Goal: Task Accomplishment & Management: Use online tool/utility

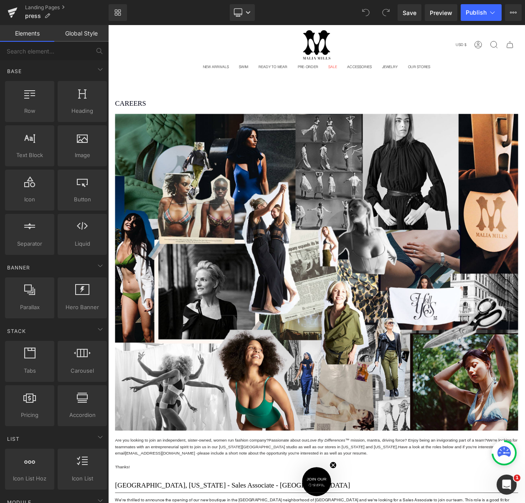
scroll to position [0, 0]
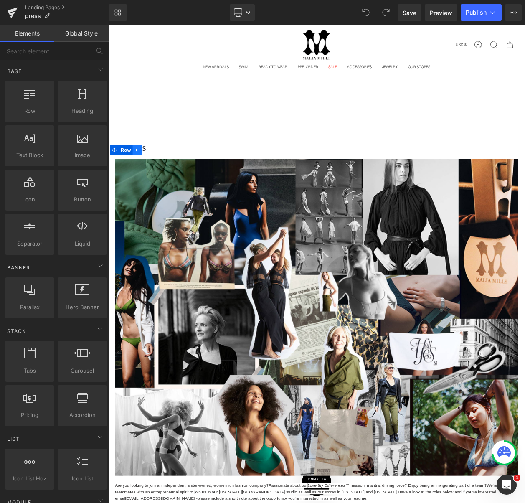
click at [144, 174] on icon at bounding box center [143, 177] width 6 height 6
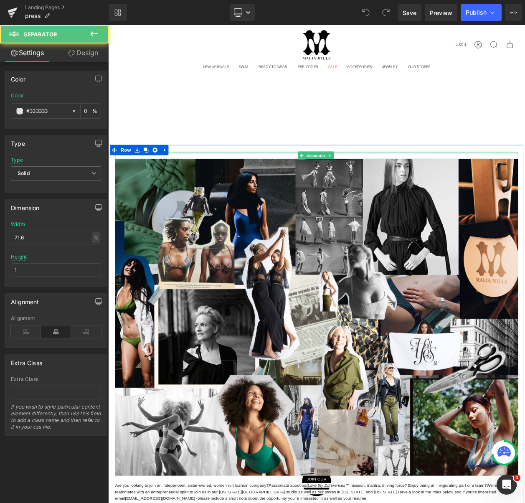
click at [210, 179] on div "Separator" at bounding box center [361, 183] width 489 height 9
click at [211, 173] on h1 "CAREERS" at bounding box center [361, 175] width 489 height 8
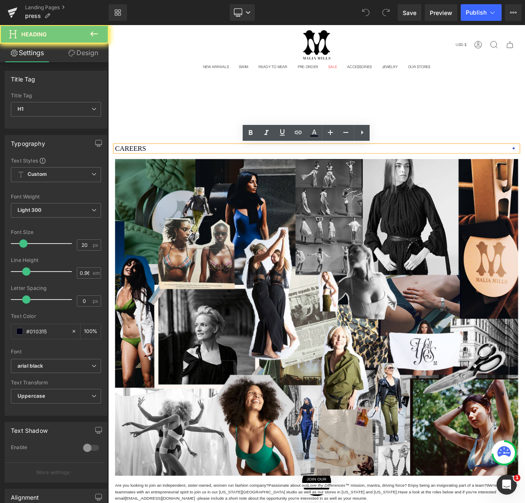
click at [211, 173] on h1 "CAREERS" at bounding box center [361, 175] width 489 height 8
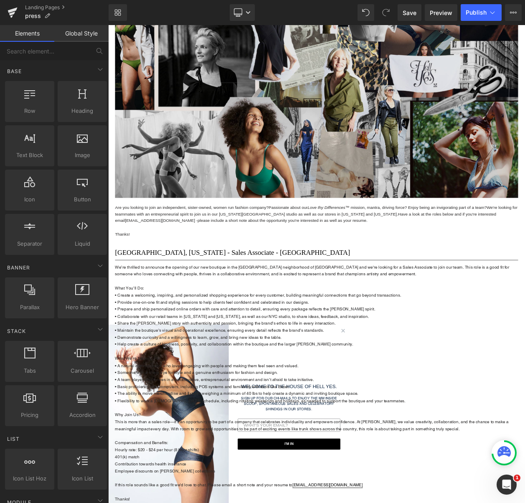
scroll to position [0, 0]
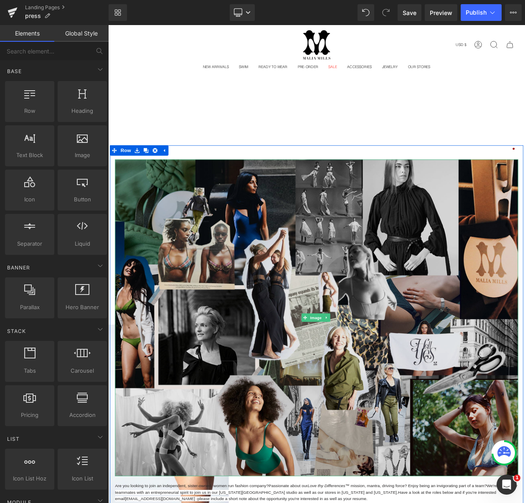
click at [275, 253] on img at bounding box center [361, 380] width 489 height 384
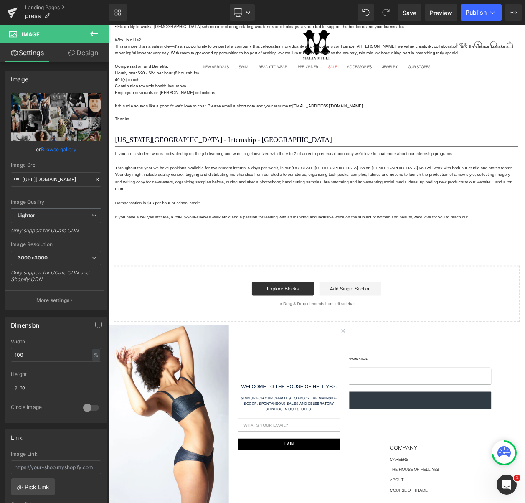
scroll to position [2709, 0]
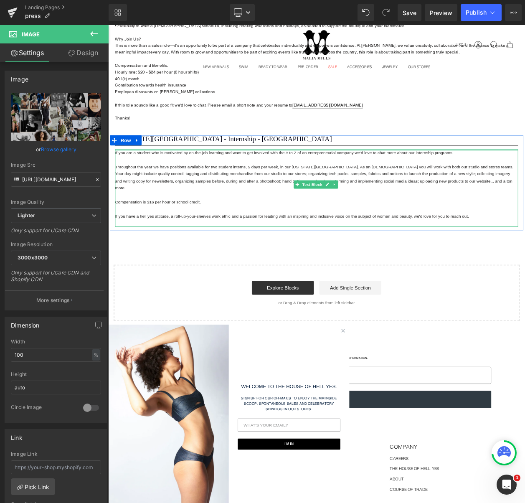
click at [198, 182] on p "If you are a student who is motivated by on-the-job learning and want to get in…" at bounding box center [361, 180] width 489 height 8
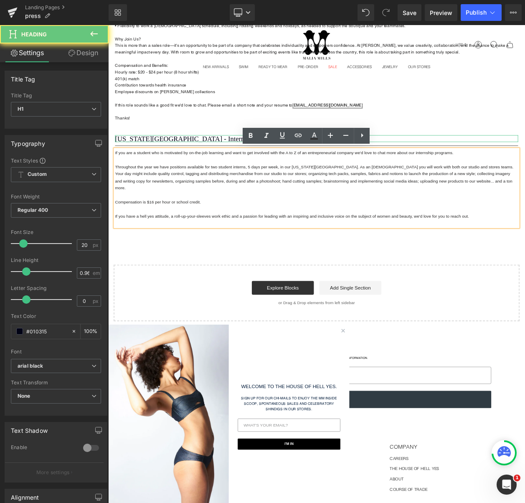
click at [239, 160] on h1 "New York City - Internship - Flatiron District" at bounding box center [361, 163] width 489 height 8
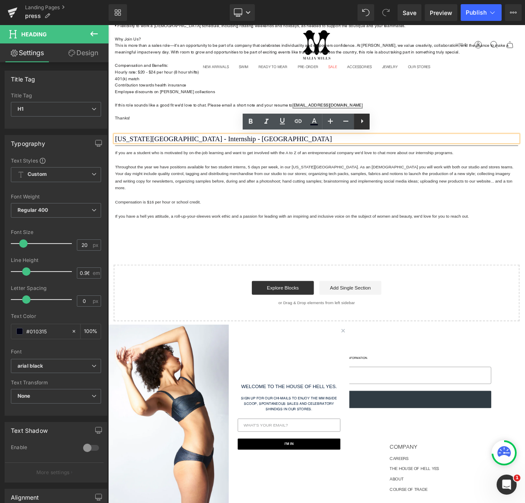
click at [360, 124] on icon at bounding box center [362, 121] width 10 height 10
click at [414, 208] on p "Throughout the year we have positions available for two student interns, 5 days…" at bounding box center [361, 210] width 489 height 34
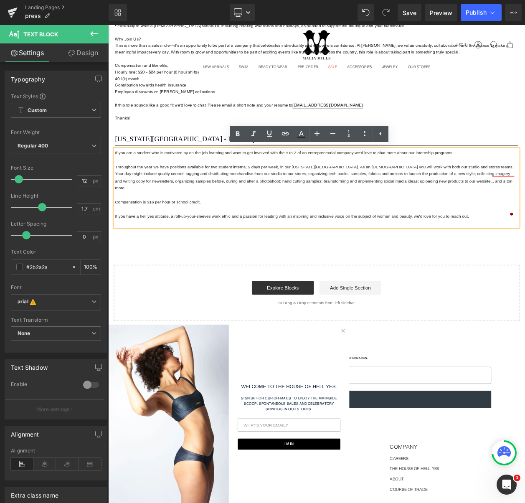
click at [525, 261] on p at bounding box center [361, 265] width 489 height 8
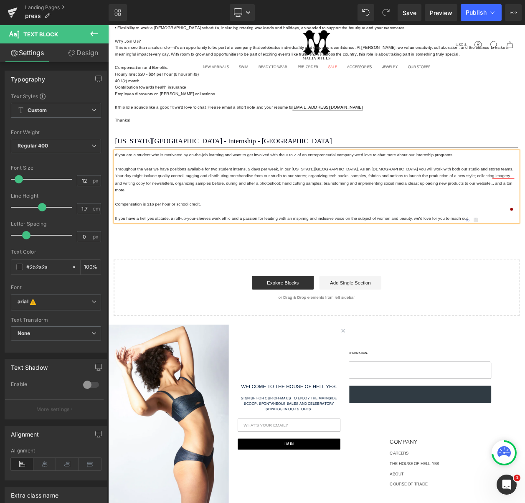
scroll to position [2700, 0]
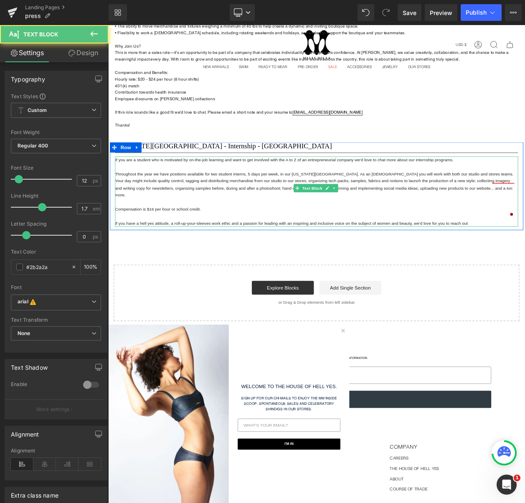
click at [331, 193] on p at bounding box center [361, 197] width 489 height 8
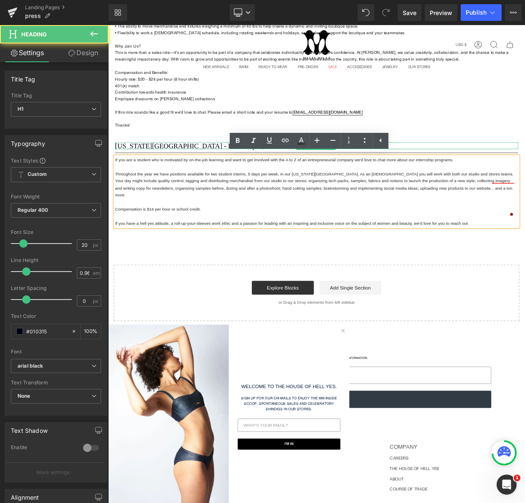
click at [119, 168] on h1 "New York City - Internship - Flatiron District" at bounding box center [361, 172] width 489 height 8
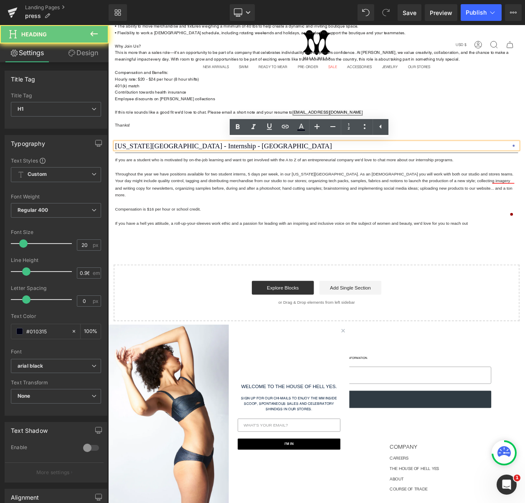
click at [117, 168] on div "New York City - Internship - Flatiron District" at bounding box center [361, 171] width 489 height 8
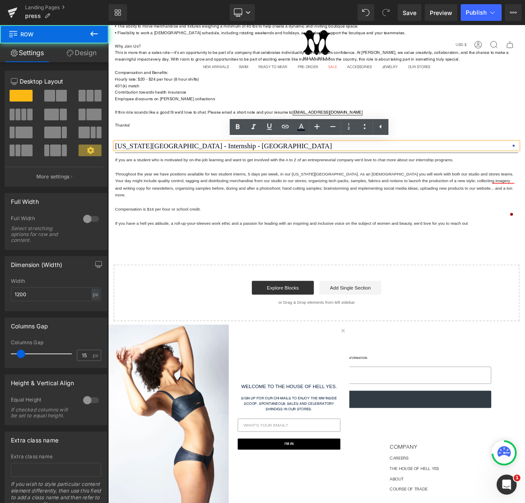
click at [113, 179] on div "New York City - Internship - Flatiron District Heading Separator If you are a s…" at bounding box center [361, 218] width 502 height 102
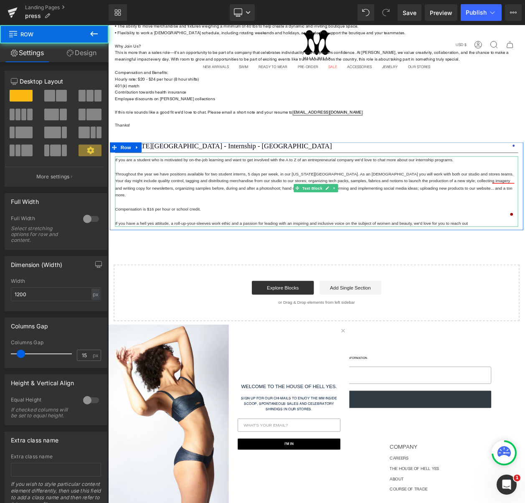
click at [120, 186] on font "If you are a student who is motivated by on-the-job learning and want to get in…" at bounding box center [322, 189] width 410 height 6
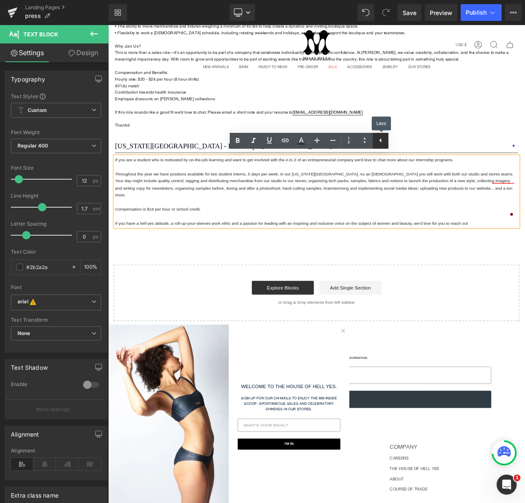
drag, startPoint x: 383, startPoint y: 141, endPoint x: 332, endPoint y: 142, distance: 51.0
click at [383, 141] on icon at bounding box center [381, 140] width 10 height 10
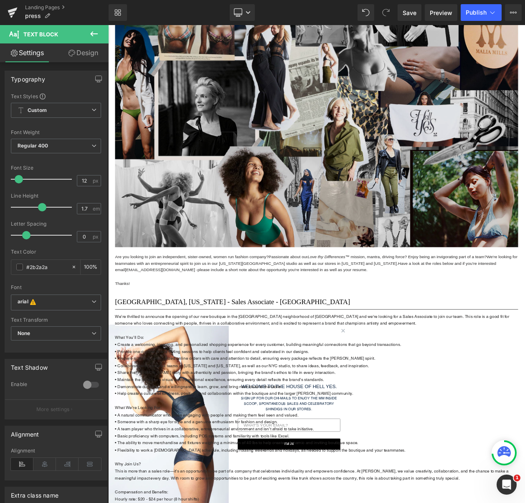
scroll to position [274, 0]
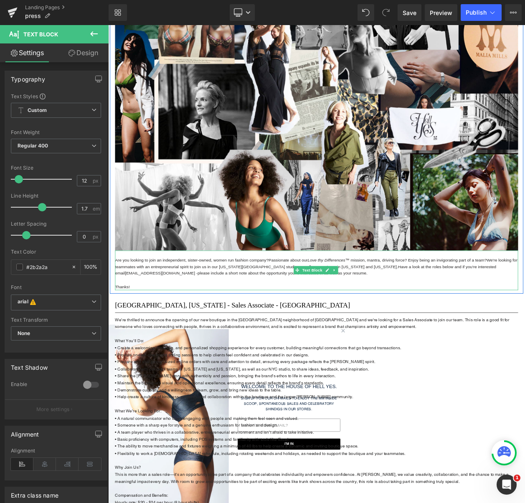
click at [222, 330] on p at bounding box center [361, 334] width 489 height 8
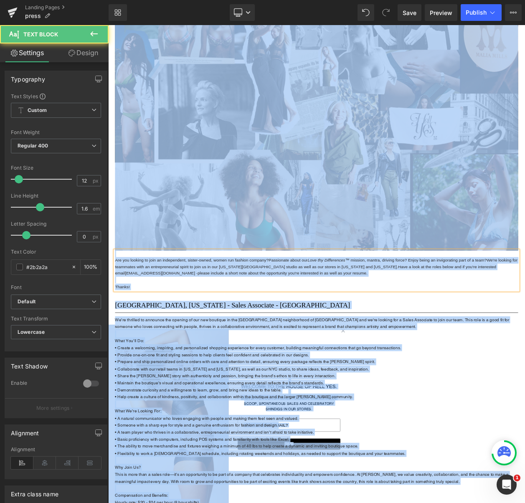
click at [222, 330] on p at bounding box center [361, 334] width 489 height 8
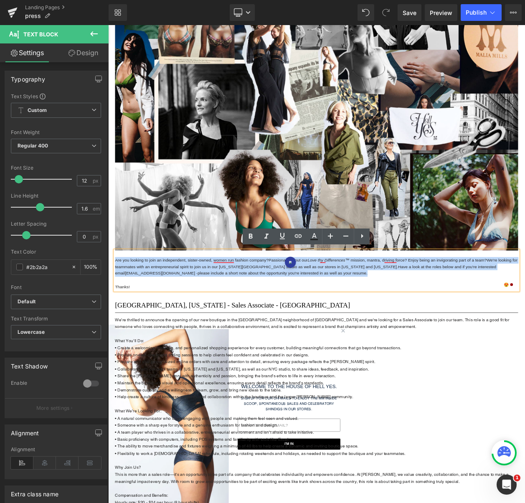
drag, startPoint x: 214, startPoint y: 331, endPoint x: 115, endPoint y: 310, distance: 100.3
click at [117, 310] on div "Are you looking to join an independent, sister-owned, women run fashion company…" at bounding box center [361, 322] width 489 height 48
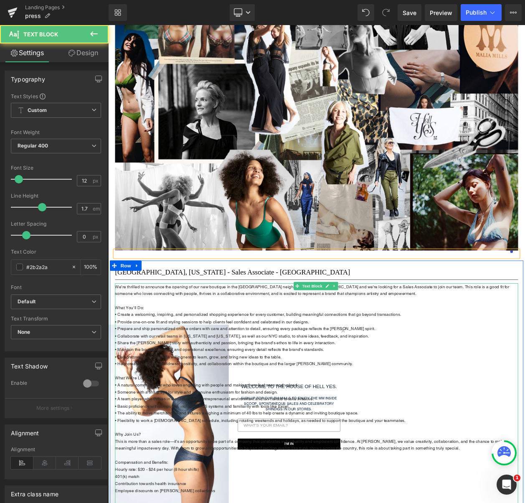
click at [285, 399] on p "• Collaborate with our retail teams in California and New York, as well as our …" at bounding box center [361, 402] width 489 height 8
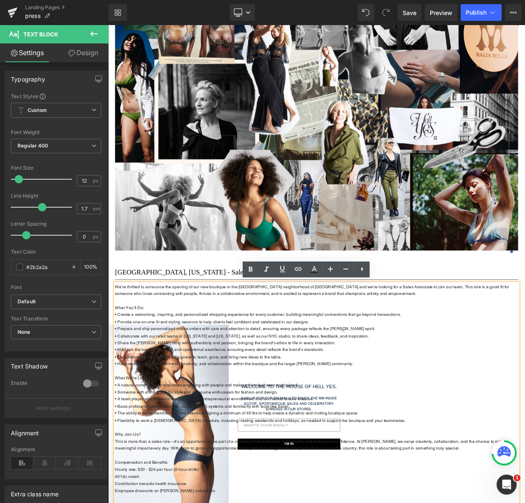
click at [108, 25] on div at bounding box center [108, 25] width 0 height 0
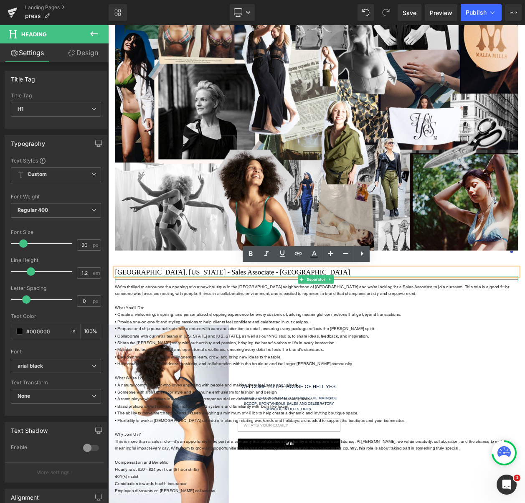
click at [485, 330] on div at bounding box center [361, 333] width 489 height 9
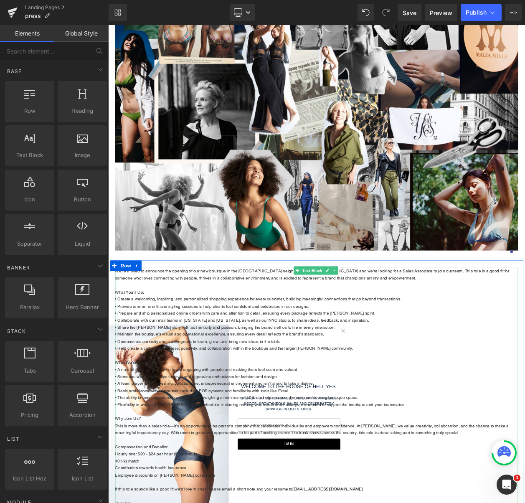
click at [427, 329] on span "We’re thrilled to announce the opening of our new boutique in the Presidio Heig…" at bounding box center [356, 328] width 478 height 14
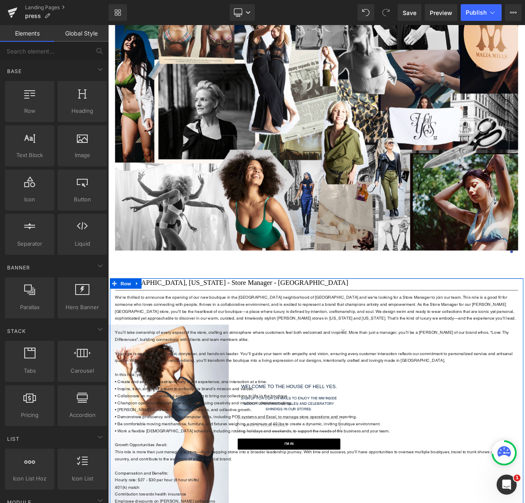
click at [427, 336] on h1 "San Francisco, California - Store Manager - Presidio Heights" at bounding box center [361, 337] width 489 height 10
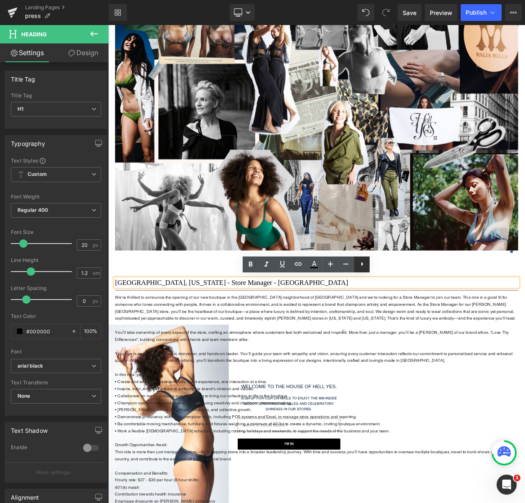
click at [365, 265] on icon at bounding box center [362, 264] width 10 height 10
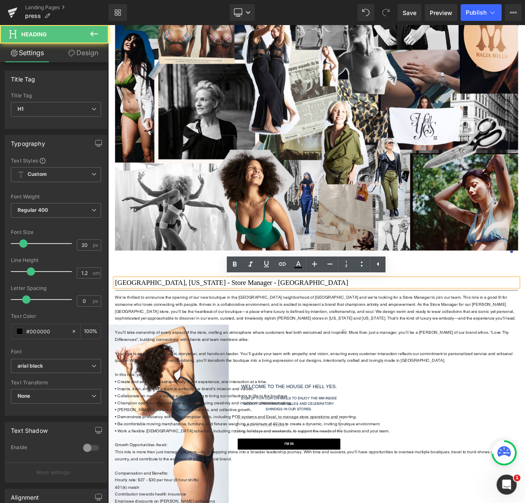
click at [464, 332] on h1 "San Francisco, California - Store Manager - Presidio Heights" at bounding box center [361, 337] width 489 height 10
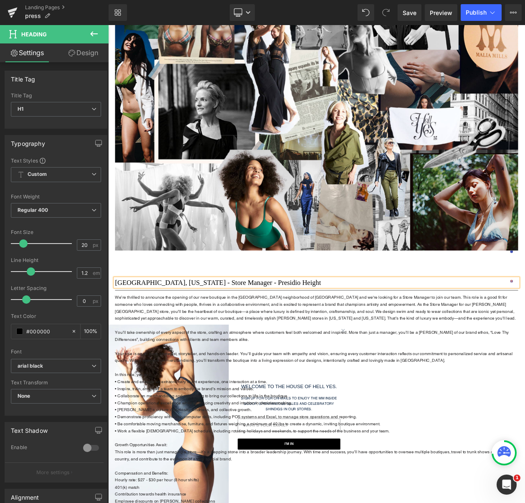
click at [463, 332] on h1 "San Francisco, California - Store Manager - Presidio Height" at bounding box center [361, 337] width 489 height 10
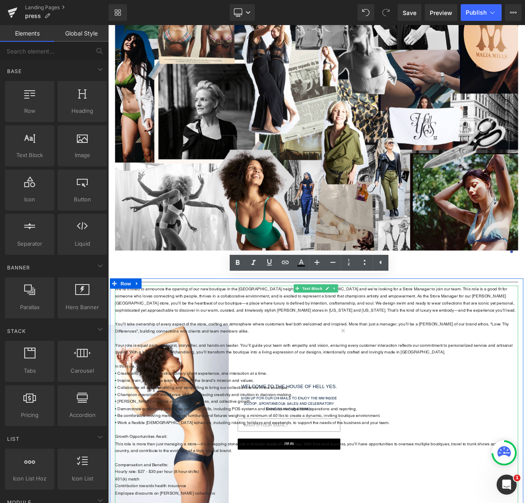
click at [435, 397] on p "You’ll take ownership of every aspect of the store, crafting an atmosphere wher…" at bounding box center [361, 392] width 489 height 17
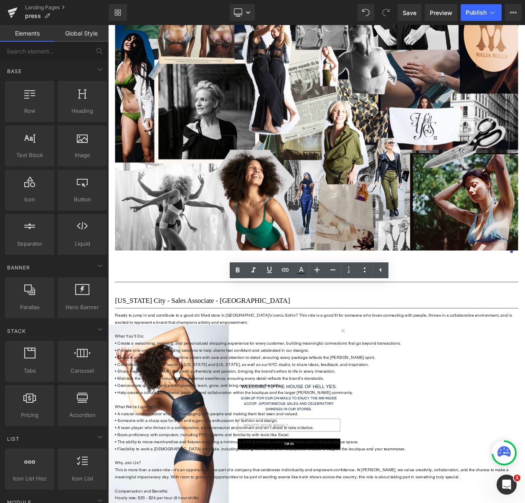
click at [422, 357] on h1 "New York City - Sales Associate - SoHo" at bounding box center [361, 359] width 489 height 10
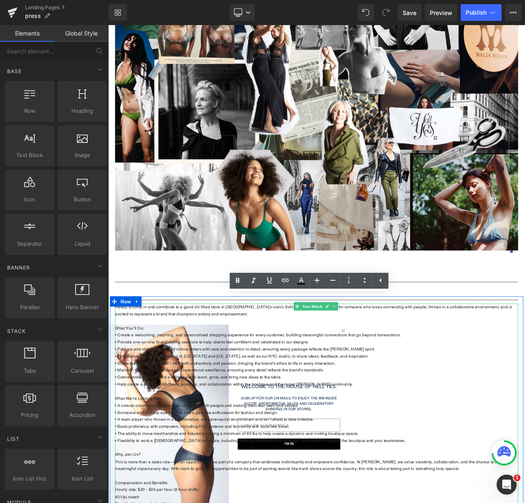
click at [405, 380] on p at bounding box center [361, 384] width 489 height 8
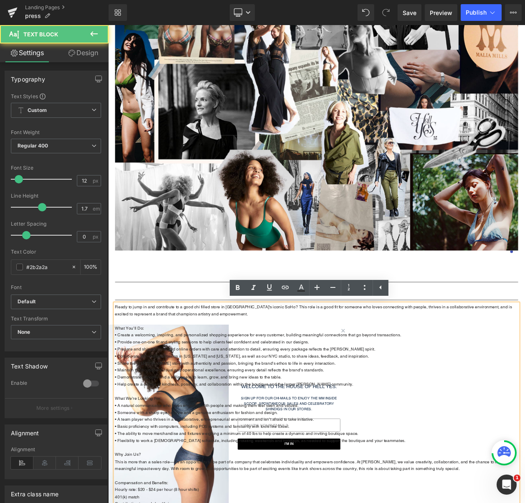
click at [409, 364] on span "Ready to jump in and contribute to a good chi filled store in NYC's iconic SoHo…" at bounding box center [358, 371] width 482 height 14
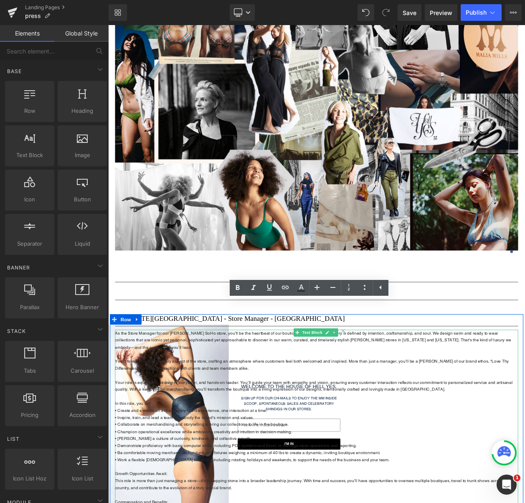
click at [410, 397] on font "As the Store Manager for our Malia Mills SoHo store, you’ll be the heartbeat of…" at bounding box center [357, 407] width 481 height 23
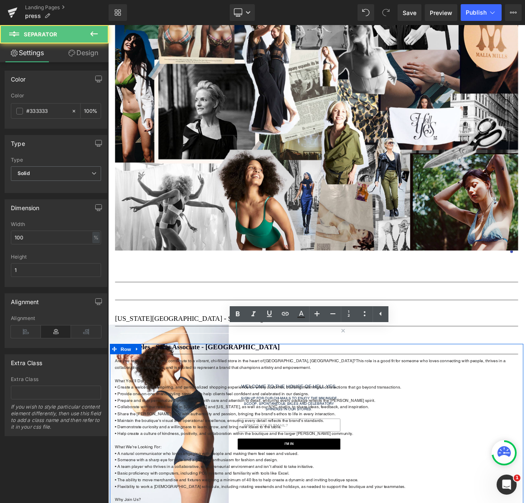
click at [108, 25] on div at bounding box center [108, 25] width 0 height 0
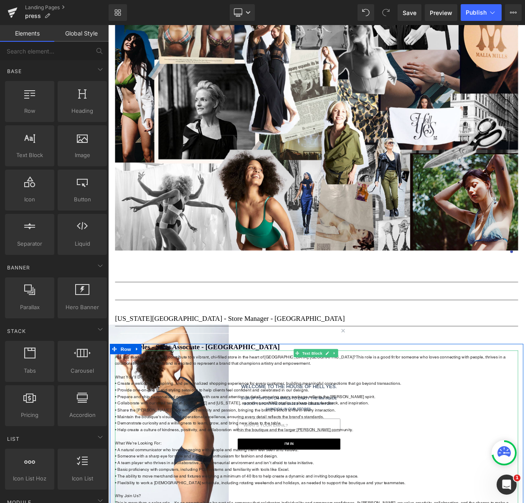
click at [413, 413] on h1 "Los Angeles - Sales Associate - Brentwood" at bounding box center [361, 416] width 489 height 8
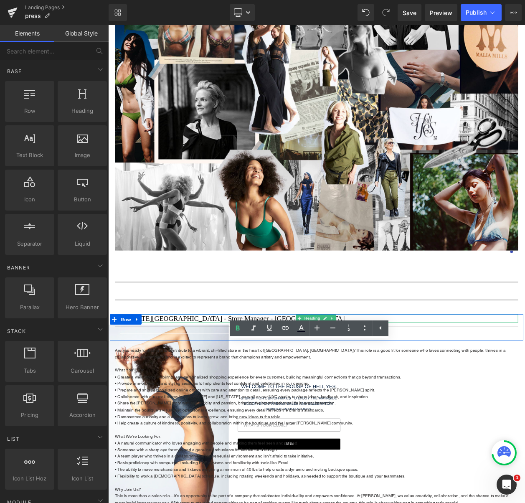
click at [454, 377] on h1 "New York City - Store Manager - SoHo" at bounding box center [361, 381] width 489 height 10
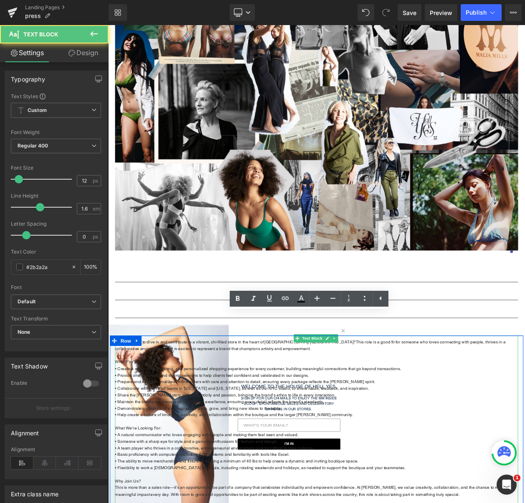
click at [432, 423] on p at bounding box center [361, 426] width 489 height 8
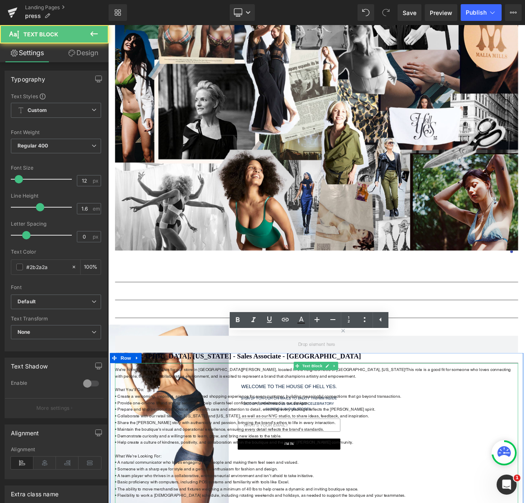
click at [426, 481] on p "• Provide one-on-one fit and styling sessions to help clients feel confident an…" at bounding box center [361, 483] width 489 height 8
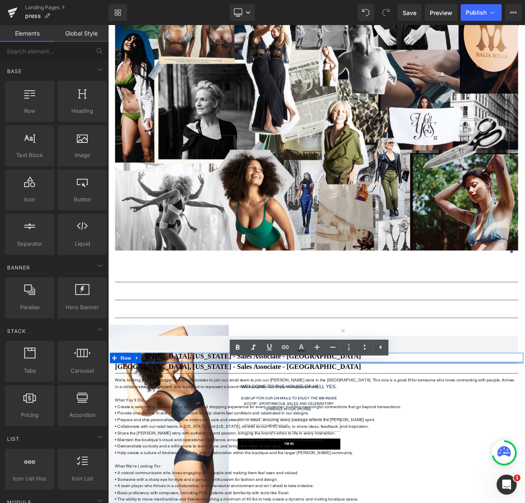
click at [466, 433] on div at bounding box center [361, 434] width 502 height 2
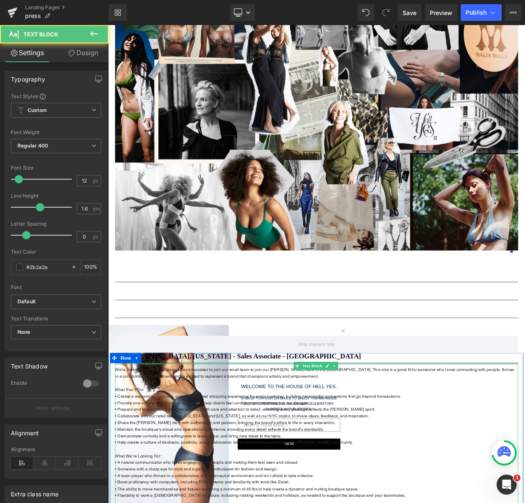
click at [450, 435] on div at bounding box center [361, 436] width 489 height 2
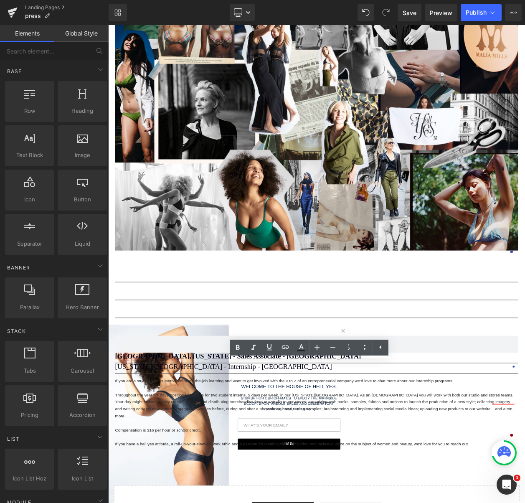
click at [108, 25] on div at bounding box center [108, 25] width 0 height 0
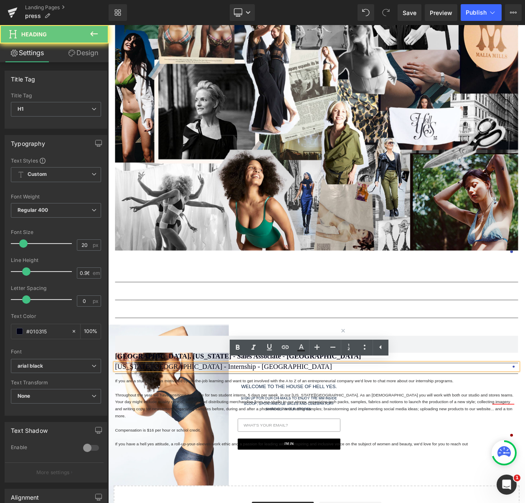
click at [457, 435] on div "New York City - Internship - Flatiron District" at bounding box center [361, 439] width 489 height 8
click at [385, 352] on link at bounding box center [381, 348] width 16 height 16
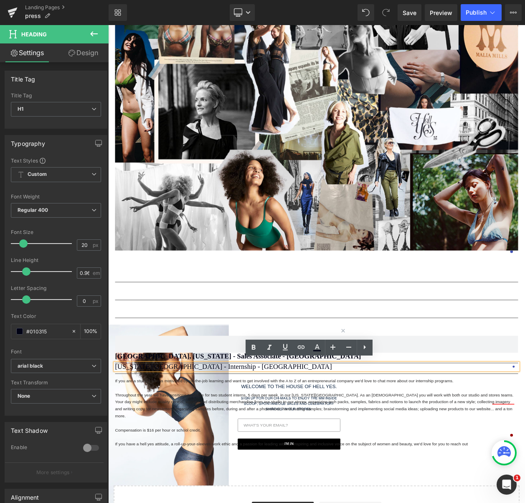
click at [442, 438] on h1 "New York City - Internship - Flatiron District" at bounding box center [361, 440] width 489 height 8
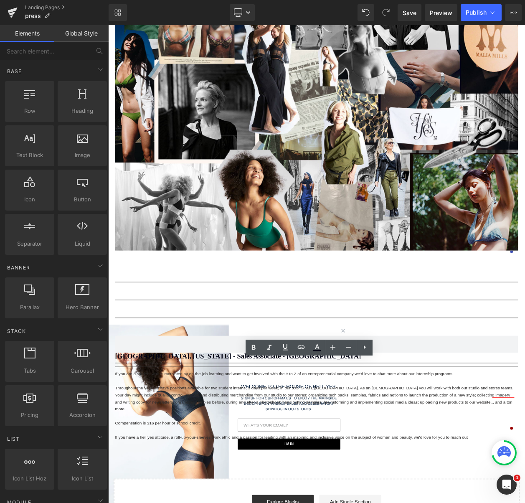
click at [440, 474] on font "Throughout the year we have positions available for two student interns, 5 days…" at bounding box center [359, 477] width 484 height 31
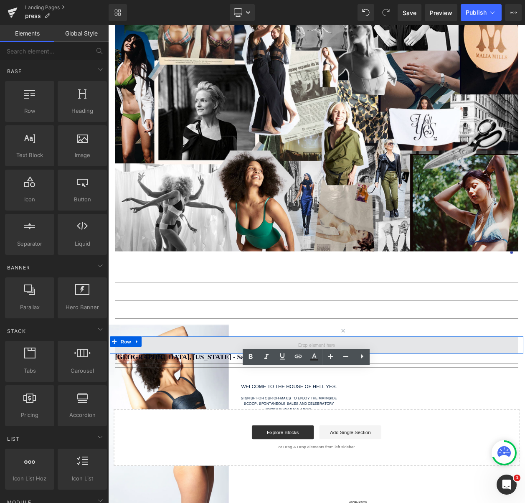
scroll to position [272, 0]
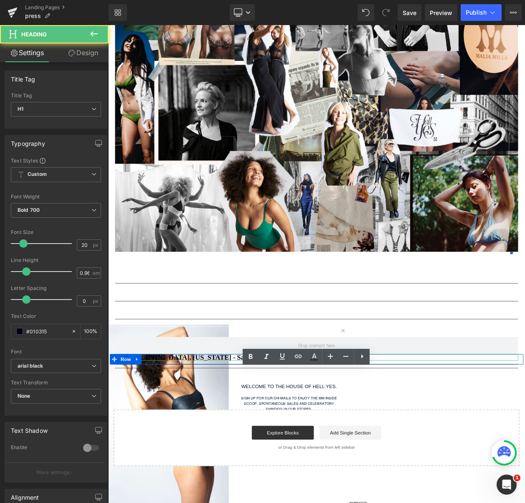
click at [464, 426] on h1 "Larkspur, California - Sales Associate - Marin" at bounding box center [361, 428] width 489 height 8
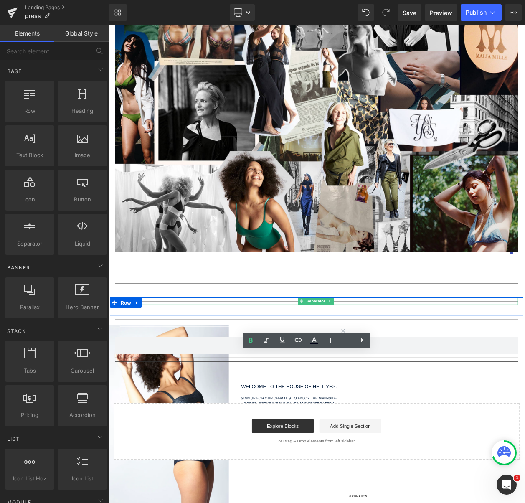
click at [505, 360] on hr at bounding box center [361, 362] width 489 height 5
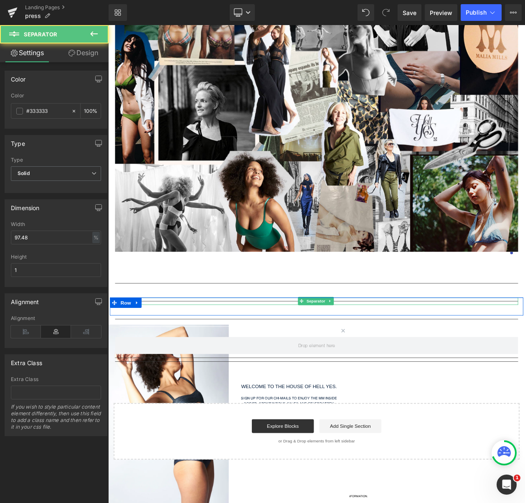
scroll to position [0, 0]
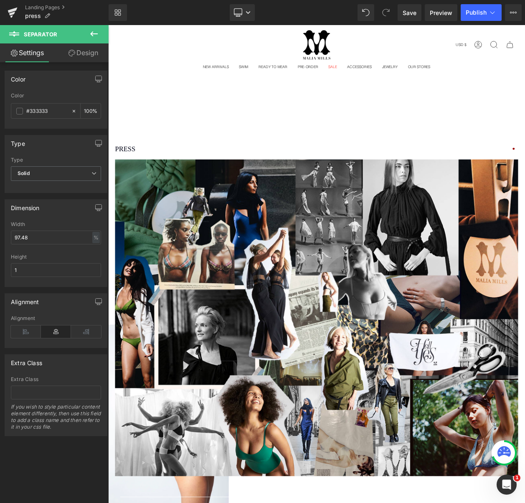
click at [89, 55] on link "Design" at bounding box center [83, 52] width 54 height 19
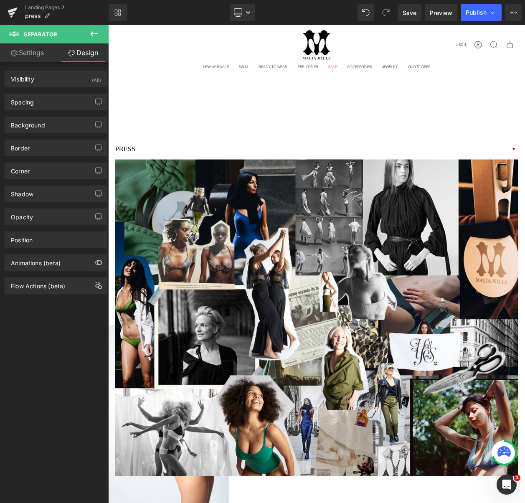
click at [88, 33] on button at bounding box center [93, 34] width 29 height 18
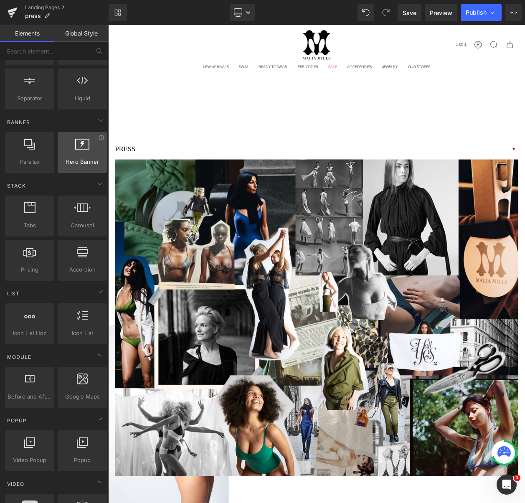
scroll to position [147, 0]
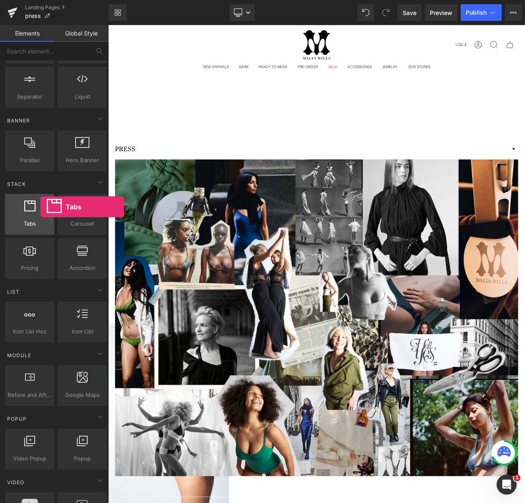
click at [41, 207] on div at bounding box center [30, 210] width 44 height 19
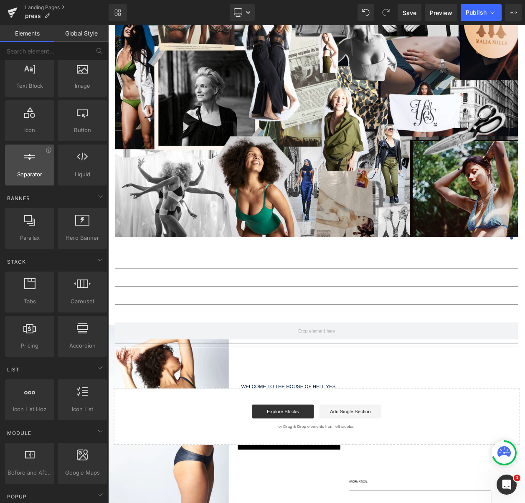
scroll to position [62, 0]
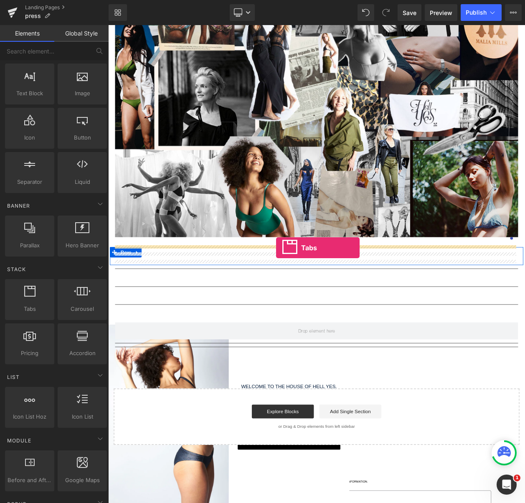
drag, startPoint x: 139, startPoint y: 325, endPoint x: 312, endPoint y: 295, distance: 175.6
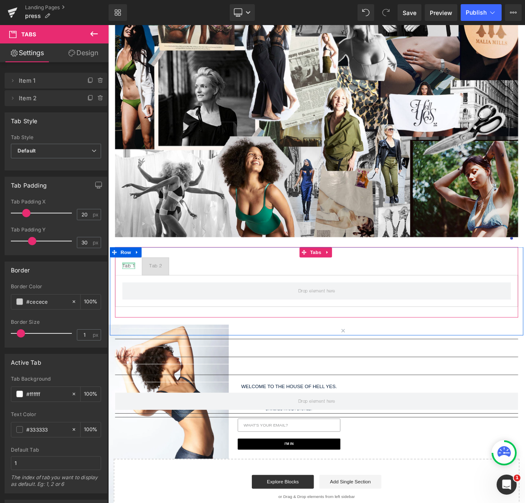
click at [127, 313] on div at bounding box center [132, 314] width 15 height 2
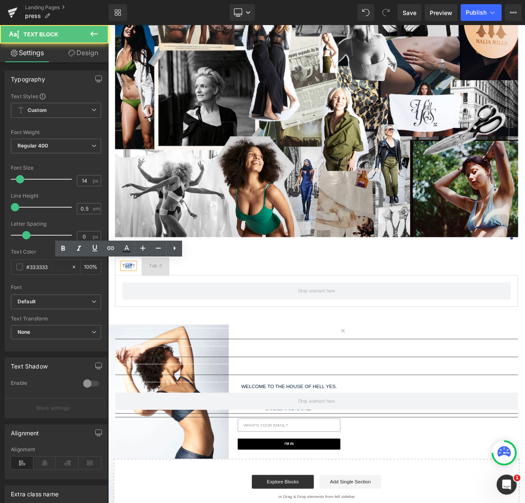
click at [127, 313] on div "Tab 1" at bounding box center [132, 317] width 15 height 8
click at [127, 316] on div "Tab 1" at bounding box center [132, 317] width 15 height 8
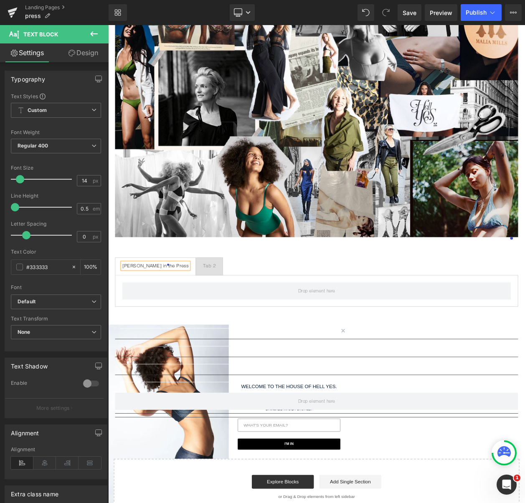
click at [215, 318] on span "Tab 2 Text Block" at bounding box center [231, 317] width 32 height 21
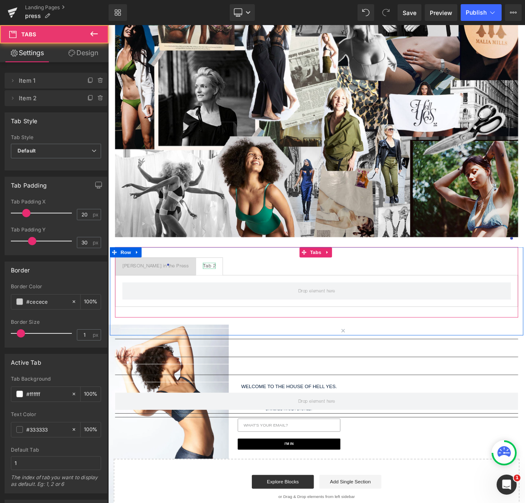
click at [223, 313] on div "Tab 2" at bounding box center [230, 317] width 15 height 8
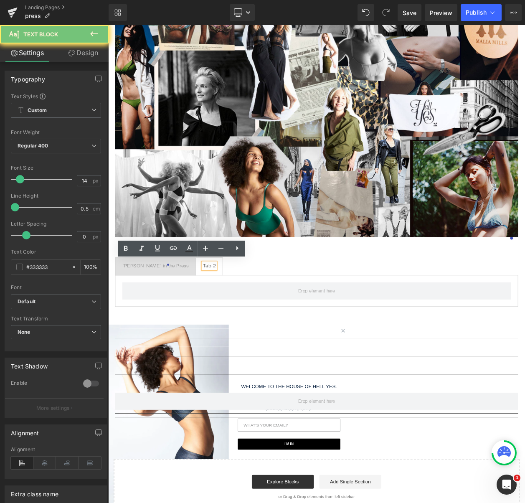
click at [223, 313] on div "Tab 2" at bounding box center [230, 317] width 15 height 8
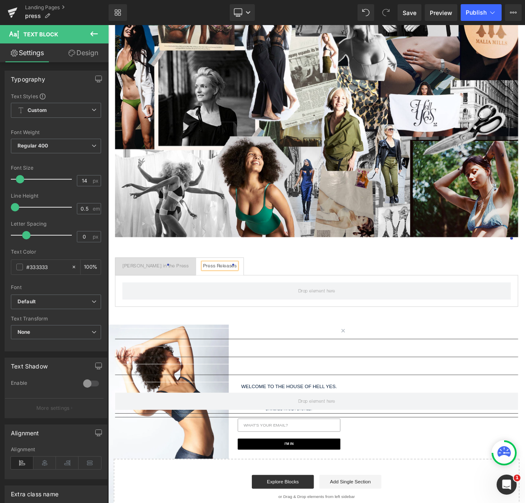
click at [316, 303] on div "Malia Mills in the Press Text Block Press Releases Text Block Tabs" at bounding box center [361, 336] width 489 height 85
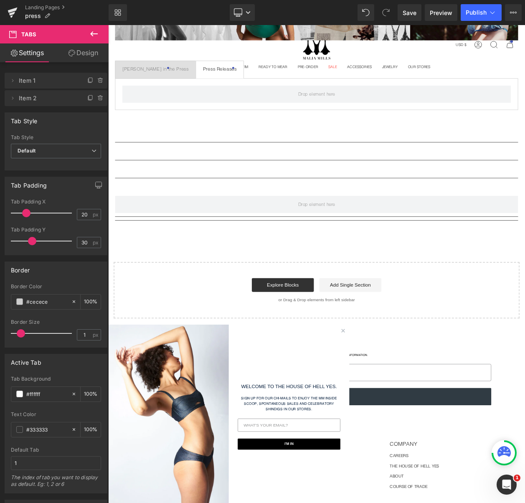
scroll to position [534, 0]
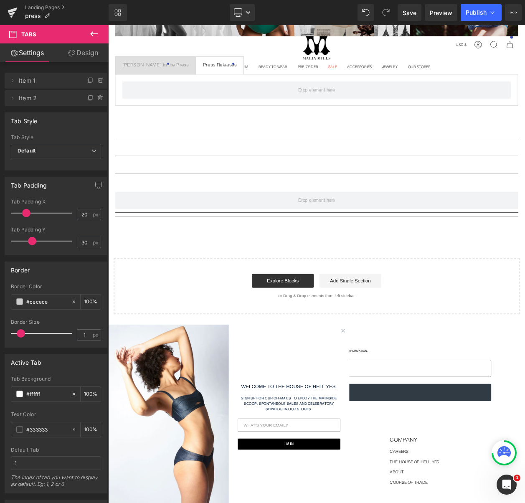
click at [394, 397] on icon "Close dialog" at bounding box center [393, 395] width 3 height 3
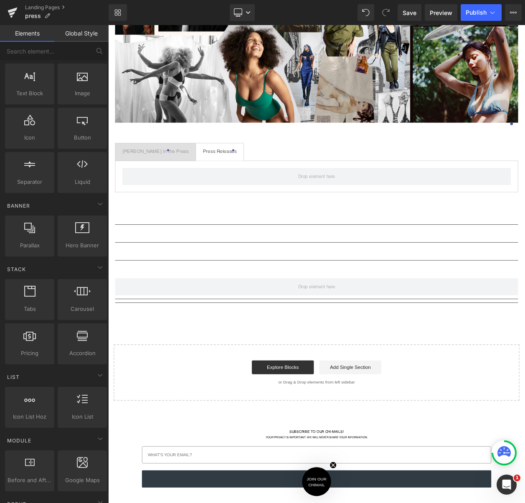
scroll to position [424, 0]
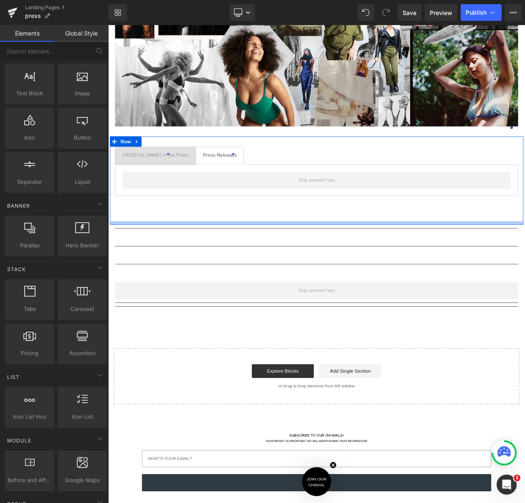
click at [305, 264] on div at bounding box center [361, 265] width 502 height 4
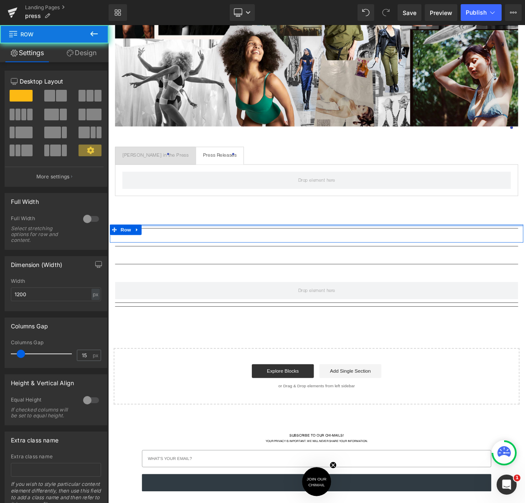
click at [305, 268] on div "Separator Separator Row" at bounding box center [361, 278] width 502 height 22
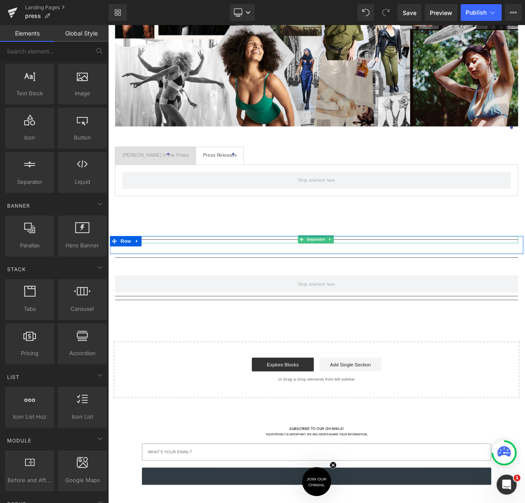
click at [315, 283] on div at bounding box center [361, 285] width 489 height 9
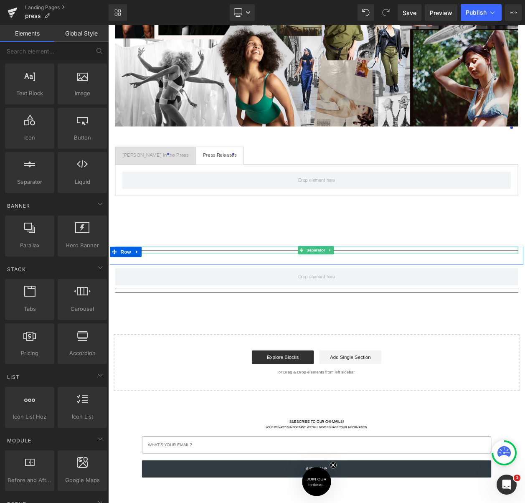
click at [320, 298] on hr at bounding box center [361, 300] width 489 height 5
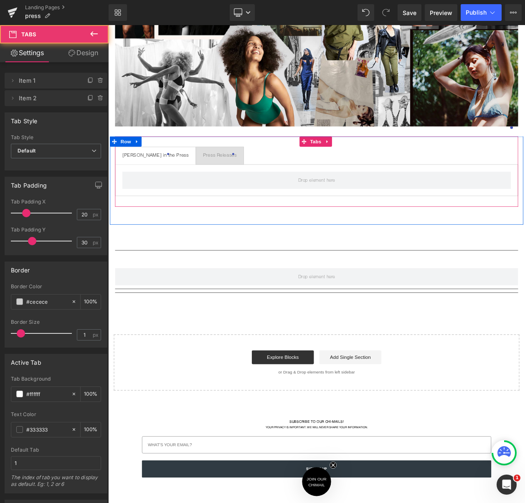
click at [150, 174] on span "[PERSON_NAME] in the Press Text Block" at bounding box center [165, 183] width 97 height 21
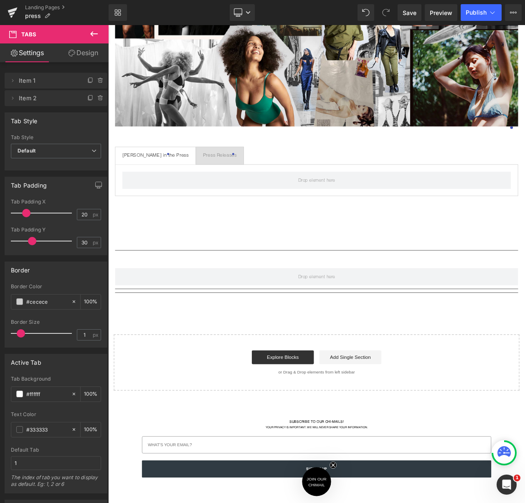
click at [92, 30] on icon at bounding box center [94, 34] width 10 height 10
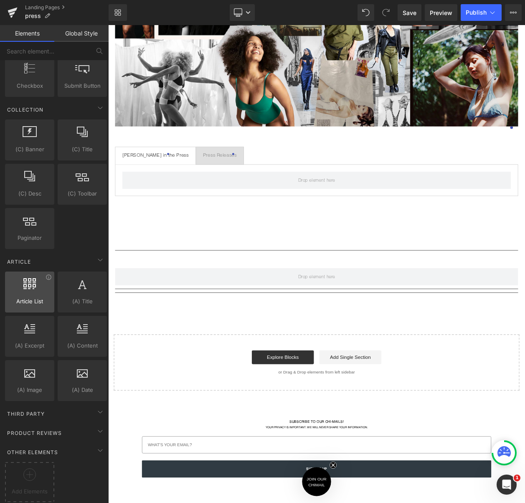
scroll to position [1356, 0]
click at [33, 278] on icon at bounding box center [29, 283] width 13 height 11
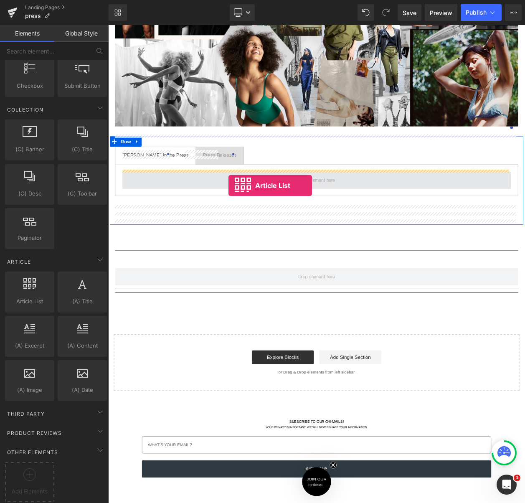
drag, startPoint x: 132, startPoint y: 307, endPoint x: 254, endPoint y: 220, distance: 150.2
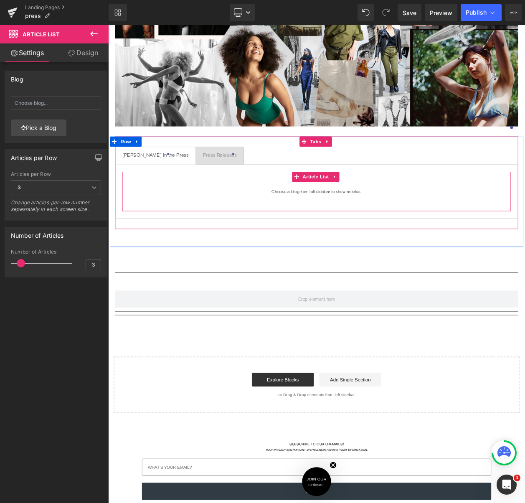
click at [348, 226] on span "Choose a blog from left sidebar to show articles." at bounding box center [360, 226] width 471 height 23
click at [393, 224] on span "Choose a blog from left sidebar to show articles." at bounding box center [360, 226] width 471 height 23
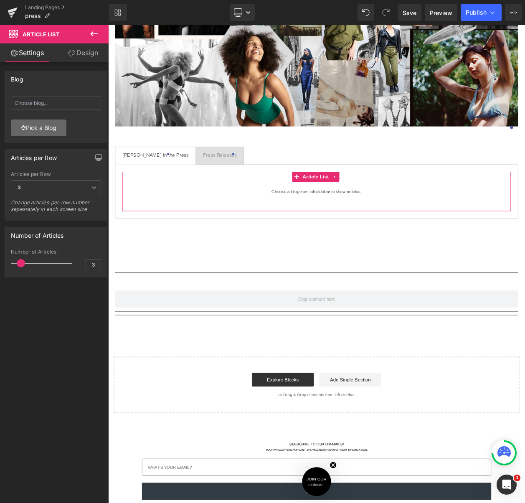
click at [61, 126] on link "Pick a Blog" at bounding box center [39, 128] width 56 height 17
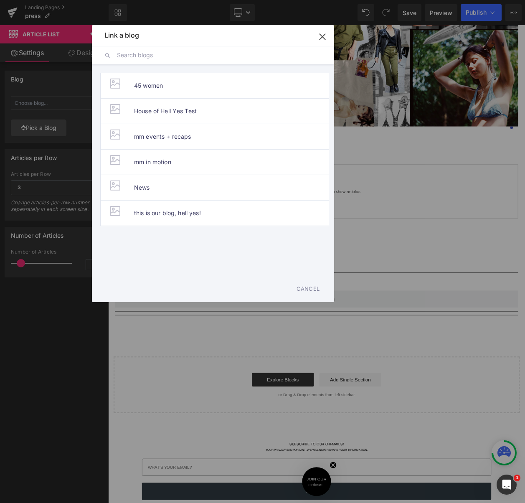
click at [327, 33] on icon "button" at bounding box center [322, 36] width 13 height 13
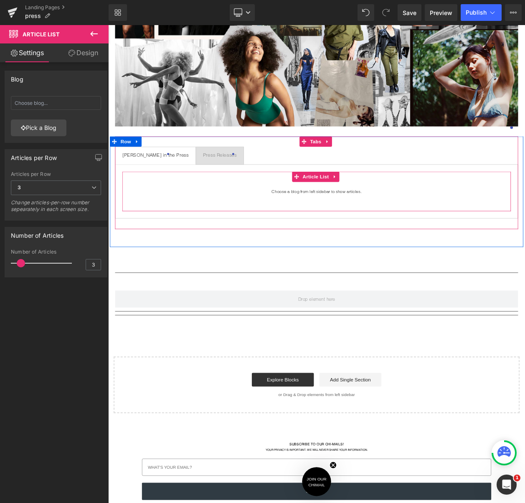
click at [396, 219] on span "Choose a blog from left sidebar to show articles." at bounding box center [360, 226] width 471 height 23
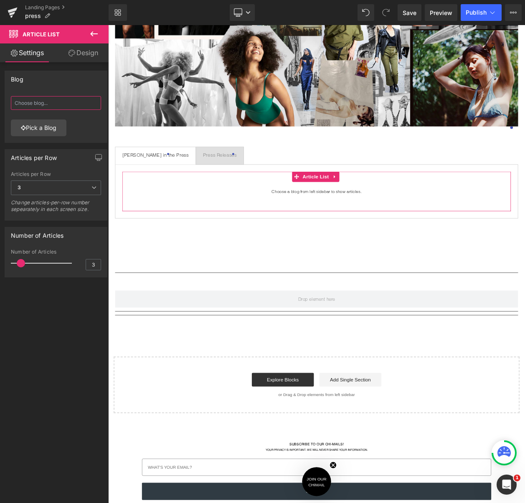
click at [55, 105] on input "text" at bounding box center [56, 103] width 90 height 14
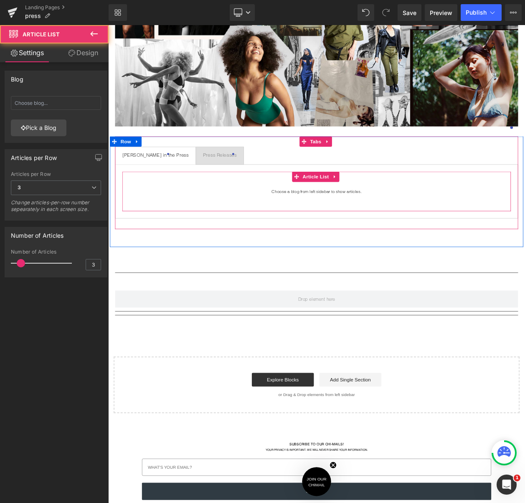
click at [318, 222] on span "Choose a blog from left sidebar to show articles." at bounding box center [360, 226] width 471 height 23
click at [380, 209] on icon at bounding box center [383, 209] width 6 height 6
click at [386, 208] on icon at bounding box center [389, 209] width 6 height 6
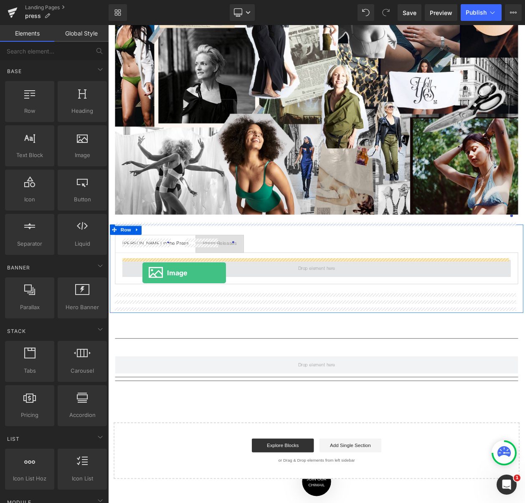
drag, startPoint x: 183, startPoint y: 163, endPoint x: 150, endPoint y: 326, distance: 165.6
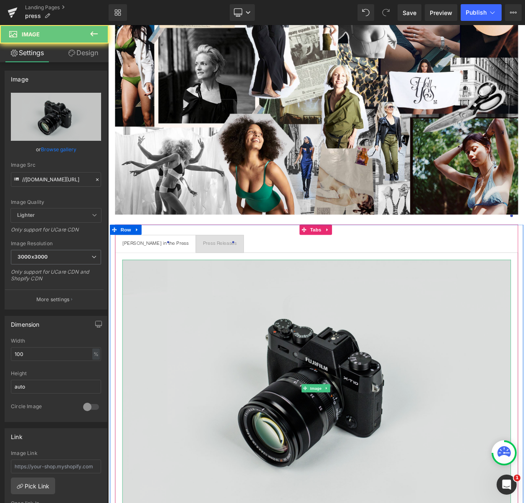
click at [496, 387] on img at bounding box center [360, 466] width 471 height 312
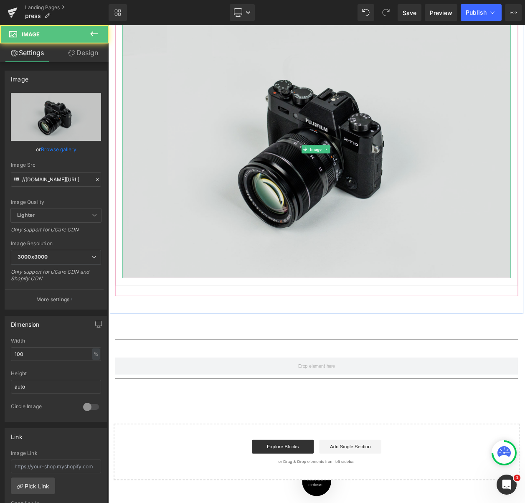
click at [525, 319] on img at bounding box center [360, 176] width 471 height 312
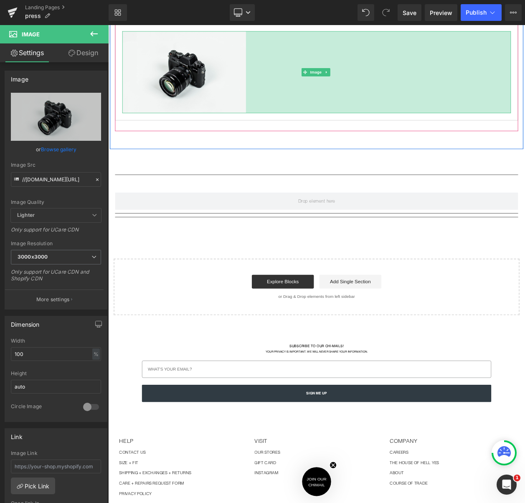
drag, startPoint x: 591, startPoint y: 309, endPoint x: 269, endPoint y: 162, distance: 353.5
click at [269, 162] on div "Malia Mills in the Press Text Block Press Releases Text Block Image 769px Tabs …" at bounding box center [361, 80] width 502 height 181
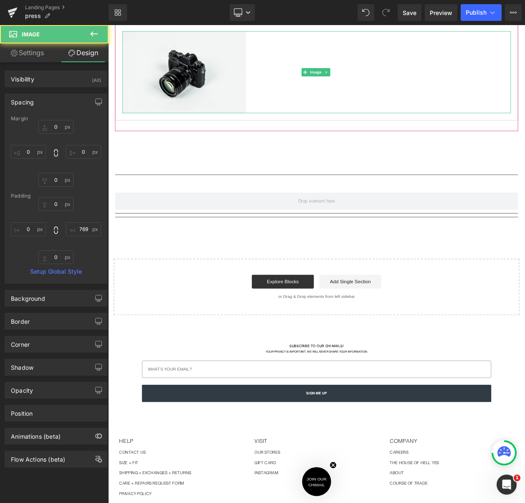
scroll to position [314, 0]
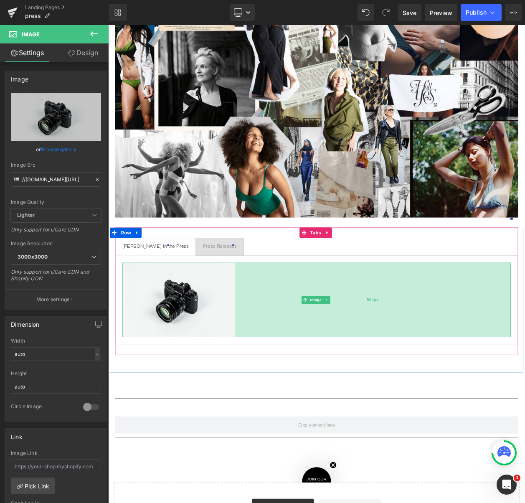
drag, startPoint x: 271, startPoint y: 353, endPoint x: 258, endPoint y: 354, distance: 13.4
click at [262, 354] on div "801px" at bounding box center [429, 358] width 335 height 91
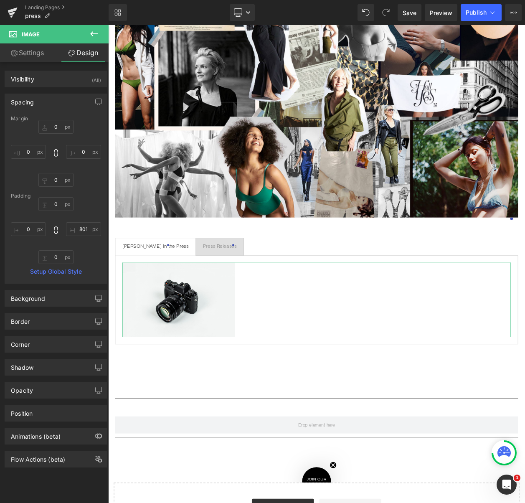
click at [37, 57] on link "Settings" at bounding box center [27, 52] width 54 height 19
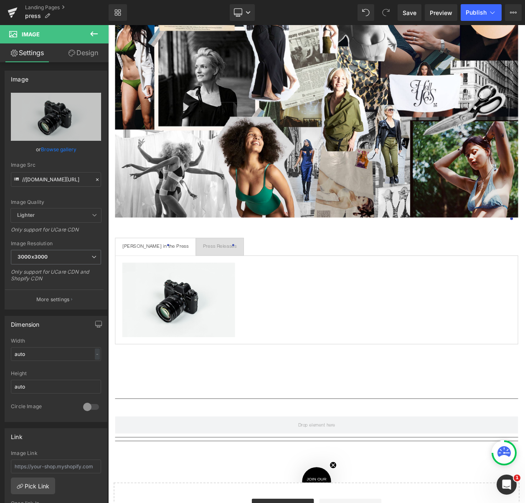
click at [94, 33] on icon at bounding box center [94, 34] width 10 height 10
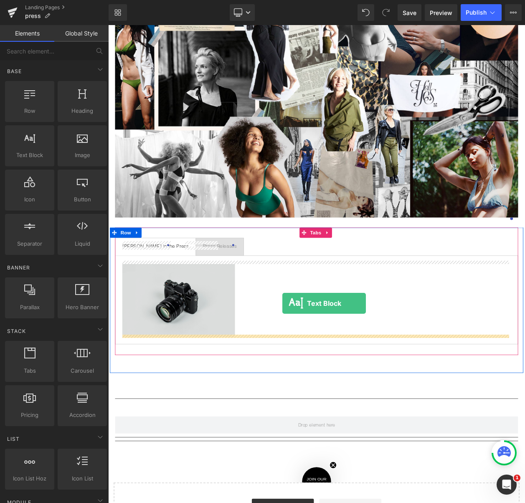
drag, startPoint x: 138, startPoint y: 172, endPoint x: 319, endPoint y: 363, distance: 263.1
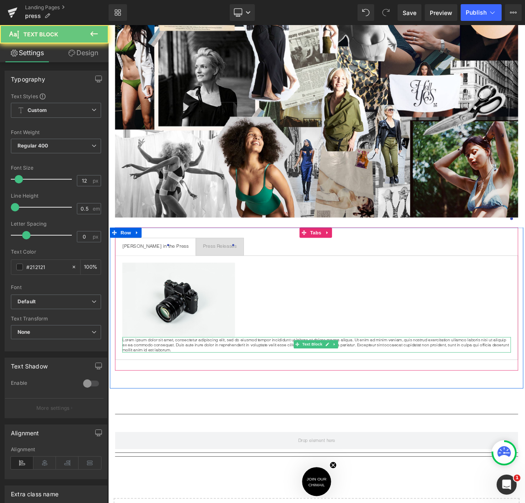
click at [212, 406] on p "Lorem ipsum dolor sit amet, consectetur adipiscing elit, sed do eiusmod tempor …" at bounding box center [360, 412] width 471 height 19
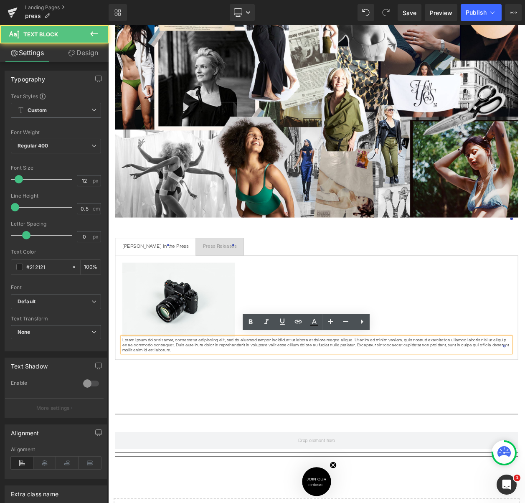
click at [207, 406] on p "Lorem ipsum dolor sit amet, consectetur adipiscing elit, sed do eiusmod tempor …" at bounding box center [360, 412] width 471 height 19
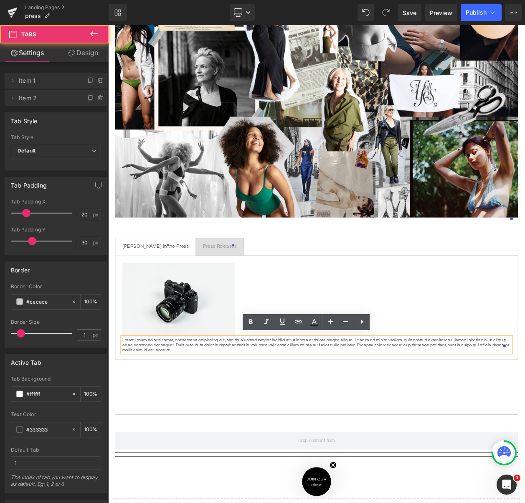
drag, startPoint x: 120, startPoint y: 409, endPoint x: 131, endPoint y: 408, distance: 11.3
click at [131, 408] on div "Image 801px Lorem ipsum dolor sit amet, consectetur adipiscing elit, sed do eiu…" at bounding box center [361, 367] width 489 height 127
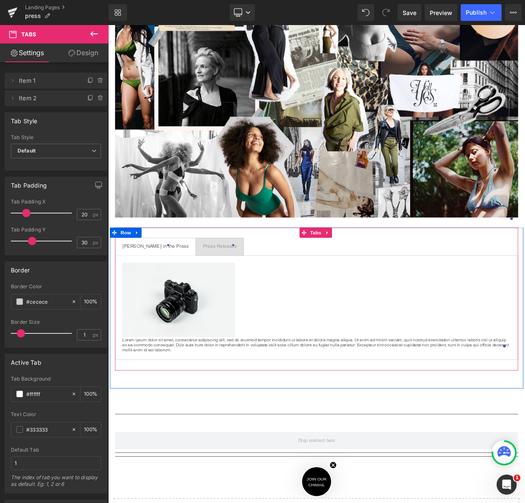
click at [108, 25] on div at bounding box center [108, 25] width 0 height 0
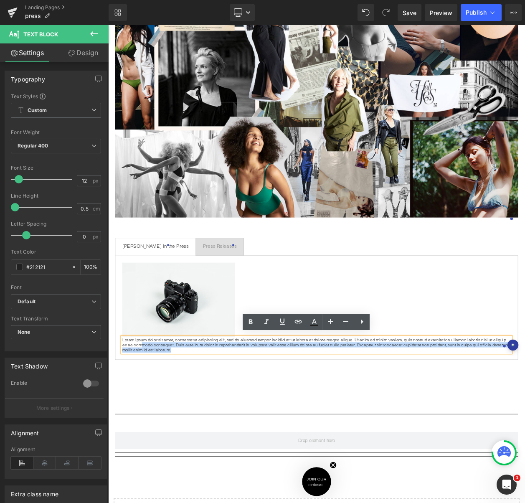
drag, startPoint x: 122, startPoint y: 409, endPoint x: 138, endPoint y: 408, distance: 16.3
click at [138, 408] on div "Lorem ipsum dolor sit amet, consectetur adipiscing elit, sed do eiusmod tempor …" at bounding box center [360, 412] width 471 height 19
click at [125, 412] on div "Lorem ipsum dolor sit amet, consectetur adipiscing elit, sed do eiusmod tempor …" at bounding box center [360, 412] width 471 height 19
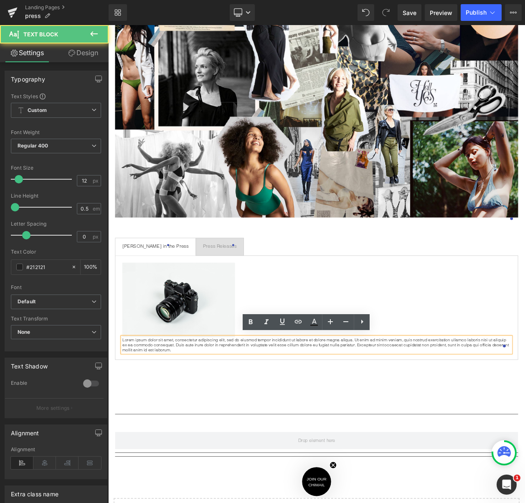
drag, startPoint x: 593, startPoint y: 419, endPoint x: 589, endPoint y: 418, distance: 4.4
click at [525, 418] on div "Lorem ipsum dolor sit amet, consectetur adipiscing elit, sed do eiusmod tempor …" at bounding box center [360, 412] width 471 height 19
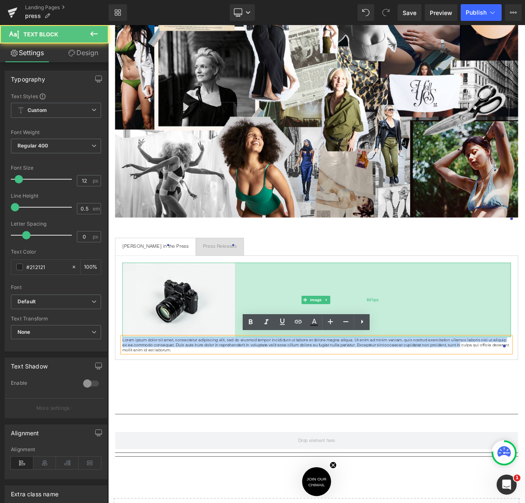
drag, startPoint x: 520, startPoint y: 408, endPoint x: 528, endPoint y: 372, distance: 37.0
click at [525, 372] on div "Image 801px Lorem ipsum dolor sit amet, consectetur adipiscing elit, sed do eiu…" at bounding box center [361, 367] width 489 height 127
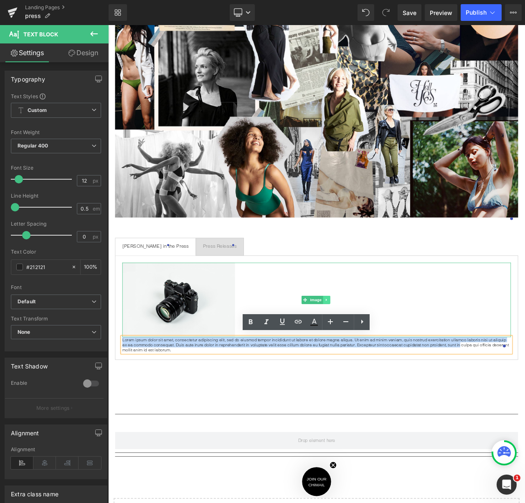
click at [371, 357] on icon at bounding box center [373, 358] width 5 height 5
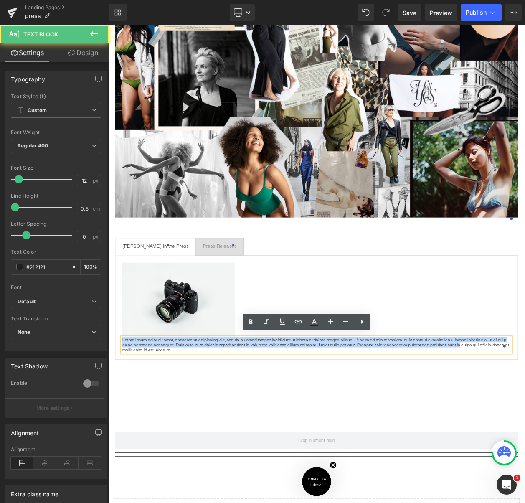
click at [367, 403] on p "Lorem ipsum dolor sit amet, consectetur adipiscing elit, sed do eiusmod tempor …" at bounding box center [360, 412] width 471 height 19
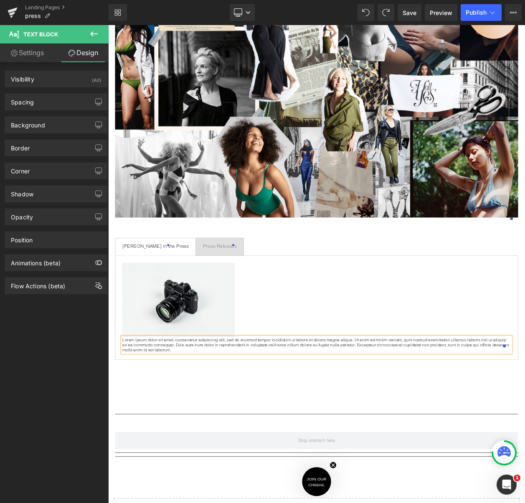
click at [419, 404] on p "Lorem ipsum dolor sit amet, consectetur adipiscing elit, sed do eiusmod tempor …" at bounding box center [360, 412] width 471 height 19
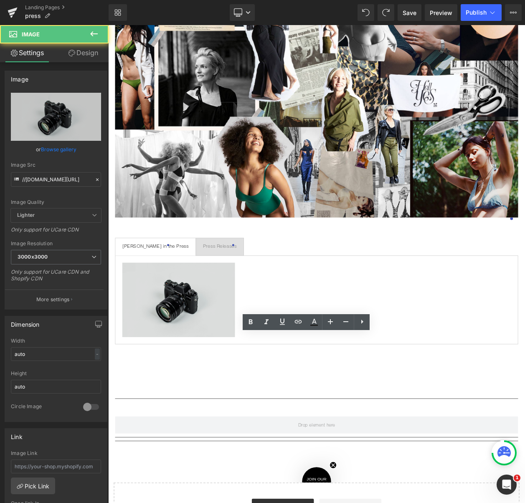
click at [197, 365] on img at bounding box center [360, 358] width 471 height 91
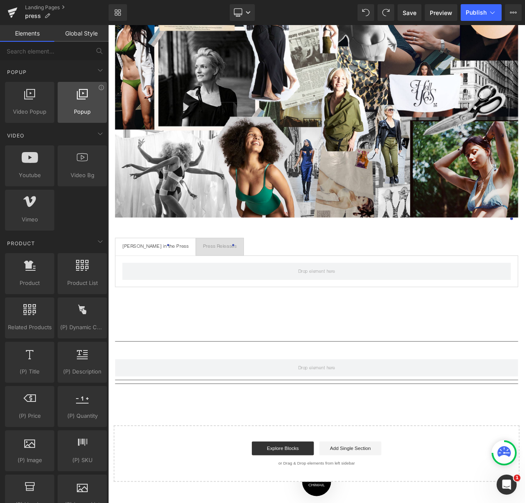
scroll to position [494, 0]
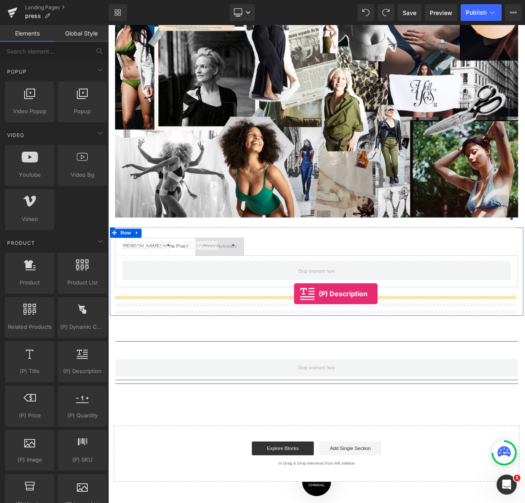
drag, startPoint x: 189, startPoint y: 377, endPoint x: 334, endPoint y: 351, distance: 147.3
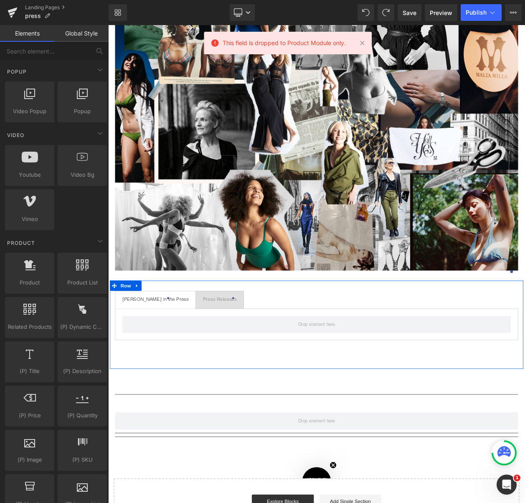
scroll to position [242, 0]
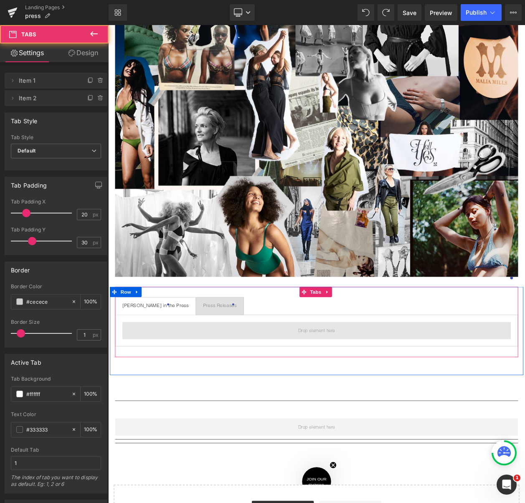
click at [302, 387] on span at bounding box center [360, 395] width 471 height 21
click at [181, 391] on span at bounding box center [360, 395] width 471 height 21
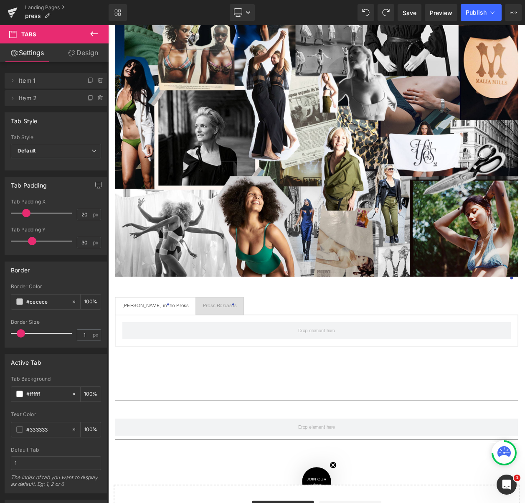
click at [92, 38] on icon at bounding box center [94, 34] width 10 height 10
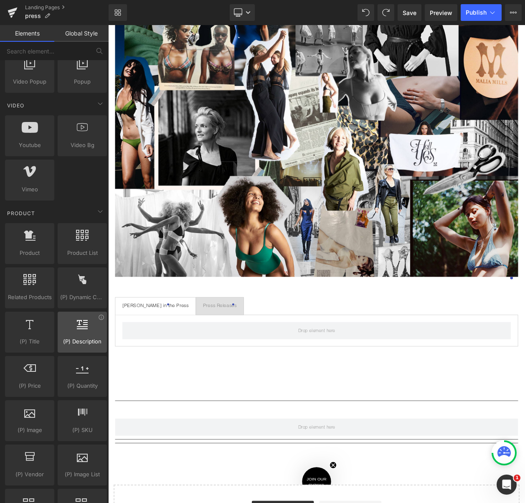
scroll to position [553, 0]
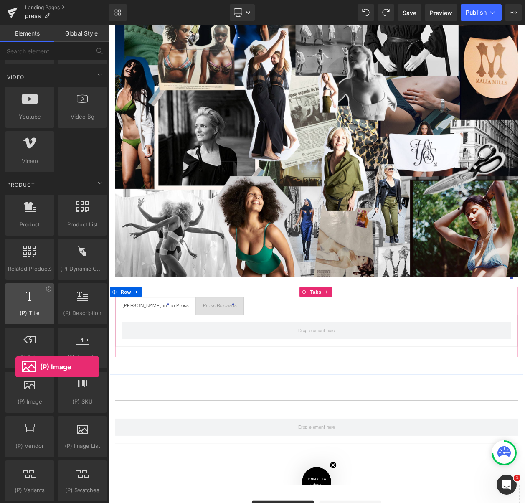
drag, startPoint x: 18, startPoint y: 385, endPoint x: 16, endPoint y: 323, distance: 61.9
click at [16, 323] on div "Product products, goods, sells Product List products, lists, collections, goods…" at bounding box center [55, 392] width 105 height 399
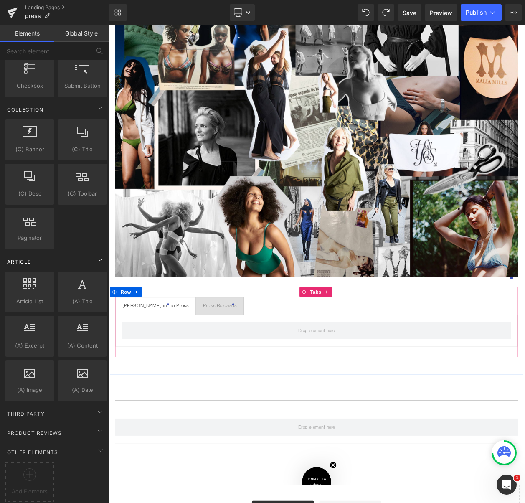
scroll to position [1356, 0]
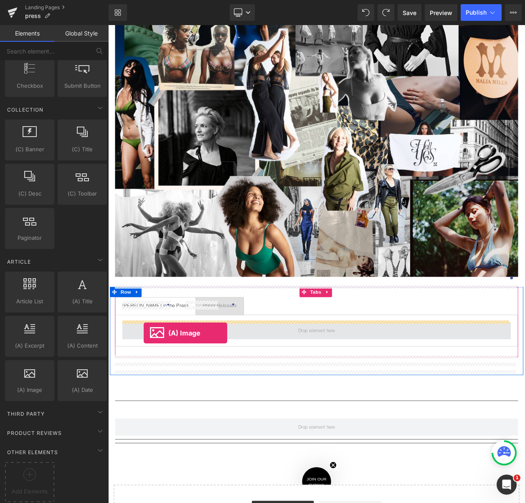
drag, startPoint x: 143, startPoint y: 400, endPoint x: 151, endPoint y: 399, distance: 8.5
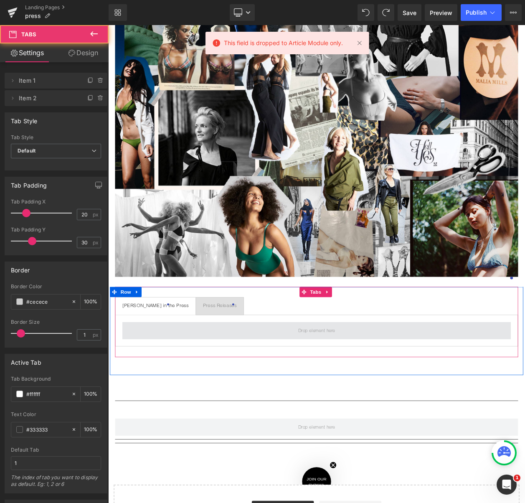
click at [263, 392] on span at bounding box center [360, 395] width 471 height 21
click at [224, 393] on span at bounding box center [360, 395] width 471 height 21
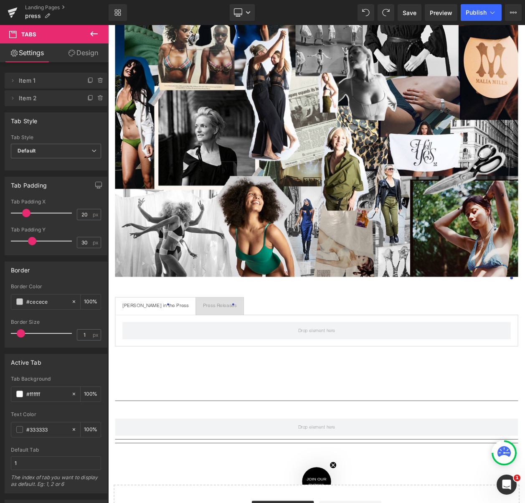
click at [95, 31] on icon at bounding box center [94, 34] width 10 height 10
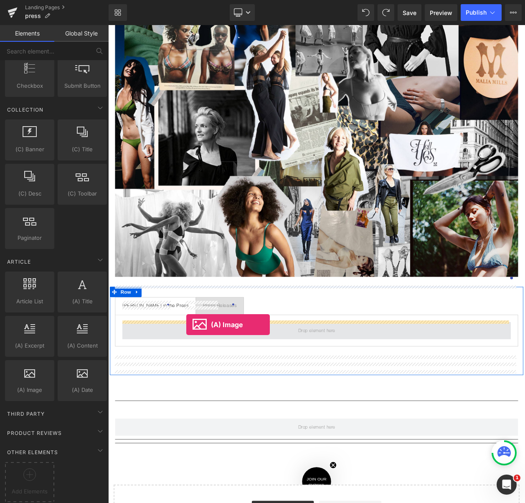
drag, startPoint x: 132, startPoint y: 408, endPoint x: 203, endPoint y: 388, distance: 73.7
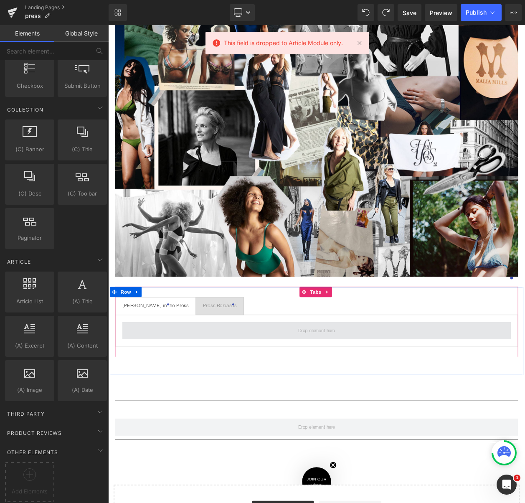
click at [203, 388] on span at bounding box center [360, 395] width 471 height 21
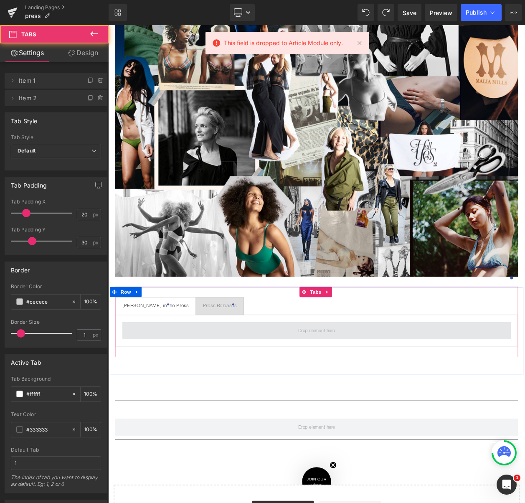
click at [265, 393] on span at bounding box center [360, 395] width 471 height 21
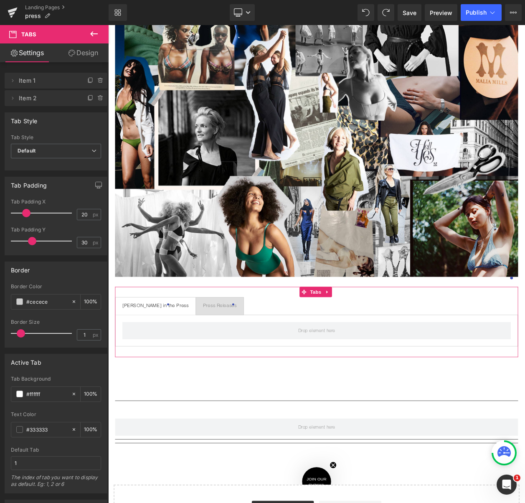
click at [80, 52] on link "Design" at bounding box center [83, 52] width 54 height 19
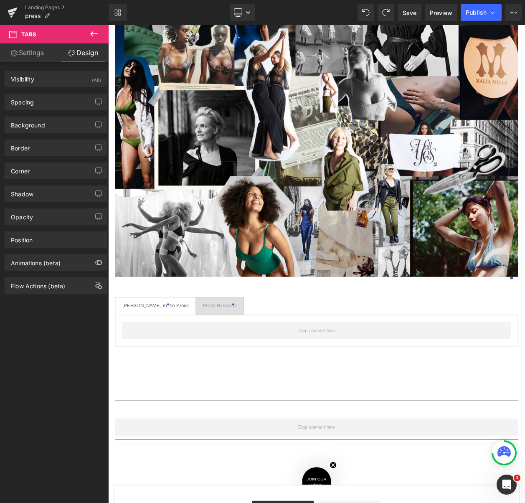
click at [105, 34] on button at bounding box center [93, 34] width 29 height 18
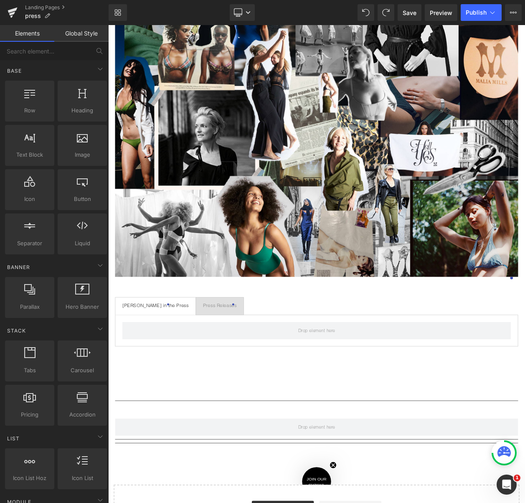
scroll to position [0, 0]
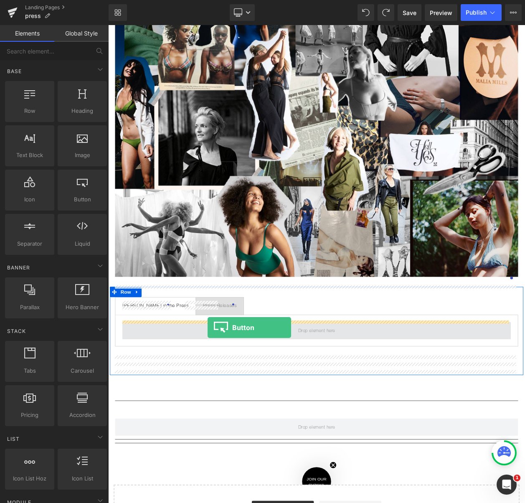
drag, startPoint x: 189, startPoint y: 211, endPoint x: 229, endPoint y: 392, distance: 185.8
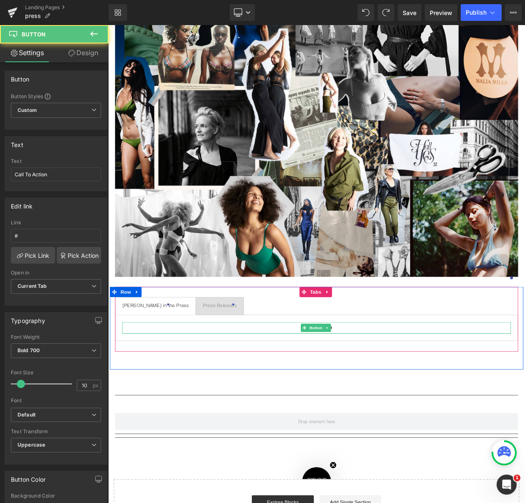
click at [337, 391] on link "Call To Action" at bounding box center [361, 392] width 53 height 14
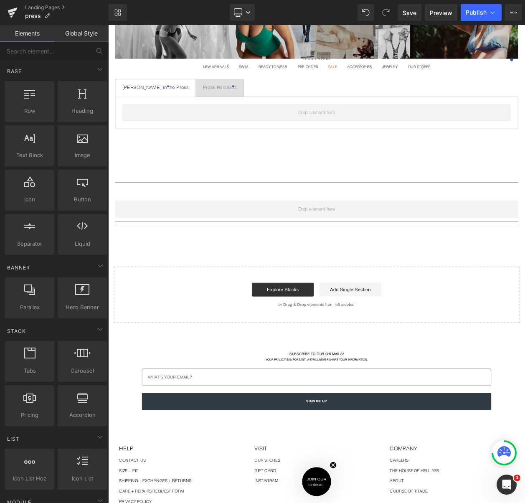
scroll to position [517, 0]
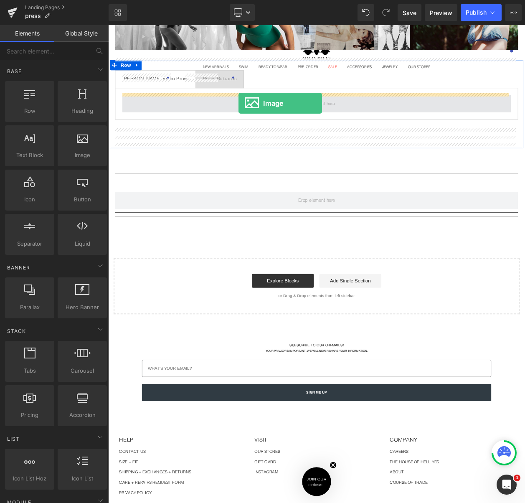
drag, startPoint x: 182, startPoint y: 169, endPoint x: 266, endPoint y: 120, distance: 97.8
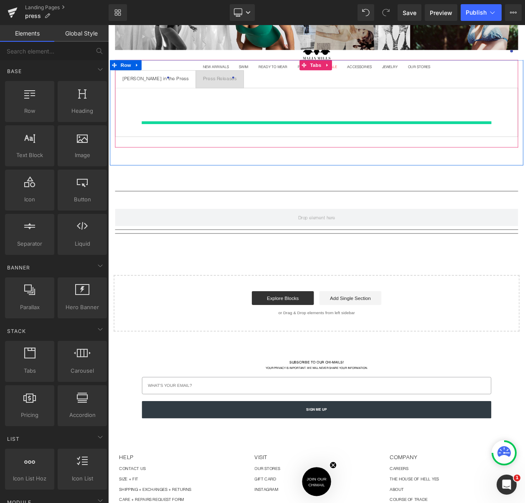
scroll to position [498, 0]
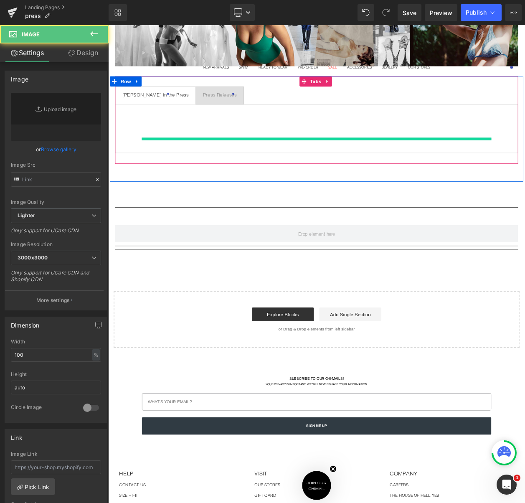
type input "//[DOMAIN_NAME][URL]"
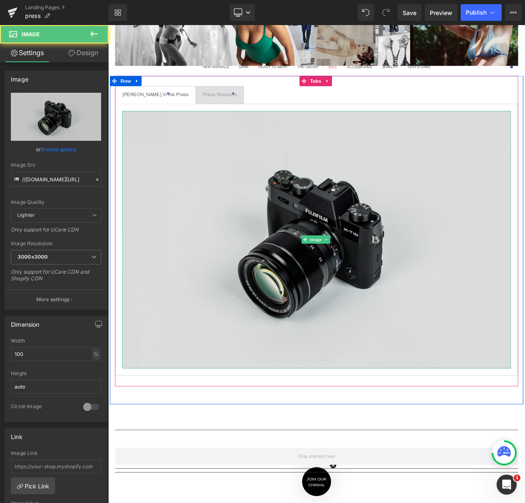
click at [323, 253] on img at bounding box center [360, 285] width 471 height 312
click at [451, 191] on img at bounding box center [360, 285] width 471 height 312
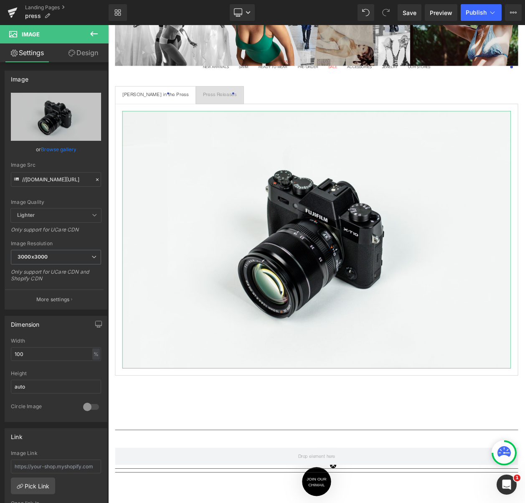
click at [82, 53] on link "Design" at bounding box center [83, 52] width 54 height 19
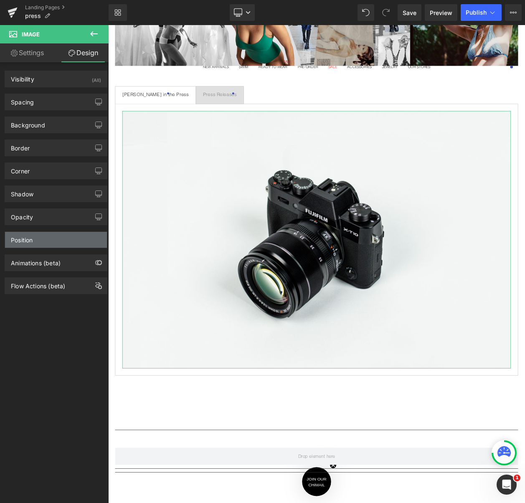
drag, startPoint x: 55, startPoint y: 230, endPoint x: 50, endPoint y: 237, distance: 8.8
click at [53, 234] on div "Position Advanced option : Please proceed if you have coding knowledge. Relativ…" at bounding box center [56, 236] width 112 height 23
click at [49, 238] on div "Position" at bounding box center [56, 240] width 102 height 16
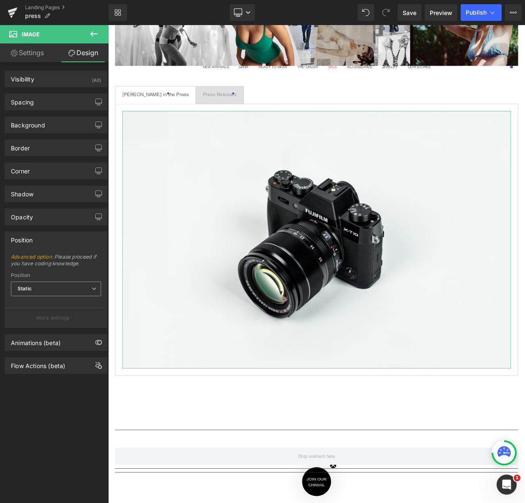
click at [50, 286] on span "Static" at bounding box center [56, 289] width 90 height 15
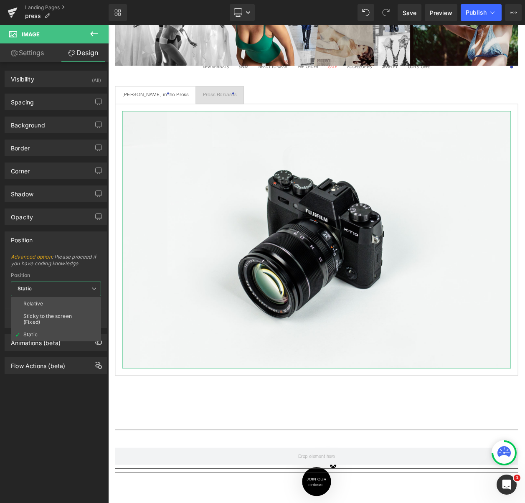
click at [52, 288] on span "Static" at bounding box center [56, 289] width 90 height 15
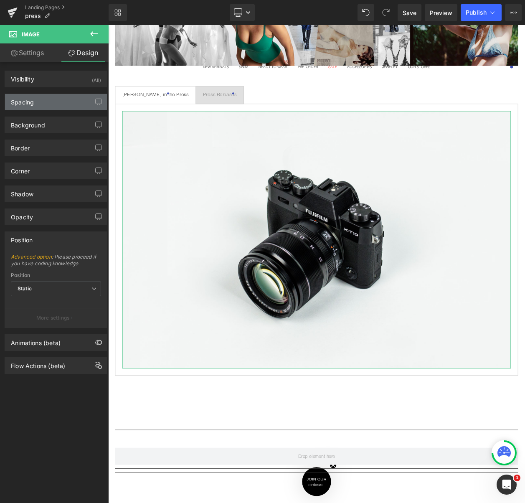
click at [42, 107] on div "Spacing" at bounding box center [56, 102] width 102 height 16
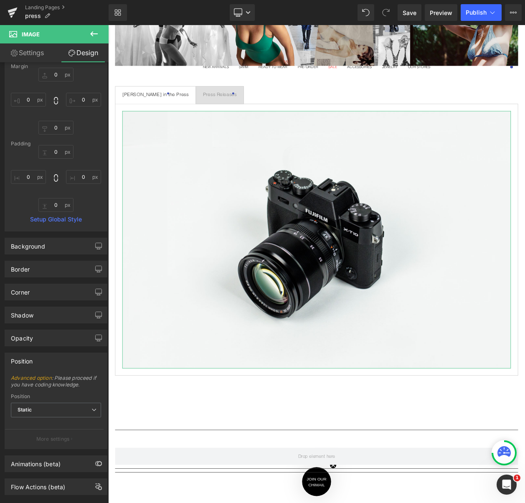
scroll to position [68, 0]
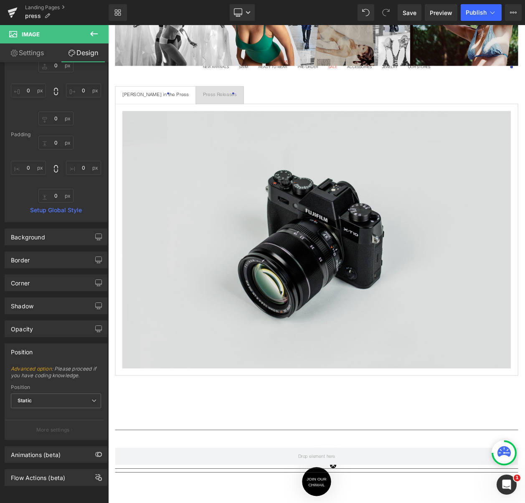
click at [360, 250] on img at bounding box center [360, 285] width 471 height 312
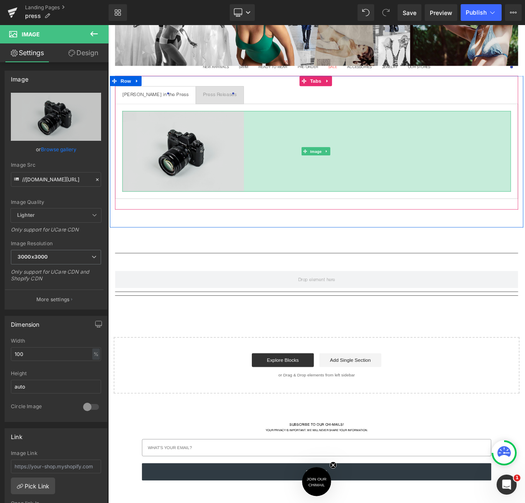
drag, startPoint x: 592, startPoint y: 253, endPoint x: 268, endPoint y: 257, distance: 324.0
click at [268, 257] on div "Malia Mills in the Press Text Block Press Releases Text Block Image 775px Tabs …" at bounding box center [361, 177] width 502 height 180
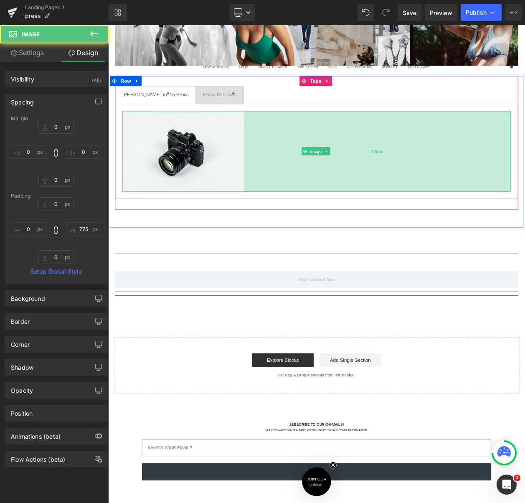
click at [350, 151] on div "775px" at bounding box center [435, 178] width 324 height 98
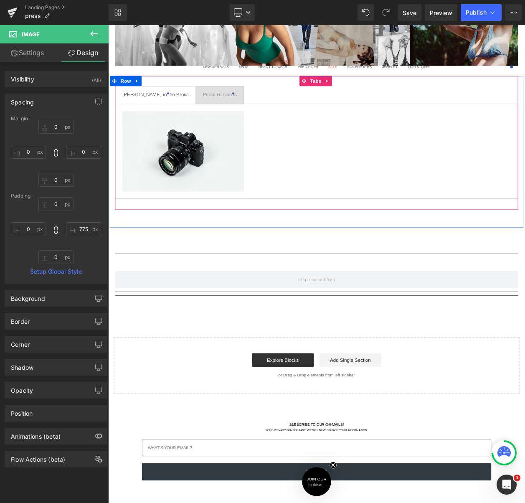
click at [350, 151] on div "Image 775px" at bounding box center [360, 178] width 471 height 98
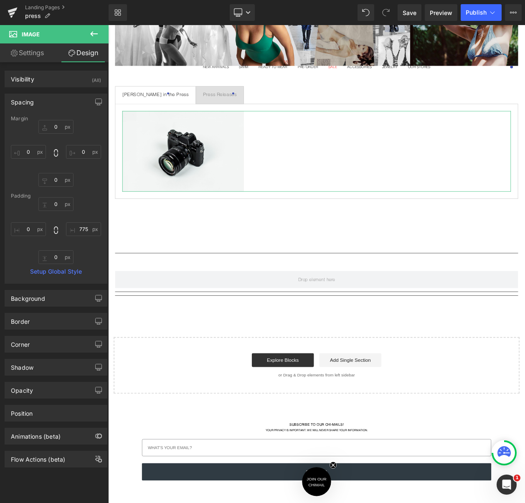
click at [15, 53] on icon at bounding box center [14, 53] width 7 height 7
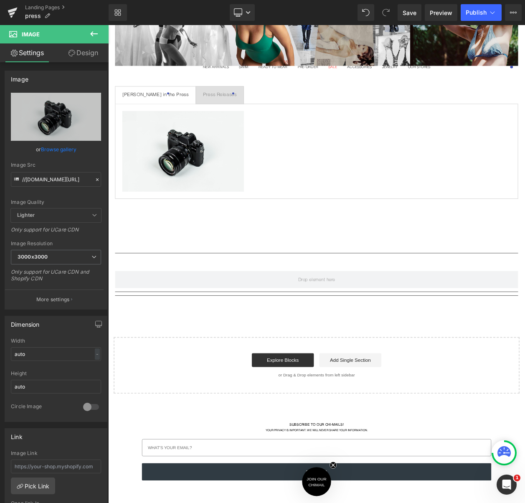
click at [89, 31] on icon at bounding box center [94, 34] width 10 height 10
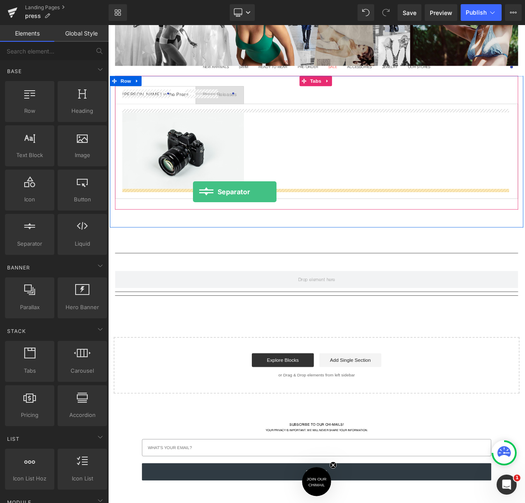
drag, startPoint x: 150, startPoint y: 261, endPoint x: 211, endPoint y: 227, distance: 70.2
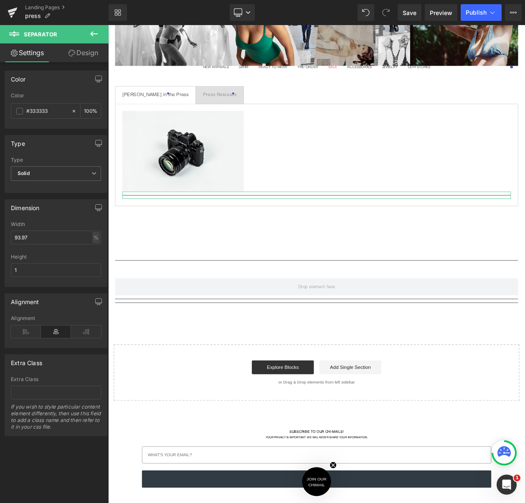
click at [20, 56] on link "Settings" at bounding box center [27, 52] width 54 height 19
click at [86, 54] on link "Design" at bounding box center [83, 52] width 54 height 19
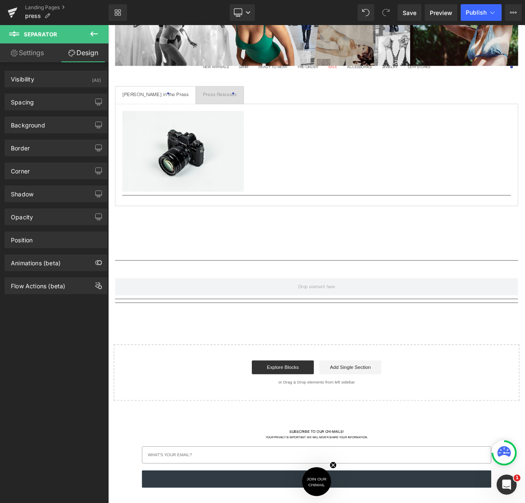
click at [89, 34] on icon at bounding box center [94, 34] width 10 height 10
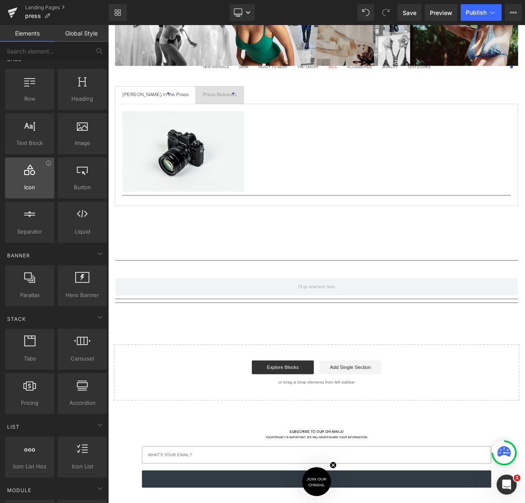
scroll to position [13, 0]
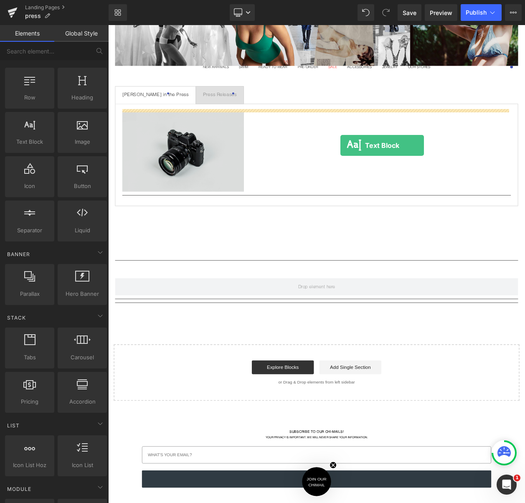
drag, startPoint x: 120, startPoint y: 160, endPoint x: 390, endPoint y: 170, distance: 270.2
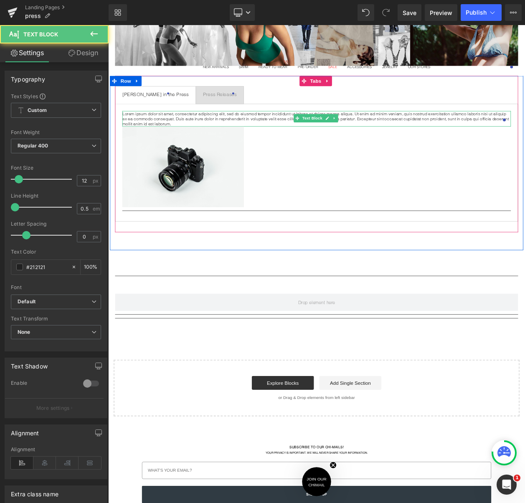
click at [319, 131] on p "Lorem ipsum dolor sit amet, consectetur adipiscing elit, sed do eiusmod tempor …" at bounding box center [360, 138] width 471 height 19
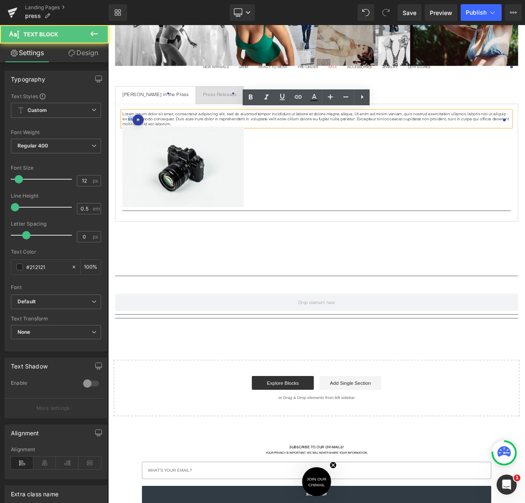
drag, startPoint x: 121, startPoint y: 134, endPoint x: 138, endPoint y: 135, distance: 16.7
click at [138, 135] on div "Lorem ipsum dolor sit amet, consectetur adipiscing elit, sed do eiusmod tempor …" at bounding box center [360, 138] width 471 height 19
click at [525, 142] on div "Lorem ipsum dolor sit amet, consectetur adipiscing elit, sed do eiusmod tempor …" at bounding box center [360, 138] width 471 height 19
click at [525, 134] on p "Lorem ipsum dolor sit amet, consectetur adipiscing elit, sed do eiusmod tempor …" at bounding box center [360, 138] width 471 height 19
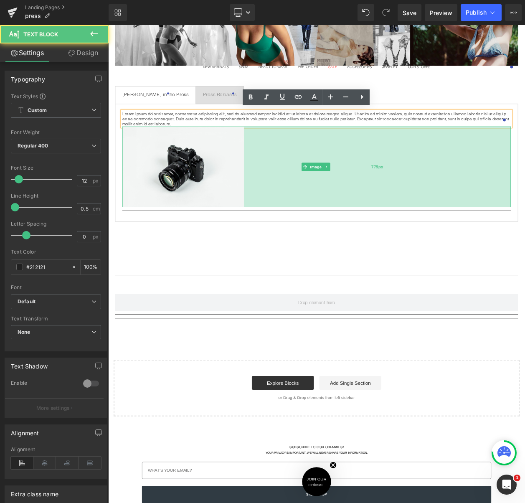
click at [476, 190] on div "775px" at bounding box center [435, 197] width 324 height 98
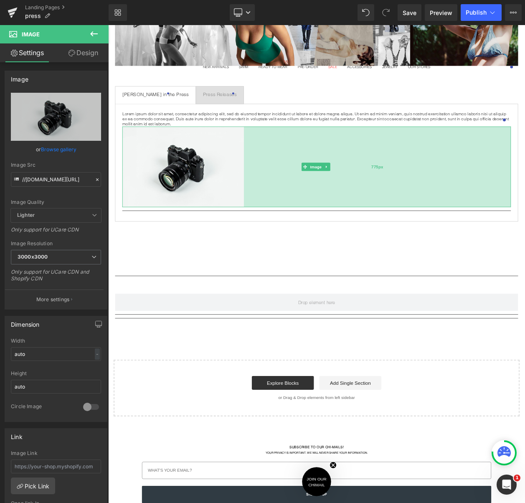
click at [476, 190] on div "775px" at bounding box center [435, 197] width 324 height 98
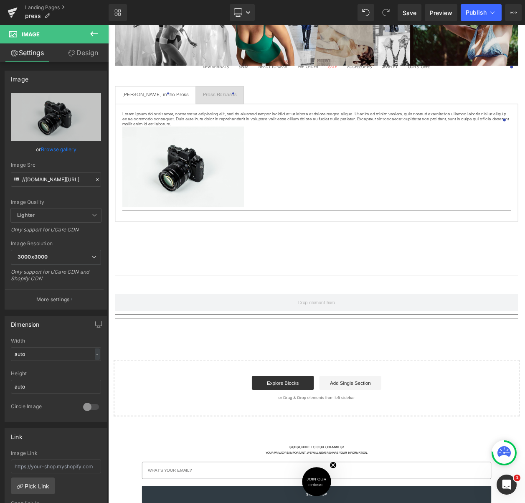
click at [476, 190] on div "Image 775px" at bounding box center [360, 197] width 471 height 98
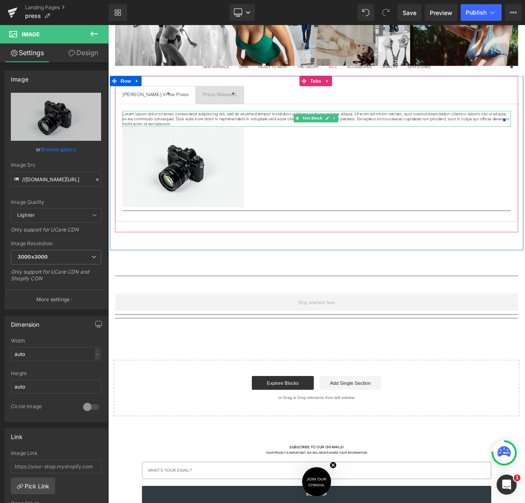
click at [249, 132] on p "Lorem ipsum dolor sit amet, consectetur adipiscing elit, sed do eiusmod tempor …" at bounding box center [360, 138] width 471 height 19
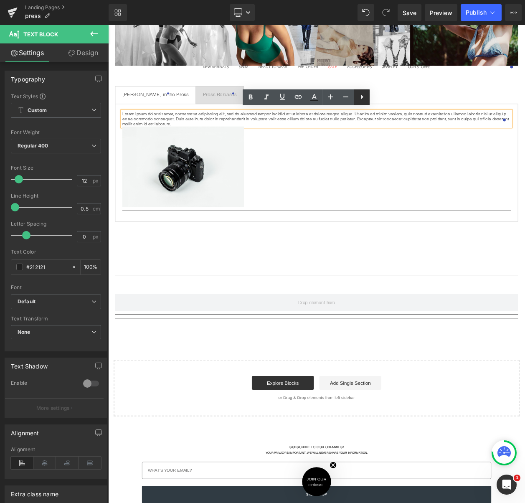
click at [365, 99] on icon at bounding box center [362, 97] width 10 height 10
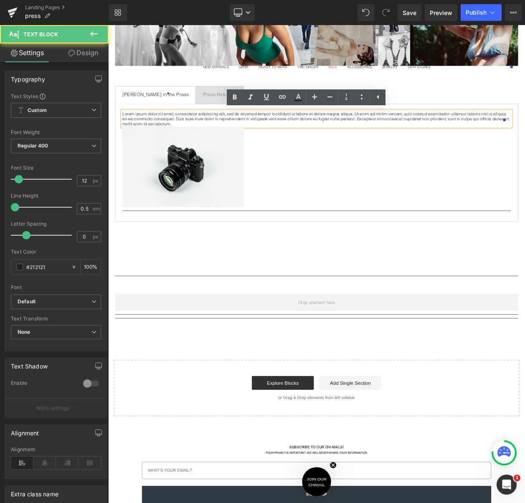
click at [374, 133] on p "Lorem ipsum dolor sit amet, consectetur adipiscing elit, sed do eiusmod tempor …" at bounding box center [360, 138] width 471 height 19
click at [525, 135] on div "Lorem ipsum dolor sit amet, consectetur adipiscing elit, sed do eiusmod tempor …" at bounding box center [360, 138] width 471 height 19
click at [125, 138] on div "Lorem ipsum dolor sit amet, consectetur adipiscing elit, sed do eiusmod tempor …" at bounding box center [360, 138] width 471 height 19
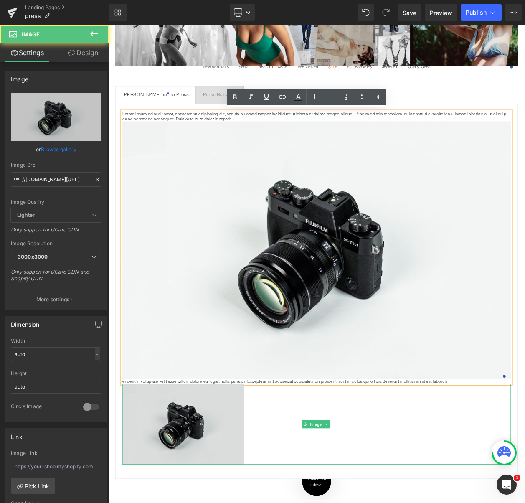
click at [159, 481] on img at bounding box center [360, 509] width 471 height 98
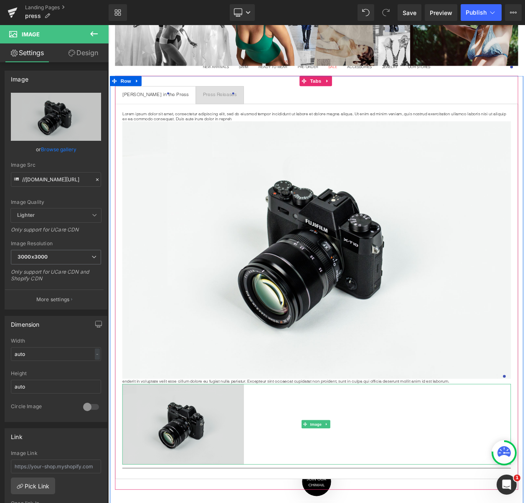
click at [196, 491] on img at bounding box center [360, 509] width 471 height 98
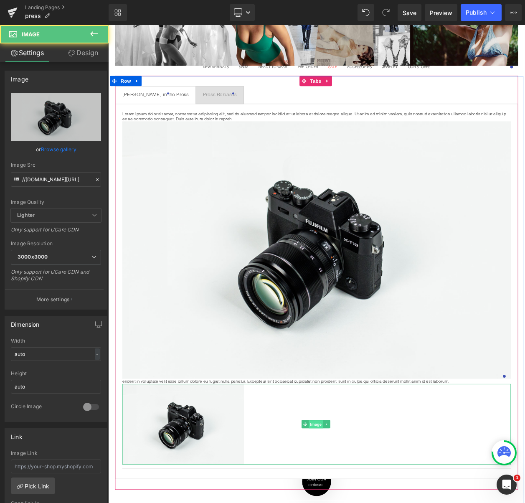
click at [352, 503] on span "Image" at bounding box center [361, 510] width 18 height 10
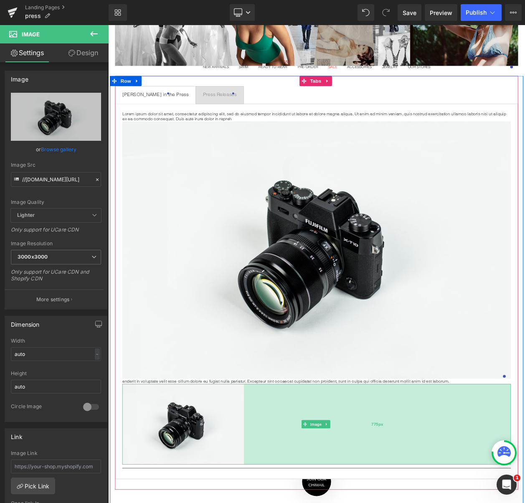
click at [386, 503] on div "775px" at bounding box center [435, 509] width 324 height 98
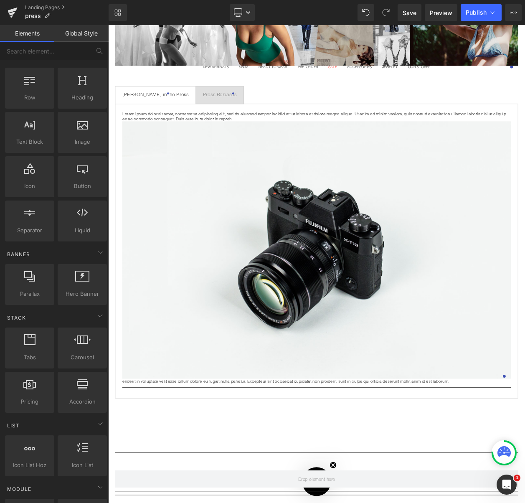
click at [409, 393] on img at bounding box center [360, 298] width 471 height 312
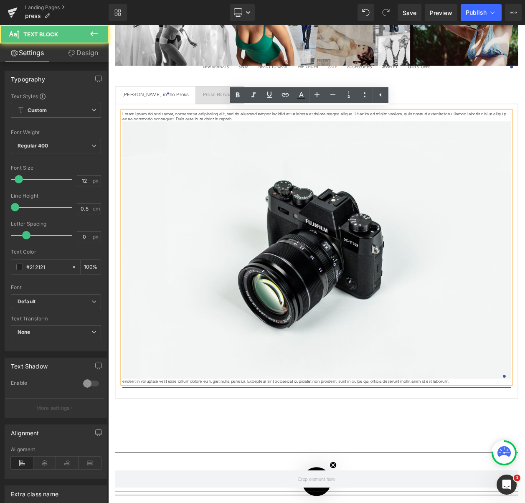
click at [202, 169] on img at bounding box center [360, 298] width 471 height 312
click at [525, 302] on div "Lorem ipsum dolor sit amet, consectetur adipiscing elit, sed do eiusmod tempor …" at bounding box center [360, 294] width 471 height 331
click at [525, 303] on img at bounding box center [360, 298] width 471 height 312
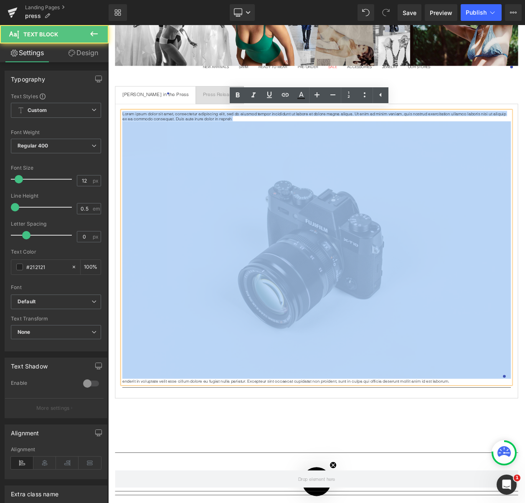
click at [525, 446] on img at bounding box center [360, 298] width 471 height 312
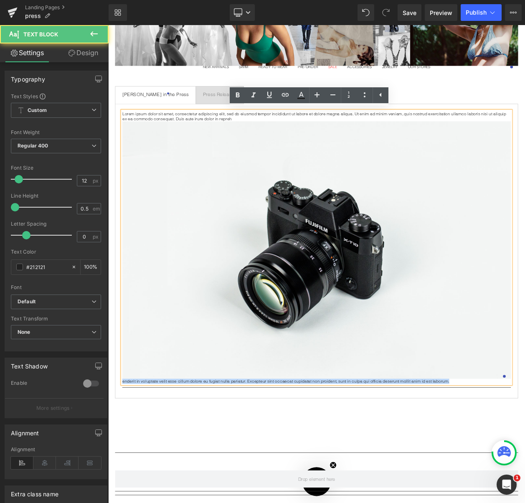
drag, startPoint x: 590, startPoint y: 450, endPoint x: 591, endPoint y: 441, distance: 8.9
click at [525, 441] on p "Lorem ipsum dolor sit amet, consectetur adipiscing elit, sed do eiusmod tempor …" at bounding box center [360, 294] width 471 height 331
click at [525, 428] on img at bounding box center [360, 298] width 471 height 312
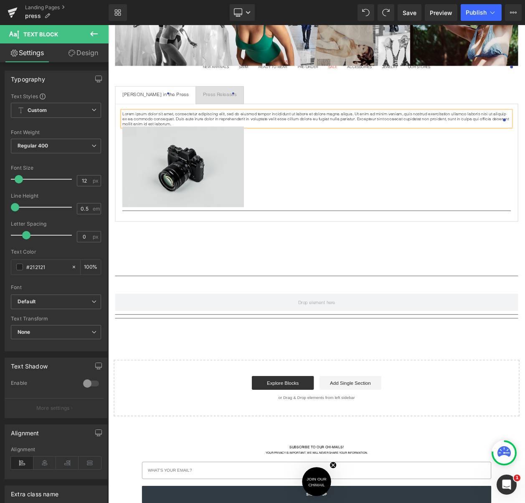
click at [220, 174] on img at bounding box center [360, 197] width 471 height 98
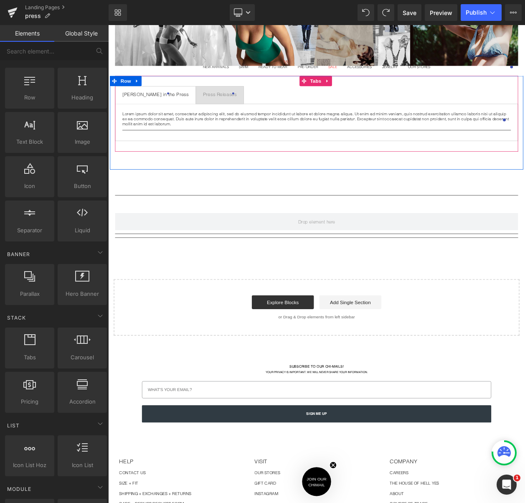
click at [349, 120] on div "Lorem ipsum dolor sit amet, consectetur adipiscing elit, sed do eiusmod tempor …" at bounding box center [361, 142] width 489 height 45
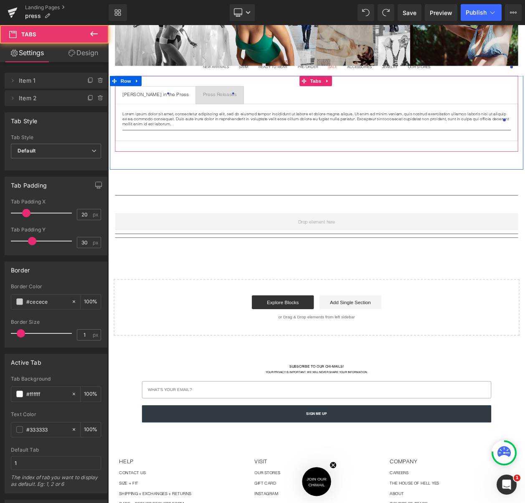
click at [353, 129] on div "Lorem ipsum dolor sit amet, consectetur adipiscing elit, sed do eiusmod tempor …" at bounding box center [360, 138] width 471 height 19
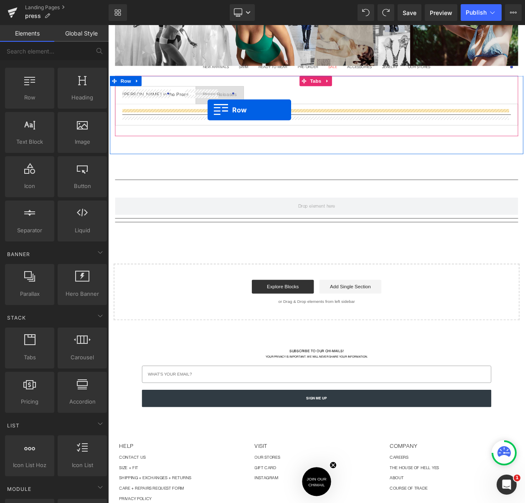
drag, startPoint x: 146, startPoint y: 120, endPoint x: 229, endPoint y: 128, distance: 83.1
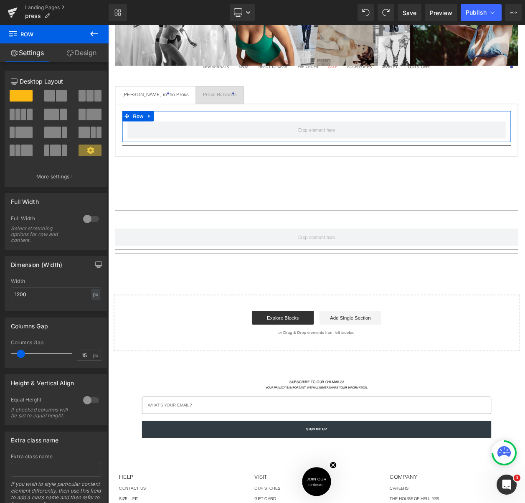
click at [59, 94] on span at bounding box center [61, 96] width 11 height 12
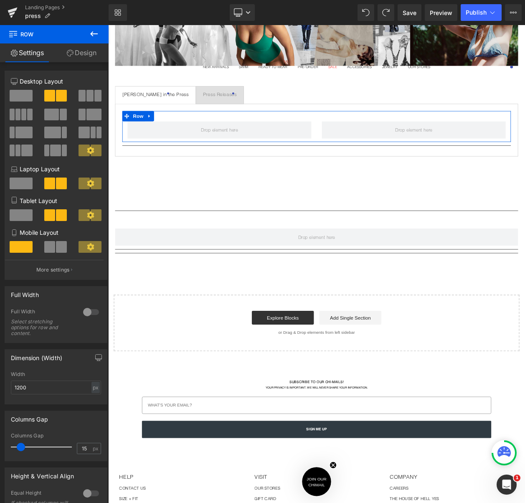
click at [26, 132] on span at bounding box center [23, 133] width 17 height 12
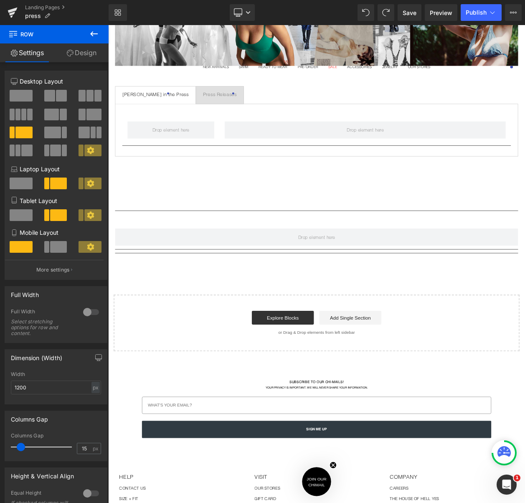
click at [91, 34] on icon at bounding box center [94, 33] width 8 height 5
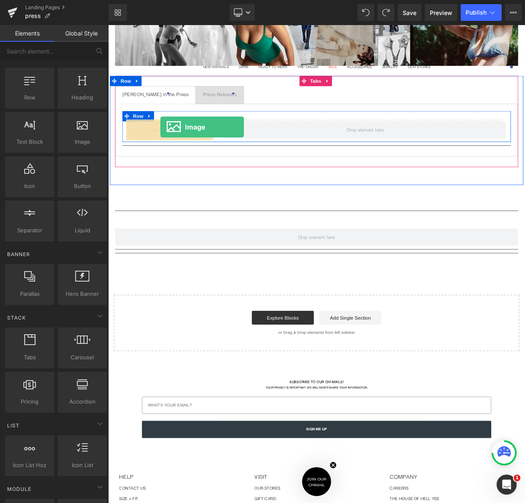
drag, startPoint x: 180, startPoint y: 161, endPoint x: 172, endPoint y: 149, distance: 14.5
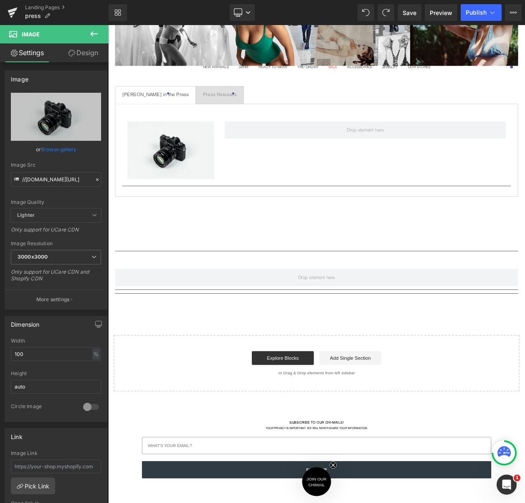
click at [93, 35] on icon at bounding box center [94, 34] width 10 height 10
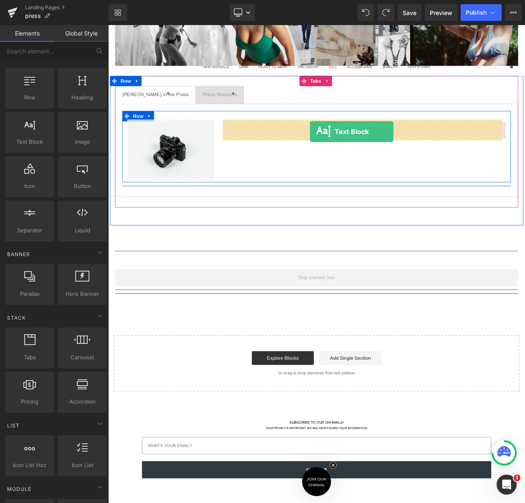
drag, startPoint x: 141, startPoint y: 158, endPoint x: 354, endPoint y: 153, distance: 212.8
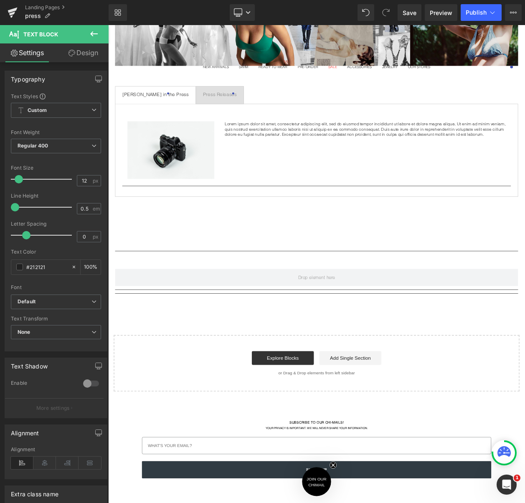
click at [95, 36] on icon at bounding box center [94, 34] width 10 height 10
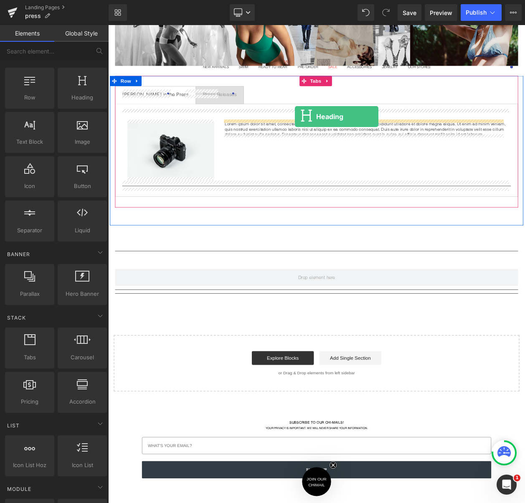
drag, startPoint x: 191, startPoint y: 104, endPoint x: 335, endPoint y: 136, distance: 146.9
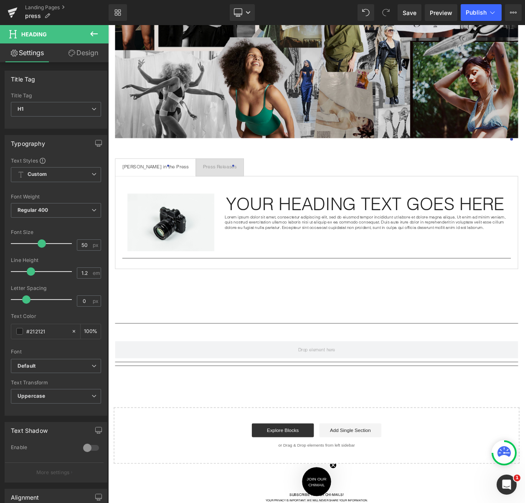
scroll to position [418, 0]
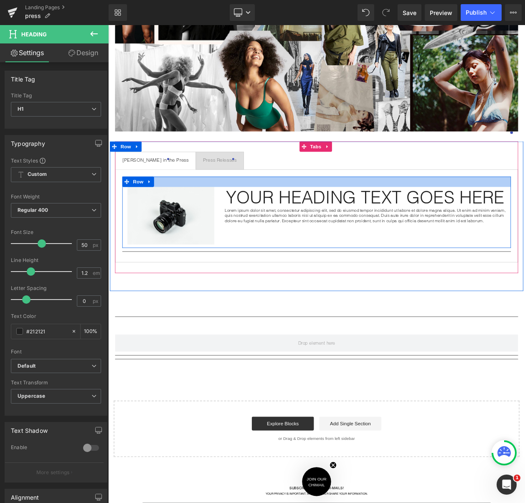
click at [185, 214] on div at bounding box center [360, 215] width 471 height 13
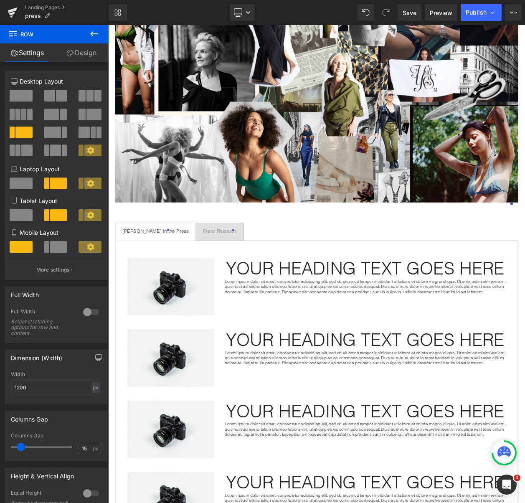
scroll to position [333, 0]
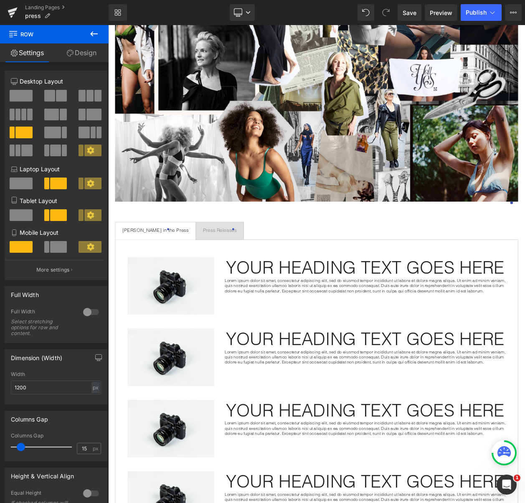
click at [215, 275] on span "Press Releases Text Block" at bounding box center [244, 275] width 58 height 21
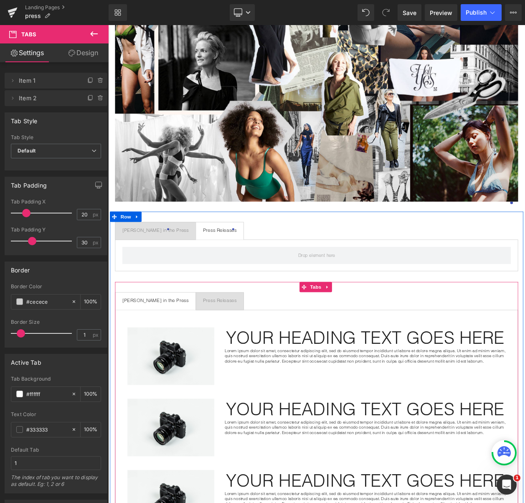
click at [250, 395] on h1 "Your heading text goes here" at bounding box center [420, 404] width 341 height 25
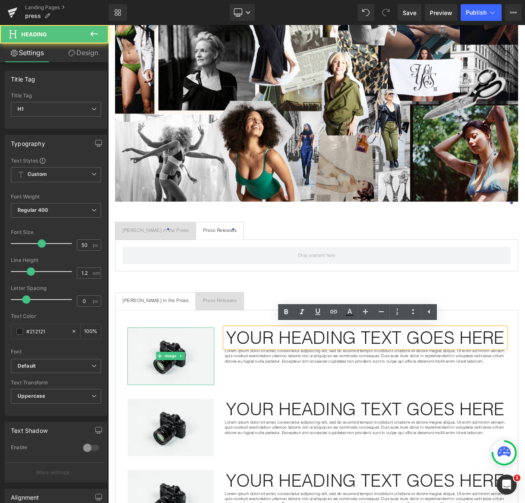
click at [217, 380] on div "Image Your heading text goes here Heading Lorem ipsum dolor sit amet, consectet…" at bounding box center [360, 423] width 471 height 87
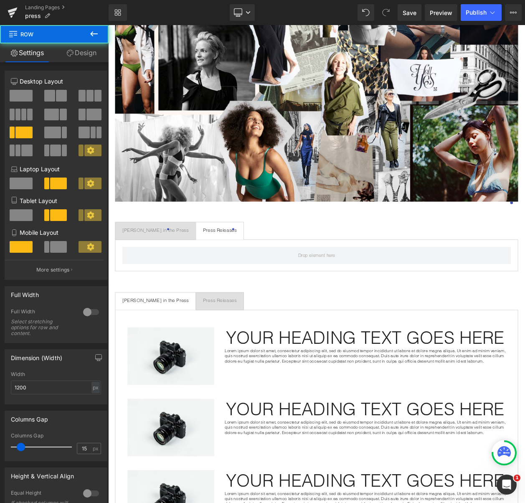
click at [213, 380] on div "Image Your heading text goes here Heading Lorem ipsum dolor sit amet, consectet…" at bounding box center [360, 423] width 471 height 87
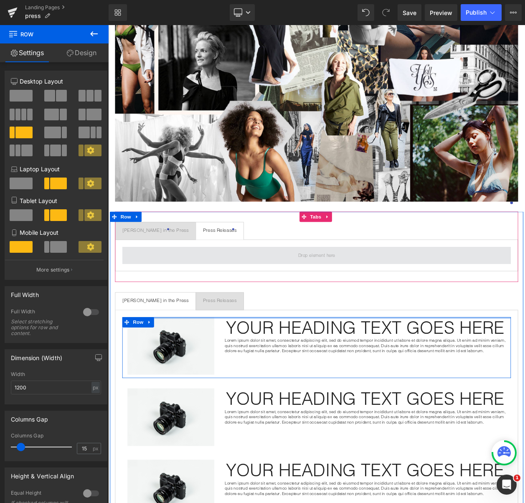
drag, startPoint x: 212, startPoint y: 382, endPoint x: 245, endPoint y: 303, distance: 85.3
click at [245, 303] on div "Malia Mills in the Press Text Block Press Releases Text Block Tabs Malia Mills …" at bounding box center [361, 507] width 502 height 510
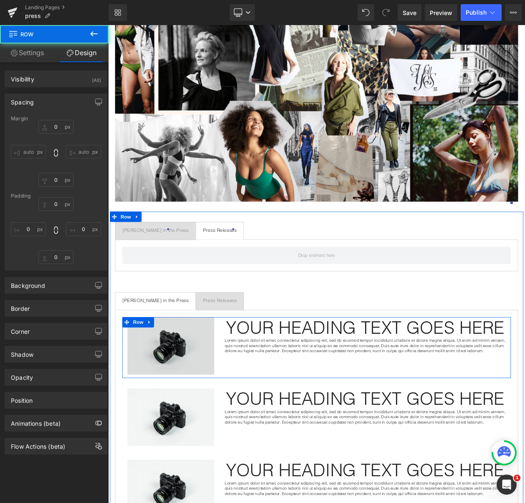
type input "0"
type input "10"
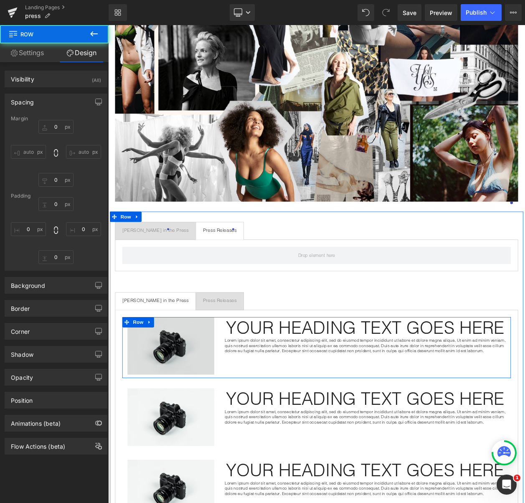
type input "0"
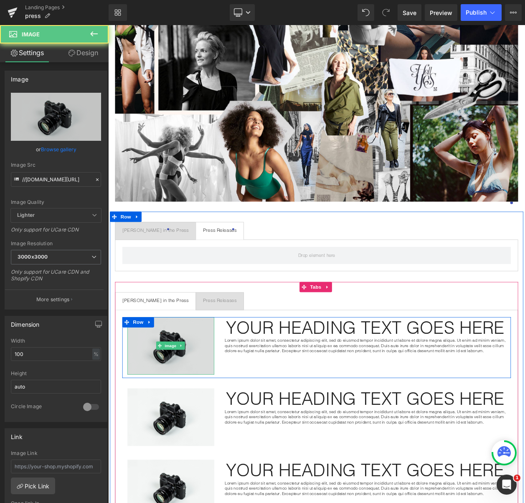
click at [225, 400] on img at bounding box center [184, 415] width 105 height 70
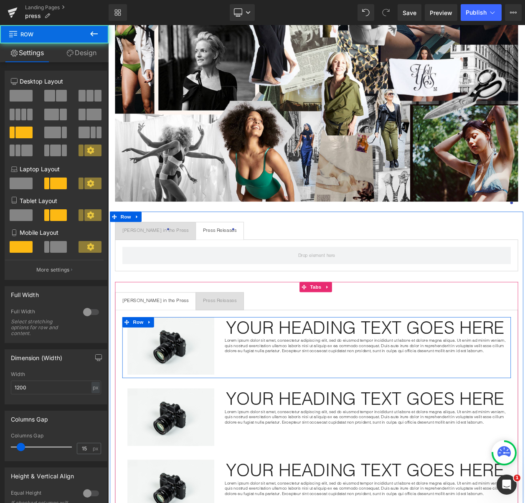
click at [239, 383] on div "Image" at bounding box center [184, 415] width 118 height 70
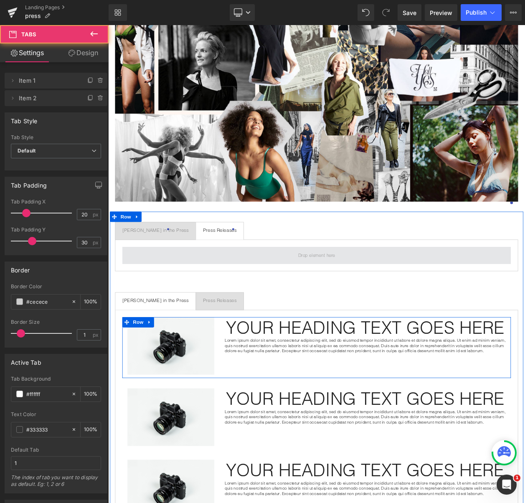
click at [242, 295] on span at bounding box center [360, 304] width 471 height 21
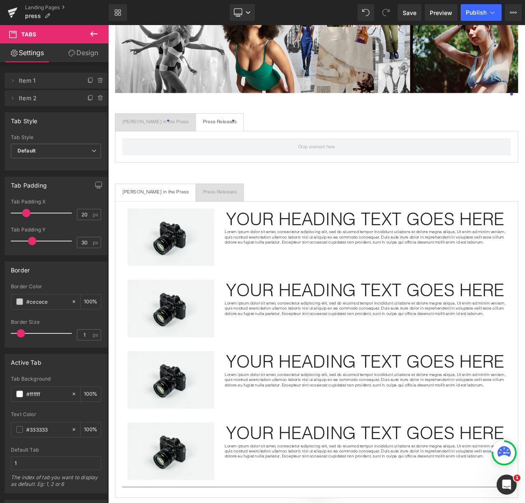
scroll to position [462, 0]
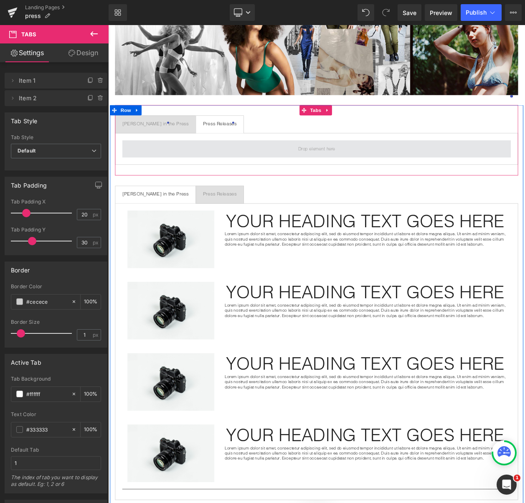
click at [275, 174] on span at bounding box center [360, 175] width 471 height 21
click at [300, 174] on span at bounding box center [360, 175] width 471 height 21
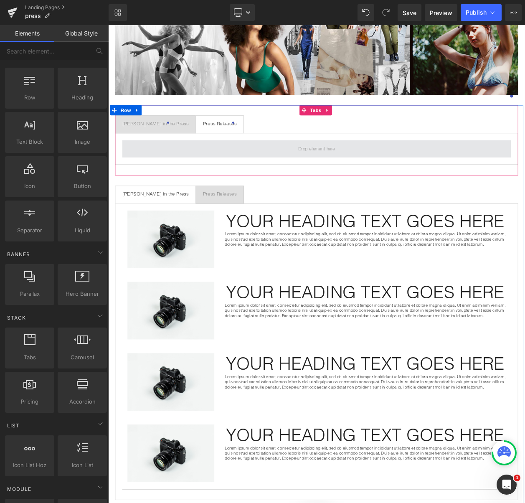
click at [336, 174] on span at bounding box center [361, 175] width 51 height 11
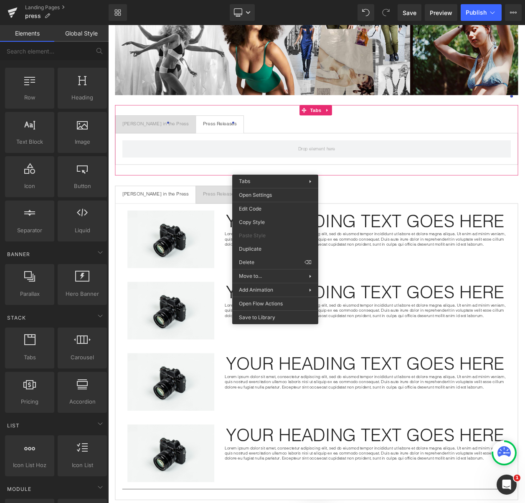
click at [235, 295] on div "Image" at bounding box center [184, 285] width 118 height 70
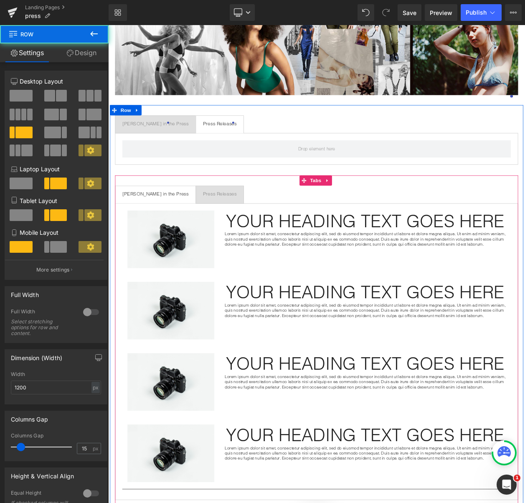
click at [279, 224] on ul "Malia Mills in the Press Text Block Press Releases Text Block" at bounding box center [361, 231] width 489 height 22
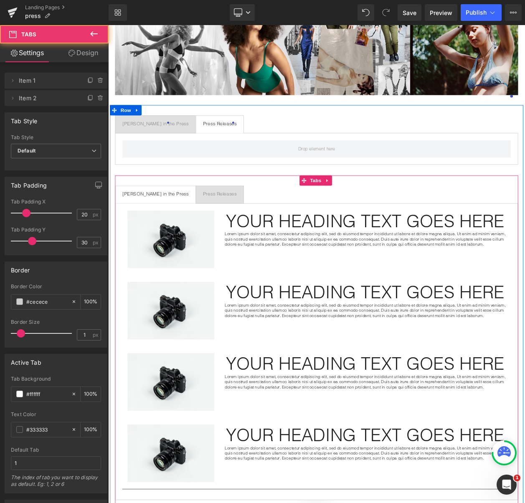
click at [299, 226] on ul "Malia Mills in the Press Text Block Press Releases Text Block" at bounding box center [361, 231] width 489 height 22
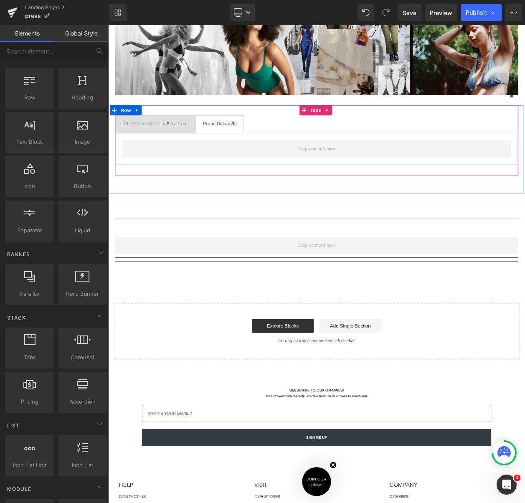
click at [166, 146] on span "Malia Mills in the Press Text Block" at bounding box center [165, 145] width 97 height 21
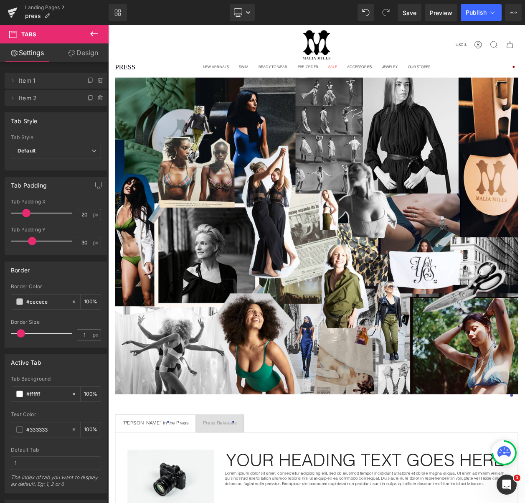
scroll to position [98, 0]
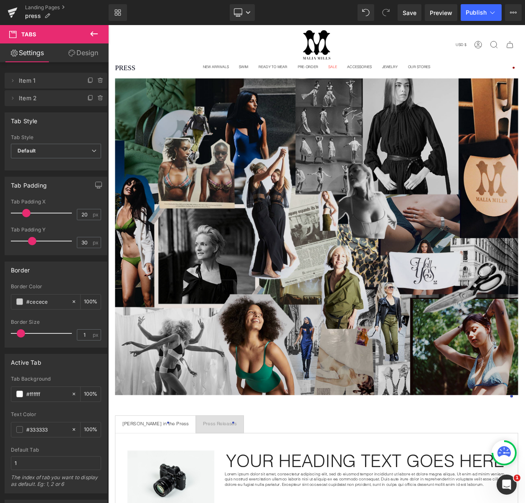
click at [375, 386] on img at bounding box center [361, 282] width 489 height 384
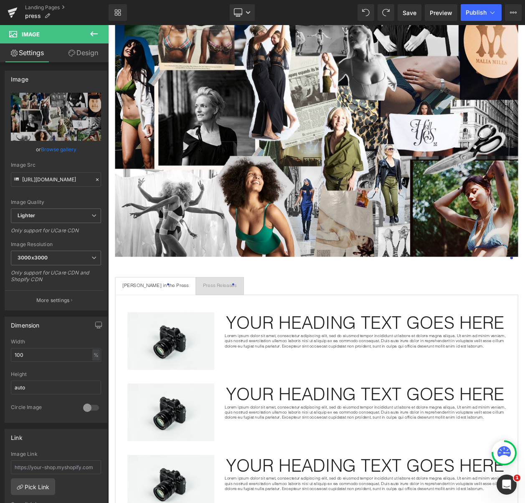
scroll to position [17, 0]
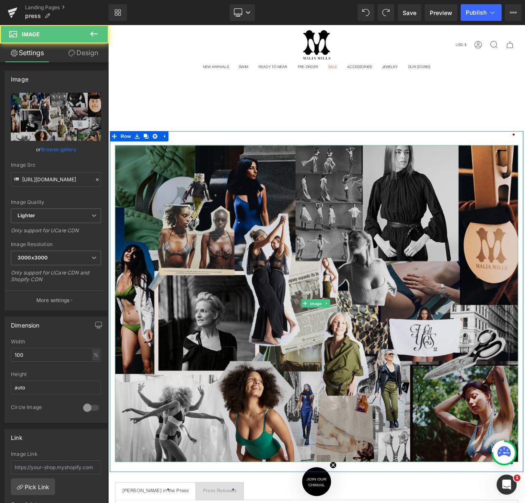
click at [265, 298] on img at bounding box center [361, 363] width 489 height 384
click at [203, 178] on img at bounding box center [361, 363] width 489 height 384
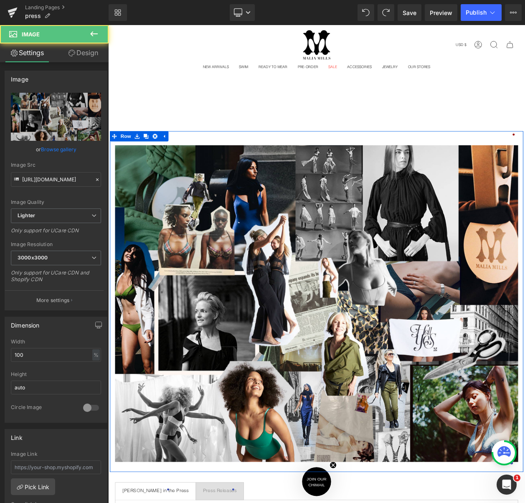
click at [200, 159] on h1 "press" at bounding box center [361, 158] width 489 height 8
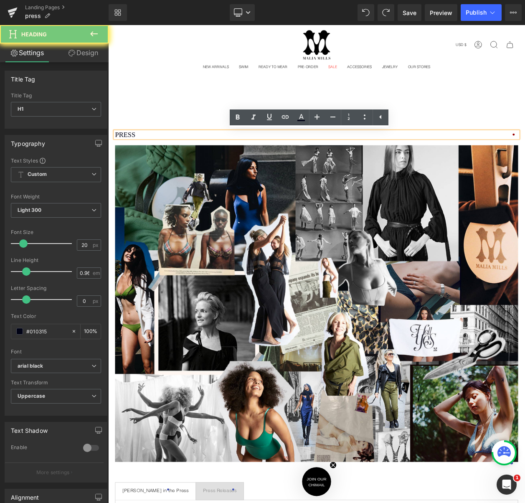
click at [200, 159] on h1 "press" at bounding box center [361, 158] width 489 height 8
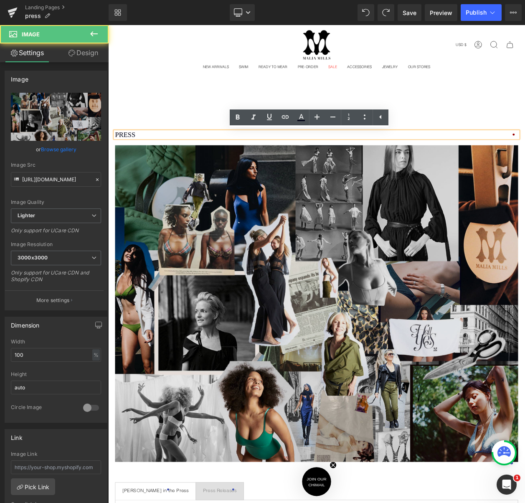
click at [190, 183] on img at bounding box center [361, 363] width 489 height 384
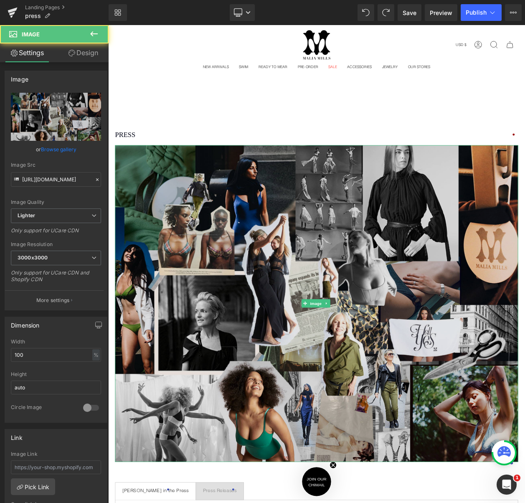
click at [174, 243] on img at bounding box center [361, 363] width 489 height 384
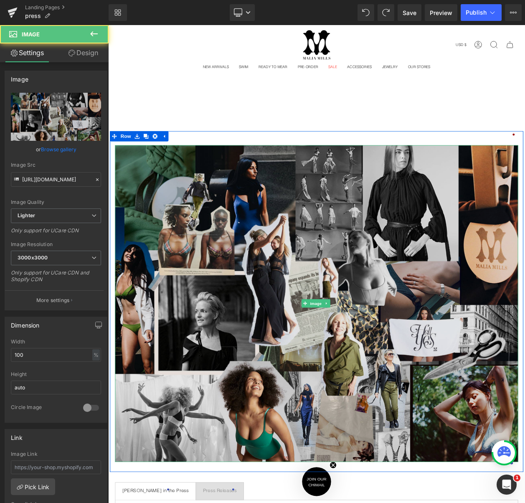
click at [199, 239] on img at bounding box center [361, 363] width 489 height 384
click at [326, 252] on img at bounding box center [361, 363] width 489 height 384
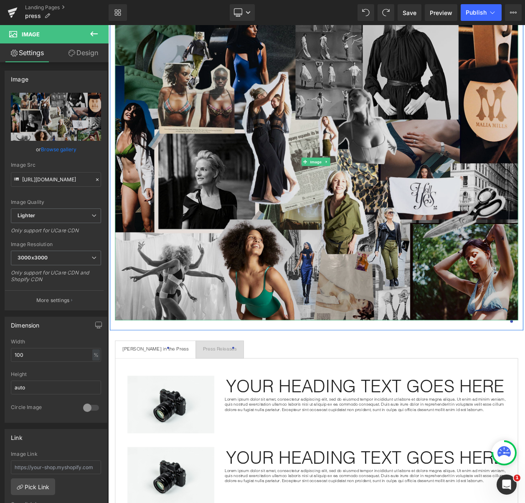
scroll to position [190, 0]
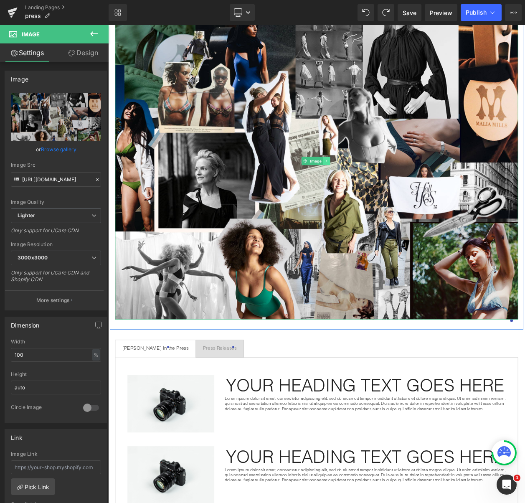
click at [373, 191] on link at bounding box center [373, 190] width 9 height 10
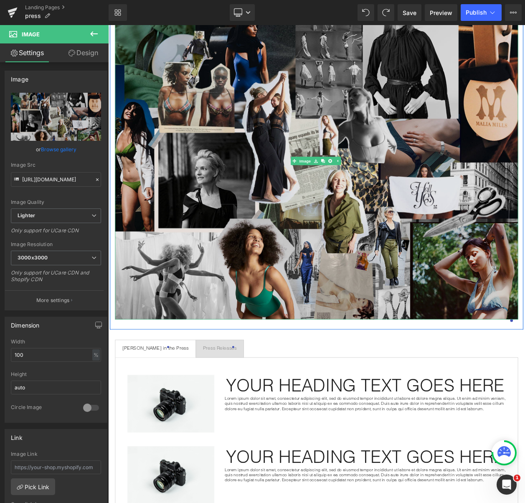
click at [324, 271] on img at bounding box center [361, 190] width 489 height 384
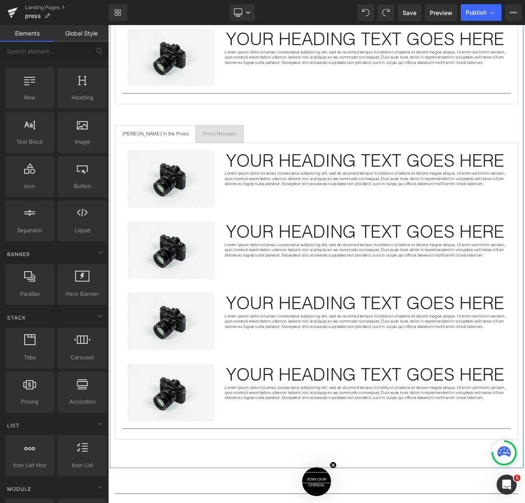
scroll to position [527, 0]
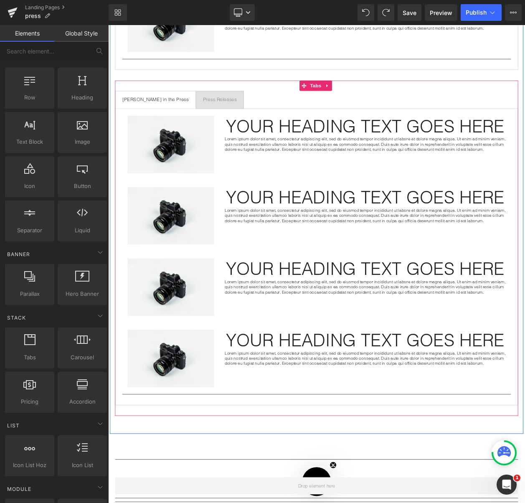
click at [283, 107] on ul "Malia Mills in the Press Text Block Press Releases Text Block" at bounding box center [361, 116] width 489 height 22
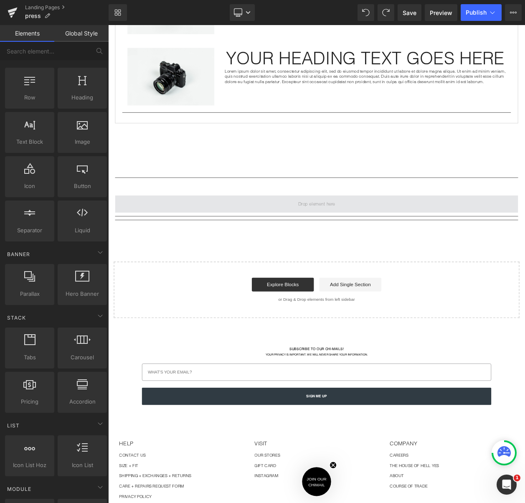
scroll to position [0, 0]
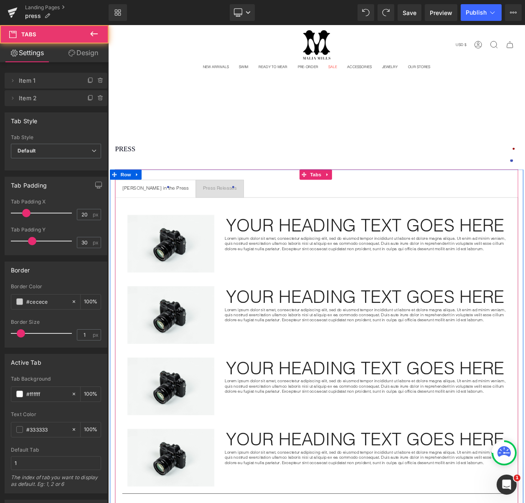
click at [215, 218] on span "Press Releases Text Block" at bounding box center [244, 223] width 58 height 21
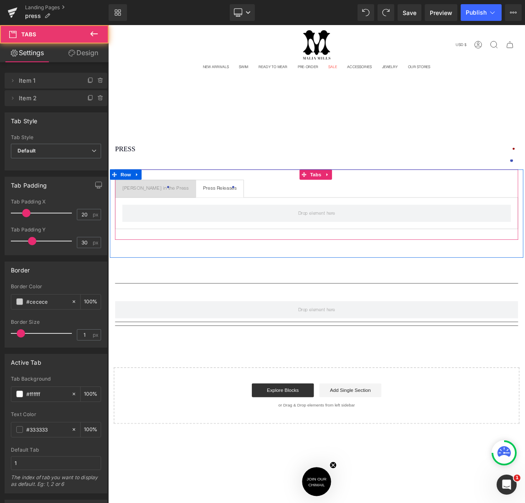
click at [150, 227] on span "Malia Mills in the Press Text Block" at bounding box center [165, 223] width 97 height 21
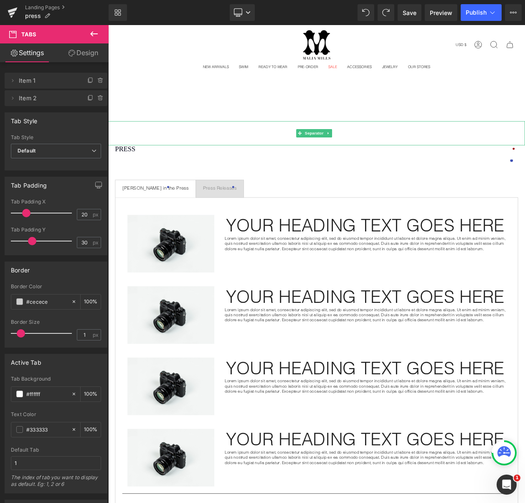
click at [254, 156] on hr at bounding box center [361, 158] width 506 height 25
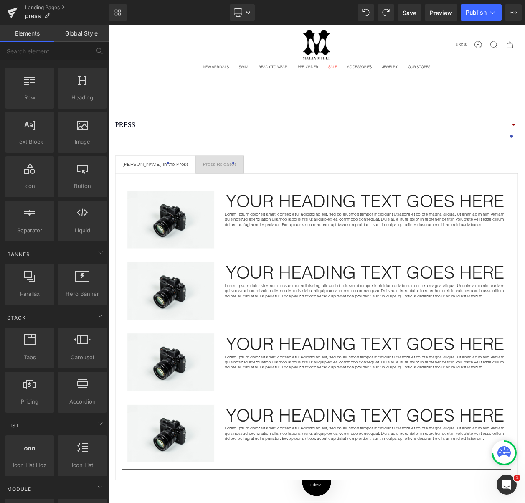
click at [281, 111] on div "Search Search Clear Currency USD $ Afghanistan (USD $) Åland Islands (USD $) Al…" at bounding box center [361, 419] width 506 height 788
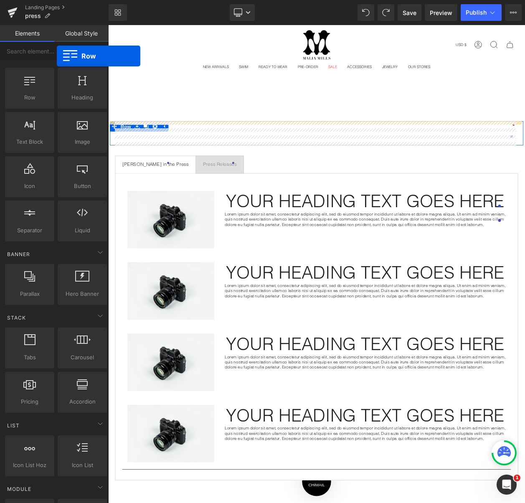
drag, startPoint x: 43, startPoint y: 92, endPoint x: 12, endPoint y: 64, distance: 41.7
click at [20, 243] on div "Base Row rows, columns, layouts, div Heading headings, titles, h1,h2,h3,h4,h5,h…" at bounding box center [55, 275] width 105 height 64
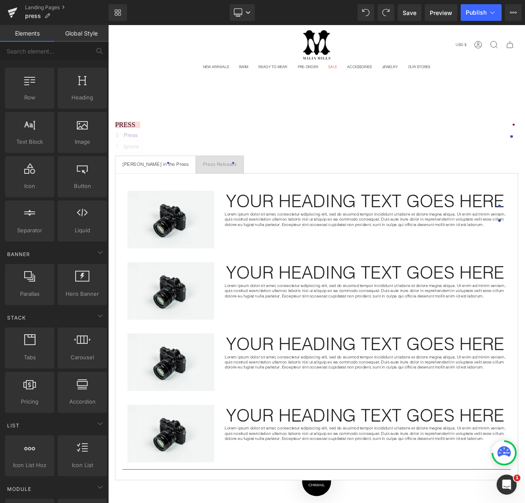
click at [173, 162] on div at bounding box center [361, 163] width 489 height 8
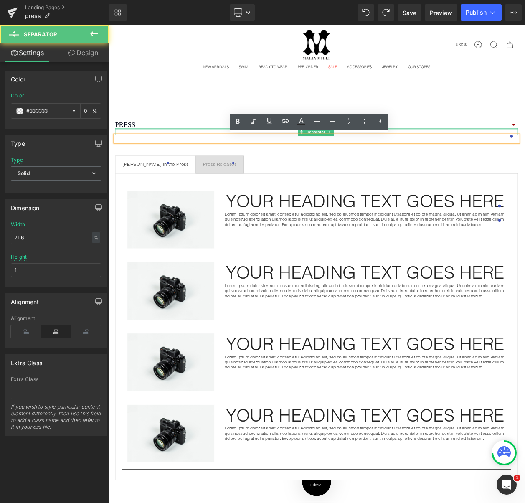
click at [197, 152] on div "Separator" at bounding box center [361, 154] width 489 height 9
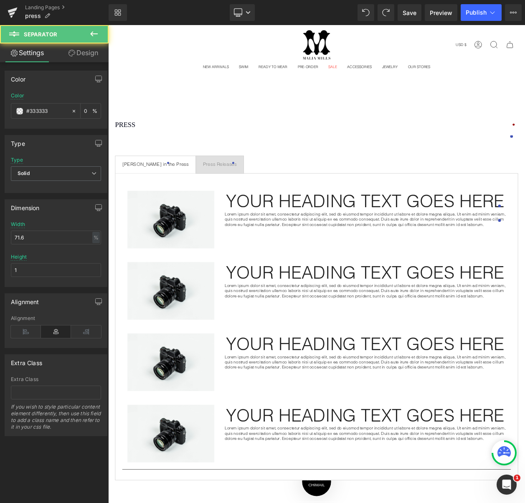
click at [191, 141] on main "press Heading Separator Text Block Row Malia Mills in the Press Text Block Pres…" at bounding box center [361, 465] width 506 height 697
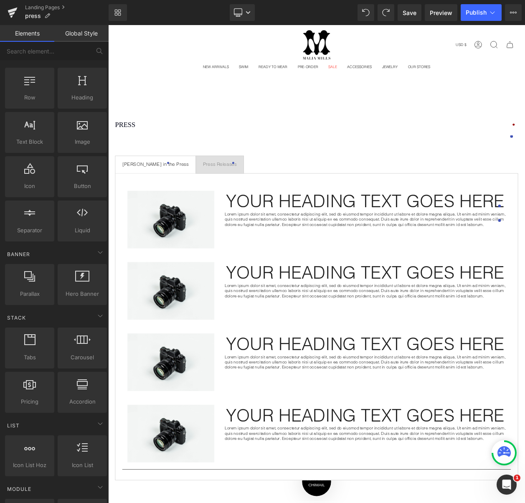
drag, startPoint x: 167, startPoint y: 141, endPoint x: 145, endPoint y: 146, distance: 21.9
click at [163, 142] on main "press Heading Separator Text Block Row Malia Mills in the Press Text Block Pres…" at bounding box center [361, 465] width 506 height 697
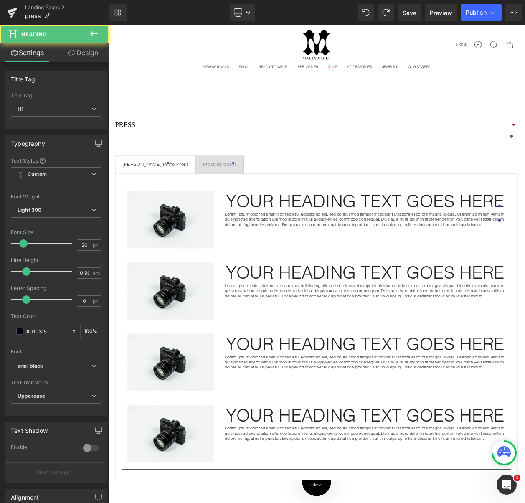
click at [144, 146] on h1 "press" at bounding box center [361, 146] width 489 height 8
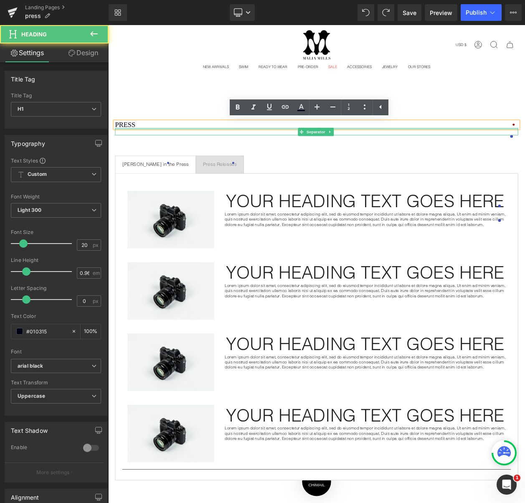
click at [169, 151] on div at bounding box center [361, 151] width 489 height 2
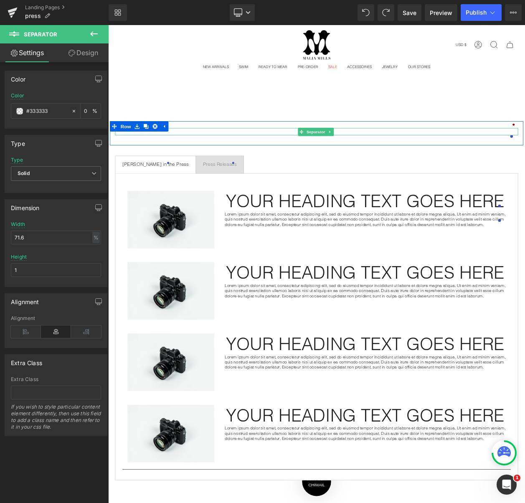
click at [173, 156] on div at bounding box center [361, 154] width 489 height 9
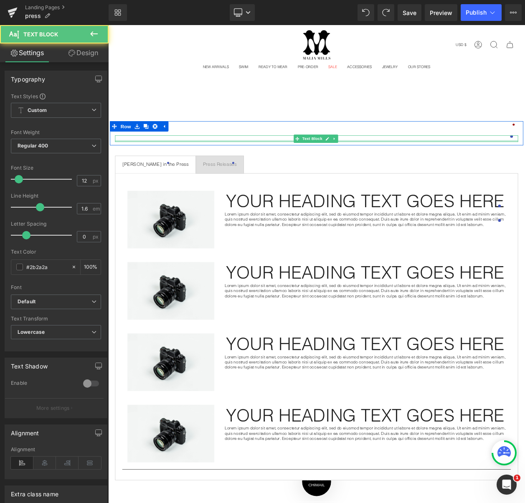
click at [172, 165] on div at bounding box center [361, 166] width 489 height 2
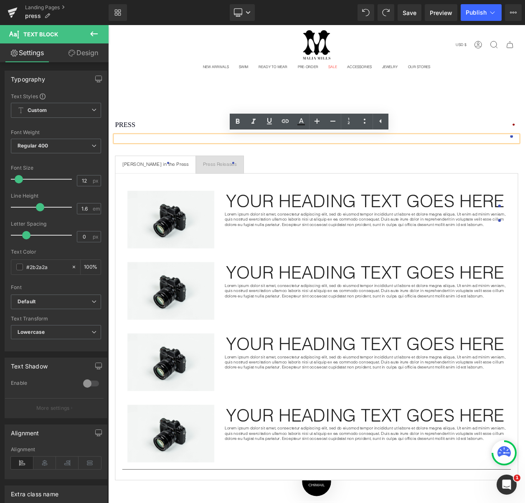
click at [173, 163] on div at bounding box center [361, 163] width 489 height 8
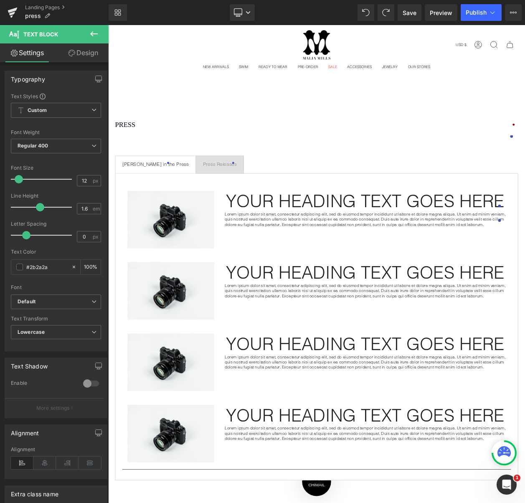
click at [94, 34] on icon at bounding box center [94, 33] width 8 height 5
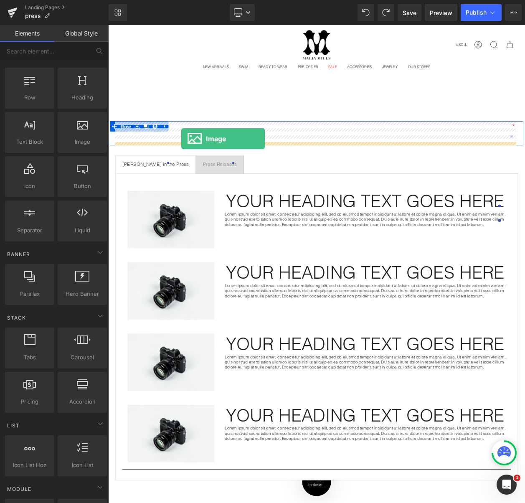
drag, startPoint x: 189, startPoint y: 165, endPoint x: 197, endPoint y: 163, distance: 8.6
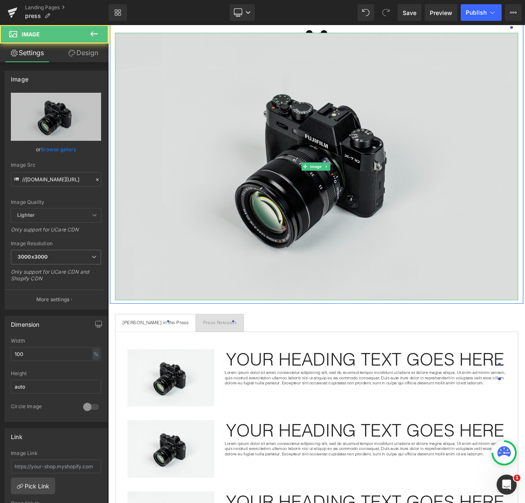
scroll to position [153, 0]
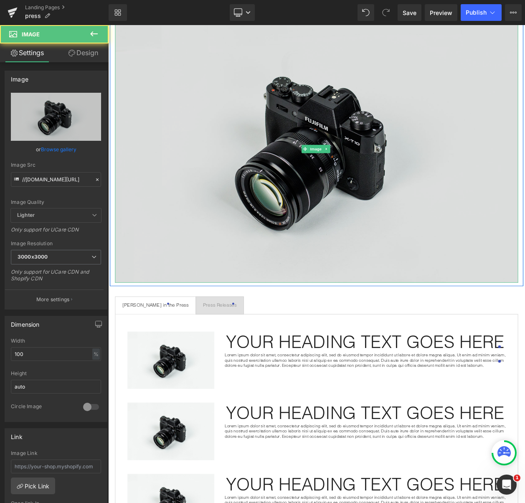
click at [324, 225] on img at bounding box center [361, 175] width 489 height 324
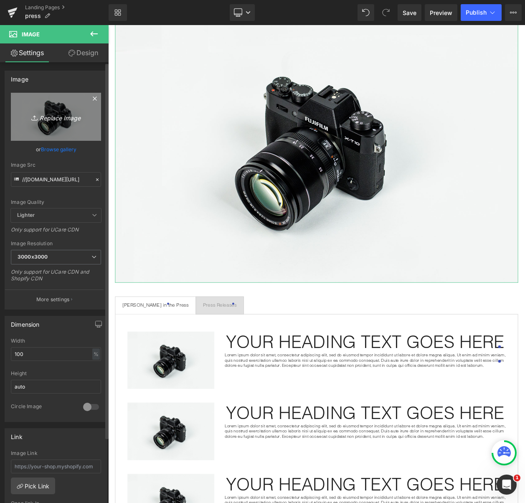
click at [60, 119] on icon "Replace Image" at bounding box center [56, 117] width 67 height 10
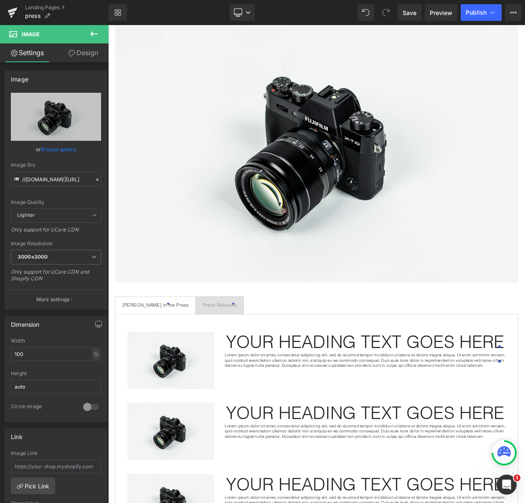
type input "C:\fakepath\banner-for-press-page.jpg"
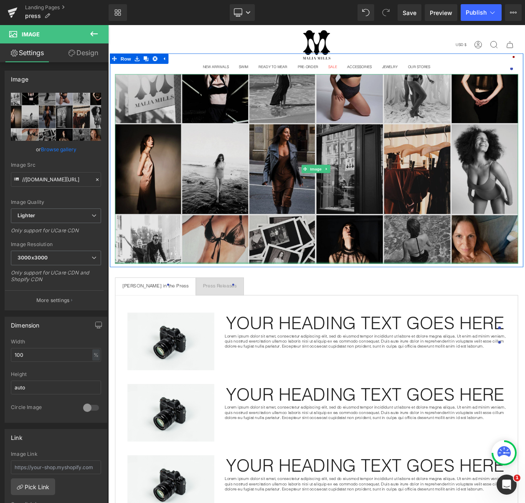
scroll to position [0, 0]
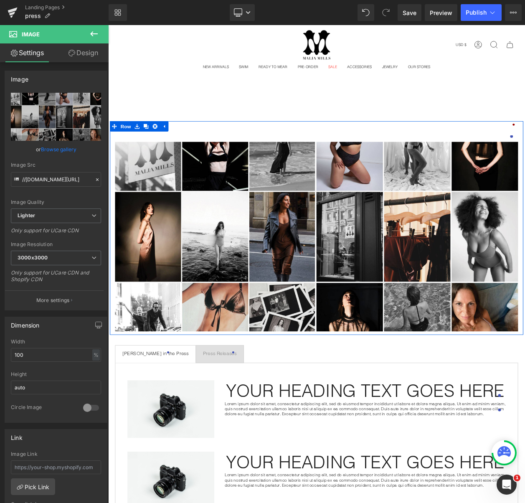
click at [166, 163] on div at bounding box center [361, 163] width 489 height 8
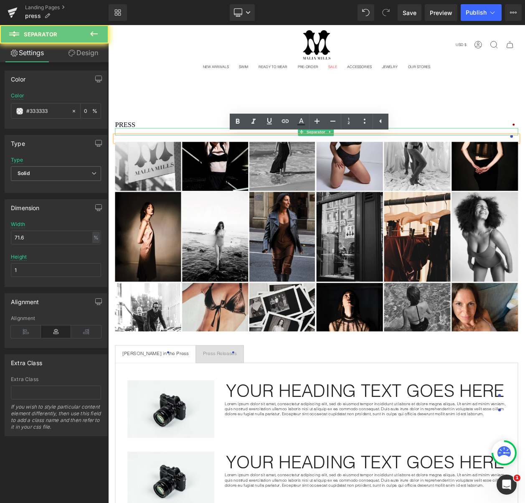
click at [169, 156] on div at bounding box center [361, 154] width 489 height 9
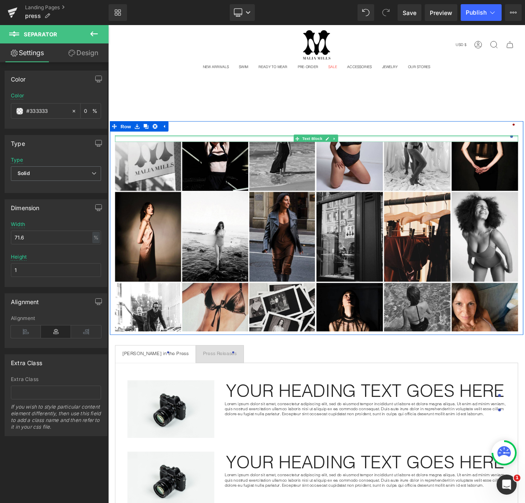
click at [169, 160] on div at bounding box center [361, 160] width 489 height 2
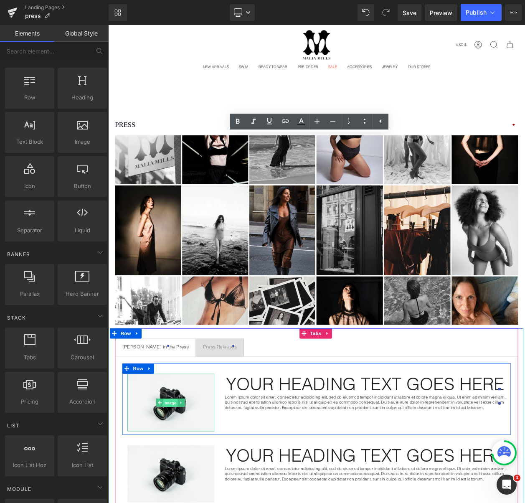
click at [184, 479] on span "Image" at bounding box center [185, 483] width 18 height 10
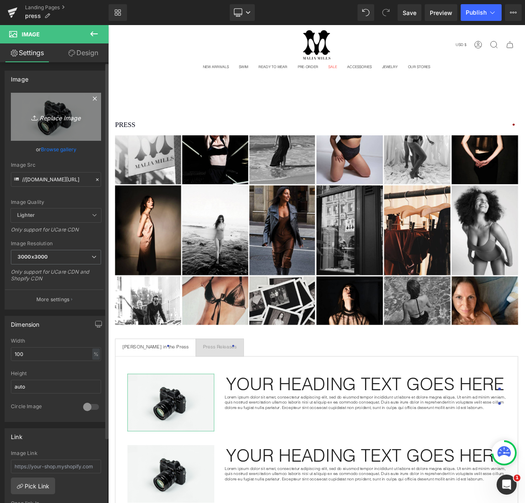
click at [48, 123] on link "Replace Image" at bounding box center [56, 117] width 90 height 48
type input "C:\fakepath\Screen Shot 2025-08-18 at 12.05.30 PM.png"
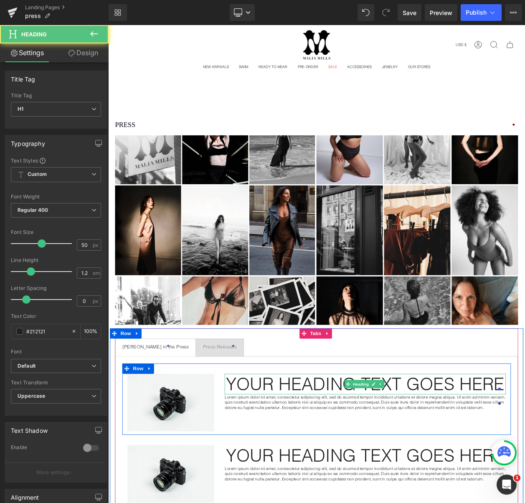
click at [336, 461] on h1 "Your heading text goes here" at bounding box center [420, 460] width 341 height 25
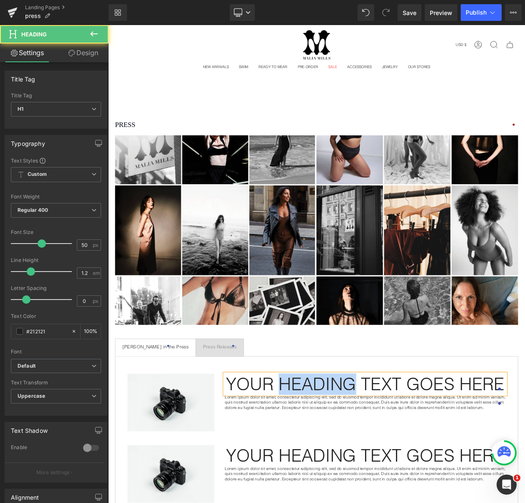
click at [336, 461] on h1 "Your heading text goes here" at bounding box center [420, 460] width 341 height 25
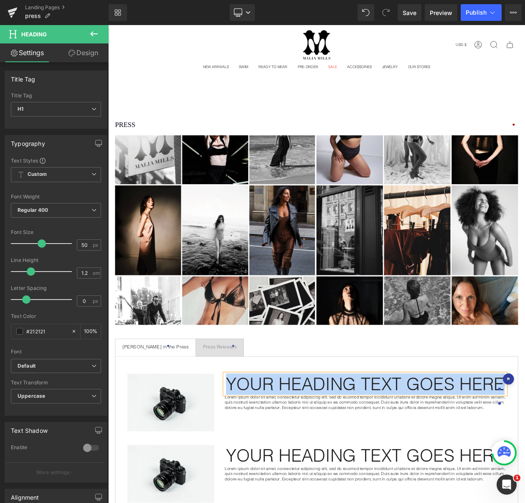
paste div
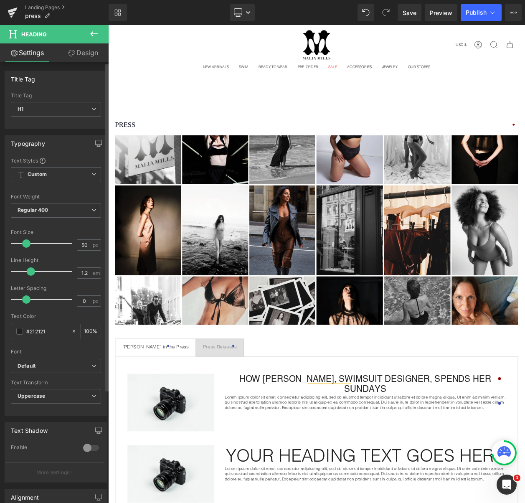
drag, startPoint x: 39, startPoint y: 245, endPoint x: 25, endPoint y: 249, distance: 14.7
click at [25, 249] on div at bounding box center [43, 243] width 57 height 17
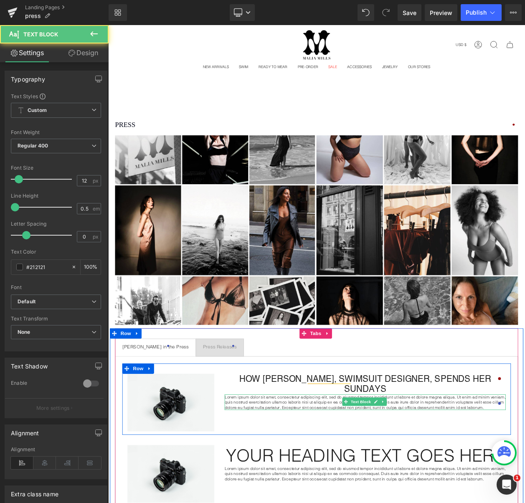
click at [339, 473] on p "Lorem ipsum dolor sit amet, consectetur adipiscing elit, sed do eiusmod tempor …" at bounding box center [420, 482] width 341 height 19
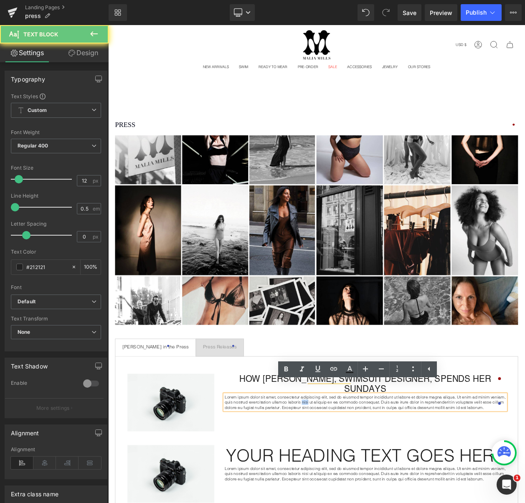
click at [339, 473] on p "Lorem ipsum dolor sit amet, consectetur adipiscing elit, sed do eiusmod tempor …" at bounding box center [420, 482] width 341 height 19
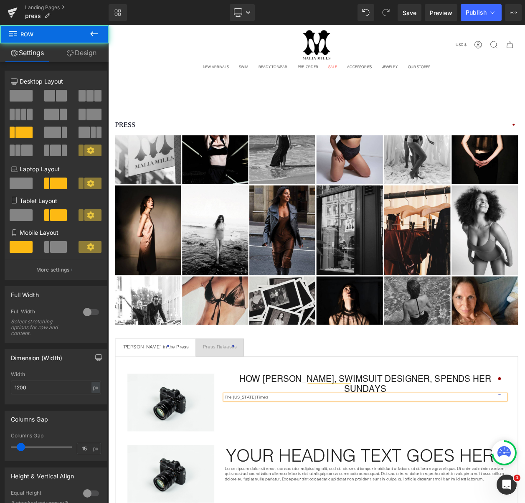
click at [278, 503] on div "Image How Malia Mills, Swimsuit Designer, Spends Her Sundays Heading The New Yo…" at bounding box center [360, 479] width 471 height 87
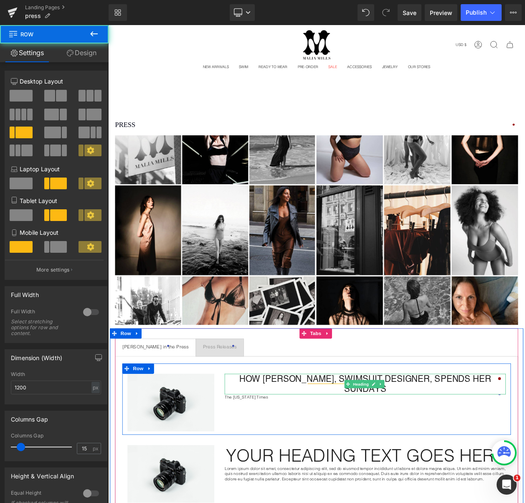
click at [268, 451] on h1 "How [PERSON_NAME], Swimsuit Designer, Spends Her Sundays" at bounding box center [420, 460] width 341 height 25
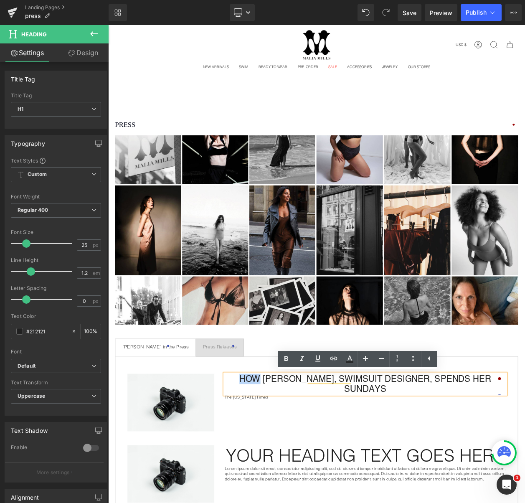
click at [268, 451] on h1 "How [PERSON_NAME], Swimsuit Designer, Spends Her Sundays" at bounding box center [420, 460] width 341 height 25
click at [251, 450] on h1 "How [PERSON_NAME], Swimsuit Designer, Spends Her Sundays" at bounding box center [420, 460] width 341 height 25
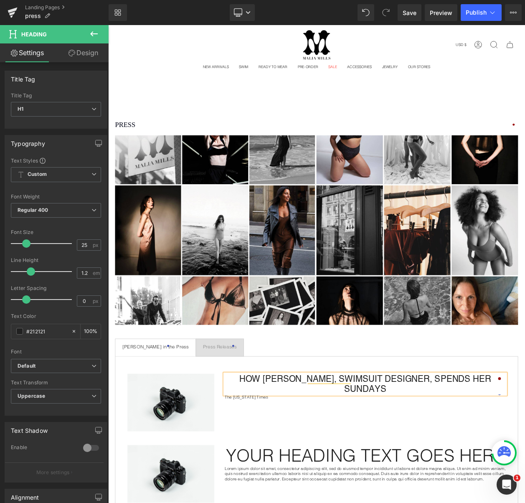
click at [287, 468] on div "Image How Malia Mills, Swimsuit Designer, Spends Her Sundays Heading The New Yo…" at bounding box center [360, 479] width 471 height 87
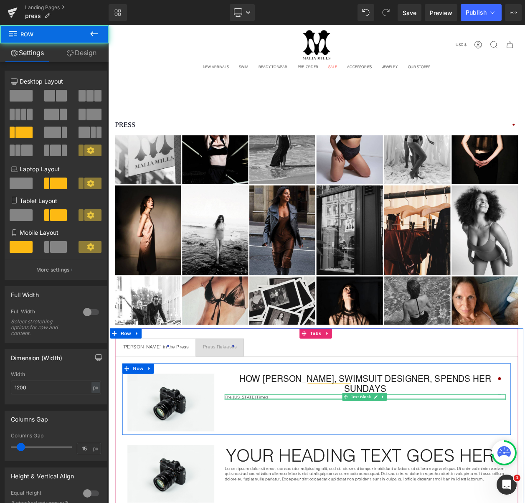
click at [260, 477] on div at bounding box center [420, 478] width 341 height 2
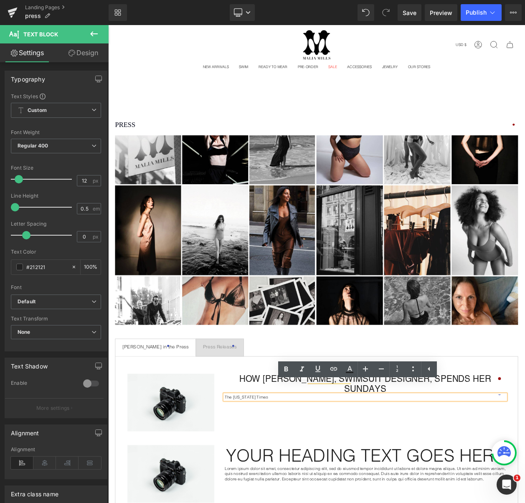
click at [277, 473] on div "The [US_STATE] Times" at bounding box center [420, 476] width 341 height 6
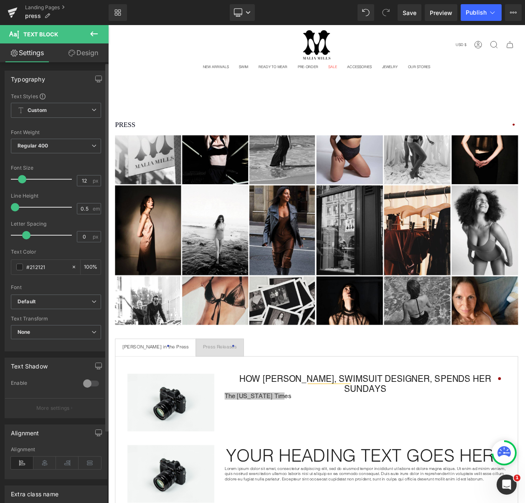
drag, startPoint x: 17, startPoint y: 178, endPoint x: 20, endPoint y: 181, distance: 4.4
click at [20, 181] on span at bounding box center [22, 179] width 8 height 8
click at [41, 458] on icon at bounding box center [44, 463] width 23 height 13
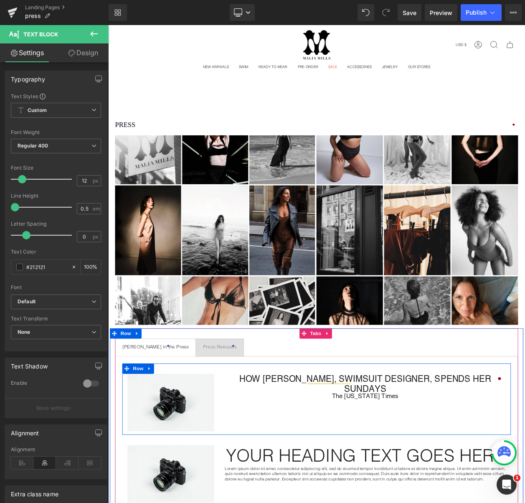
click at [310, 503] on div "Image How Malia Mills, Swimsuit Designer, Spends Her Sundays Heading The New Yo…" at bounding box center [360, 479] width 471 height 87
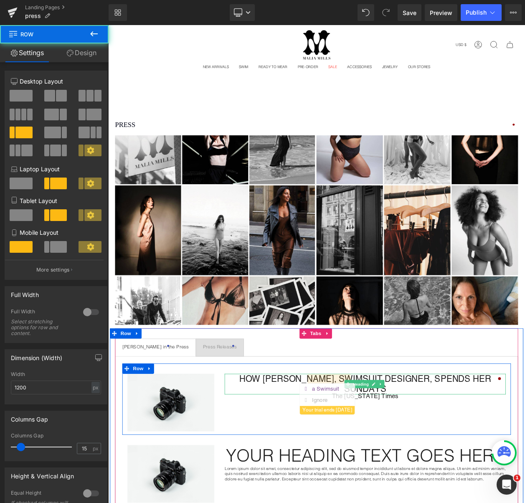
click at [374, 459] on sapling-controls at bounding box center [374, 478] width 68 height 38
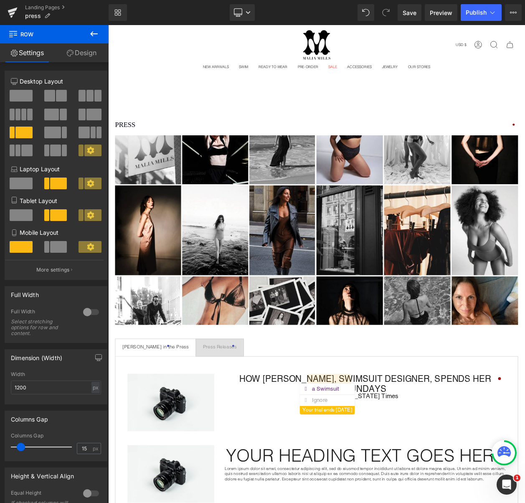
click at [308, 468] on div "Image How Malia Mills, Swimsuit Designer, Spends Her Sundays Heading The New Yo…" at bounding box center [360, 479] width 471 height 87
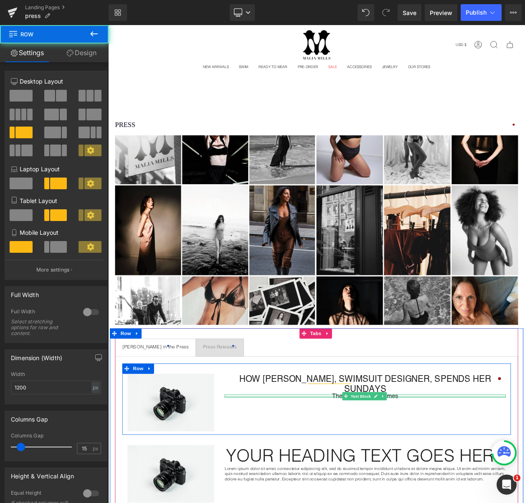
click at [345, 473] on div "The New York Times Text Block" at bounding box center [420, 475] width 341 height 4
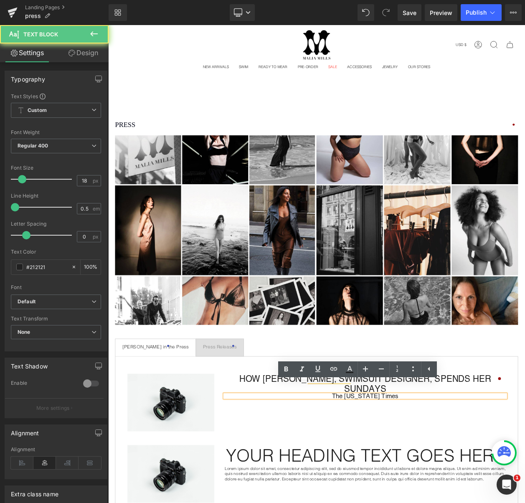
click at [345, 473] on div "The New York Times Text Block" at bounding box center [420, 475] width 341 height 4
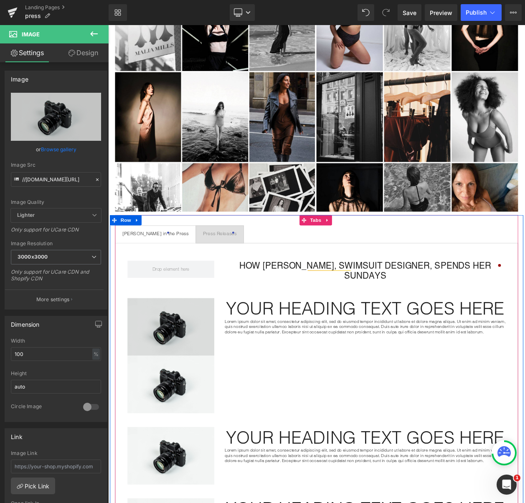
scroll to position [146, 0]
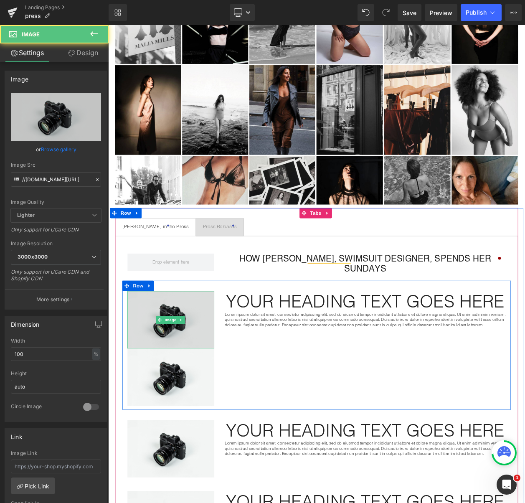
click at [190, 378] on div "Image" at bounding box center [184, 383] width 105 height 70
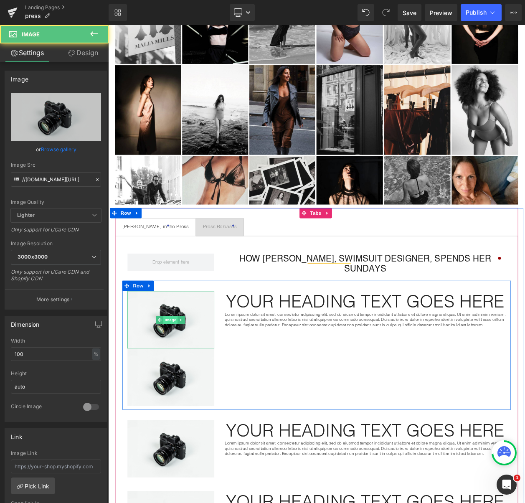
click at [184, 378] on span "Image" at bounding box center [185, 383] width 18 height 10
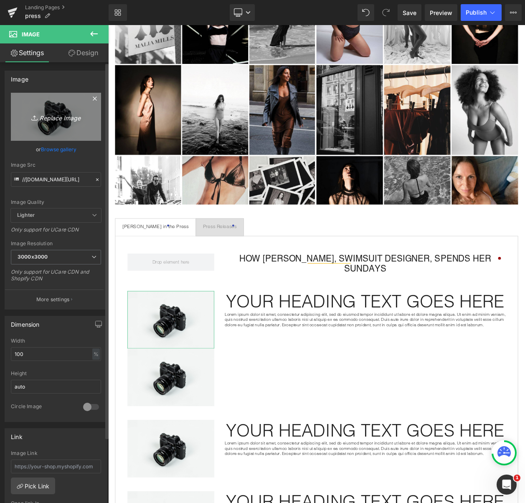
click at [59, 115] on icon "Replace Image" at bounding box center [56, 117] width 67 height 10
type input "C:\fakepath\Screen Shot 2025-08-18 at 12.05.30 PM.png"
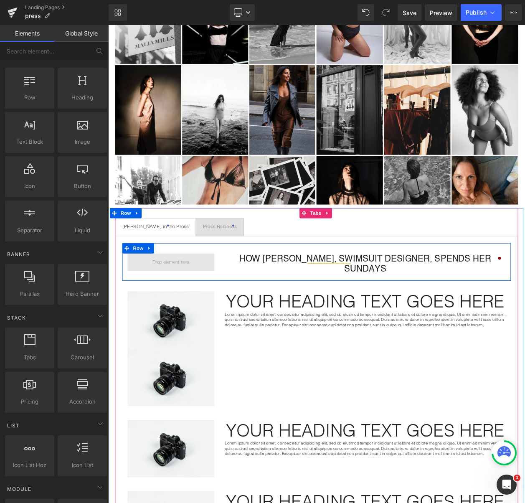
click at [176, 308] on span at bounding box center [184, 312] width 51 height 11
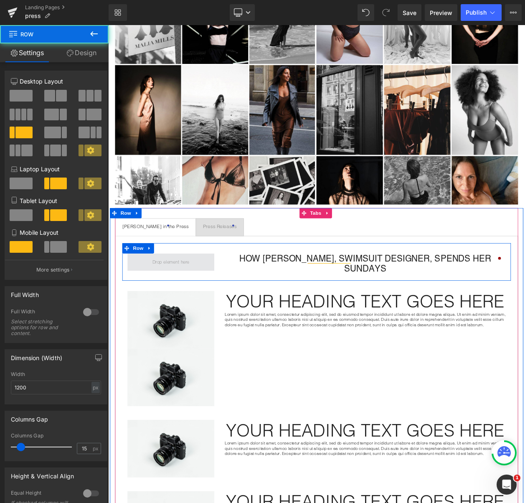
click at [210, 311] on span at bounding box center [184, 312] width 105 height 21
click at [212, 310] on span at bounding box center [184, 312] width 105 height 21
click at [210, 310] on span at bounding box center [184, 312] width 105 height 21
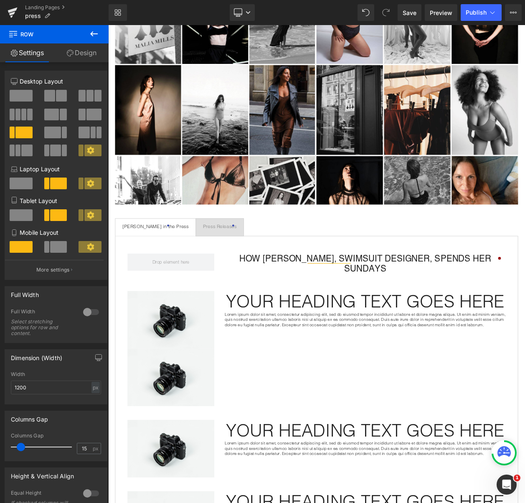
click at [100, 34] on button at bounding box center [93, 34] width 29 height 18
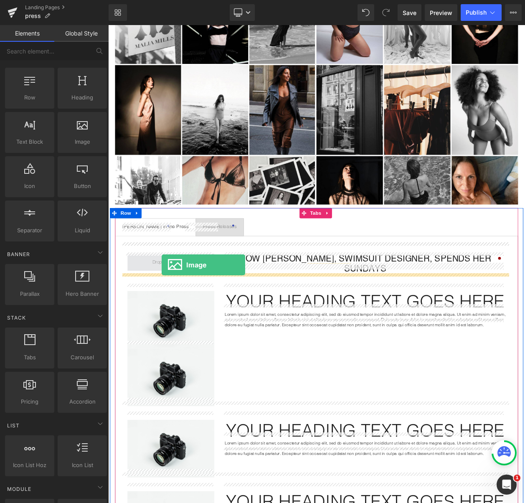
drag, startPoint x: 188, startPoint y: 163, endPoint x: 173, endPoint y: 316, distance: 153.3
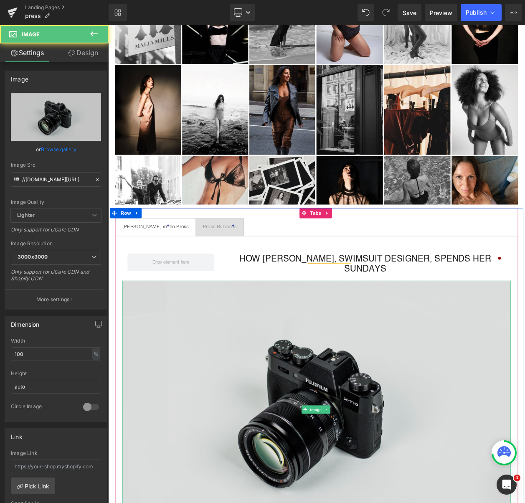
click at [213, 349] on img at bounding box center [360, 491] width 471 height 312
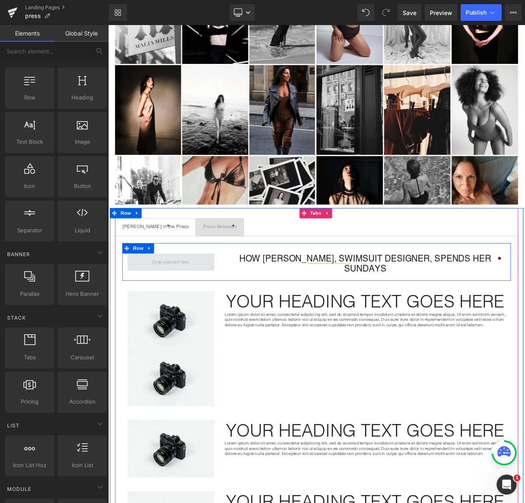
click at [196, 313] on span at bounding box center [184, 312] width 51 height 11
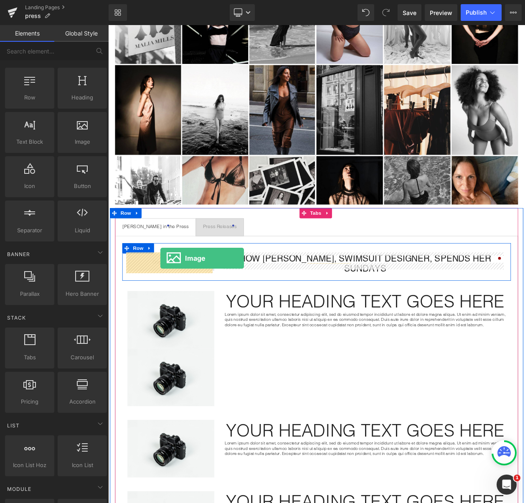
drag, startPoint x: 179, startPoint y: 165, endPoint x: 172, endPoint y: 308, distance: 143.6
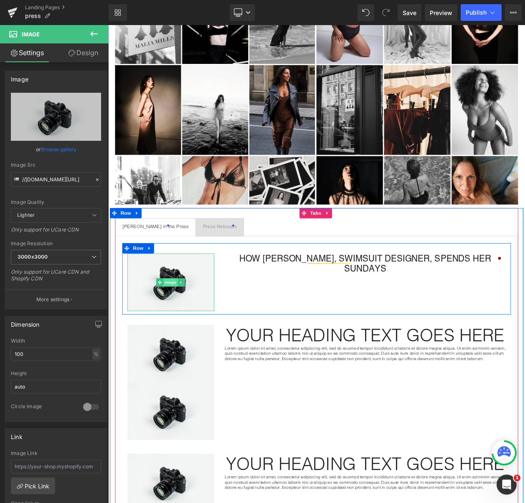
click at [180, 336] on span "Image" at bounding box center [185, 337] width 18 height 10
click at [479, 319] on div "Image How Malia Mills, Swimsuit Designer, Spends Her Sundays Heading Text Block…" at bounding box center [360, 333] width 471 height 87
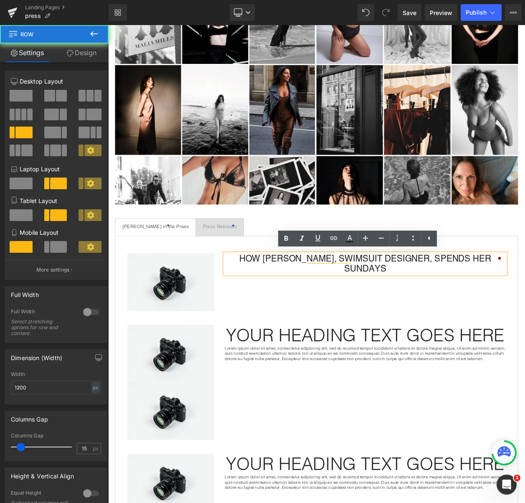
click at [525, 323] on div "Image How Malia Mills, Swimsuit Designer, Spends Her Sundays Heading Text Block…" at bounding box center [360, 333] width 471 height 87
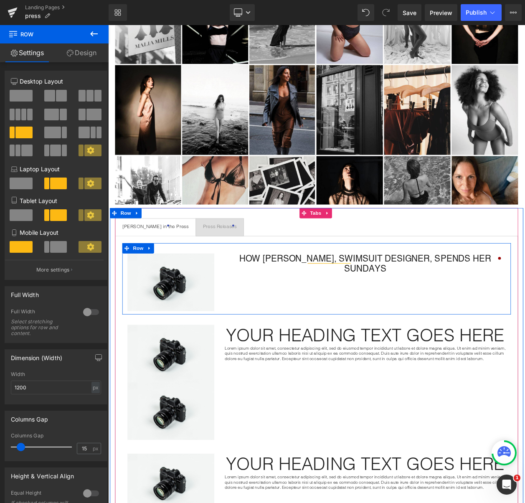
click at [525, 330] on div "Image How Malia Mills, Swimsuit Designer, Spends Her Sundays Heading Text Block…" at bounding box center [360, 333] width 471 height 87
click at [525, 302] on div at bounding box center [420, 303] width 341 height 2
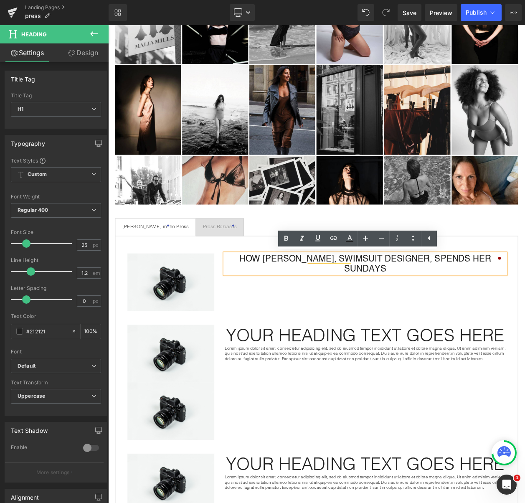
click at [525, 303] on h1 "How [PERSON_NAME], Swimsuit Designer, Spends Her Sundays" at bounding box center [420, 314] width 341 height 25
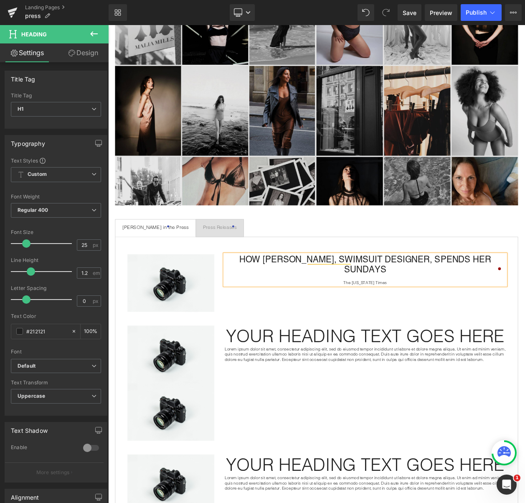
scroll to position [144, 0]
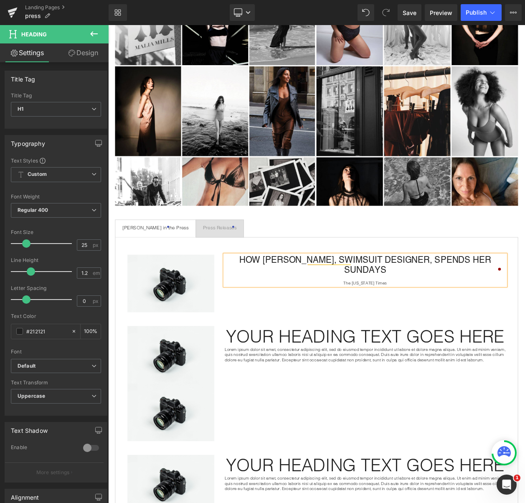
click at [418, 335] on div "The [US_STATE] Times" at bounding box center [420, 338] width 341 height 6
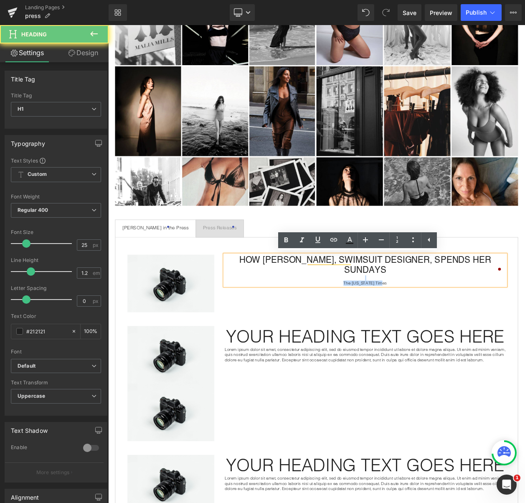
drag, startPoint x: 443, startPoint y: 324, endPoint x: 376, endPoint y: 320, distance: 67.5
click at [376, 320] on div "How Malia Mills, Swimsuit Designer, Spends Her Sundays The New York Times" at bounding box center [420, 323] width 341 height 38
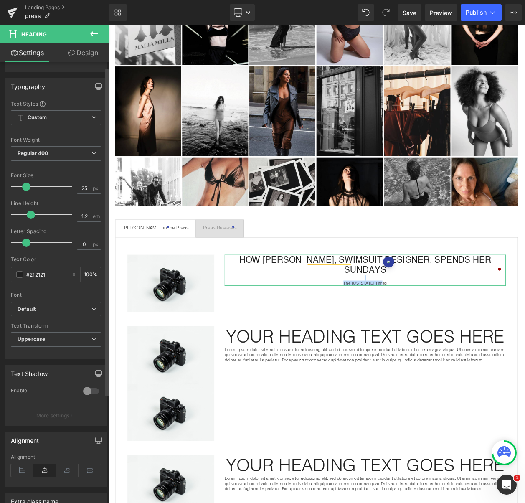
scroll to position [152, 0]
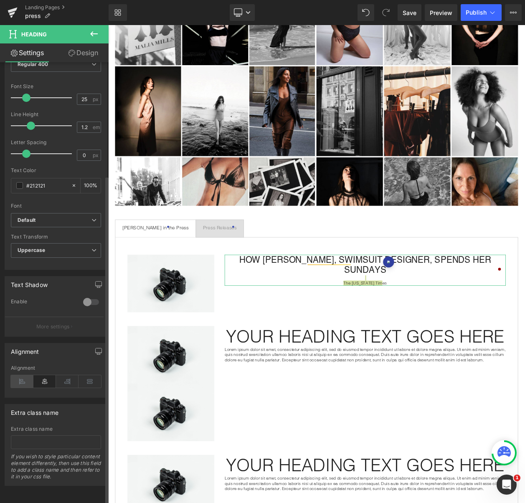
click at [17, 380] on icon at bounding box center [22, 381] width 23 height 13
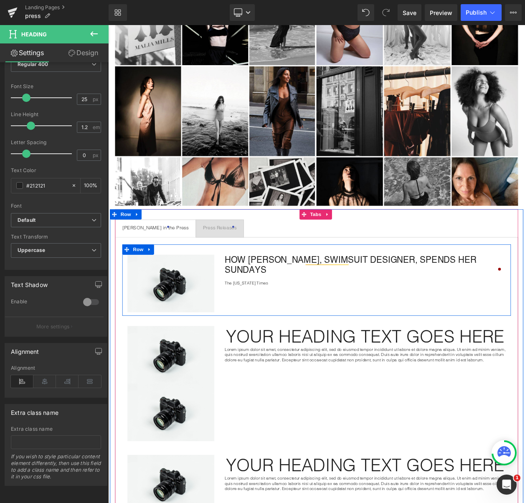
click at [344, 355] on div "Image How Malia Mills, Swimsuit Designer, Spends Her Sundays The New York Times…" at bounding box center [360, 334] width 471 height 87
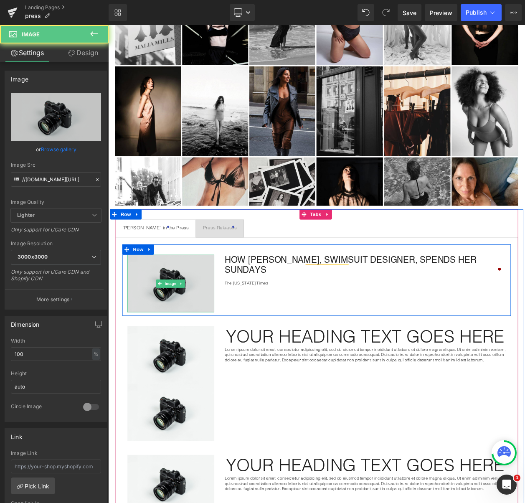
click at [183, 352] on img at bounding box center [184, 339] width 105 height 70
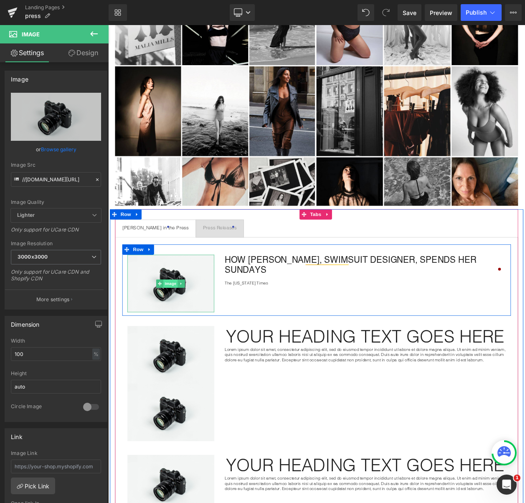
click at [178, 339] on span "Image" at bounding box center [185, 339] width 18 height 10
click at [180, 338] on span "Image" at bounding box center [185, 339] width 18 height 10
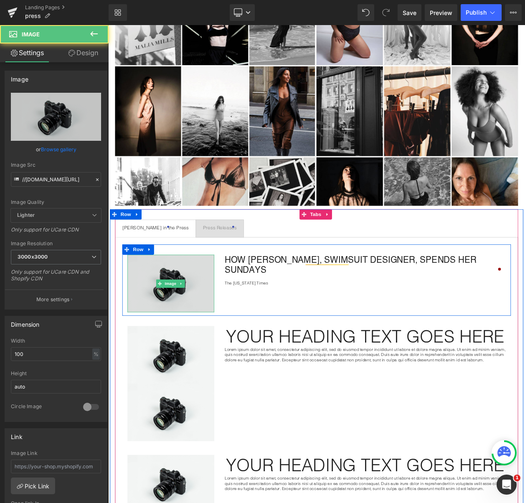
click at [154, 335] on img at bounding box center [184, 339] width 105 height 70
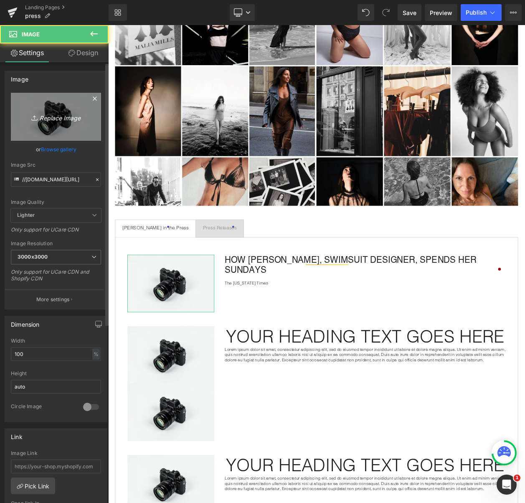
click at [43, 120] on icon "Replace Image" at bounding box center [56, 117] width 67 height 10
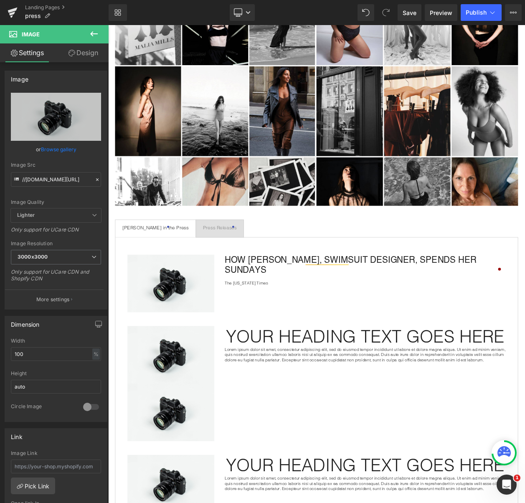
type input "C:\fakepath\Screen Shot 2025-08-18 at 12.05.30 PM.png"
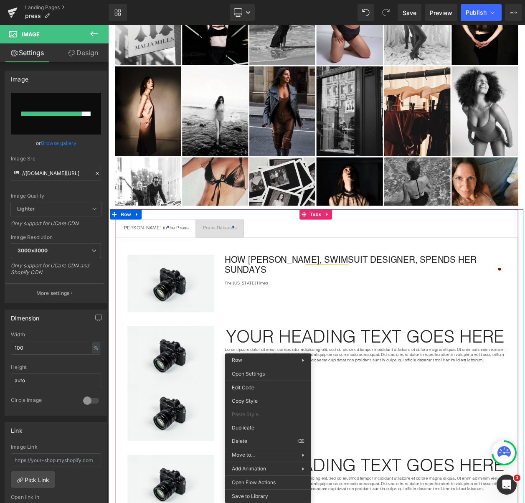
click at [489, 367] on div "Image How Malia Mills, Swimsuit Designer, Spends Her Sundays The New York Times…" at bounding box center [360, 334] width 471 height 87
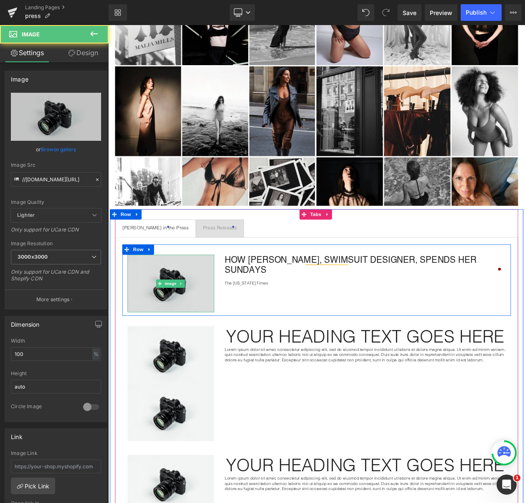
click at [202, 330] on img at bounding box center [184, 339] width 105 height 70
click at [169, 328] on img at bounding box center [184, 339] width 105 height 70
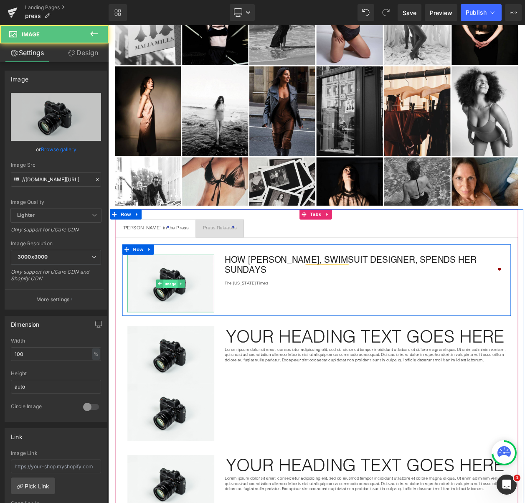
click at [179, 337] on span "Image" at bounding box center [185, 339] width 18 height 10
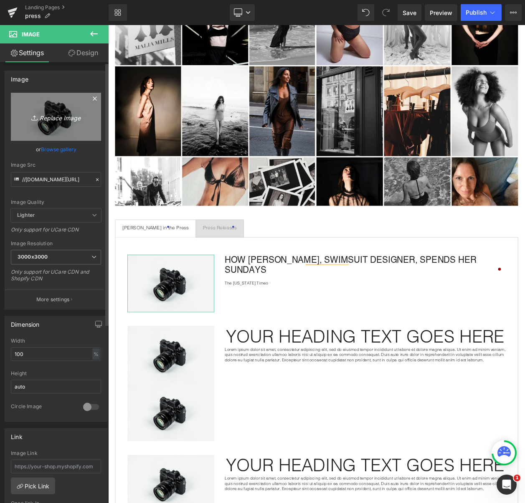
click at [48, 125] on link "Replace Image" at bounding box center [56, 117] width 90 height 48
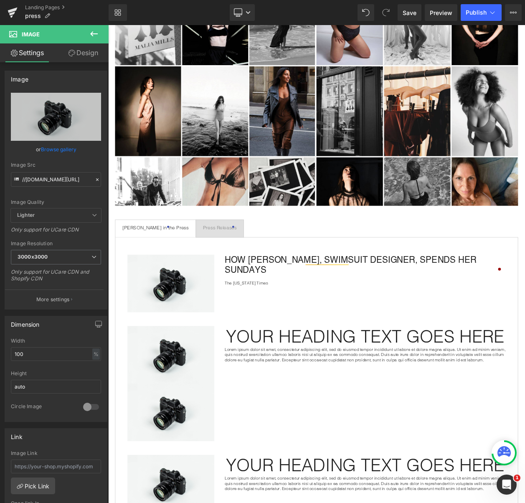
type input "C:\fakepath\MM NYT photo.webp"
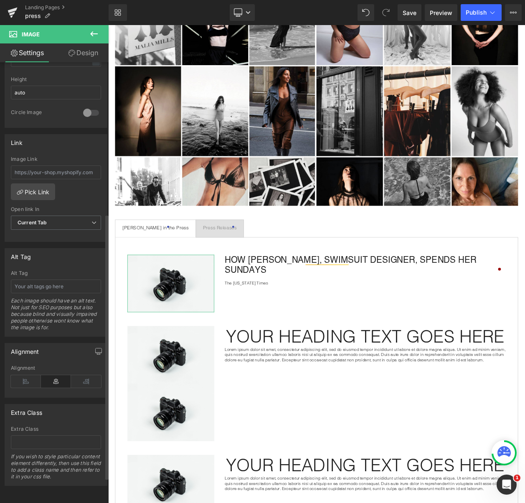
scroll to position [0, 0]
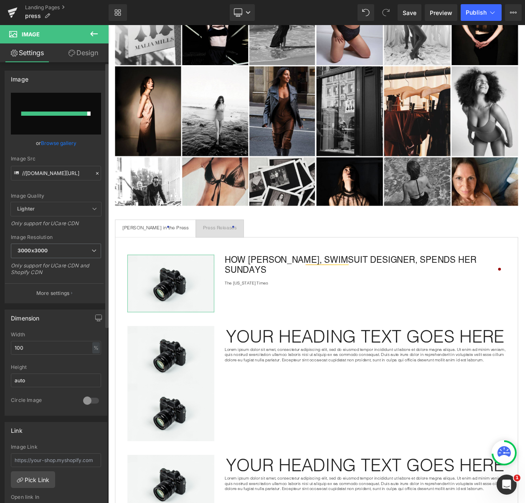
click at [69, 94] on input "file" at bounding box center [56, 114] width 90 height 42
click at [91, 116] on input "file" at bounding box center [56, 114] width 90 height 42
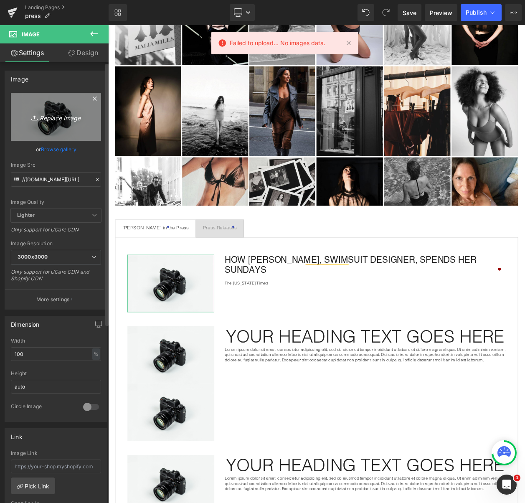
click at [64, 111] on link "Replace Image" at bounding box center [56, 117] width 90 height 48
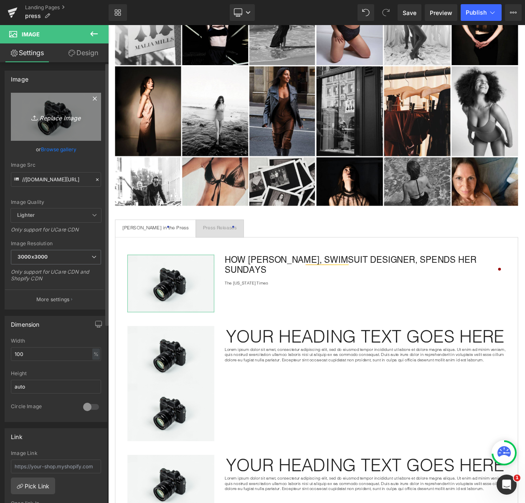
click at [56, 115] on icon "Replace Image" at bounding box center [56, 117] width 67 height 10
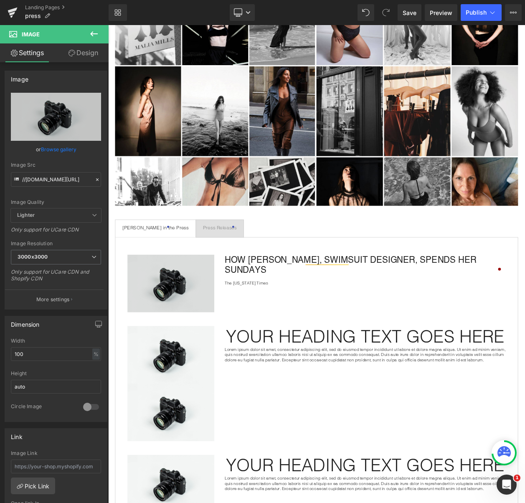
click at [166, 323] on img at bounding box center [184, 339] width 105 height 70
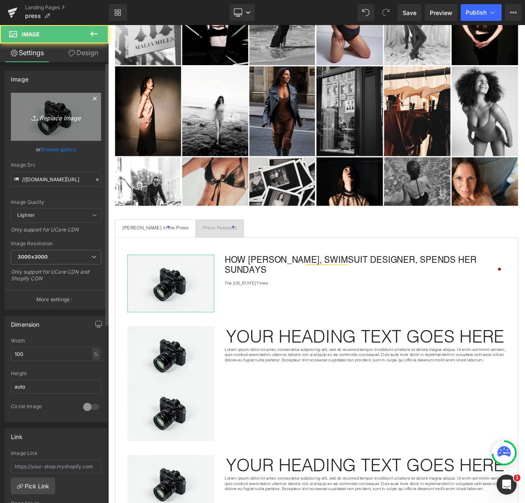
click at [56, 114] on icon "Replace Image" at bounding box center [56, 117] width 67 height 10
type input "C:\fakepath\MM NYT photo.jpg"
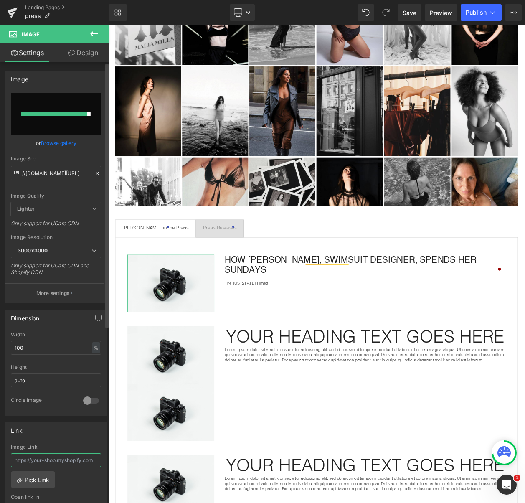
click at [57, 461] on input "text" at bounding box center [56, 461] width 90 height 14
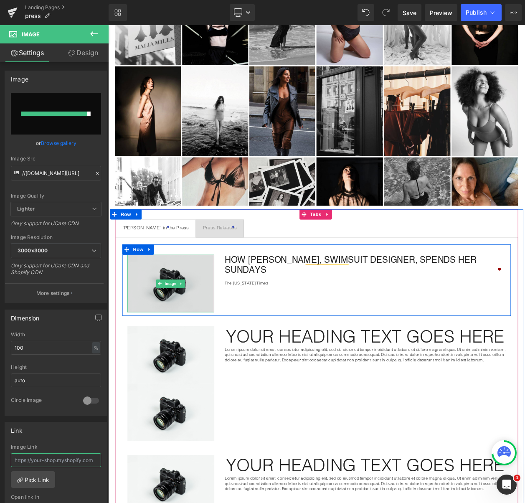
paste input "https://www.nytimes.com/2015/05/24/nyregion/how-malia-mills-swimsuit-designer-s…"
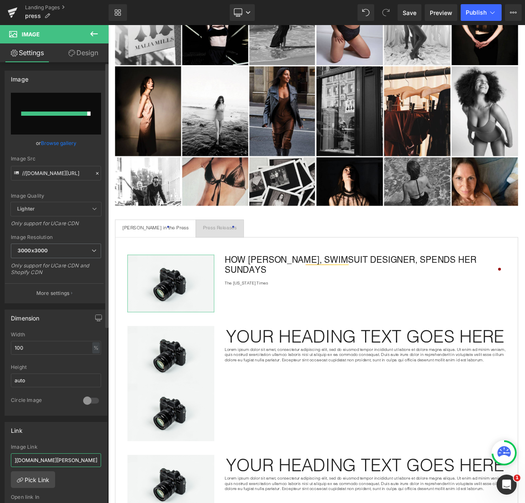
type input "https://www.nytimes.com/2015/05/24/nyregion/how-malia-mills-swimsuit-designer-s…"
click at [60, 424] on div "Link" at bounding box center [56, 431] width 102 height 16
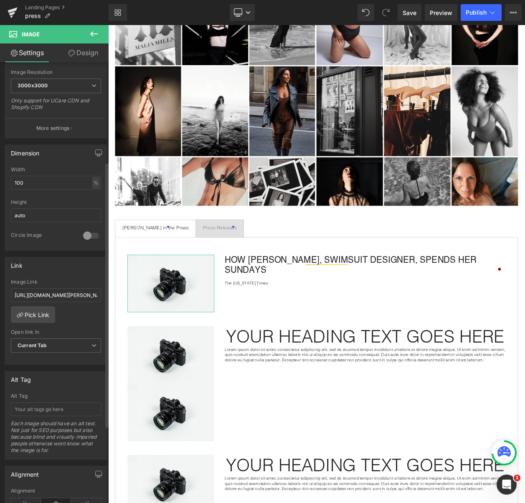
scroll to position [166, 0]
click at [60, 341] on span "Current Tab" at bounding box center [56, 345] width 90 height 15
click at [50, 370] on li "New Tab" at bounding box center [54, 372] width 87 height 13
click at [97, 324] on div "Image Link https://www.nytimes.com/2015/05/24/nyregion/how-malia-mills-swimsuit…" at bounding box center [56, 322] width 102 height 86
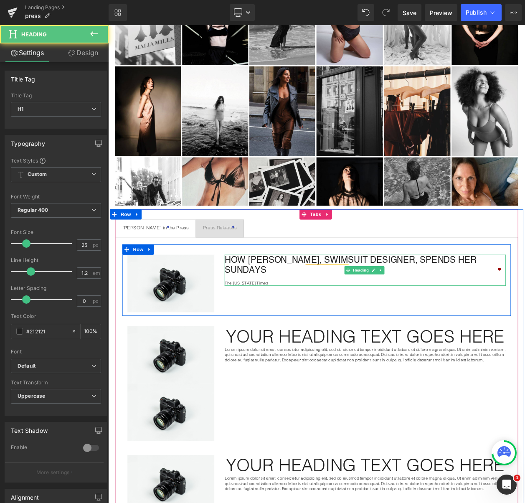
click at [326, 311] on h1 "How [PERSON_NAME], Swimsuit Designer, Spends Her Sundays" at bounding box center [420, 316] width 341 height 25
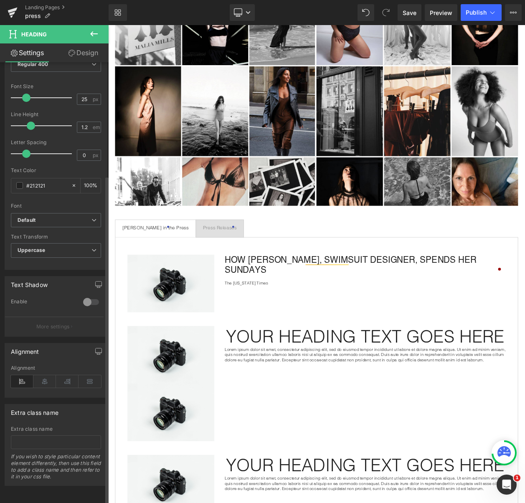
scroll to position [0, 0]
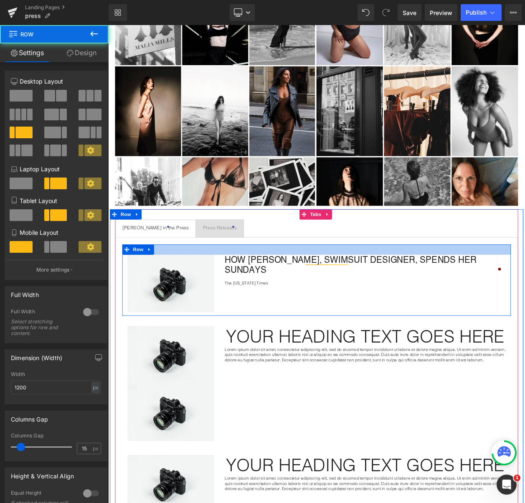
click at [525, 302] on div at bounding box center [360, 297] width 471 height 13
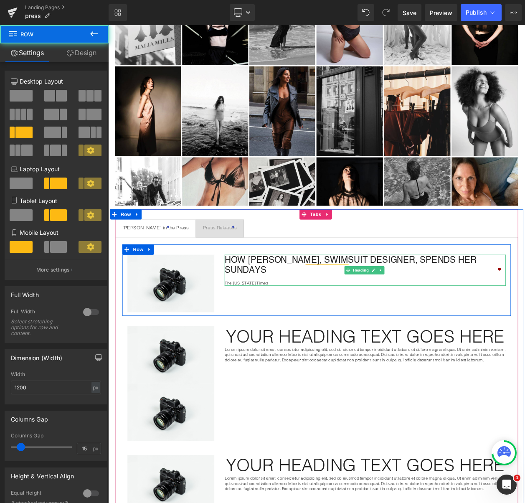
click at [525, 307] on h1 "How [PERSON_NAME], Swimsuit Designer, Spends Her Sundays" at bounding box center [420, 316] width 341 height 25
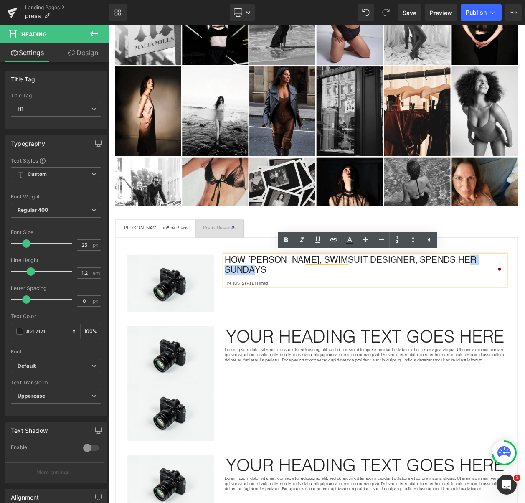
click at [525, 307] on h1 "How [PERSON_NAME], Swimsuit Designer, Spends Her Sundays" at bounding box center [420, 316] width 341 height 25
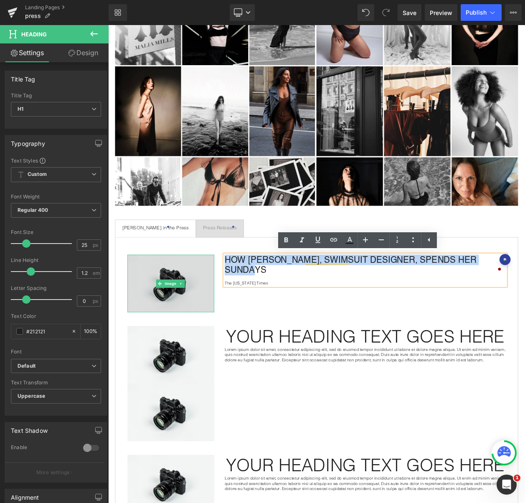
drag, startPoint x: 579, startPoint y: 306, endPoint x: 207, endPoint y: 306, distance: 371.6
click at [207, 306] on div "Image How Malia Mills, Swimsuit Designer, Spends Her Sundays The New York Times…" at bounding box center [360, 334] width 471 height 87
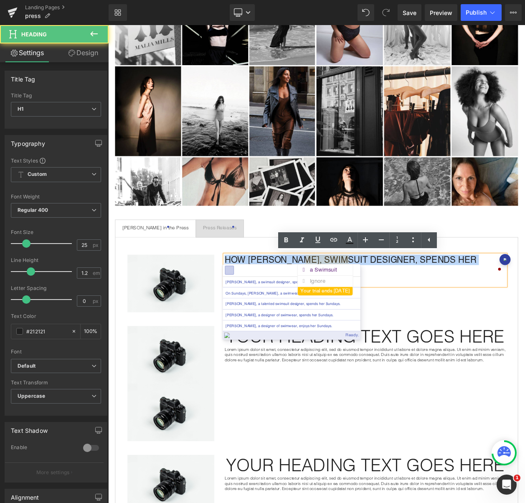
click at [369, 304] on h1 "How [PERSON_NAME], Swimsuit Designer, Spends Her Sundays" at bounding box center [420, 316] width 341 height 25
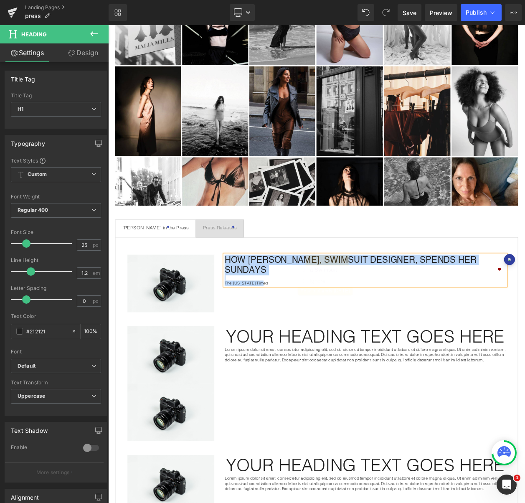
click at [372, 311] on h1 "How [PERSON_NAME], Swimsuit Designer, Spends Her Sundays" at bounding box center [420, 316] width 341 height 25
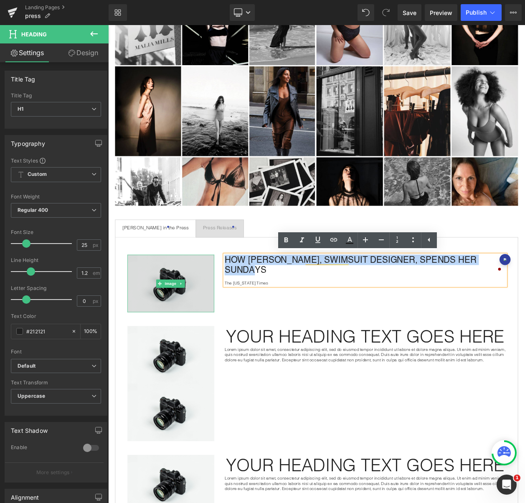
drag, startPoint x: 580, startPoint y: 311, endPoint x: 226, endPoint y: 313, distance: 353.6
click at [226, 313] on div "Image How Malia Mills, Swimsuit Designer, Spends Her Sundays The New York Times…" at bounding box center [360, 334] width 471 height 87
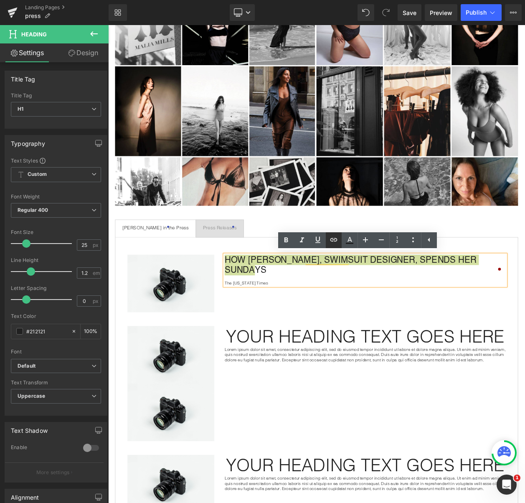
click at [336, 236] on icon at bounding box center [334, 240] width 10 height 10
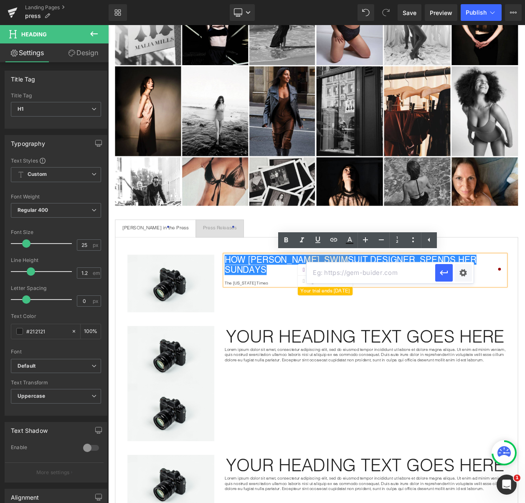
click at [339, 270] on input "text" at bounding box center [371, 272] width 129 height 21
paste input "https://www.nytimes.com/2015/05/24/nyregion/how-malia-mills-swimsuit-designer-s…"
type input "https://www.nytimes.com/2015/05/24/nyregion/how-malia-mills-swimsuit-designer-s…"
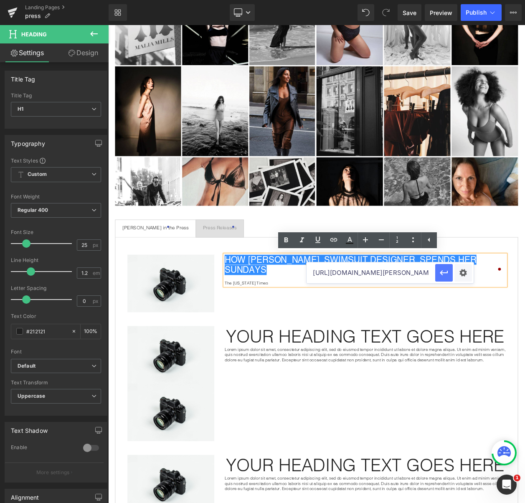
click at [441, 272] on icon "button" at bounding box center [444, 272] width 8 height 5
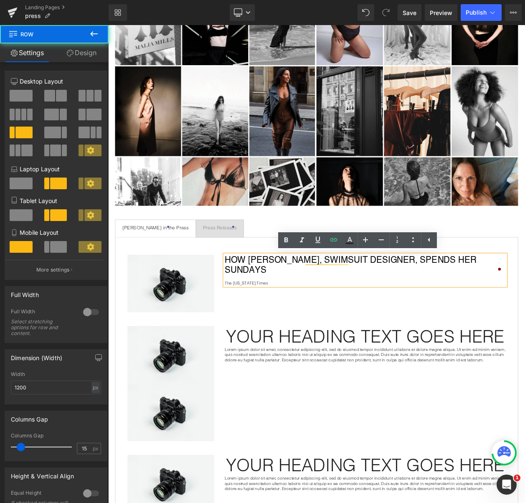
click at [469, 344] on div "Image How Malia Mills, Swimsuit Designer, Spends Her Sundays The New York Times…" at bounding box center [360, 334] width 471 height 87
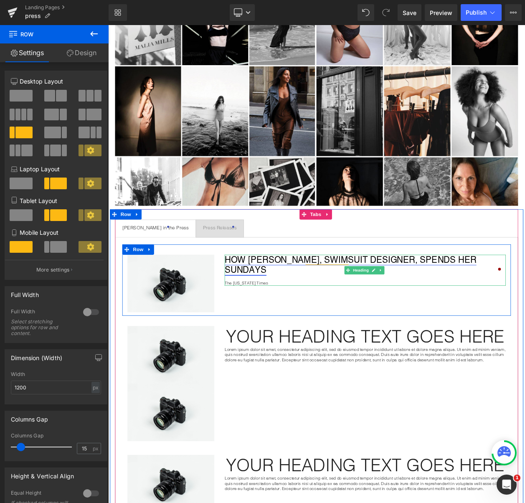
click at [448, 312] on link "How [PERSON_NAME], Swimsuit Designer, Spends Her Sundays" at bounding box center [403, 316] width 306 height 25
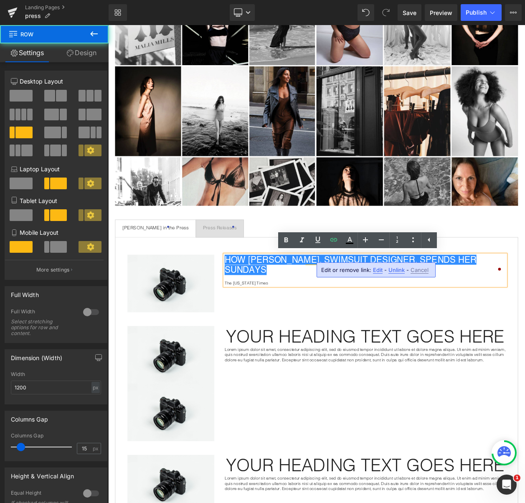
click at [456, 356] on div "Image How Malia Mills, Swimsuit Designer, Spends Her Sundays The New York Times…" at bounding box center [360, 334] width 471 height 87
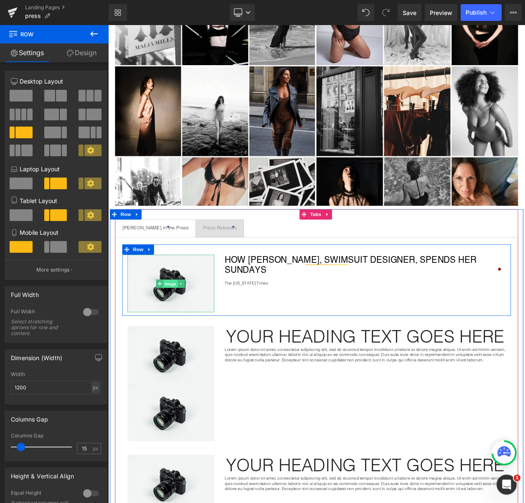
click at [186, 339] on span "Image" at bounding box center [185, 339] width 18 height 10
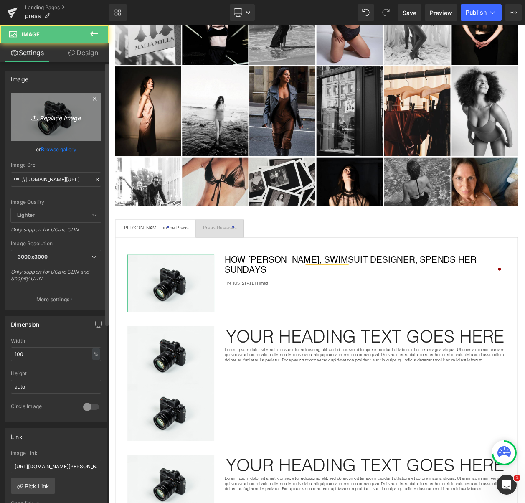
click at [49, 126] on link "Replace Image" at bounding box center [56, 117] width 90 height 48
type input "C:\fakepath\MM NYT photo.jpg"
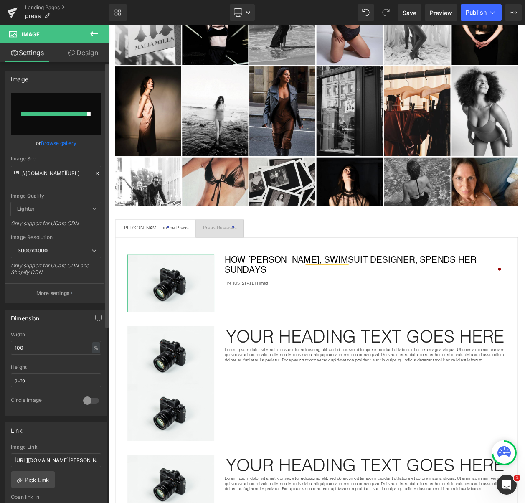
click at [52, 143] on link "Browse gallery" at bounding box center [59, 143] width 36 height 15
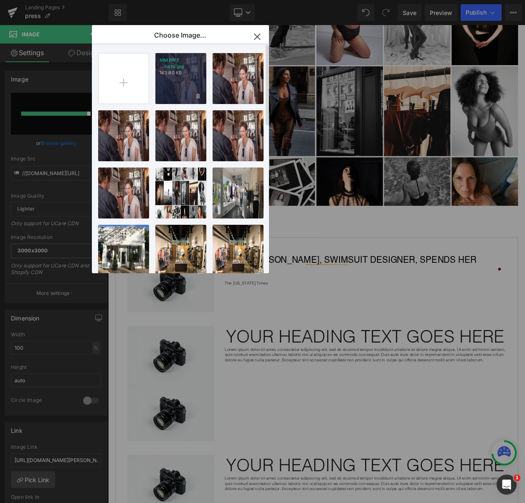
click at [168, 95] on div "MM NYT ...hoto.jpg 143.80 KB" at bounding box center [180, 78] width 51 height 51
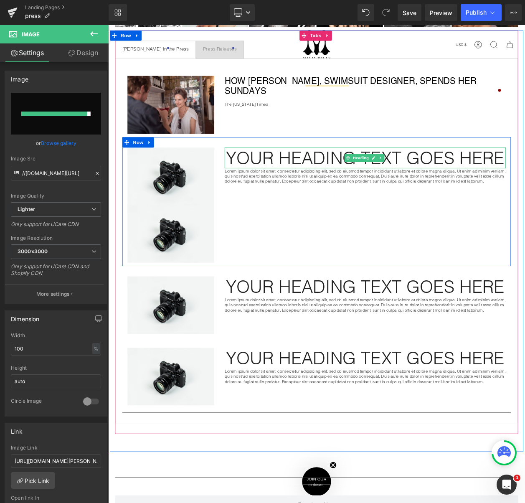
scroll to position [377, 0]
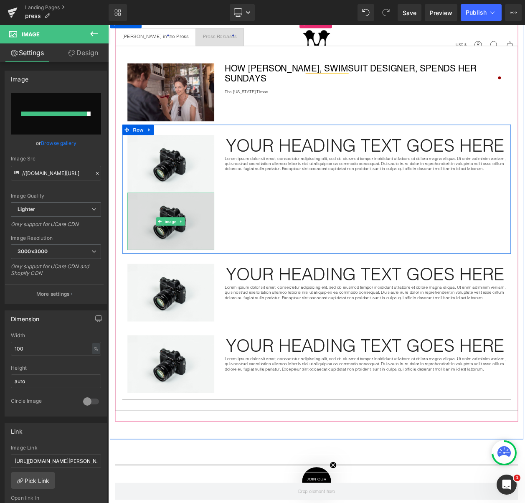
click at [206, 252] on img at bounding box center [184, 263] width 105 height 70
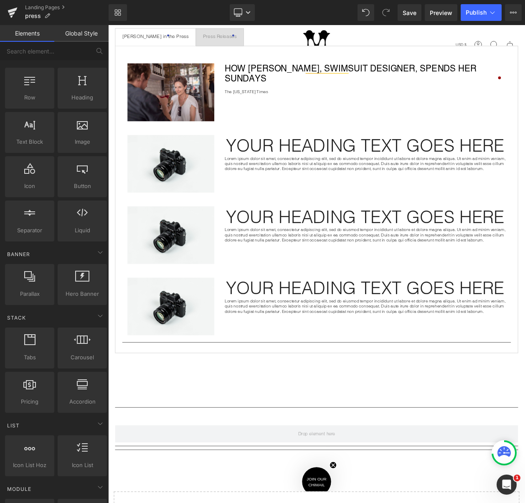
click at [308, 171] on h1 "Your heading text goes here" at bounding box center [420, 170] width 341 height 25
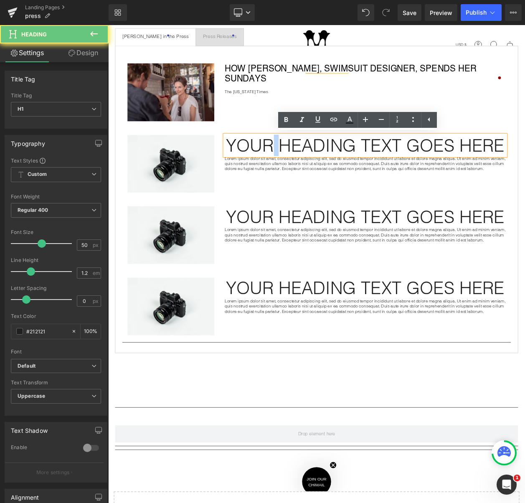
click at [308, 171] on h1 "Your heading text goes here" at bounding box center [420, 170] width 341 height 25
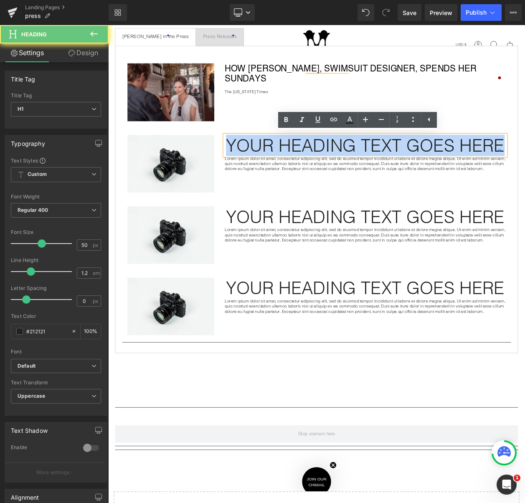
click at [308, 171] on h1 "Your heading text goes here" at bounding box center [420, 170] width 341 height 25
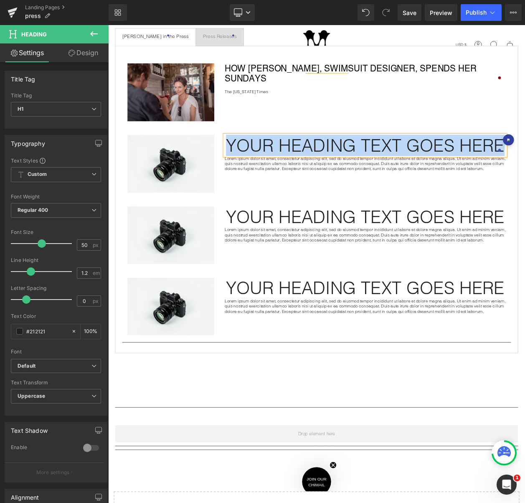
paste div
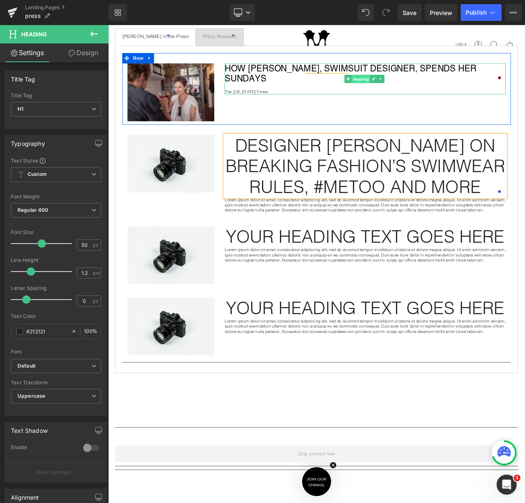
click at [414, 86] on span "Heading" at bounding box center [415, 91] width 23 height 10
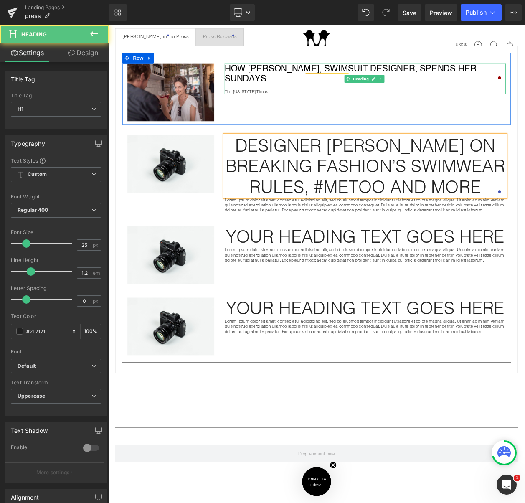
click at [418, 75] on link "How [PERSON_NAME], Swimsuit Designer, Spends Her Sundays" at bounding box center [403, 83] width 306 height 25
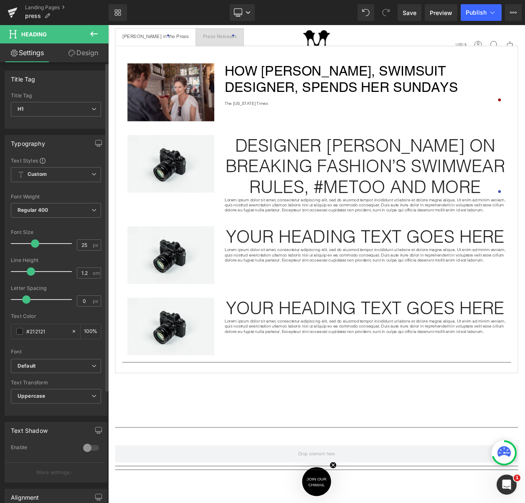
drag, startPoint x: 27, startPoint y: 242, endPoint x: 35, endPoint y: 242, distance: 8.0
click at [35, 242] on span at bounding box center [35, 244] width 8 height 8
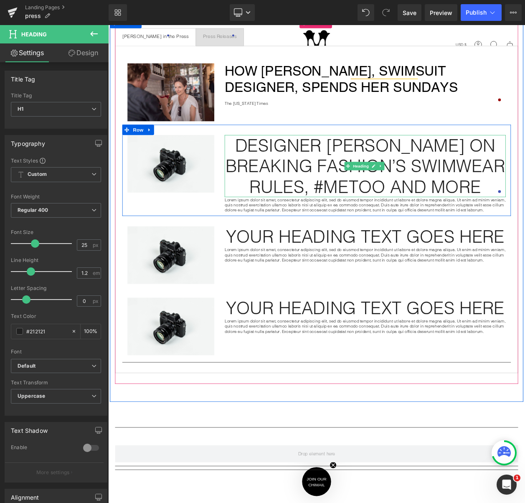
click at [316, 193] on h1 "Designer [PERSON_NAME] on breaking fashion’s swimwear rules, #MeToo and more" at bounding box center [420, 195] width 341 height 75
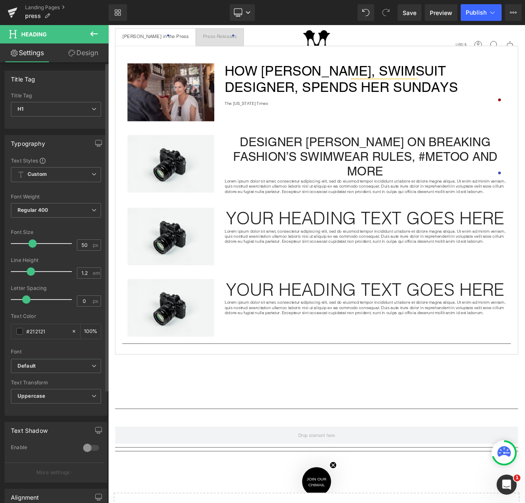
drag, startPoint x: 41, startPoint y: 242, endPoint x: 33, endPoint y: 245, distance: 8.9
click at [33, 245] on span at bounding box center [32, 244] width 8 height 8
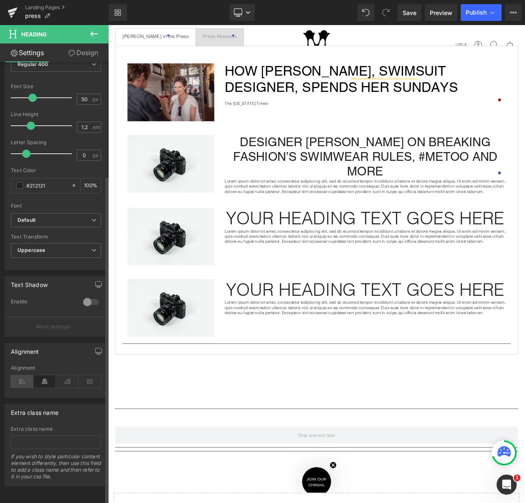
click at [28, 377] on icon at bounding box center [22, 381] width 23 height 13
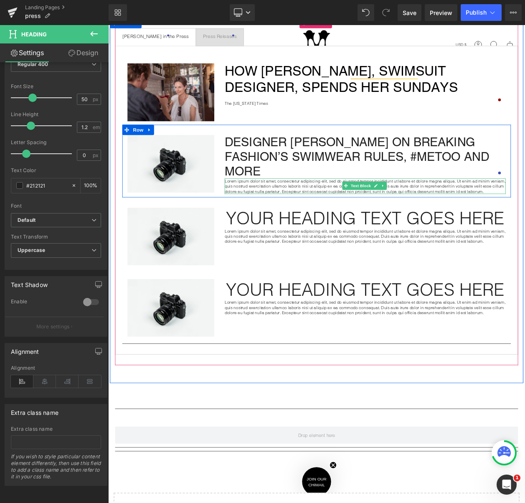
click at [305, 216] on p "Lorem ipsum dolor sit amet, consectetur adipiscing elit, sed do eiusmod tempor …" at bounding box center [420, 220] width 341 height 19
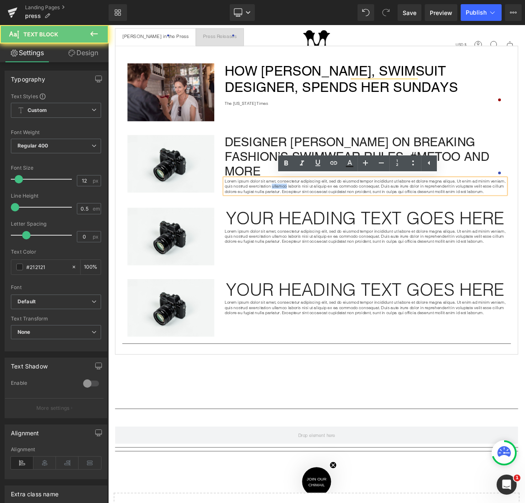
click at [305, 216] on p "Lorem ipsum dolor sit amet, consectetur adipiscing elit, sed do eiusmod tempor …" at bounding box center [420, 220] width 341 height 19
click at [262, 214] on p "Lorem ipsum dolor sit amet, consectetur adipiscing elit, sed do eiusmod tempor …" at bounding box center [420, 220] width 341 height 19
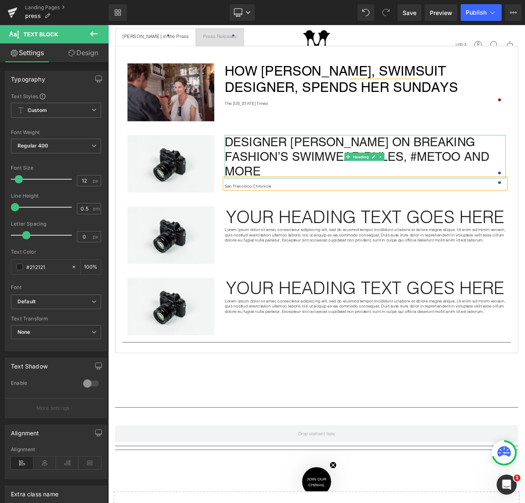
click at [372, 172] on h1 "Designer [PERSON_NAME] on breaking fashion’s swimwear rules, #MeToo and more" at bounding box center [420, 184] width 341 height 53
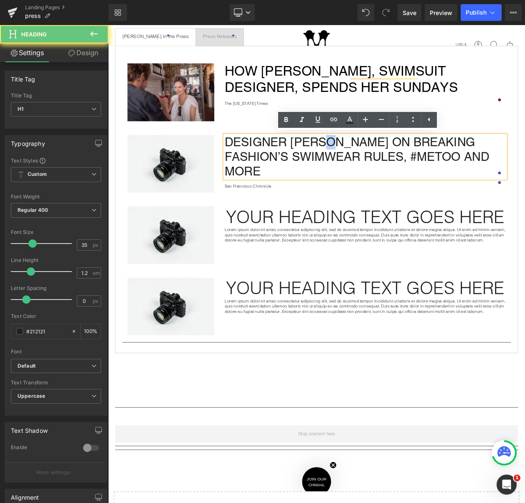
click at [372, 172] on h1 "Designer [PERSON_NAME] on breaking fashion’s swimwear rules, #MeToo and more" at bounding box center [420, 184] width 341 height 53
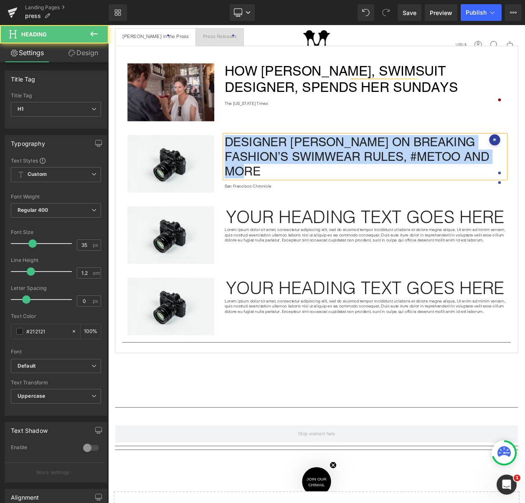
click at [321, 197] on h1 "Designer [PERSON_NAME] on breaking fashion’s swimwear rules, #MeToo and more" at bounding box center [420, 184] width 341 height 53
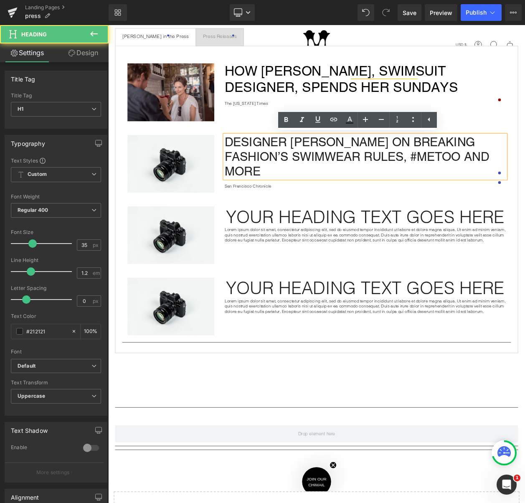
click at [293, 199] on h1 "Designer [PERSON_NAME] on breaking fashion’s swimwear rules, #MeToo and more" at bounding box center [420, 184] width 341 height 53
click at [333, 118] on icon at bounding box center [333, 119] width 7 height 3
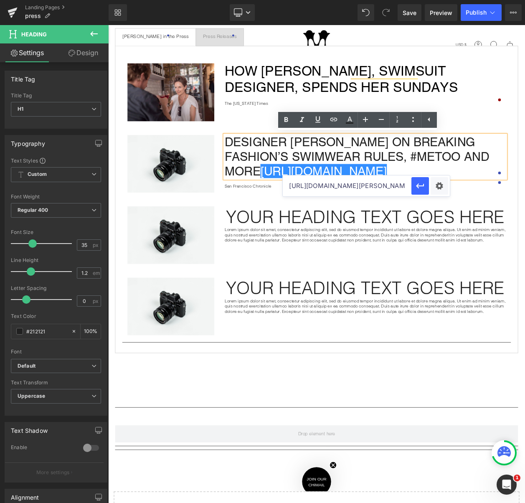
click at [321, 189] on input "https://www.nytimes.com/2015/05/24/nyregion/how-malia-mills-swimsuit-designer-s…" at bounding box center [347, 186] width 129 height 21
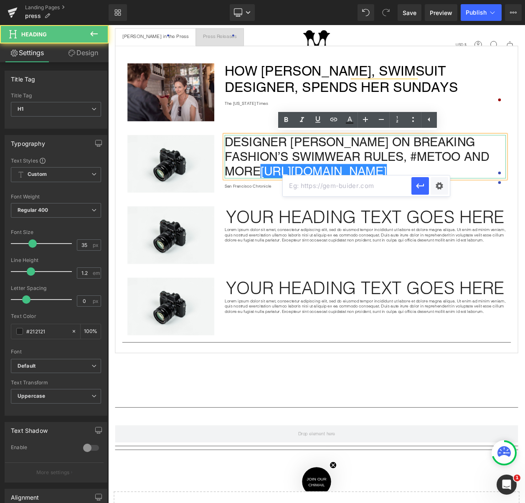
click at [517, 192] on h1 "Designer Malia Mills on breaking fashion’s swimwear rules, #MeToo and more http…" at bounding box center [420, 184] width 341 height 53
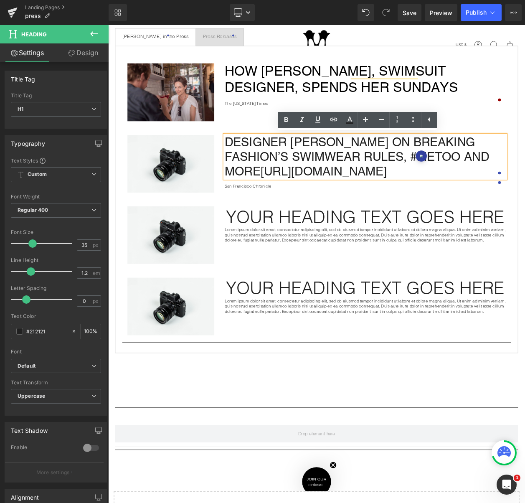
drag, startPoint x: 502, startPoint y: 197, endPoint x: 311, endPoint y: 202, distance: 190.7
click at [291, 204] on h1 "Designer Malia Mills on breaking fashion’s swimwear rules, #MeToo and more http…" at bounding box center [420, 184] width 341 height 53
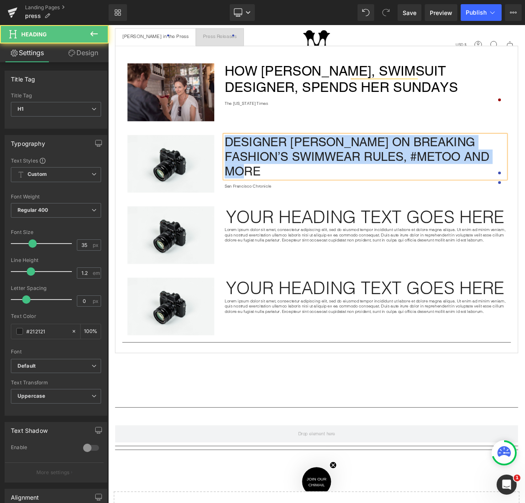
drag, startPoint x: 295, startPoint y: 198, endPoint x: 260, endPoint y: 162, distance: 49.4
click at [250, 166] on h1 "Designer [PERSON_NAME] on breaking fashion’s swimwear rules, #MeToo and more" at bounding box center [420, 184] width 341 height 53
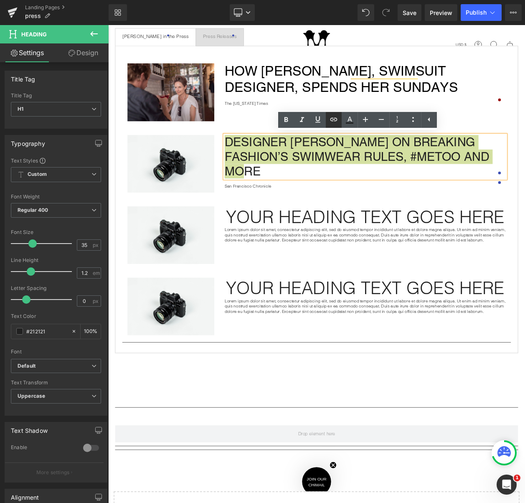
click at [333, 121] on icon at bounding box center [333, 119] width 7 height 3
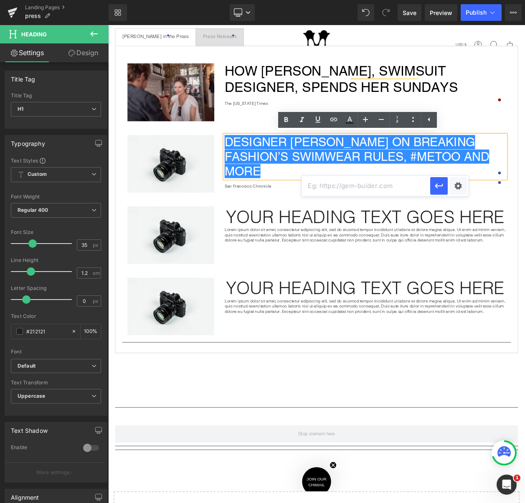
click at [342, 177] on input "text" at bounding box center [366, 186] width 129 height 21
paste input "https://www.sfchronicle.com/living/article/Designer-Malia-Mills-on-breaking-fas…"
type input "https://www.sfchronicle.com/living/article/Designer-Malia-Mills-on-breaking-fas…"
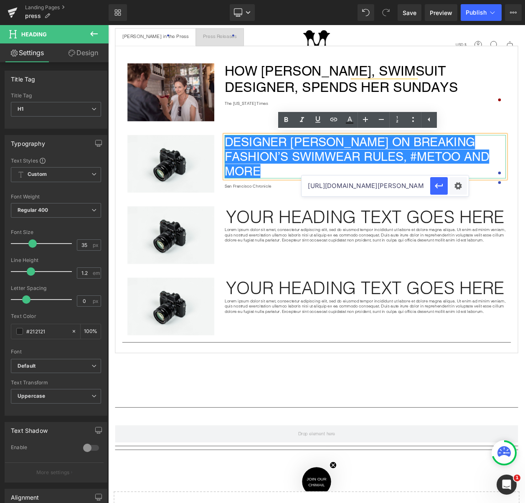
click at [487, 199] on h1 "Designer [PERSON_NAME] on breaking fashion’s swimwear rules, #MeToo and more" at bounding box center [420, 184] width 341 height 53
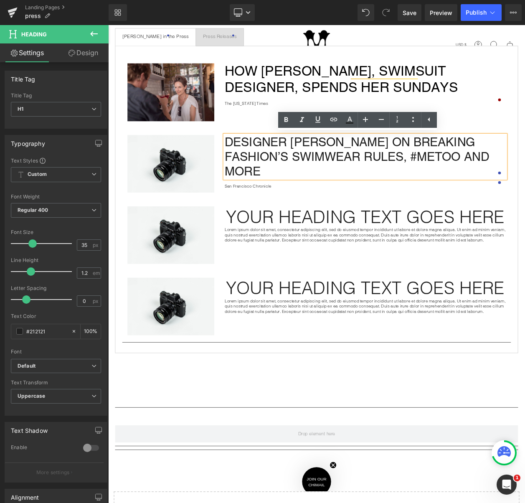
click at [384, 184] on h1 "Designer [PERSON_NAME] on breaking fashion’s swimwear rules, #MeToo and more" at bounding box center [420, 184] width 341 height 53
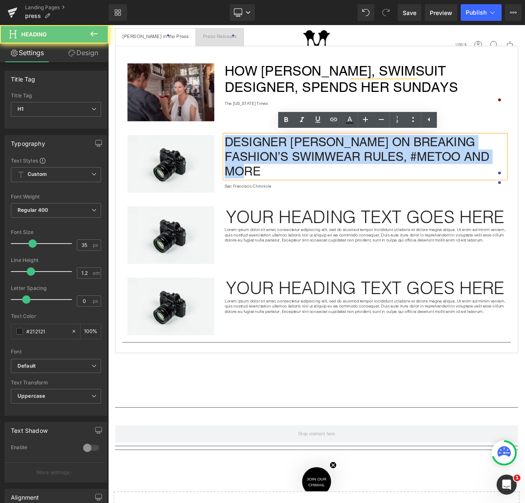
drag, startPoint x: 335, startPoint y: 200, endPoint x: 240, endPoint y: 165, distance: 101.7
click at [236, 165] on div "Image Designer Malia Mills on breaking fashion’s swimwear rules, #MeToo and mor…" at bounding box center [360, 189] width 471 height 87
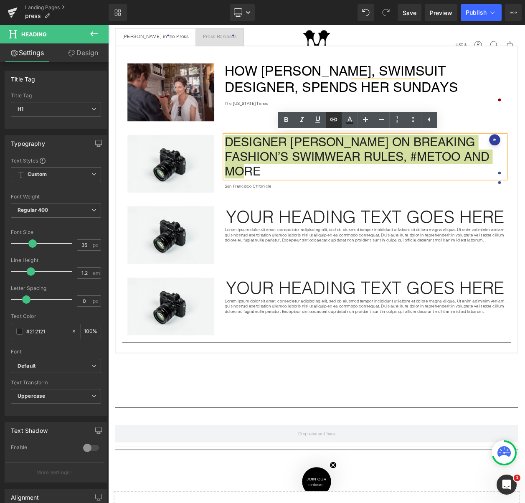
click at [332, 121] on icon at bounding box center [334, 120] width 10 height 10
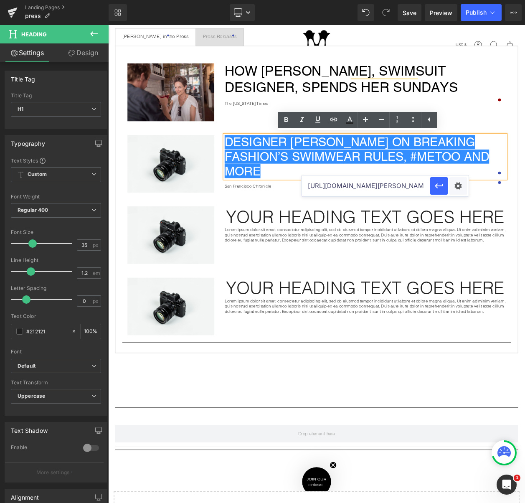
click at [346, 183] on input "https://www.sfchronicle.com/living/article/Designer-Malia-Mills-on-breaking-fas…" at bounding box center [366, 186] width 129 height 21
paste input "https://www.sfchronicle.com/living/article/Designer-Malia-Mills-on-breaking-fas…"
type input "https://www.sfchronicle.com/living/article/Designer-Malia-Mills-on-breaking-fas…"
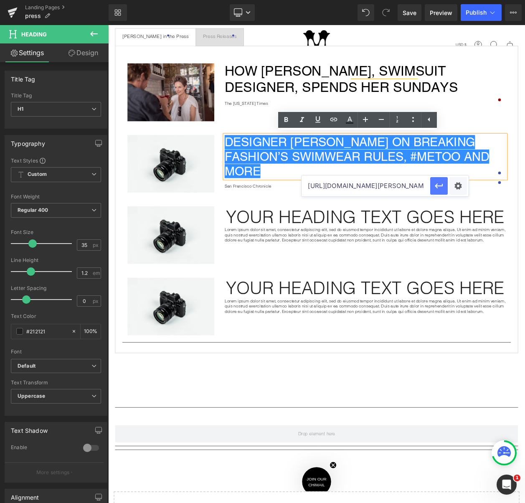
click at [436, 180] on button "button" at bounding box center [440, 186] width 18 height 18
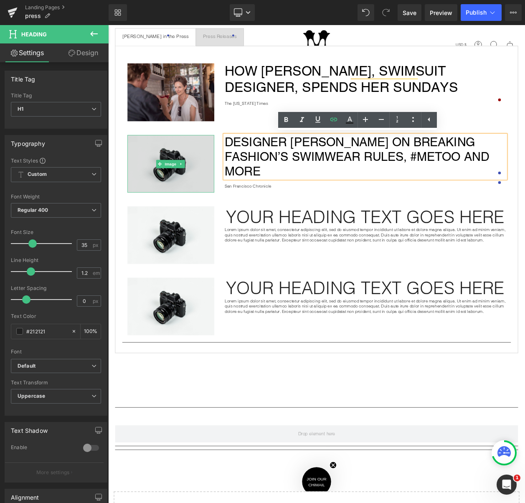
click at [189, 172] on img at bounding box center [184, 193] width 105 height 70
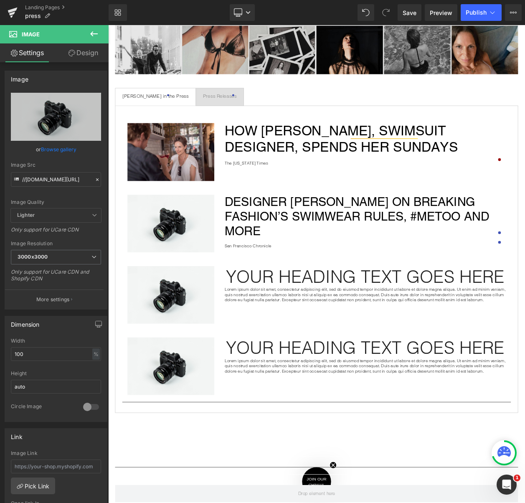
scroll to position [309, 0]
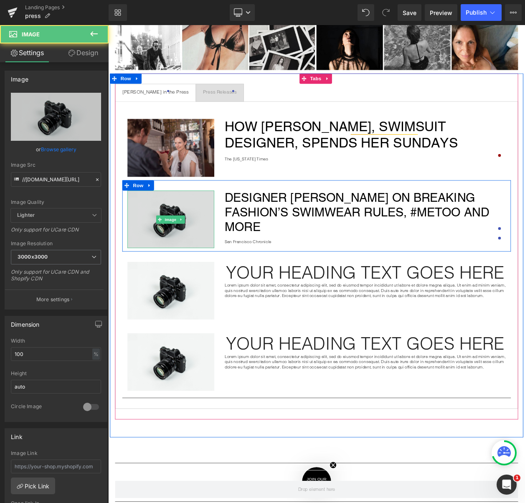
click at [195, 247] on img at bounding box center [184, 261] width 105 height 70
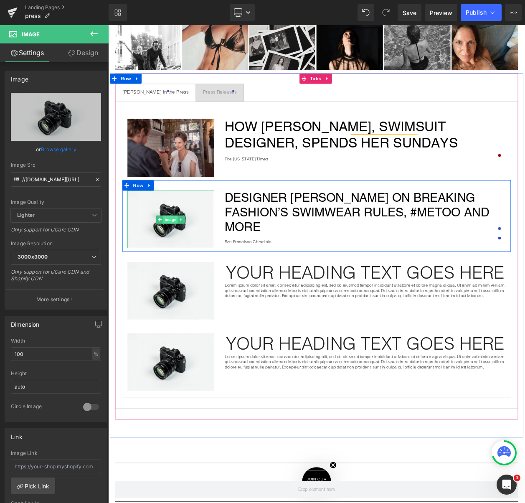
click at [178, 259] on span "Image" at bounding box center [185, 261] width 18 height 10
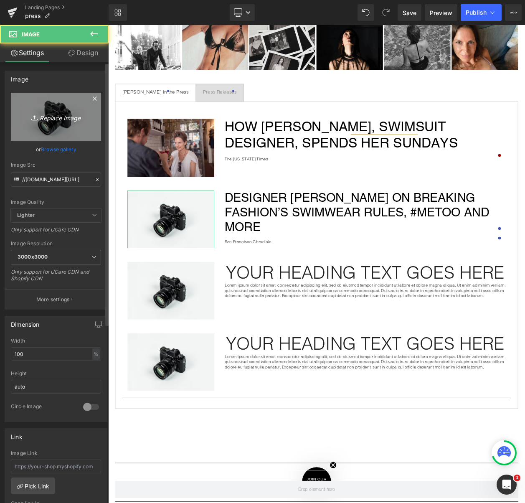
click at [50, 127] on link "Replace Image" at bounding box center [56, 117] width 90 height 48
type input "C:\fakepath\MM SF Chronicle.jpg"
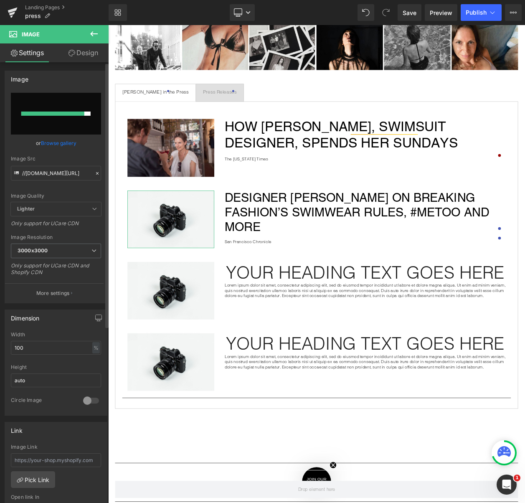
click at [59, 144] on link "Browse gallery" at bounding box center [59, 143] width 36 height 15
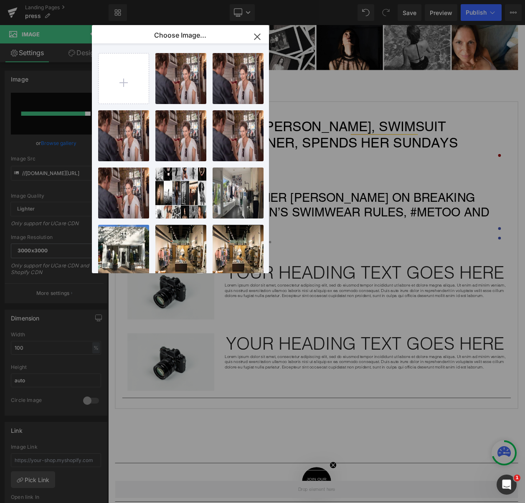
click at [59, 0] on div "Image You are previewing how the will restyle your page. You can not edit Eleme…" at bounding box center [262, 0] width 525 height 0
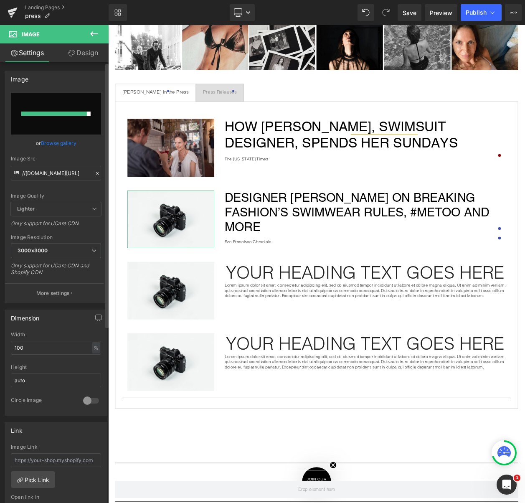
click at [57, 144] on link "Browse gallery" at bounding box center [59, 143] width 36 height 15
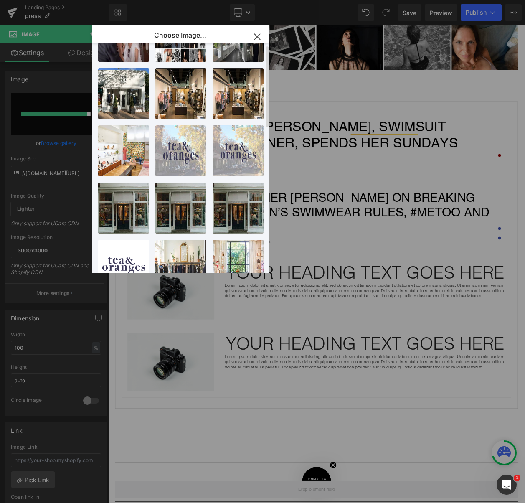
scroll to position [0, 0]
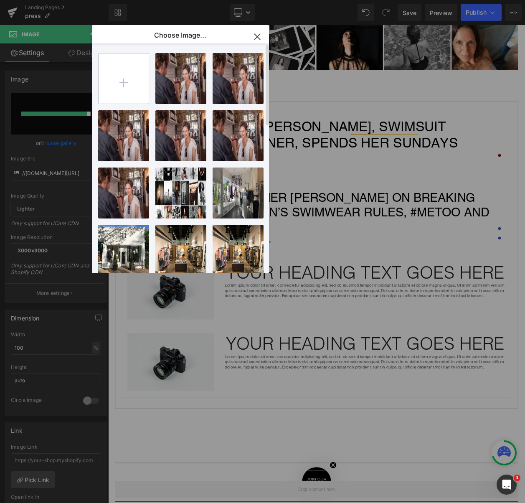
click at [124, 82] on input "file" at bounding box center [124, 79] width 50 height 50
type input "C:\fakepath\MM SF Chronicle.jpg"
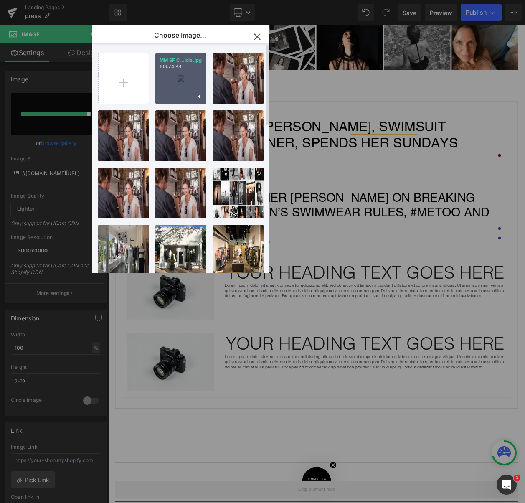
click at [193, 82] on div "MM SF C...icle.jpg 103.74 KB" at bounding box center [180, 78] width 51 height 51
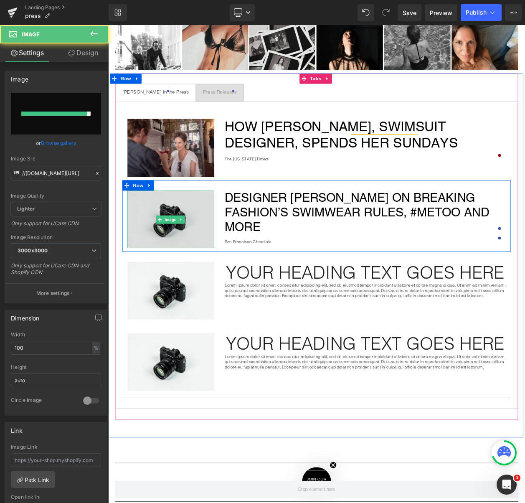
click at [199, 267] on img at bounding box center [184, 261] width 105 height 70
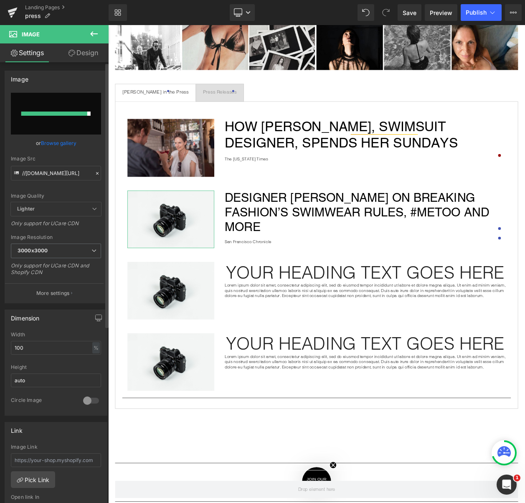
click at [55, 141] on link "Browse gallery" at bounding box center [59, 143] width 36 height 15
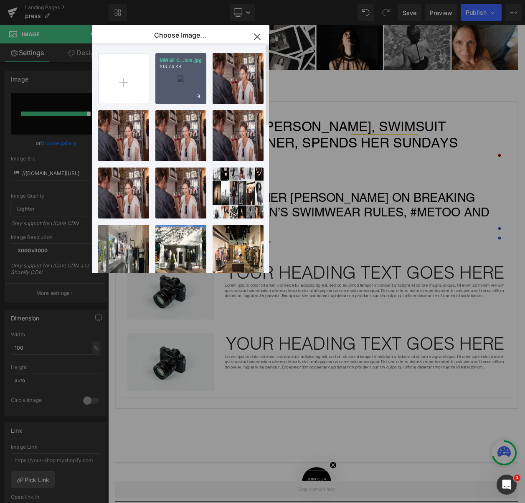
click at [171, 75] on div "MM SF C...icle.jpg 103.74 KB" at bounding box center [180, 78] width 51 height 51
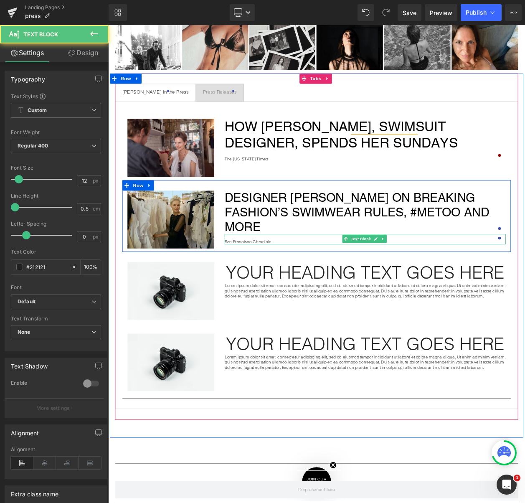
click at [456, 285] on p "San Francisco Chronicle" at bounding box center [420, 288] width 341 height 6
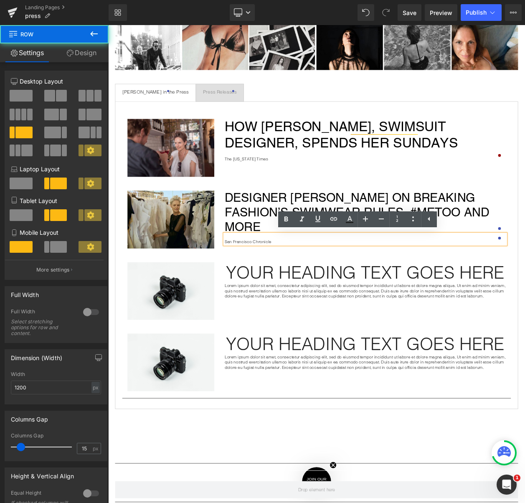
click at [429, 214] on div "Image Designer Malia Mills on breaking fashion’s swimwear rules, #MeToo and mor…" at bounding box center [360, 257] width 471 height 87
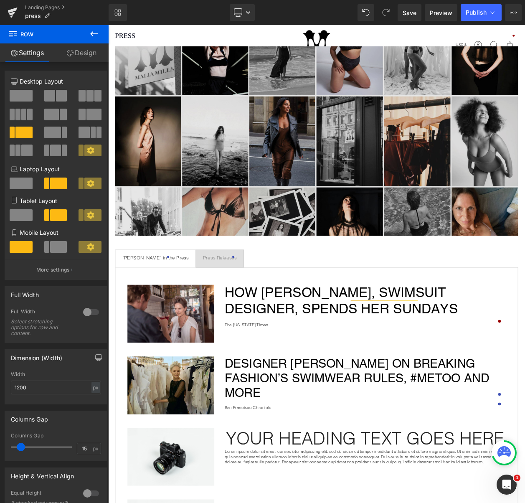
scroll to position [231, 0]
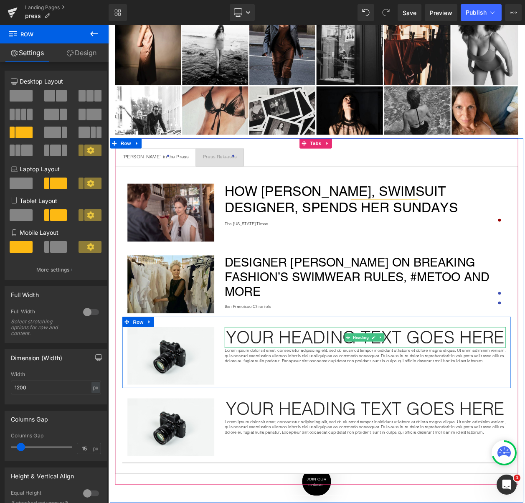
click at [305, 398] on h1 "Your heading text goes here" at bounding box center [420, 403] width 341 height 25
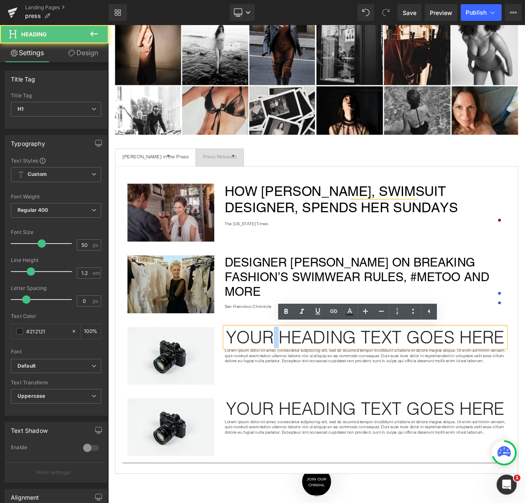
click at [305, 398] on h1 "Your heading text goes here" at bounding box center [420, 403] width 341 height 25
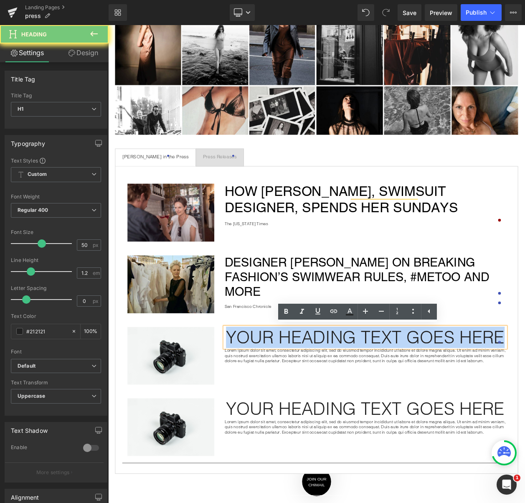
click at [305, 398] on h1 "Your heading text goes here" at bounding box center [420, 403] width 341 height 25
paste div
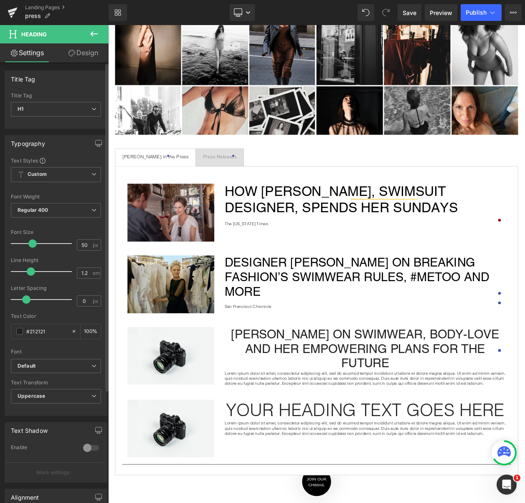
drag, startPoint x: 39, startPoint y: 242, endPoint x: 31, endPoint y: 245, distance: 9.0
click at [31, 245] on span at bounding box center [32, 244] width 8 height 8
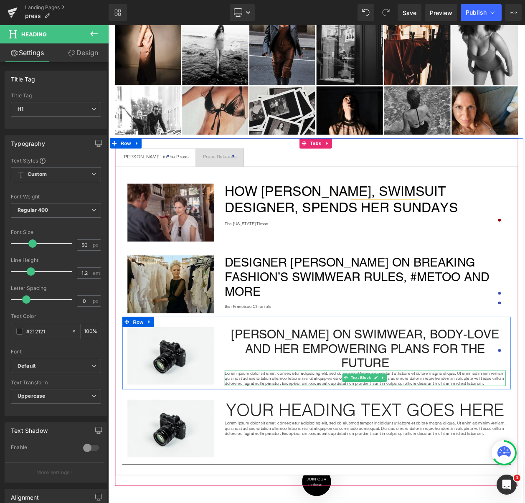
click at [331, 444] on p "Lorem ipsum dolor sit amet, consectetur adipiscing elit, sed do eiusmod tempor …" at bounding box center [420, 453] width 341 height 19
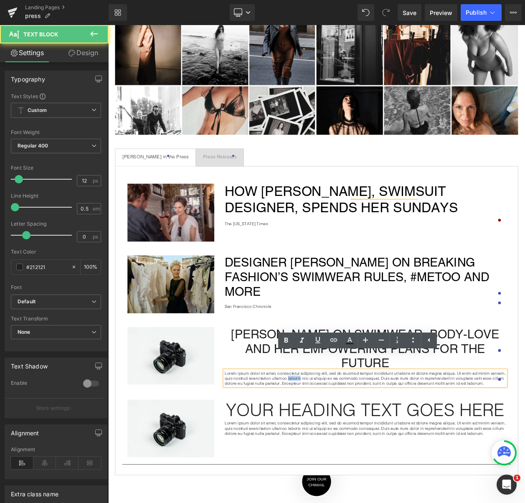
click at [331, 444] on p "Lorem ipsum dolor sit amet, consectetur adipiscing elit, sed do eiusmod tempor …" at bounding box center [420, 453] width 341 height 19
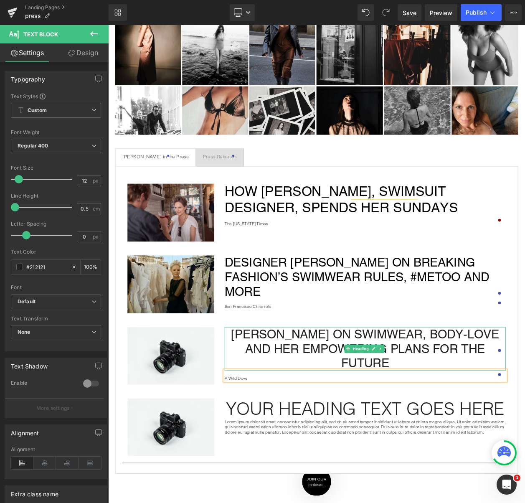
click at [285, 408] on h1 "[PERSON_NAME] On Swimwear, Body-Love and Her Empowering Plans for the Future" at bounding box center [420, 417] width 341 height 53
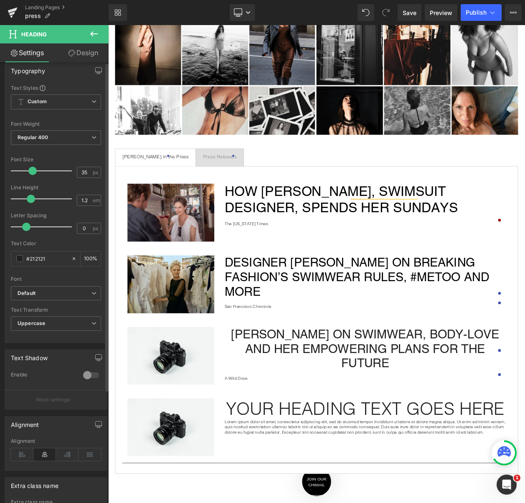
scroll to position [152, 0]
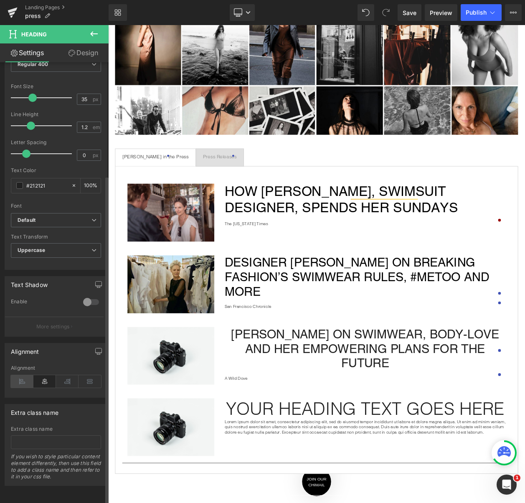
click at [21, 377] on icon at bounding box center [22, 381] width 23 height 13
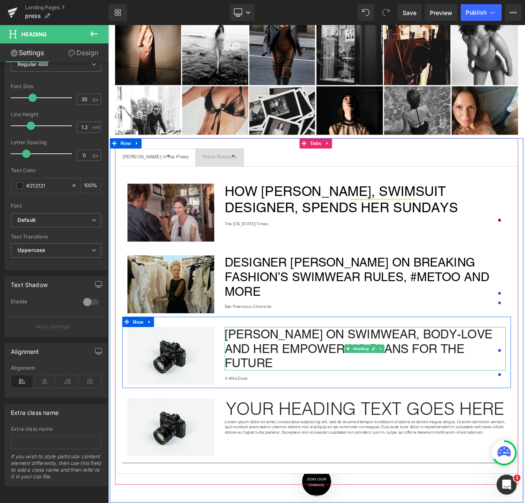
click at [333, 401] on h1 "[PERSON_NAME] On Swimwear, Body-Love and Her Empowering Plans for the Future" at bounding box center [420, 417] width 341 height 53
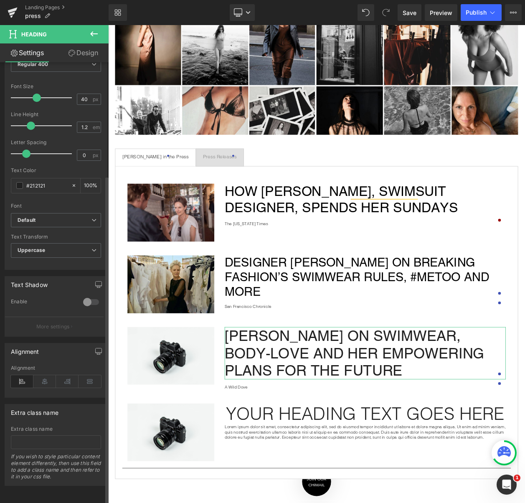
type input "39"
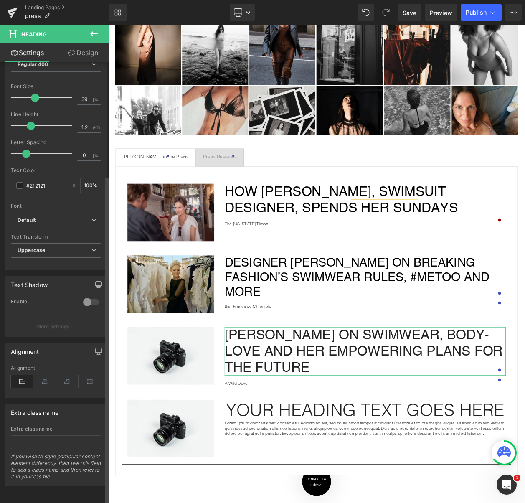
click at [35, 94] on span at bounding box center [35, 98] width 8 height 8
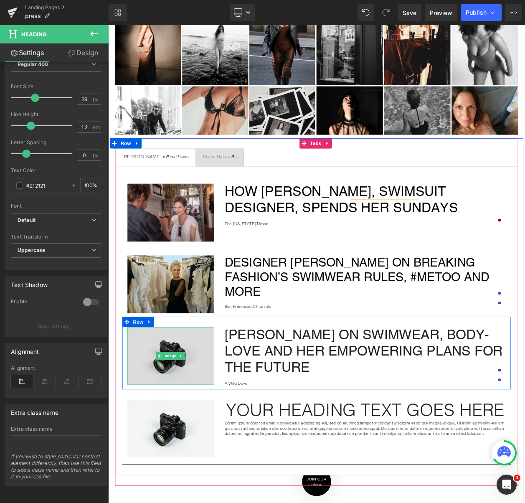
click at [189, 432] on img at bounding box center [184, 426] width 105 height 70
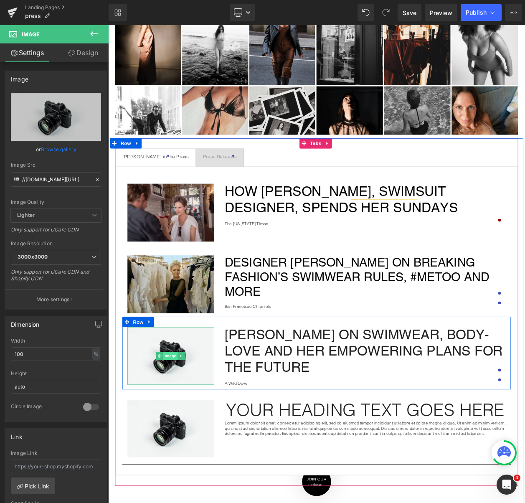
click at [182, 424] on span "Image" at bounding box center [185, 426] width 18 height 10
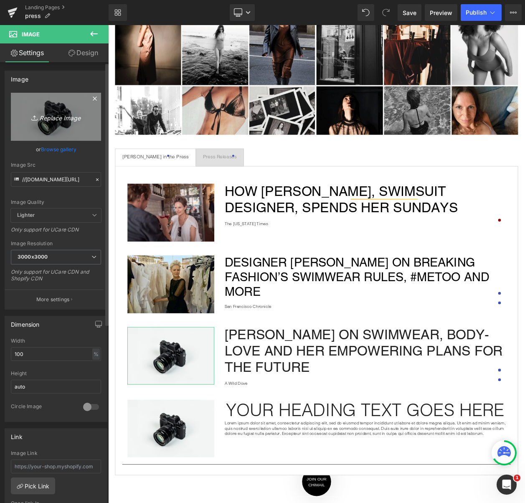
click at [60, 120] on icon "Replace Image" at bounding box center [56, 117] width 67 height 10
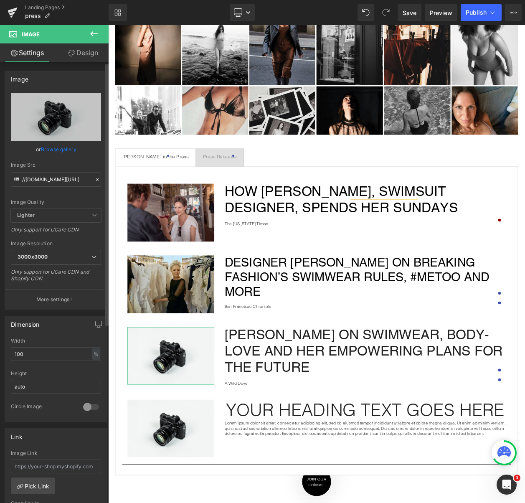
click at [60, 150] on link "Browse gallery" at bounding box center [59, 149] width 36 height 15
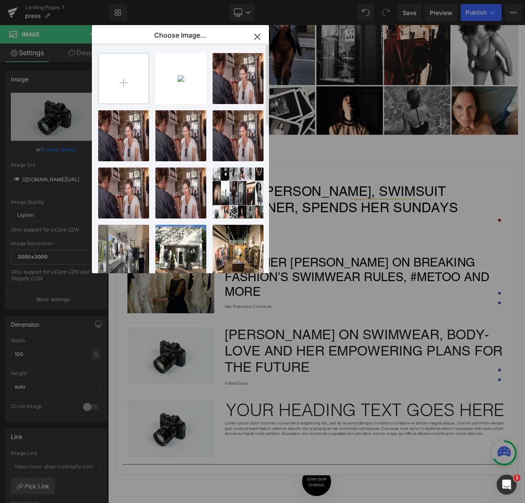
click at [128, 74] on input "file" at bounding box center [124, 79] width 50 height 50
type input "C:\fakepath\MM A Wild Dove.jpg"
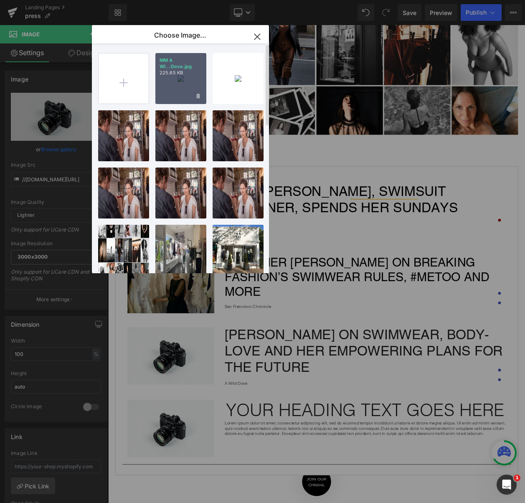
click at [178, 85] on div "MM A Wi...Dove.jpg 225.65 KB" at bounding box center [180, 78] width 51 height 51
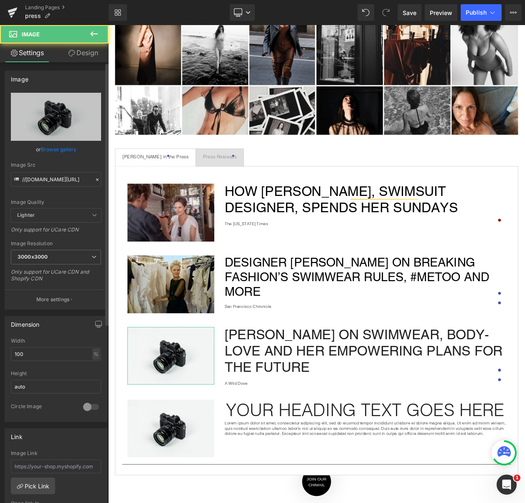
click at [62, 147] on link "Browse gallery" at bounding box center [59, 149] width 36 height 15
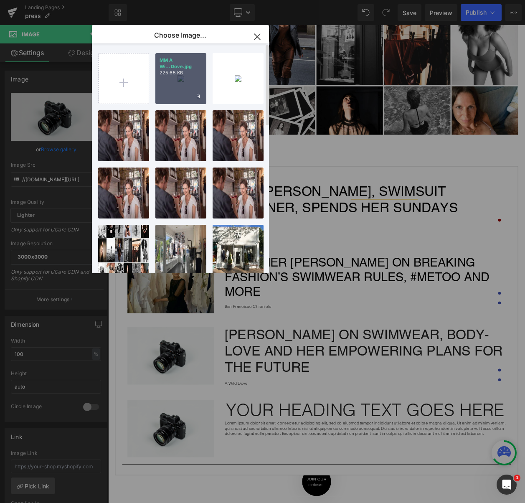
click at [190, 70] on p "225.65 KB" at bounding box center [181, 73] width 43 height 6
type input "[URL][DOMAIN_NAME]"
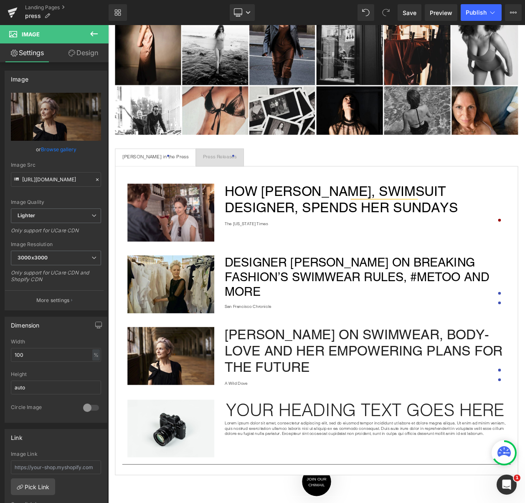
click at [108, 25] on div at bounding box center [108, 25] width 0 height 0
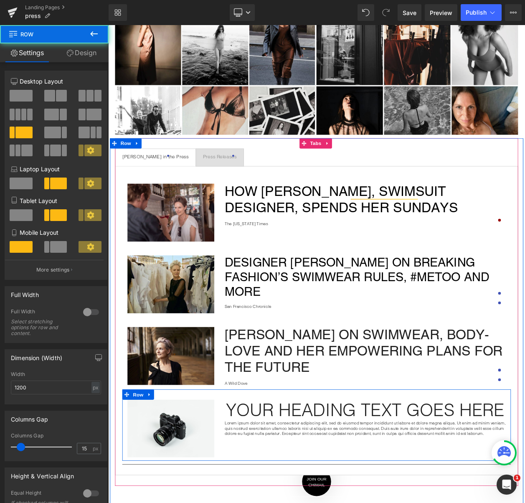
click at [338, 494] on h1 "Your heading text goes here" at bounding box center [420, 491] width 341 height 25
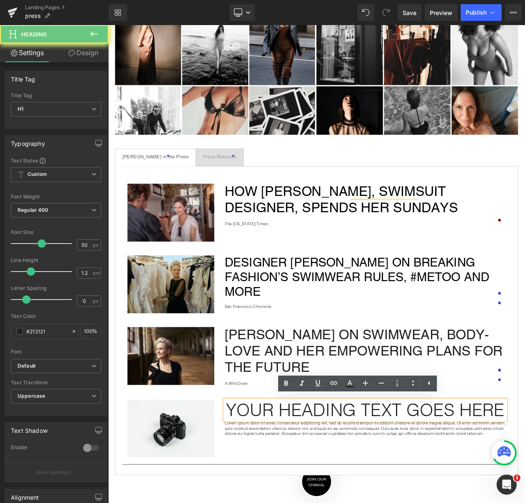
click at [338, 493] on h1 "Your heading text goes here" at bounding box center [420, 491] width 341 height 25
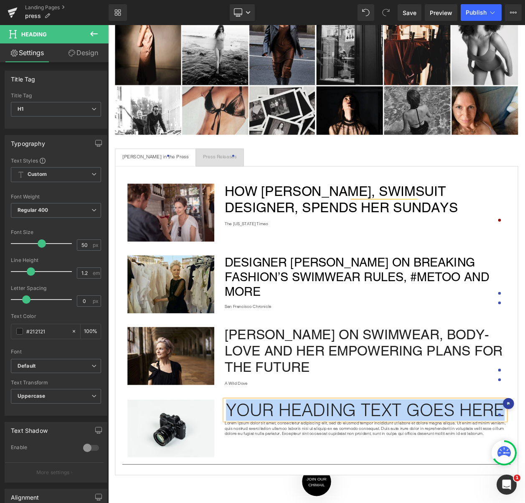
paste div
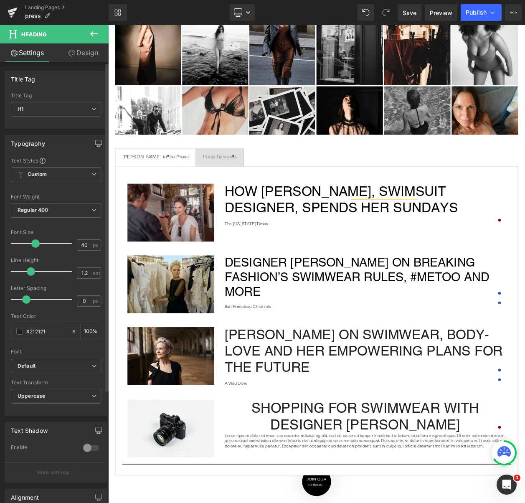
type input "39"
drag, startPoint x: 40, startPoint y: 243, endPoint x: 34, endPoint y: 244, distance: 6.3
click at [34, 244] on span at bounding box center [35, 244] width 8 height 8
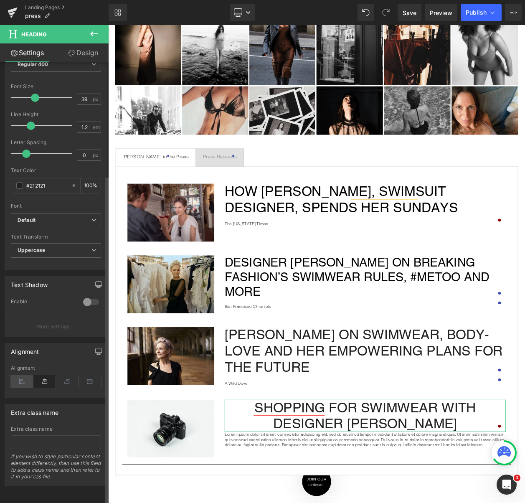
click at [26, 379] on icon at bounding box center [22, 381] width 23 height 13
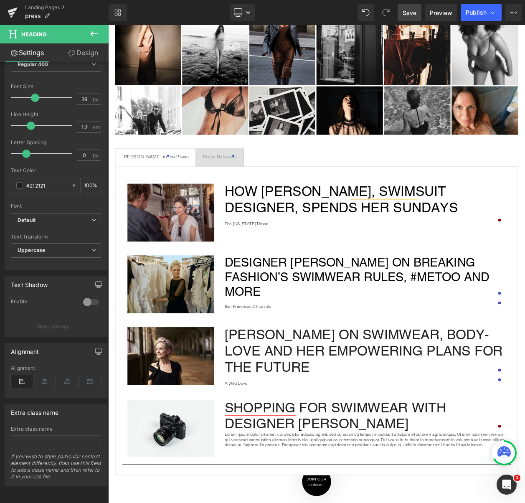
click at [413, 11] on span "Save" at bounding box center [410, 12] width 14 height 9
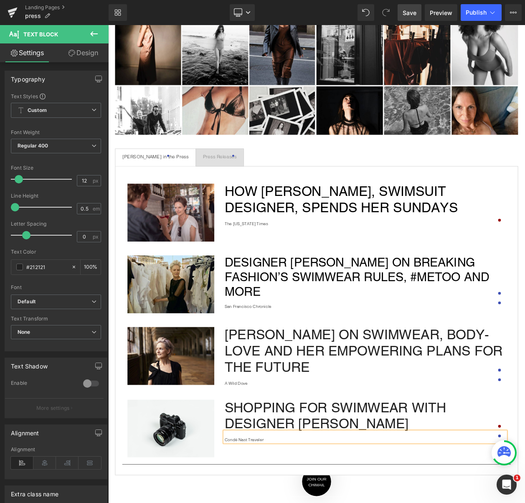
click at [264, 503] on div "Image Shopping for Swimwear with Designer [PERSON_NAME] Heading Condé Nast Trav…" at bounding box center [360, 510] width 471 height 87
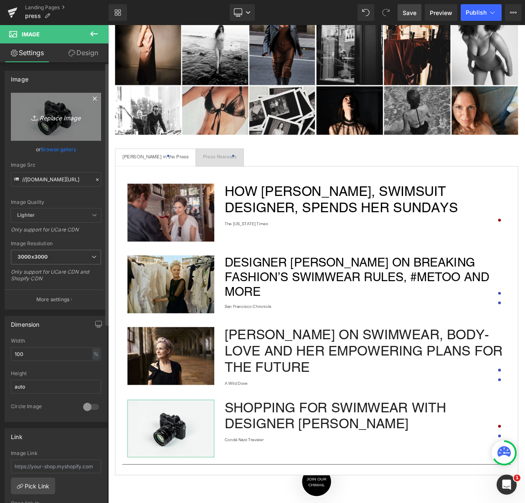
click at [47, 119] on icon "Replace Image" at bounding box center [56, 117] width 67 height 10
type input "C:\fakepath\[PERSON_NAME] nast.jpg"
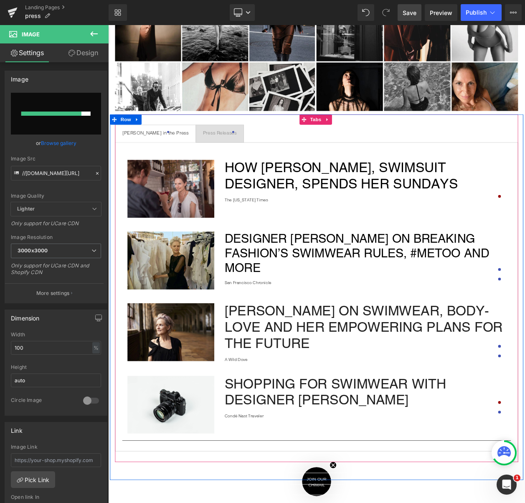
scroll to position [317, 0]
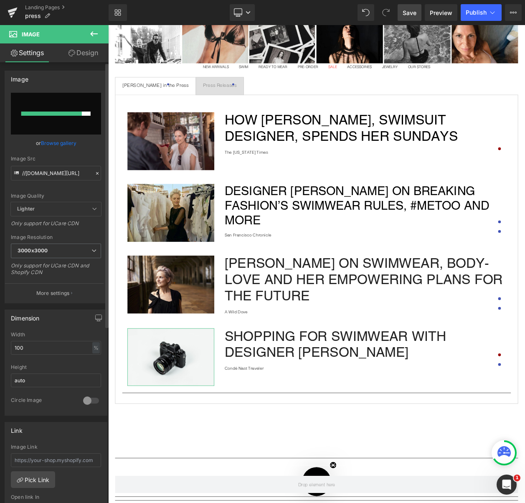
click at [59, 143] on link "Browse gallery" at bounding box center [59, 143] width 36 height 15
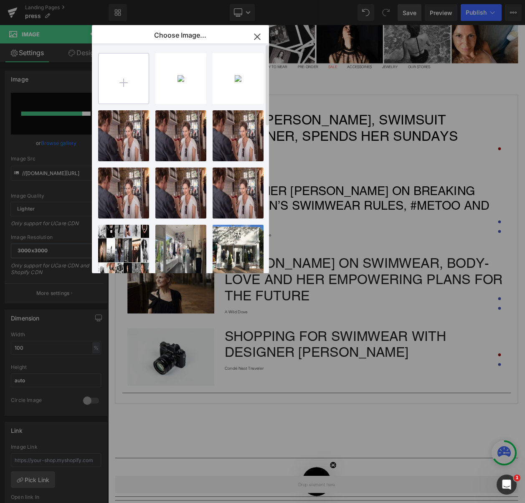
click at [126, 92] on input "file" at bounding box center [124, 79] width 50 height 50
type input "C:\fakepath\[PERSON_NAME] nast.jpg"
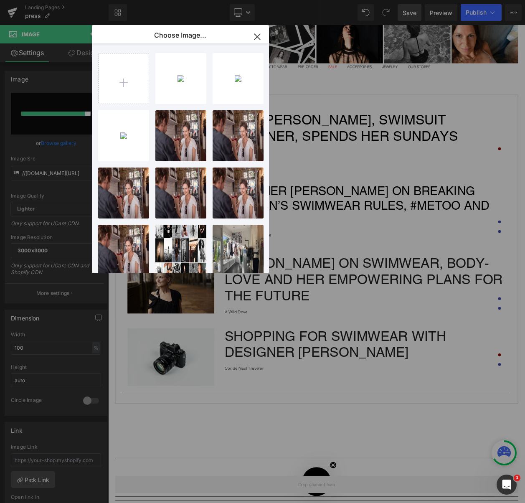
click at [259, 38] on icon "button" at bounding box center [257, 36] width 5 height 5
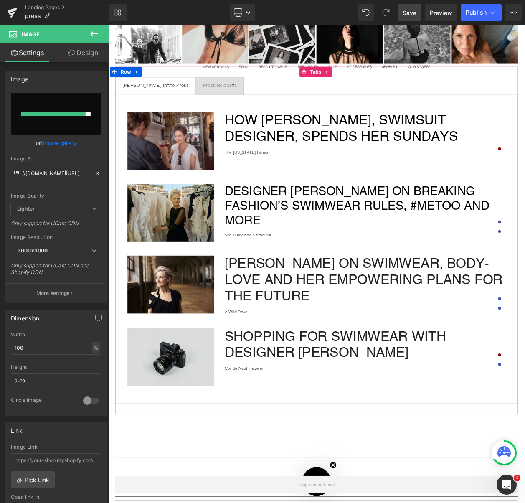
click at [195, 411] on img at bounding box center [184, 428] width 105 height 70
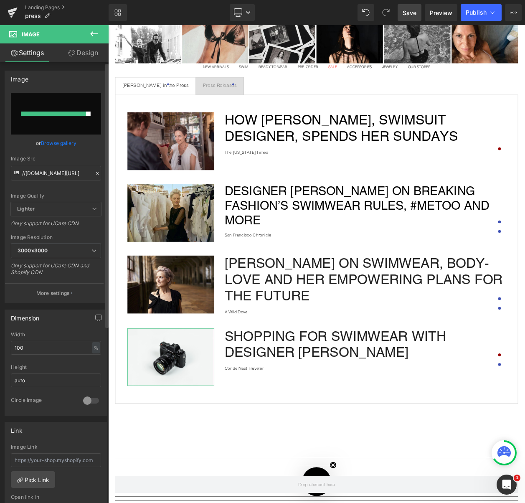
click at [61, 143] on link "Browse gallery" at bounding box center [59, 143] width 36 height 15
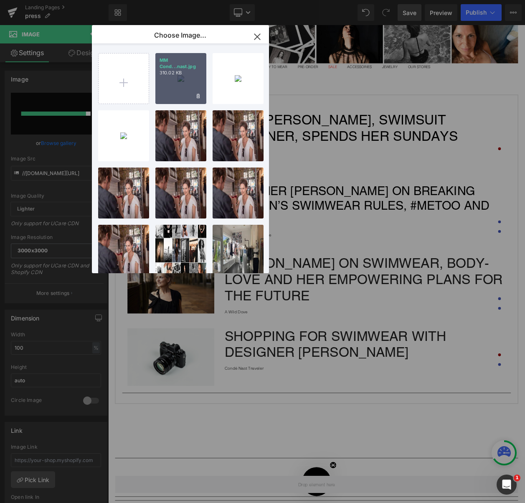
click at [189, 65] on p "MM Cond...nast.jpg" at bounding box center [181, 63] width 43 height 13
type input "[URL][DOMAIN_NAME]"
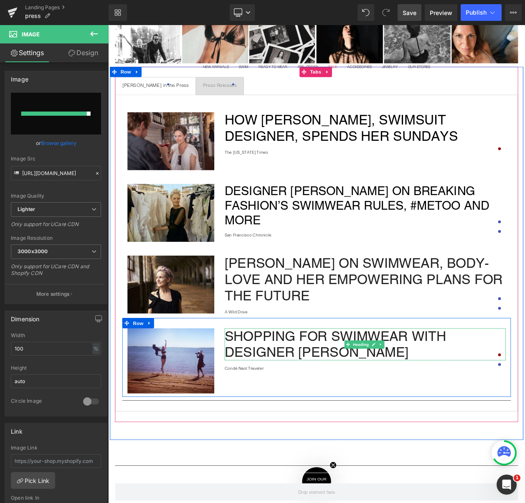
click at [370, 409] on h1 "Shopping for Swimwear with Designer [PERSON_NAME]" at bounding box center [420, 412] width 341 height 39
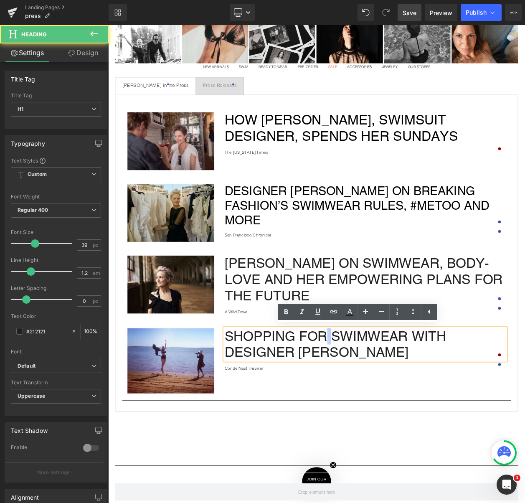
click at [370, 409] on h1 "Shopping for Swimwear with Designer [PERSON_NAME]" at bounding box center [420, 412] width 341 height 39
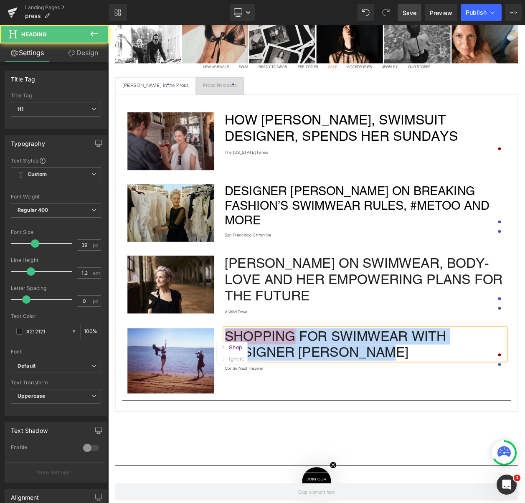
click at [344, 402] on h1 "Shopping for Swimwear with Designer [PERSON_NAME]" at bounding box center [420, 412] width 341 height 39
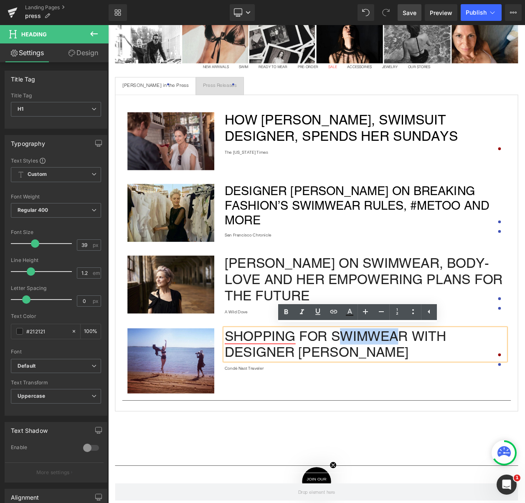
drag, startPoint x: 455, startPoint y: 408, endPoint x: 388, endPoint y: 409, distance: 66.5
click at [383, 409] on h1 "Shopping for Swimwear with Designer [PERSON_NAME]" at bounding box center [420, 412] width 341 height 39
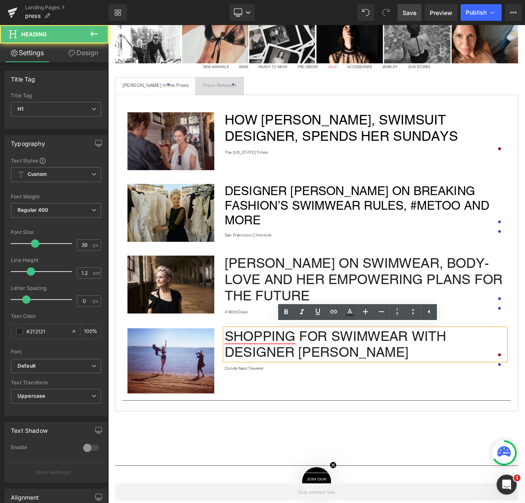
click at [445, 413] on h1 "Shopping for Swimwear with Designer [PERSON_NAME]" at bounding box center [420, 412] width 341 height 39
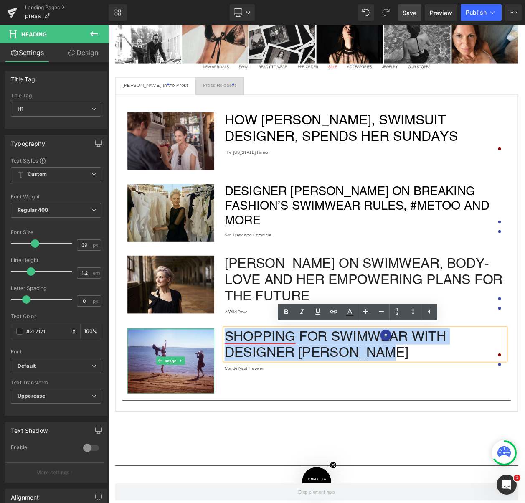
drag, startPoint x: 375, startPoint y: 435, endPoint x: 230, endPoint y: 391, distance: 150.7
click at [230, 391] on div "Image Shopping for Swimwear with Designer [PERSON_NAME] Heading Condé Nast Trav…" at bounding box center [360, 428] width 471 height 96
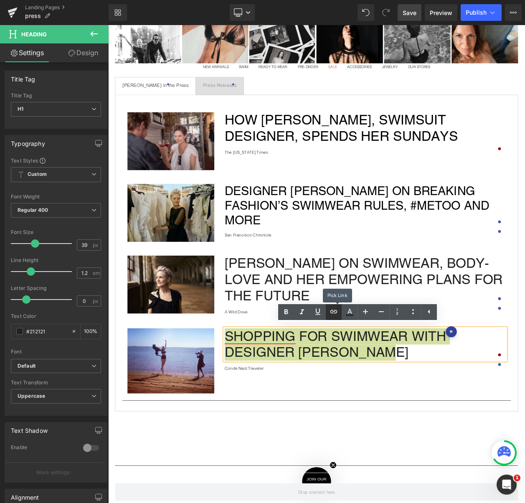
click at [330, 316] on icon at bounding box center [334, 312] width 10 height 10
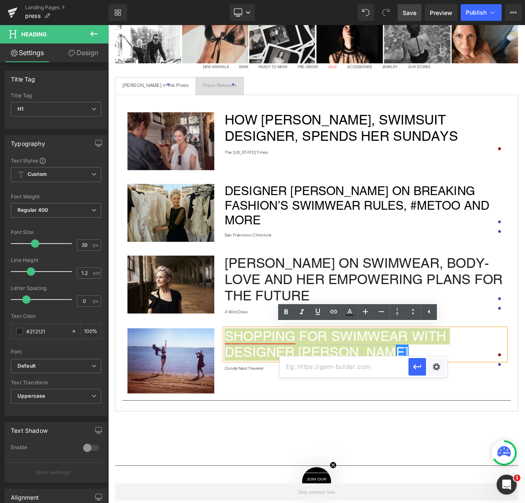
click at [329, 365] on input "text" at bounding box center [344, 367] width 129 height 21
paste input "[URL][DOMAIN_NAME][PERSON_NAME]"
type input "[URL][DOMAIN_NAME][PERSON_NAME]"
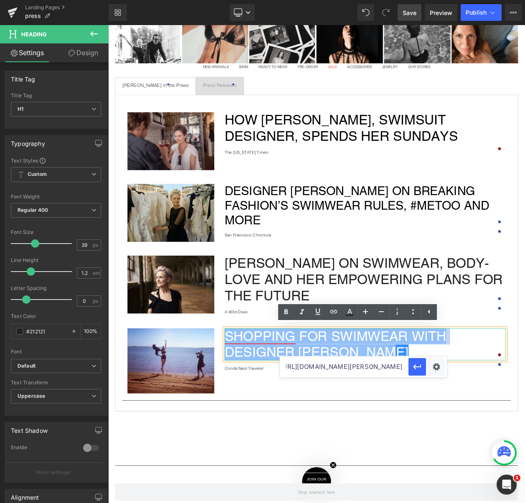
scroll to position [0, 0]
click at [484, 415] on h1 "Shopping for Swimwear with Designer [PERSON_NAME]" at bounding box center [420, 412] width 341 height 39
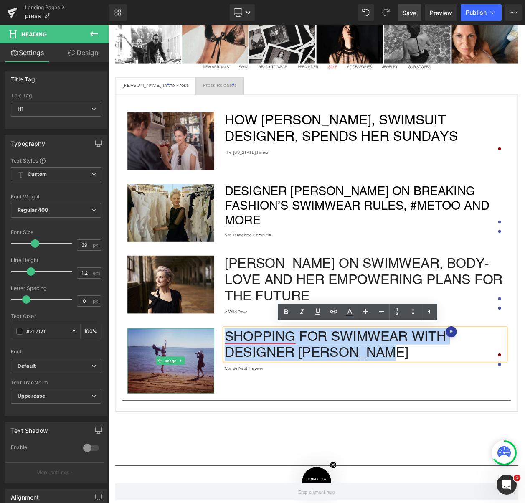
drag, startPoint x: 474, startPoint y: 423, endPoint x: 207, endPoint y: 397, distance: 268.8
click at [201, 398] on div "Image Shopping for Swimwear with Designer [PERSON_NAME] Heading Condé Nast Trav…" at bounding box center [360, 428] width 471 height 96
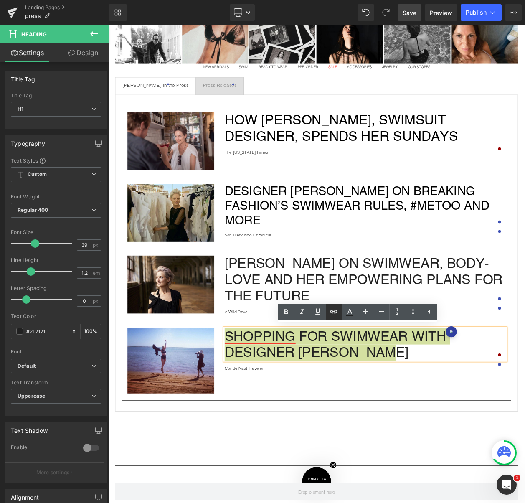
click at [335, 314] on icon at bounding box center [334, 312] width 10 height 10
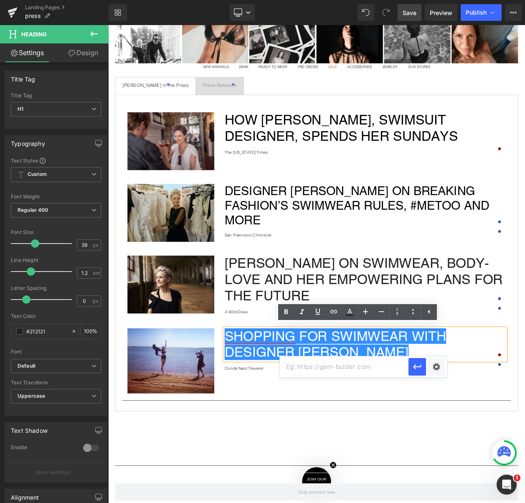
click at [369, 368] on input "text" at bounding box center [344, 367] width 129 height 21
paste input "[URL][DOMAIN_NAME][PERSON_NAME]"
type input "[URL][DOMAIN_NAME][PERSON_NAME]"
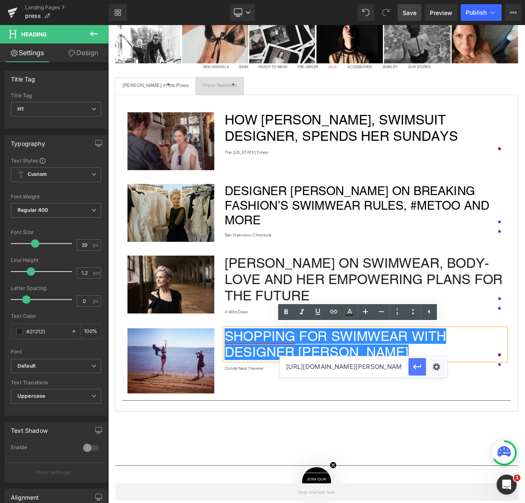
click at [410, 367] on button "button" at bounding box center [418, 367] width 18 height 18
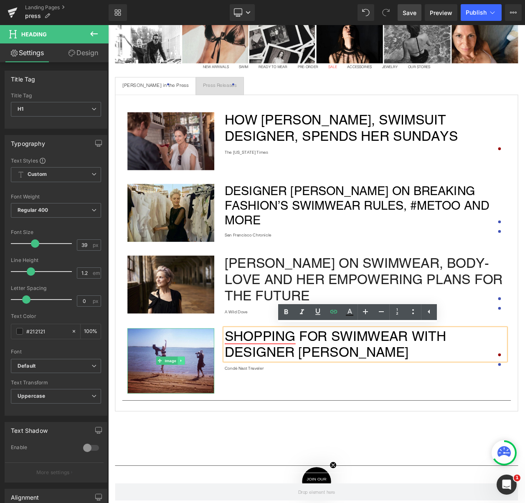
click at [199, 428] on link at bounding box center [197, 432] width 9 height 10
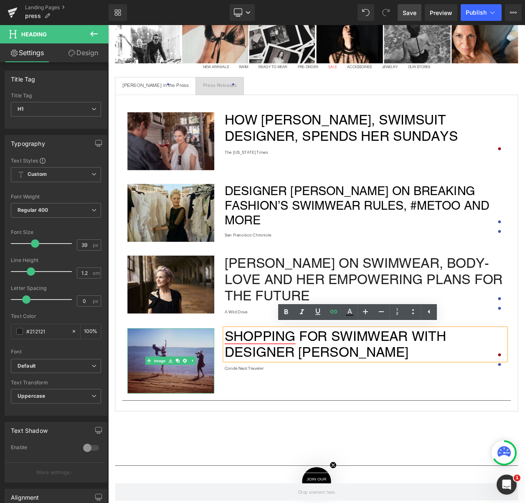
click at [218, 406] on img at bounding box center [184, 432] width 105 height 79
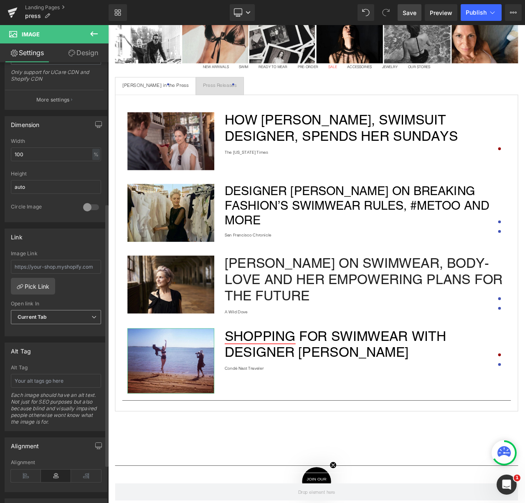
scroll to position [245, 0]
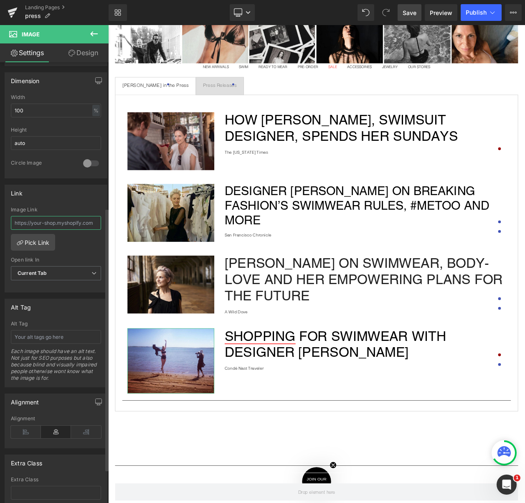
click at [56, 227] on input "text" at bounding box center [56, 223] width 90 height 14
paste input "[URL][DOMAIN_NAME][PERSON_NAME]"
type input "[URL][DOMAIN_NAME][PERSON_NAME]"
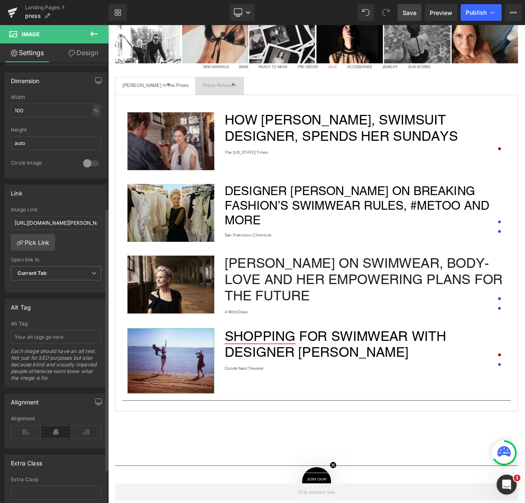
click at [80, 240] on div "[URL][DOMAIN_NAME][PERSON_NAME] Image Link [URL][DOMAIN_NAME][PERSON_NAME] Pick…" at bounding box center [56, 250] width 102 height 86
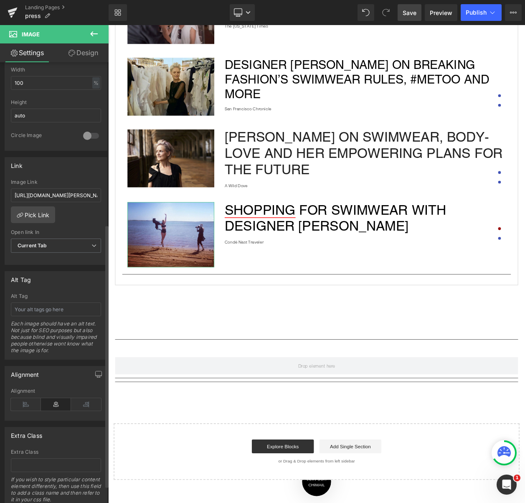
scroll to position [281, 0]
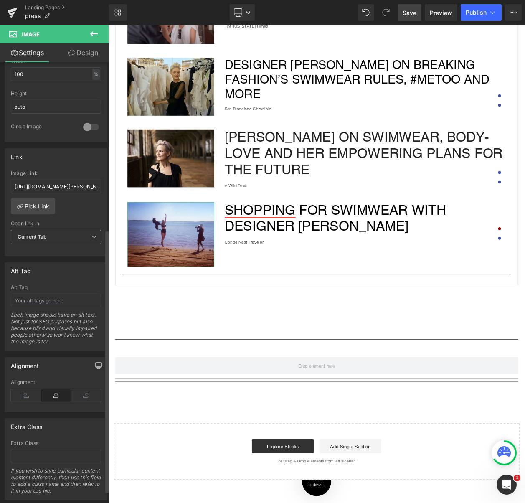
click at [47, 239] on b "Current Tab" at bounding box center [33, 237] width 30 height 6
click at [37, 262] on div "New Tab" at bounding box center [33, 264] width 21 height 6
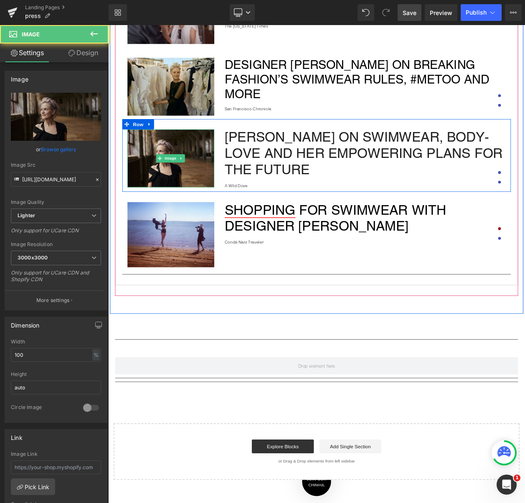
click at [201, 200] on img at bounding box center [184, 187] width 105 height 70
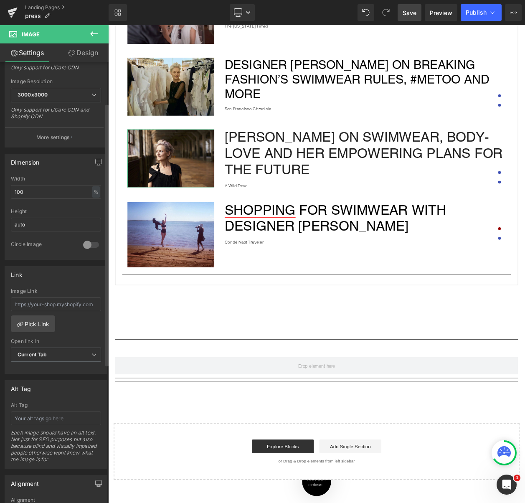
scroll to position [165, 0]
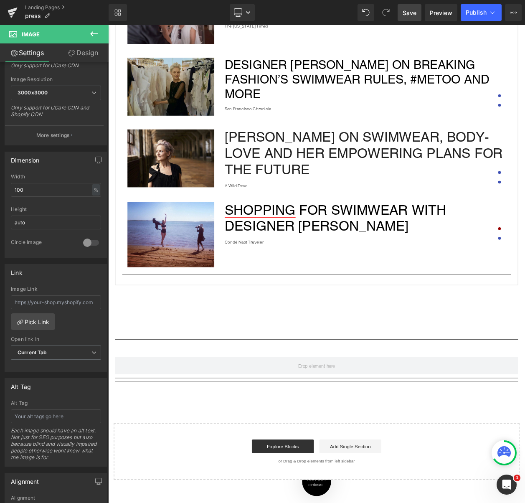
click at [187, 93] on img at bounding box center [184, 100] width 105 height 70
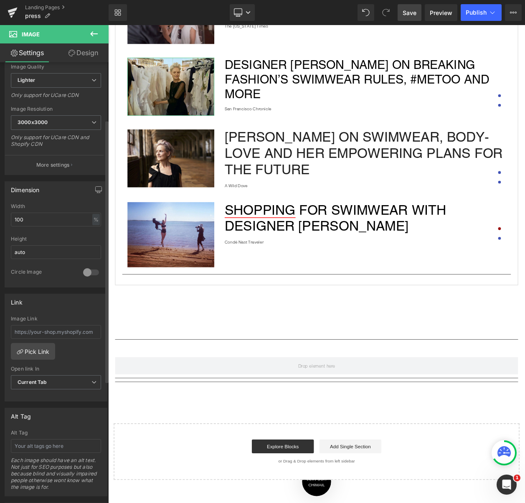
scroll to position [146, 0]
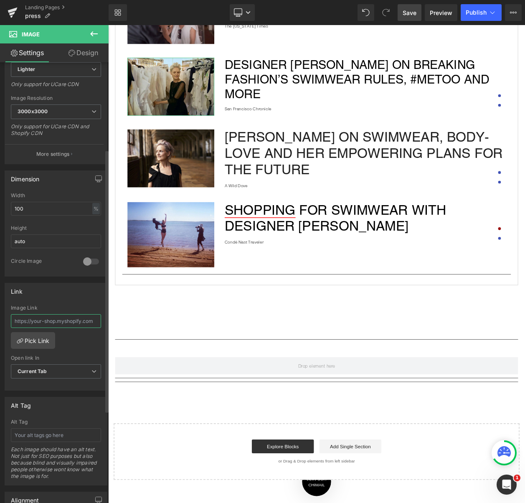
click at [45, 324] on input "text" at bounding box center [56, 321] width 90 height 14
paste input "[URL][DOMAIN_NAME][PERSON_NAME]"
type input "https://www.sfchronicle.com/living/article/Designer-Malia-Mills-on-breaking-fas…"
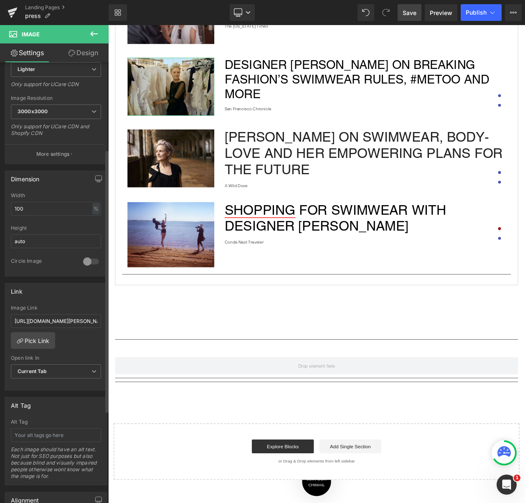
click at [69, 345] on div "https://www.sfchronicle.com/living/article/Designer-Malia-Mills-on-breaking-fas…" at bounding box center [56, 348] width 102 height 86
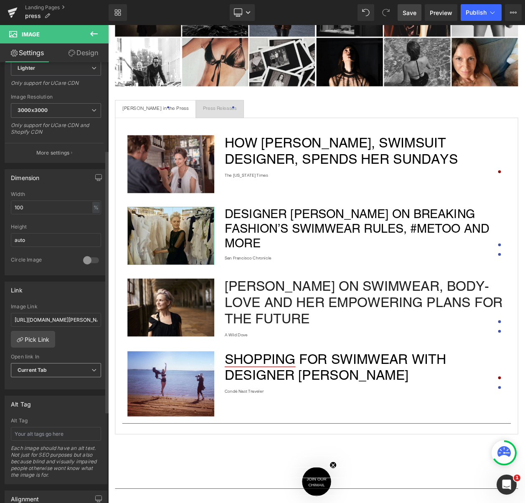
scroll to position [148, 0]
click at [54, 374] on span "Current Tab" at bounding box center [56, 370] width 90 height 15
click at [46, 395] on li "New Tab" at bounding box center [54, 397] width 87 height 13
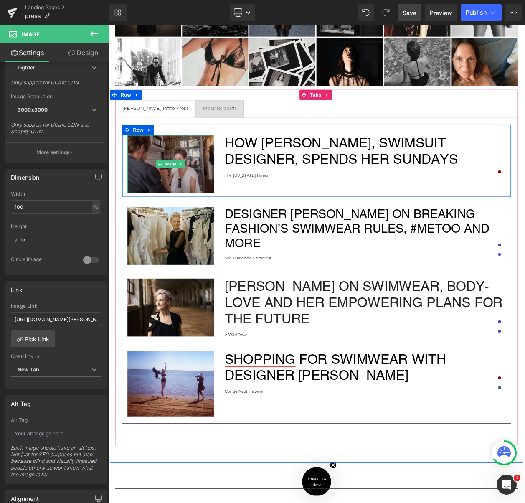
click at [175, 203] on img at bounding box center [184, 194] width 105 height 70
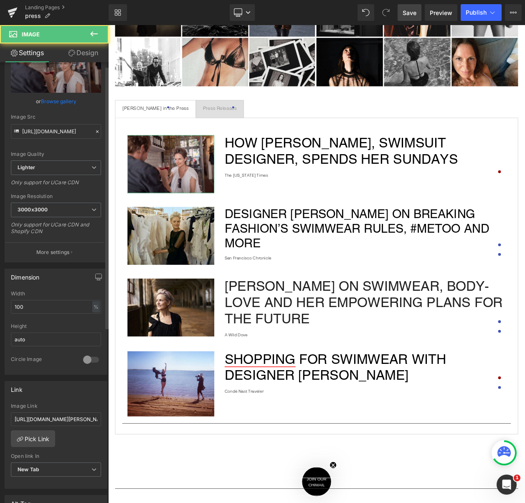
scroll to position [66, 0]
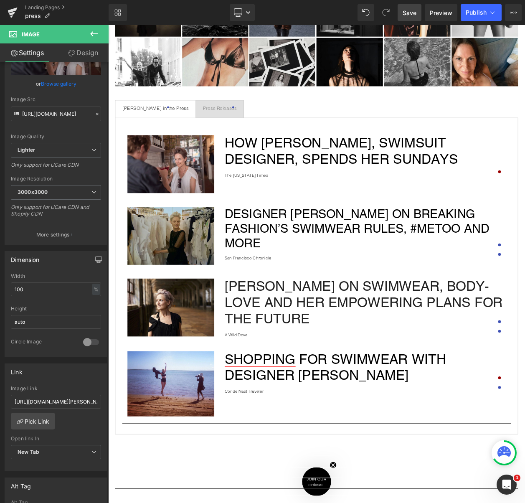
click at [206, 271] on img at bounding box center [184, 281] width 105 height 70
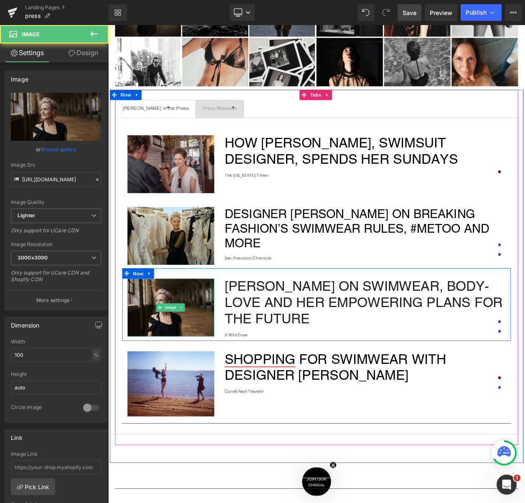
click at [193, 386] on img at bounding box center [184, 368] width 105 height 70
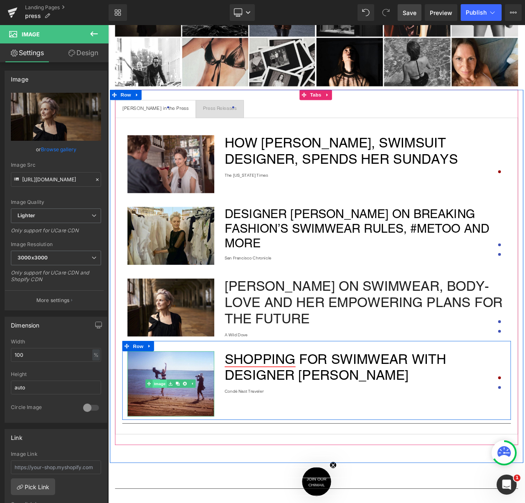
click at [162, 461] on div "Image" at bounding box center [184, 460] width 105 height 79
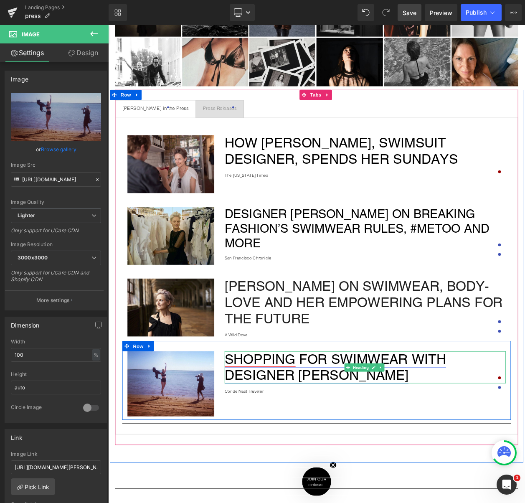
click at [303, 441] on link "Shopping for Swimwear with Designer [PERSON_NAME]" at bounding box center [384, 440] width 269 height 38
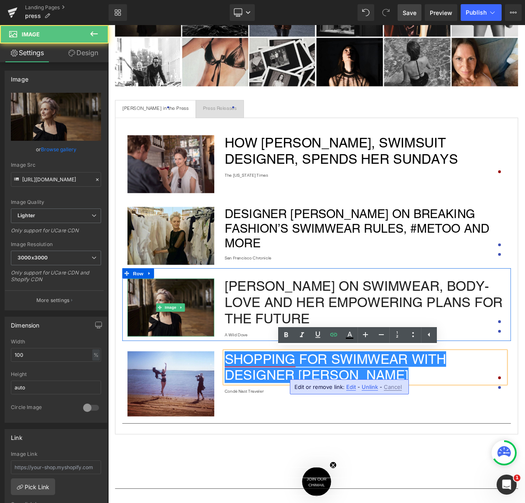
click at [214, 356] on img at bounding box center [184, 368] width 105 height 70
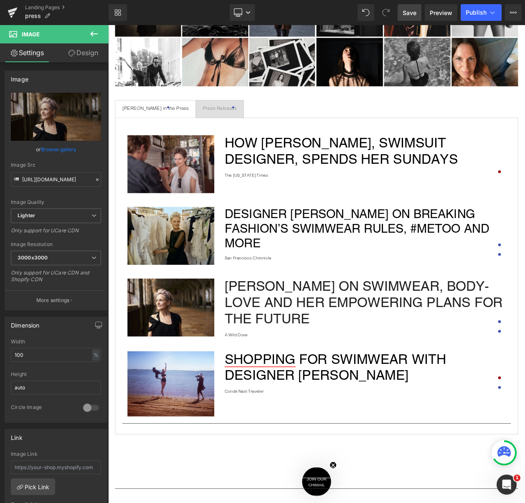
click at [319, 354] on h1 "[PERSON_NAME] On Swimwear, Body-Love and Her Empowering Plans for the Future" at bounding box center [420, 362] width 341 height 59
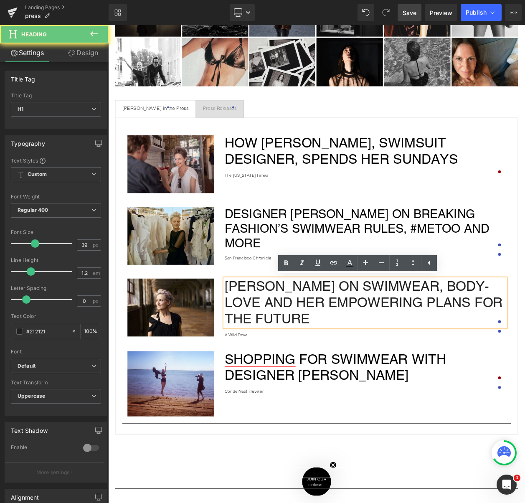
click at [335, 366] on h1 "[PERSON_NAME] On Swimwear, Body-Love and Her Empowering Plans for the Future" at bounding box center [420, 362] width 341 height 59
click at [305, 375] on h1 "[PERSON_NAME] On Swimwear, Body-Love and Her Empowering Plans for the Future" at bounding box center [420, 362] width 341 height 59
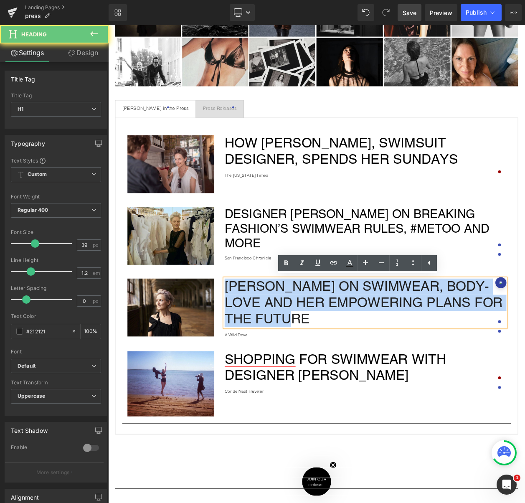
drag, startPoint x: 305, startPoint y: 375, endPoint x: 256, endPoint y: 318, distance: 75.6
click at [256, 318] on div "Image How Malia Mills, Swimsuit Designer, Spends Her Sundays The New York Times…" at bounding box center [361, 330] width 489 height 384
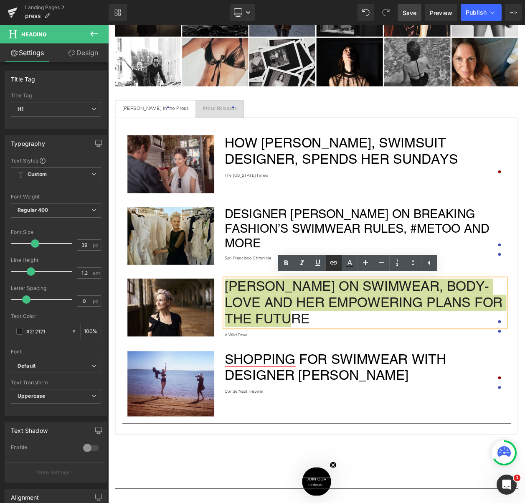
click at [336, 260] on icon at bounding box center [334, 263] width 10 height 10
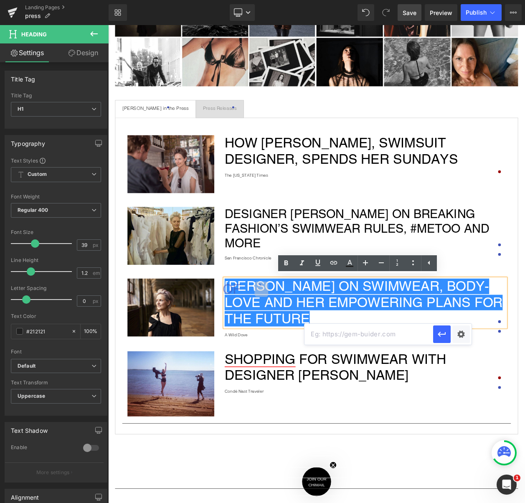
click at [354, 335] on input "text" at bounding box center [369, 334] width 129 height 21
paste input "https://www.awilddove.com/diary/malia-mills-on-swimwear"
type input "https://www.awilddove.com/diary/malia-mills-on-swimwear"
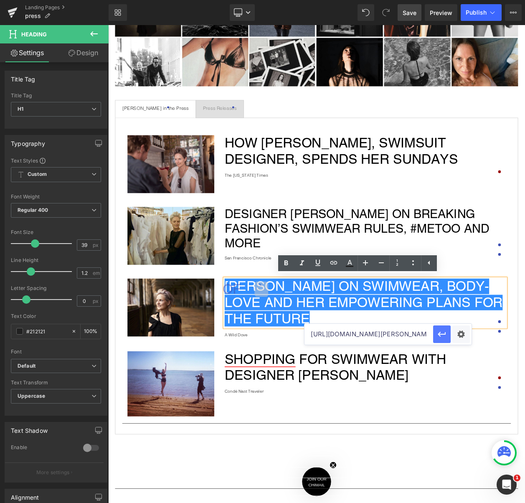
click at [440, 334] on icon "button" at bounding box center [442, 334] width 8 height 5
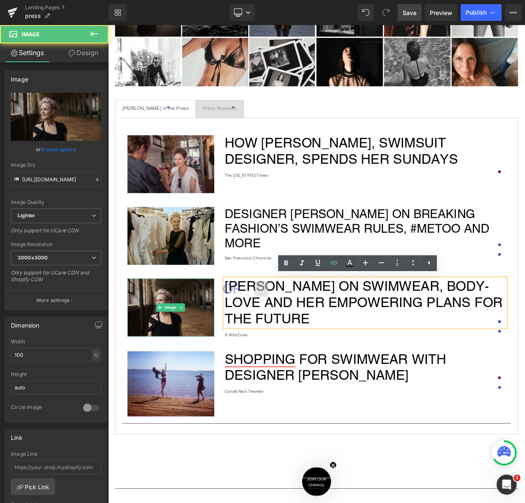
click at [195, 382] on img at bounding box center [184, 368] width 105 height 70
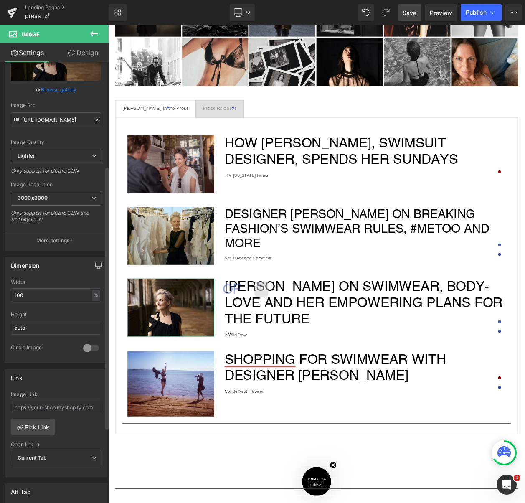
scroll to position [178, 0]
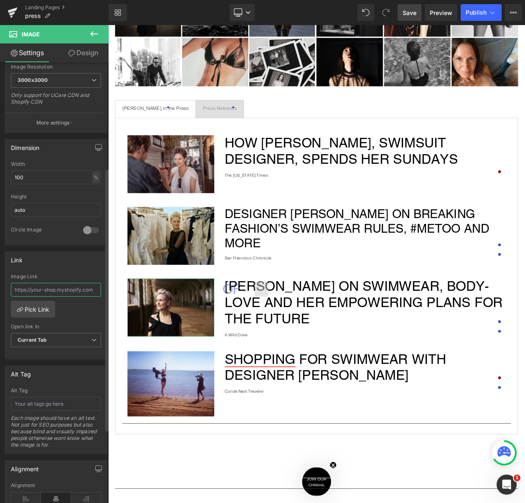
click at [64, 294] on input "text" at bounding box center [56, 290] width 90 height 14
paste input "https://www.awilddove.com/diary/malia-mills-on-swimwear"
type input "https://www.awilddove.com/diary/malia-mills-on-swimwear"
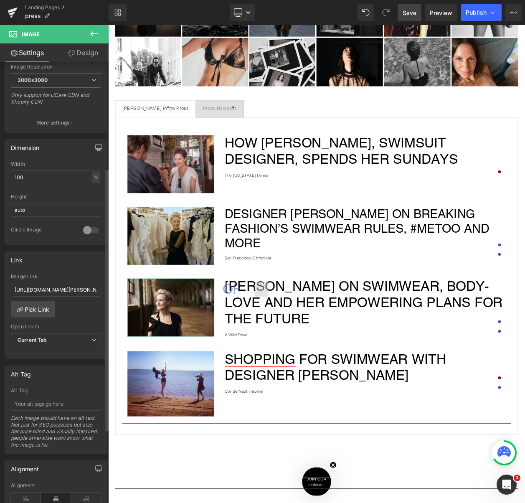
click at [71, 309] on div "https://www.awilddove.com/diary/malia-mills-on-swimwear Image Link https://www.…" at bounding box center [56, 317] width 102 height 86
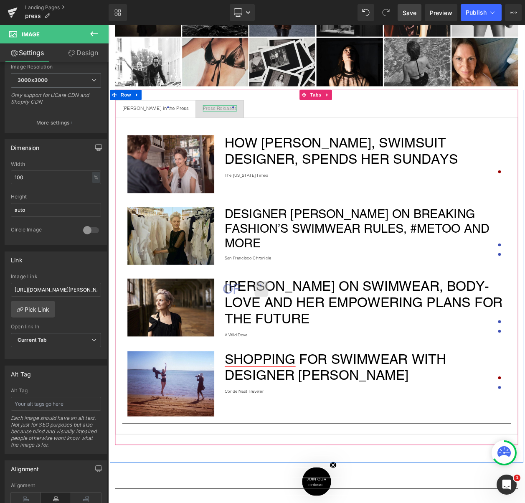
click at [223, 124] on div "Press Releases" at bounding box center [243, 126] width 41 height 8
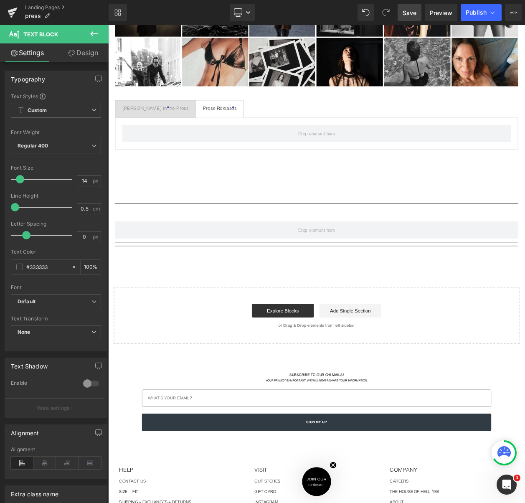
click at [89, 32] on icon at bounding box center [94, 34] width 10 height 10
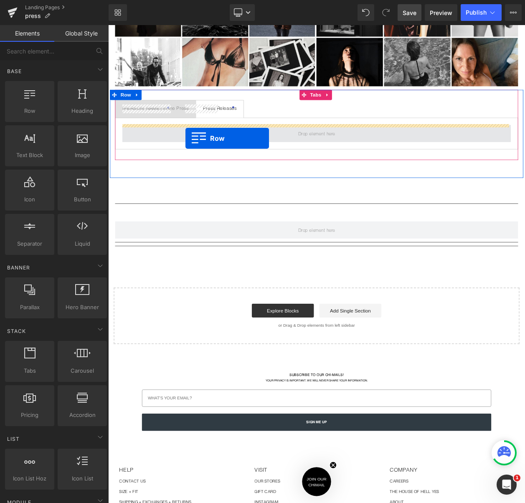
drag, startPoint x: 126, startPoint y: 115, endPoint x: 202, endPoint y: 162, distance: 89.5
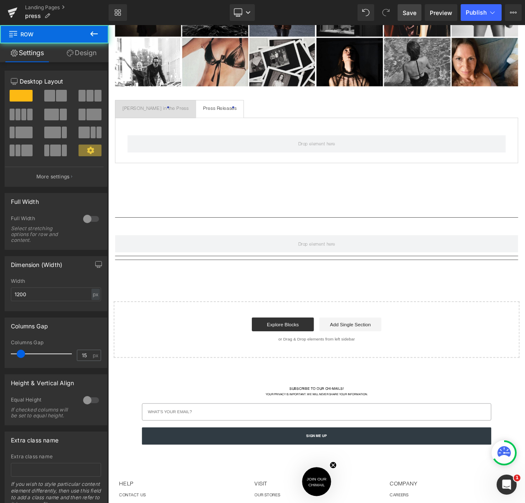
click at [415, 15] on span "Save" at bounding box center [410, 12] width 14 height 9
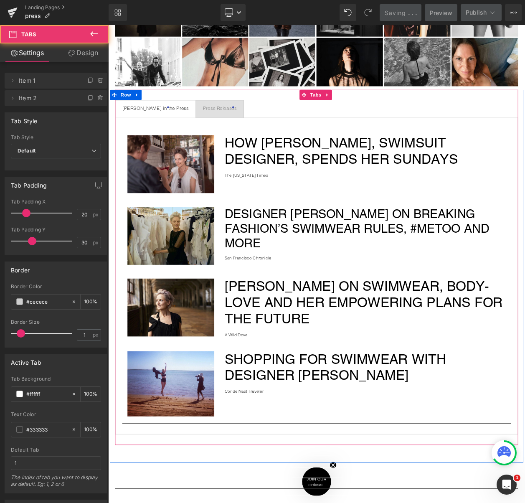
click at [166, 129] on span "Malia Mills in the Press Text Block" at bounding box center [165, 127] width 97 height 21
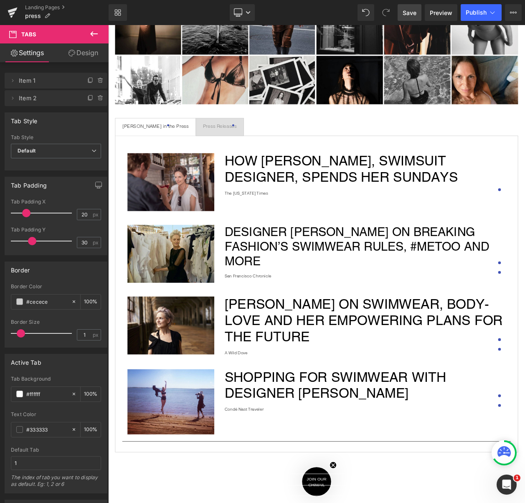
scroll to position [268, 0]
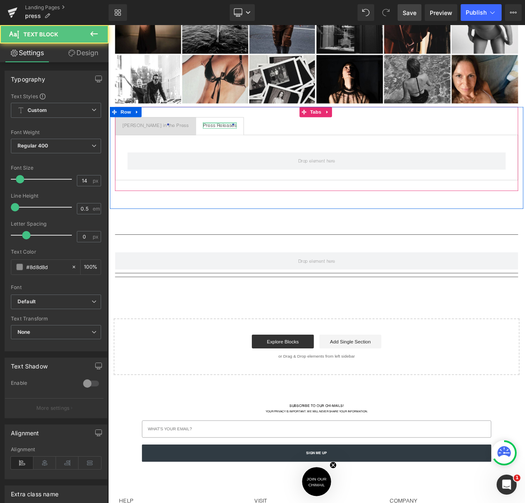
click at [223, 144] on div at bounding box center [243, 144] width 41 height 2
click at [108, 25] on div at bounding box center [108, 25] width 0 height 0
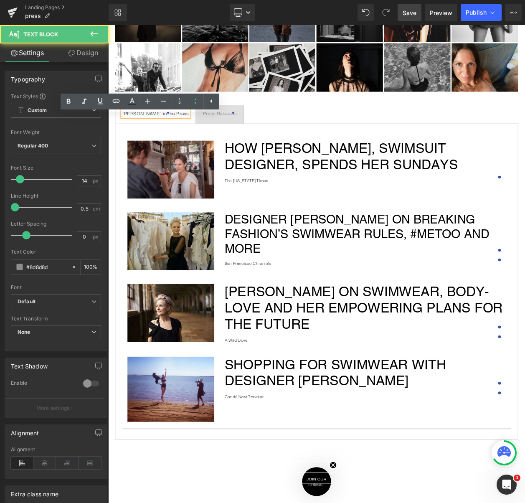
scroll to position [284, 0]
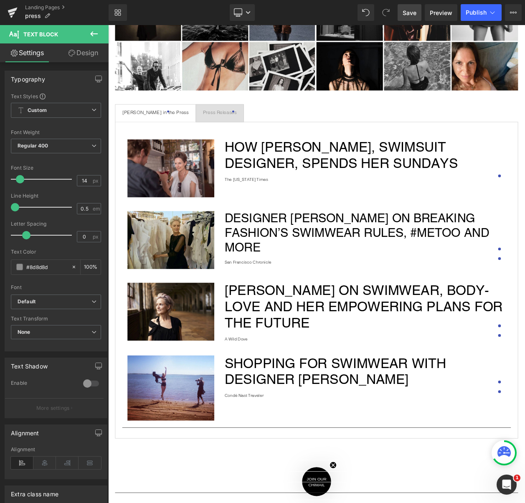
drag, startPoint x: 92, startPoint y: 35, endPoint x: 94, endPoint y: 39, distance: 4.5
click at [92, 36] on icon at bounding box center [94, 34] width 10 height 10
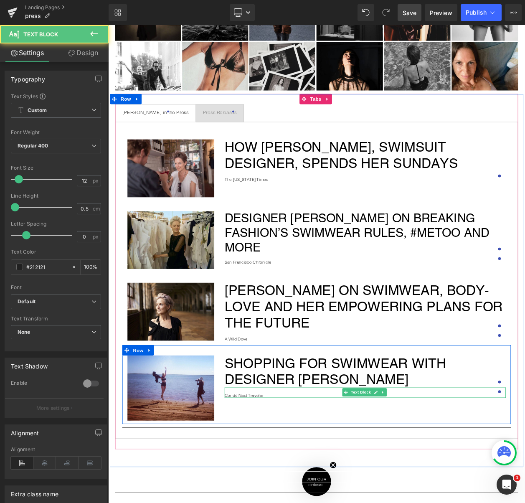
click at [280, 471] on p "Condé Nast Traveler" at bounding box center [420, 474] width 341 height 6
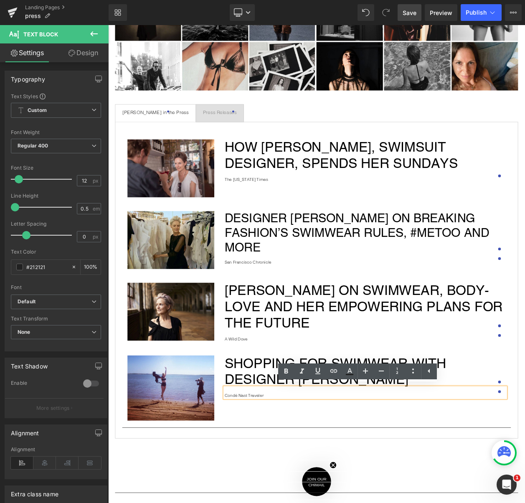
click at [245, 416] on div "Image Shopping for Swimwear with Designer Malia Mills Heading Condé Nast Travel…" at bounding box center [360, 461] width 471 height 96
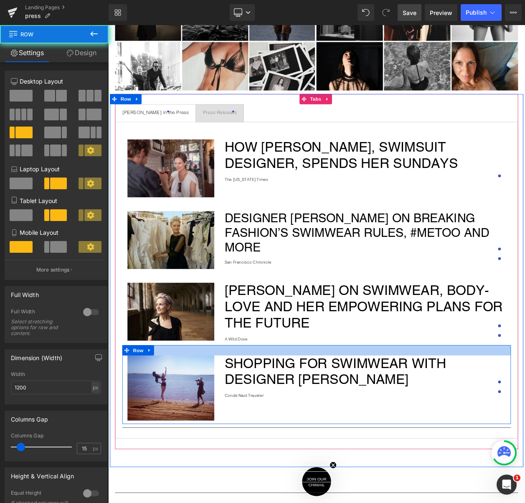
click at [241, 421] on div "Image Shopping for Swimwear with Designer Malia Mills Heading Condé Nast Travel…" at bounding box center [360, 461] width 471 height 96
click at [241, 415] on div at bounding box center [360, 419] width 471 height 13
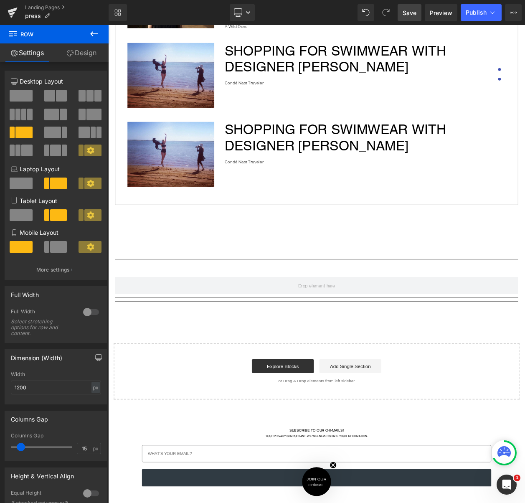
scroll to position [655, 0]
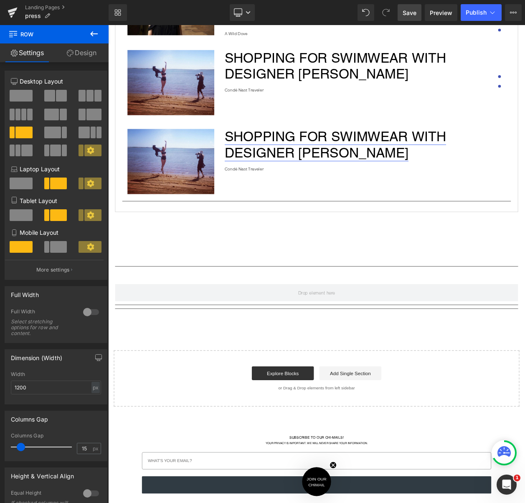
click at [398, 176] on link "Shopping for Swimwear with Designer Malia Mills" at bounding box center [384, 170] width 269 height 38
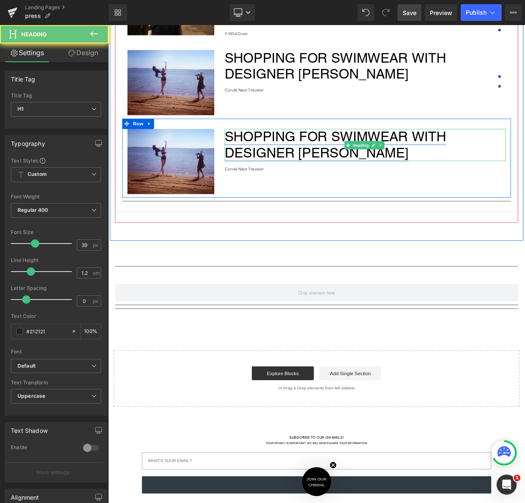
click at [398, 176] on link "Shopping for Swimwear with Designer Malia Mills" at bounding box center [384, 170] width 269 height 38
click at [459, 174] on h1 "Shopping for Swimwear with Designer Malia Mills" at bounding box center [420, 170] width 341 height 39
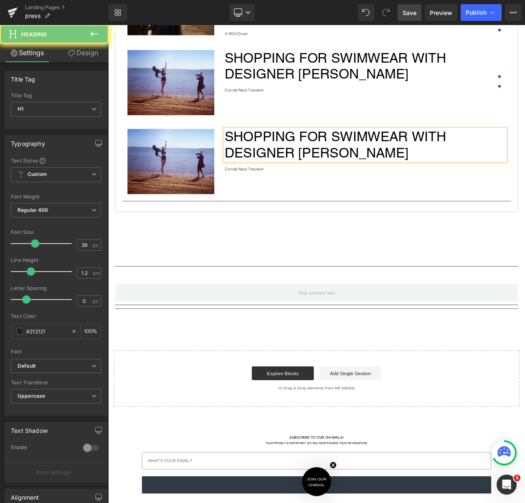
click at [459, 174] on h1 "Shopping for Swimwear with Designer Malia Mills" at bounding box center [420, 170] width 341 height 39
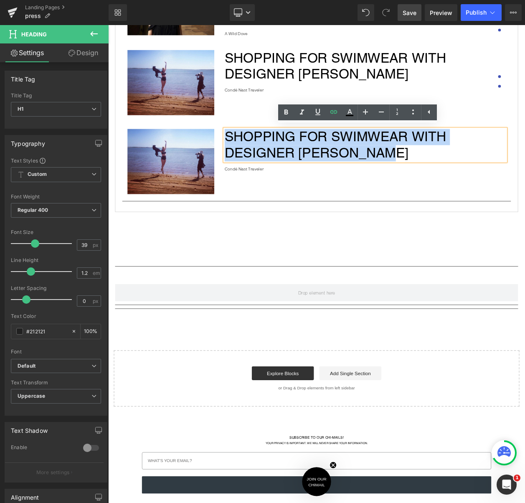
drag, startPoint x: 458, startPoint y: 175, endPoint x: 244, endPoint y: 154, distance: 215.0
click at [244, 154] on div "Shopping for Swimwear with Designer Malia Mills Heading Condé Nast Traveler Tex…" at bounding box center [420, 177] width 354 height 52
paste div
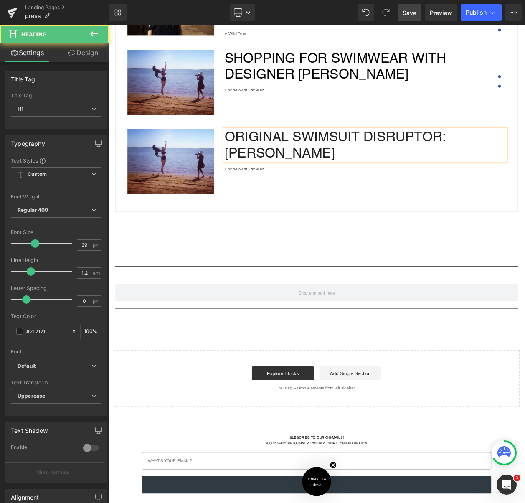
click at [521, 162] on h1 "Original Swimsuit Disruptor: Malia Mills" at bounding box center [420, 170] width 341 height 39
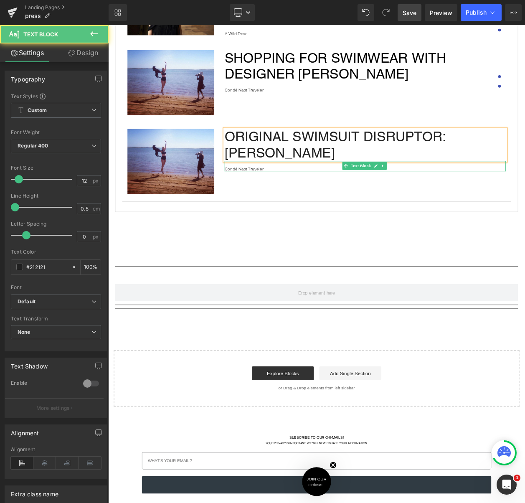
click at [277, 196] on p "Condé Nast Traveler" at bounding box center [420, 199] width 341 height 6
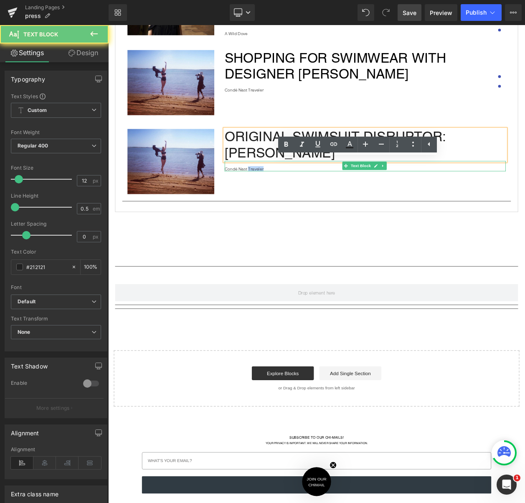
click at [277, 196] on p "Condé Nast Traveler" at bounding box center [420, 199] width 341 height 6
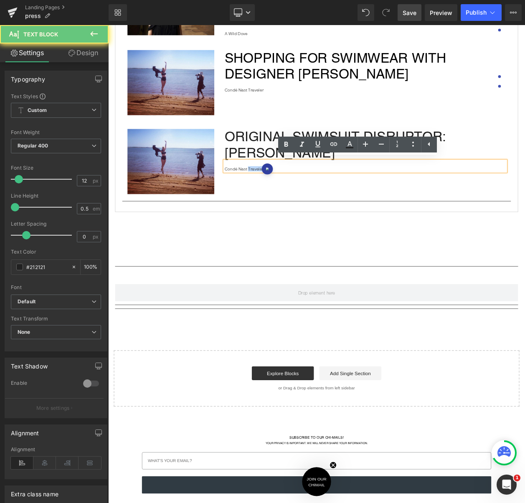
click at [293, 196] on p "Condé Nast Traveler" at bounding box center [420, 199] width 341 height 6
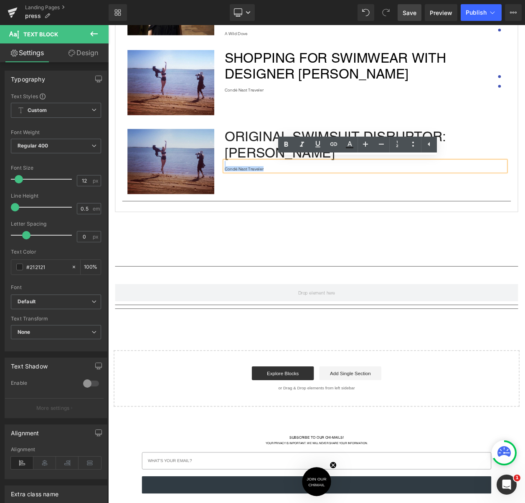
drag, startPoint x: 296, startPoint y: 194, endPoint x: 232, endPoint y: 189, distance: 64.6
click at [232, 189] on div "Image Original Swimsuit Disruptor: Malia Mills Heading Condé Nast Traveler Text…" at bounding box center [360, 186] width 471 height 96
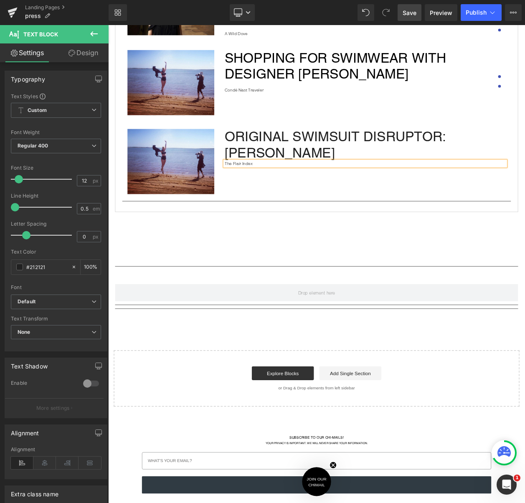
click at [250, 190] on p "The Flair Index" at bounding box center [420, 193] width 341 height 6
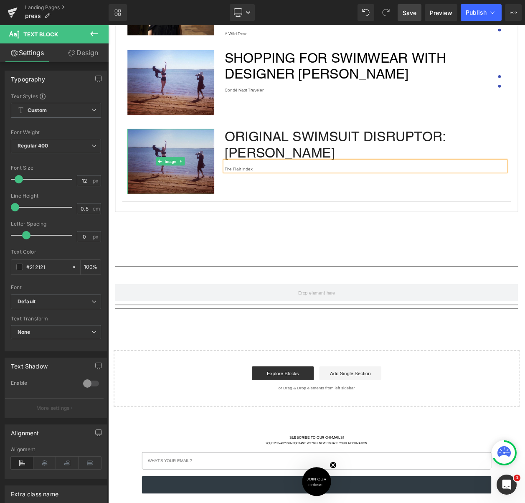
click at [180, 173] on img at bounding box center [184, 190] width 105 height 79
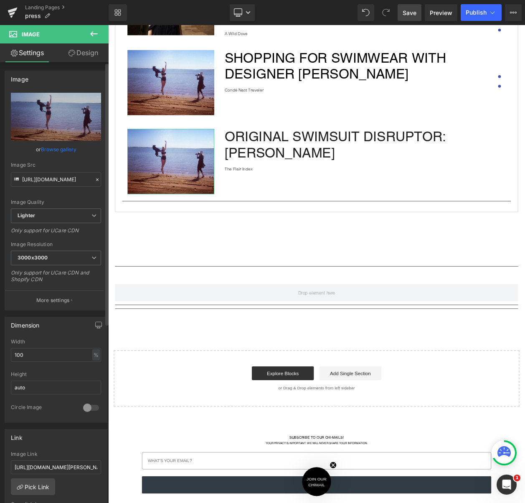
click at [53, 152] on link "Browse gallery" at bounding box center [59, 149] width 36 height 15
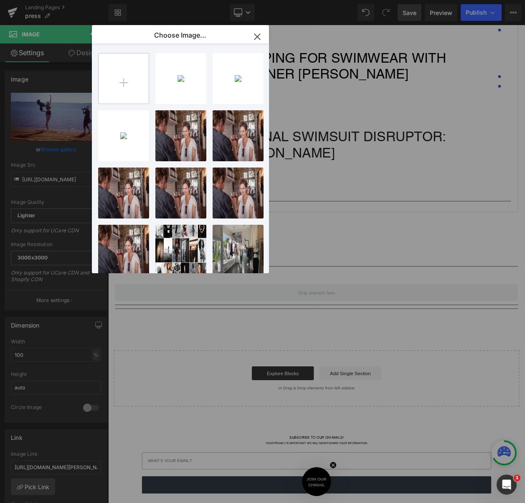
click at [115, 74] on input "file" at bounding box center [124, 79] width 50 height 50
type input "C:\fakepath\malia-glamour-headshot.jpg"
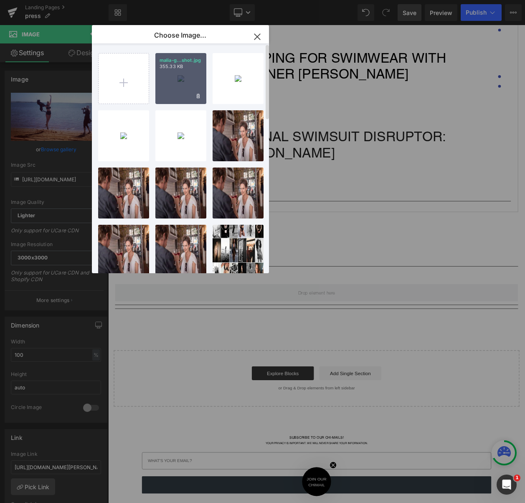
click at [191, 78] on div "malia-g...shot.jpg 355.33 KB" at bounding box center [180, 78] width 51 height 51
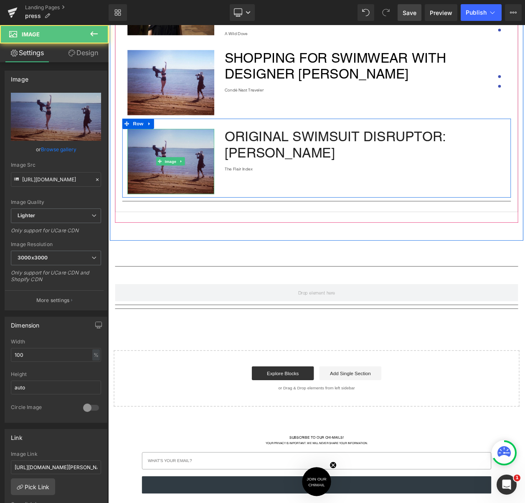
click at [186, 194] on img at bounding box center [184, 190] width 105 height 79
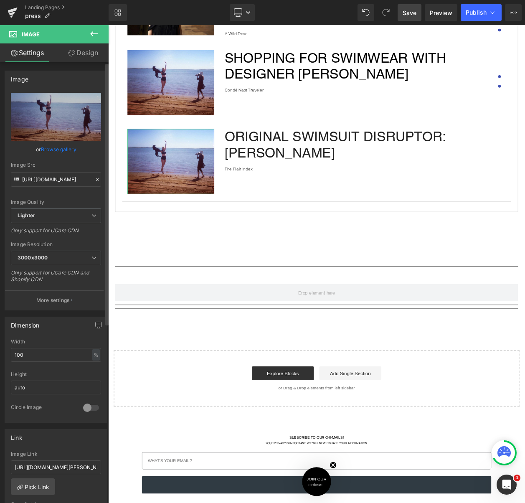
click at [55, 148] on link "Browse gallery" at bounding box center [59, 149] width 36 height 15
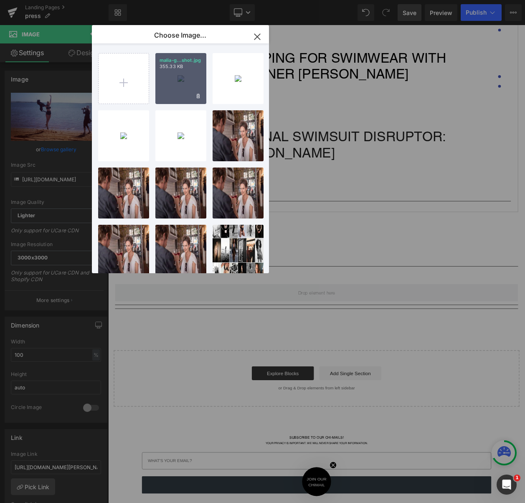
click at [178, 76] on div "malia-g...shot.jpg 355.33 KB" at bounding box center [180, 78] width 51 height 51
type input "https://ucarecdn.com/1787ef6d-5ba7-4f4c-9df6-4fe0553a3a54/-/format/auto/-/previ…"
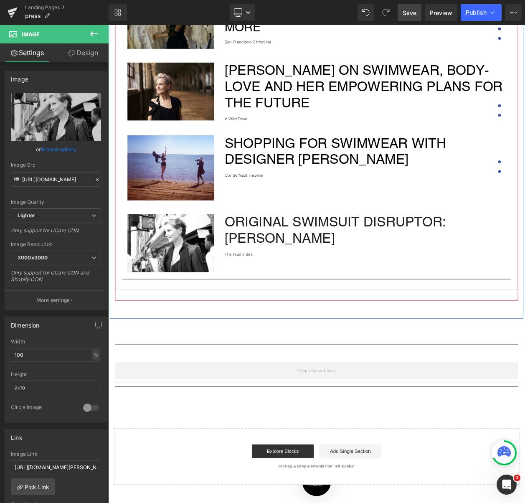
scroll to position [505, 0]
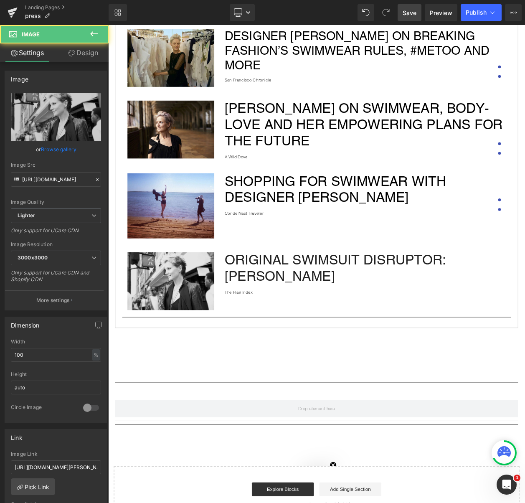
click at [216, 316] on img at bounding box center [184, 336] width 105 height 70
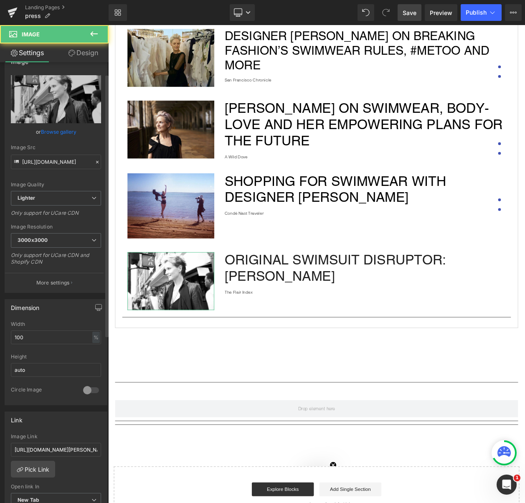
scroll to position [49, 0]
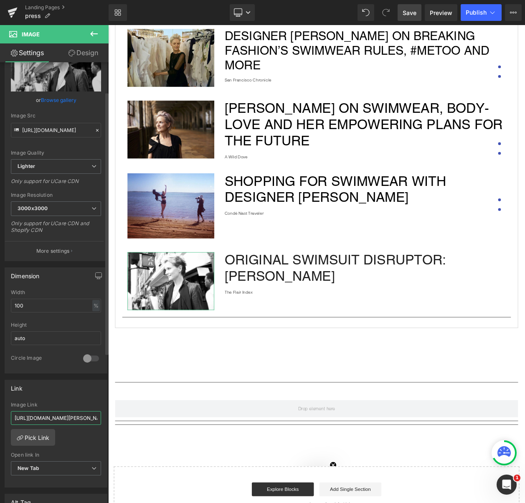
click at [59, 412] on input "https://www.cntraveler.com/galleries/2015-05-08/shopping-for-swimwear-with-desi…" at bounding box center [56, 418] width 90 height 14
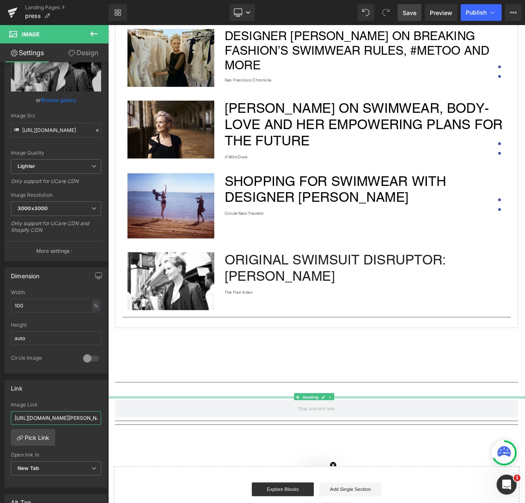
scroll to position [0, 107]
type input "https://www.theflairindex.com/women/original-swimsuit-disruptor-malia-mills/"
click at [413, 8] on span "Save" at bounding box center [410, 12] width 14 height 9
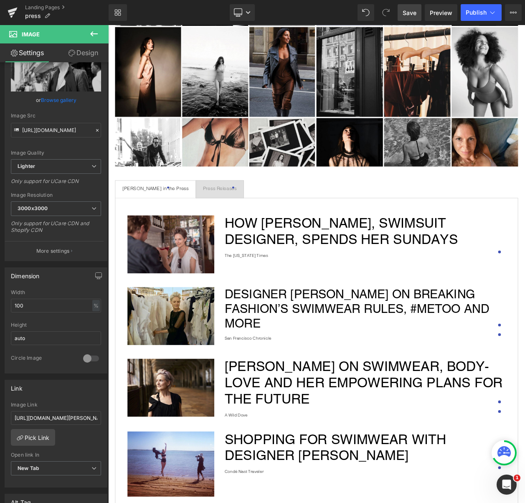
scroll to position [215, 0]
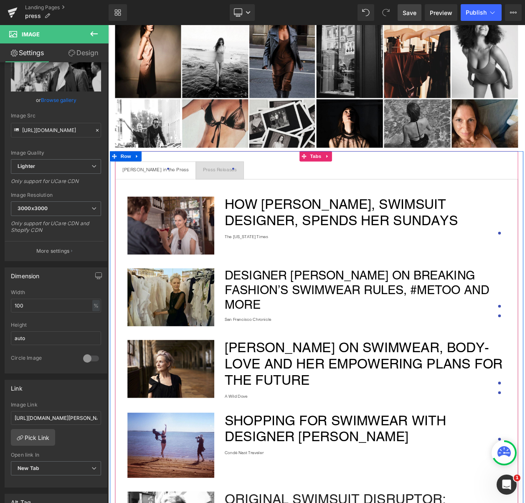
click at [224, 192] on span "Press Releases Text Block" at bounding box center [244, 201] width 58 height 21
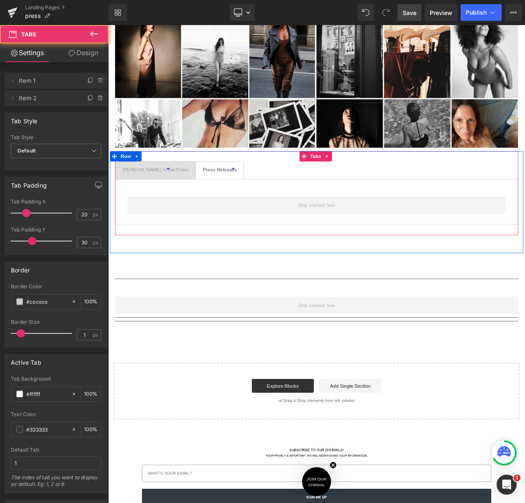
click at [108, 25] on div at bounding box center [108, 25] width 0 height 0
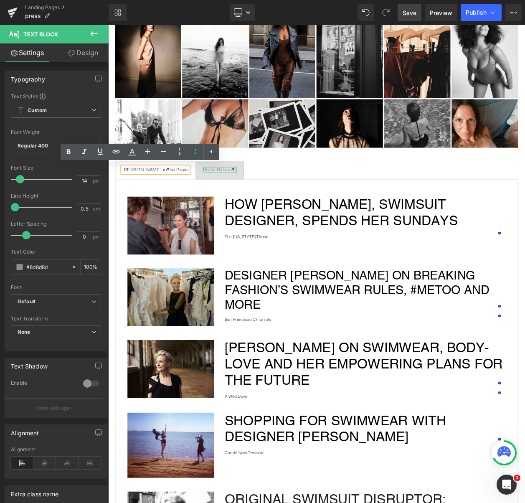
click at [229, 197] on div at bounding box center [243, 198] width 41 height 2
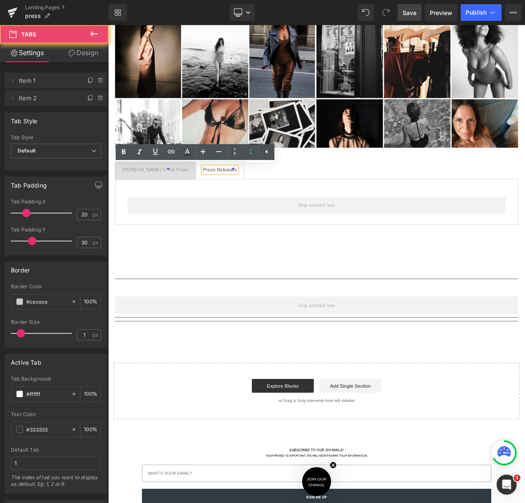
click at [266, 196] on ul "Malia Mills in the Press Text Block Press Releases Text Block" at bounding box center [361, 202] width 489 height 22
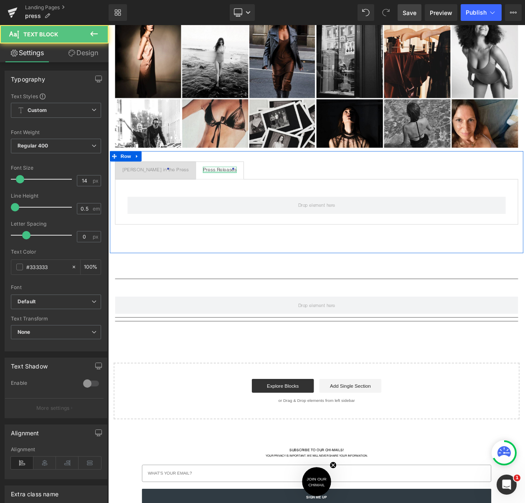
click at [223, 202] on div at bounding box center [243, 203] width 41 height 2
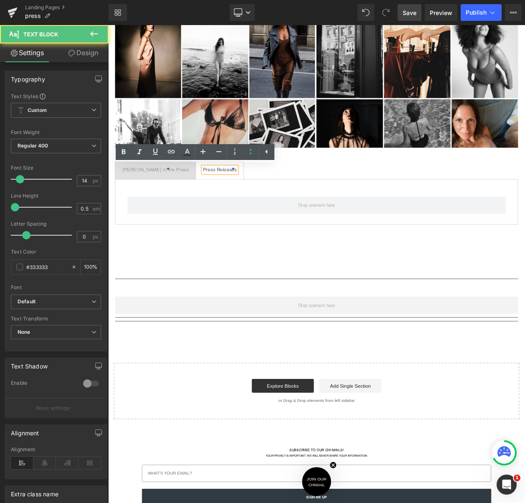
click at [179, 206] on span "Malia Mills in the Press Text Block" at bounding box center [165, 201] width 97 height 21
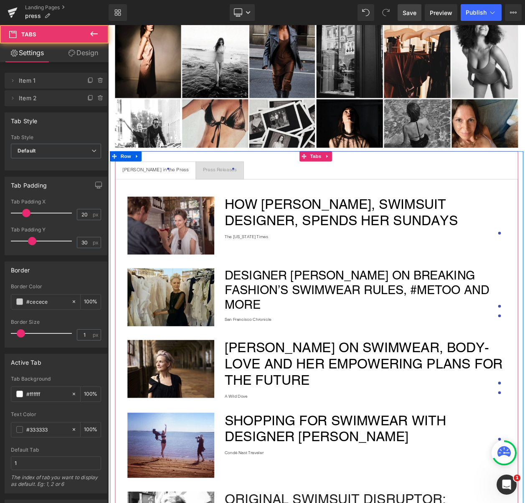
click at [176, 204] on span "Malia Mills in the Press Text Block" at bounding box center [165, 201] width 97 height 21
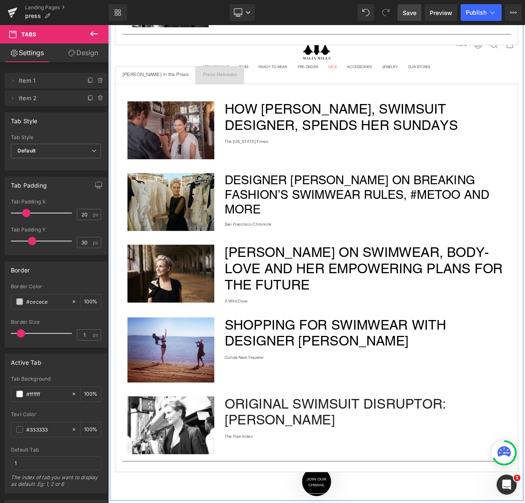
scroll to position [849, 0]
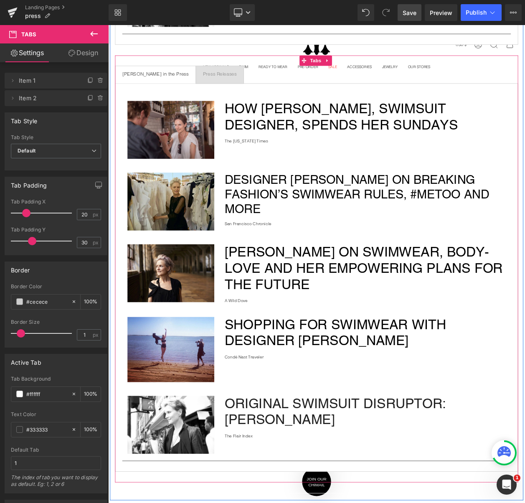
click at [303, 90] on ul "Malia Mills in the Press Text Block Press Releases Text Block" at bounding box center [361, 85] width 489 height 22
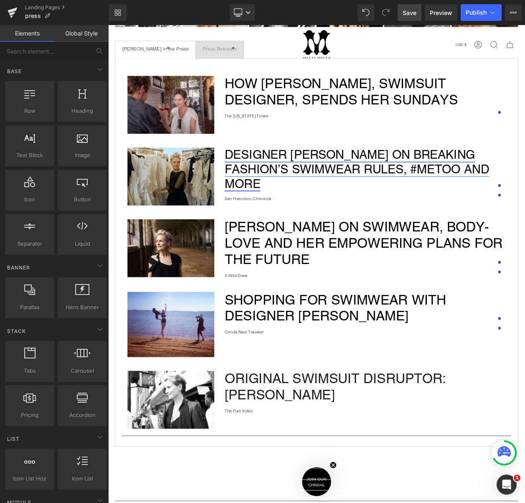
scroll to position [75, 0]
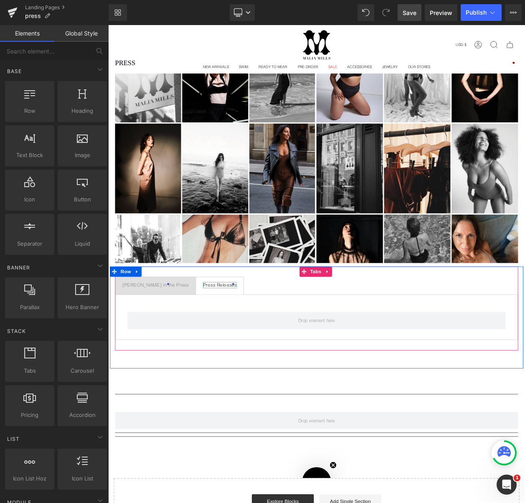
click at [223, 338] on div "Press Releases" at bounding box center [243, 341] width 41 height 8
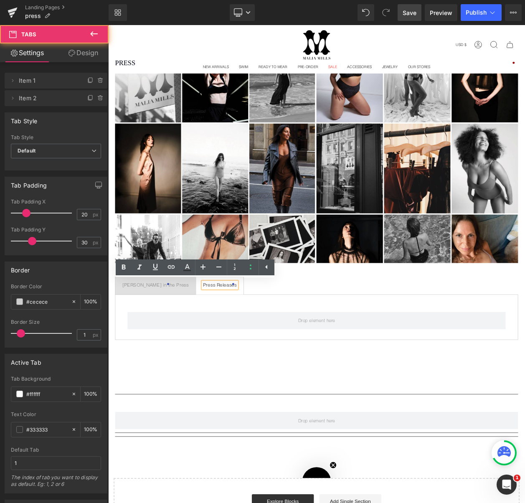
click at [248, 339] on li "Press Releases Text Block" at bounding box center [243, 342] width 59 height 22
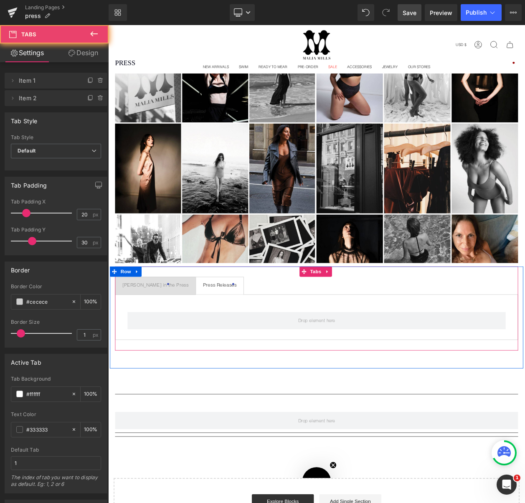
click at [244, 338] on span "Press Releases Text Block" at bounding box center [244, 341] width 58 height 21
click at [251, 337] on ul "Malia Mills in the Press Text Block Press Releases Text Block" at bounding box center [361, 342] width 489 height 22
click at [376, 321] on link at bounding box center [374, 324] width 11 height 13
click at [281, 352] on div "Row" at bounding box center [361, 379] width 489 height 55
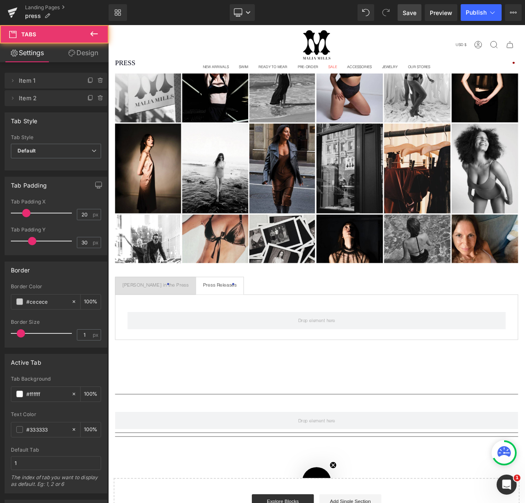
click at [90, 35] on icon at bounding box center [94, 34] width 10 height 10
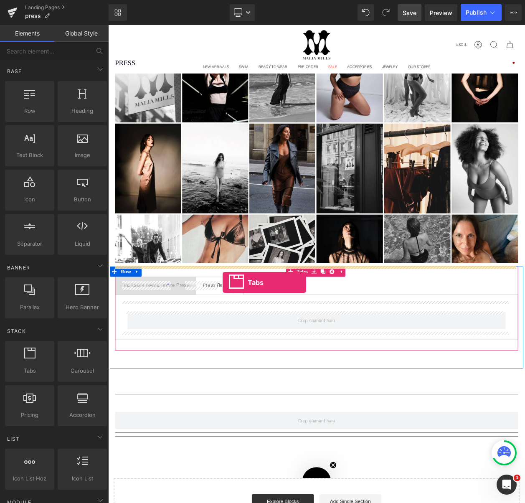
drag, startPoint x: 137, startPoint y: 367, endPoint x: 248, endPoint y: 337, distance: 114.6
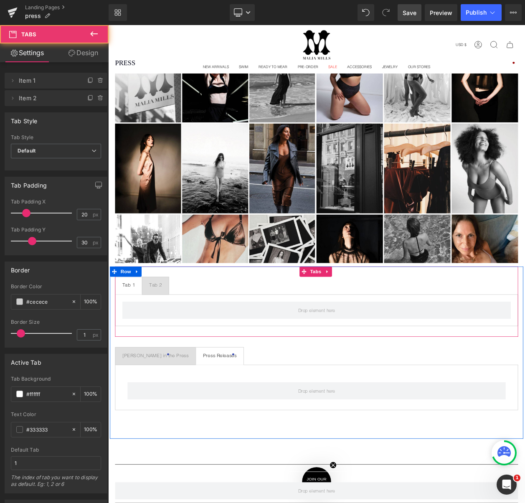
click at [256, 331] on ul "Tab 1 Text Block Tab 2 Text Block" at bounding box center [361, 342] width 489 height 22
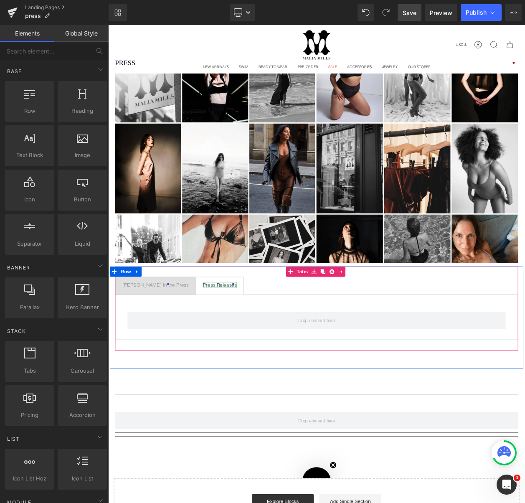
drag, startPoint x: 224, startPoint y: 342, endPoint x: 271, endPoint y: 343, distance: 46.4
click at [224, 342] on span "Press Releases Text Block" at bounding box center [244, 341] width 58 height 21
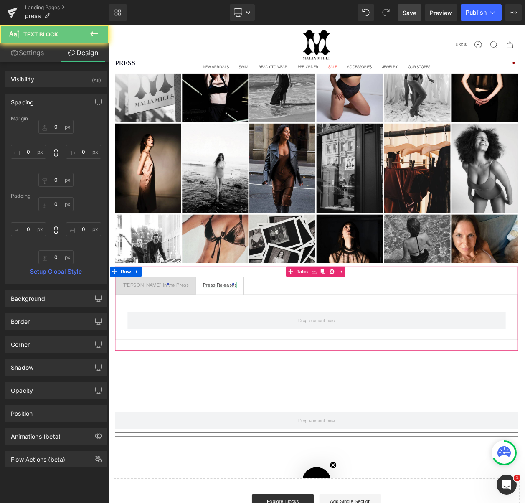
click at [296, 342] on ul "Malia Mills in the Press Text Block Press Releases Text Block" at bounding box center [361, 342] width 489 height 22
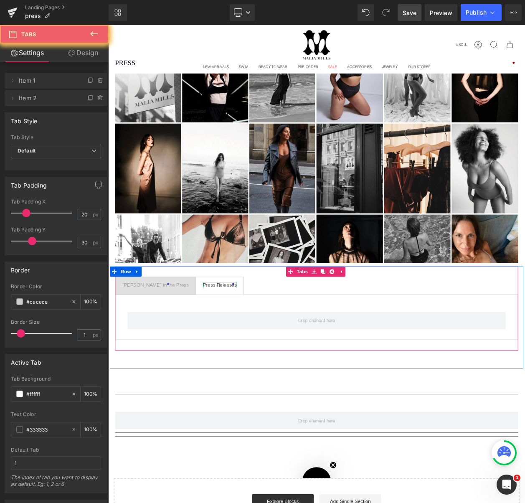
click at [265, 342] on ul "Malia Mills in the Press Text Block Press Releases Text Block" at bounding box center [361, 342] width 489 height 22
click at [326, 325] on div "Malia Mills in the Press Text Block Press Releases Text Block Row Tabs" at bounding box center [361, 369] width 489 height 102
click at [347, 325] on span at bounding box center [345, 324] width 11 height 13
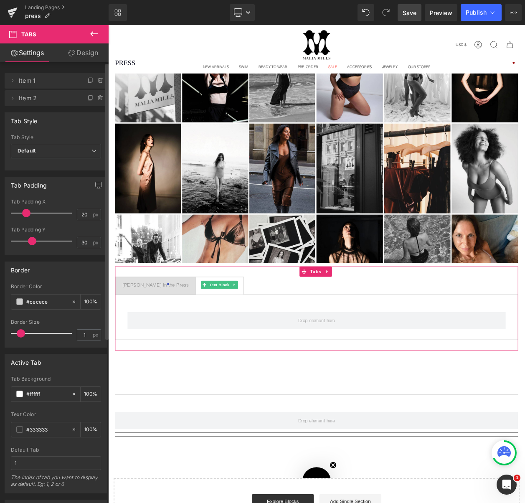
click at [30, 102] on span "Item 2" at bounding box center [48, 98] width 58 height 16
click at [12, 94] on span at bounding box center [13, 98] width 10 height 10
click at [12, 95] on icon at bounding box center [12, 98] width 7 height 7
click at [15, 96] on icon at bounding box center [12, 98] width 7 height 7
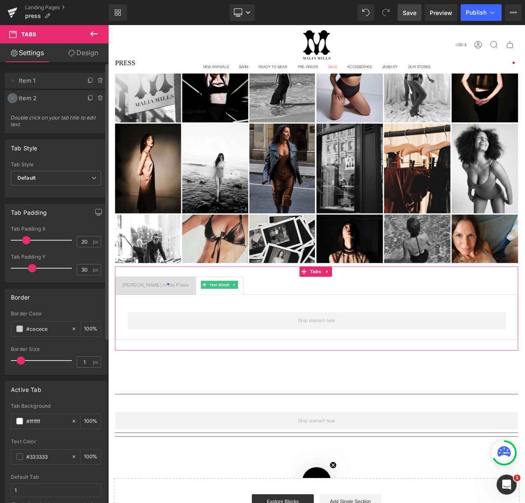
click at [15, 96] on icon at bounding box center [12, 98] width 7 height 7
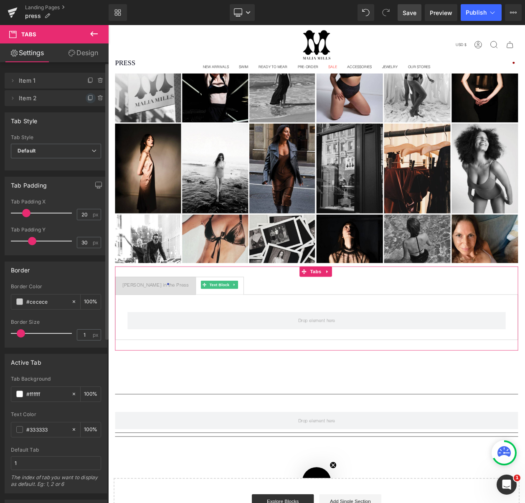
click at [87, 97] on icon at bounding box center [90, 98] width 7 height 7
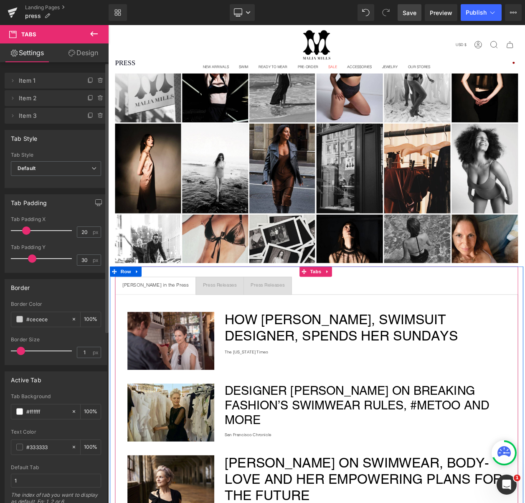
click at [108, 25] on div at bounding box center [108, 25] width 0 height 0
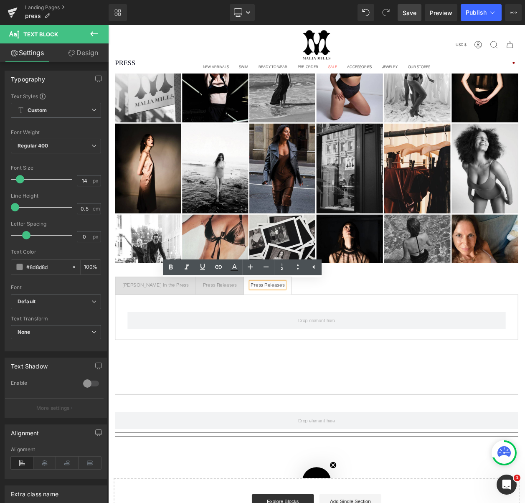
click at [285, 339] on div "Press Releases" at bounding box center [301, 341] width 41 height 8
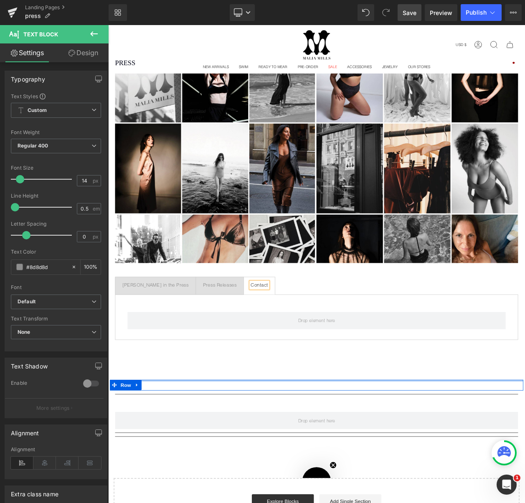
click at [395, 456] on div at bounding box center [361, 457] width 502 height 2
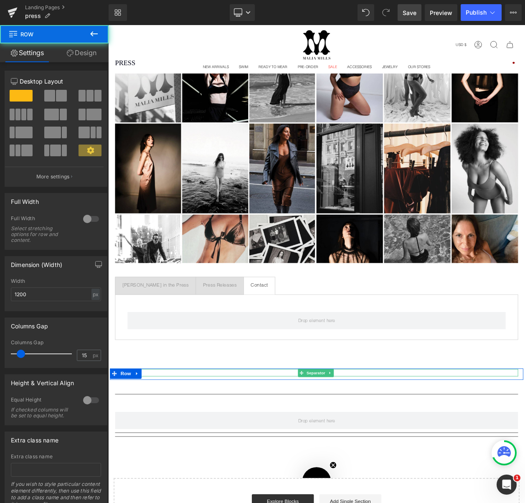
click at [377, 448] on icon at bounding box center [377, 447] width 5 height 5
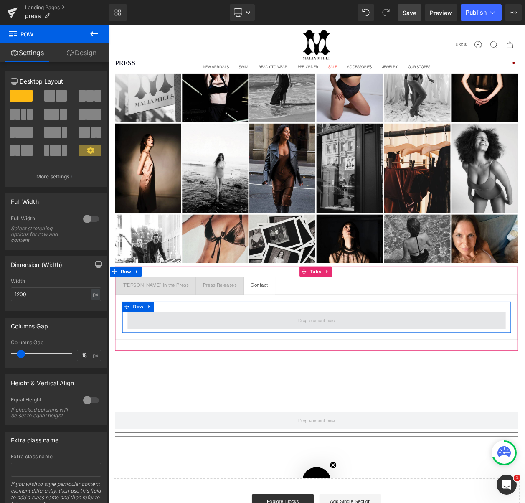
click at [352, 377] on span at bounding box center [361, 383] width 459 height 21
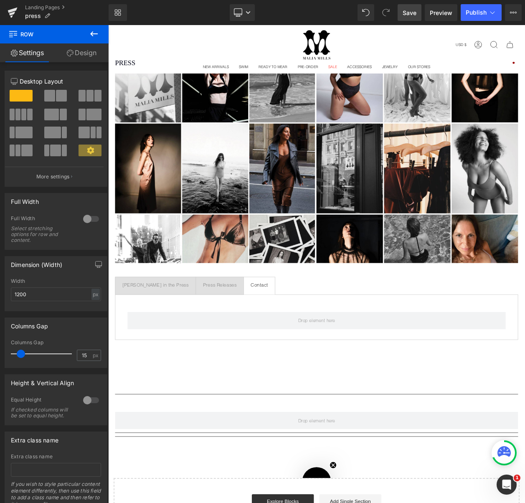
click at [90, 33] on icon at bounding box center [94, 34] width 10 height 10
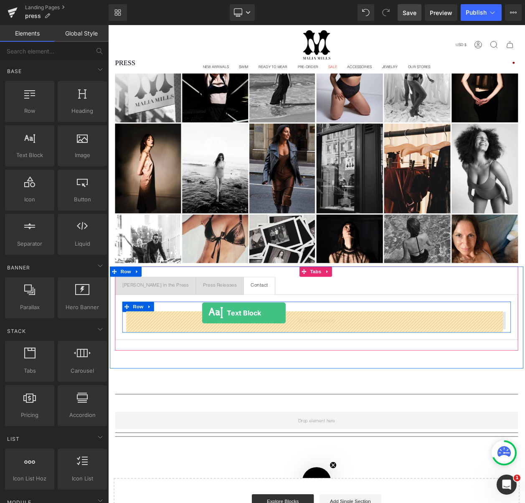
drag, startPoint x: 118, startPoint y: 151, endPoint x: 222, endPoint y: 374, distance: 245.9
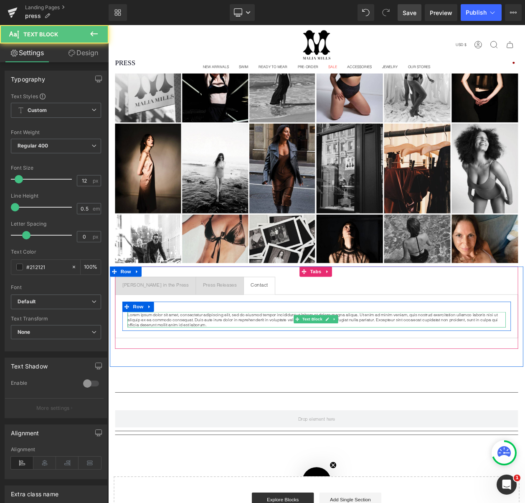
click at [205, 381] on p "Lorem ipsum dolor sit amet, consectetur adipiscing elit, sed do eiusmod tempor …" at bounding box center [361, 382] width 459 height 19
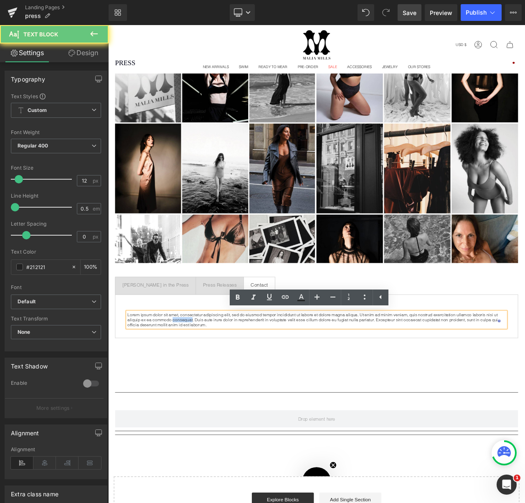
click at [205, 381] on p "Lorem ipsum dolor sit amet, consectetur adipiscing elit, sed do eiusmod tempor …" at bounding box center [361, 382] width 459 height 19
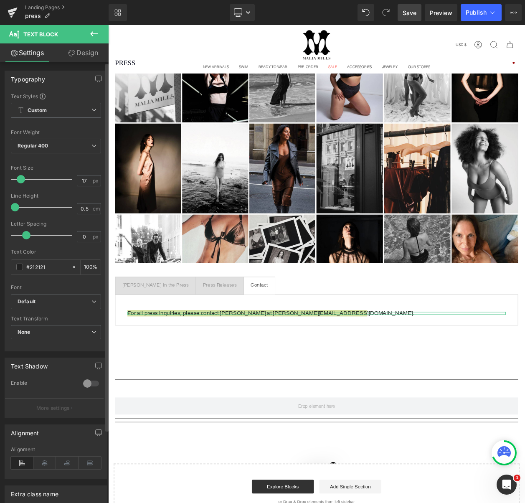
type input "18"
click at [24, 178] on span at bounding box center [22, 179] width 8 height 8
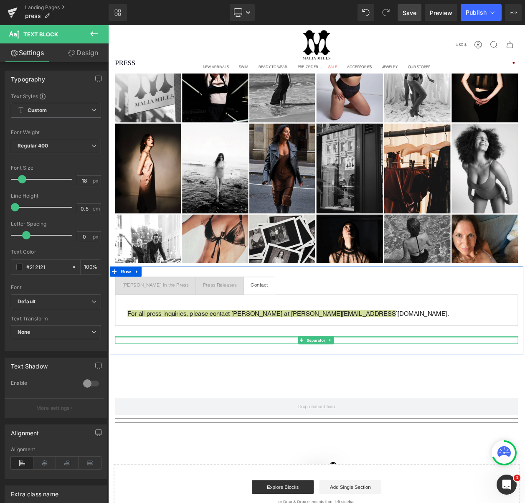
click at [170, 403] on div at bounding box center [361, 404] width 489 height 2
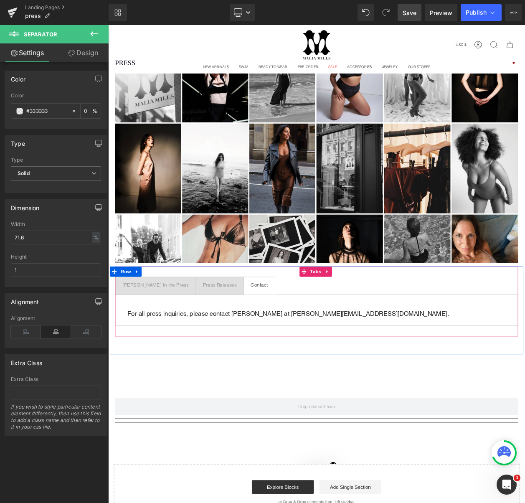
click at [170, 383] on div "For all press inquiries, please contact Susannah Yezzi at susannahy@maliamills.…" at bounding box center [361, 371] width 489 height 38
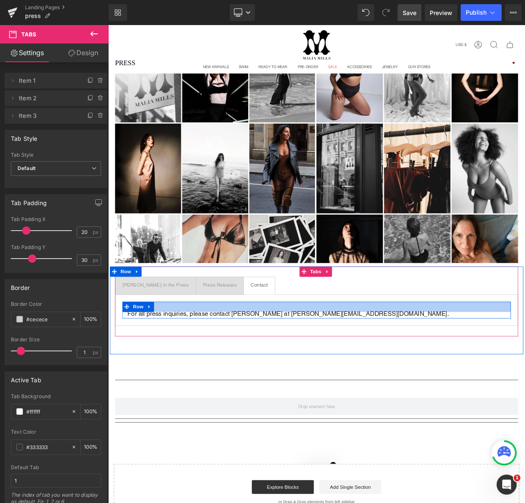
click at [316, 372] on div at bounding box center [360, 367] width 471 height 13
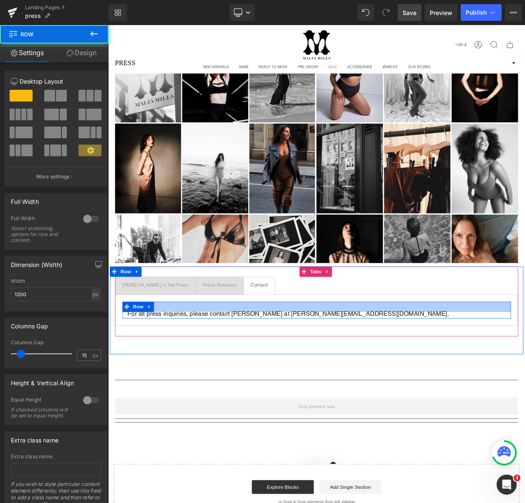
click at [316, 372] on div at bounding box center [360, 367] width 471 height 13
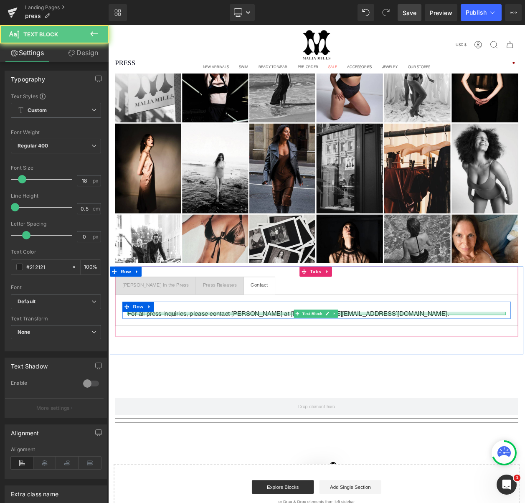
click at [321, 375] on div at bounding box center [361, 376] width 459 height 2
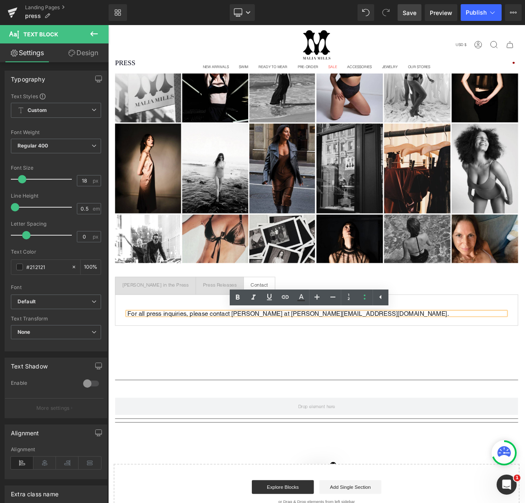
click at [319, 375] on p "For all press inquiries, please contact Susannah Yezzi at susannahy@maliamills.…" at bounding box center [361, 375] width 459 height 4
click at [318, 374] on p "For all press inquiries, please contact Susannah Yezzi at susannahy@maliamills.…" at bounding box center [361, 375] width 459 height 4
drag, startPoint x: 320, startPoint y: 372, endPoint x: 258, endPoint y: 378, distance: 62.1
click at [258, 377] on p "For all press inquiries, please contact Susannah Yezzi at susannahy@maliamills.…" at bounding box center [361, 375] width 459 height 4
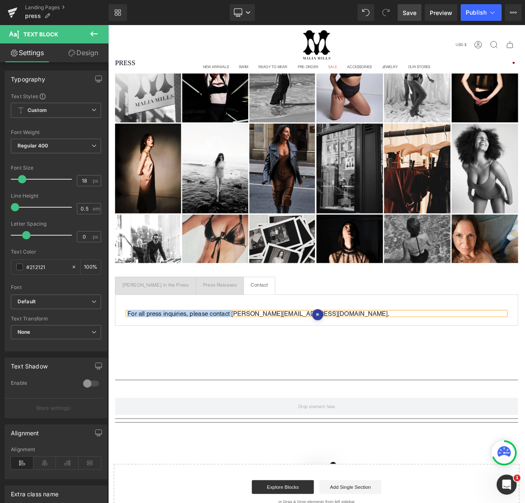
drag, startPoint x: 255, startPoint y: 374, endPoint x: 127, endPoint y: 372, distance: 128.3
click at [132, 373] on div "For all press inquiries, please contact susannahy@maliamills.com." at bounding box center [361, 375] width 459 height 4
click at [367, 407] on span "Separator" at bounding box center [360, 408] width 26 height 10
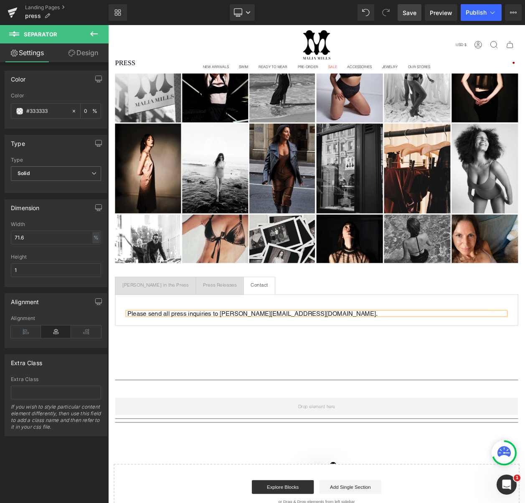
click at [273, 393] on div "Malia Mills in the Press Text Block Press Releases Text Block Contact Text Bloc…" at bounding box center [361, 360] width 489 height 85
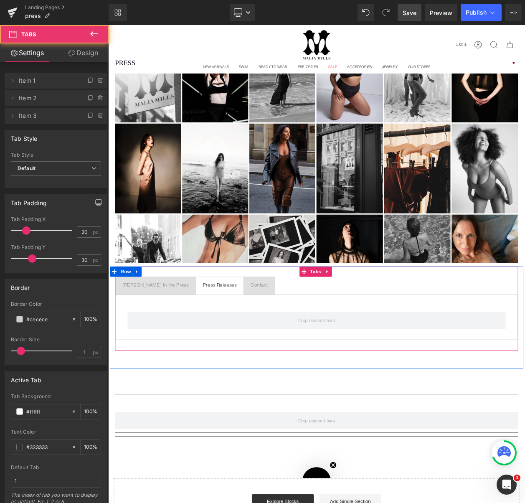
click at [215, 335] on span "Press Releases Text Block" at bounding box center [244, 341] width 58 height 21
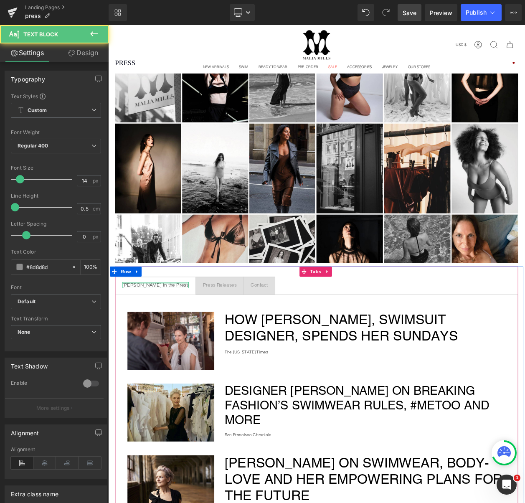
click at [166, 337] on div at bounding box center [165, 338] width 81 height 2
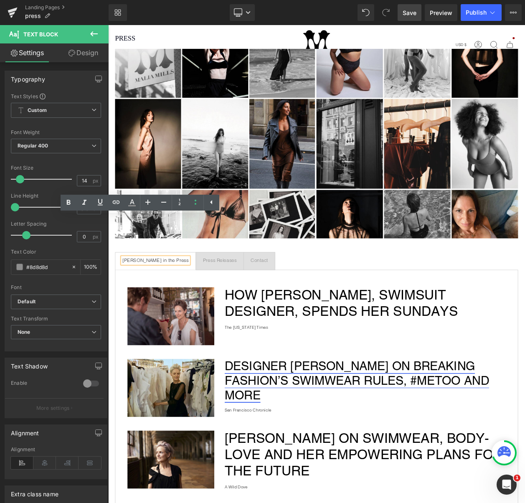
scroll to position [82, 0]
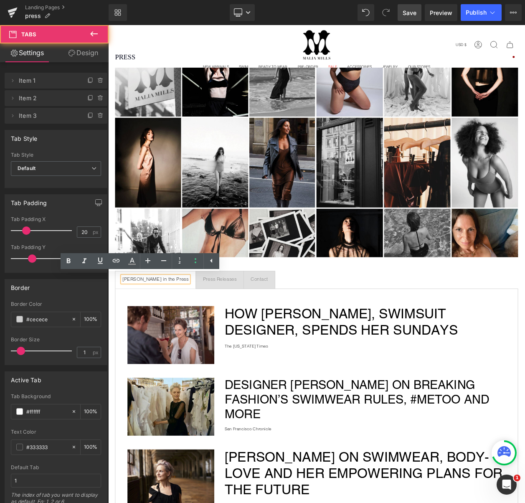
click at [215, 336] on span "Press Releases Text Block" at bounding box center [244, 334] width 58 height 21
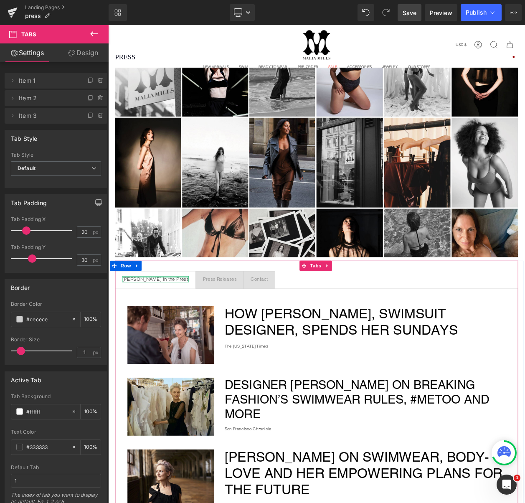
click at [152, 330] on div at bounding box center [165, 330] width 81 height 2
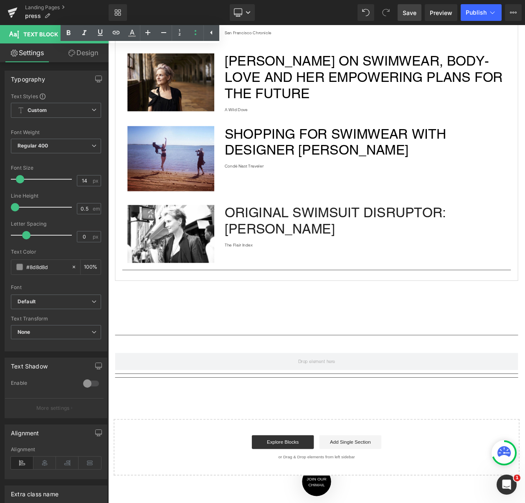
scroll to position [570, 0]
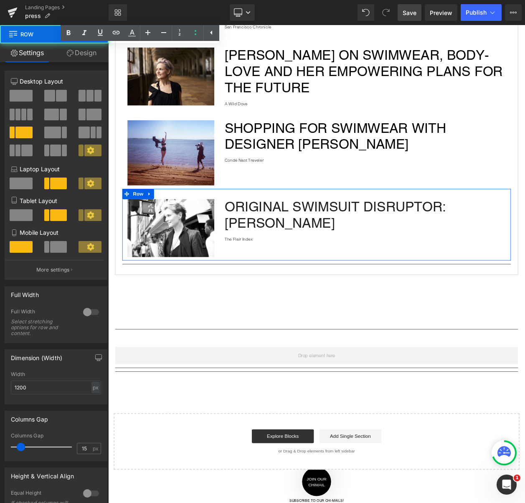
click at [336, 225] on div "Image Original Swimsuit Disruptor: Malia Mills Heading The Flair Index Text Blo…" at bounding box center [360, 267] width 471 height 87
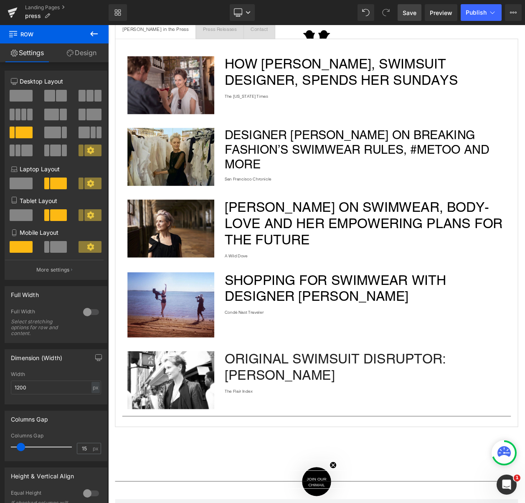
scroll to position [0, 0]
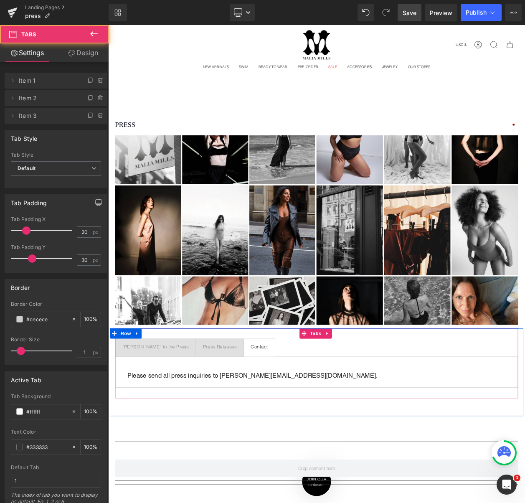
click at [274, 418] on span "Contact Text Block" at bounding box center [292, 416] width 38 height 21
click at [215, 423] on span "Press Releases Text Block" at bounding box center [244, 416] width 58 height 21
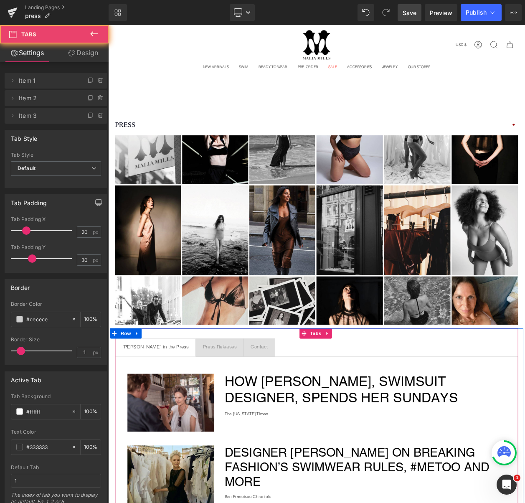
click at [170, 417] on span "Malia Mills in the Press Text Block" at bounding box center [165, 416] width 97 height 21
click at [108, 25] on div at bounding box center [108, 25] width 0 height 0
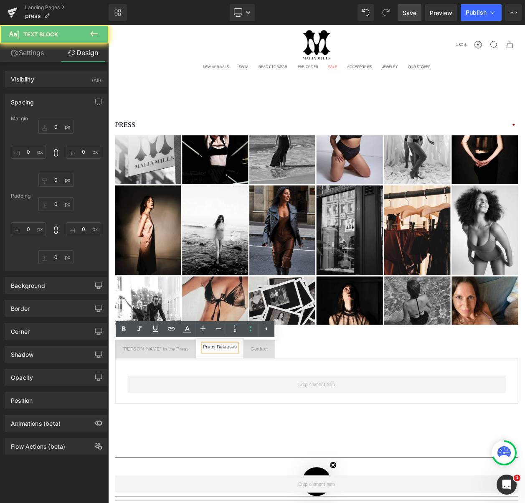
type input "0"
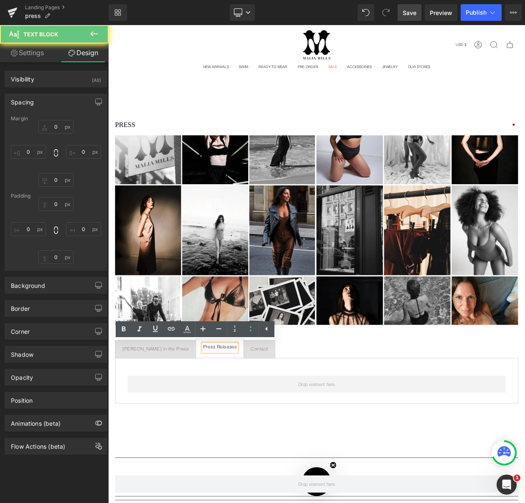
type input "0"
type input "5"
type input "0"
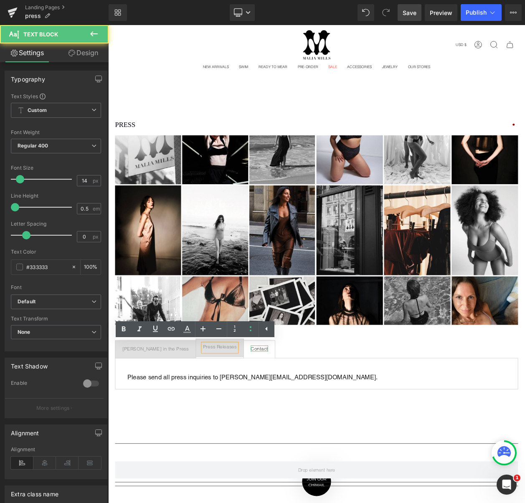
click at [281, 415] on div "Contact" at bounding box center [291, 418] width 21 height 8
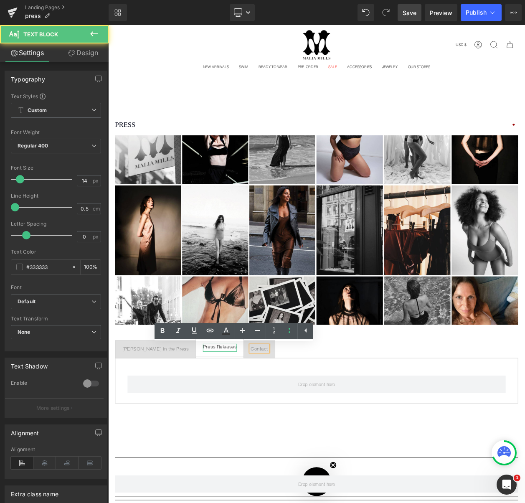
click at [227, 415] on div "Press Releases" at bounding box center [243, 417] width 41 height 10
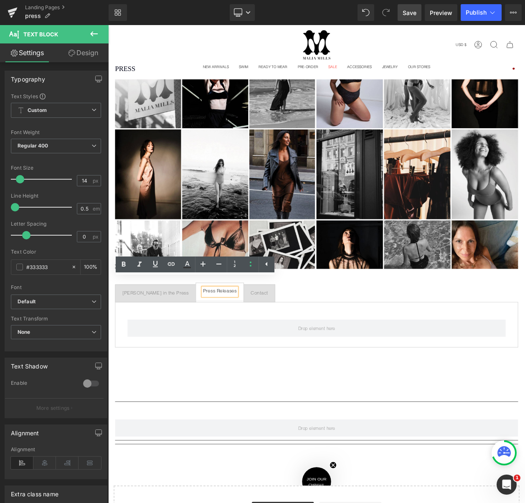
scroll to position [78, 0]
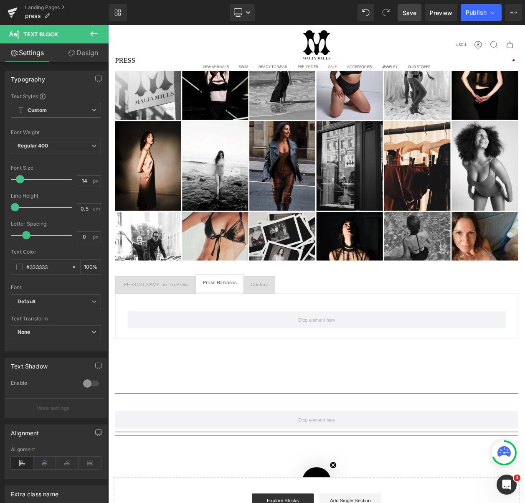
click at [96, 32] on icon at bounding box center [94, 34] width 10 height 10
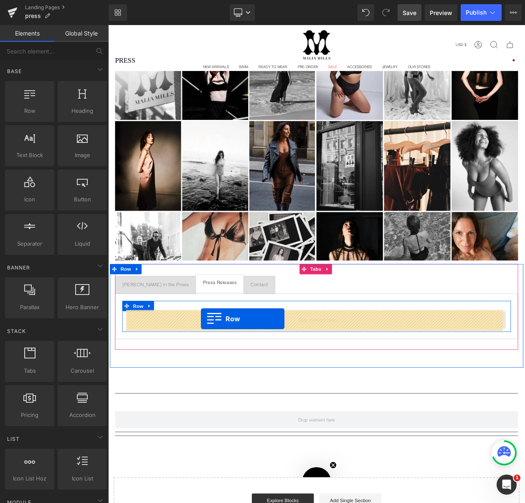
drag, startPoint x: 154, startPoint y: 114, endPoint x: 221, endPoint y: 381, distance: 275.2
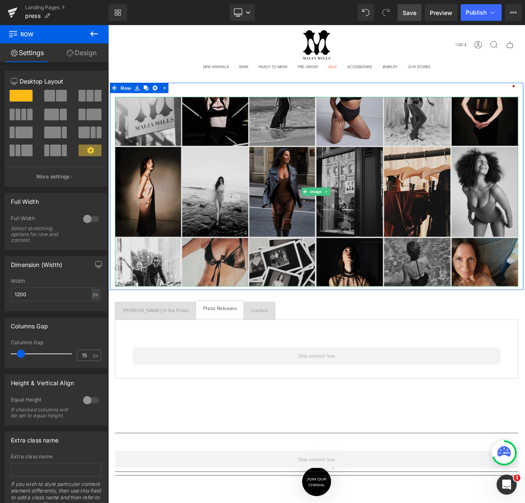
scroll to position [0, 0]
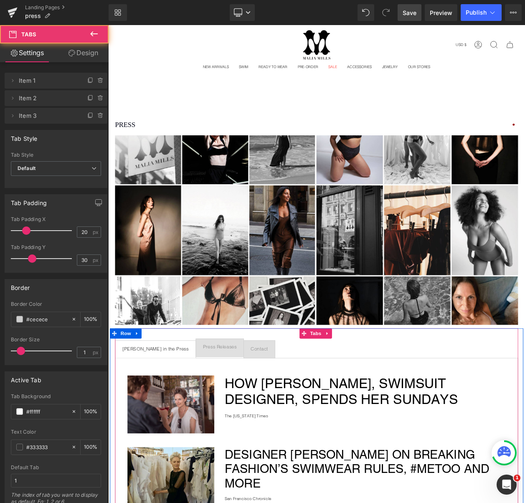
click at [147, 420] on span "Malia Mills in the Press Text Block" at bounding box center [165, 418] width 97 height 21
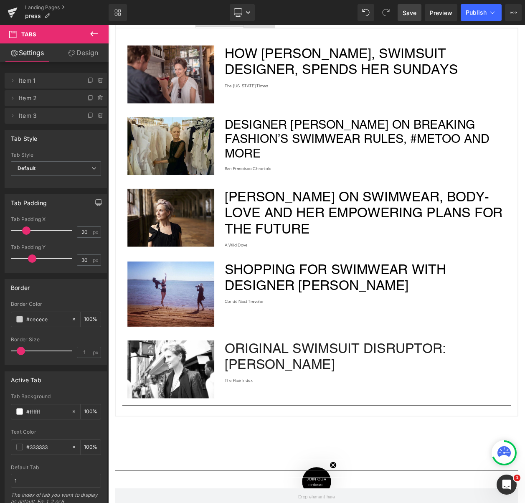
scroll to position [189, 0]
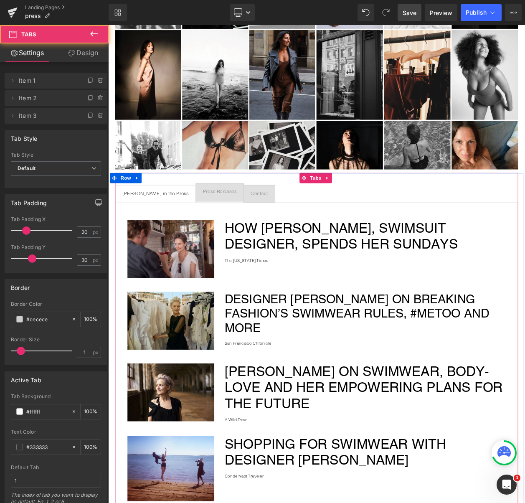
click at [215, 221] on span "Press Releases Text Block" at bounding box center [244, 227] width 58 height 21
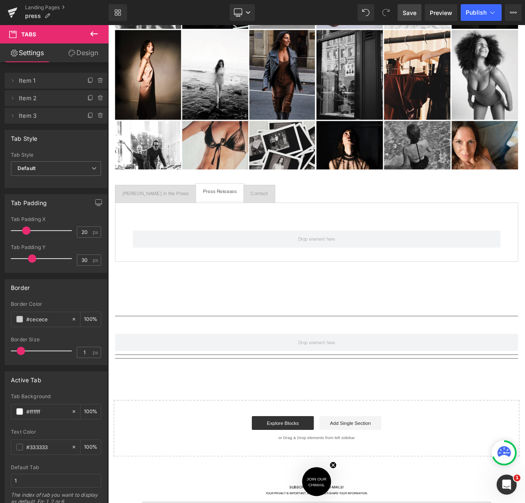
click at [93, 30] on icon at bounding box center [94, 34] width 10 height 10
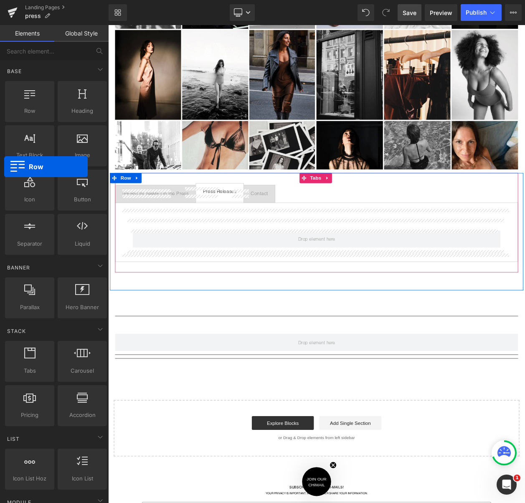
drag, startPoint x: 40, startPoint y: 88, endPoint x: -24, endPoint y: 114, distance: 69.0
click at [0, 114] on html "Row You are previewing how the will restyle your page. You can not edit Element…" at bounding box center [262, 251] width 525 height 503
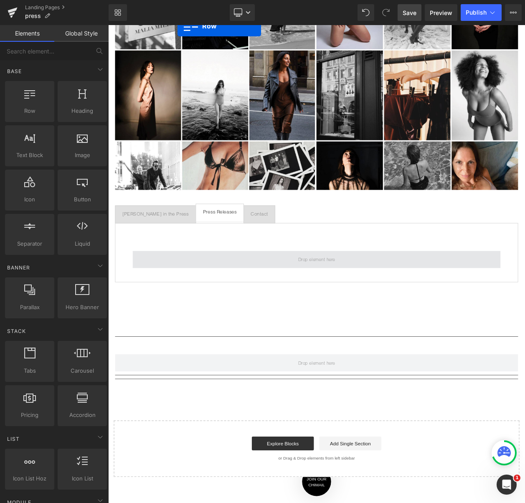
scroll to position [163, 0]
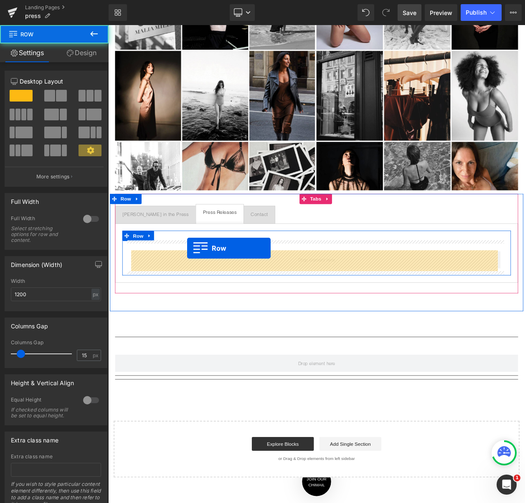
click at [204, 296] on div "Row" at bounding box center [361, 306] width 459 height 38
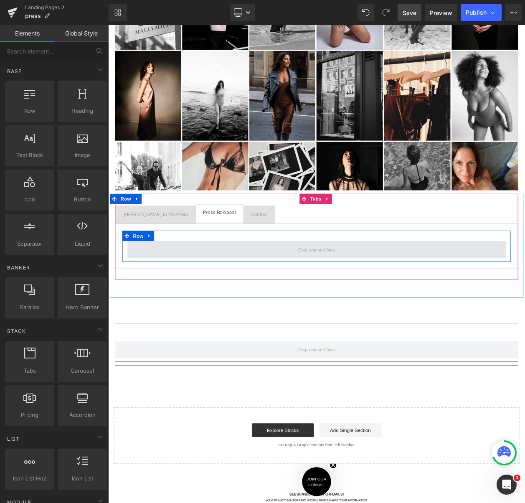
click at [190, 288] on span at bounding box center [361, 297] width 459 height 21
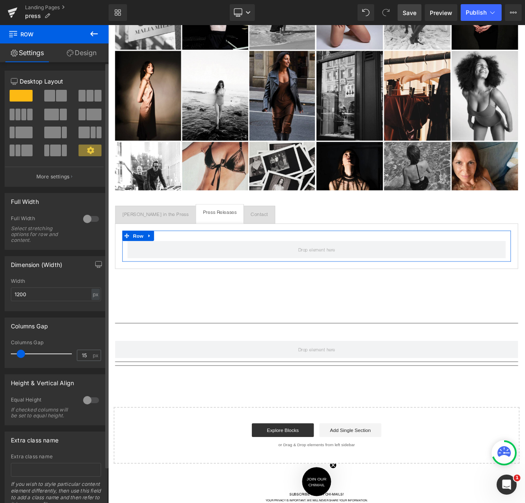
click at [24, 132] on span at bounding box center [23, 133] width 17 height 12
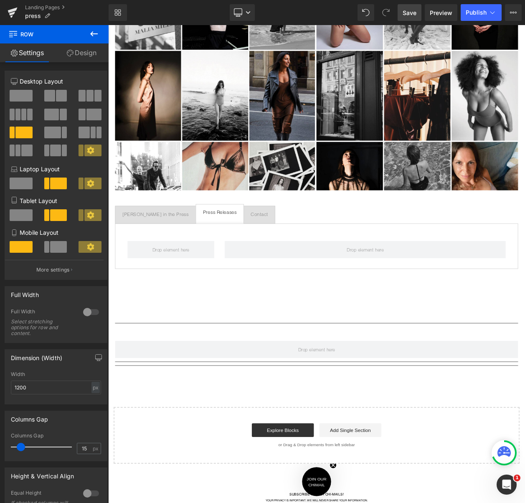
click at [94, 36] on icon at bounding box center [94, 34] width 10 height 10
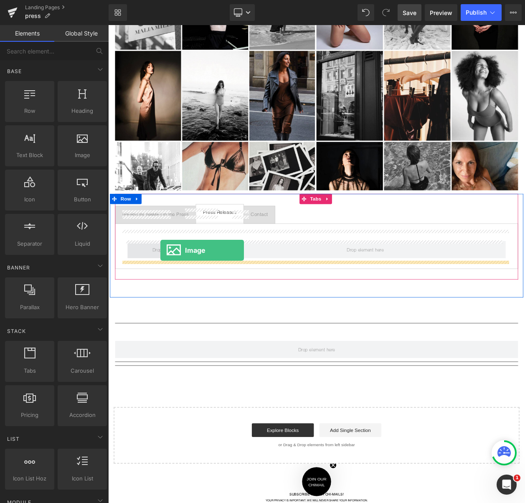
drag, startPoint x: 176, startPoint y: 153, endPoint x: 171, endPoint y: 298, distance: 145.5
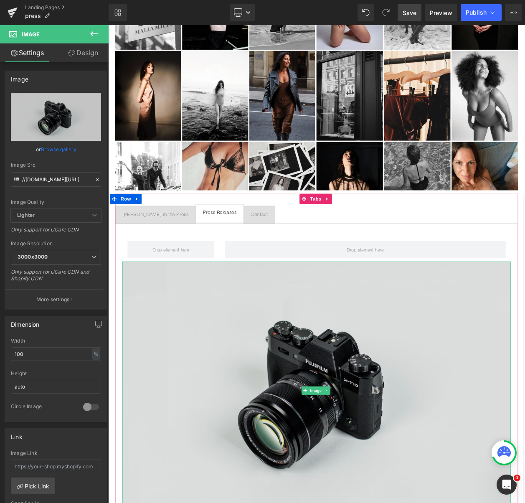
click at [207, 366] on img at bounding box center [360, 468] width 471 height 312
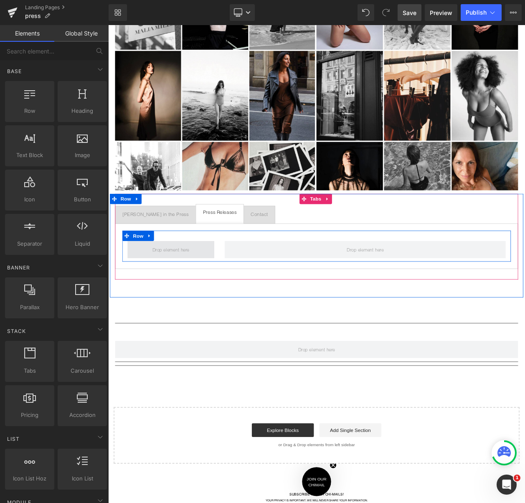
click at [192, 292] on span at bounding box center [184, 297] width 51 height 11
click at [182, 293] on span at bounding box center [184, 297] width 51 height 11
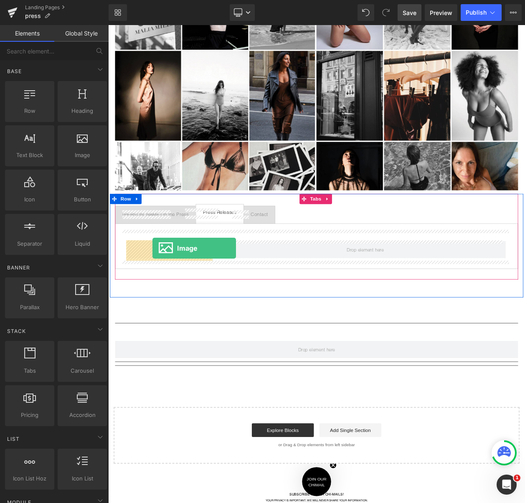
drag, startPoint x: 198, startPoint y: 158, endPoint x: 162, endPoint y: 296, distance: 141.6
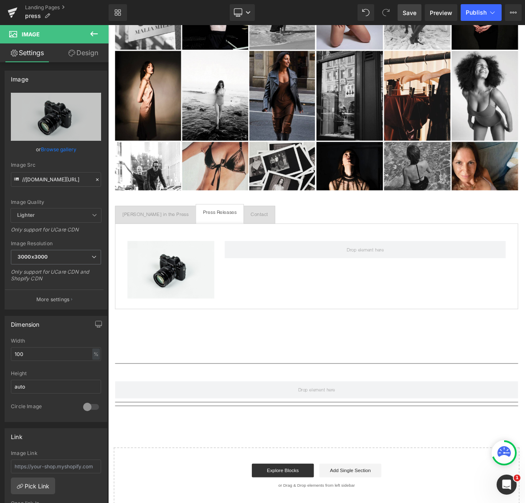
click at [96, 30] on icon at bounding box center [94, 34] width 10 height 10
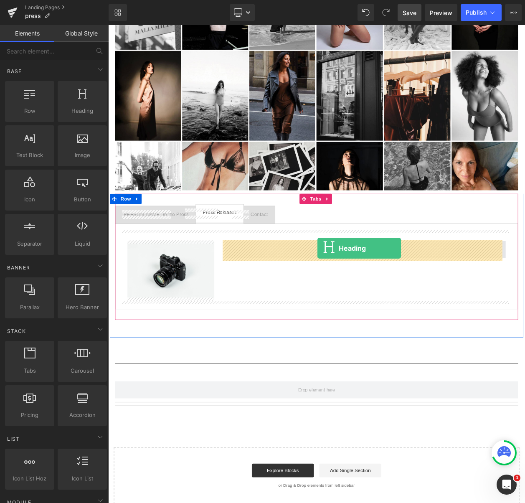
drag, startPoint x: 186, startPoint y: 108, endPoint x: 362, endPoint y: 296, distance: 258.5
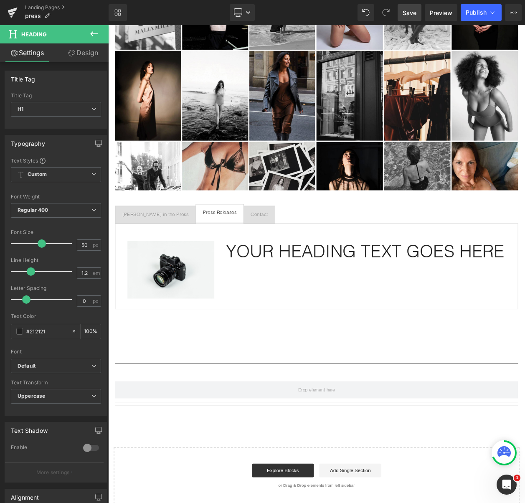
click at [96, 36] on icon at bounding box center [94, 34] width 10 height 10
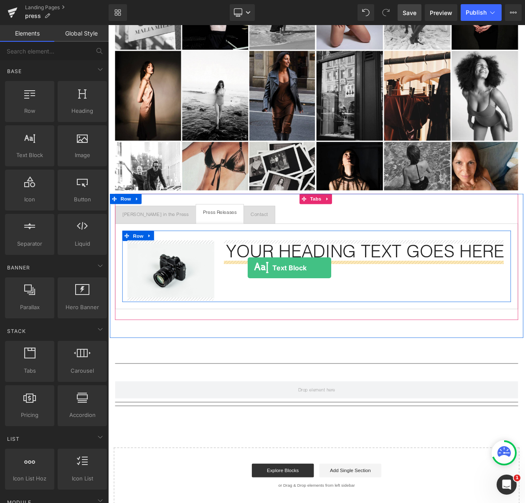
drag, startPoint x: 145, startPoint y: 150, endPoint x: 278, endPoint y: 319, distance: 215.3
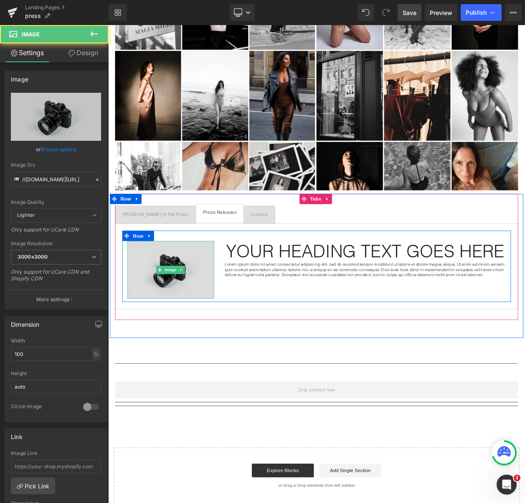
click at [181, 306] on img at bounding box center [184, 322] width 105 height 70
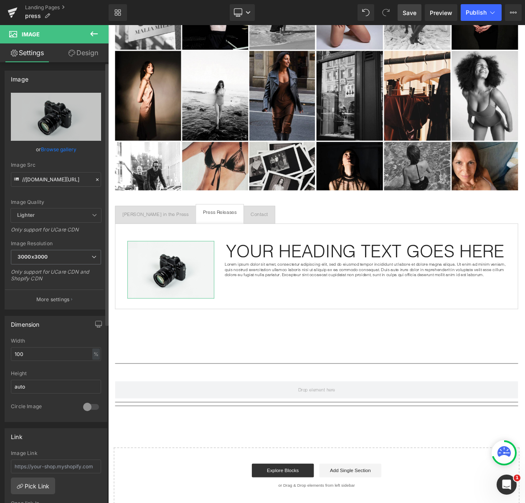
click at [60, 148] on link "Browse gallery" at bounding box center [59, 149] width 36 height 15
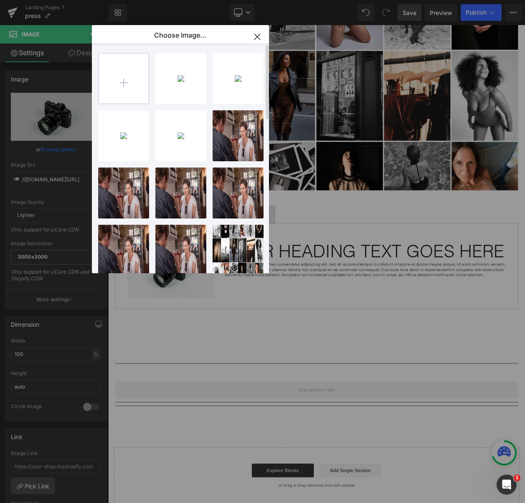
click at [130, 61] on input "file" at bounding box center [124, 79] width 50 height 50
type input "C:\fakepath\IMG_3965-preview.jpg"
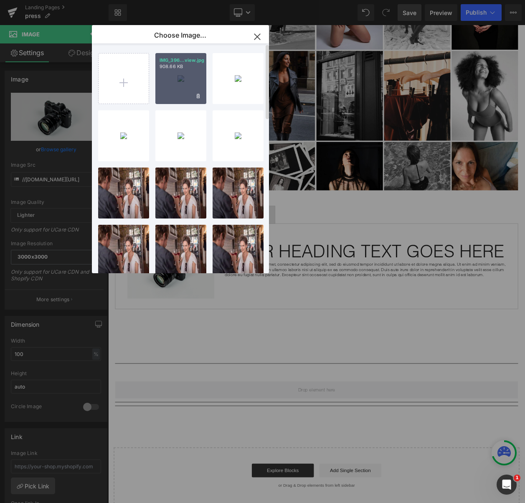
click at [183, 98] on div "IMG_396...view.jpg 908.66 KB" at bounding box center [180, 78] width 51 height 51
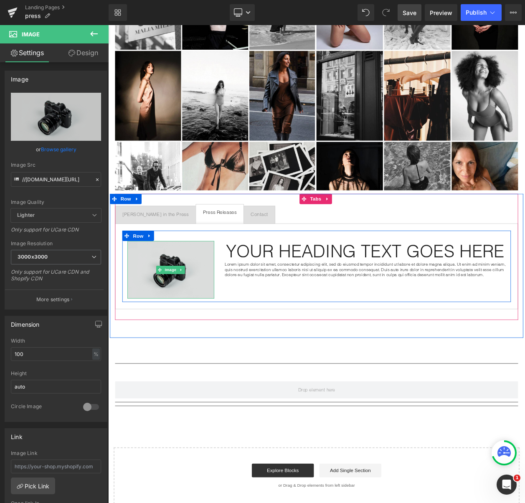
click at [181, 300] on img at bounding box center [184, 322] width 105 height 70
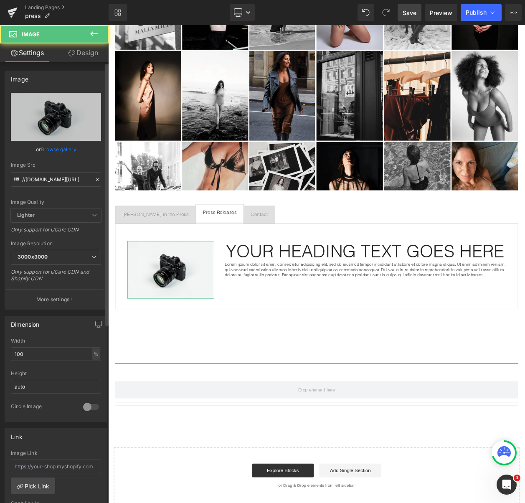
click at [64, 150] on link "Browse gallery" at bounding box center [59, 149] width 36 height 15
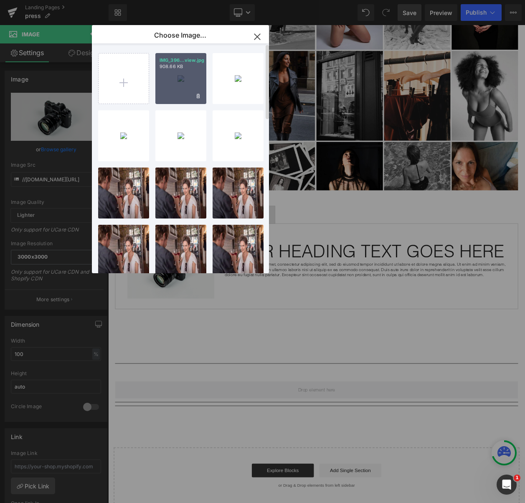
click at [174, 74] on div "IMG_396...view.jpg 908.66 KB" at bounding box center [180, 78] width 51 height 51
type input "[URL][DOMAIN_NAME]"
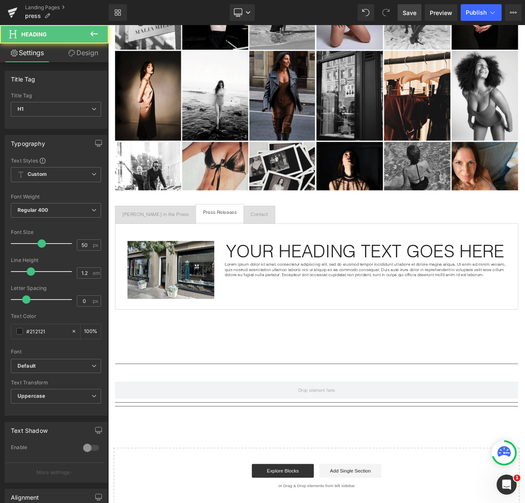
click at [315, 304] on h1 "Your heading text goes here" at bounding box center [420, 299] width 341 height 25
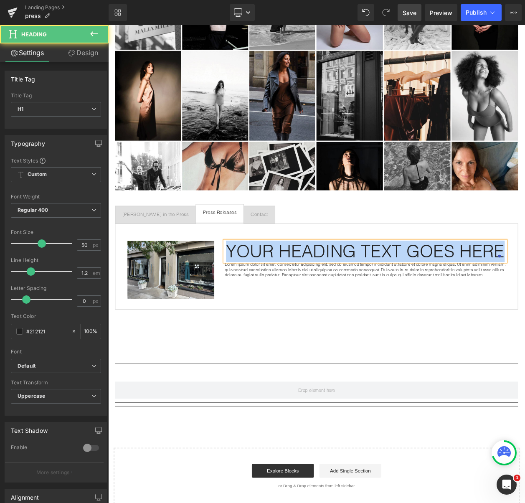
paste div
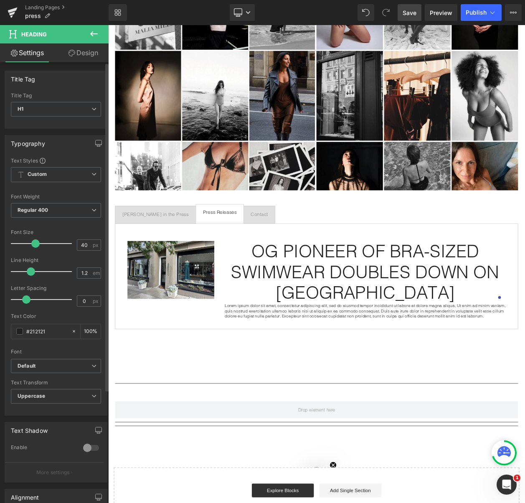
type input "39"
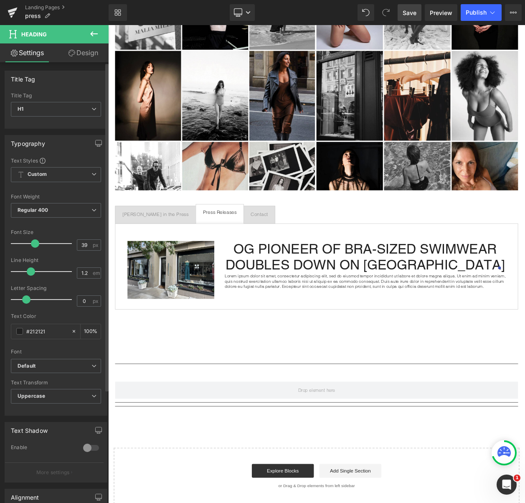
drag, startPoint x: 42, startPoint y: 244, endPoint x: 36, endPoint y: 244, distance: 6.3
click at [36, 244] on span at bounding box center [35, 244] width 8 height 8
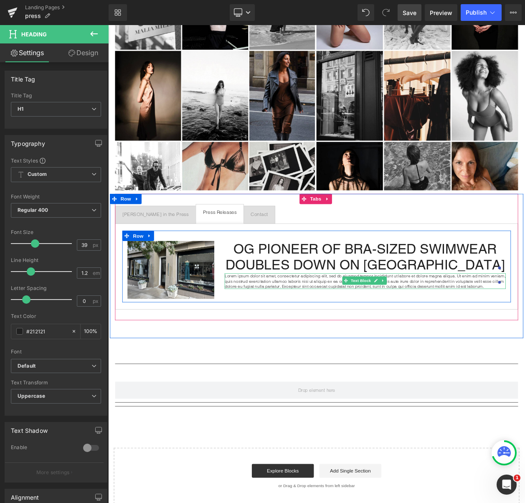
click at [356, 333] on p "Lorem ipsum dolor sit amet, consectetur adipiscing elit, sed do eiusmod tempor …" at bounding box center [420, 335] width 341 height 19
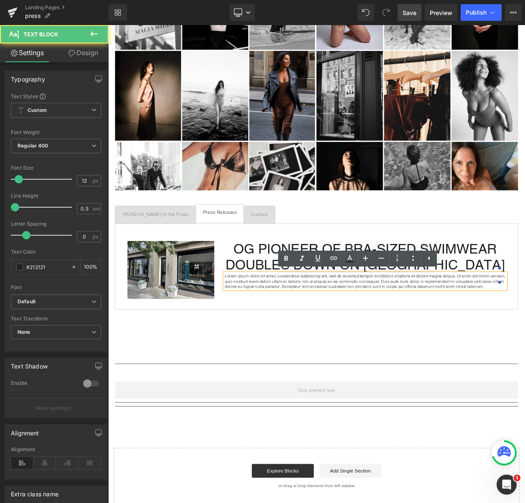
click at [356, 333] on p "Lorem ipsum dolor sit amet, consectetur adipiscing elit, sed do eiusmod tempor …" at bounding box center [420, 335] width 341 height 19
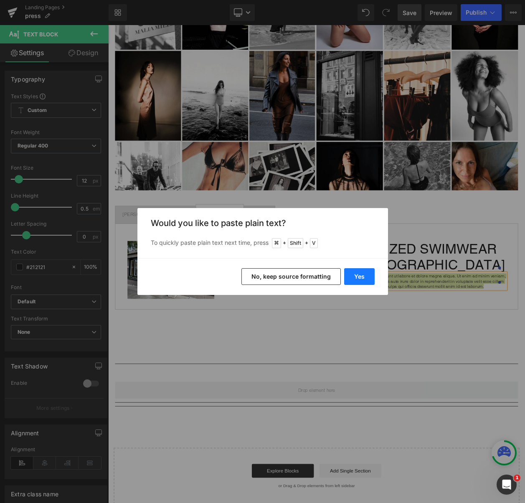
click at [362, 275] on button "Yes" at bounding box center [359, 276] width 31 height 17
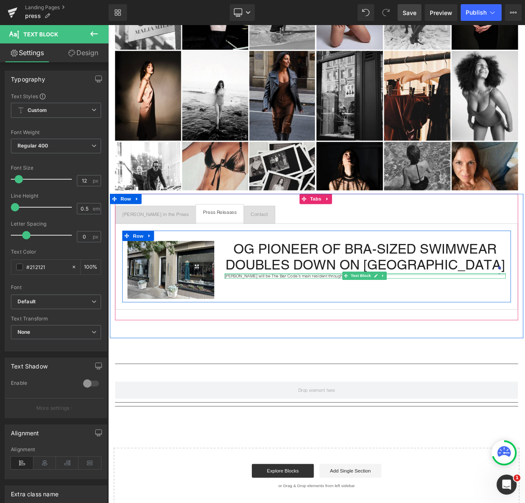
click at [359, 327] on div at bounding box center [420, 327] width 341 height 2
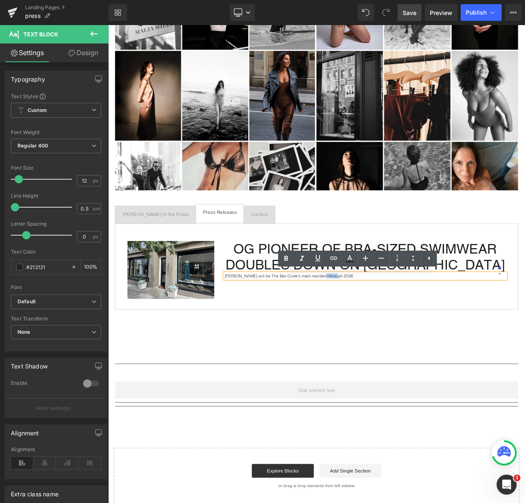
click at [359, 327] on p "Malia Mills will be The Bar Code’s main resident through 2026" at bounding box center [420, 329] width 341 height 6
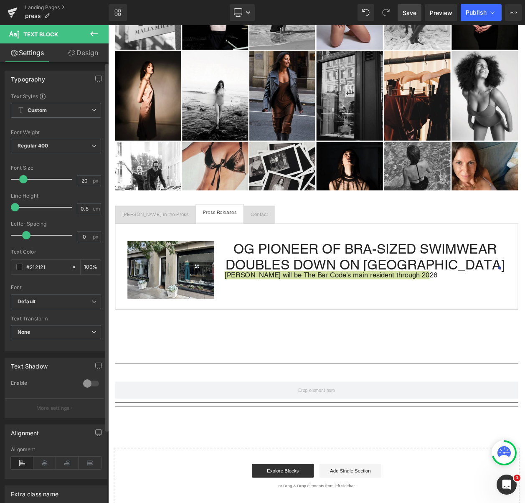
type input "19"
click at [22, 180] on span at bounding box center [23, 179] width 8 height 8
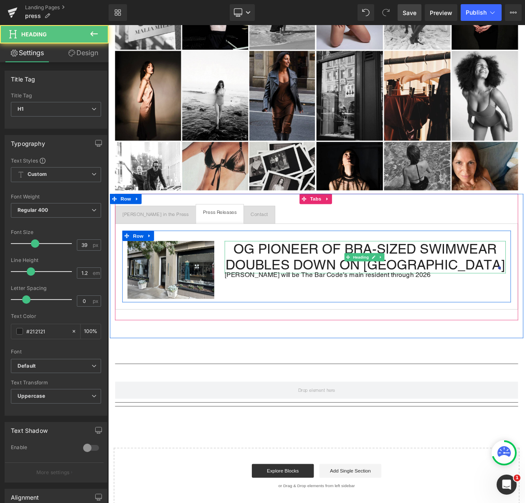
click at [273, 291] on h1 "OG PIONEER OF BRA-SIZED SWIMWEAR DOUBLES DOWN ON [GEOGRAPHIC_DATA]" at bounding box center [420, 306] width 341 height 39
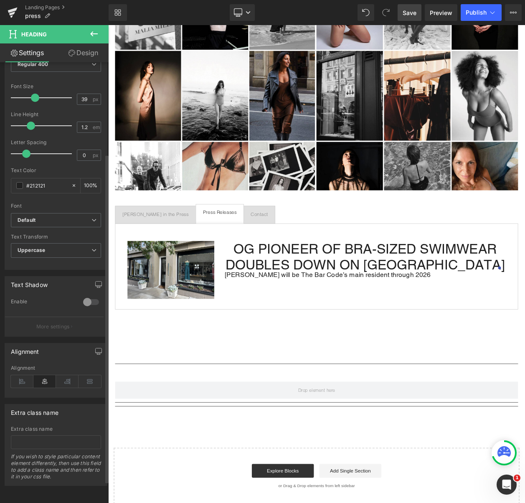
scroll to position [152, 0]
click at [24, 375] on icon at bounding box center [22, 381] width 23 height 13
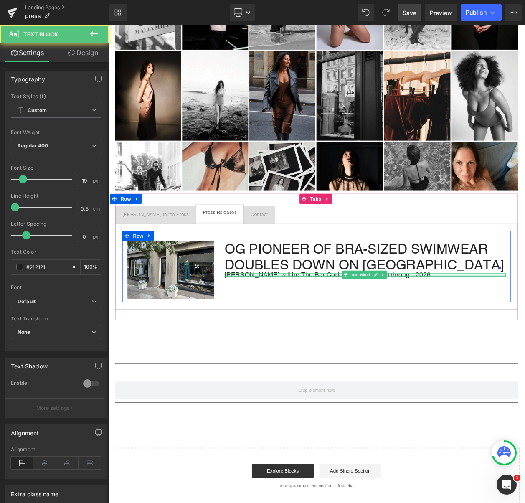
click at [250, 328] on div at bounding box center [420, 329] width 341 height 2
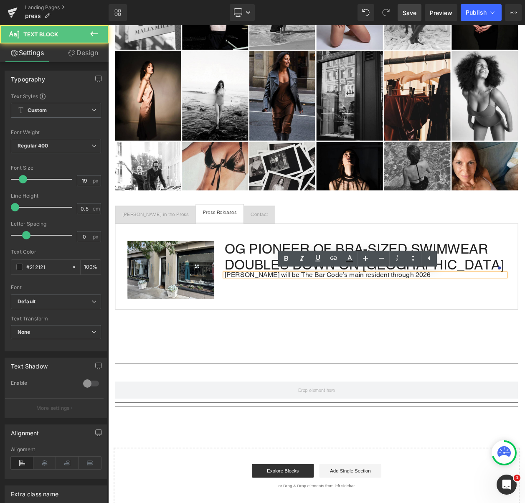
click at [250, 326] on p "Malia Mills will be The Bar Code’s main resident through 2026" at bounding box center [420, 328] width 341 height 4
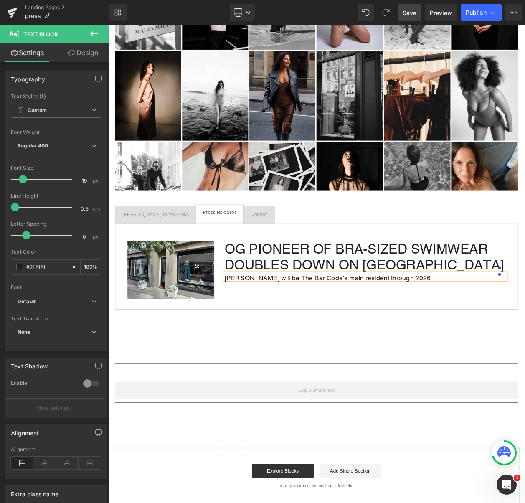
click at [459, 349] on div "Image OG PIONEER OF BRA-SIZED SWIMWEAR DOUBLES DOWN ON SAN FRANCISCO Heading Ma…" at bounding box center [360, 318] width 471 height 87
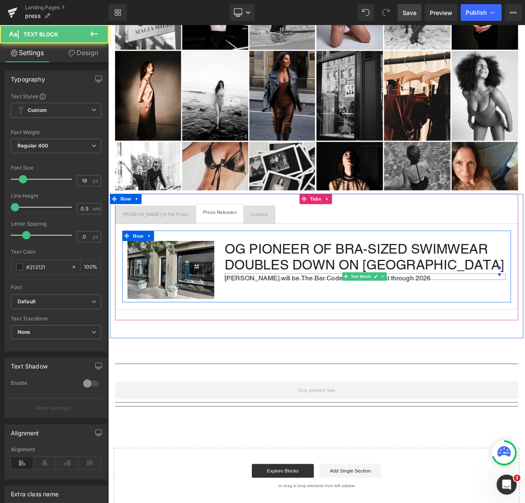
click at [487, 331] on p "Malia Mills will be The Bar Code’s main resident through 2026" at bounding box center [420, 332] width 341 height 4
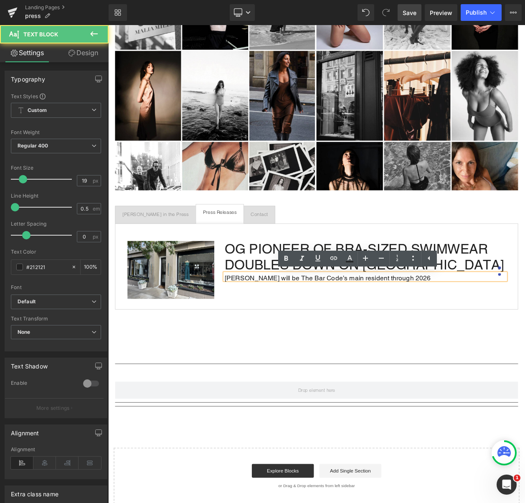
click at [487, 331] on p "Malia Mills will be The Bar Code’s main resident through 2026" at bounding box center [420, 332] width 341 height 4
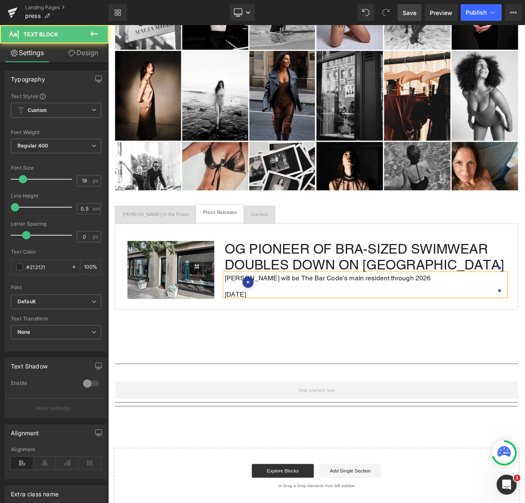
click at [273, 350] on div "Malia Mills will be The Bar Code’s main resident through 2026 8/18/25" at bounding box center [420, 340] width 341 height 28
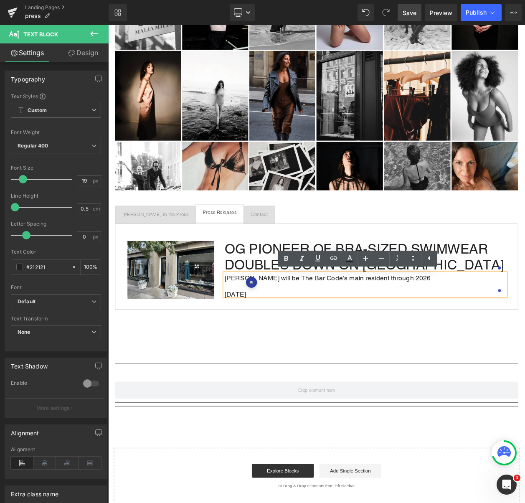
click at [278, 350] on p "[DATE]" at bounding box center [420, 352] width 341 height 4
drag, startPoint x: 280, startPoint y: 350, endPoint x: 243, endPoint y: 325, distance: 44.2
click at [243, 325] on div "OG PIONEER OF BRA-SIZED SWIMWEAR DOUBLES DOWN ON SAN FRANCISCO Heading Malia Mi…" at bounding box center [420, 320] width 354 height 67
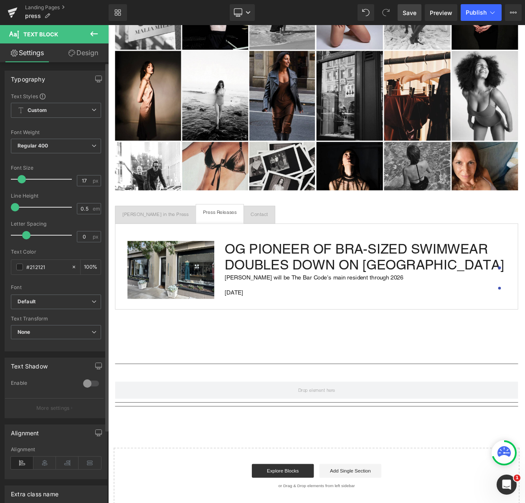
type input "18"
click at [25, 177] on span at bounding box center [22, 179] width 8 height 8
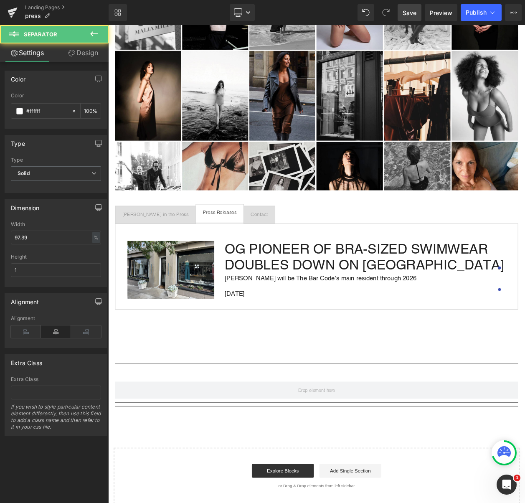
click at [334, 396] on hr at bounding box center [361, 398] width 476 height 5
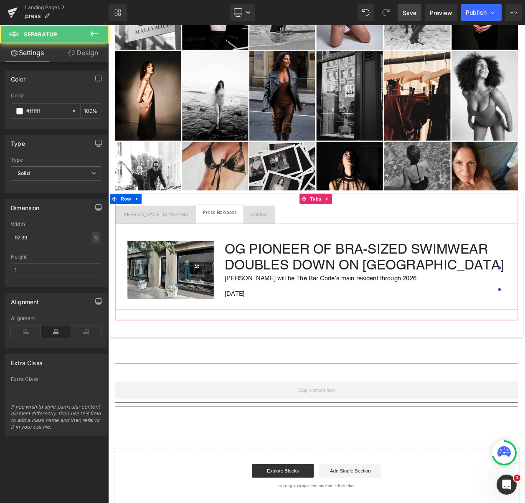
click at [305, 366] on div "Image OG PIONEER OF BRA-SIZED SWIMWEAR DOUBLES DOWN ON SAN FRANCISCO Heading Ma…" at bounding box center [361, 318] width 489 height 104
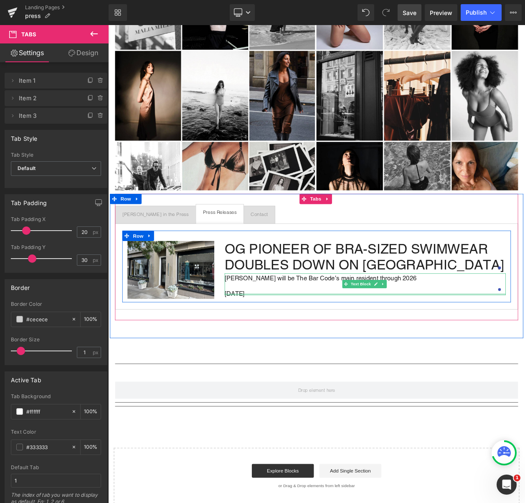
click at [285, 351] on div at bounding box center [420, 352] width 341 height 2
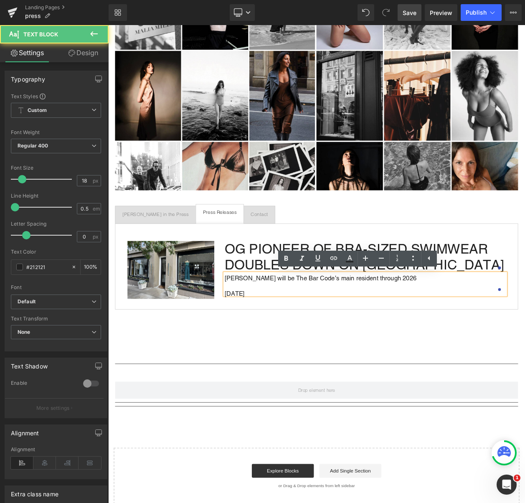
click at [280, 349] on p "[DATE]" at bounding box center [420, 351] width 341 height 4
click at [279, 349] on p "[DATE]" at bounding box center [420, 351] width 341 height 4
drag, startPoint x: 279, startPoint y: 348, endPoint x: 271, endPoint y: 350, distance: 8.2
click at [271, 350] on p "[DATE]" at bounding box center [420, 351] width 341 height 4
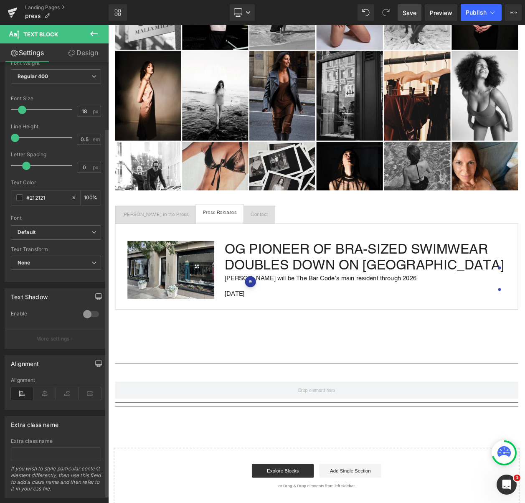
scroll to position [88, 0]
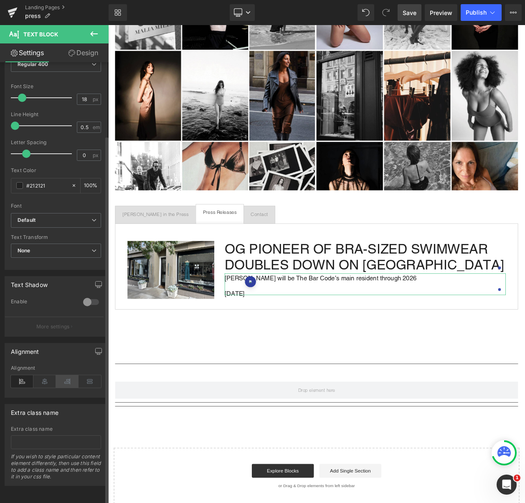
click at [69, 375] on icon at bounding box center [67, 381] width 23 height 13
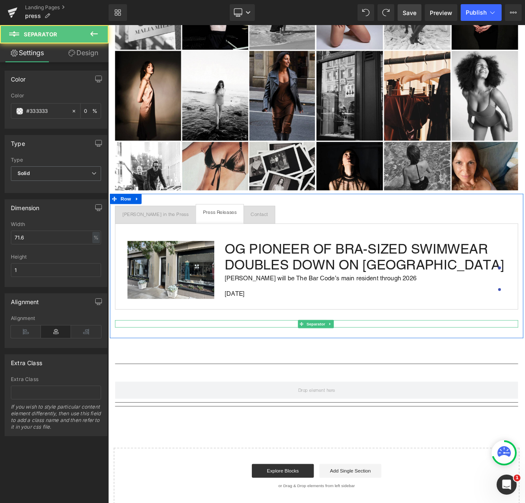
click at [295, 385] on div at bounding box center [361, 387] width 489 height 9
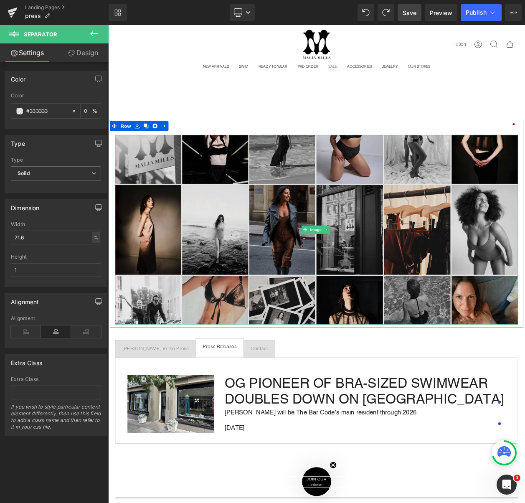
scroll to position [0, 0]
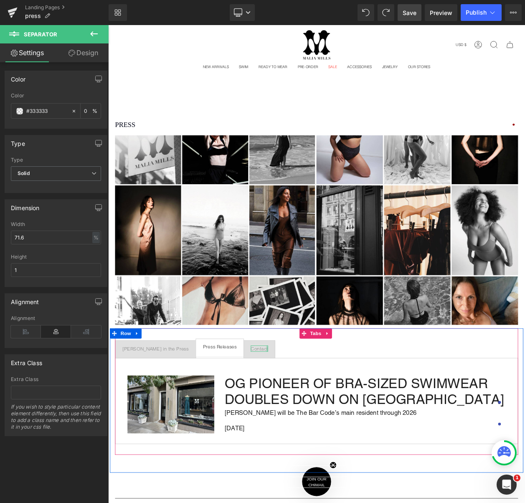
click at [300, 414] on div at bounding box center [301, 418] width 2 height 8
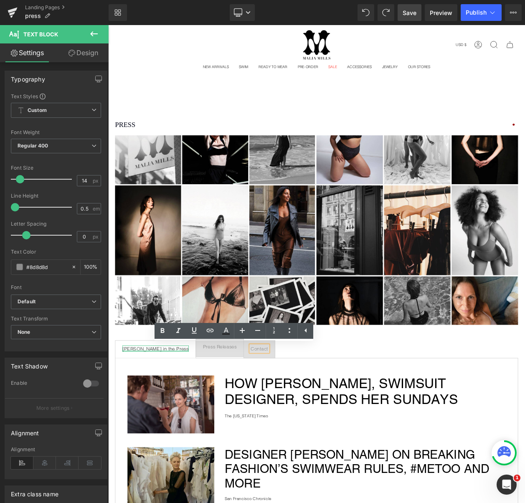
click at [150, 419] on div at bounding box center [165, 420] width 81 height 2
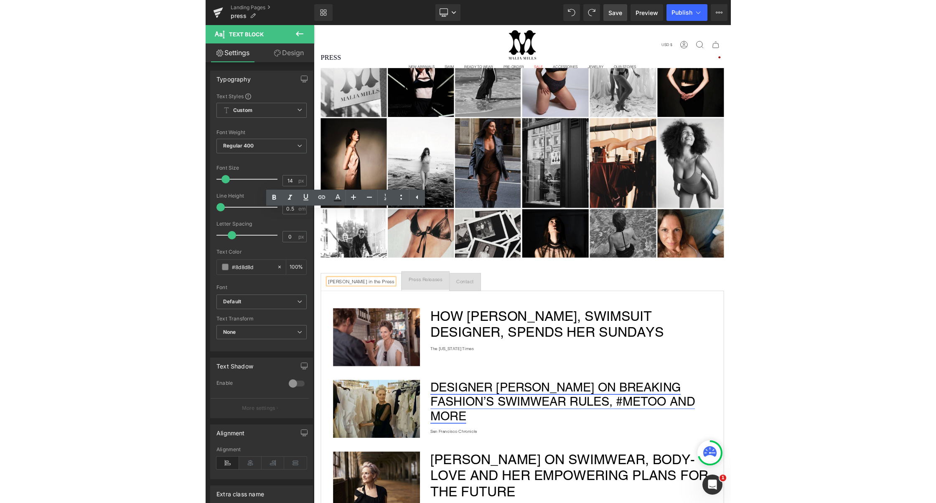
scroll to position [81, 0]
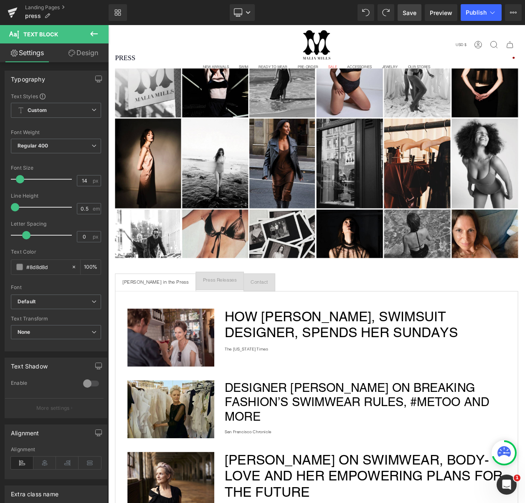
click at [415, 15] on span "Save" at bounding box center [410, 12] width 14 height 9
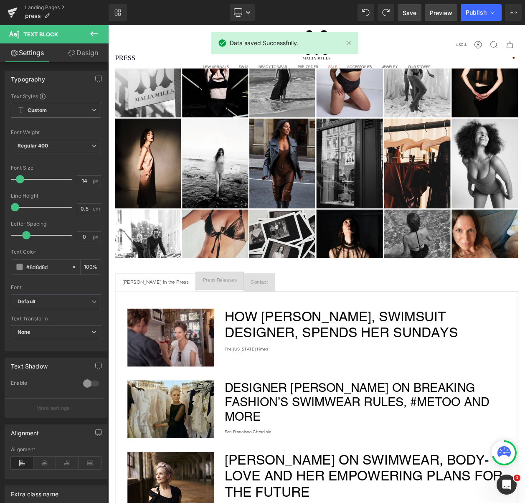
click at [437, 16] on span "Preview" at bounding box center [441, 12] width 23 height 9
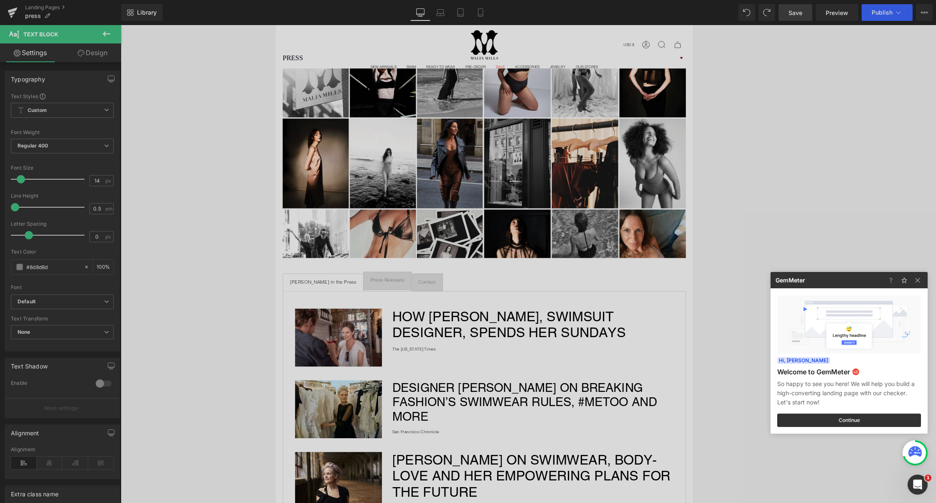
click at [363, 321] on div at bounding box center [468, 251] width 936 height 503
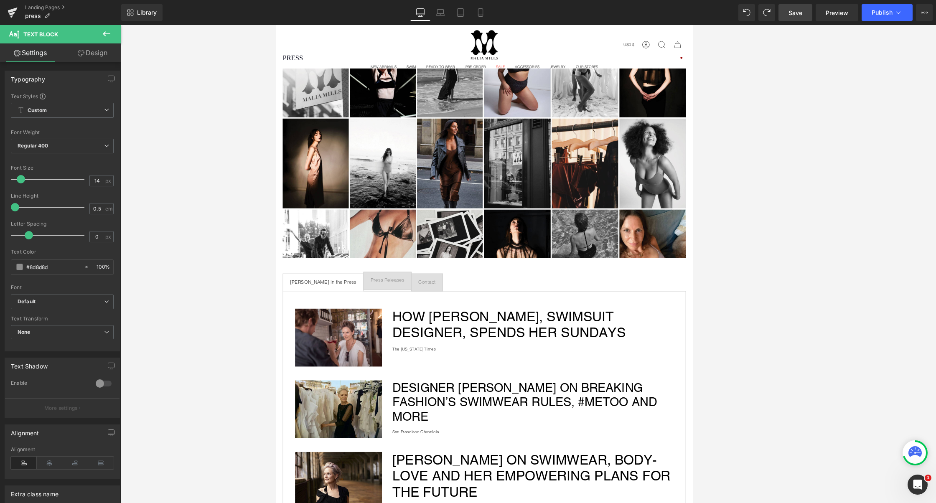
click at [525, 290] on div at bounding box center [529, 264] width 816 height 478
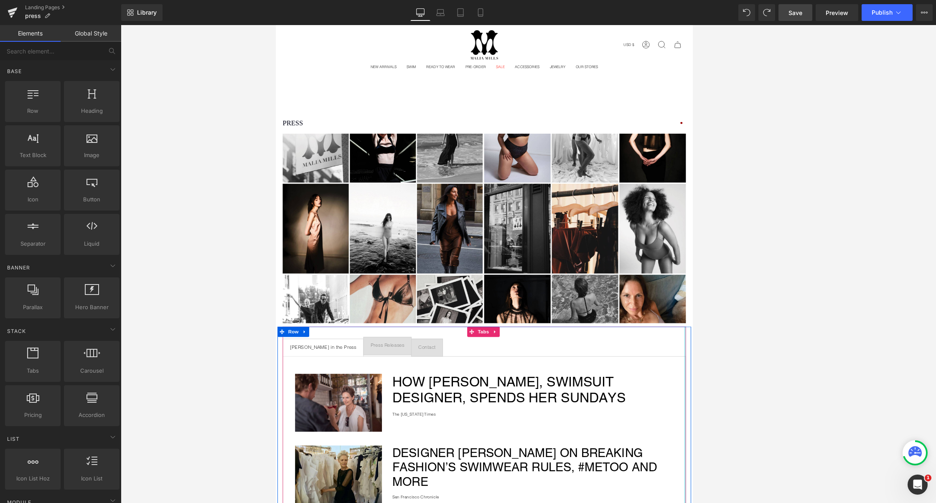
scroll to position [0, 0]
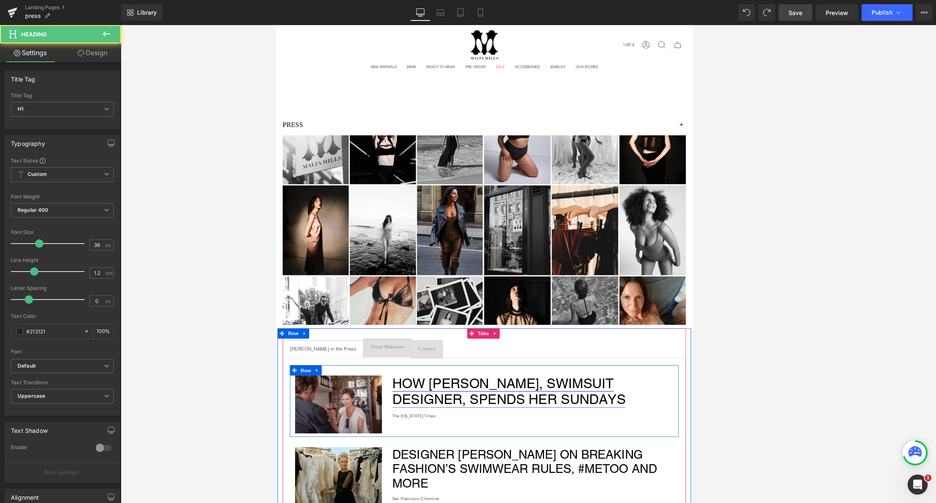
click at [507, 468] on link "How [PERSON_NAME], Swimsuit Designer, Spends Her Sundays" at bounding box center [558, 469] width 283 height 38
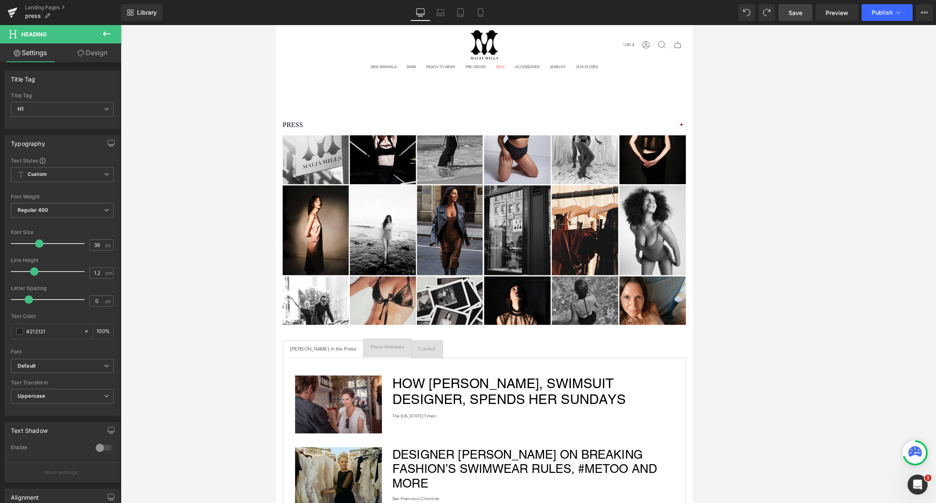
click at [525, 325] on div at bounding box center [529, 264] width 816 height 478
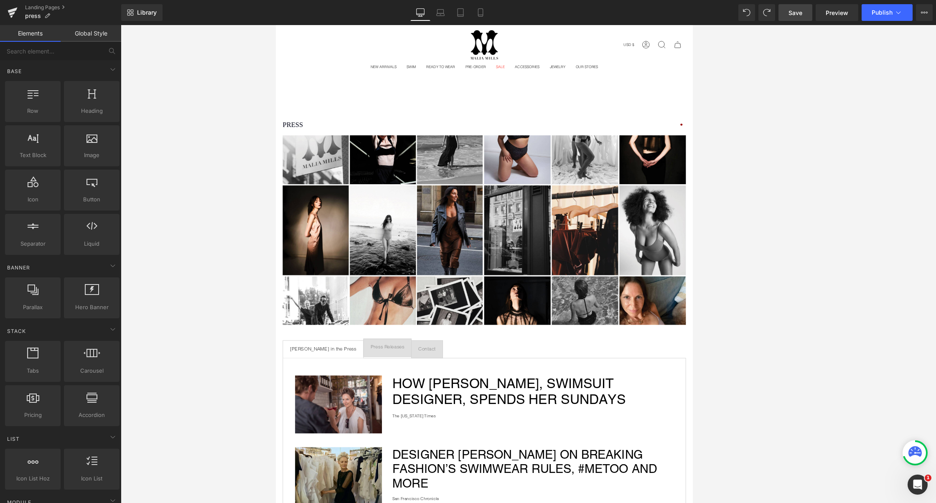
click at [525, 250] on div at bounding box center [529, 264] width 816 height 478
click at [440, 410] on span "Contact Text Block" at bounding box center [459, 418] width 38 height 21
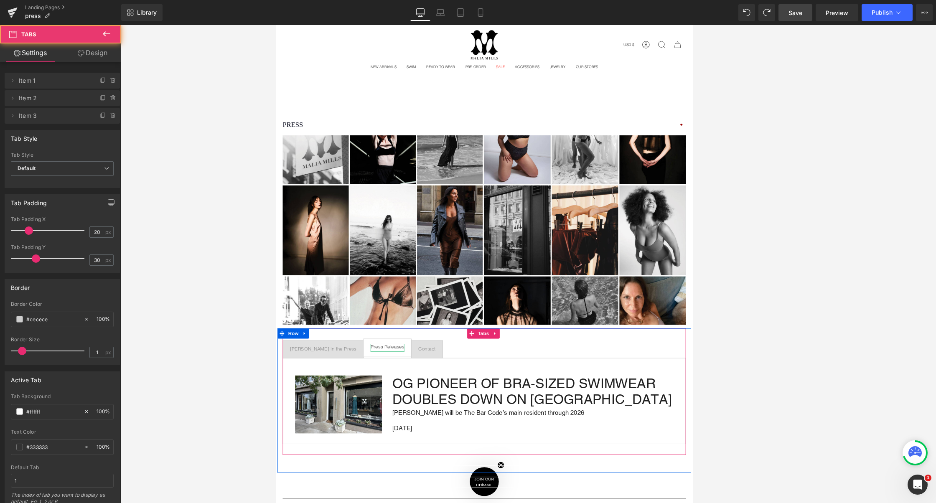
click at [403, 417] on div "Press Releases" at bounding box center [410, 417] width 41 height 10
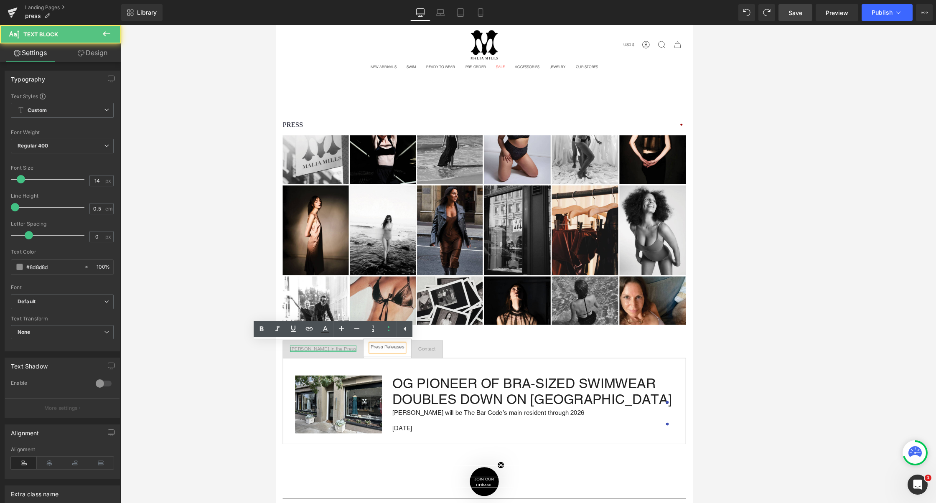
click at [330, 419] on div at bounding box center [333, 420] width 81 height 2
click at [390, 414] on div "Press Releases" at bounding box center [410, 417] width 41 height 10
click at [440, 421] on span "Contact Text Block" at bounding box center [459, 418] width 38 height 21
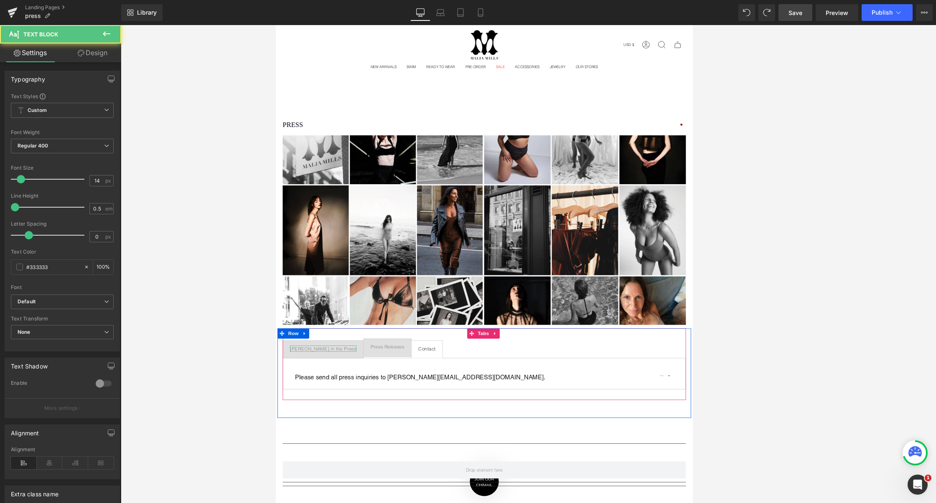
click at [324, 415] on div "Malia Mills in the Press" at bounding box center [333, 418] width 81 height 8
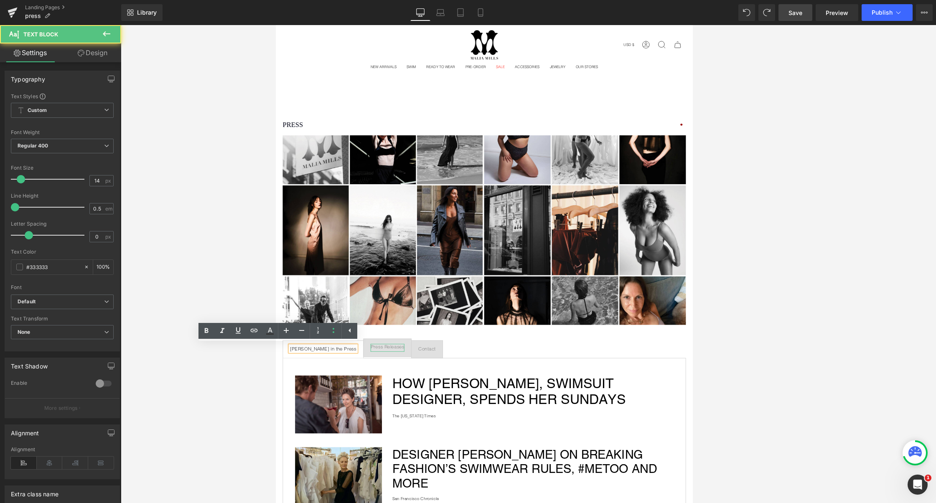
click at [390, 415] on div "Press Releases" at bounding box center [410, 417] width 41 height 10
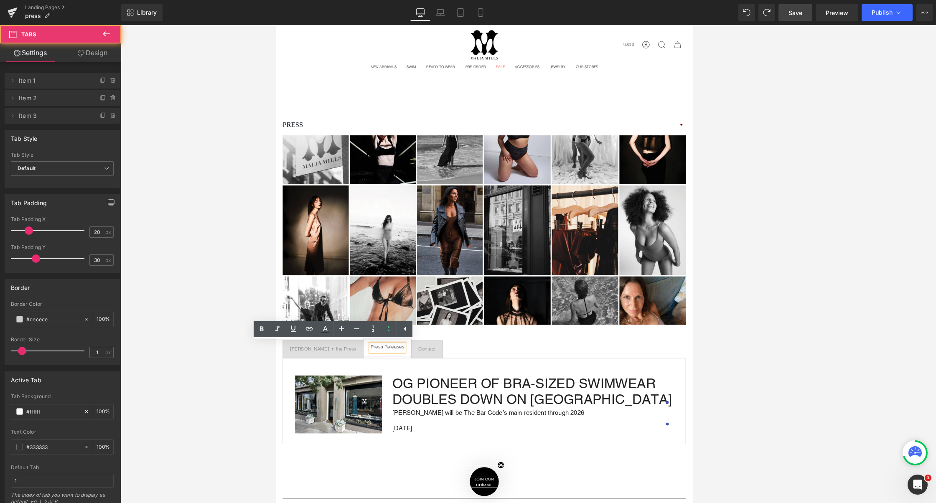
drag, startPoint x: 414, startPoint y: 415, endPoint x: 413, endPoint y: 424, distance: 9.7
click at [413, 424] on span "Press Releases Text Block" at bounding box center [411, 416] width 58 height 21
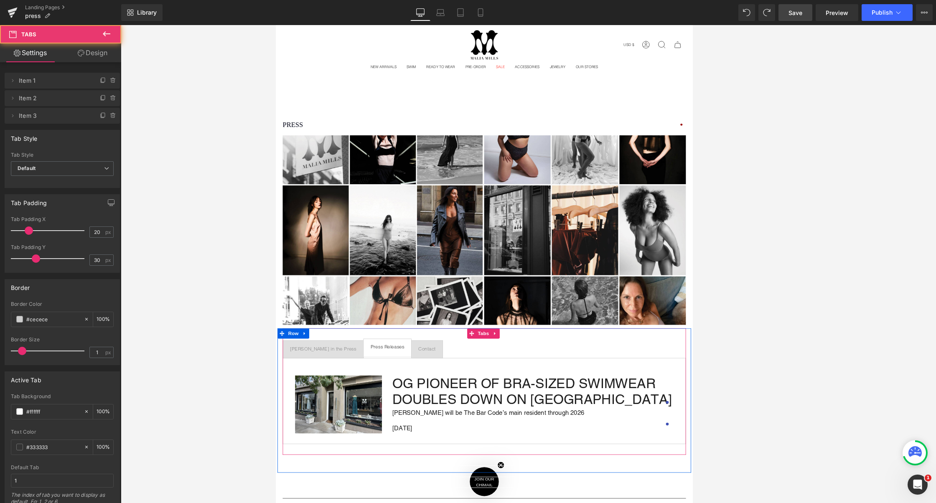
click at [403, 406] on span "Press Releases Text Block" at bounding box center [411, 416] width 58 height 21
click at [400, 406] on span "Press Releases Text Block" at bounding box center [411, 416] width 58 height 21
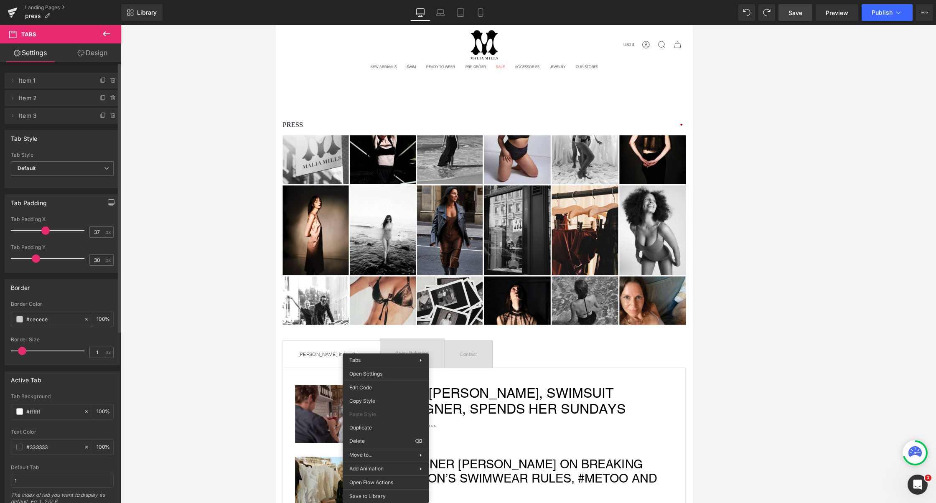
type input "36"
drag, startPoint x: 26, startPoint y: 232, endPoint x: 36, endPoint y: 250, distance: 20.1
click at [36, 250] on div "36px Tab Padding X 36 px 30px Tab Padding Y 30 px" at bounding box center [62, 245] width 115 height 56
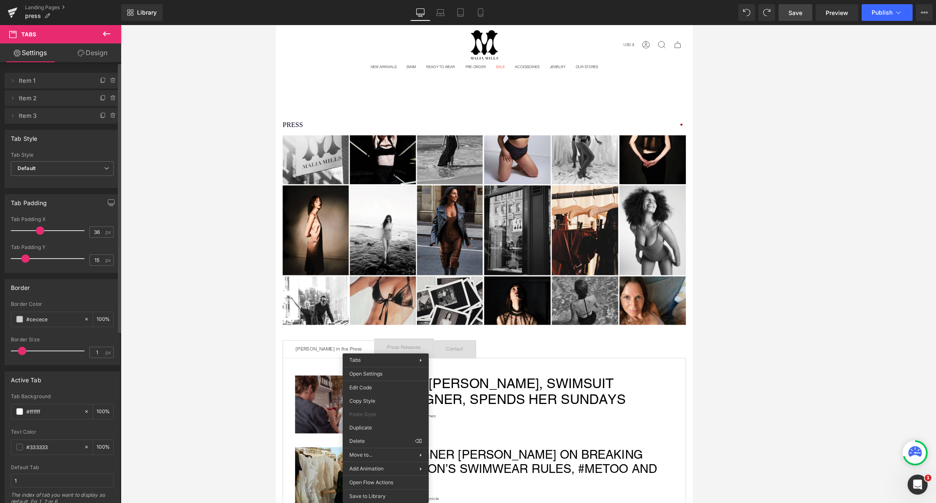
type input "16"
drag, startPoint x: 34, startPoint y: 258, endPoint x: 25, endPoint y: 258, distance: 9.2
click at [25, 258] on span at bounding box center [26, 259] width 8 height 8
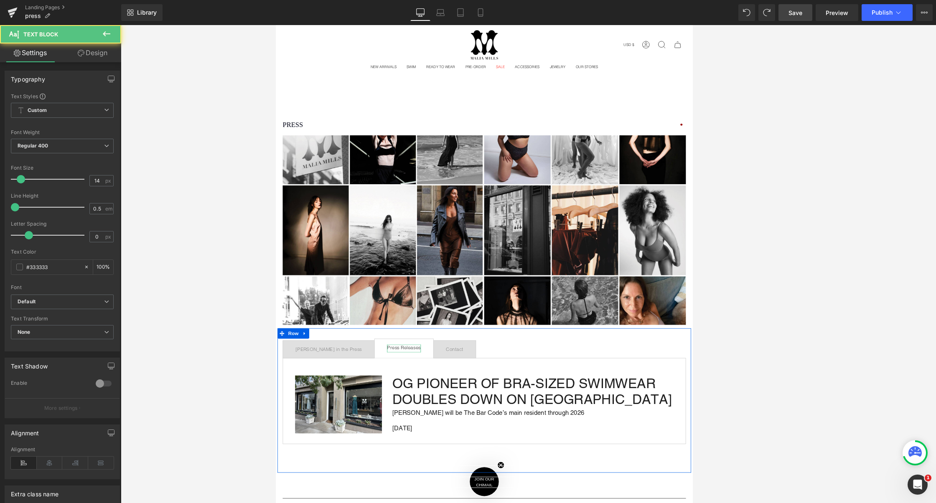
click at [410, 415] on div "Press Releases" at bounding box center [430, 418] width 41 height 10
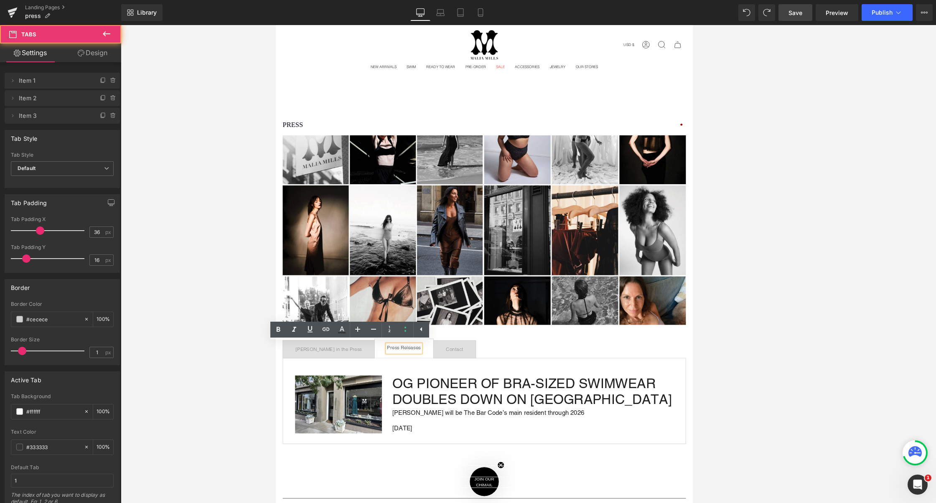
click at [395, 411] on span "Press Releases Text Block" at bounding box center [430, 417] width 71 height 23
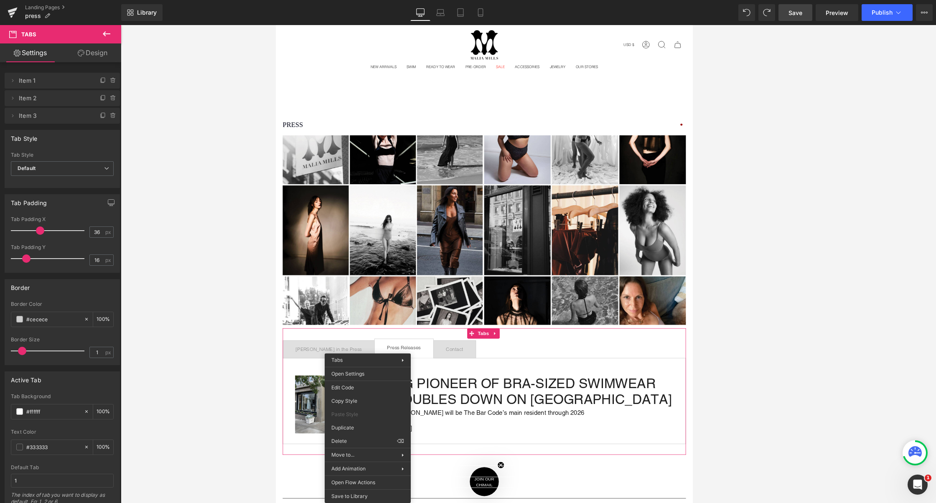
click at [395, 411] on span "Press Releases Text Block" at bounding box center [430, 417] width 71 height 23
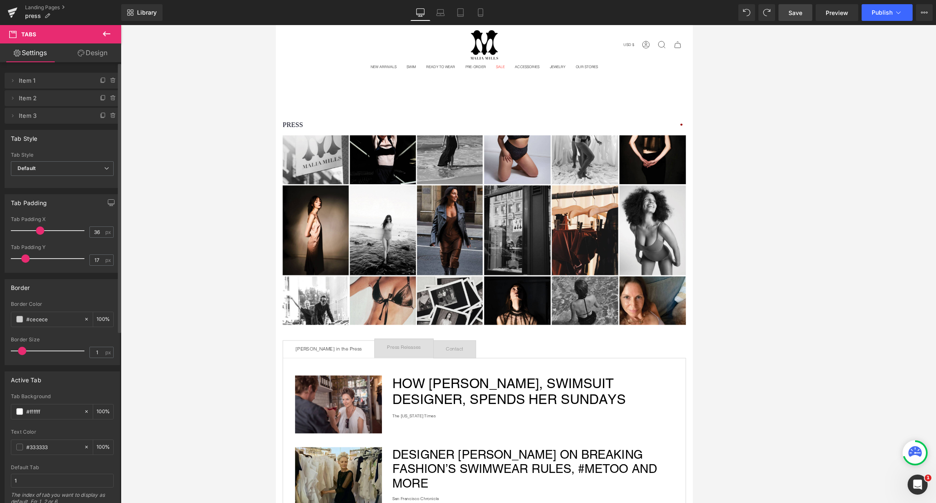
type input "18"
click at [28, 252] on div at bounding box center [49, 258] width 69 height 17
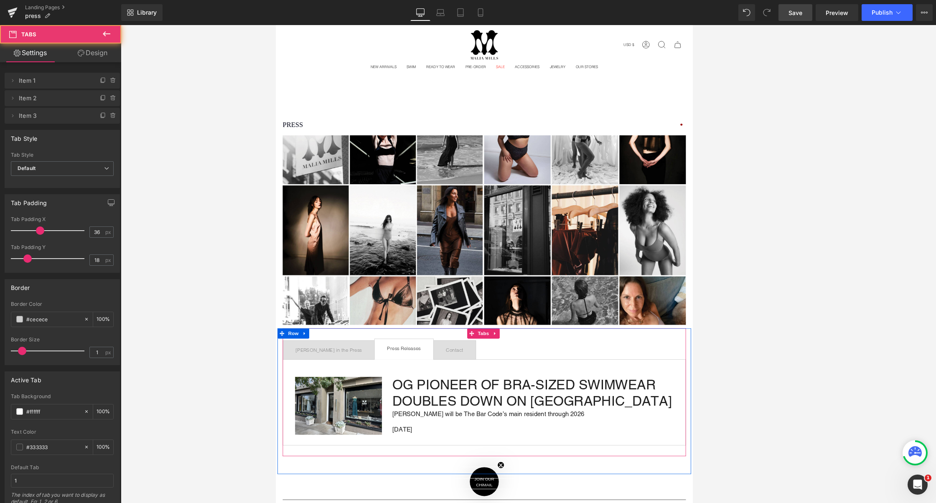
click at [407, 408] on span "Press Releases Text Block" at bounding box center [430, 418] width 71 height 25
click at [408, 405] on li "Press Releases Text Block" at bounding box center [431, 417] width 72 height 25
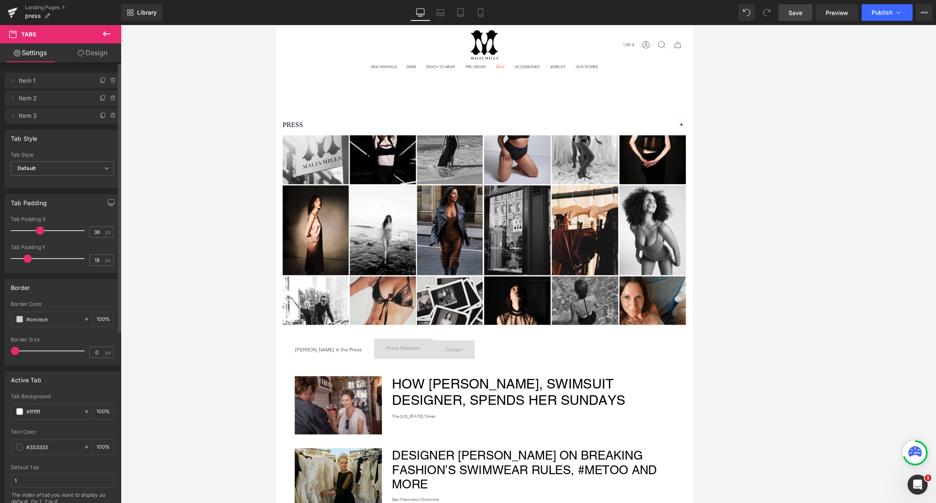
type input "1"
click at [18, 349] on span at bounding box center [22, 351] width 8 height 8
click at [420, 416] on div "Press Releases" at bounding box center [430, 418] width 41 height 10
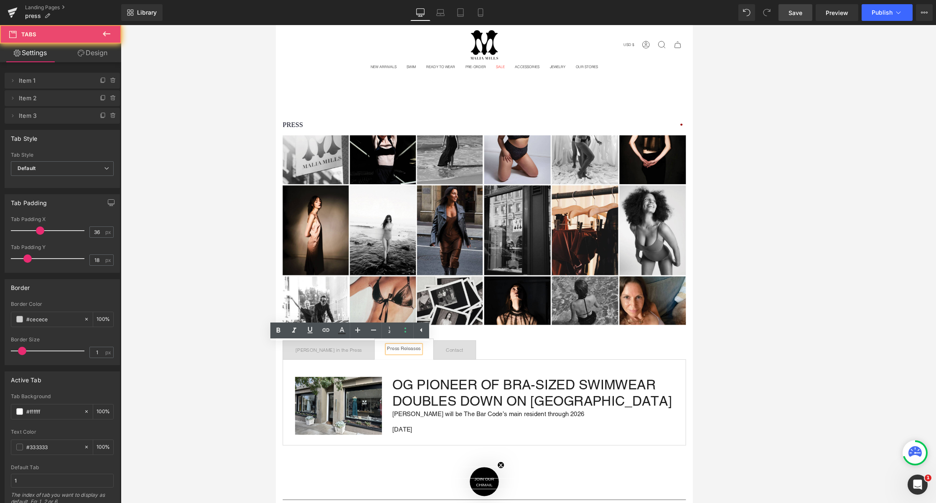
click at [435, 416] on span "Press Releases Text Block" at bounding box center [430, 418] width 71 height 25
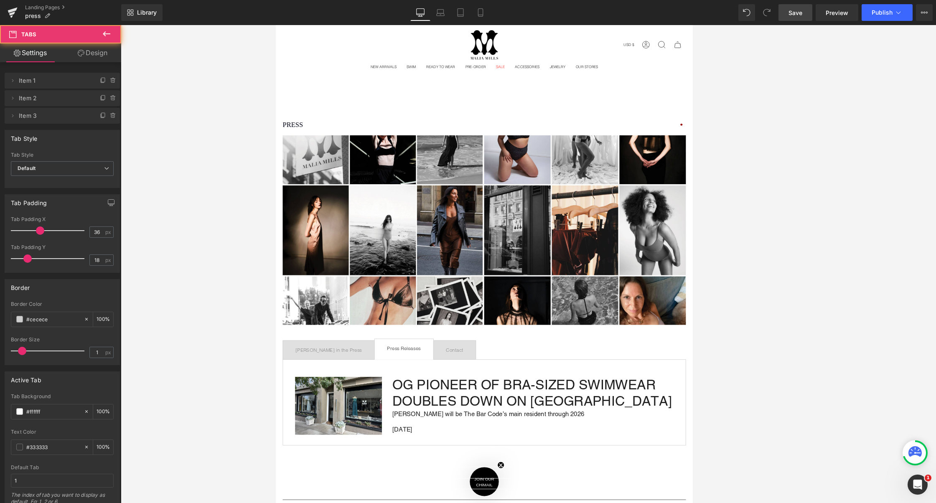
click at [435, 416] on span "Press Releases Text Block" at bounding box center [430, 418] width 71 height 25
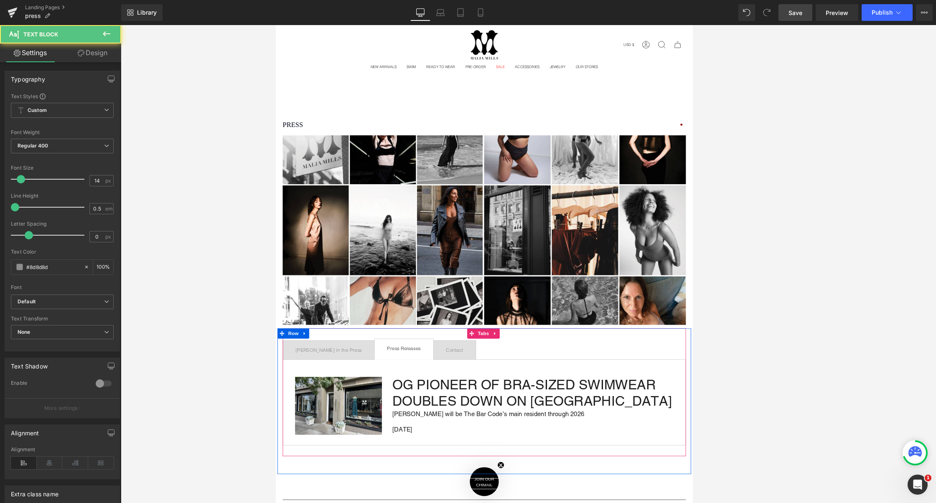
click at [275, 25] on div at bounding box center [275, 25] width 0 height 0
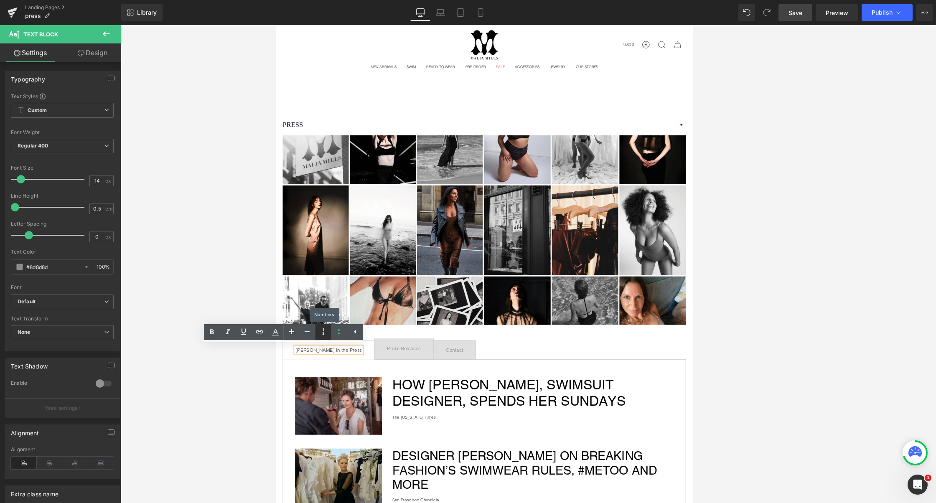
click at [326, 334] on icon at bounding box center [324, 332] width 10 height 10
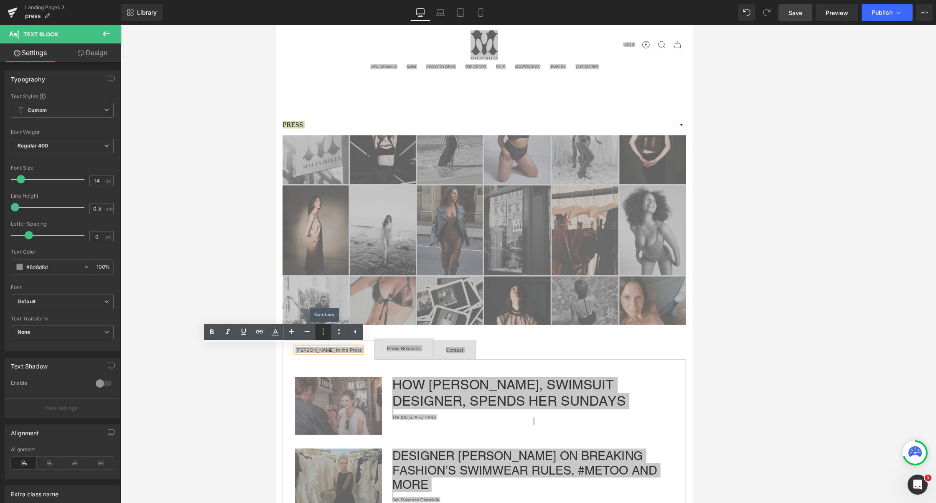
click at [326, 334] on icon at bounding box center [324, 332] width 10 height 10
click at [339, 338] on link at bounding box center [339, 332] width 16 height 16
click at [336, 329] on icon at bounding box center [339, 332] width 10 height 10
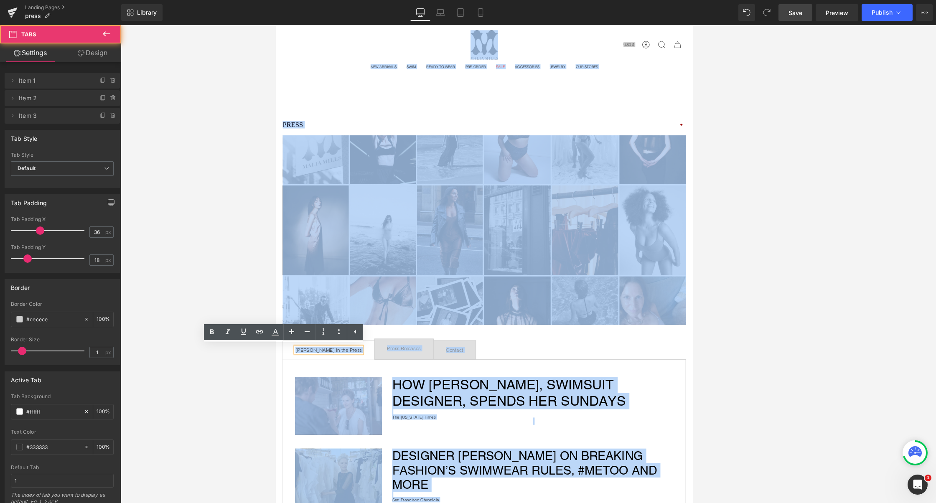
click at [362, 412] on span "Malia Mills in the Press Text Block" at bounding box center [339, 419] width 111 height 23
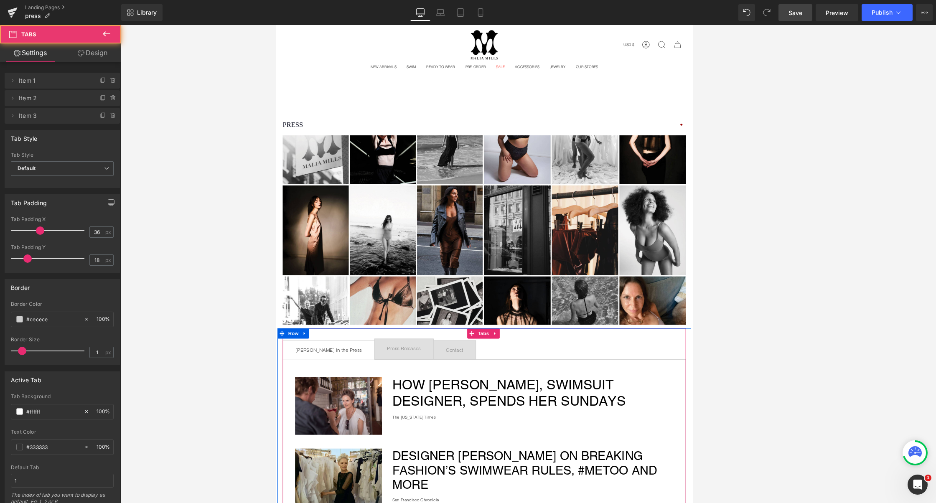
click at [369, 418] on span "Malia Mills in the Press Text Block" at bounding box center [339, 419] width 111 height 23
click at [364, 416] on span "Malia Mills in the Press Text Block" at bounding box center [339, 419] width 111 height 23
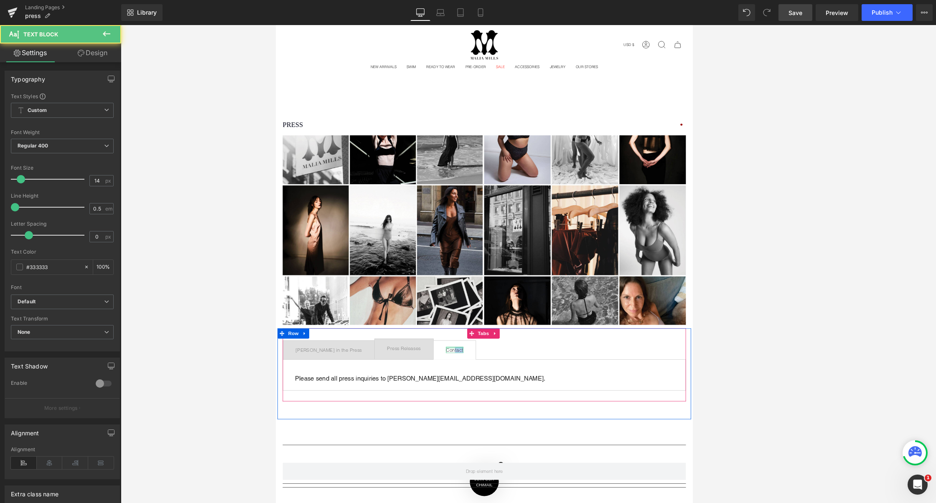
click at [482, 415] on div "Contact Text Block" at bounding box center [492, 419] width 21 height 8
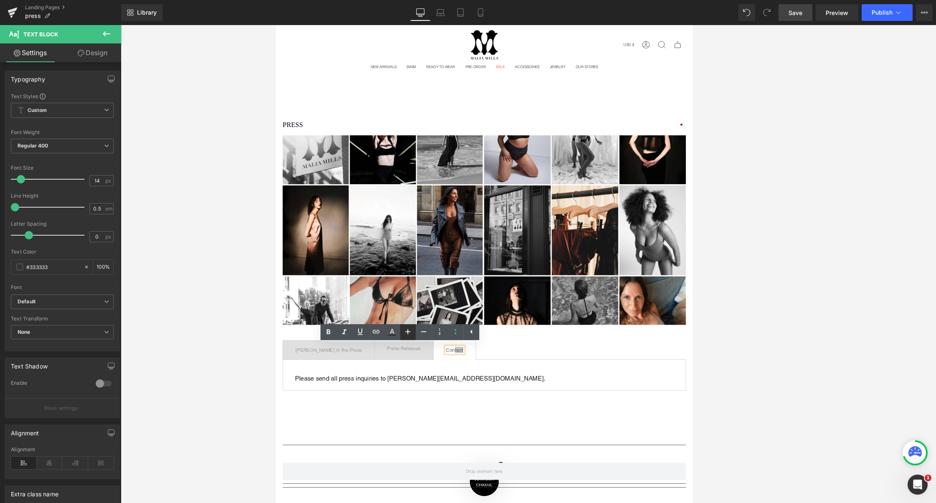
click at [413, 333] on link at bounding box center [408, 332] width 16 height 16
click at [419, 334] on icon at bounding box center [424, 332] width 10 height 10
click at [406, 334] on icon at bounding box center [408, 332] width 10 height 10
type input "16"
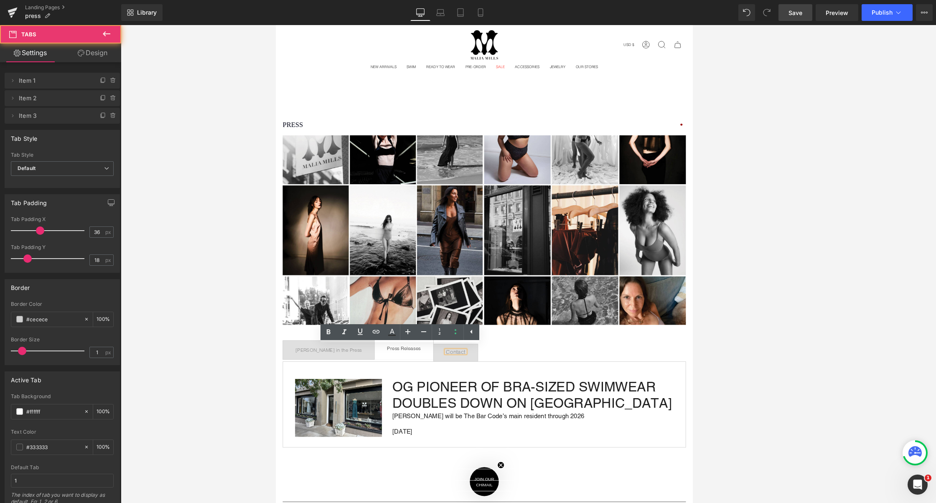
click at [413, 423] on span "Press Releases Text Block" at bounding box center [430, 418] width 71 height 25
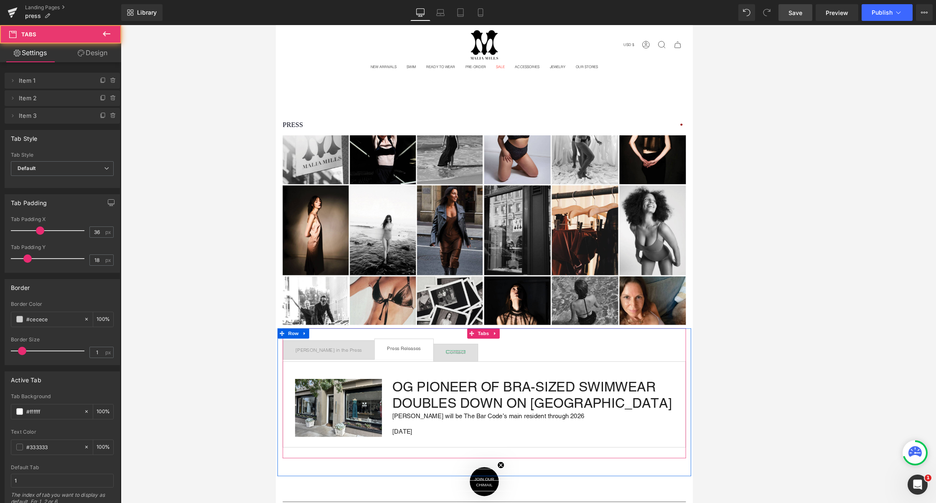
click at [482, 420] on div "Contact" at bounding box center [493, 421] width 23 height 3
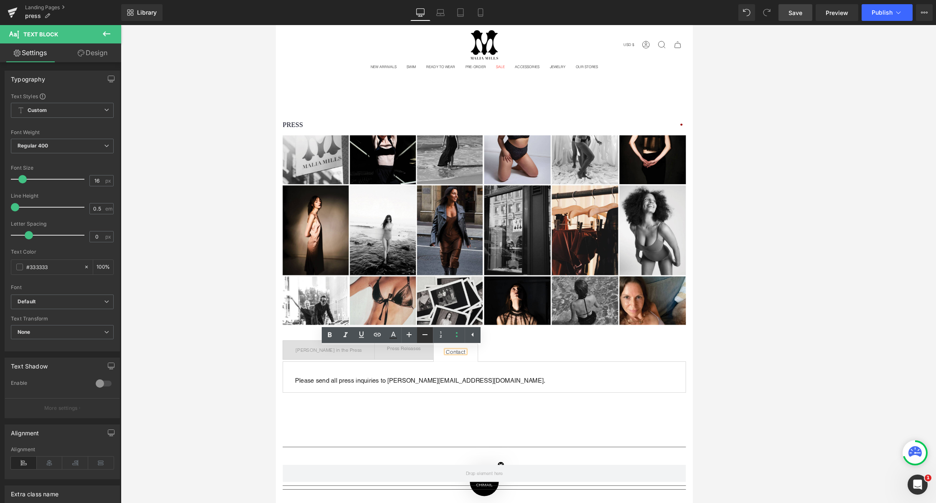
click at [424, 336] on icon at bounding box center [425, 335] width 10 height 10
type input "14"
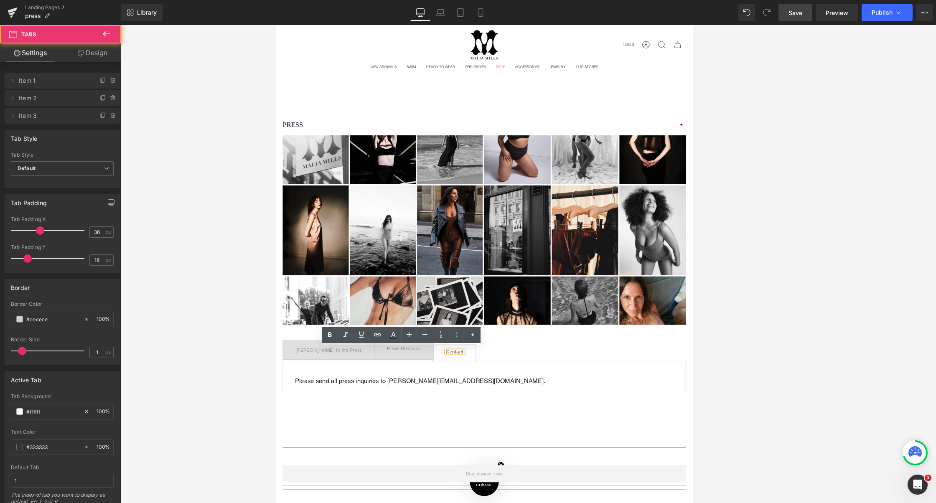
click at [516, 427] on ul "Malia Mills in the Press Text Block Press Releases Text Block Contact Text Block" at bounding box center [528, 419] width 489 height 28
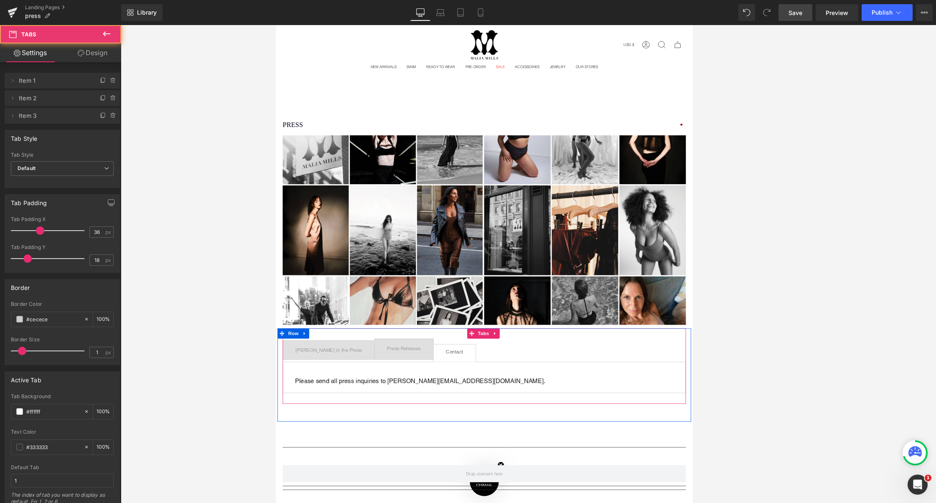
click at [404, 409] on span "Press Releases Text Block" at bounding box center [430, 418] width 71 height 25
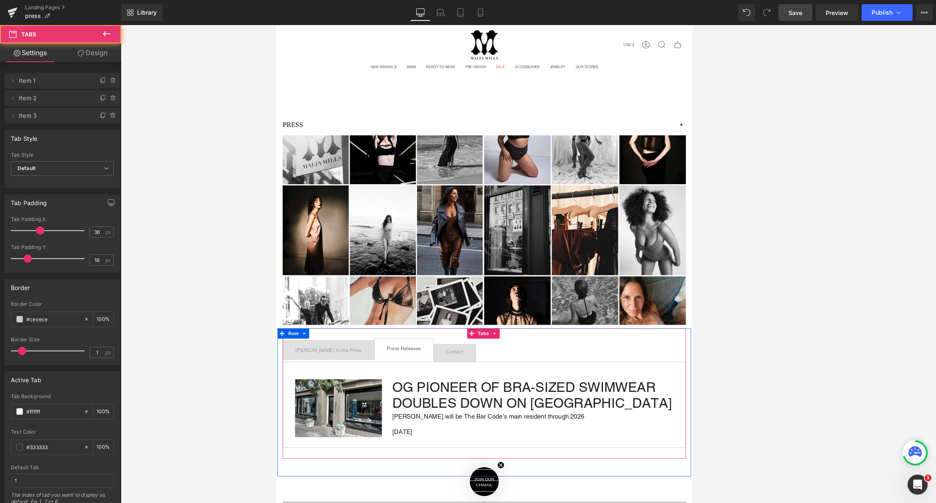
click at [409, 408] on span "Press Releases Text Block" at bounding box center [430, 418] width 71 height 25
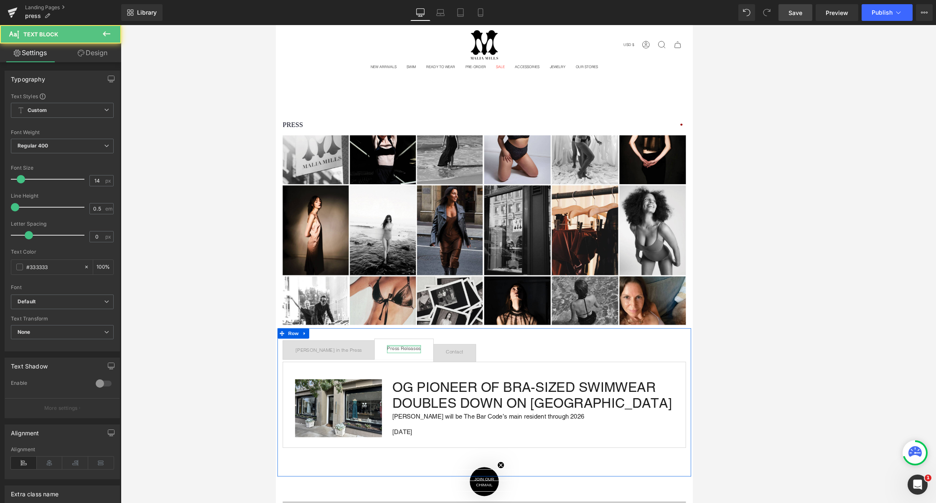
click at [415, 413] on div at bounding box center [430, 414] width 41 height 2
click at [423, 415] on div "Press Releases" at bounding box center [430, 418] width 41 height 10
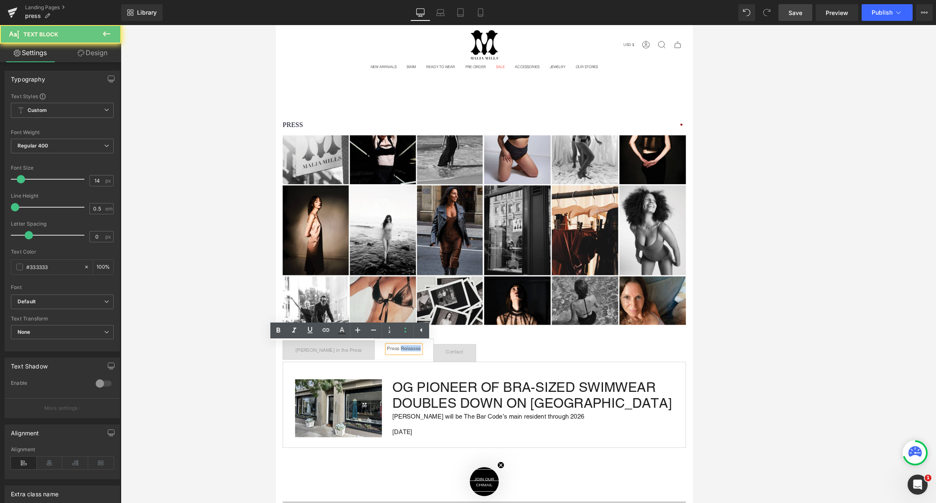
click at [423, 415] on div "Press Releases" at bounding box center [430, 418] width 41 height 10
click at [427, 415] on div "Press Releases" at bounding box center [430, 418] width 41 height 10
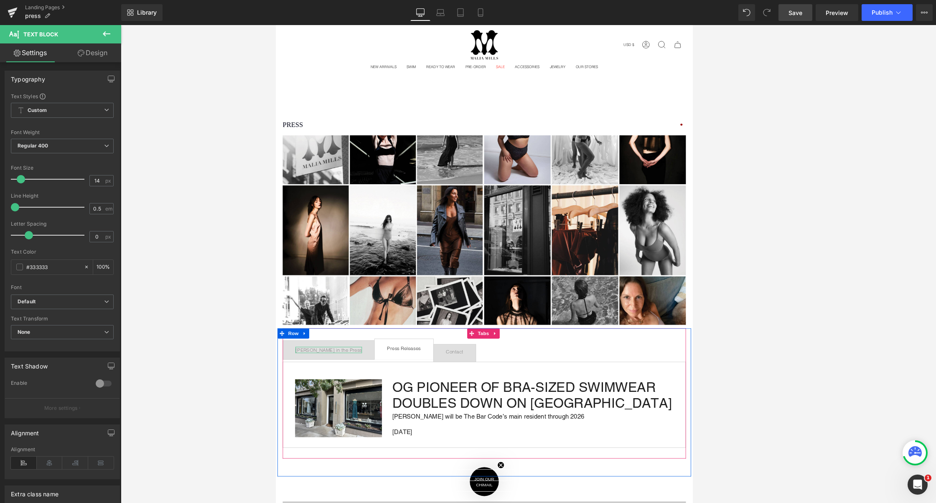
click at [324, 418] on div "Malia Mills in the Press" at bounding box center [339, 419] width 81 height 8
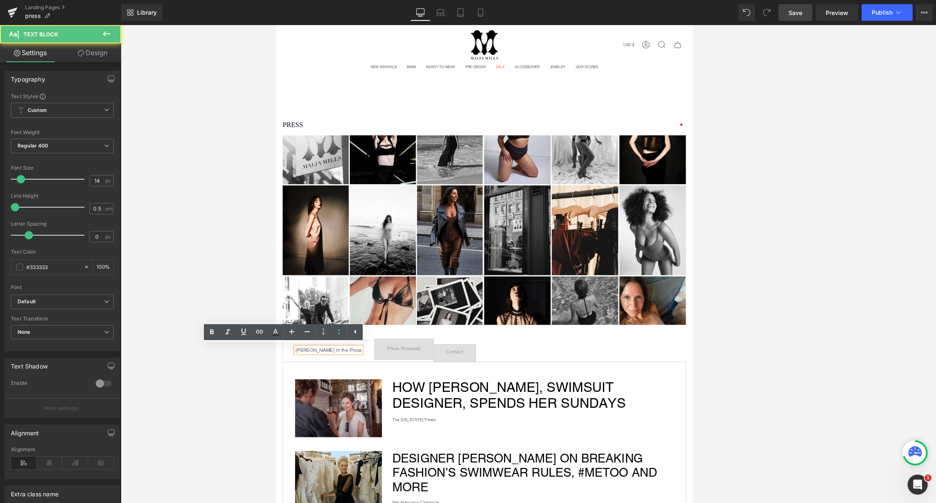
click at [328, 416] on div "Malia Mills in the Press" at bounding box center [339, 419] width 81 height 8
click at [413, 416] on div "Press Releases" at bounding box center [430, 418] width 41 height 10
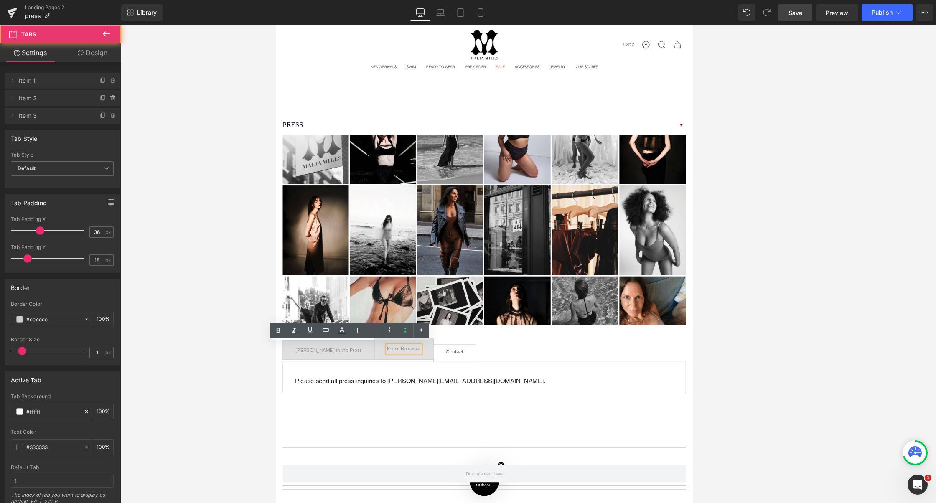
click at [483, 418] on span "Contact Text Block" at bounding box center [492, 423] width 51 height 21
click at [482, 420] on div "Contact" at bounding box center [492, 421] width 21 height 3
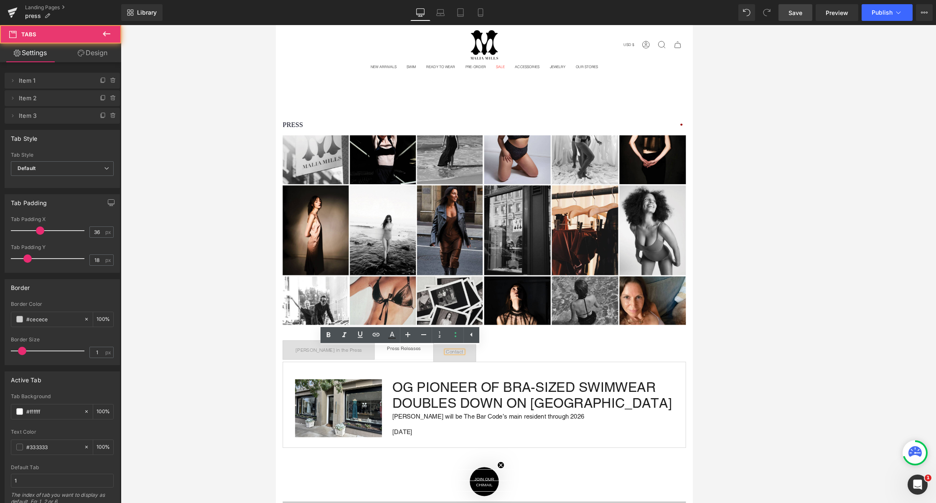
click at [405, 421] on span "Press Releases Text Block" at bounding box center [430, 418] width 71 height 25
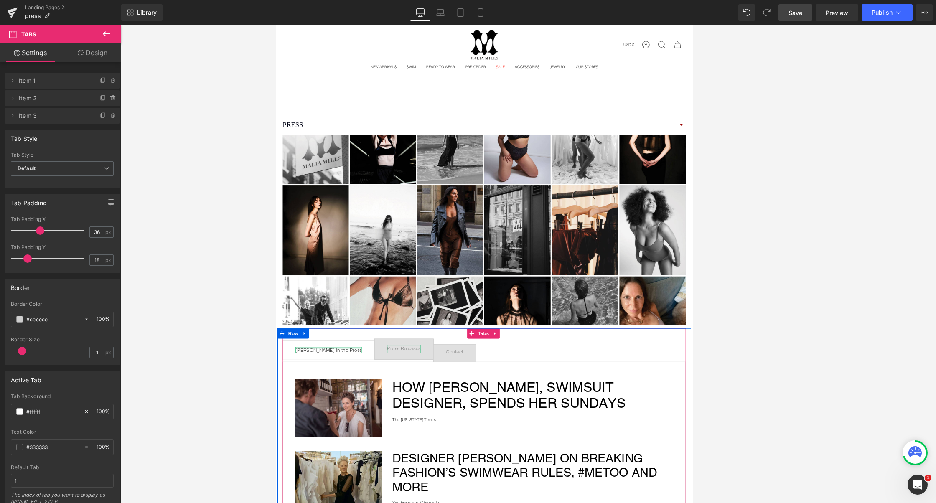
click at [353, 416] on div at bounding box center [339, 416] width 81 height 2
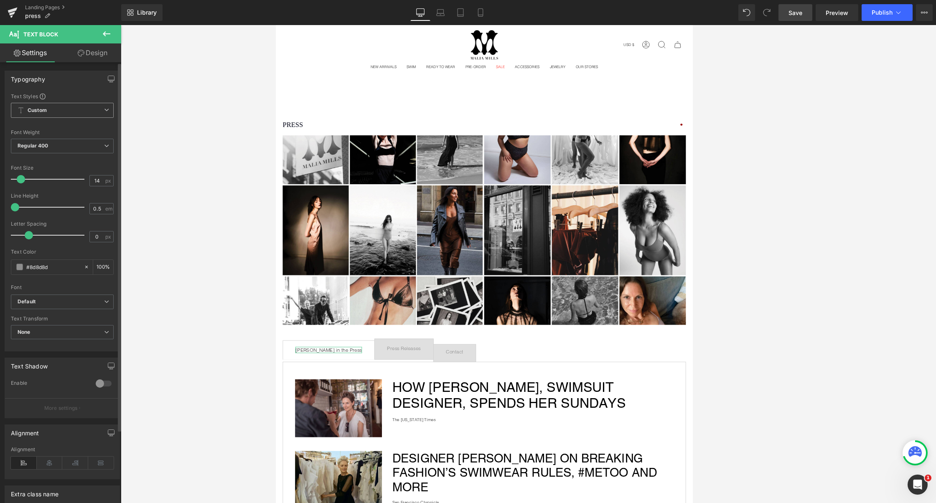
click at [76, 113] on span "Custom Setup Global Style" at bounding box center [62, 110] width 103 height 15
click at [76, 99] on div "Text Styles" at bounding box center [60, 96] width 99 height 7
click at [70, 144] on span "Regular 400" at bounding box center [62, 146] width 103 height 15
drag, startPoint x: 70, startPoint y: 144, endPoint x: 69, endPoint y: 152, distance: 7.5
click at [69, 152] on span "Regular 400" at bounding box center [60, 146] width 99 height 15
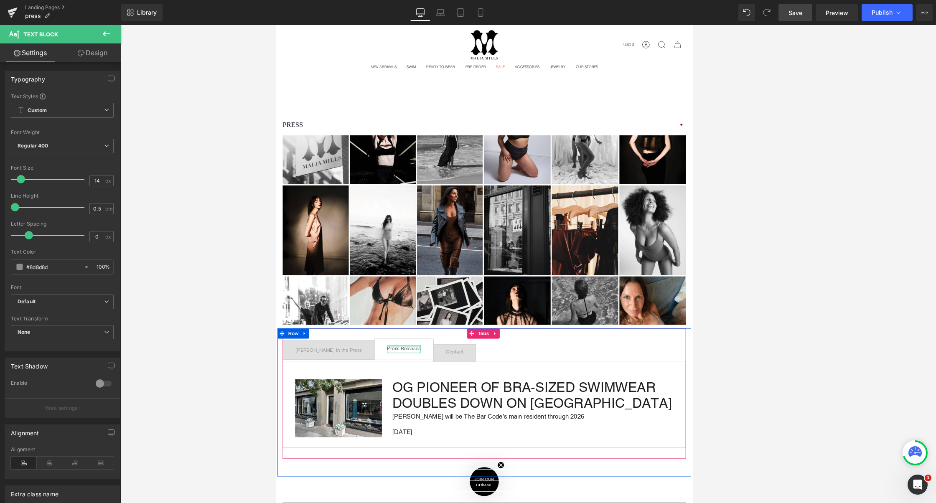
click at [410, 414] on div at bounding box center [430, 414] width 41 height 2
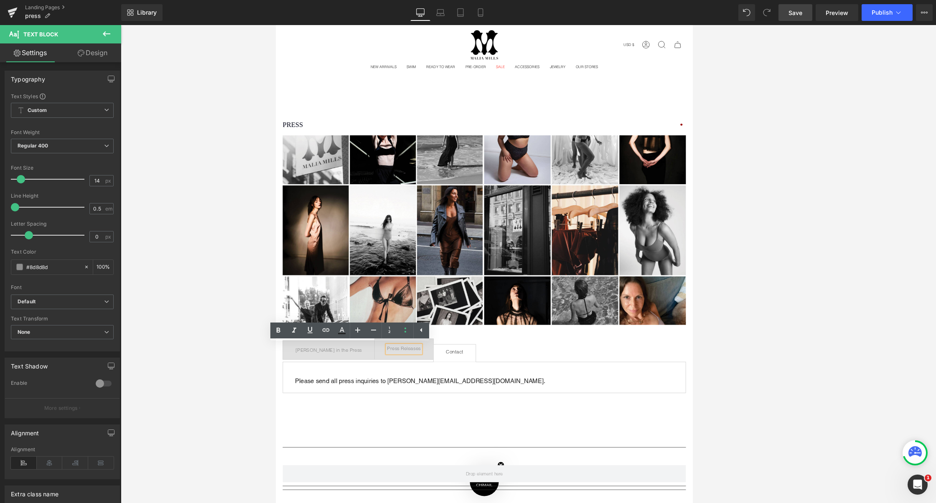
click at [480, 422] on span "Contact Text Block" at bounding box center [492, 423] width 51 height 21
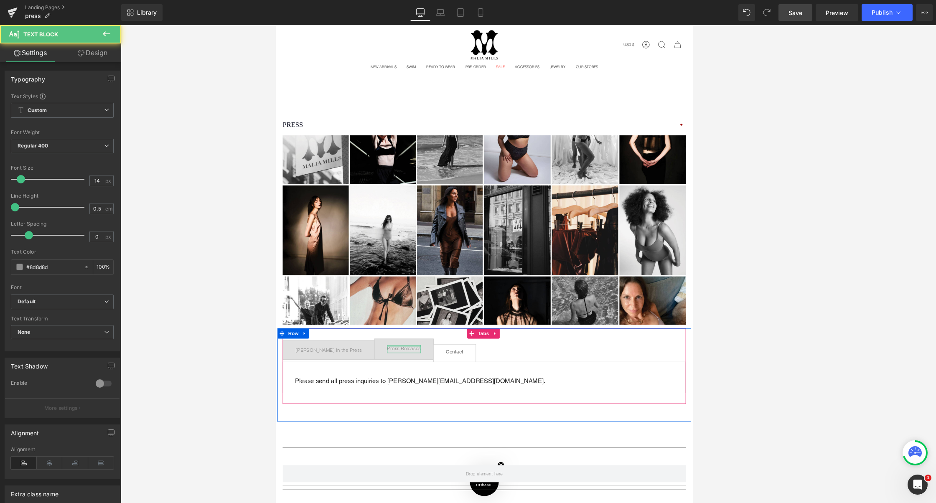
click at [417, 413] on div at bounding box center [430, 414] width 41 height 2
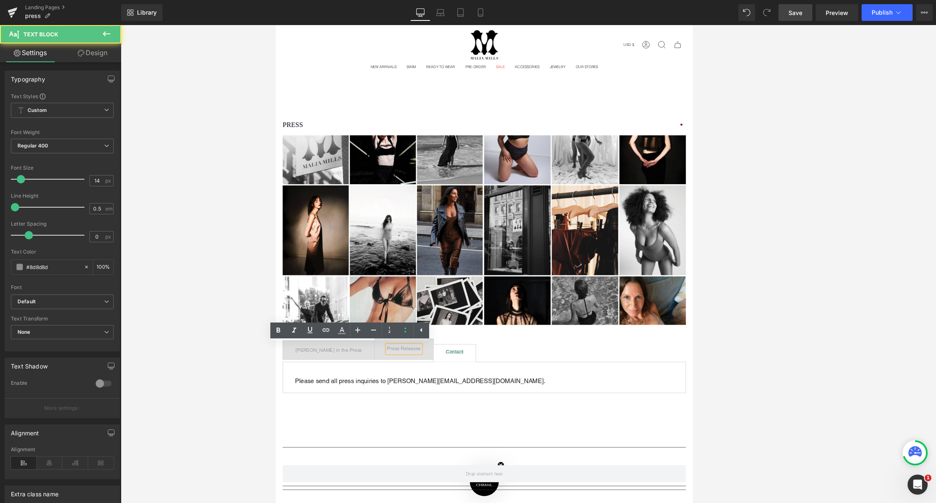
click at [482, 420] on div "Contact" at bounding box center [492, 421] width 21 height 3
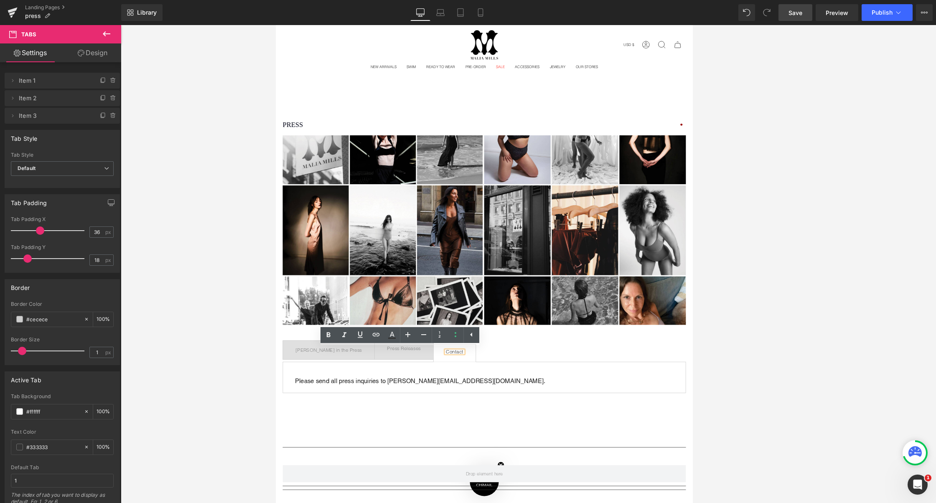
drag, startPoint x: 453, startPoint y: 418, endPoint x: 453, endPoint y: 410, distance: 8.8
click at [453, 410] on ul "Malia Mills in the Press Text Block Press Releases Text Block Contact Text Block" at bounding box center [528, 419] width 489 height 28
click at [78, 56] on icon at bounding box center [81, 53] width 7 height 7
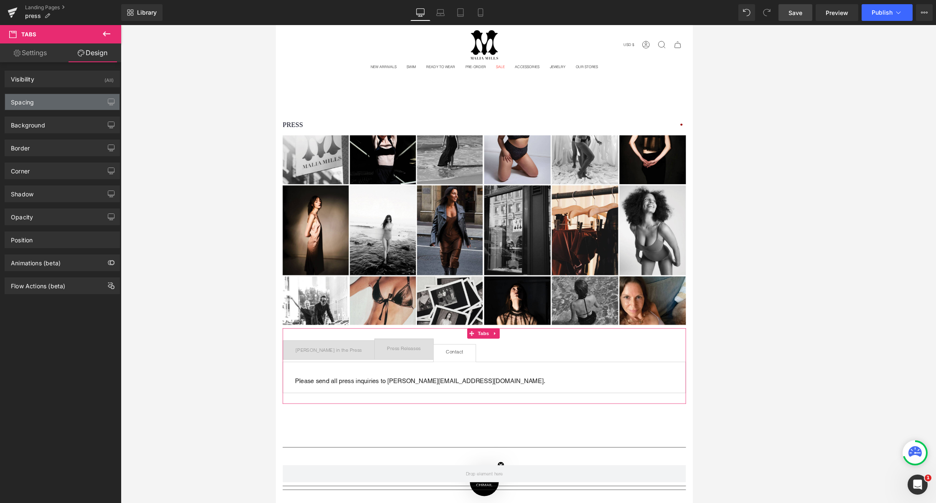
click at [44, 108] on div "Spacing" at bounding box center [62, 102] width 115 height 16
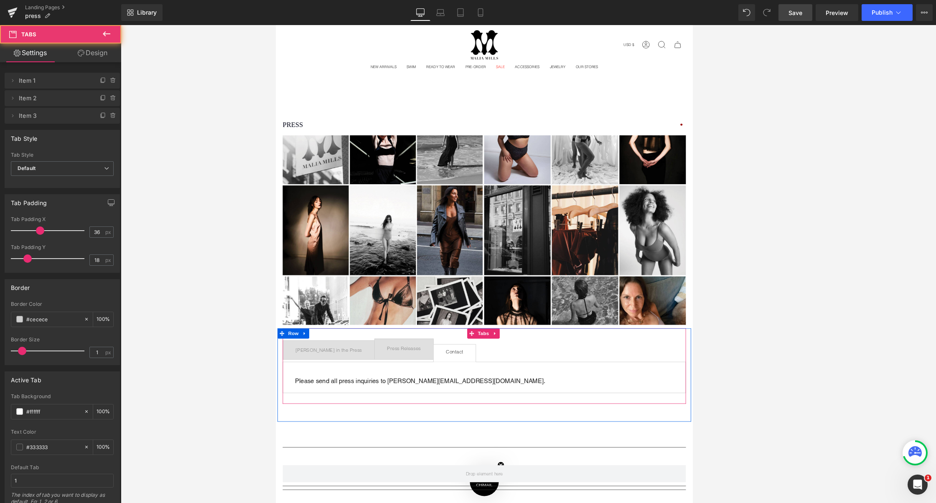
click at [421, 411] on span "Press Releases Text Block" at bounding box center [430, 418] width 71 height 25
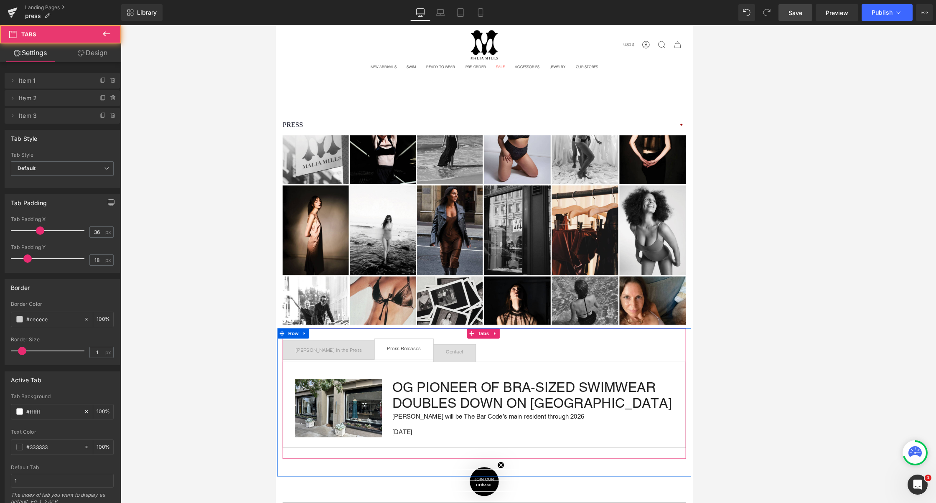
click at [525, 423] on ul "Malia Mills in the Press Text Block Press Releases Text Block Contact Text Block" at bounding box center [528, 419] width 489 height 28
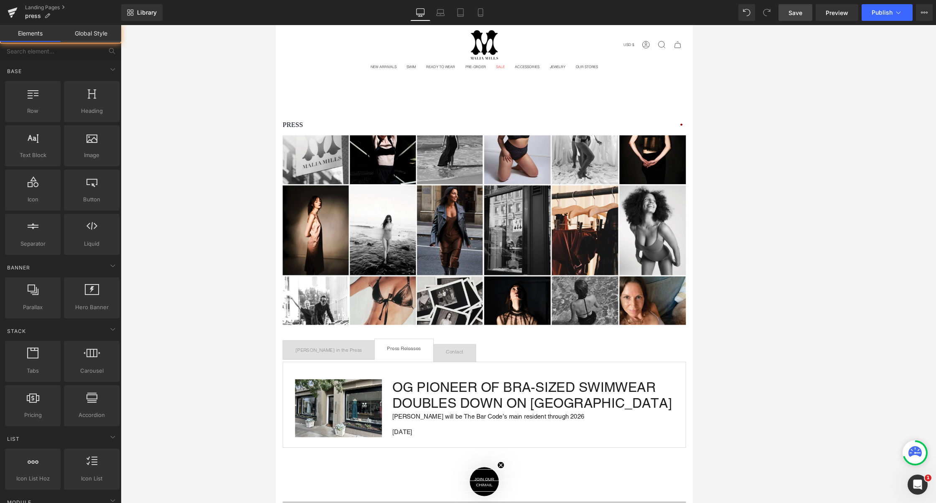
click at [525, 320] on div at bounding box center [529, 264] width 816 height 478
click at [467, 427] on span "Contact Text Block" at bounding box center [492, 423] width 51 height 21
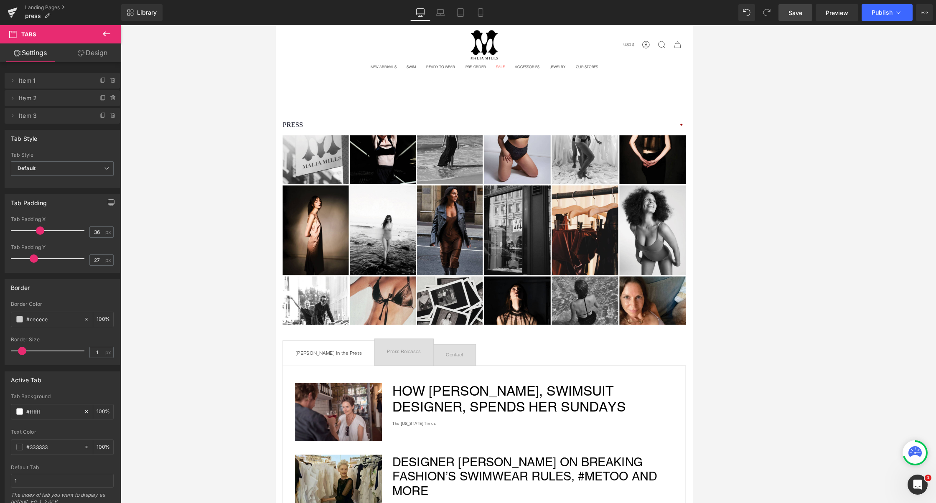
drag, startPoint x: 28, startPoint y: 257, endPoint x: 34, endPoint y: 257, distance: 6.3
click at [34, 257] on span at bounding box center [34, 259] width 8 height 8
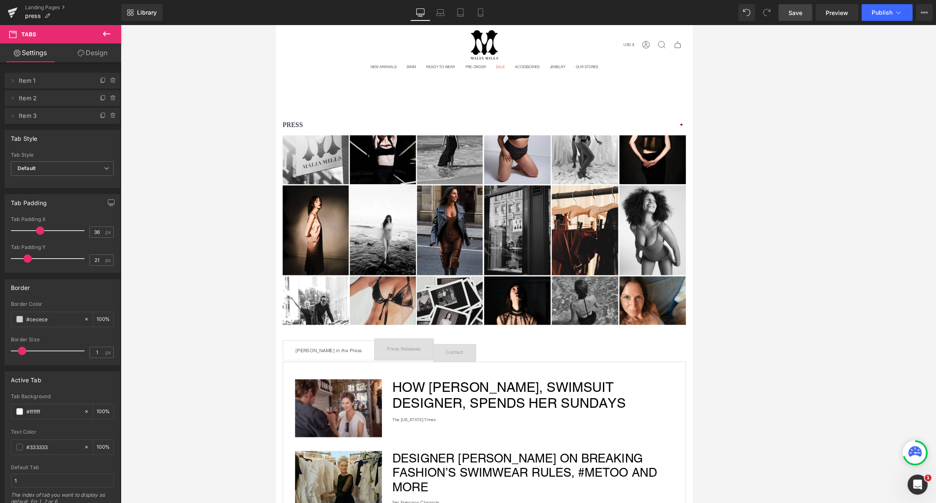
type input "22"
click at [31, 256] on span at bounding box center [30, 259] width 8 height 8
type input "30"
click at [35, 232] on span at bounding box center [36, 231] width 8 height 8
click at [10, 81] on icon at bounding box center [12, 80] width 7 height 7
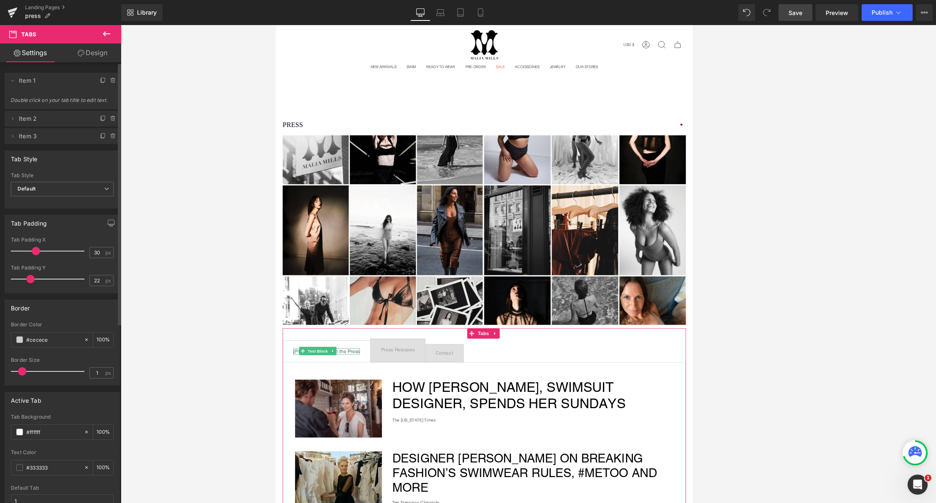
click at [25, 80] on span "Item 1" at bounding box center [54, 81] width 70 height 16
click at [429, 423] on span "Press Releases Text Block" at bounding box center [423, 420] width 66 height 28
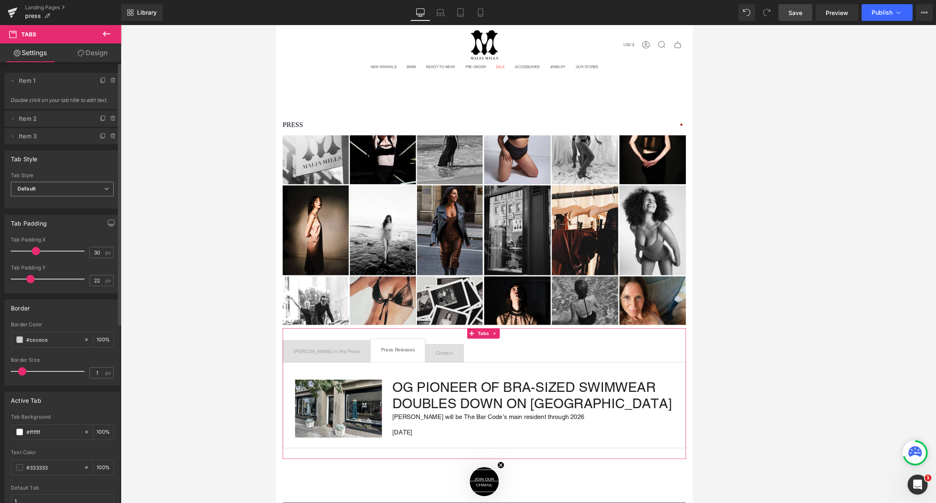
click at [85, 186] on span "Default" at bounding box center [62, 189] width 103 height 15
click at [70, 208] on li "Default" at bounding box center [60, 204] width 99 height 13
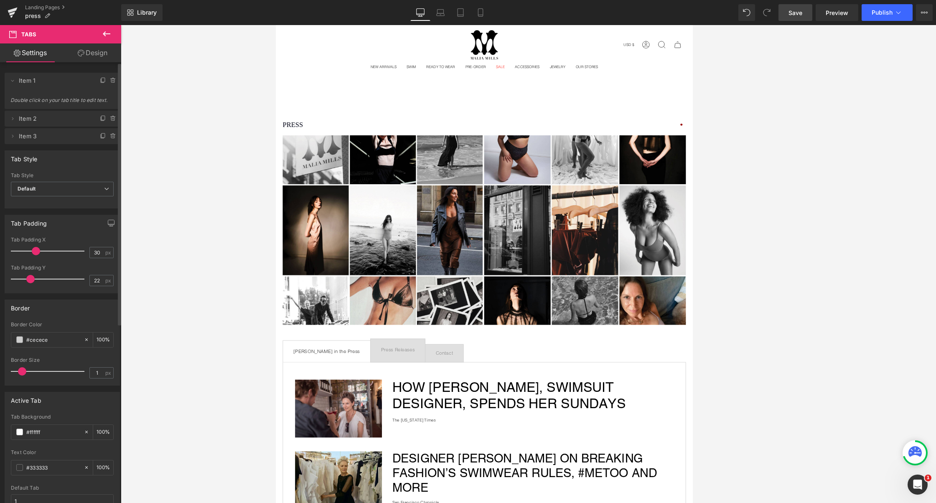
click at [78, 172] on div "Tab Style Default Underline Tab Style Default Default Underline" at bounding box center [62, 179] width 115 height 58
click at [404, 423] on div at bounding box center [423, 424] width 41 height 2
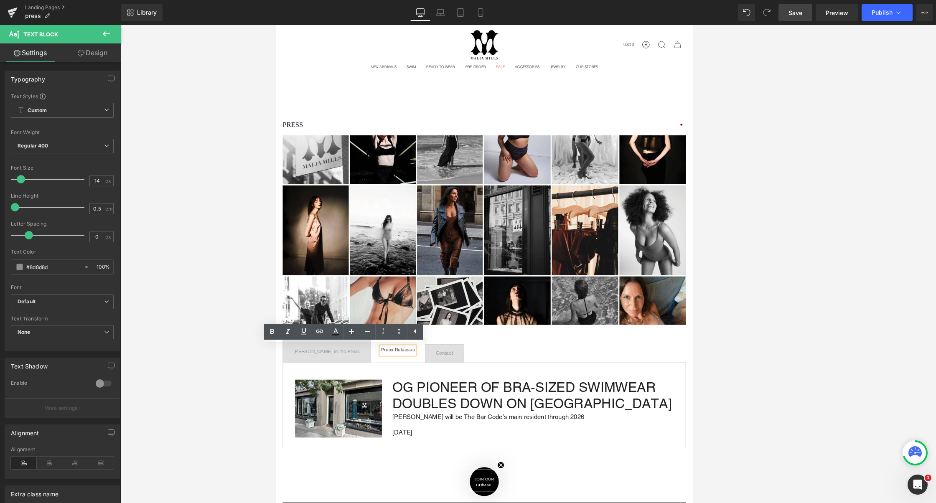
click at [403, 415] on div "Press Releases" at bounding box center [423, 420] width 41 height 10
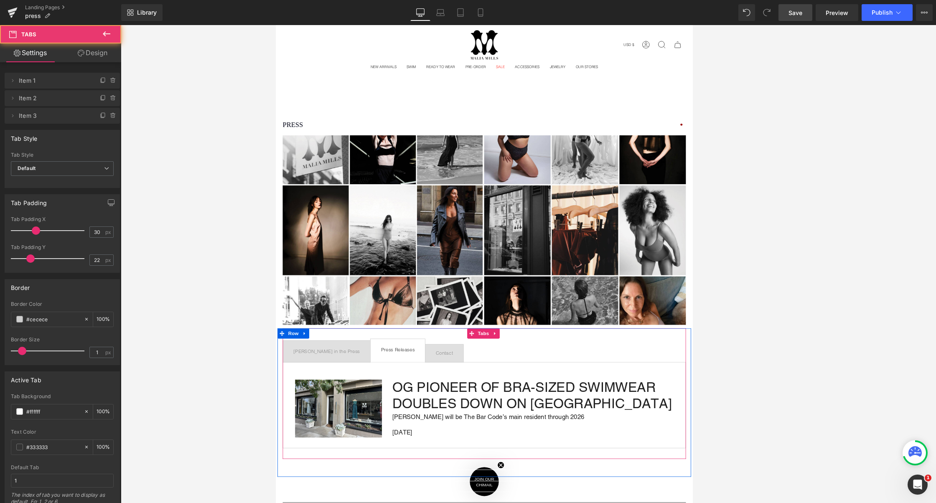
click at [357, 408] on span "Malia Mills in the Press Text Block" at bounding box center [337, 421] width 106 height 26
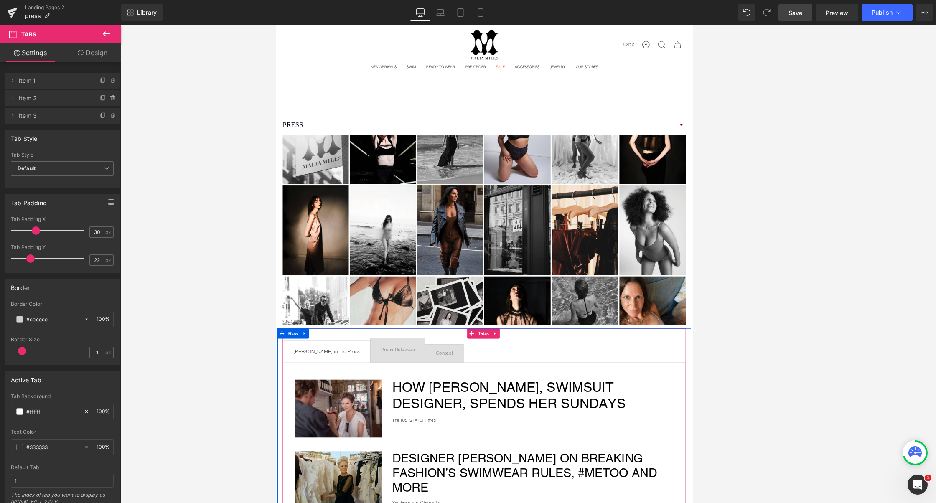
click at [390, 406] on span "Press Releases Text Block" at bounding box center [423, 420] width 66 height 28
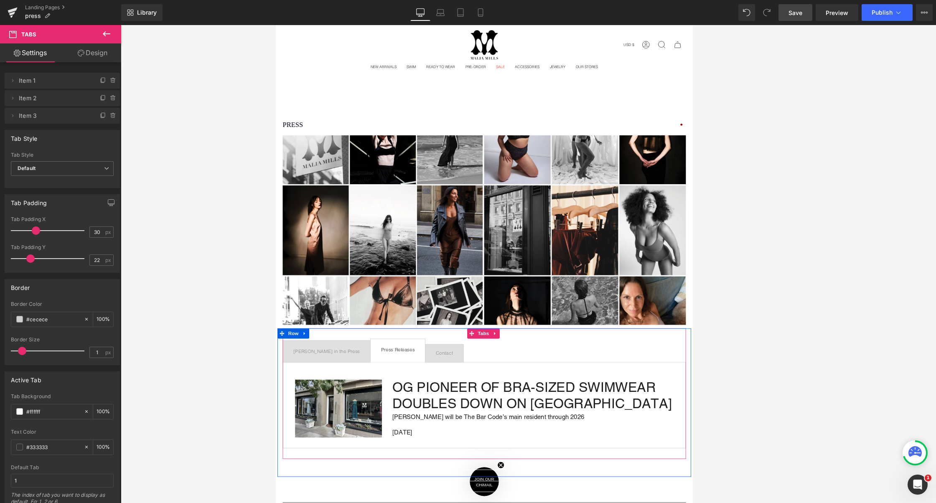
click at [390, 406] on span "Press Releases Text Block" at bounding box center [423, 420] width 66 height 28
click at [275, 25] on div at bounding box center [275, 25] width 0 height 0
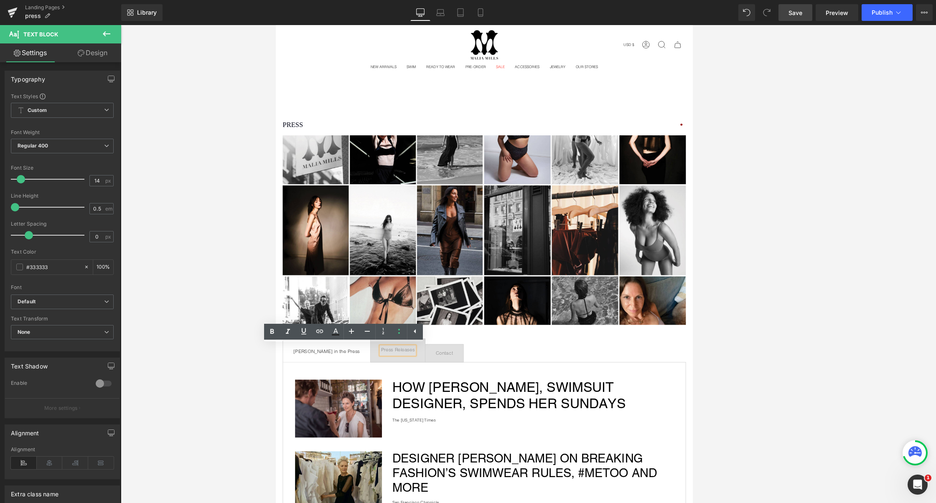
drag, startPoint x: 363, startPoint y: 418, endPoint x: 370, endPoint y: 422, distance: 7.5
click at [367, 421] on ul "Malia Mills in the Press Text Block Press Releases Text Block Contact Text Block" at bounding box center [528, 419] width 489 height 29
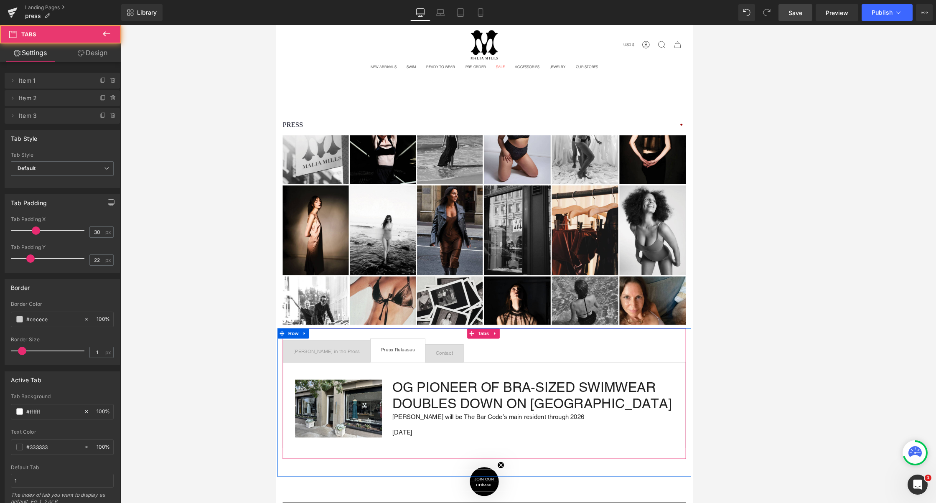
click at [390, 422] on span "Press Releases Text Block" at bounding box center [423, 420] width 66 height 28
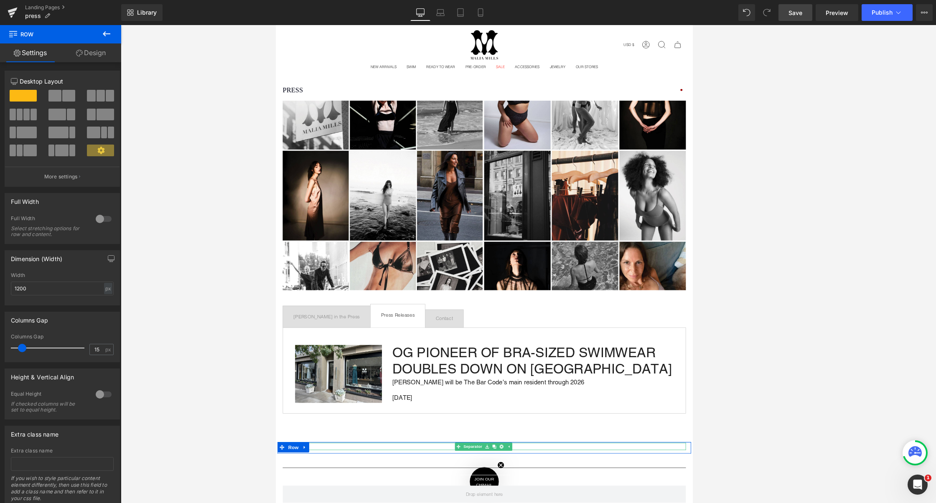
scroll to position [29, 0]
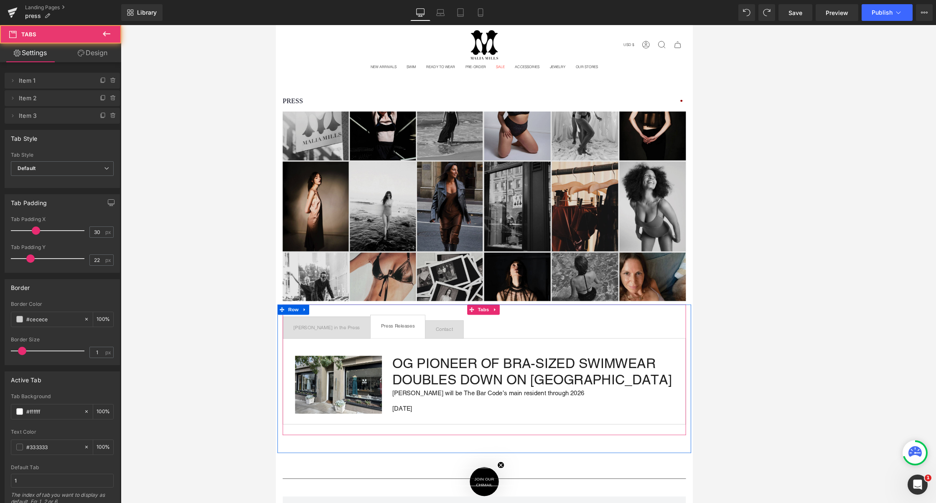
click at [390, 379] on span "Press Releases Text Block" at bounding box center [423, 391] width 66 height 28
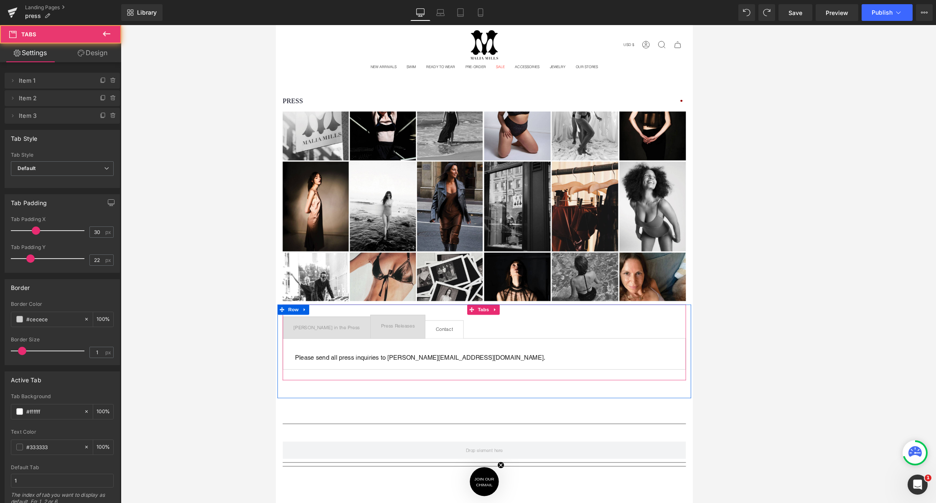
click at [457, 384] on span "Contact Text Block" at bounding box center [480, 394] width 46 height 21
click at [311, 382] on span "[PERSON_NAME] in the Press Text Block" at bounding box center [337, 392] width 106 height 26
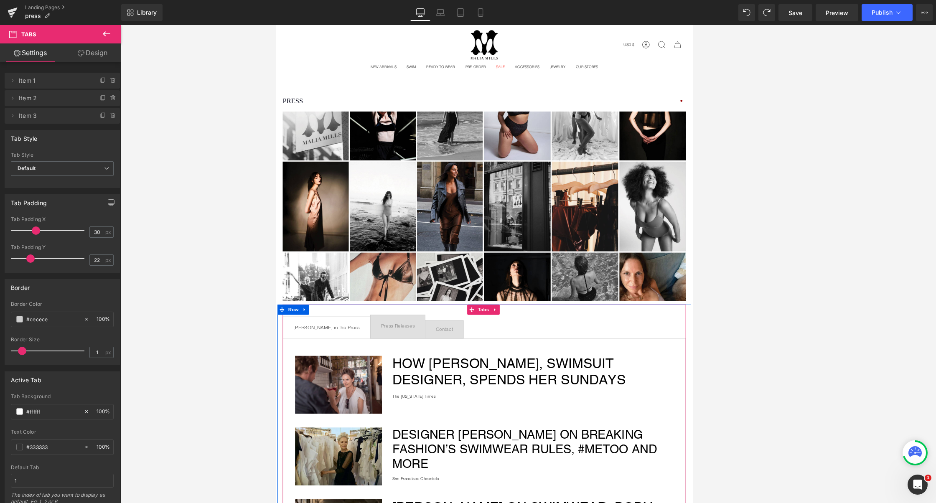
click at [390, 380] on span "Press Releases Text Block" at bounding box center [423, 391] width 66 height 28
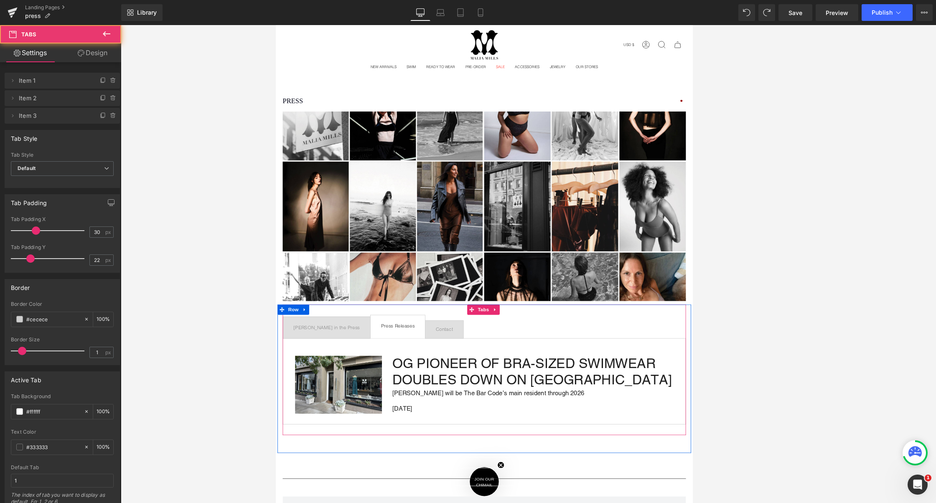
click at [390, 380] on span "Press Releases Text Block" at bounding box center [423, 391] width 66 height 28
drag, startPoint x: 381, startPoint y: 376, endPoint x: 380, endPoint y: 380, distance: 4.3
click at [390, 380] on span "Press Releases Text Block" at bounding box center [423, 391] width 66 height 28
click at [457, 384] on span "Contact Text Block" at bounding box center [480, 394] width 46 height 21
click at [403, 391] on div "Press Releases" at bounding box center [423, 391] width 41 height 10
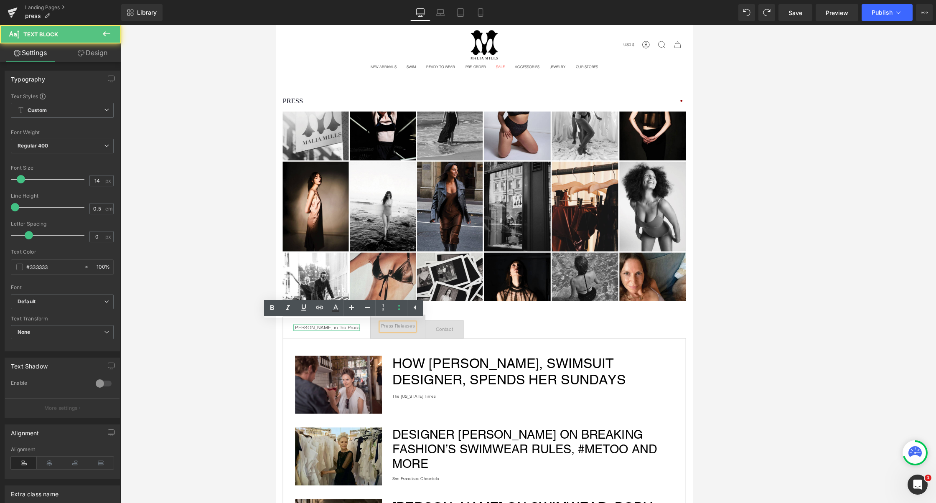
click at [347, 391] on div "[PERSON_NAME] in the Press" at bounding box center [337, 392] width 81 height 8
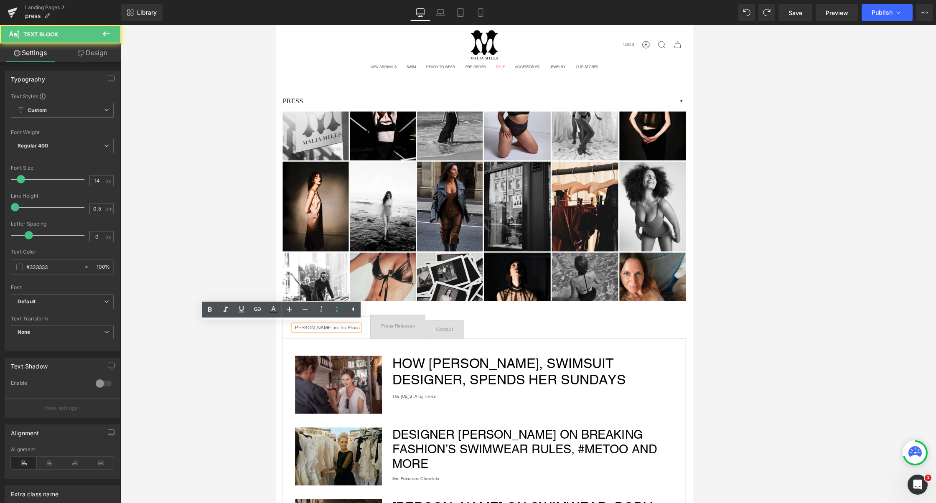
click at [352, 391] on div "[PERSON_NAME] in the Press" at bounding box center [337, 392] width 81 height 8
click at [349, 391] on div "[PERSON_NAME] in the Press" at bounding box center [337, 392] width 81 height 8
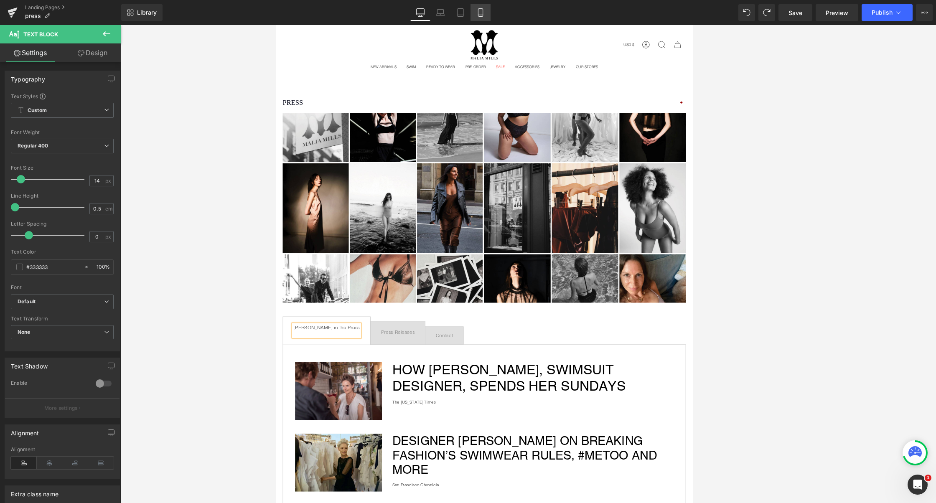
scroll to position [29, 0]
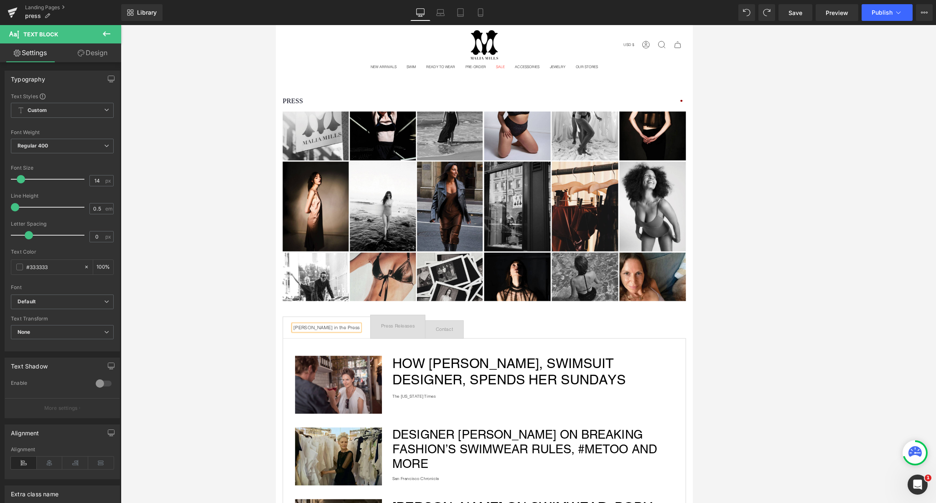
click at [413, 390] on div "Press Releases" at bounding box center [423, 391] width 41 height 10
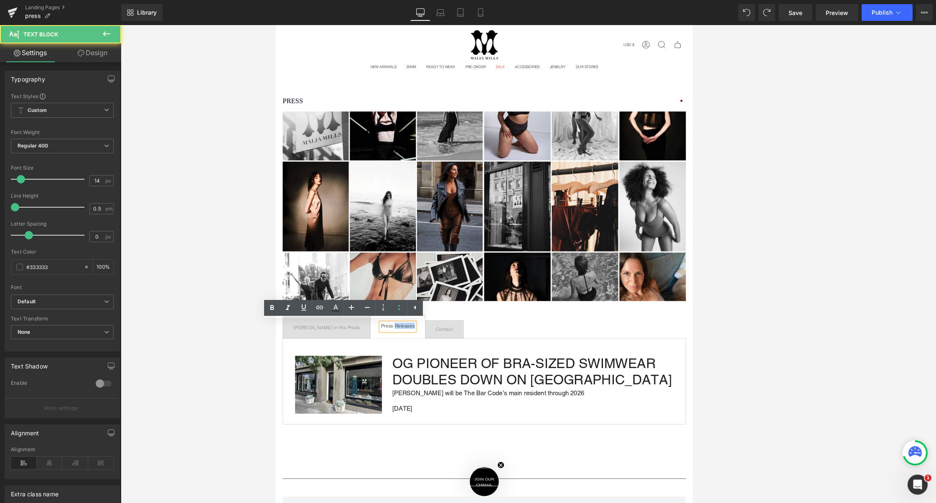
click at [413, 390] on div "Press Releases" at bounding box center [423, 391] width 41 height 10
click at [418, 387] on div "Press Releases" at bounding box center [423, 391] width 41 height 10
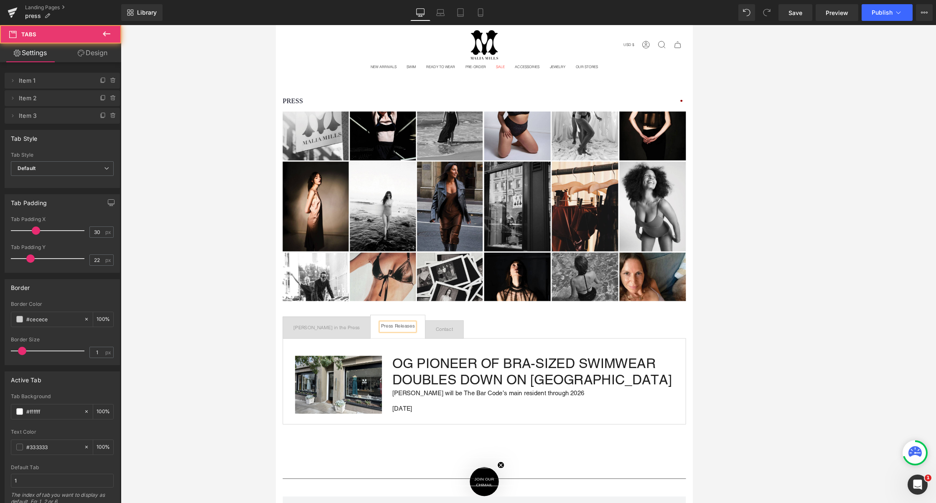
click at [463, 385] on span "Contact Text Block" at bounding box center [480, 394] width 46 height 21
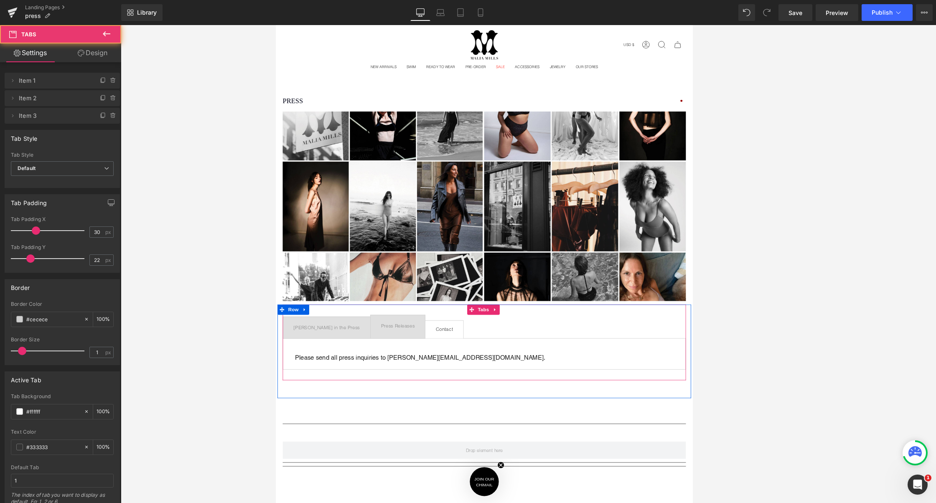
click at [393, 396] on span "Press Releases Text Block" at bounding box center [423, 391] width 66 height 28
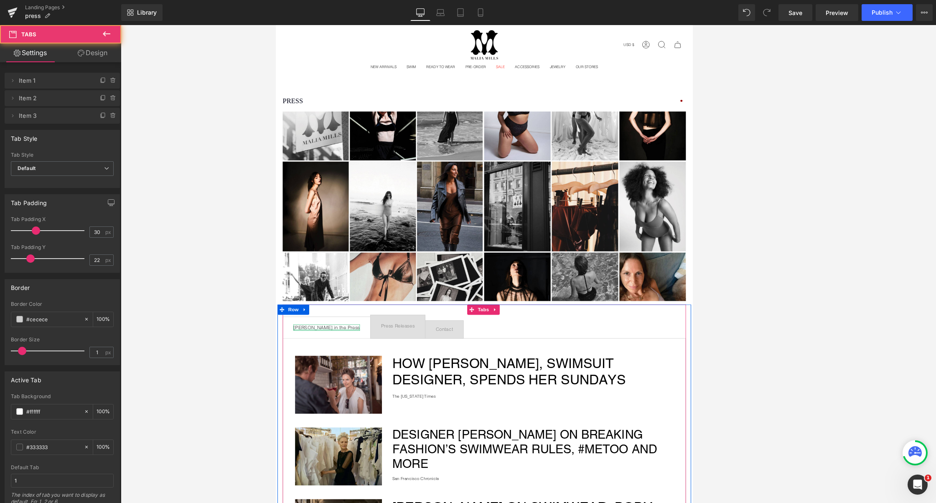
click at [326, 394] on div at bounding box center [337, 395] width 81 height 2
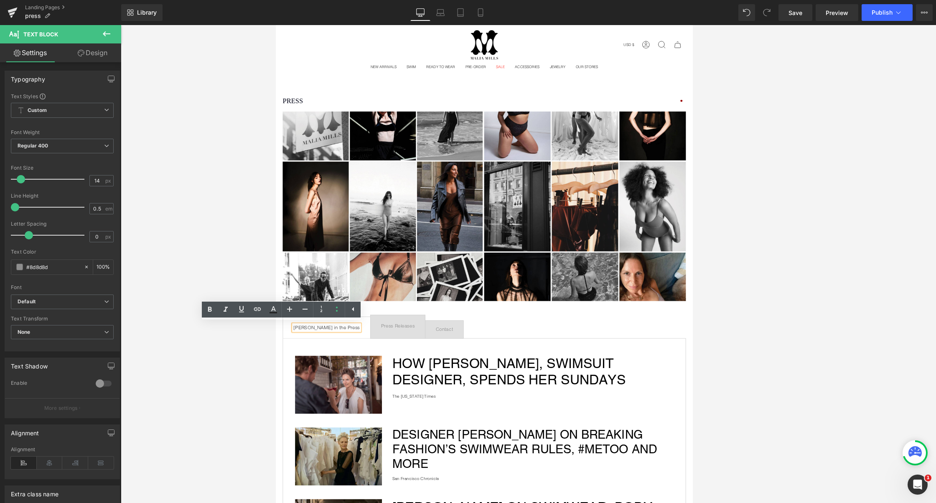
click at [419, 382] on span "Press Releases Text Block" at bounding box center [423, 391] width 66 height 28
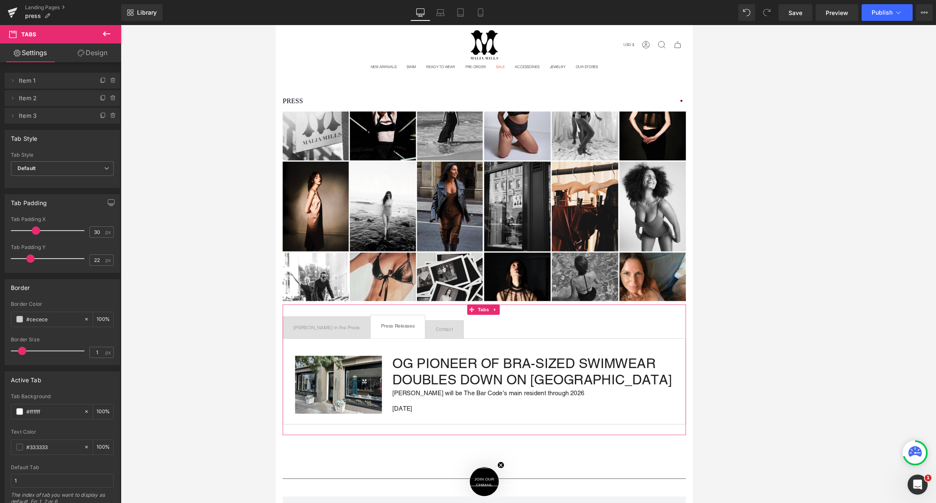
click at [104, 51] on link "Design" at bounding box center [92, 52] width 61 height 19
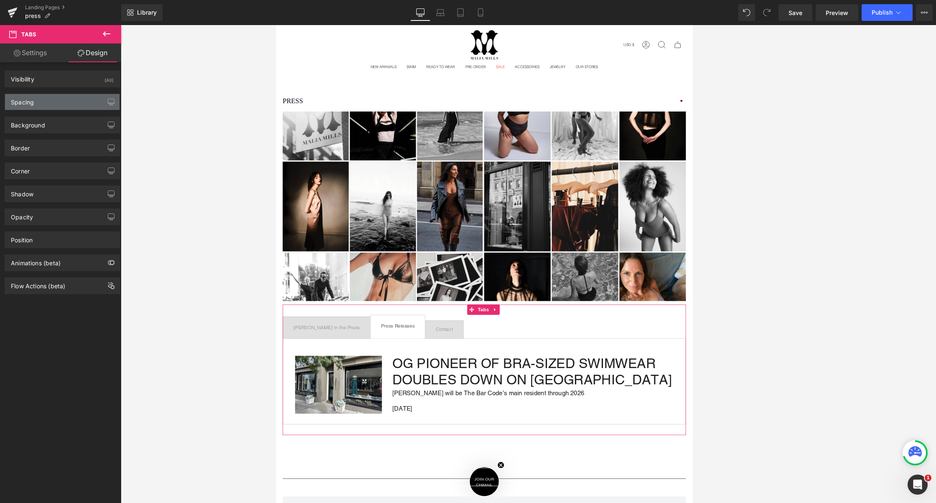
click at [69, 103] on div "Spacing" at bounding box center [62, 102] width 115 height 16
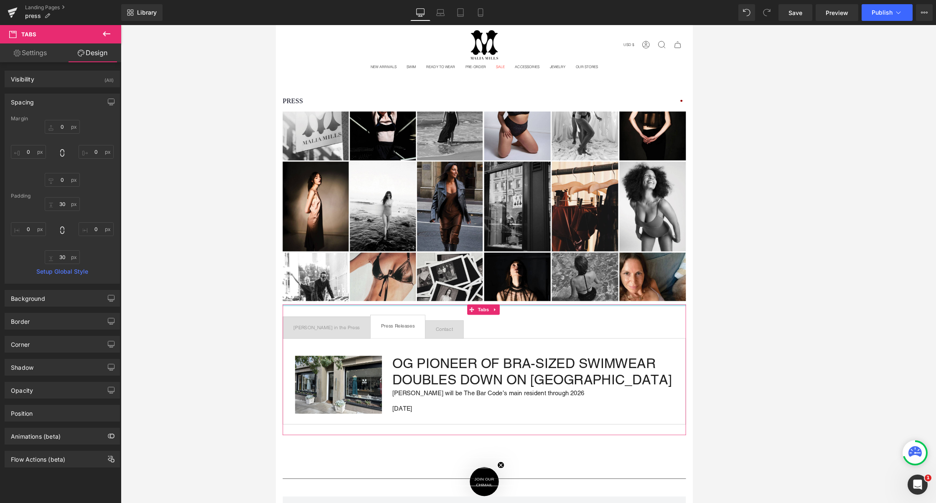
click at [81, 198] on div "Padding" at bounding box center [62, 196] width 103 height 6
click at [65, 205] on input "30" at bounding box center [62, 204] width 35 height 14
type input "3"
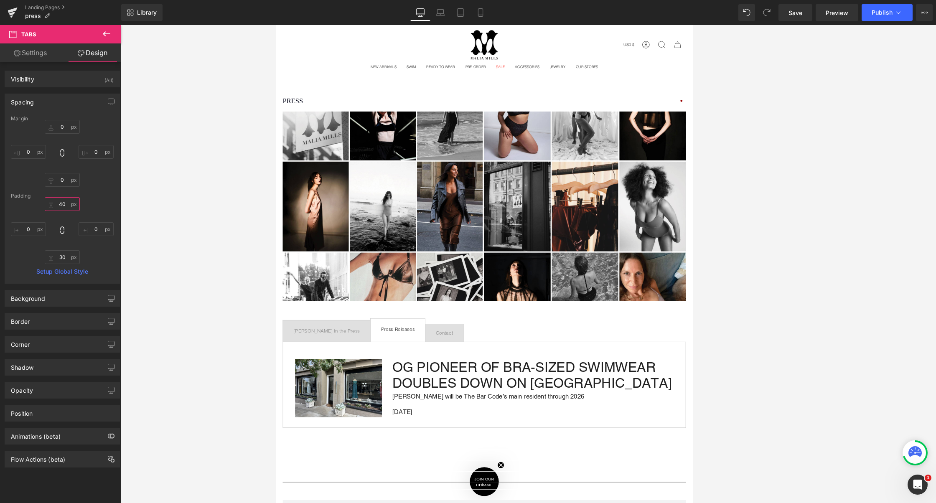
type input "4"
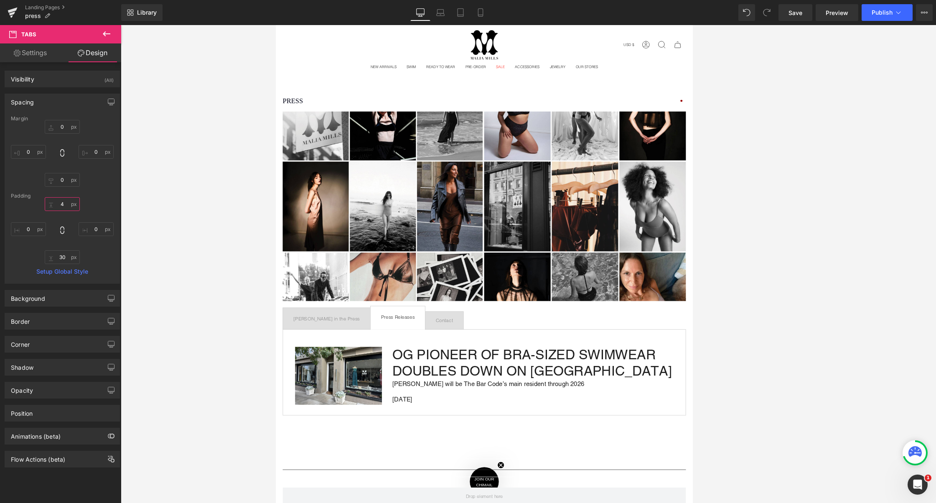
type input "4z"
type input "30"
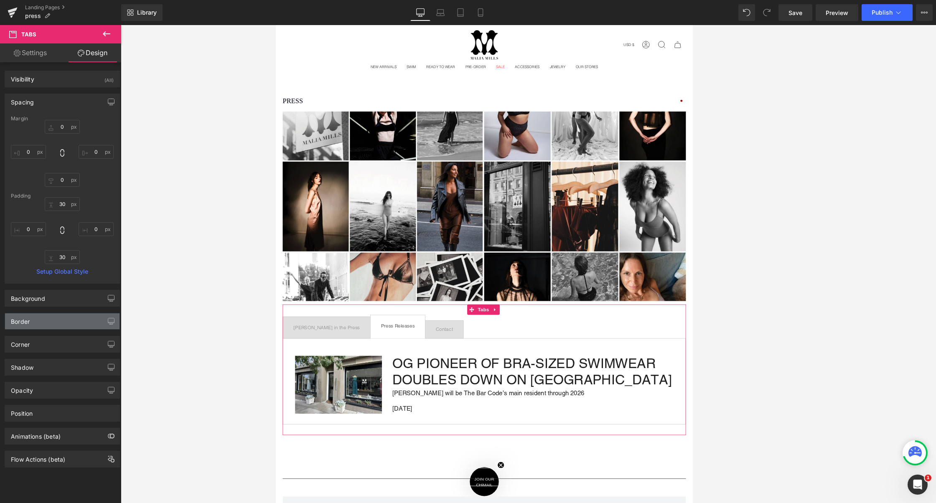
click at [70, 319] on div "Border" at bounding box center [62, 321] width 115 height 16
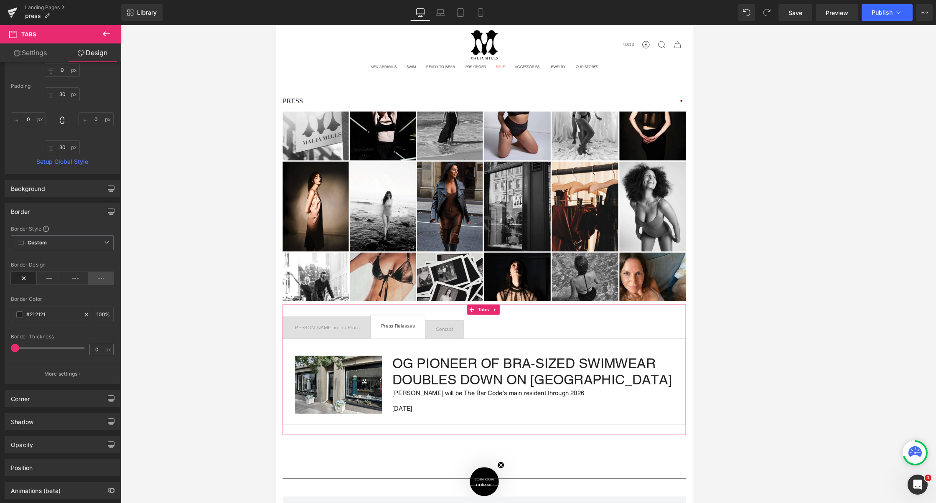
scroll to position [112, 0]
click at [43, 278] on icon at bounding box center [50, 276] width 26 height 13
click at [66, 275] on icon at bounding box center [75, 276] width 26 height 13
click at [17, 277] on icon at bounding box center [24, 276] width 26 height 13
click at [334, 395] on span "[PERSON_NAME] in the Press Text Block" at bounding box center [337, 392] width 106 height 26
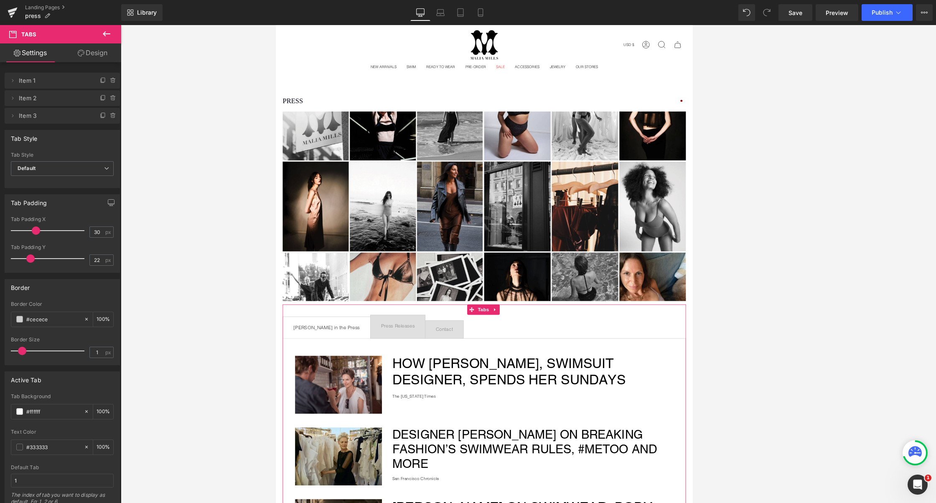
click at [104, 51] on link "Design" at bounding box center [92, 52] width 61 height 19
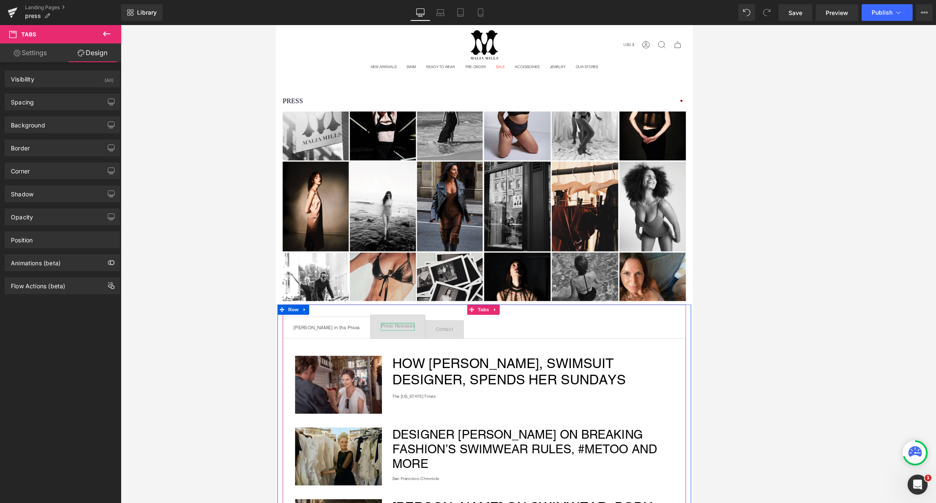
click at [404, 386] on div at bounding box center [423, 387] width 41 height 2
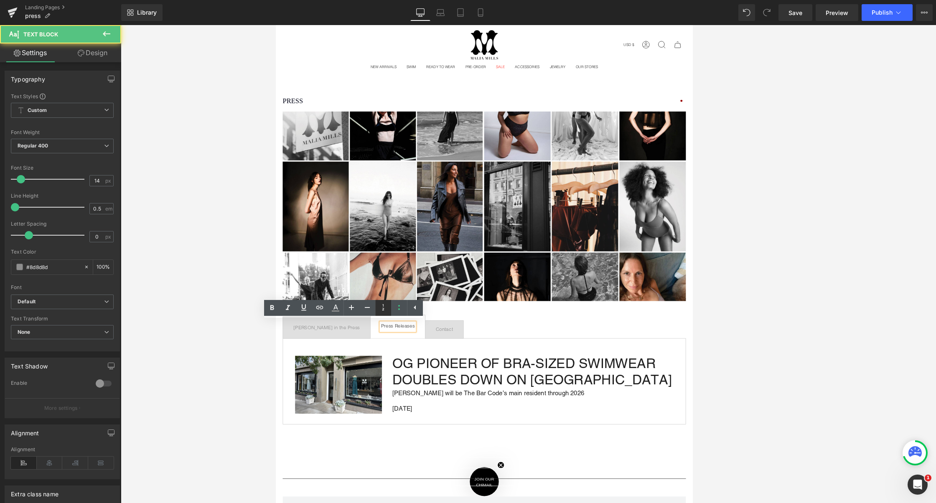
click at [383, 315] on link at bounding box center [383, 308] width 16 height 16
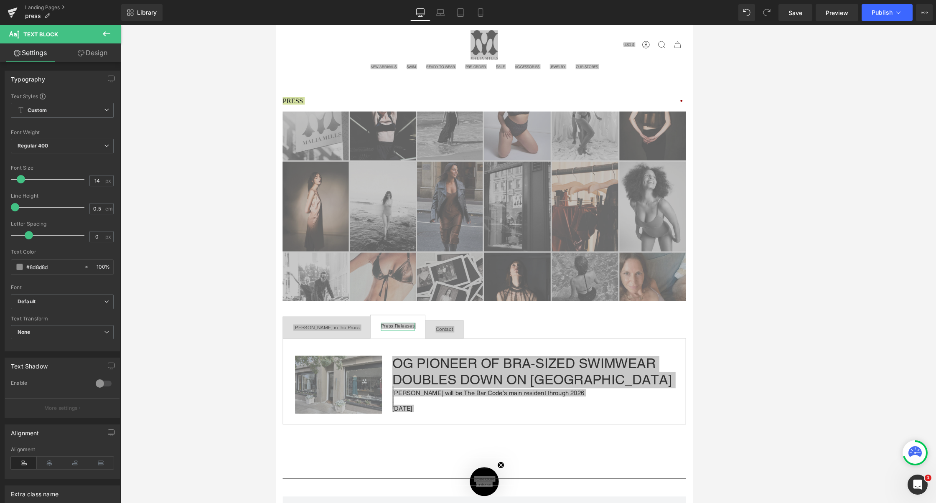
click at [91, 53] on link "Design" at bounding box center [92, 52] width 61 height 19
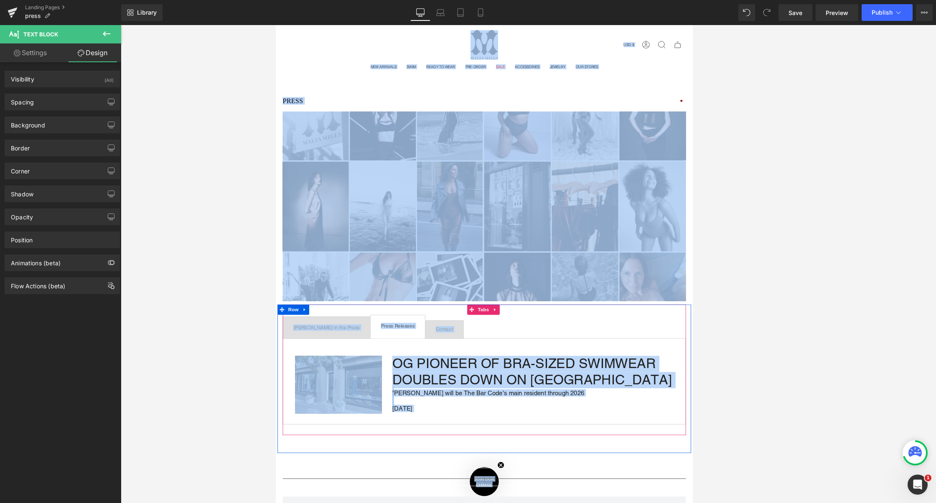
click at [390, 382] on span "Press Releases Text Block" at bounding box center [423, 391] width 66 height 28
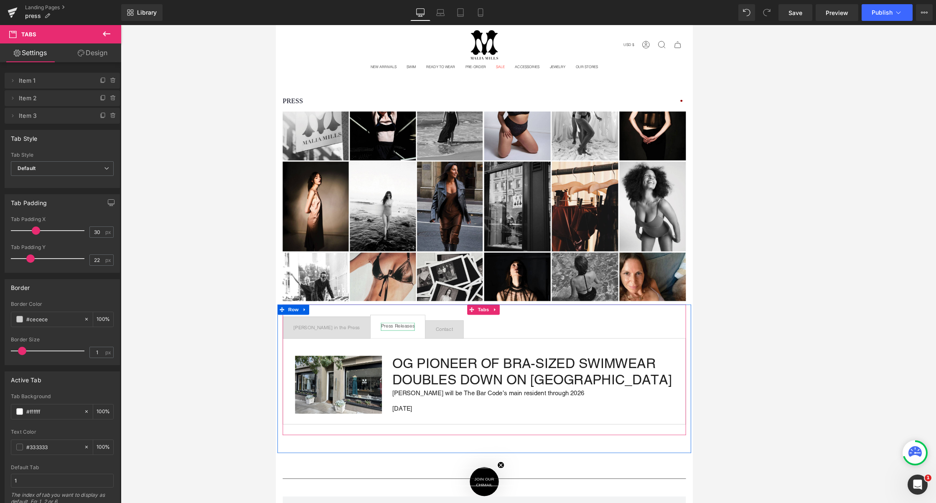
click at [409, 389] on div "Press Releases" at bounding box center [423, 391] width 41 height 10
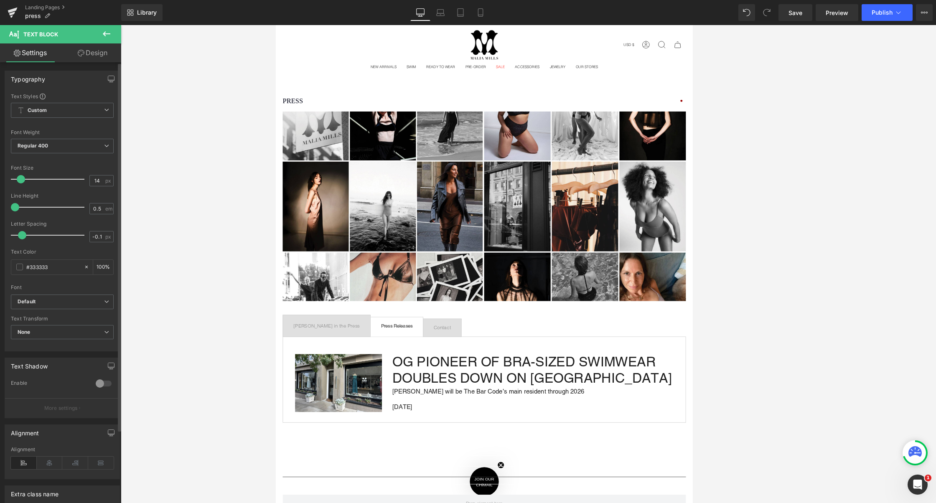
type input "0"
click at [29, 235] on span at bounding box center [29, 235] width 8 height 8
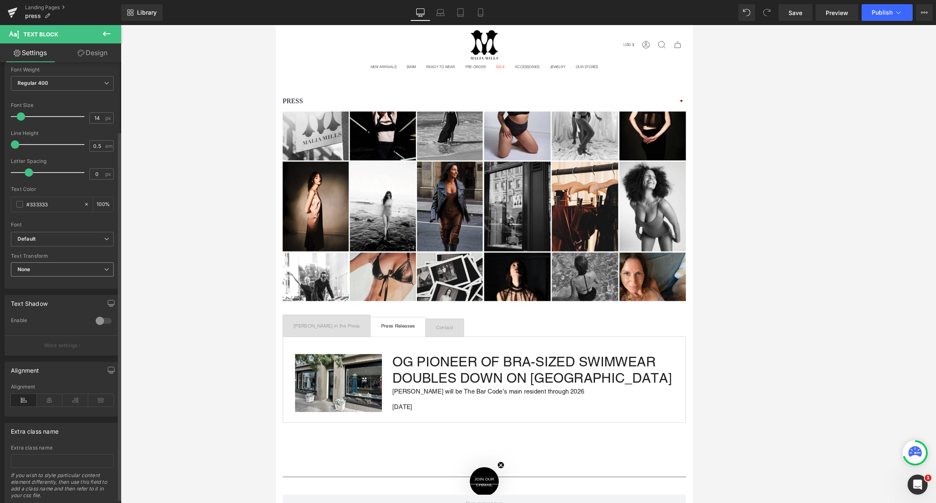
scroll to position [0, 0]
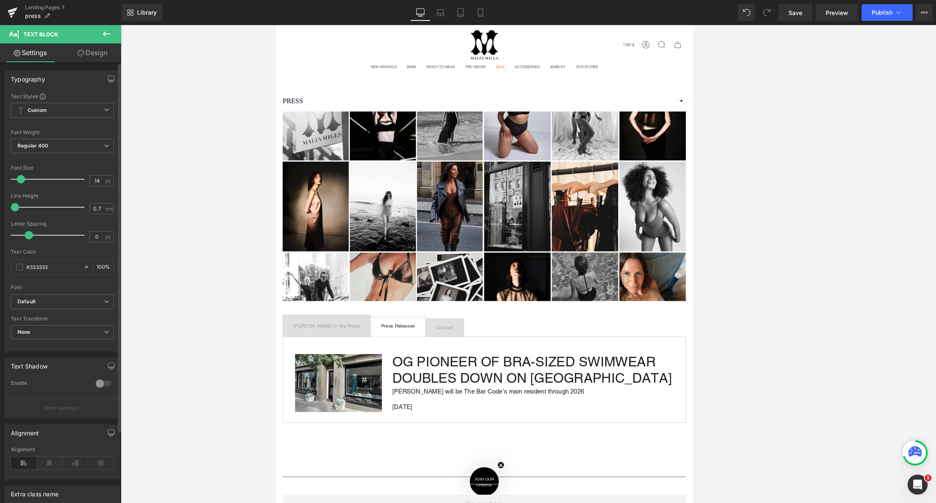
type input "0.8"
drag, startPoint x: 18, startPoint y: 208, endPoint x: 26, endPoint y: 208, distance: 8.4
click at [26, 208] on span at bounding box center [23, 207] width 8 height 8
click at [457, 385] on span "Contact Text Block" at bounding box center [480, 392] width 46 height 21
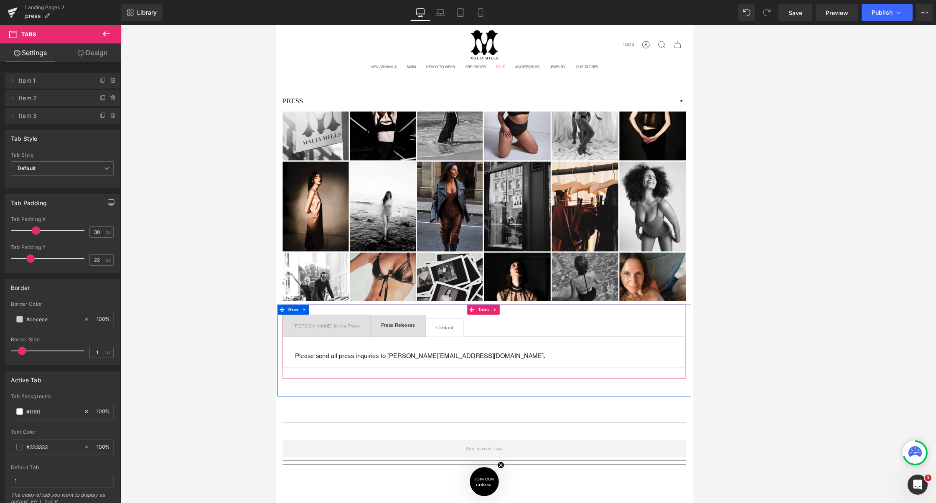
click at [466, 392] on span "Contact Text Block" at bounding box center [480, 392] width 46 height 21
click at [457, 388] on span "Contact Text Block" at bounding box center [480, 392] width 46 height 21
click at [470, 391] on div "Contact Text Block" at bounding box center [480, 392] width 21 height 3
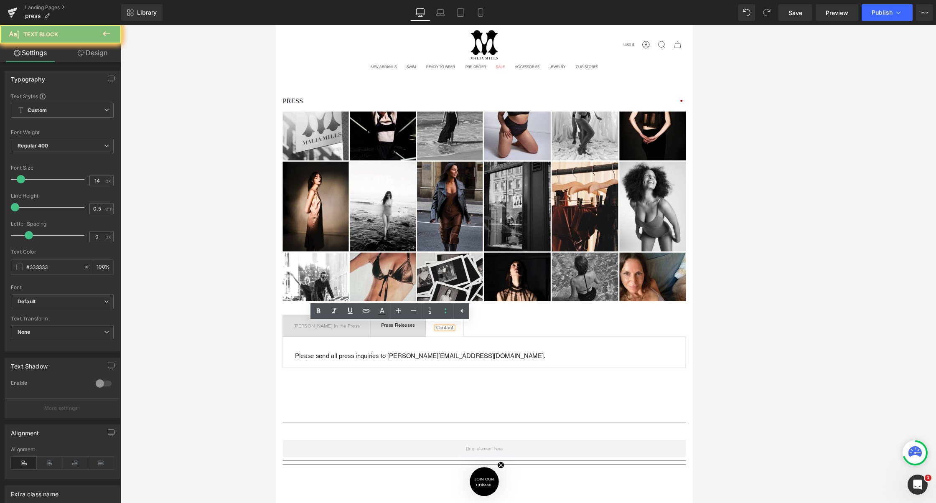
click at [470, 391] on div "Contact Text Block" at bounding box center [480, 392] width 21 height 3
click at [470, 391] on div "Contact" at bounding box center [480, 392] width 21 height 3
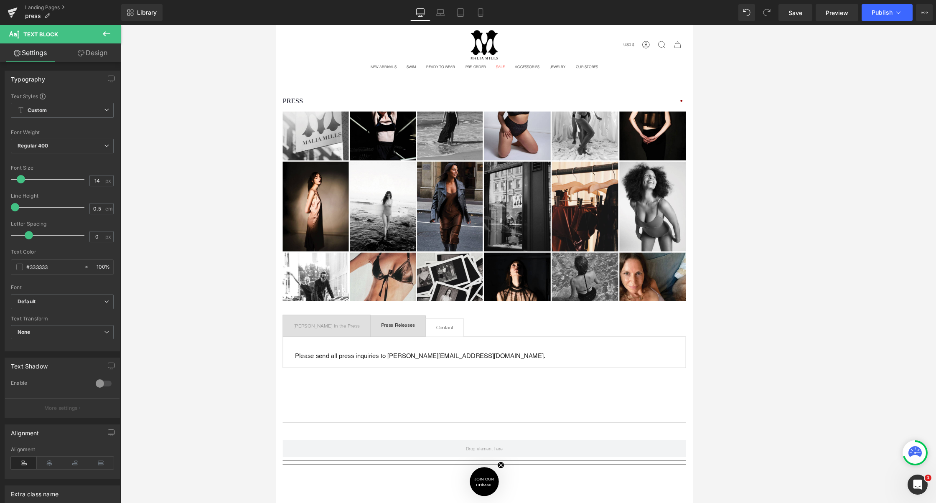
click at [98, 55] on link "Design" at bounding box center [92, 52] width 61 height 19
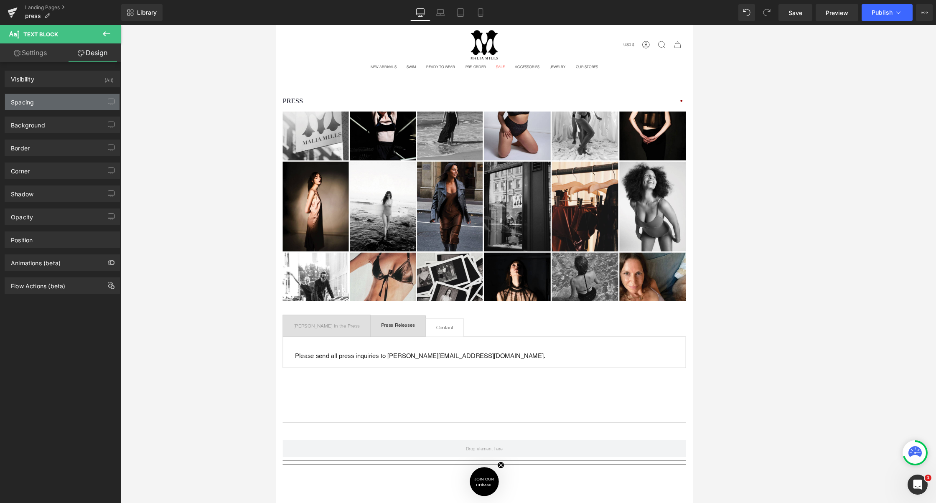
click at [51, 101] on div "Spacing" at bounding box center [62, 102] width 115 height 16
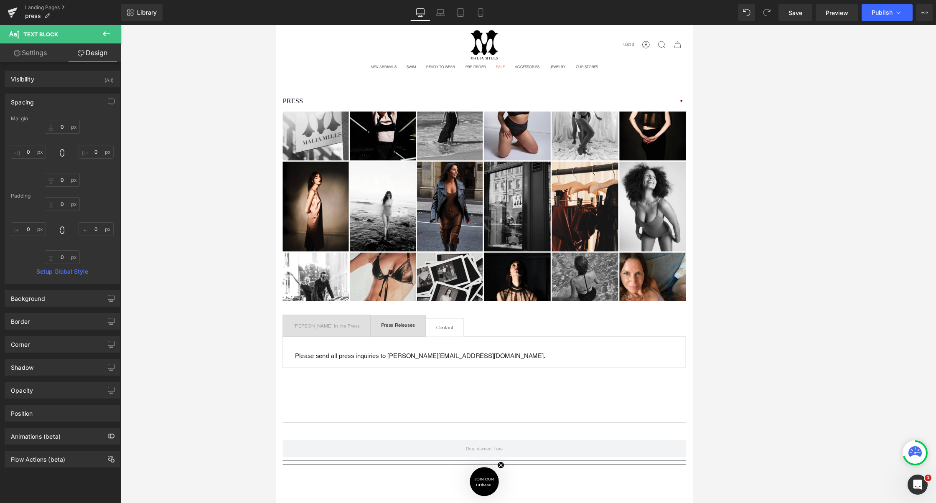
click at [80, 51] on icon at bounding box center [81, 53] width 7 height 7
click at [43, 55] on link "Settings" at bounding box center [30, 52] width 61 height 19
type input "100"
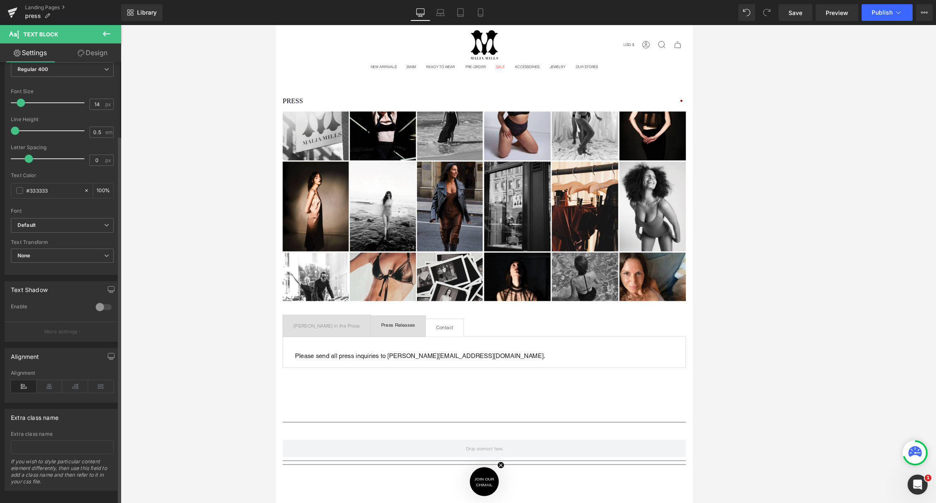
scroll to position [88, 0]
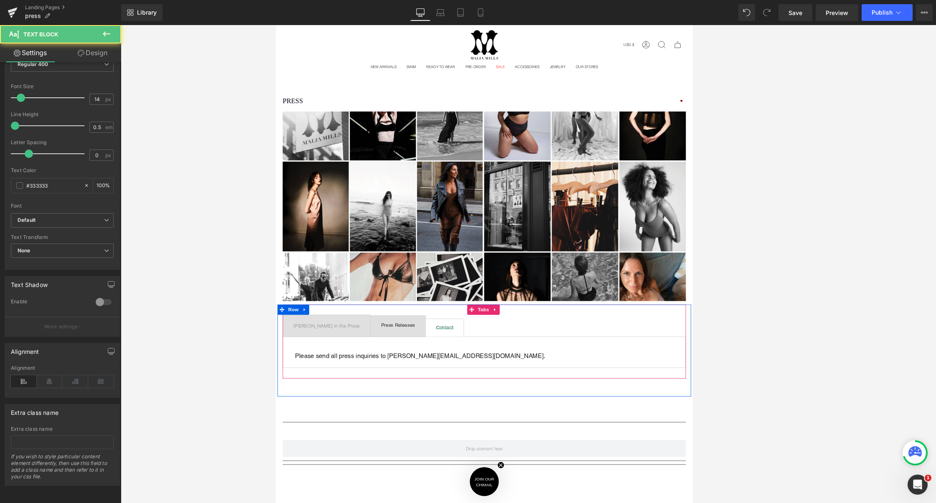
click at [470, 392] on div "Contact" at bounding box center [480, 392] width 21 height 3
click at [95, 47] on link "Design" at bounding box center [92, 52] width 61 height 19
type input "0"
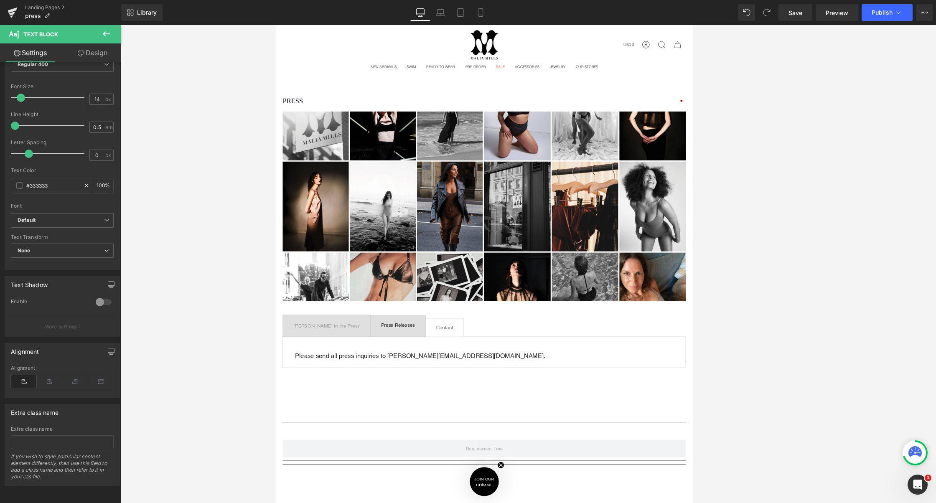
type input "0"
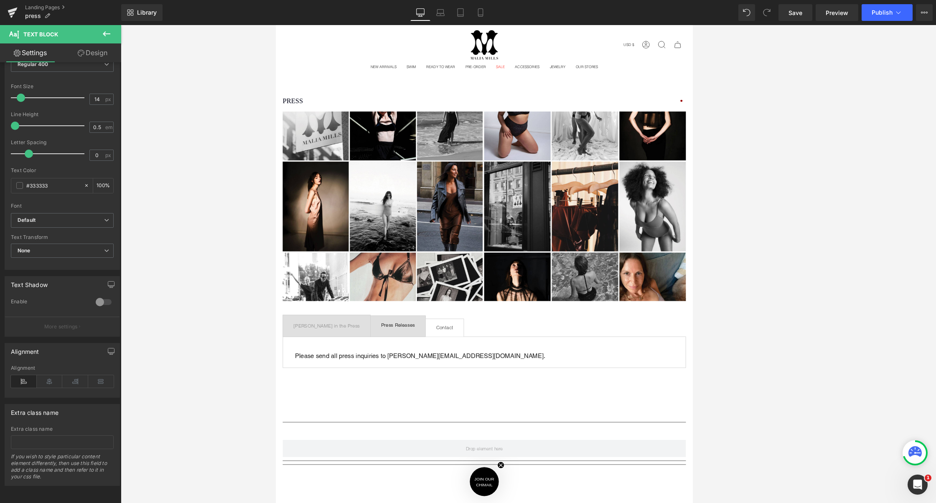
type input "0"
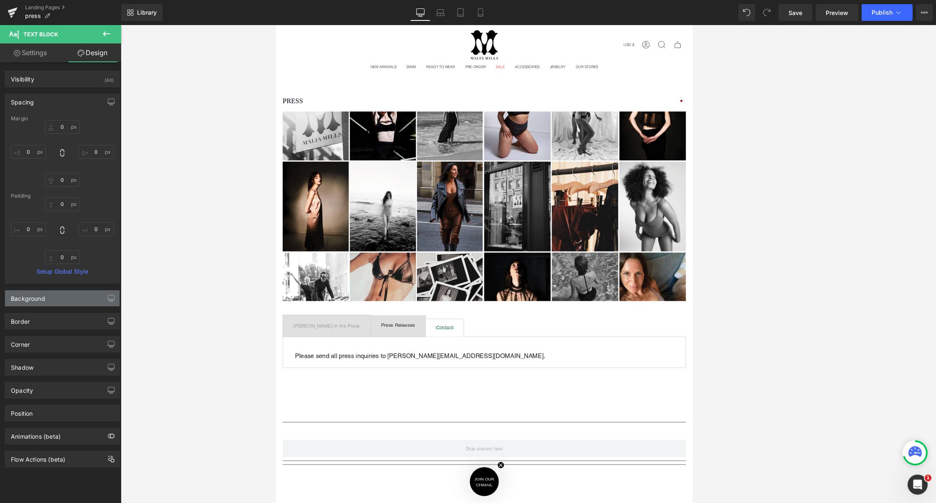
click at [51, 291] on div "Background" at bounding box center [62, 299] width 115 height 16
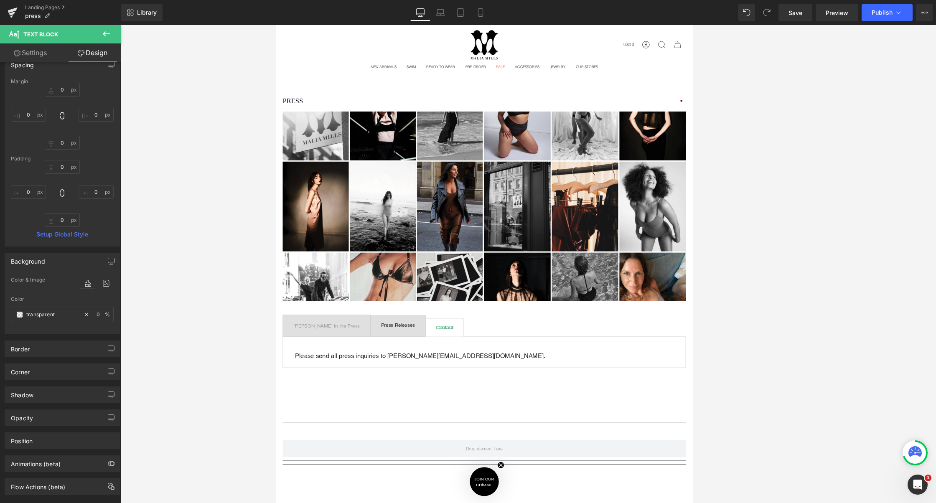
scroll to position [53, 0]
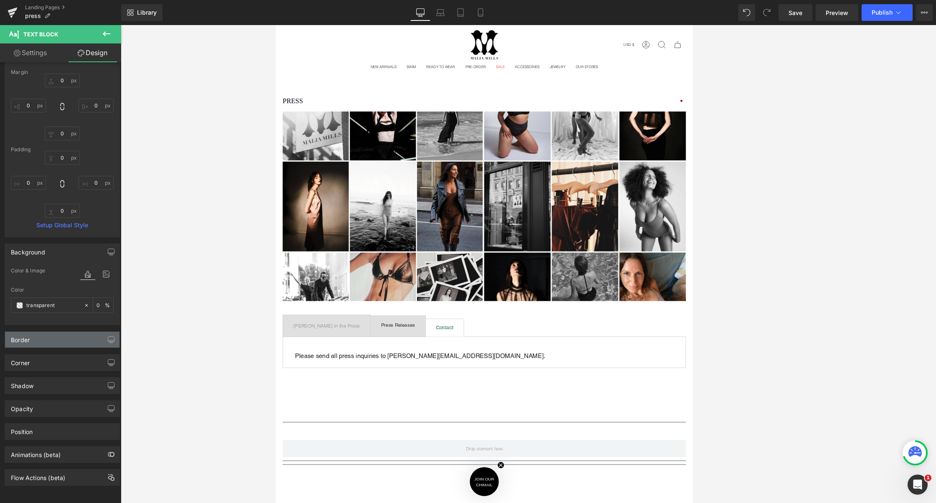
click at [49, 332] on div "Border" at bounding box center [62, 340] width 115 height 16
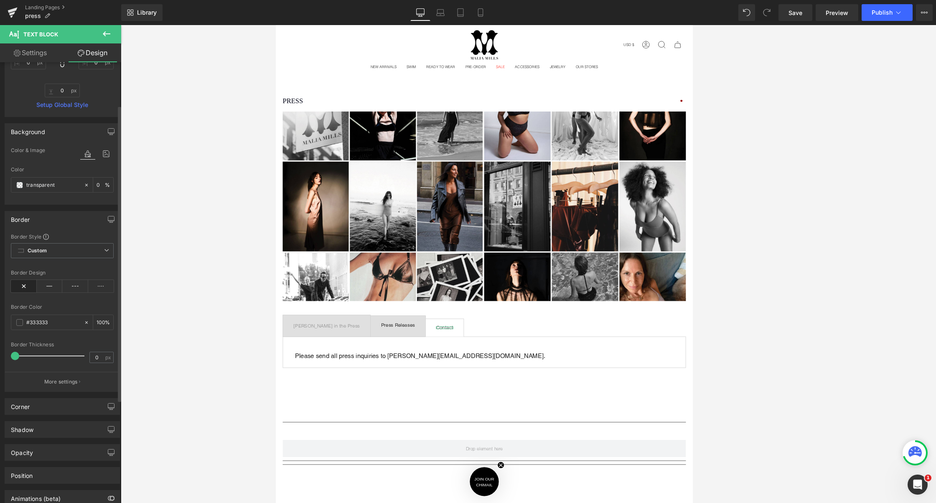
scroll to position [217, 0]
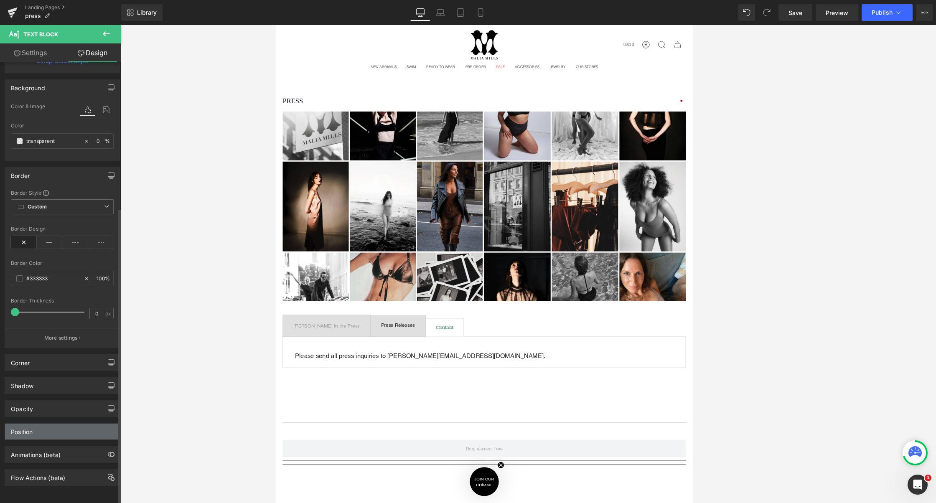
click at [37, 425] on div "Position" at bounding box center [62, 432] width 115 height 16
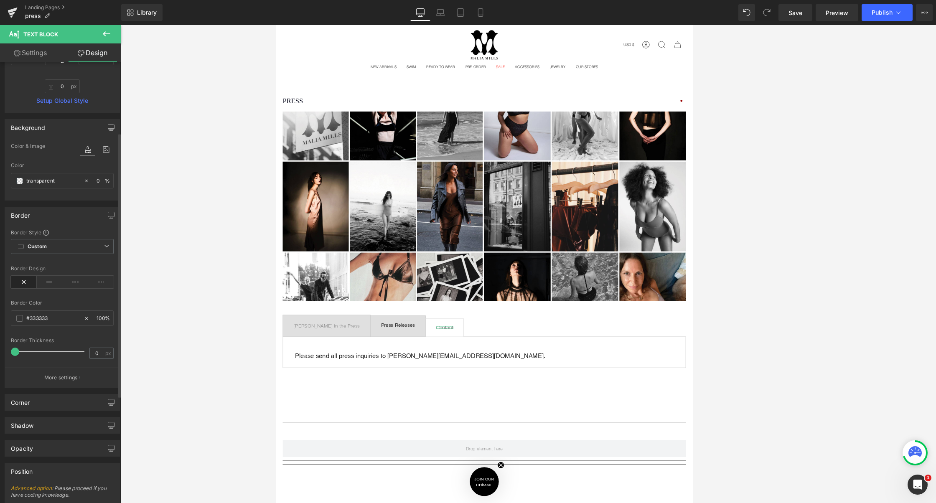
scroll to position [0, 0]
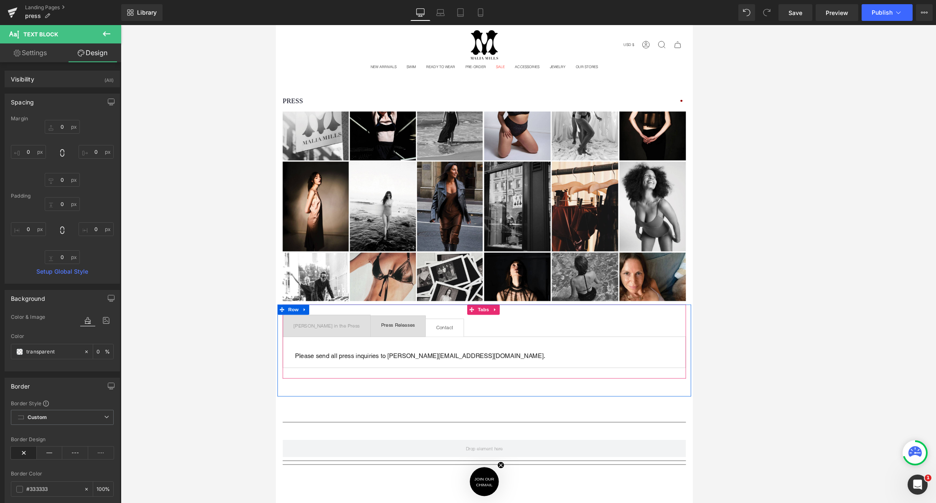
click at [457, 383] on span "Contact Text Block" at bounding box center [480, 392] width 46 height 21
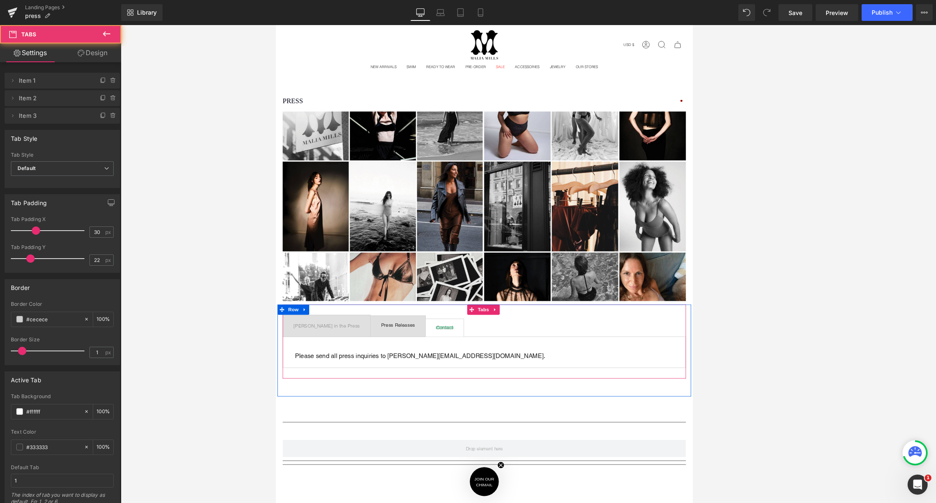
click at [470, 391] on div at bounding box center [480, 392] width 21 height 2
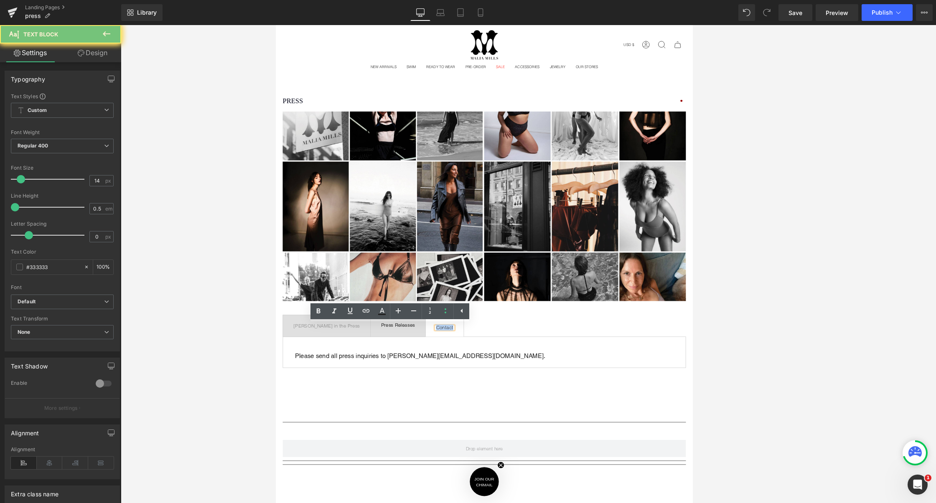
click at [470, 391] on div "Contact" at bounding box center [480, 392] width 21 height 3
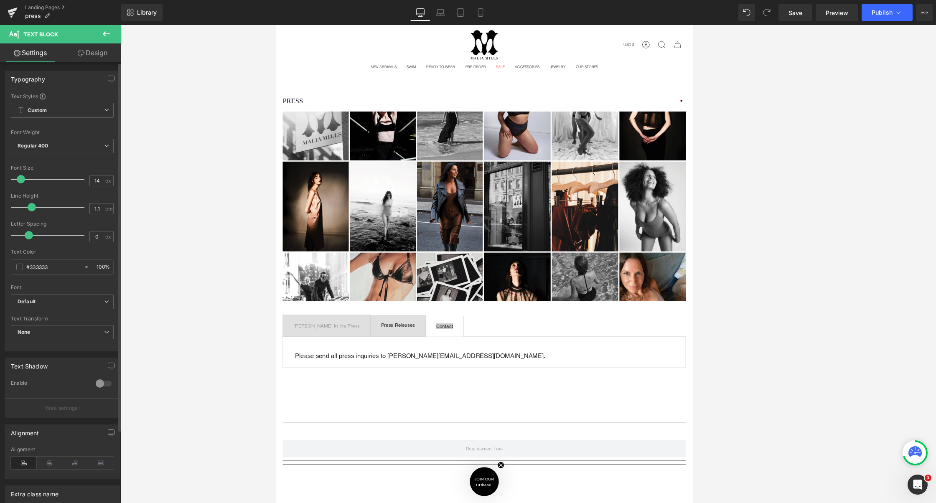
type input "1.2"
drag, startPoint x: 20, startPoint y: 205, endPoint x: 33, endPoint y: 204, distance: 13.0
click at [33, 204] on div at bounding box center [49, 207] width 69 height 17
click at [482, 397] on ul "[PERSON_NAME] in the Press Text Block Press Releases Text Block Contact Text Bl…" at bounding box center [528, 390] width 489 height 27
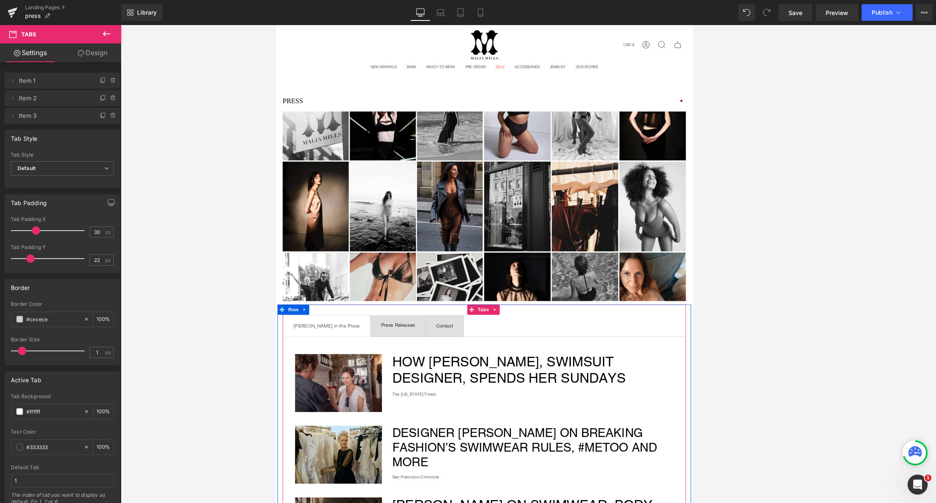
click at [327, 380] on span "[PERSON_NAME] in the Press Text Block" at bounding box center [337, 390] width 106 height 26
click at [326, 385] on span "[PERSON_NAME] in the Press Text Block" at bounding box center [337, 390] width 106 height 26
click at [316, 388] on div "[PERSON_NAME] in the Press" at bounding box center [337, 390] width 81 height 8
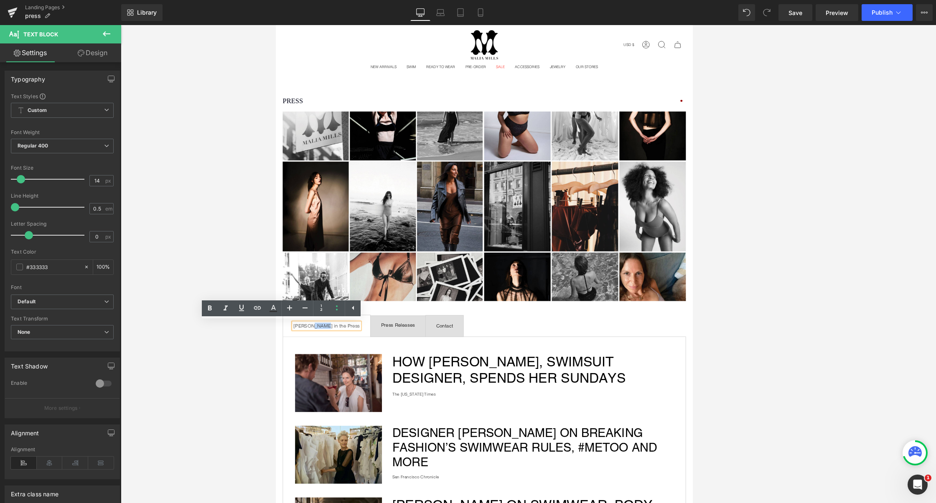
click at [316, 388] on div "[PERSON_NAME] in the Press" at bounding box center [337, 390] width 81 height 8
type input "1.2"
drag, startPoint x: 15, startPoint y: 207, endPoint x: 34, endPoint y: 203, distance: 19.8
click at [34, 203] on div at bounding box center [49, 207] width 69 height 17
click at [213, 219] on div at bounding box center [529, 264] width 816 height 478
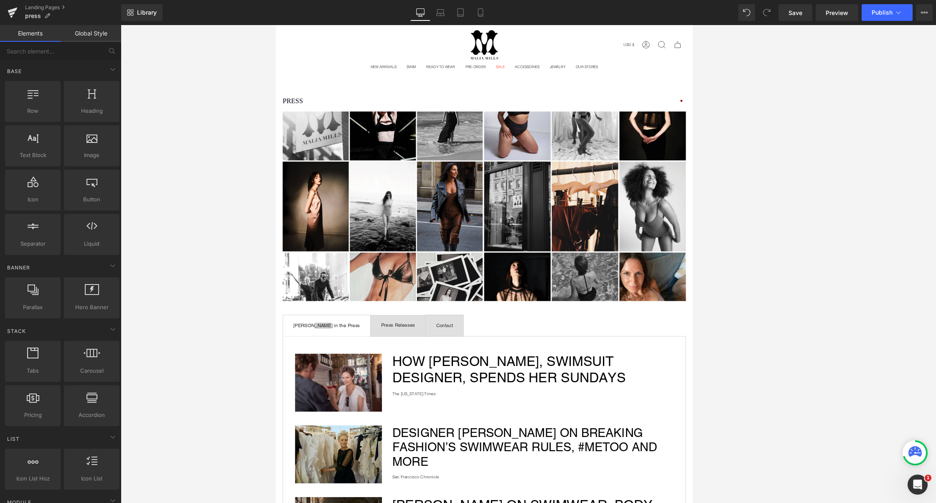
click at [214, 227] on div at bounding box center [529, 264] width 816 height 478
click at [406, 395] on span "Press Releases Text Block" at bounding box center [423, 389] width 66 height 25
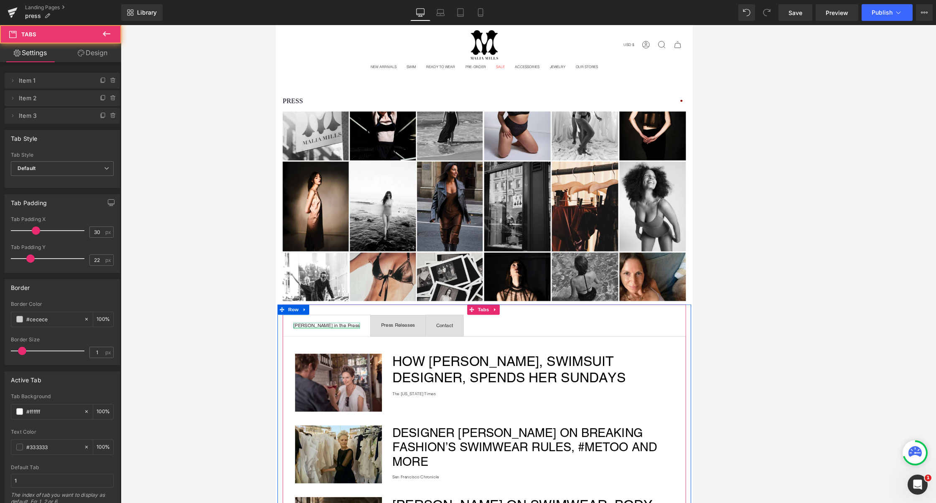
click at [351, 391] on div "[PERSON_NAME] in the Press Text Block" at bounding box center [337, 389] width 81 height 7
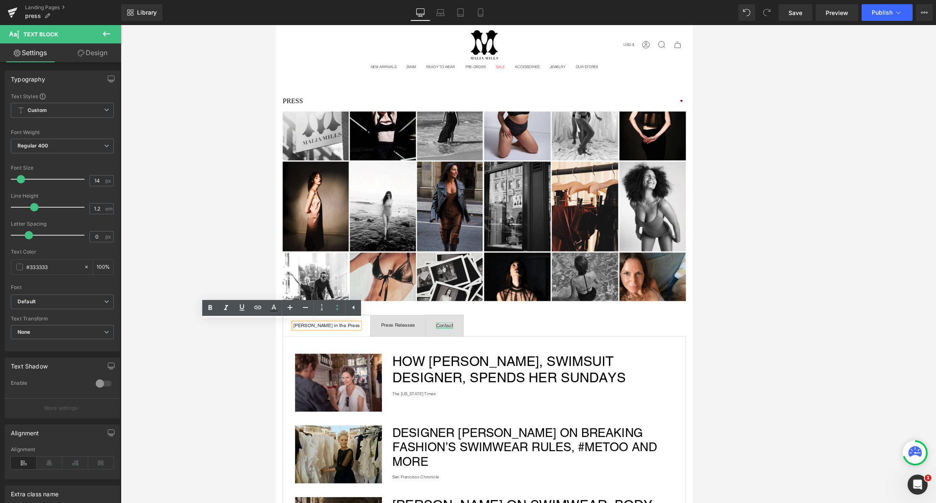
click at [470, 391] on div at bounding box center [480, 392] width 20 height 2
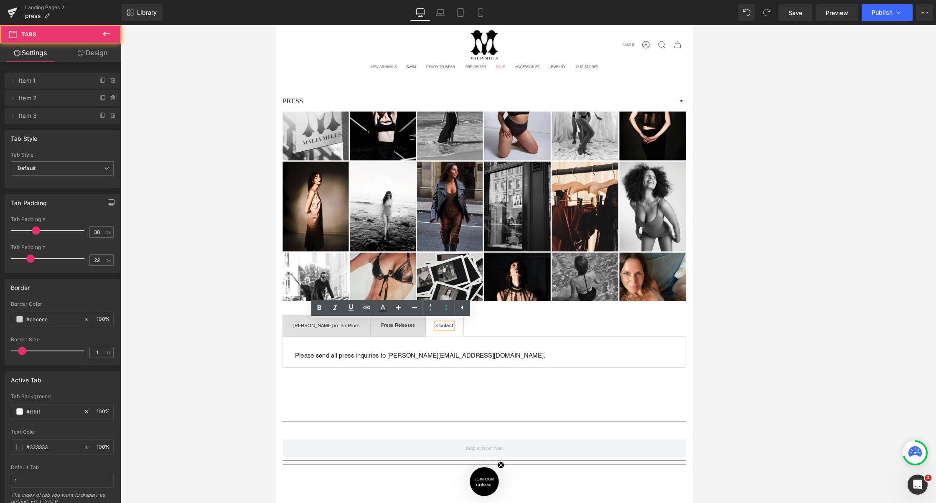
click at [394, 398] on span "Press Releases Text Block" at bounding box center [423, 389] width 66 height 25
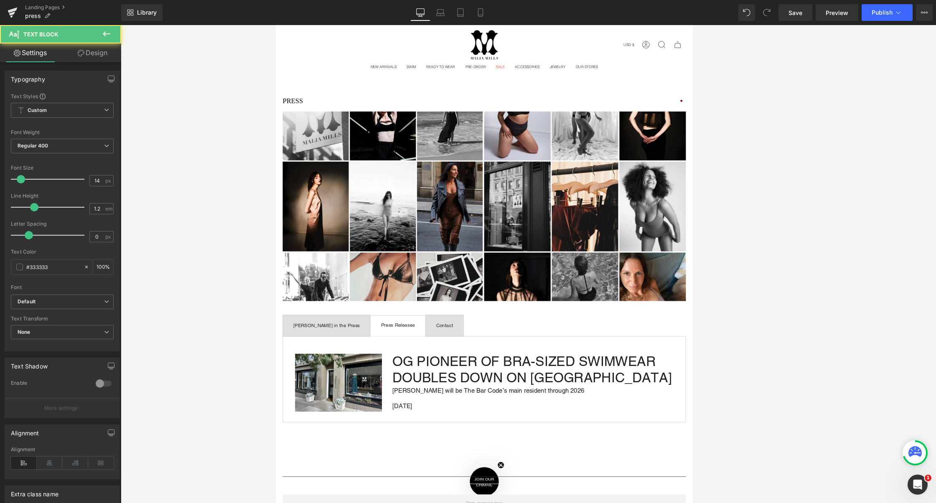
click at [275, 25] on div at bounding box center [275, 25] width 0 height 0
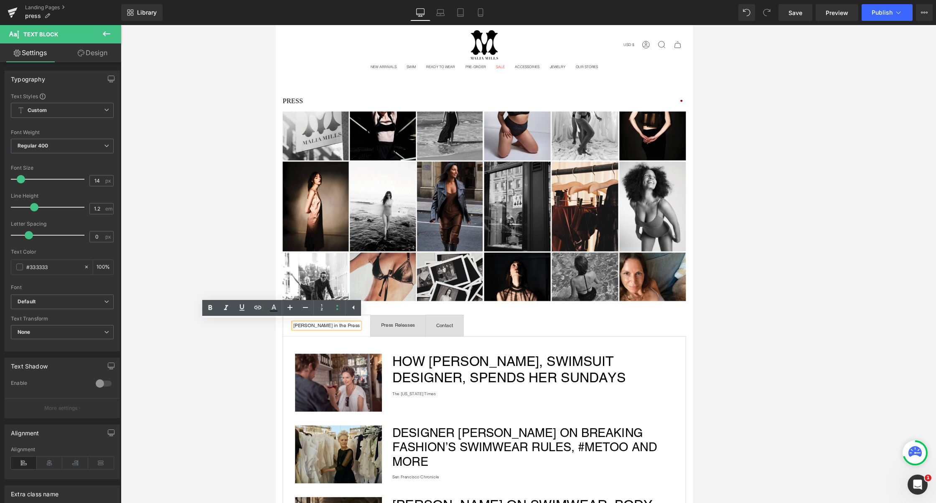
click at [206, 354] on div at bounding box center [529, 264] width 816 height 478
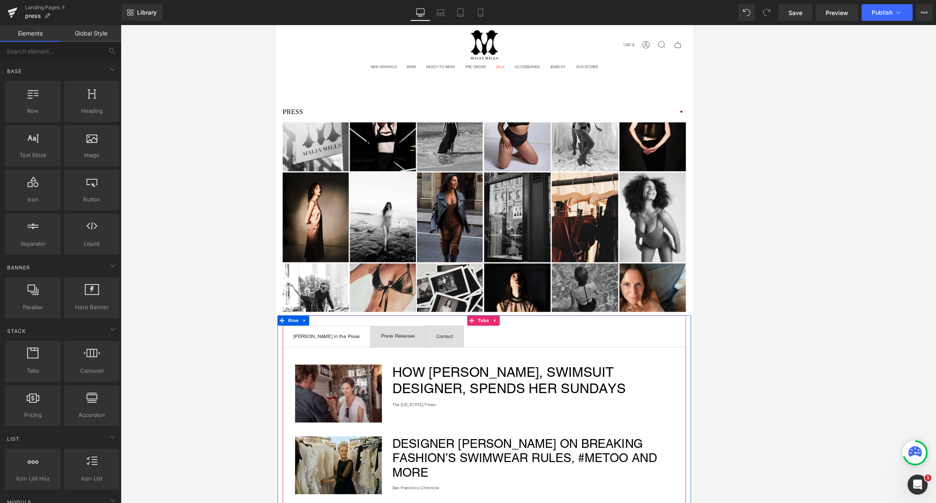
scroll to position [18, 0]
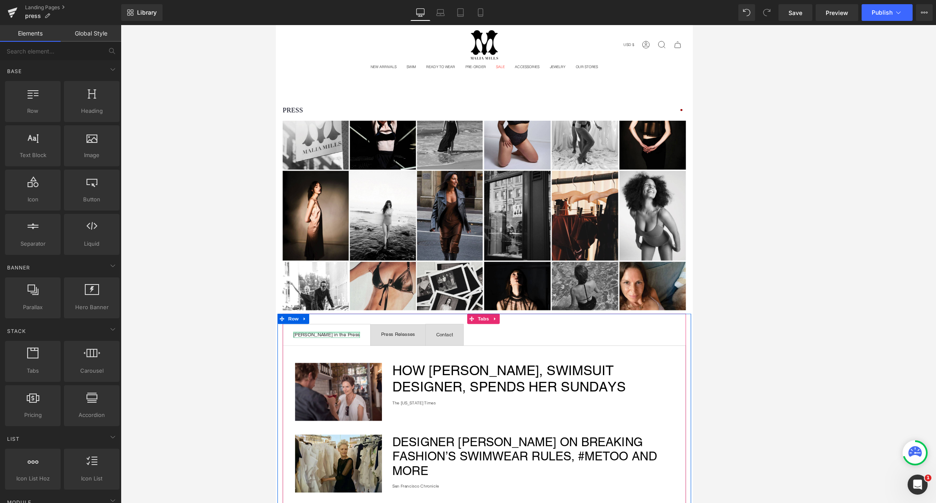
click at [331, 398] on div at bounding box center [337, 399] width 81 height 2
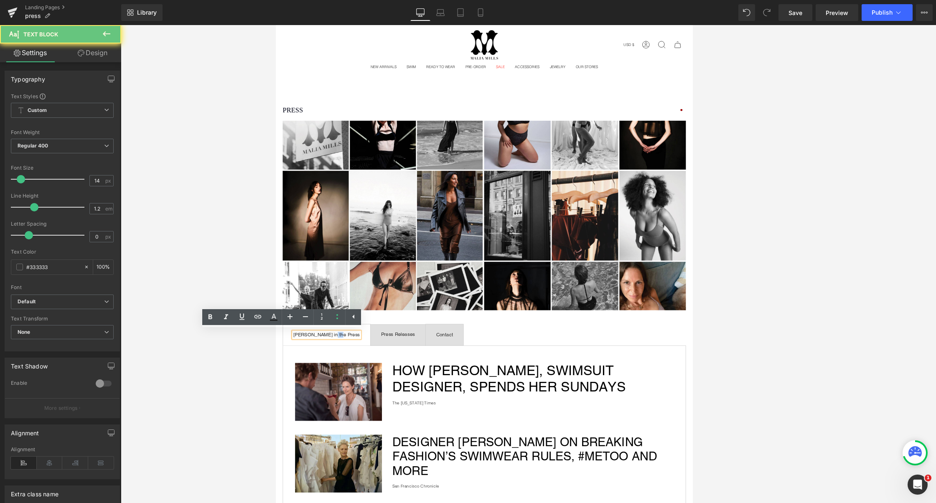
click at [331, 398] on div "[PERSON_NAME] in the Press" at bounding box center [337, 401] width 81 height 7
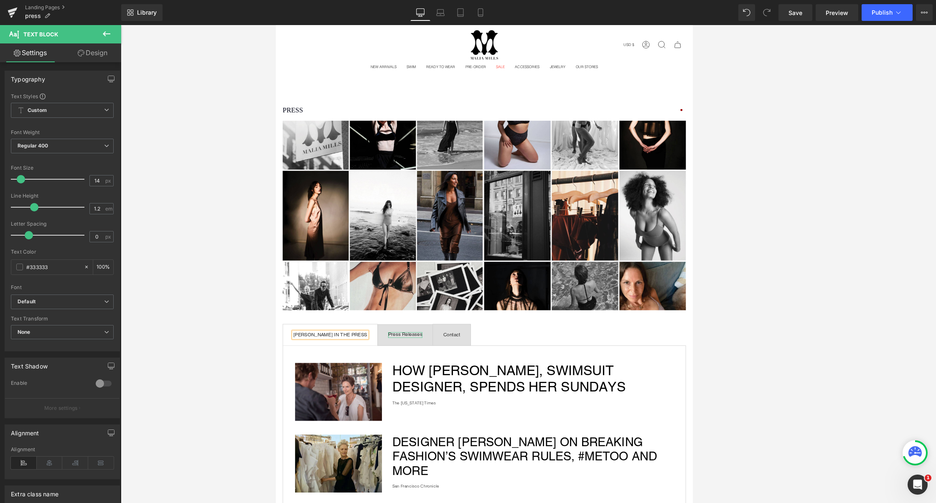
click at [431, 398] on div "Press Releases" at bounding box center [432, 401] width 41 height 7
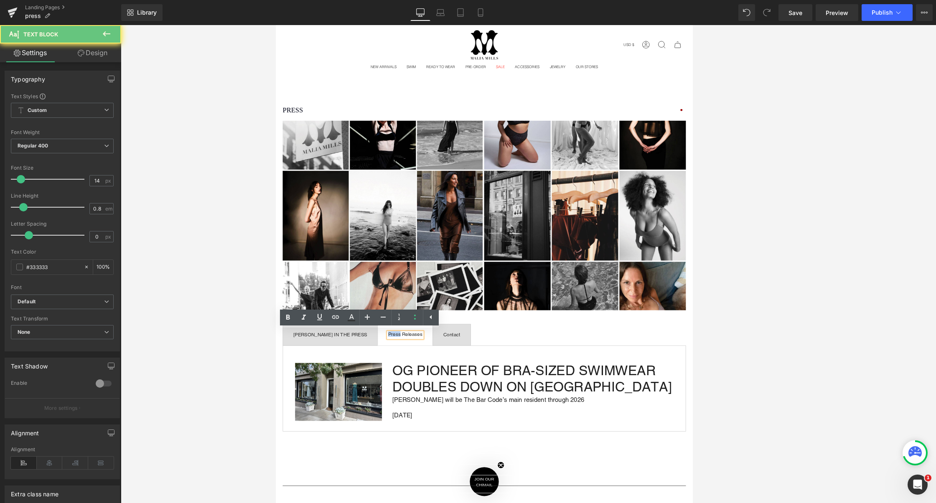
click at [431, 398] on div "Press Releases" at bounding box center [432, 401] width 41 height 7
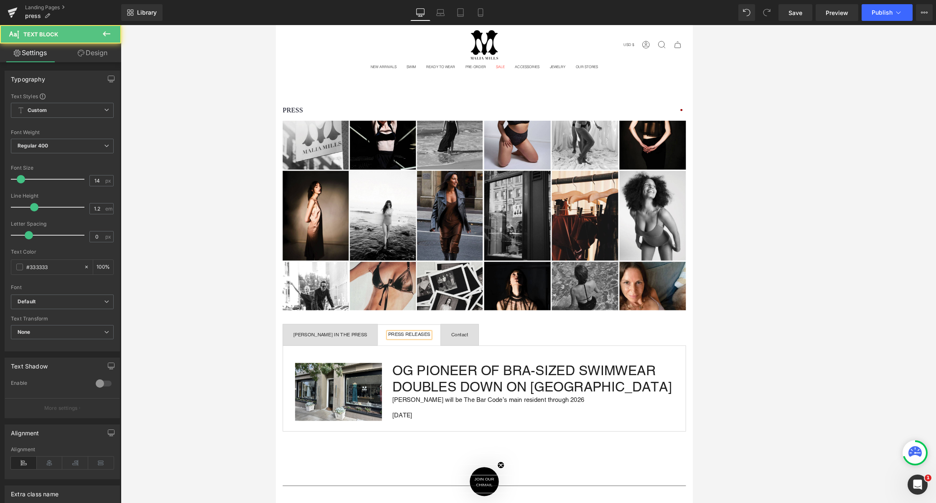
click at [275, 25] on div at bounding box center [275, 25] width 0 height 0
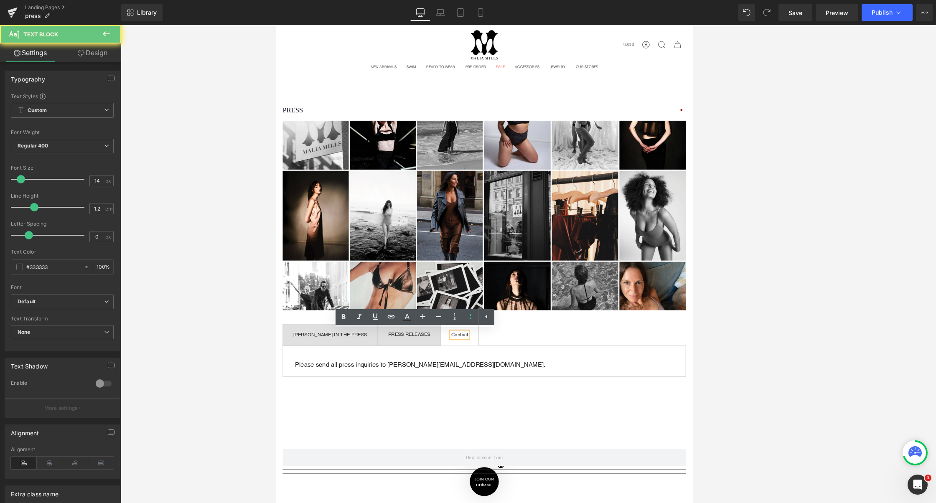
click at [488, 399] on div "Contact" at bounding box center [498, 401] width 20 height 7
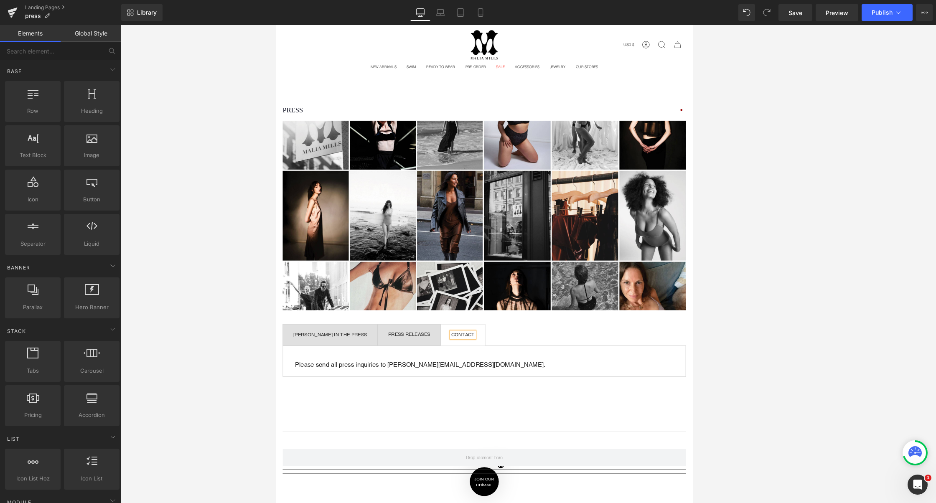
click at [747, 313] on div at bounding box center [529, 264] width 816 height 478
click at [275, 25] on div at bounding box center [275, 25] width 0 height 0
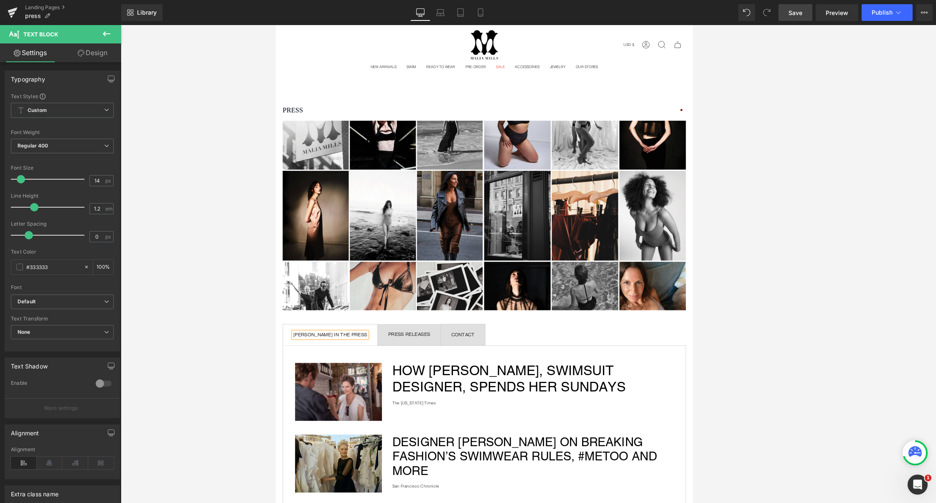
click at [798, 17] on link "Save" at bounding box center [796, 12] width 34 height 17
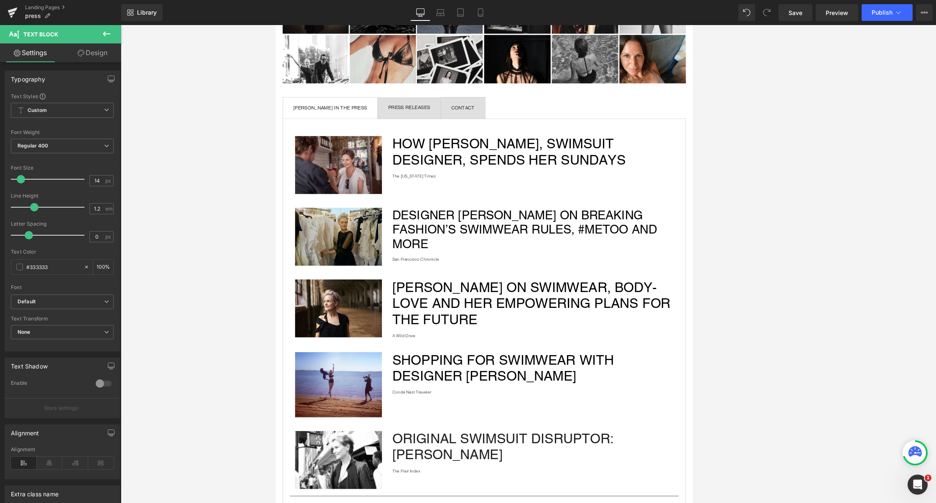
scroll to position [0, 0]
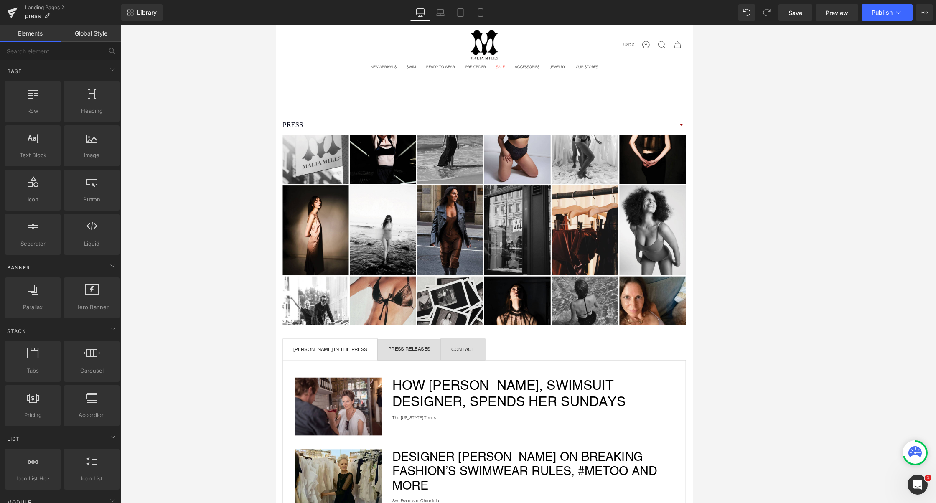
click at [762, 134] on div at bounding box center [529, 264] width 816 height 478
click at [823, 154] on div at bounding box center [529, 264] width 816 height 478
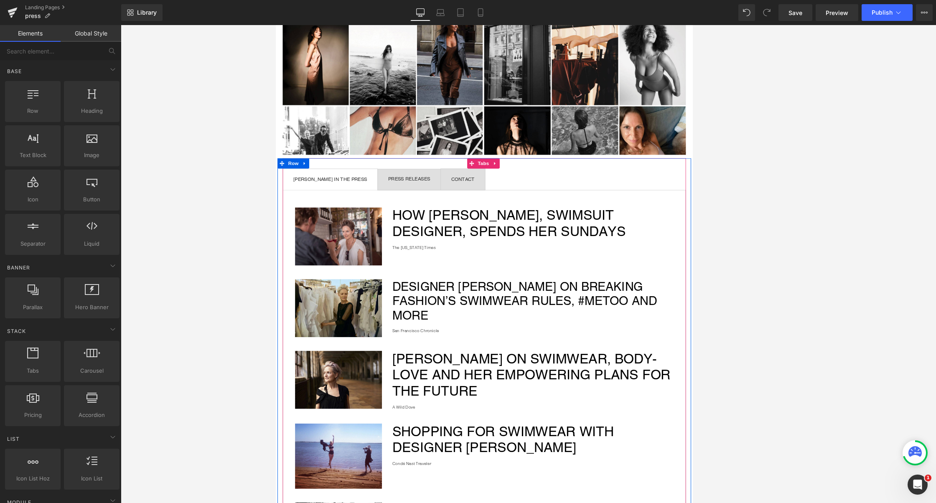
scroll to position [206, 0]
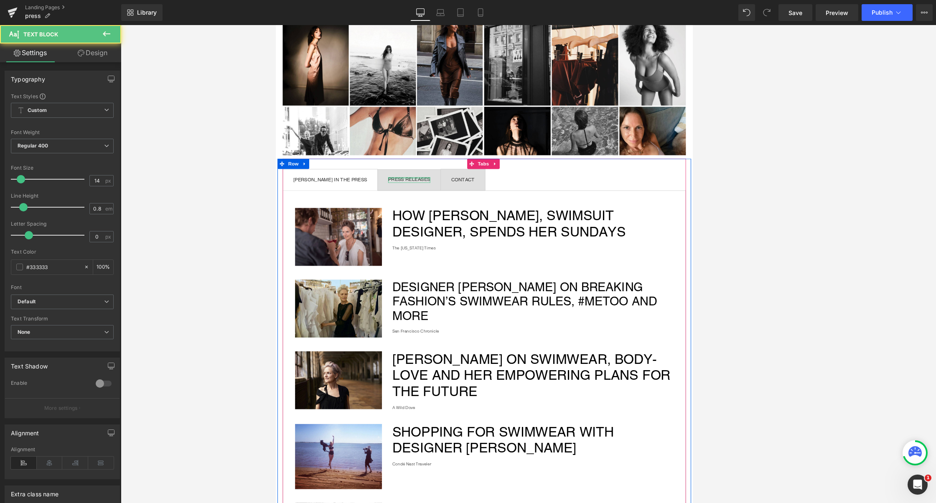
click at [445, 211] on div at bounding box center [437, 211] width 51 height 2
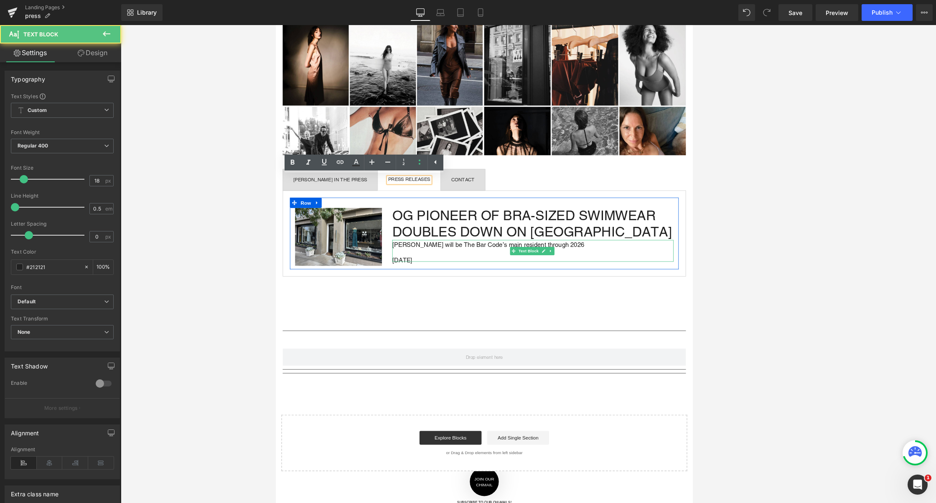
click at [619, 290] on p "[PERSON_NAME] will be The Bar Code’s main resident through 2026" at bounding box center [587, 292] width 341 height 4
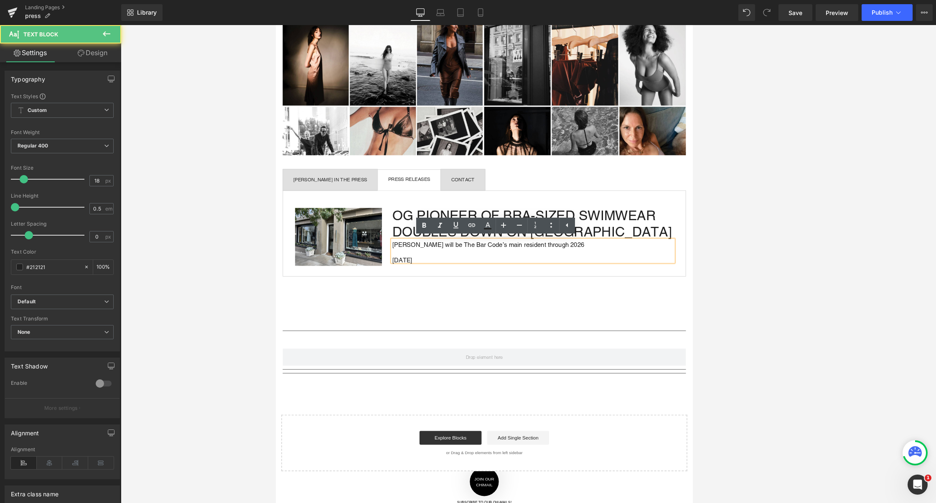
click at [619, 290] on p "[PERSON_NAME] will be The Bar Code’s main resident through 2026" at bounding box center [587, 292] width 341 height 4
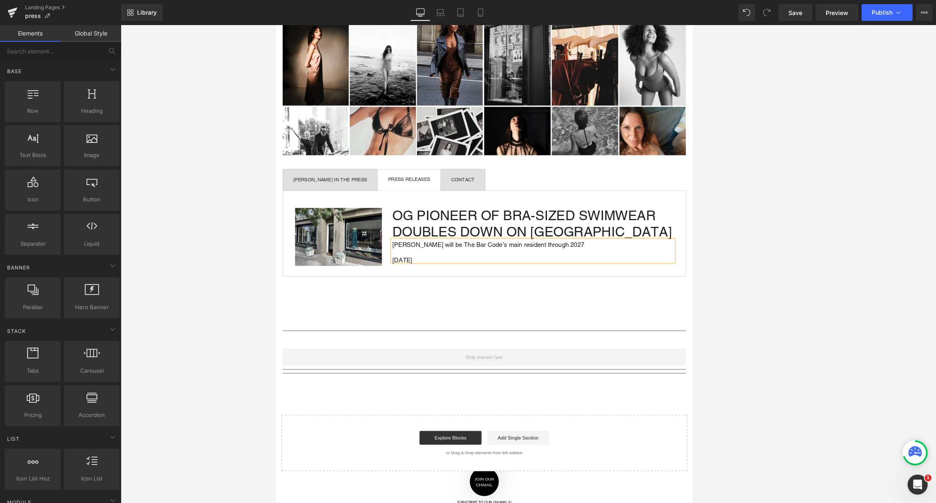
click at [786, 179] on div at bounding box center [529, 264] width 816 height 478
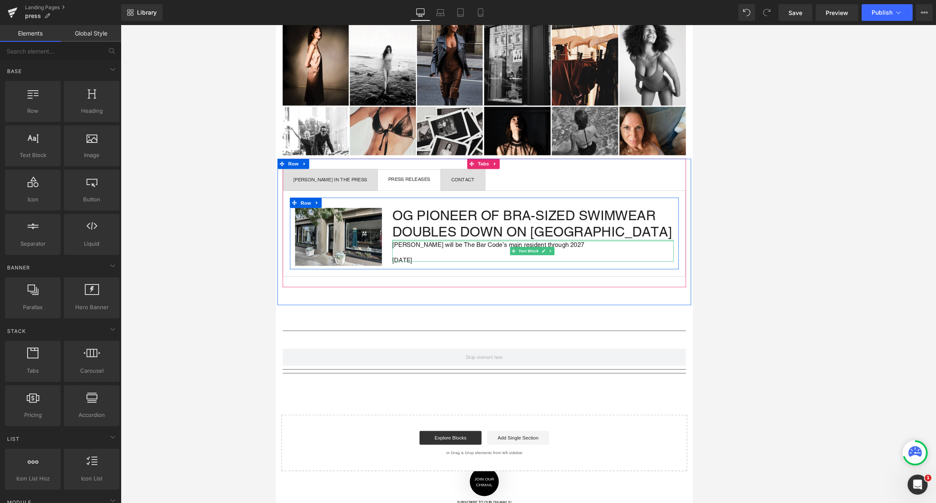
click at [626, 286] on div at bounding box center [587, 287] width 341 height 2
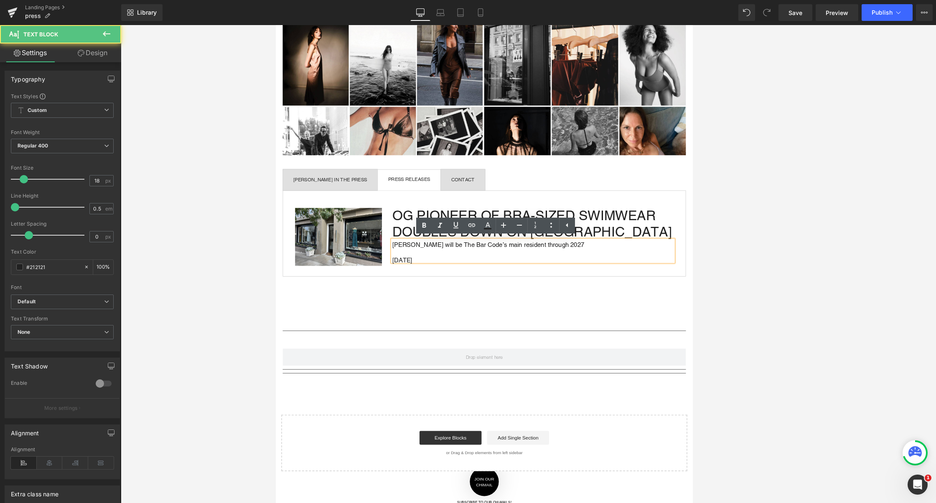
click at [625, 291] on p "Malia Mills will be The Bar Code’s main resident through 2027" at bounding box center [587, 292] width 341 height 4
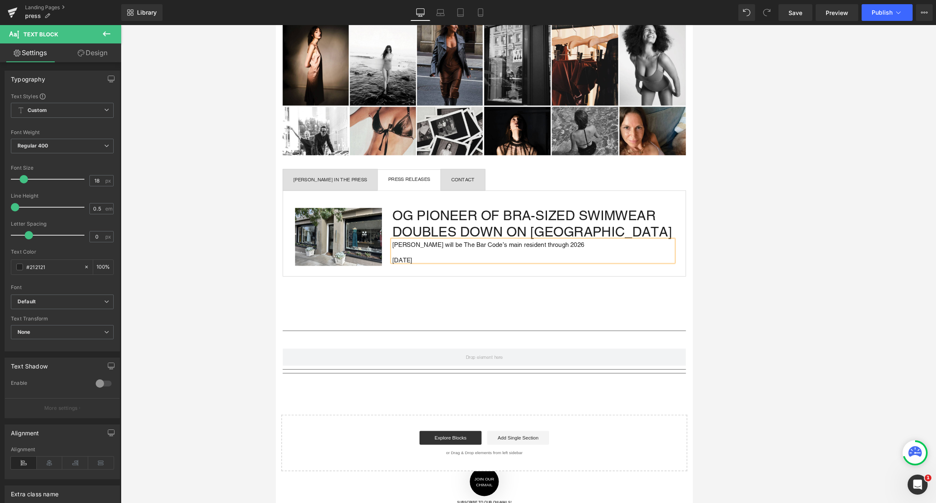
click at [829, 195] on div at bounding box center [529, 264] width 816 height 478
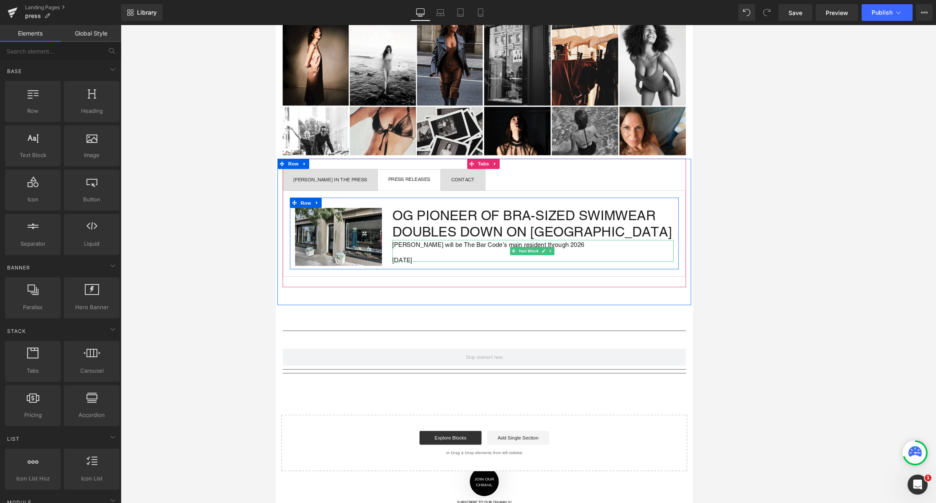
click at [454, 290] on p "[PERSON_NAME] will be The Bar Code’s main resident through 2026" at bounding box center [587, 292] width 341 height 4
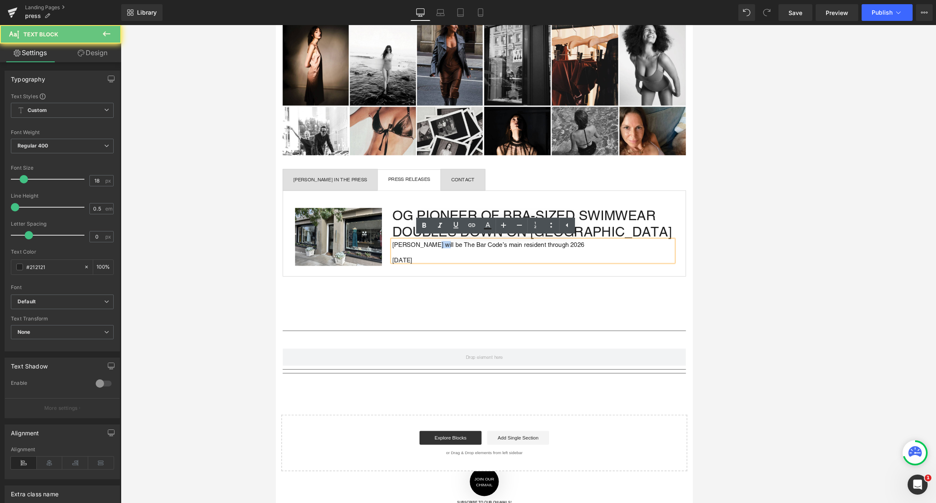
click at [454, 290] on p "[PERSON_NAME] will be The Bar Code’s main resident through 2026" at bounding box center [587, 292] width 341 height 4
click at [461, 290] on p "[PERSON_NAME] will be The Bar Code’s main resident through 2026" at bounding box center [587, 292] width 341 height 4
click at [468, 290] on p "[PERSON_NAME] will be The Bar Code’s main resident through 2026" at bounding box center [587, 292] width 341 height 4
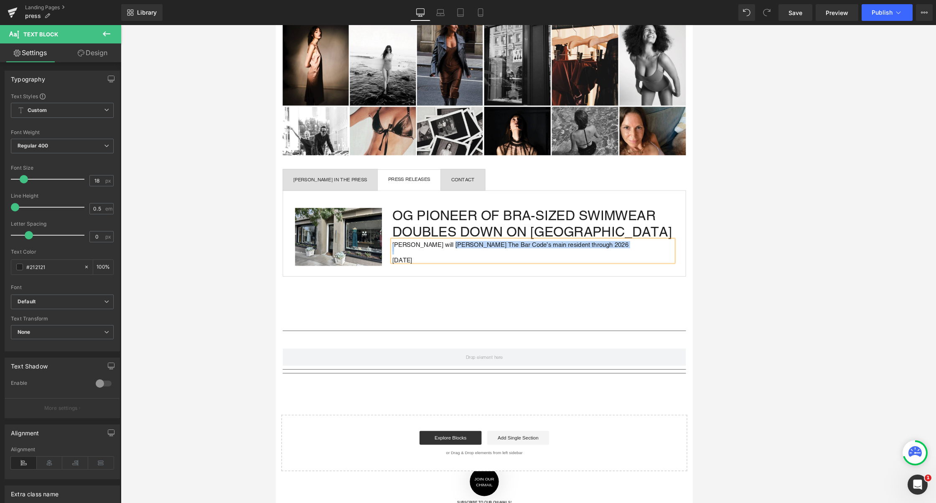
click at [564, 303] on div "Image OG PIONEER OF BRA-SIZED SWIMWEAR DOUBLES DOWN ON SAN FRANCISCO Heading Ma…" at bounding box center [528, 277] width 471 height 87
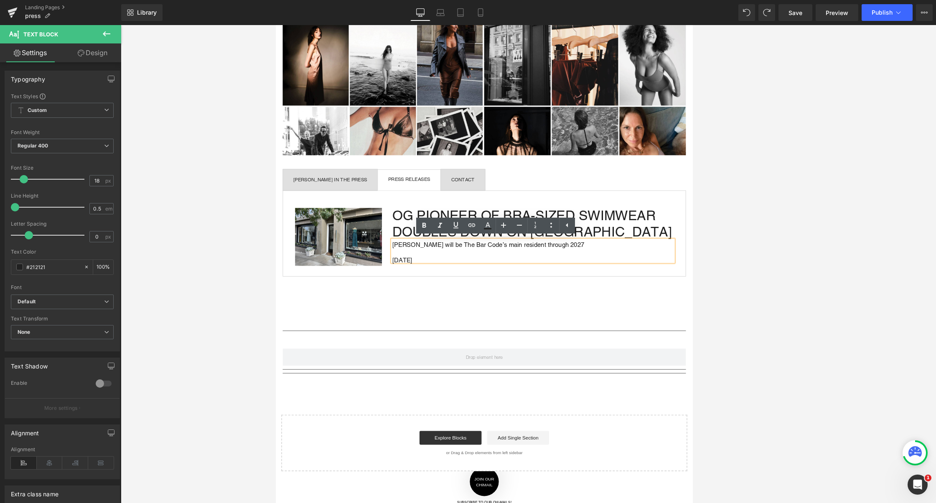
click at [469, 291] on p "Malia Mills will be The Bar Code’s main resident through 2027" at bounding box center [587, 292] width 341 height 4
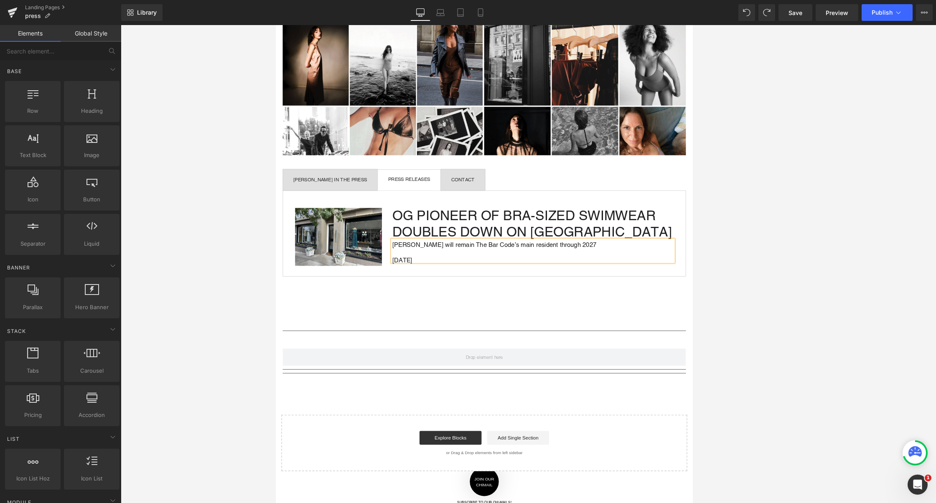
click at [752, 101] on div at bounding box center [529, 264] width 816 height 478
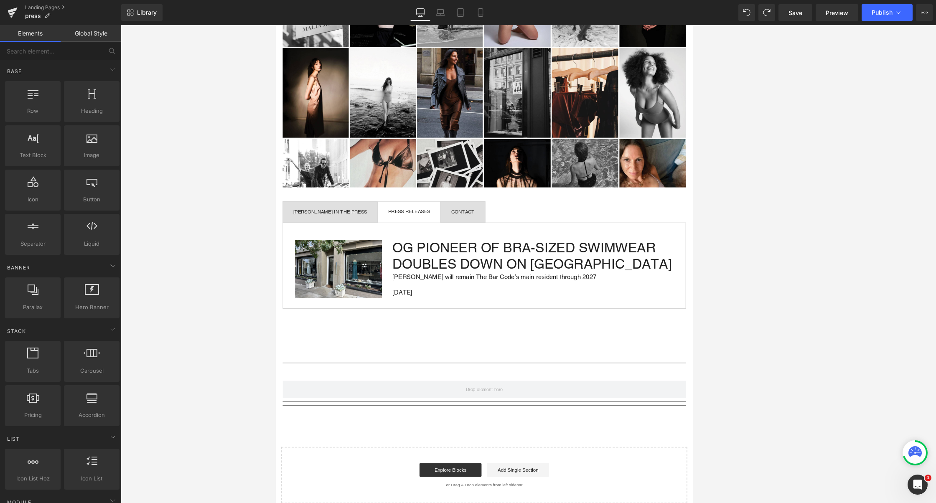
scroll to position [168, 0]
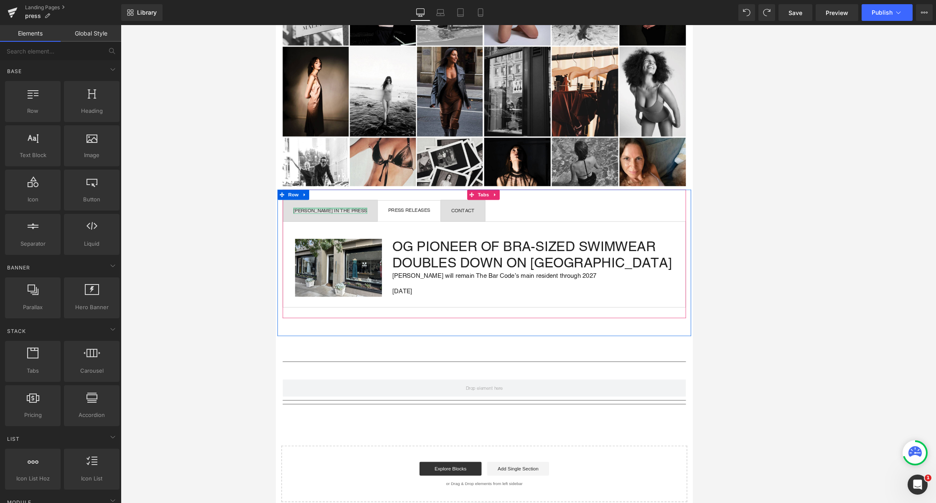
click at [340, 247] on div at bounding box center [341, 248] width 89 height 2
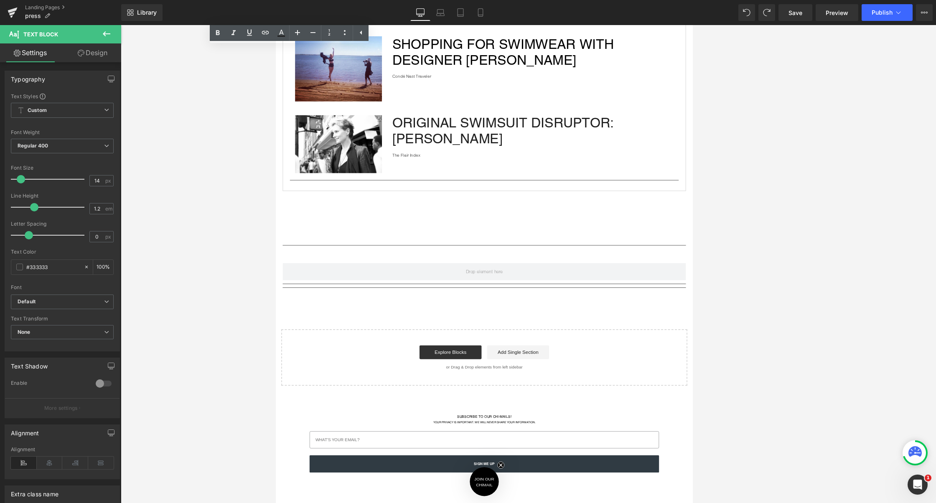
scroll to position [761, 0]
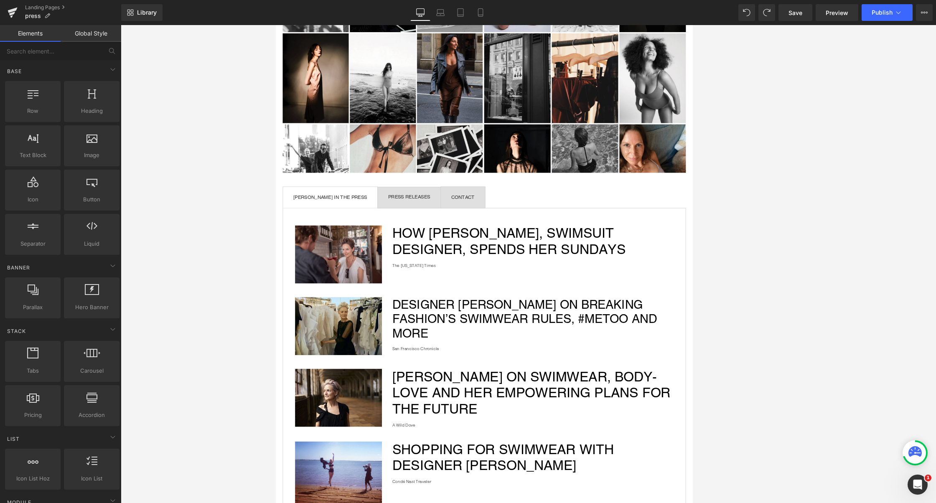
scroll to position [0, 0]
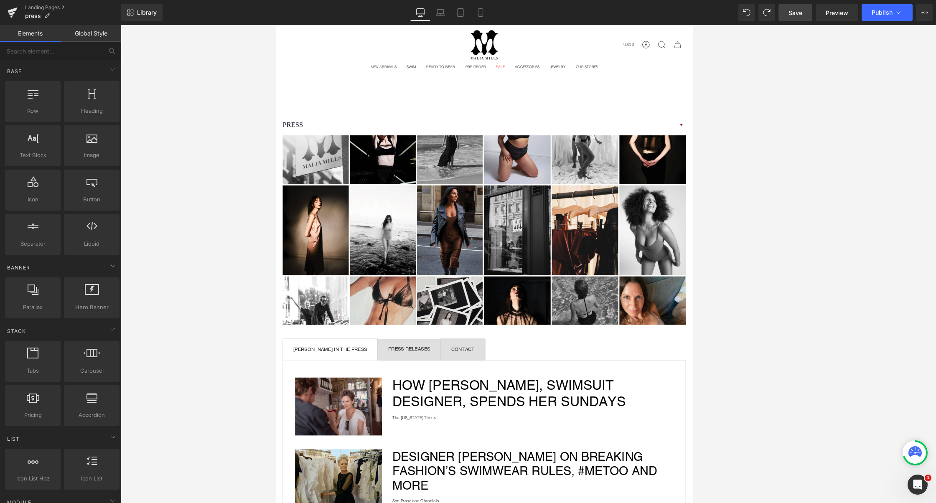
click at [798, 11] on span "Save" at bounding box center [796, 12] width 14 height 9
click at [59, 6] on link "Landing Pages" at bounding box center [73, 7] width 96 height 7
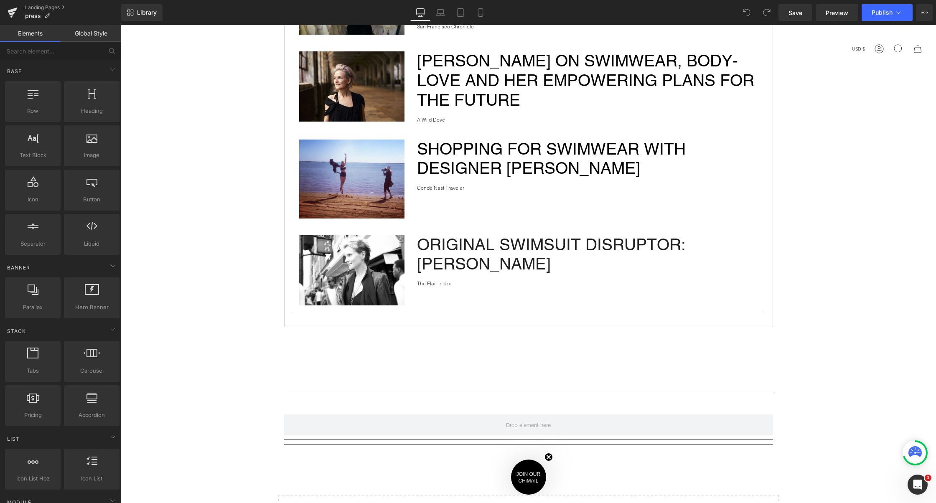
scroll to position [748, 0]
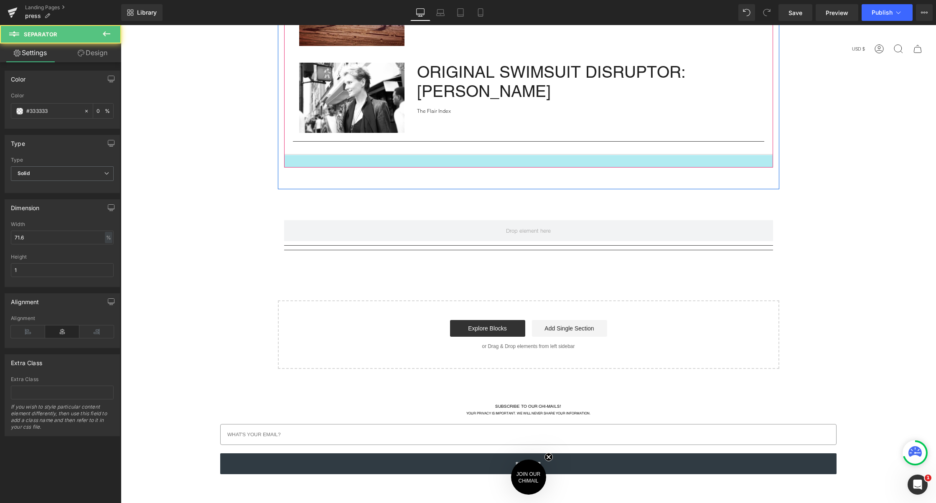
click at [529, 168] on div "Separator" at bounding box center [528, 172] width 489 height 9
click at [538, 161] on div at bounding box center [528, 161] width 489 height 13
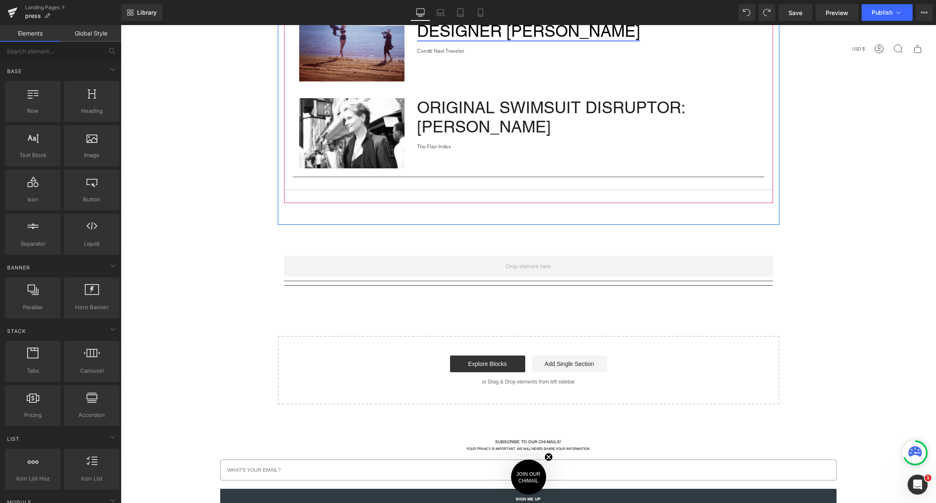
scroll to position [726, 0]
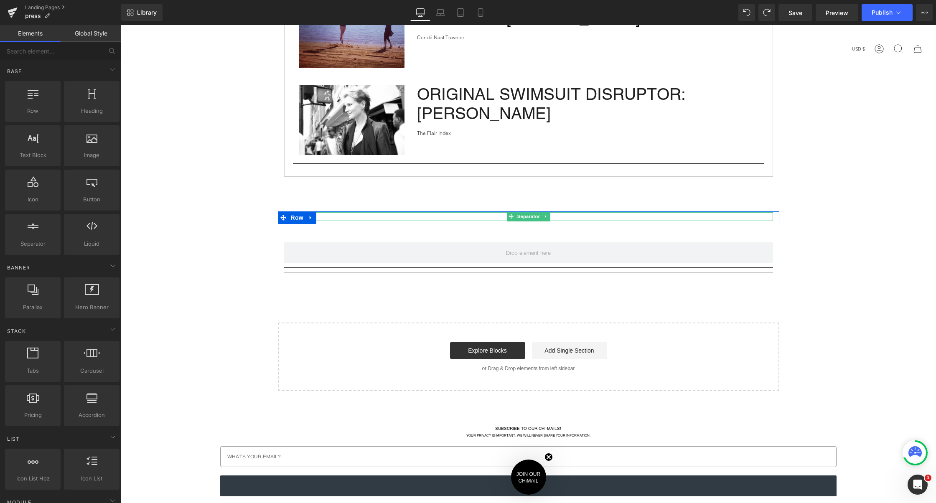
click at [467, 217] on hr at bounding box center [529, 219] width 476 height 5
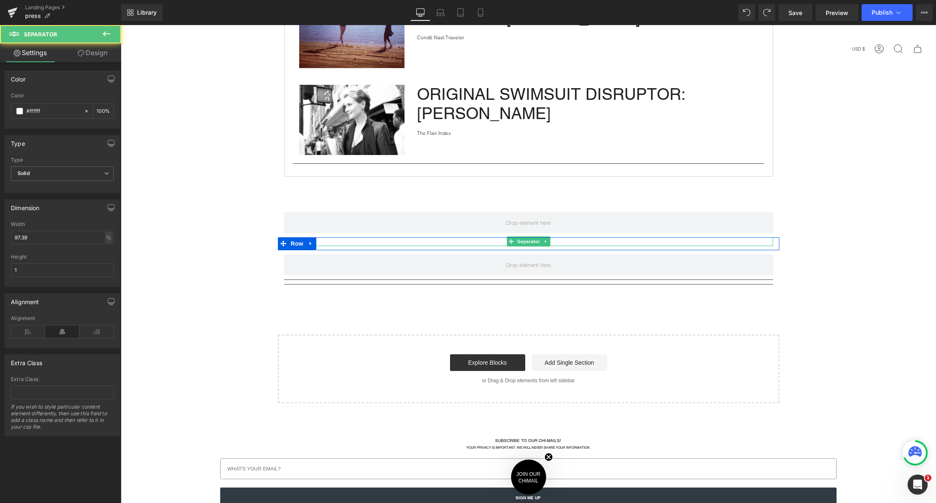
click at [444, 238] on div at bounding box center [528, 241] width 489 height 9
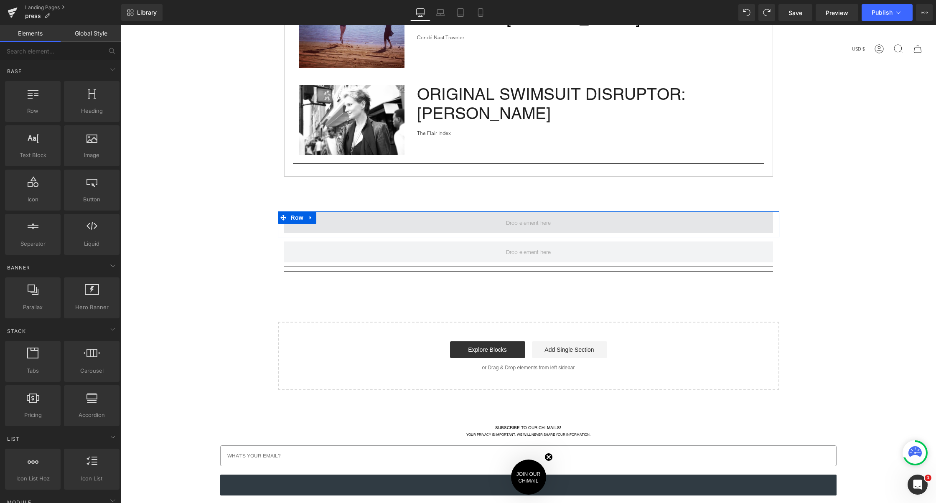
click at [446, 226] on span at bounding box center [528, 222] width 489 height 21
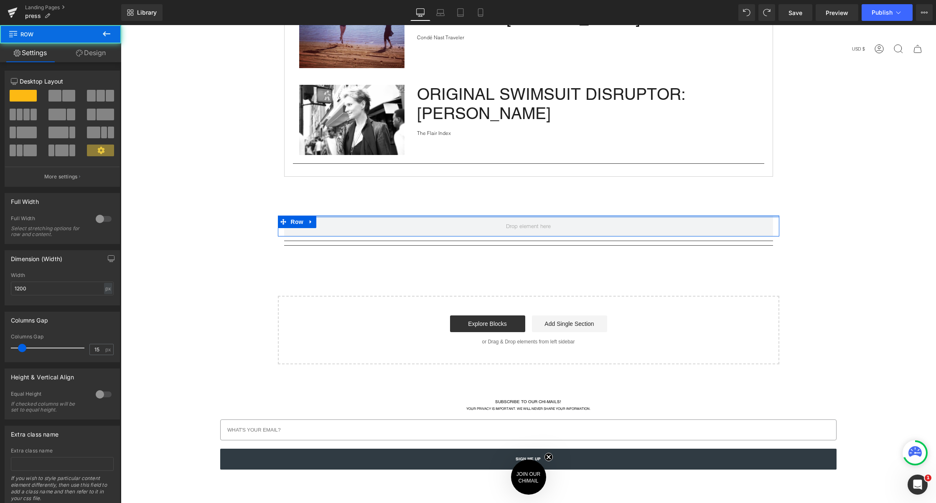
click at [449, 216] on div at bounding box center [529, 217] width 502 height 2
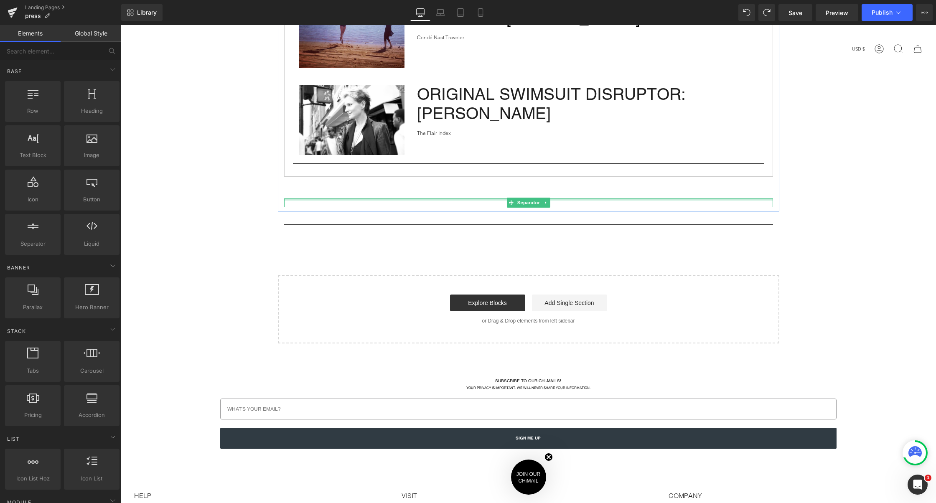
click at [445, 199] on div at bounding box center [528, 200] width 489 height 2
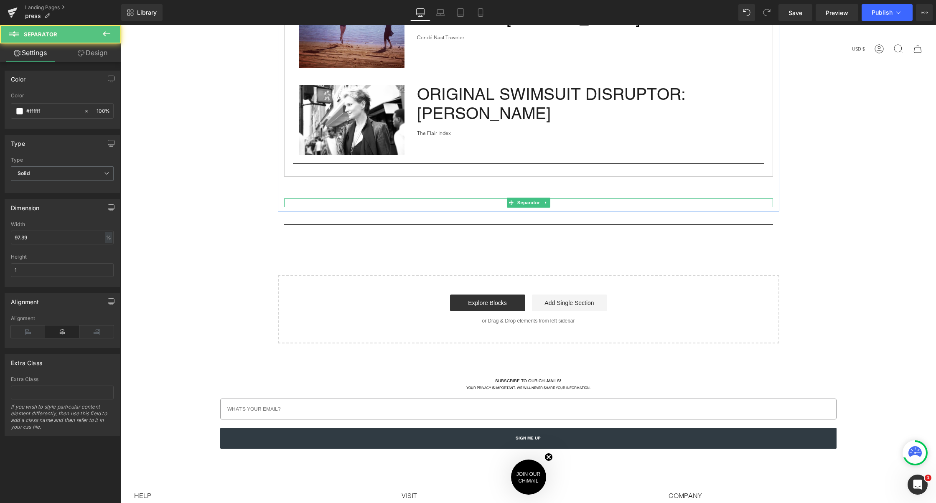
click at [441, 203] on hr at bounding box center [529, 205] width 476 height 5
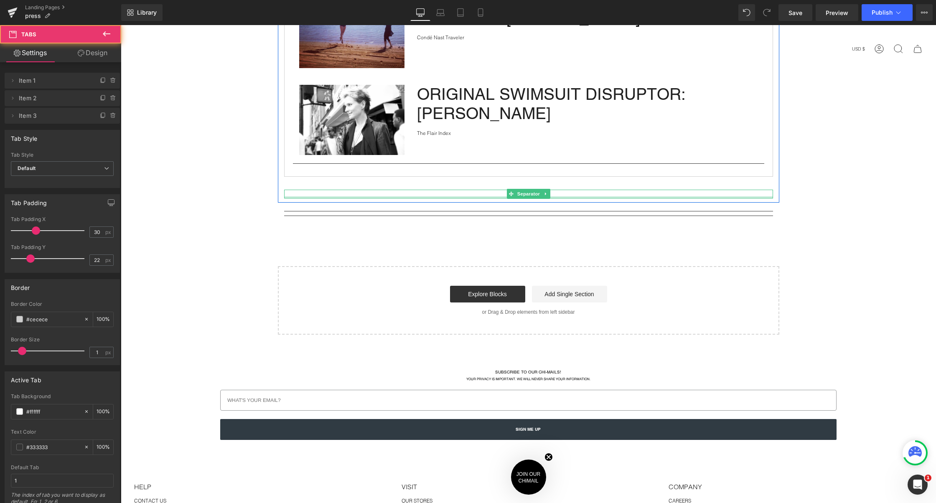
click at [413, 196] on div at bounding box center [528, 197] width 489 height 2
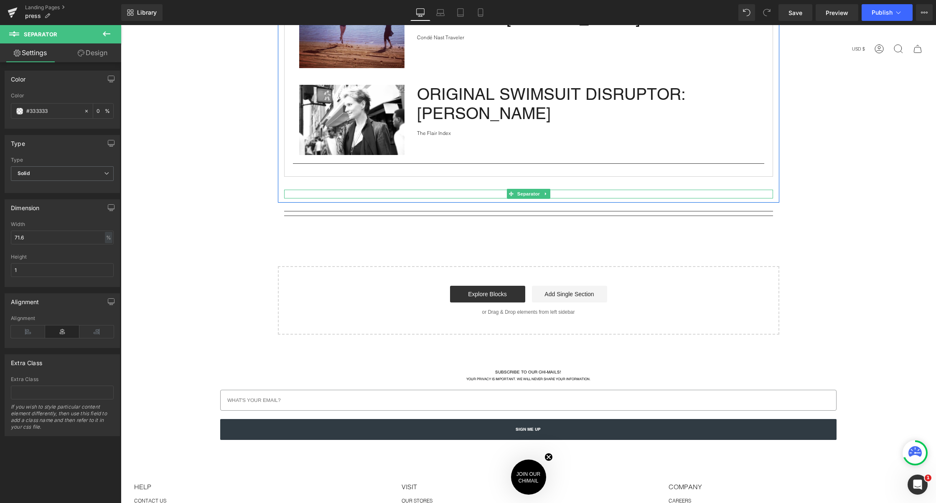
click at [413, 194] on hr at bounding box center [529, 196] width 350 height 5
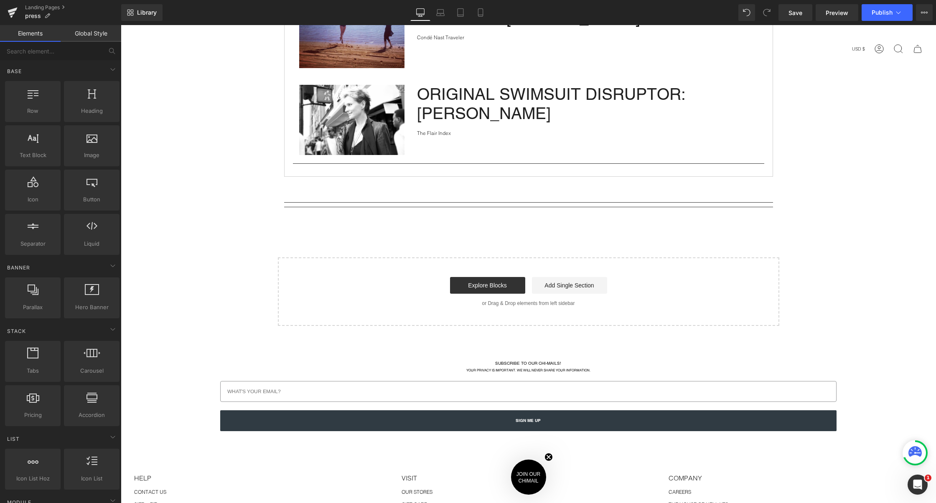
click at [423, 207] on hr at bounding box center [528, 209] width 489 height 5
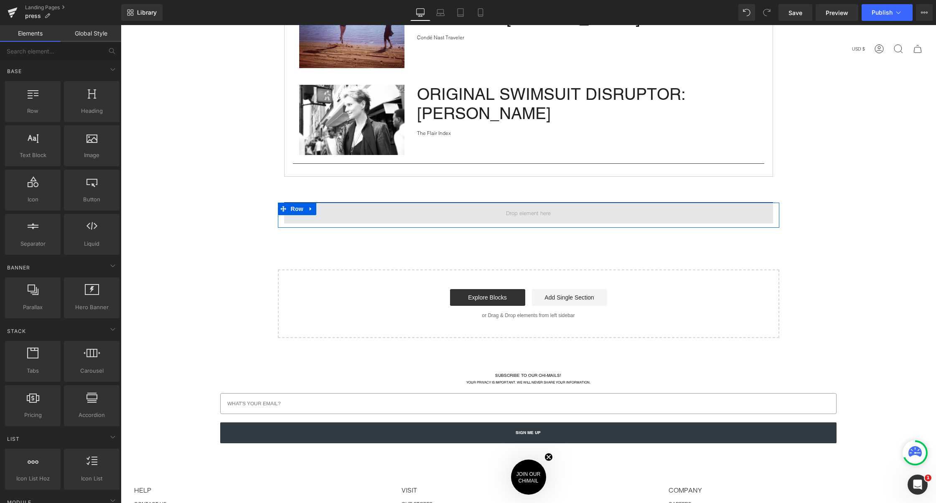
click at [621, 210] on span at bounding box center [528, 213] width 489 height 21
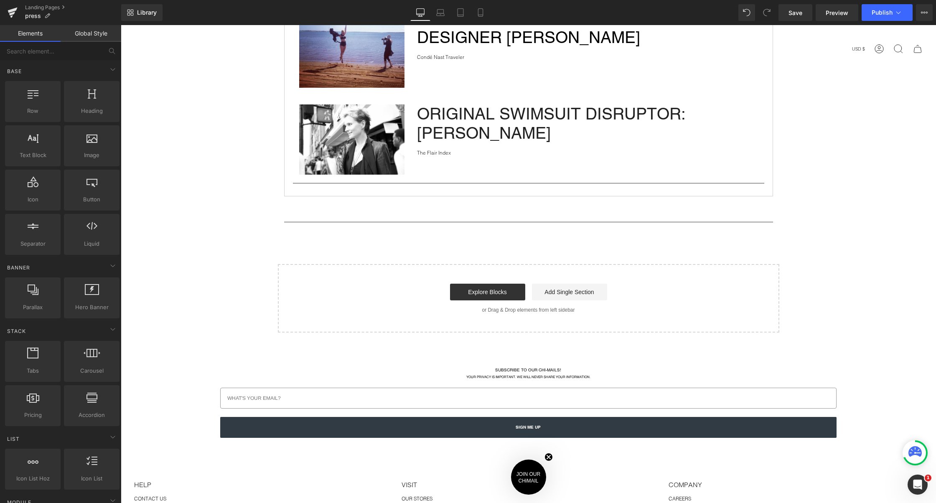
scroll to position [716, 0]
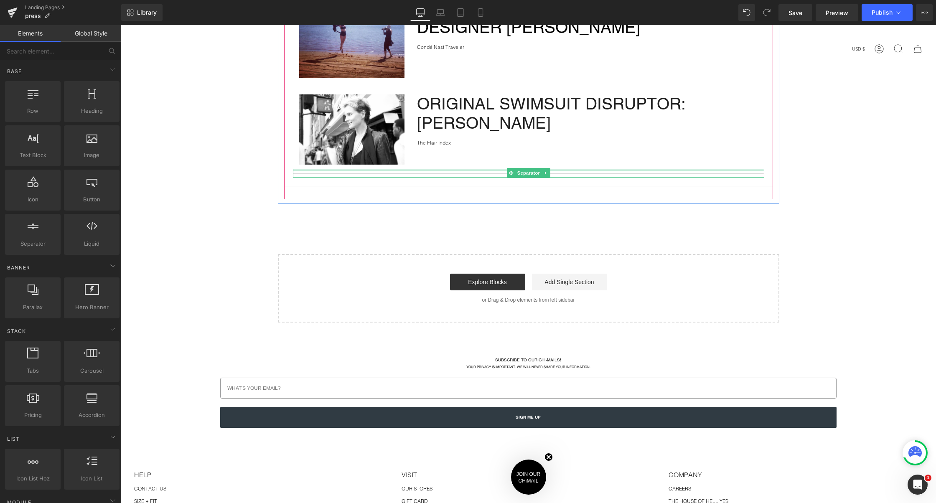
click at [656, 169] on div at bounding box center [528, 170] width 471 height 2
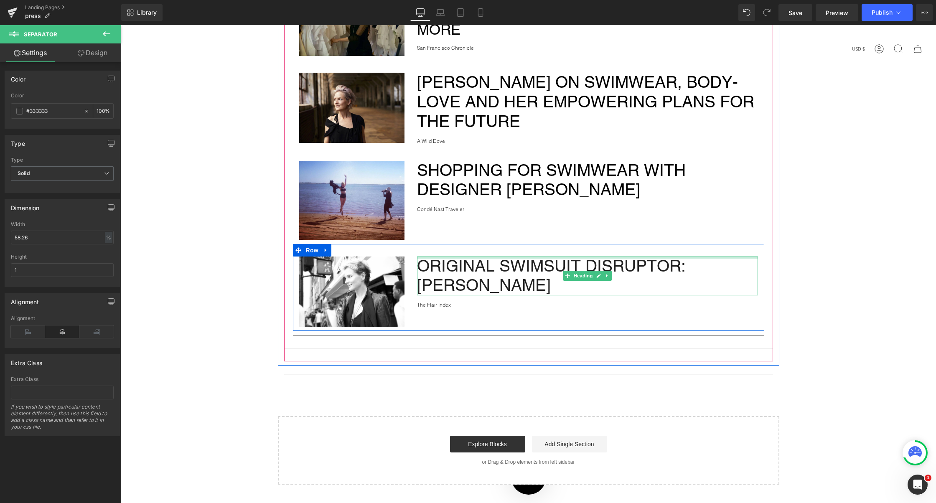
scroll to position [275, 0]
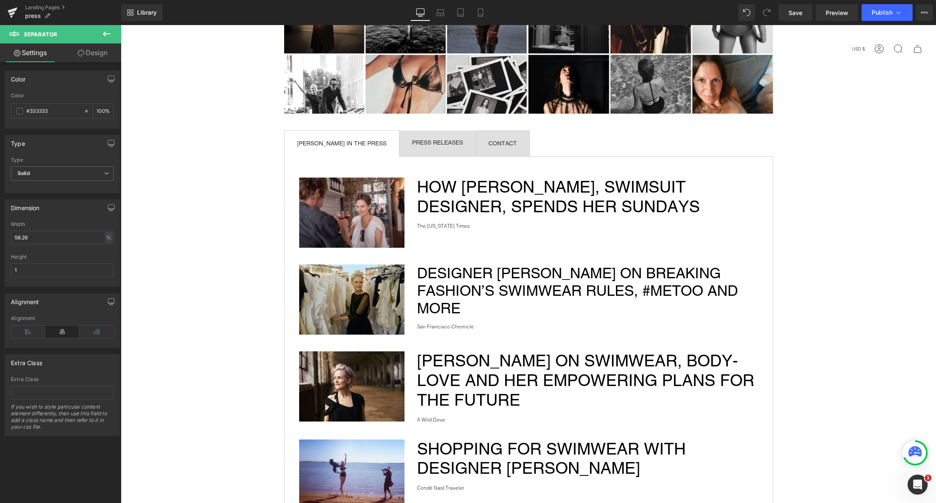
click at [107, 36] on icon at bounding box center [107, 34] width 10 height 10
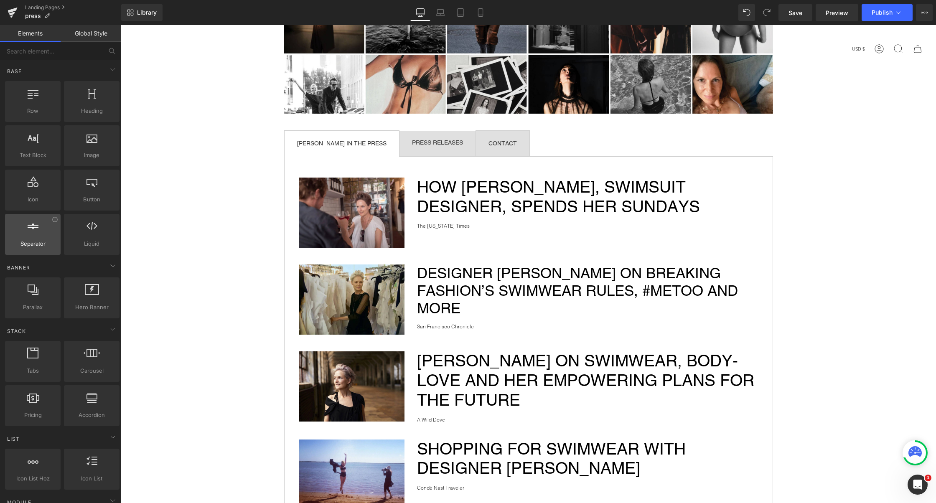
click at [24, 237] on div at bounding box center [33, 230] width 51 height 19
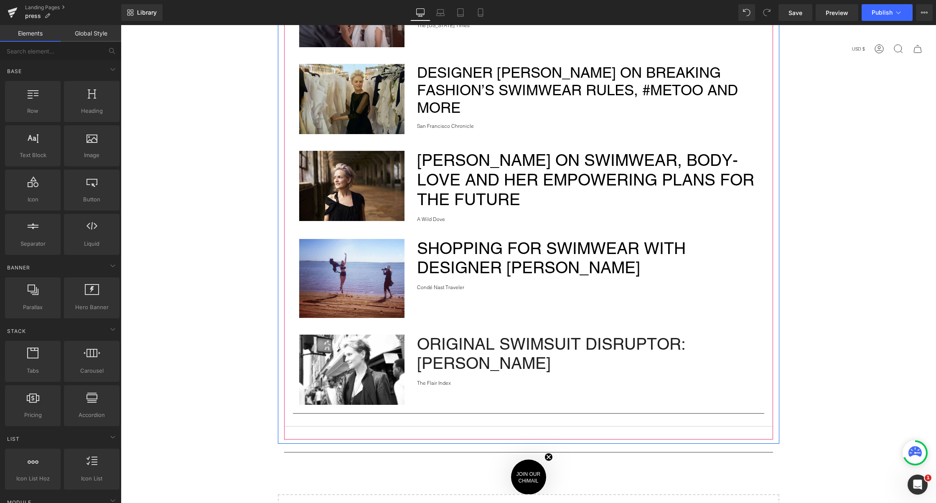
scroll to position [568, 0]
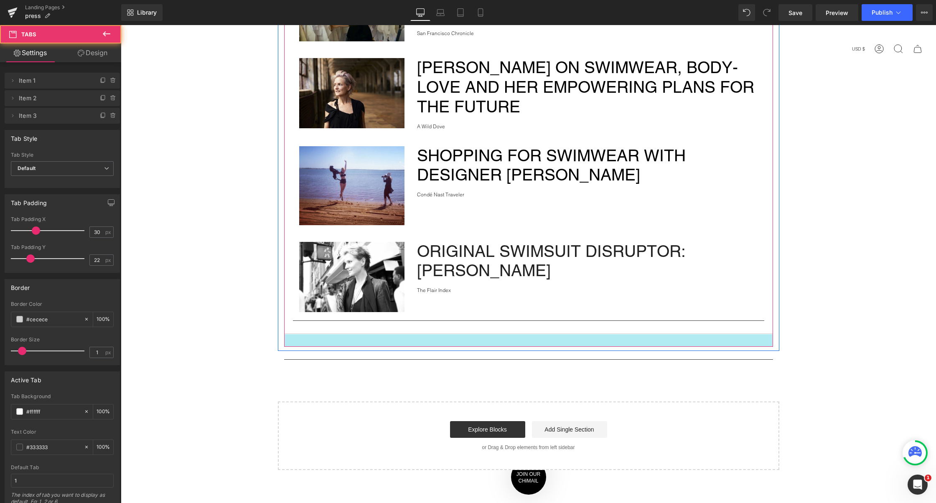
click at [423, 342] on div at bounding box center [528, 340] width 489 height 13
click at [424, 340] on div at bounding box center [528, 340] width 489 height 13
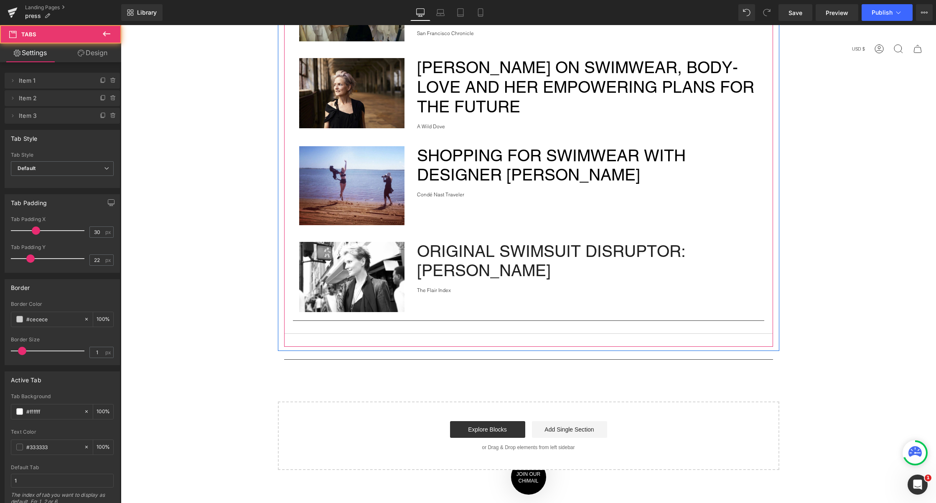
click at [423, 331] on div "Image How Malia Mills, Swimsuit Designer, Spends Her Sundays The New York Times…" at bounding box center [528, 98] width 489 height 471
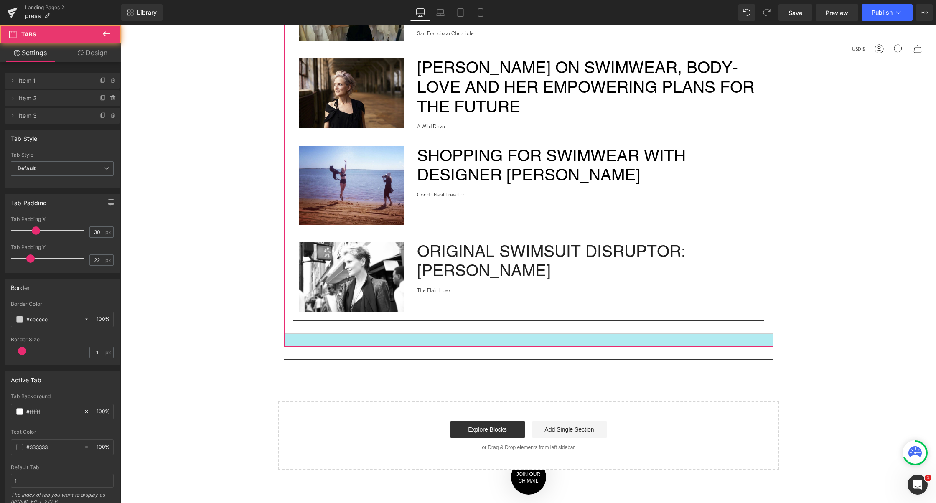
click at [421, 340] on div at bounding box center [528, 340] width 489 height 13
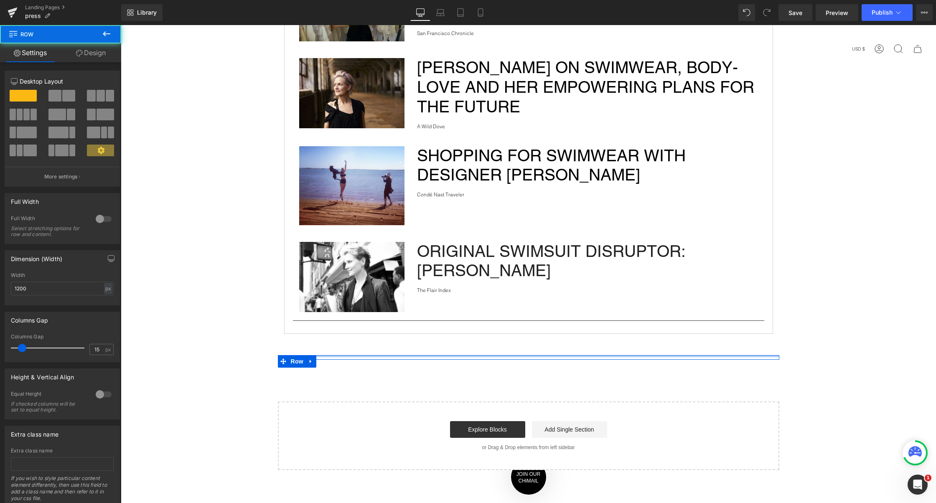
click at [414, 355] on div at bounding box center [529, 356] width 502 height 2
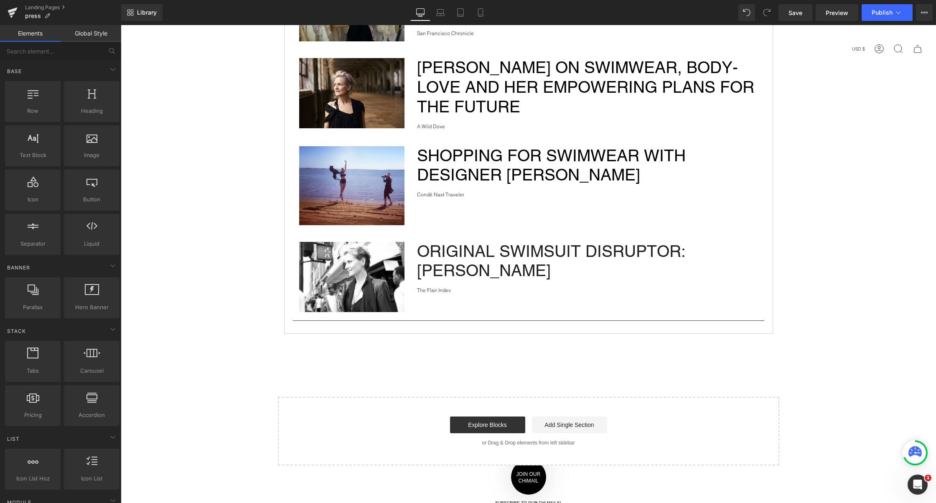
click at [425, 363] on div "press Heading Separator Image Row MALIA MILLS IN THE PRESS Text Block PRESS REL…" at bounding box center [529, 19] width 816 height 892
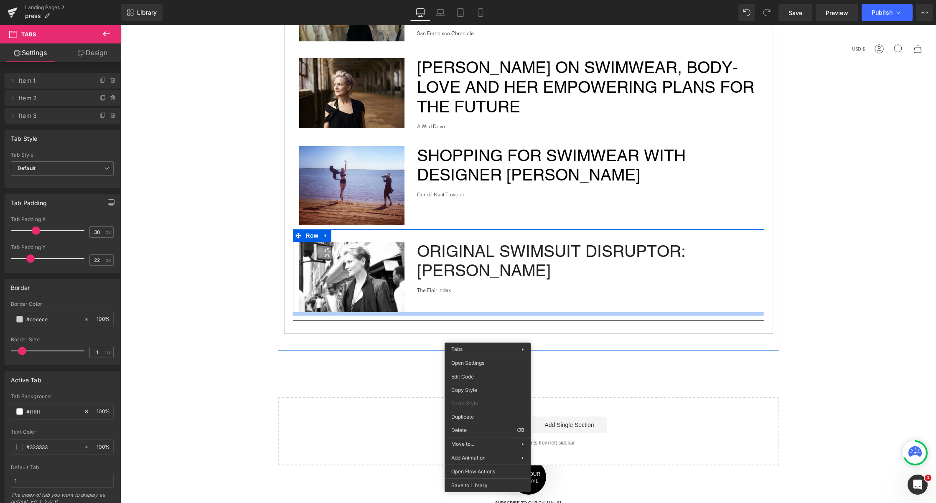
click at [423, 313] on div at bounding box center [528, 314] width 471 height 4
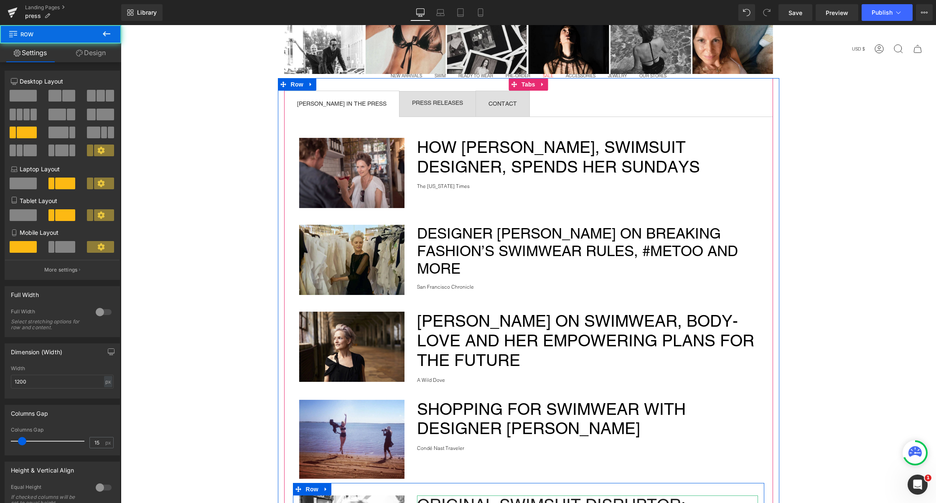
scroll to position [294, 0]
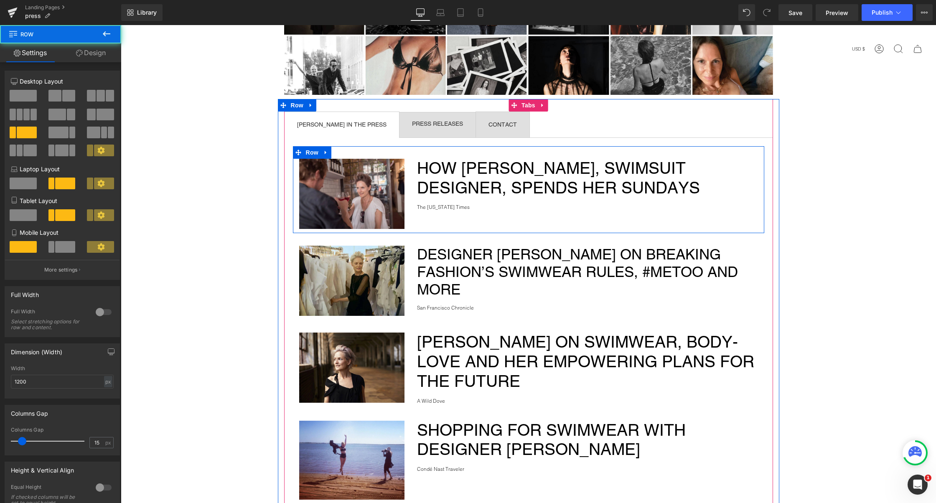
click at [486, 221] on div "Image How Malia Mills, Swimsuit Designer, Spends Her Sundays The New York Times…" at bounding box center [528, 189] width 471 height 87
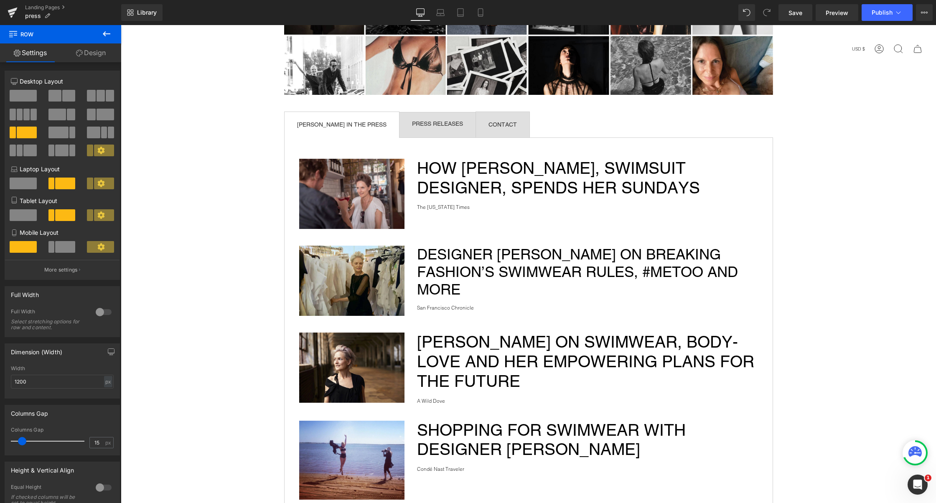
click at [110, 36] on icon at bounding box center [107, 34] width 10 height 10
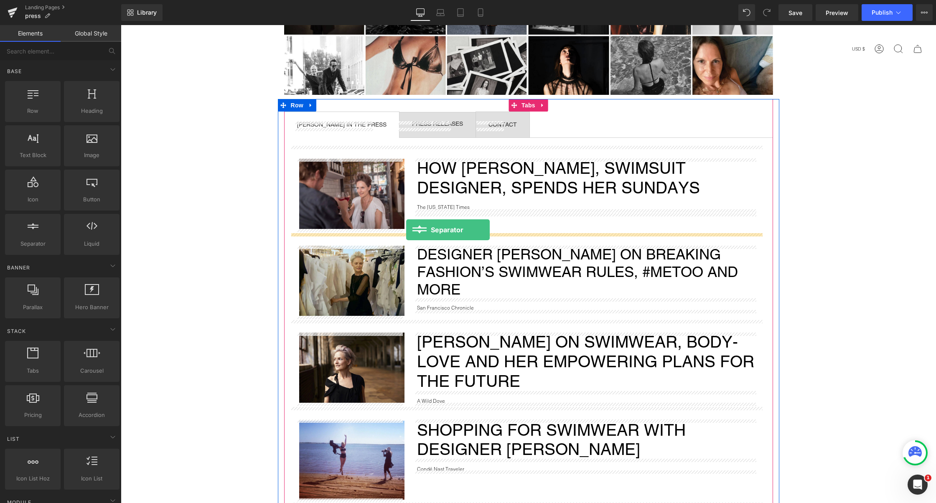
drag, startPoint x: 143, startPoint y: 250, endPoint x: 406, endPoint y: 230, distance: 264.5
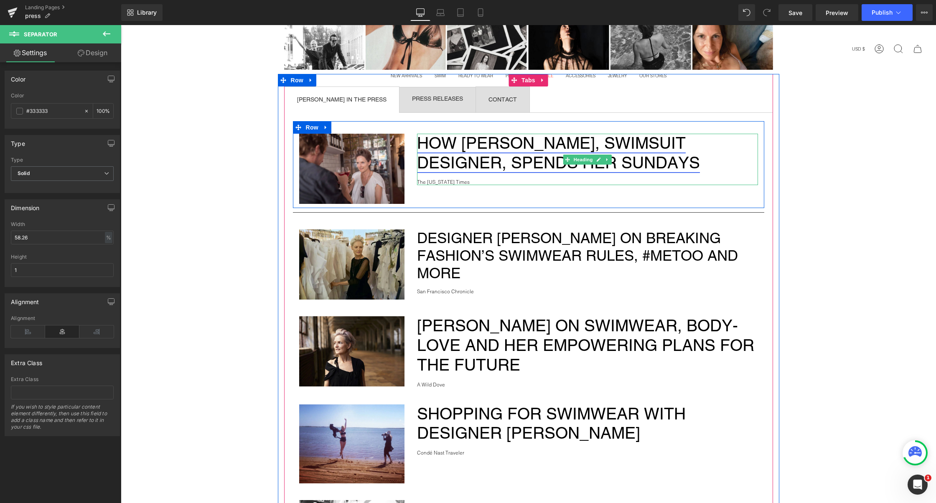
scroll to position [367, 0]
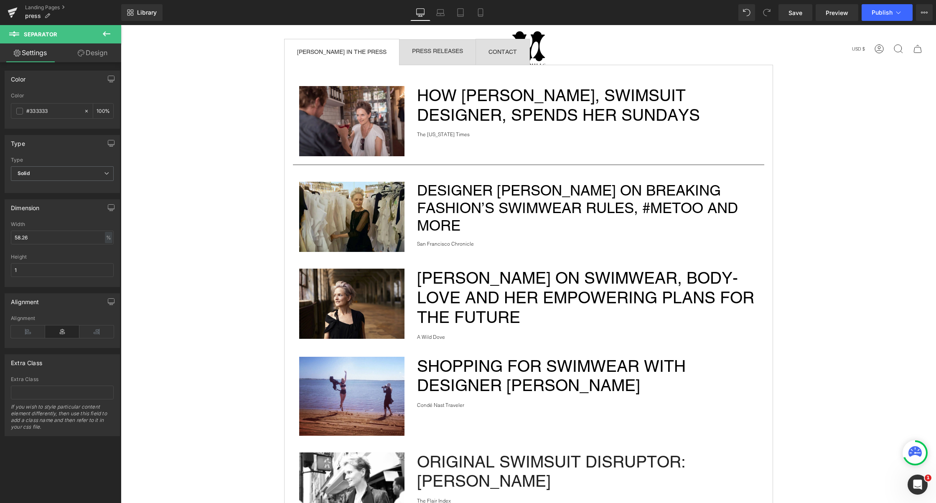
click at [108, 34] on icon at bounding box center [107, 34] width 10 height 10
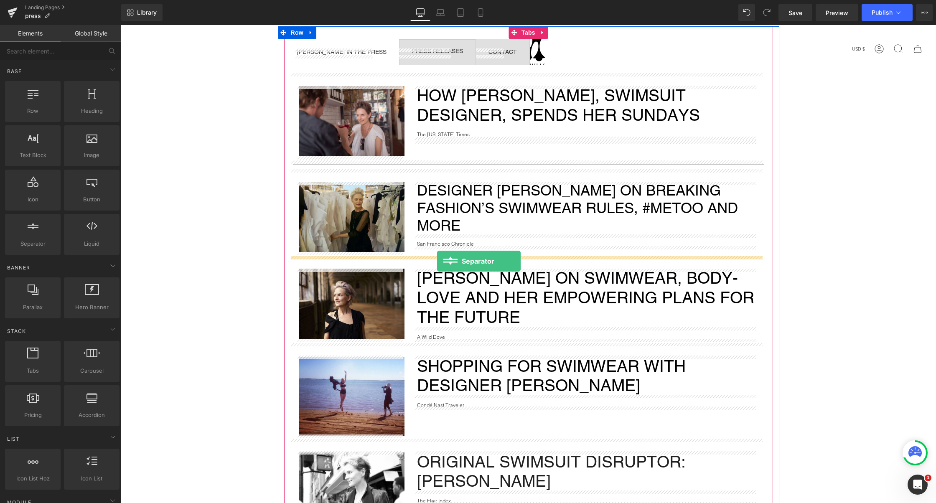
drag, startPoint x: 157, startPoint y: 250, endPoint x: 437, endPoint y: 260, distance: 279.8
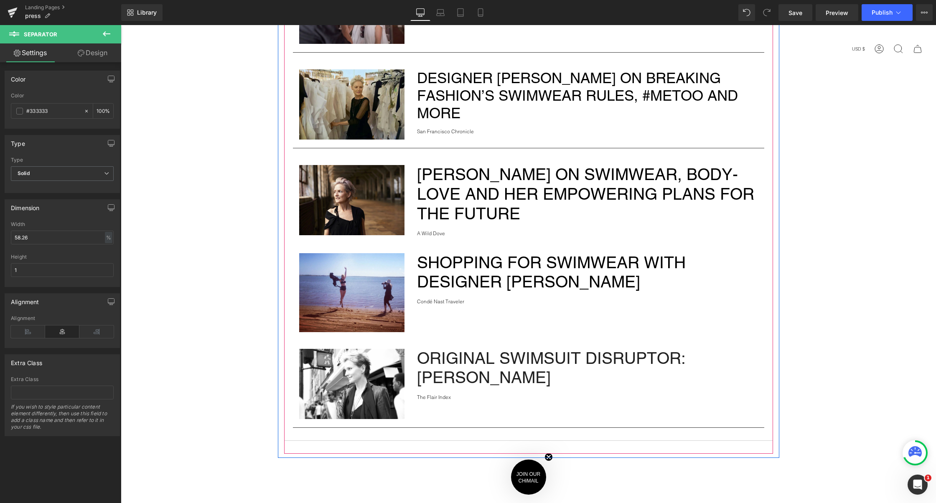
scroll to position [480, 0]
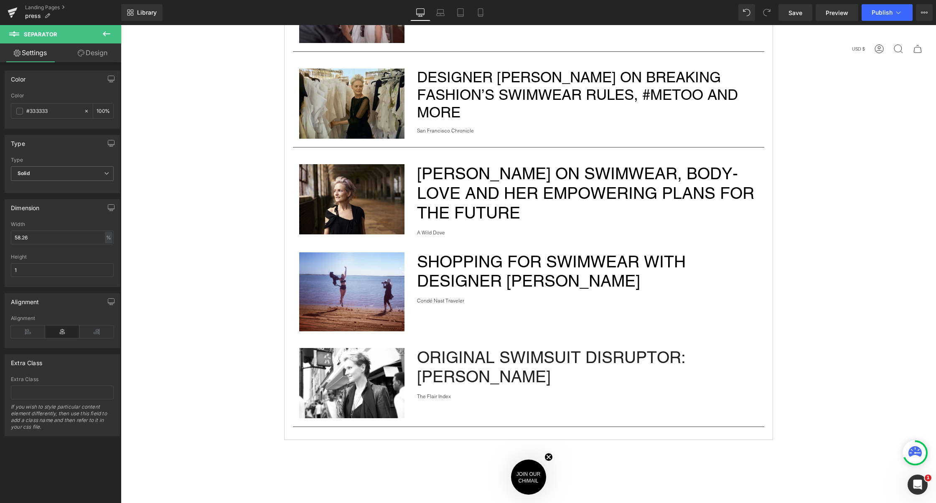
click at [107, 32] on icon at bounding box center [107, 34] width 10 height 10
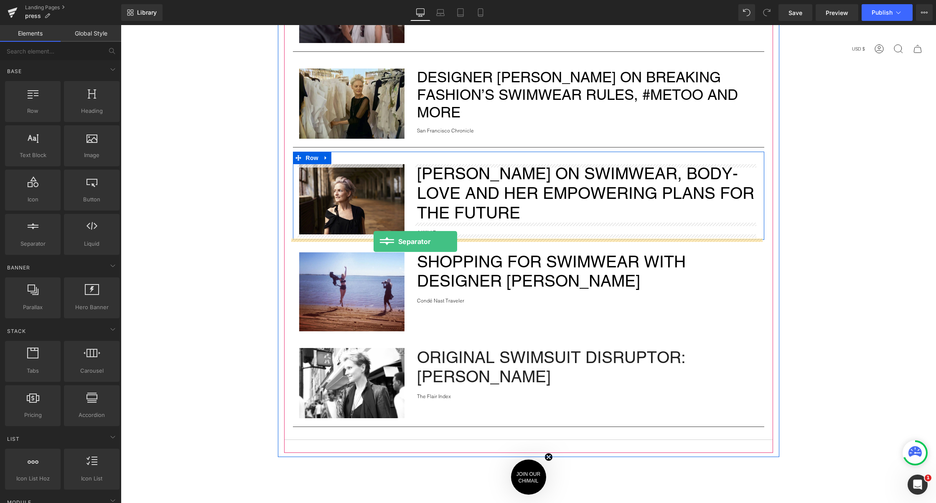
drag, startPoint x: 155, startPoint y: 250, endPoint x: 374, endPoint y: 242, distance: 219.2
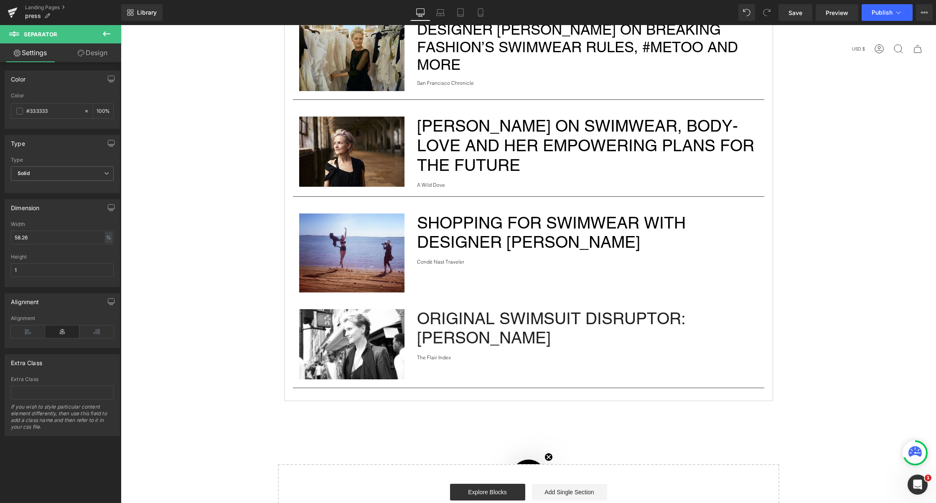
scroll to position [545, 0]
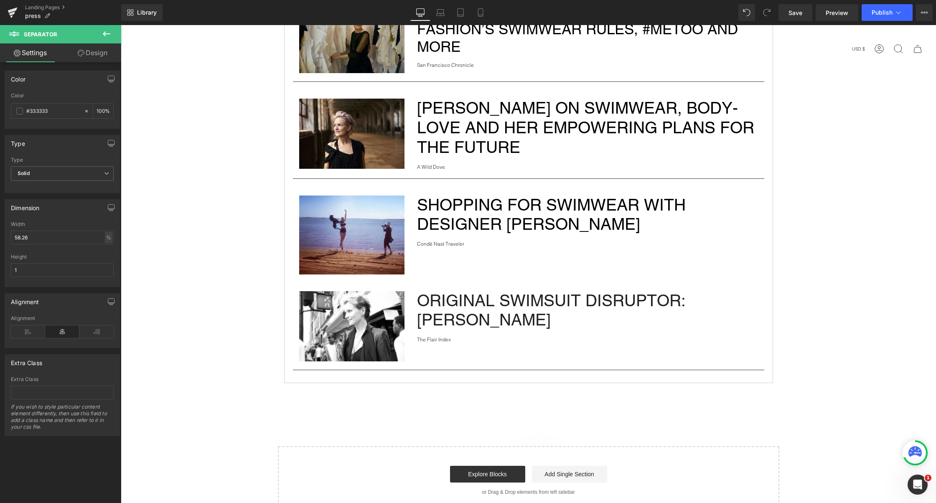
click at [105, 34] on icon at bounding box center [107, 33] width 8 height 5
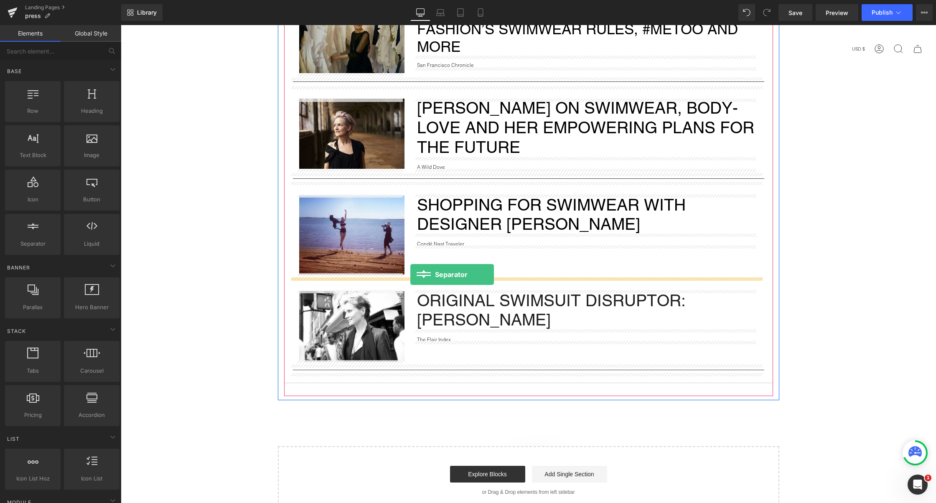
drag, startPoint x: 158, startPoint y: 258, endPoint x: 410, endPoint y: 275, distance: 253.0
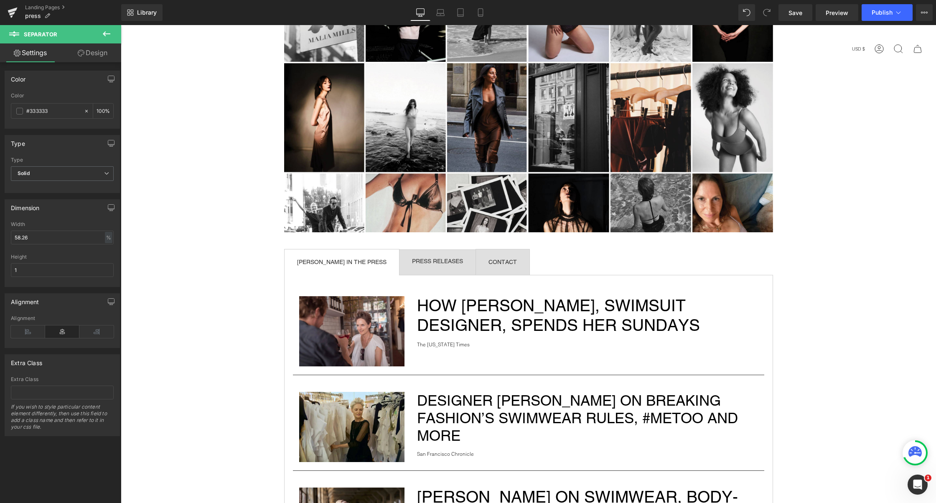
scroll to position [0, 0]
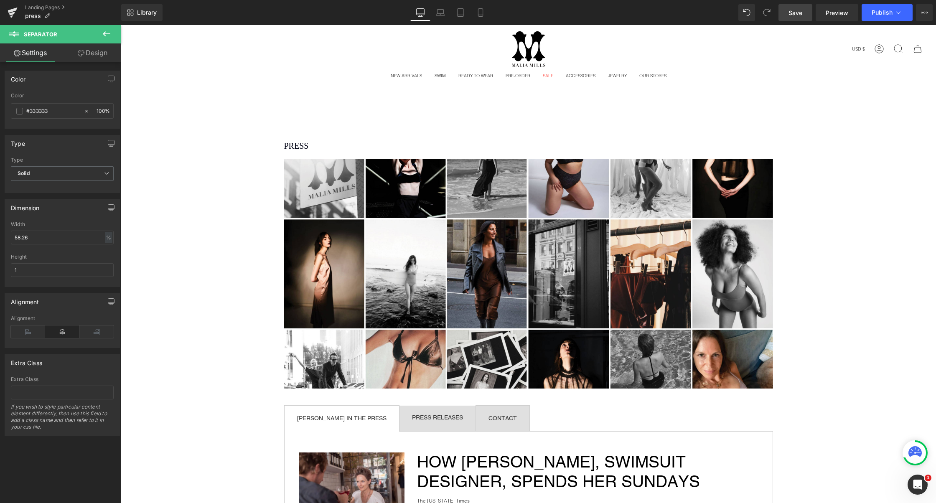
click at [797, 10] on span "Save" at bounding box center [796, 12] width 14 height 9
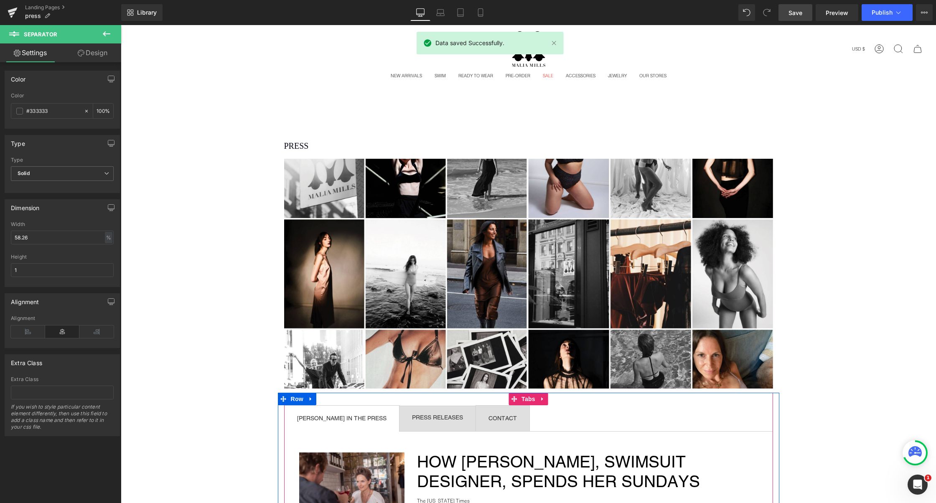
click at [121, 25] on div at bounding box center [121, 25] width 0 height 0
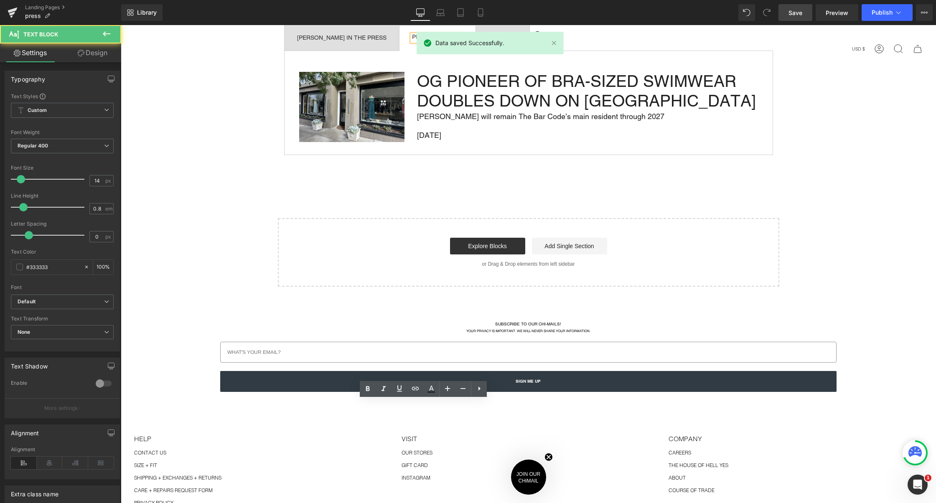
scroll to position [395, 0]
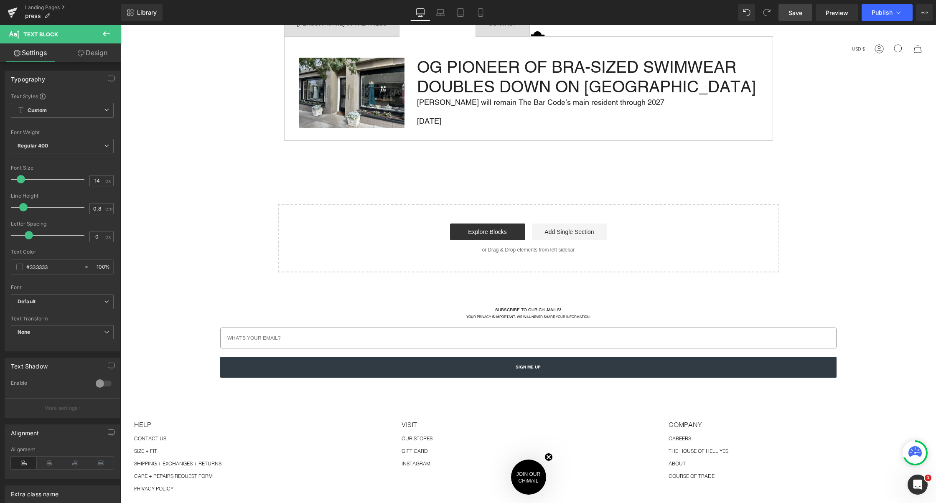
click at [104, 33] on icon at bounding box center [107, 33] width 8 height 5
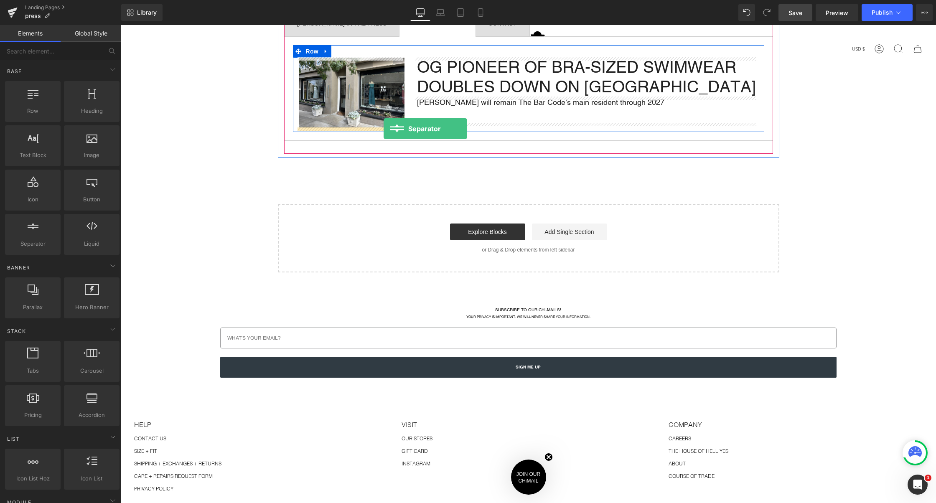
drag, startPoint x: 158, startPoint y: 252, endPoint x: 384, endPoint y: 129, distance: 257.4
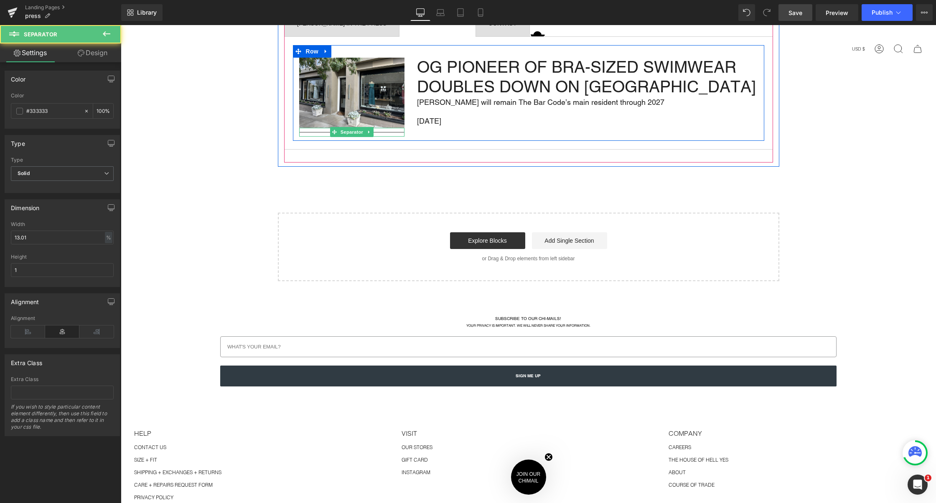
click at [384, 132] on hr at bounding box center [351, 134] width 105 height 5
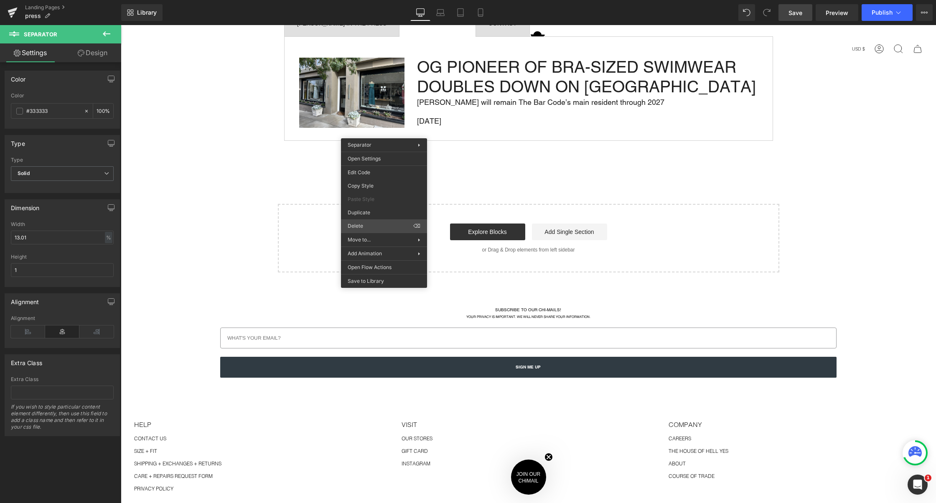
scroll to position [391, 0]
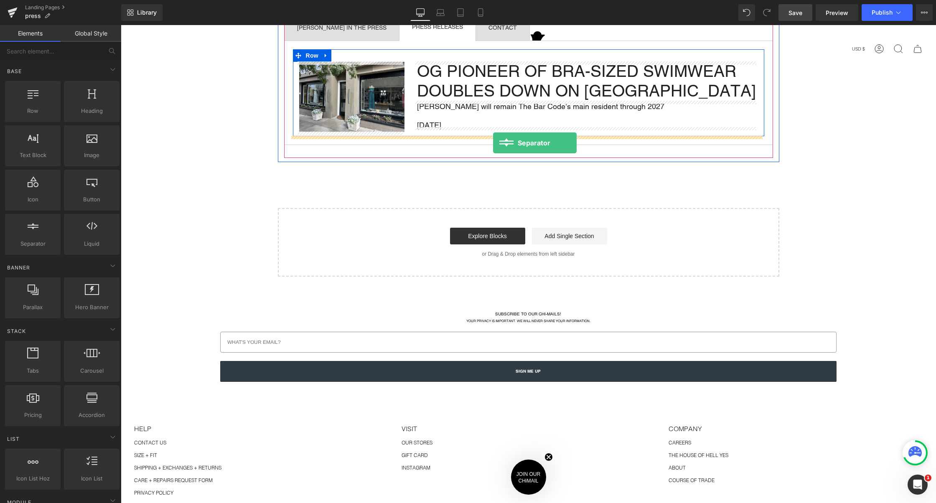
drag, startPoint x: 151, startPoint y: 244, endPoint x: 493, endPoint y: 143, distance: 356.8
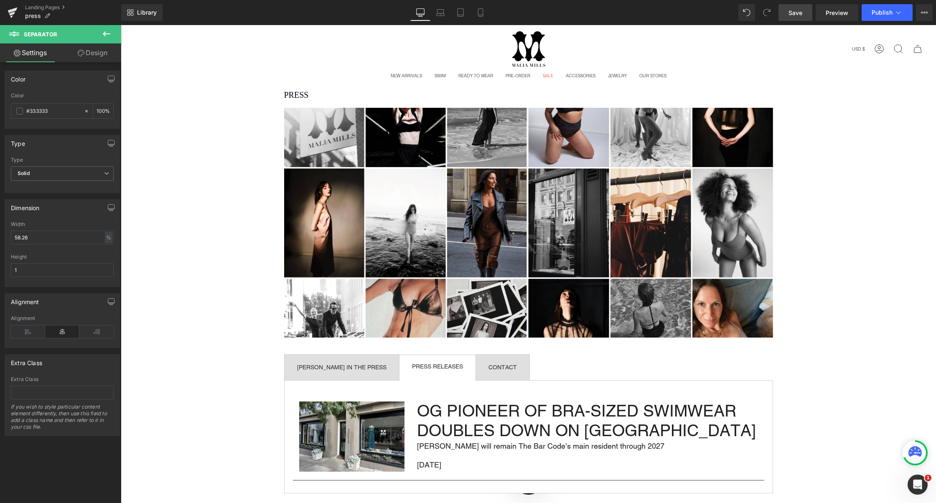
scroll to position [275, 0]
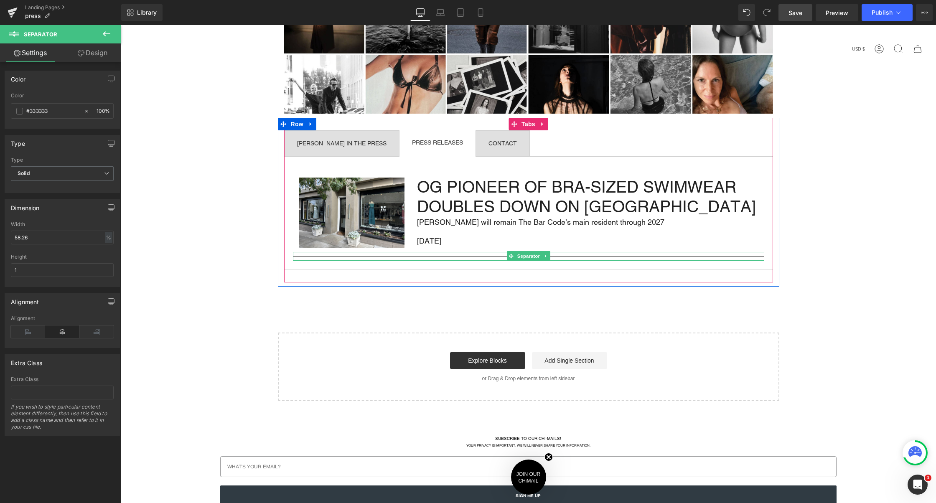
click at [472, 256] on hr at bounding box center [528, 258] width 471 height 5
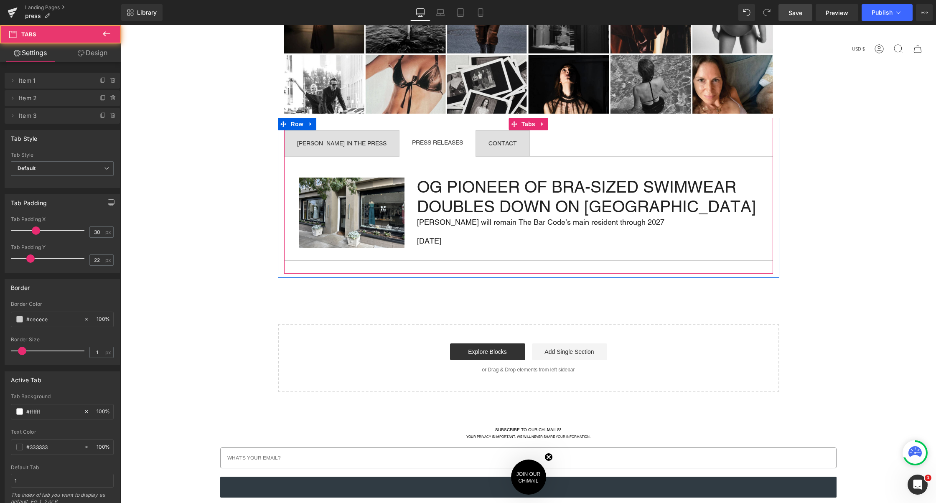
click at [314, 133] on span "MALIA MILLS IN THE PRESS Text Block" at bounding box center [342, 143] width 115 height 25
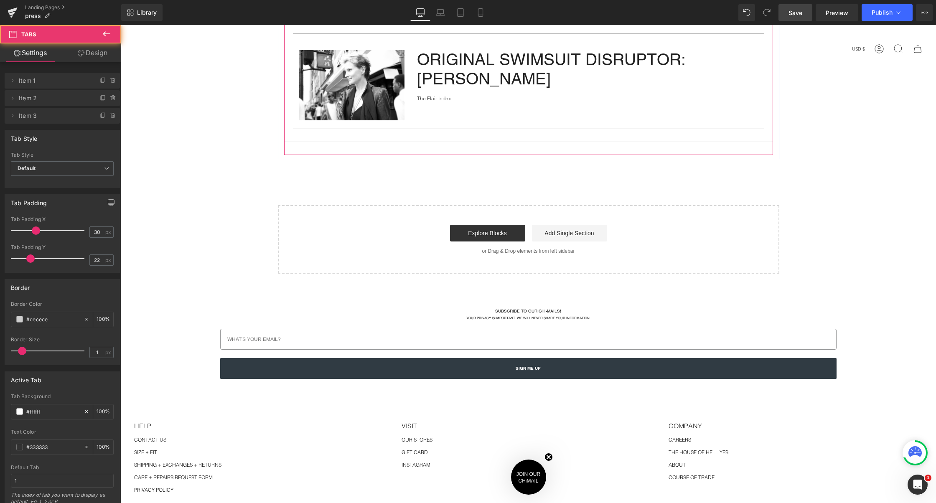
scroll to position [796, 0]
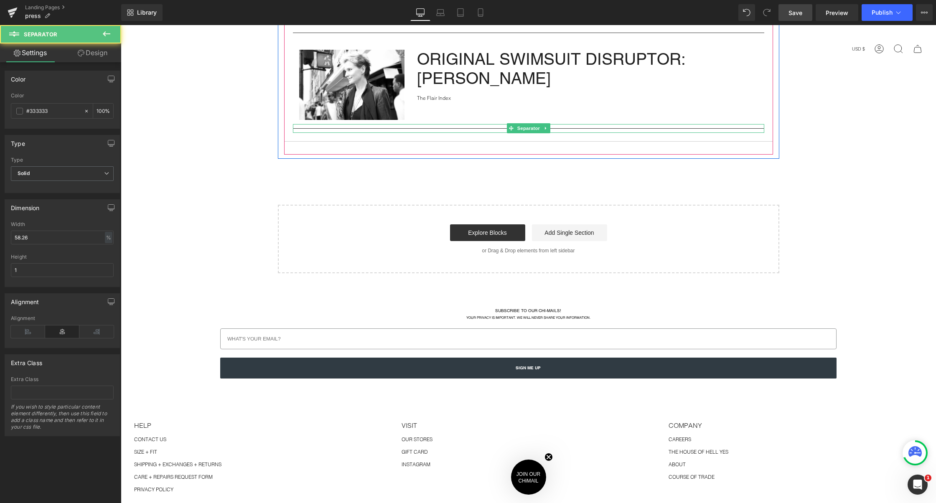
click at [406, 126] on div at bounding box center [528, 128] width 471 height 9
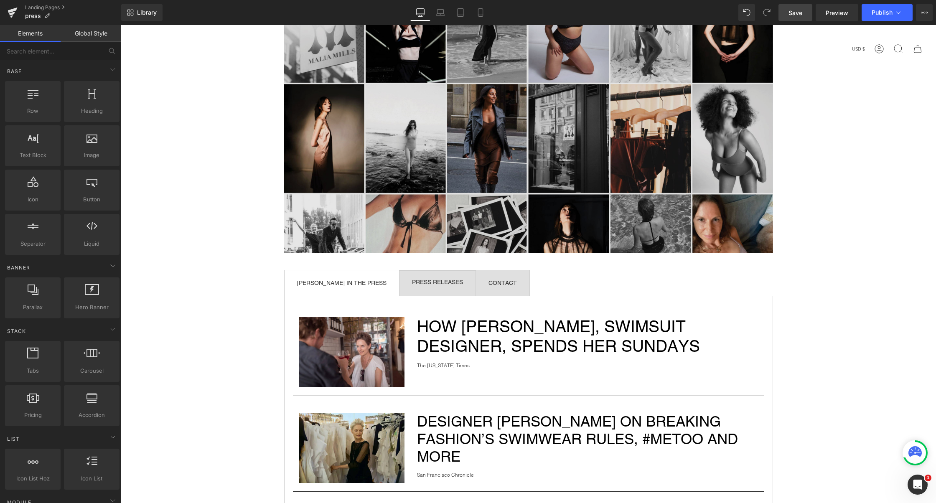
scroll to position [124, 0]
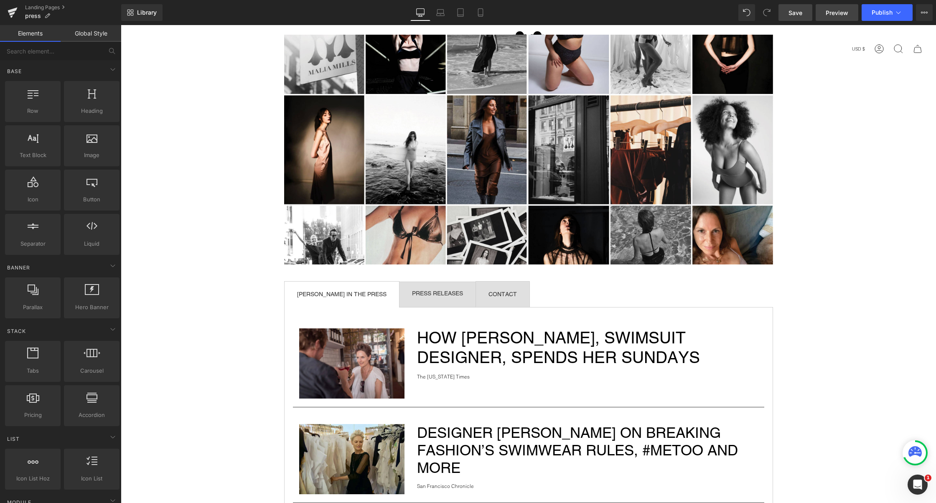
click at [840, 20] on link "Preview" at bounding box center [837, 12] width 43 height 17
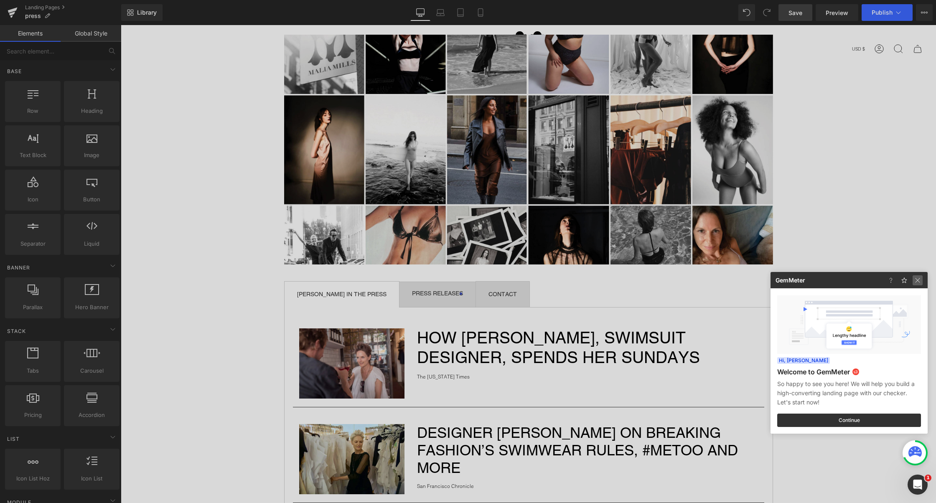
click at [919, 278] on img at bounding box center [918, 280] width 10 height 10
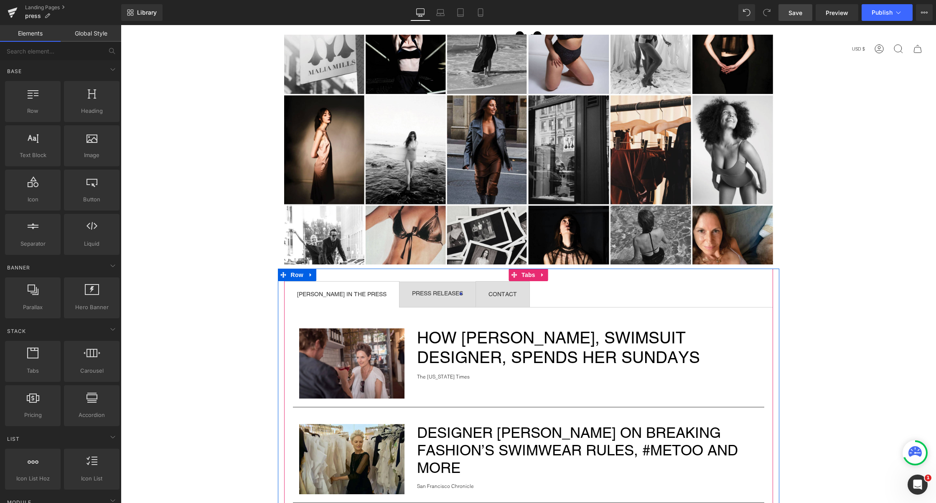
click at [585, 303] on ul "MALIA MILLS IN THE PRESS Text Block PRESS RELEASES Text Block CONTACT Text Block" at bounding box center [528, 294] width 489 height 26
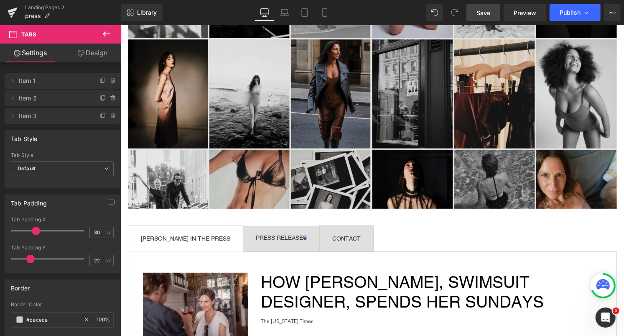
scroll to position [314, 0]
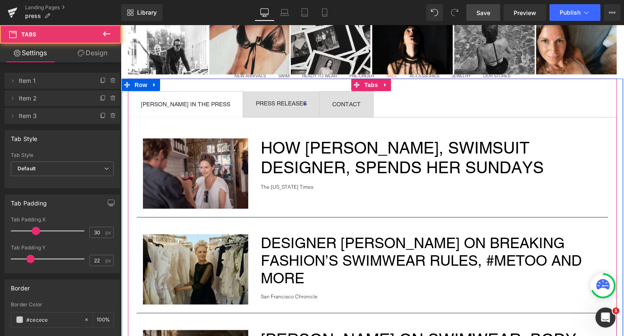
click at [333, 94] on span "CONTACT Text Block" at bounding box center [346, 103] width 54 height 25
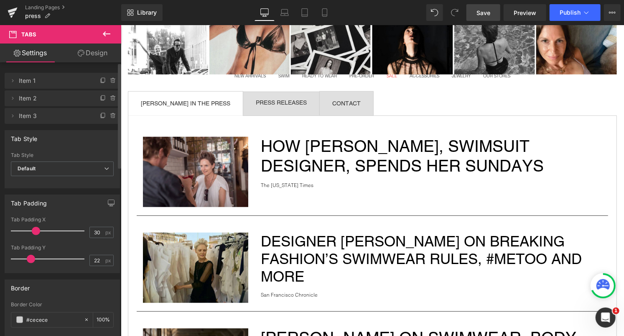
type input "23"
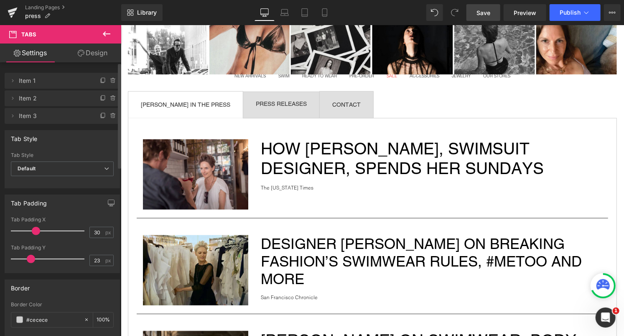
drag, startPoint x: 26, startPoint y: 258, endPoint x: 27, endPoint y: 253, distance: 5.0
click at [27, 253] on div at bounding box center [49, 258] width 69 height 17
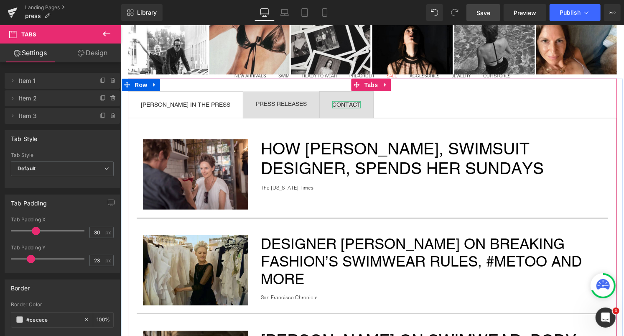
click at [332, 103] on div "CONTACT" at bounding box center [346, 104] width 28 height 7
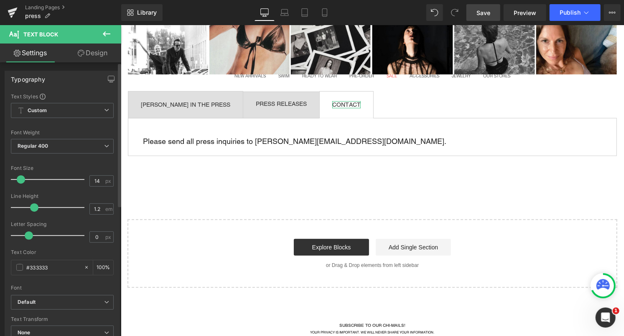
click at [34, 209] on span at bounding box center [34, 207] width 8 height 8
click at [98, 210] on input "1.2" at bounding box center [97, 209] width 15 height 10
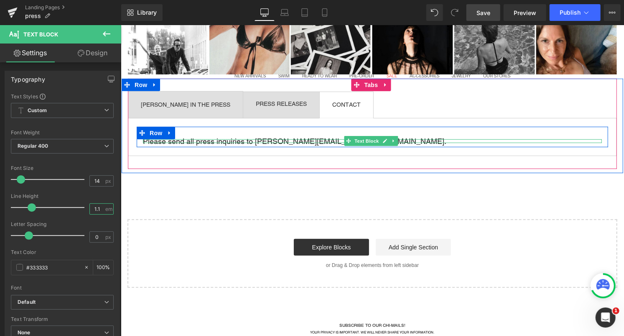
type input "1"
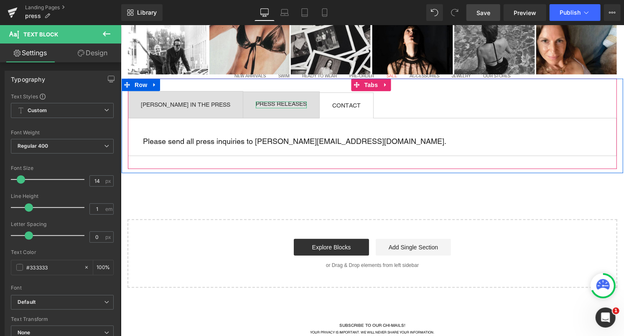
click at [255, 106] on div at bounding box center [280, 107] width 51 height 2
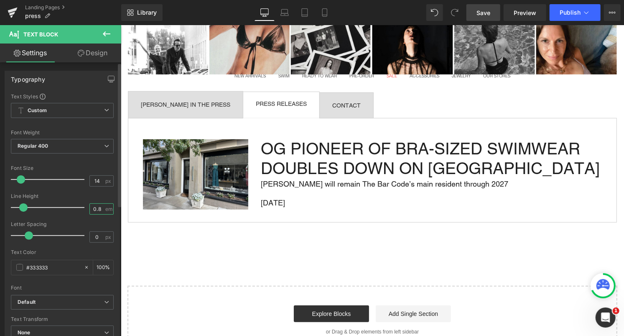
click at [96, 210] on input "0.8" at bounding box center [97, 209] width 15 height 10
drag, startPoint x: 20, startPoint y: 205, endPoint x: 16, endPoint y: 206, distance: 4.3
click at [16, 206] on span at bounding box center [18, 207] width 8 height 8
click at [97, 207] on input "0.6" at bounding box center [97, 209] width 15 height 10
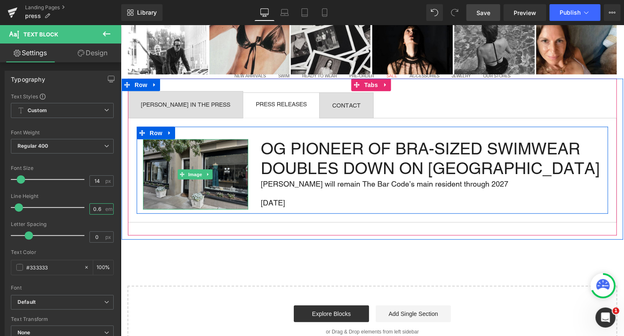
scroll to position [0, 0]
type input "0.64"
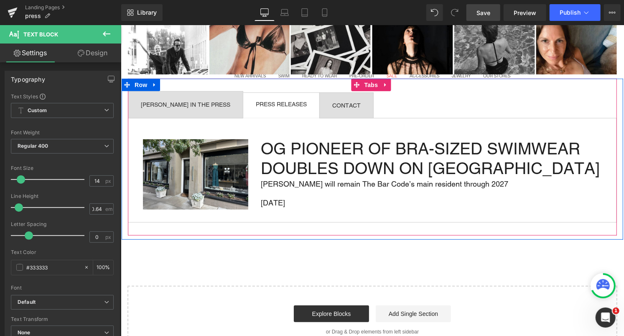
click at [214, 93] on span "MALIA MILLS IN THE PRESS Text Block" at bounding box center [185, 104] width 115 height 26
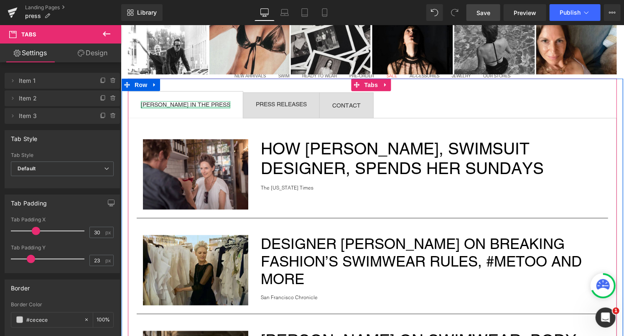
click at [202, 106] on div at bounding box center [184, 107] width 89 height 2
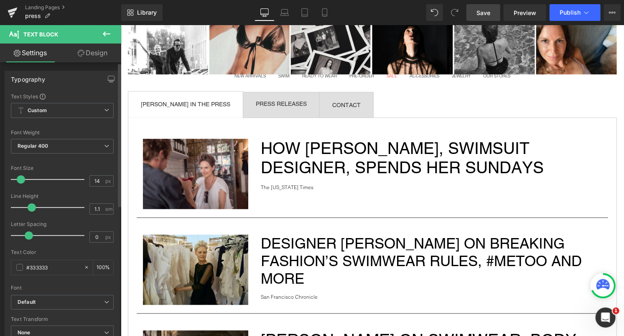
type input "1"
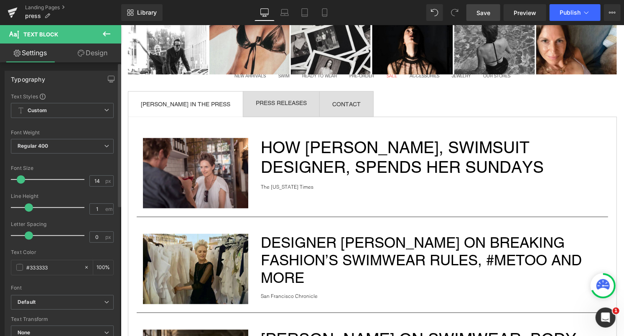
drag, startPoint x: 33, startPoint y: 206, endPoint x: 29, endPoint y: 206, distance: 4.2
click at [29, 206] on span at bounding box center [29, 207] width 8 height 8
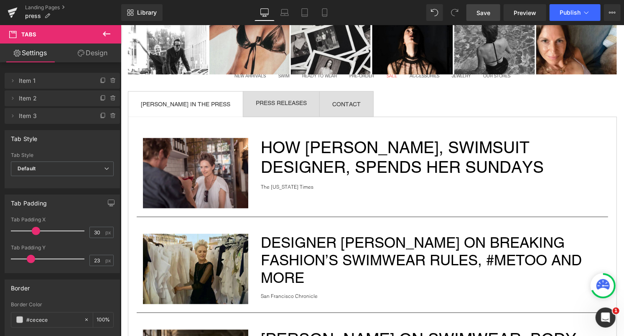
click at [482, 16] on span "Save" at bounding box center [484, 12] width 14 height 9
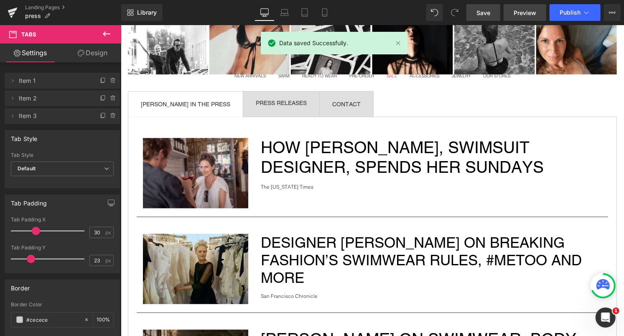
click at [509, 15] on link "Preview" at bounding box center [525, 12] width 43 height 17
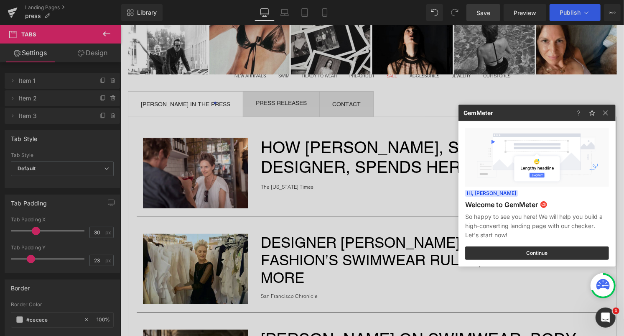
drag, startPoint x: 266, startPoint y: 102, endPoint x: 144, endPoint y: 77, distance: 124.1
click at [266, 102] on div at bounding box center [312, 168] width 624 height 336
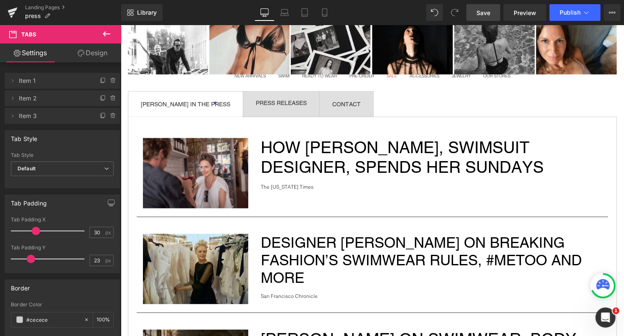
click at [120, 25] on div at bounding box center [120, 25] width 0 height 0
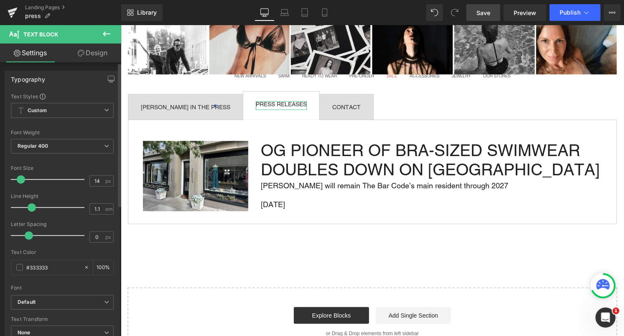
type input "1"
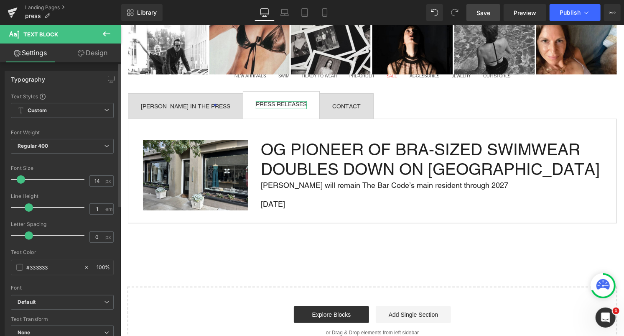
drag, startPoint x: 17, startPoint y: 207, endPoint x: 29, endPoint y: 206, distance: 11.7
click at [29, 206] on span at bounding box center [29, 207] width 8 height 8
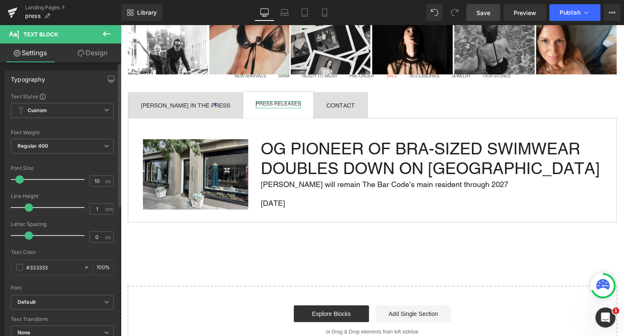
type input "9"
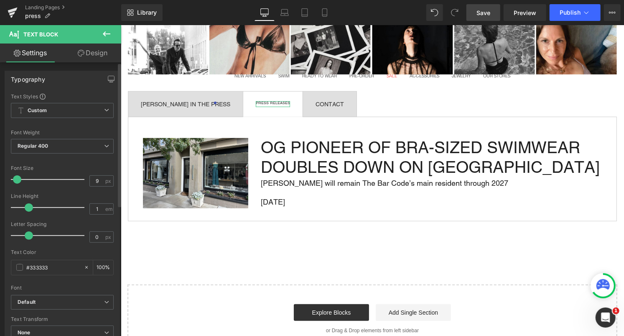
click at [18, 180] on span at bounding box center [17, 179] width 8 height 8
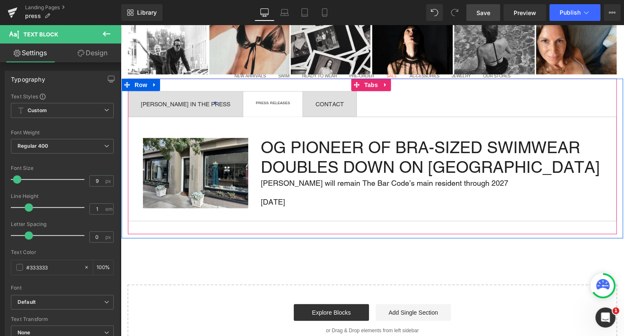
click at [201, 102] on div "MALIA MILLS IN THE PRESS" at bounding box center [184, 104] width 89 height 6
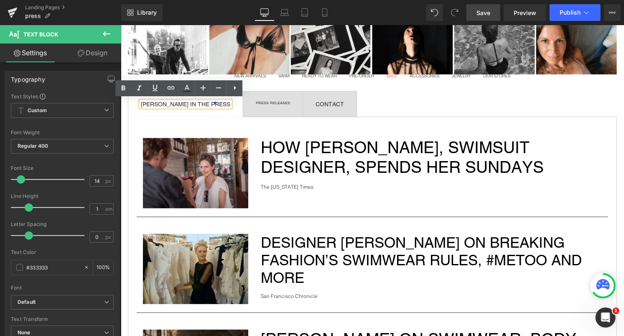
click at [222, 113] on span "MALIA MILLS IN THE PRESS Text Block" at bounding box center [185, 103] width 115 height 25
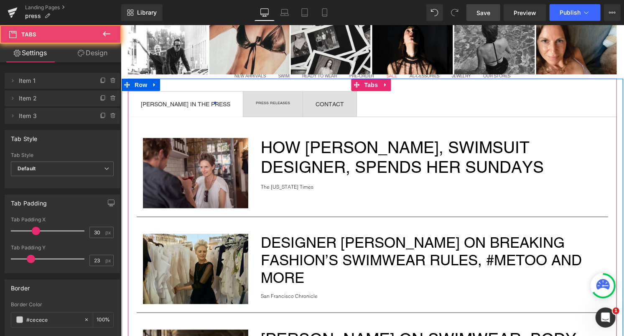
click at [245, 106] on span "PRESS RELEASES Text Block" at bounding box center [272, 103] width 59 height 25
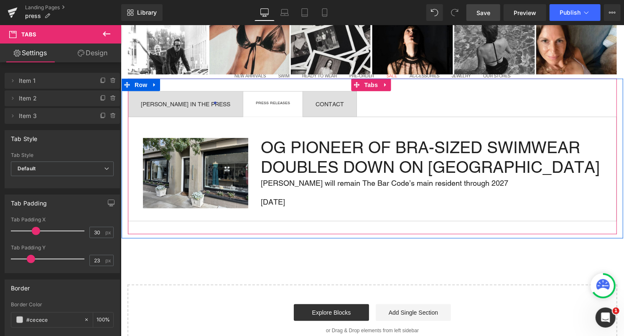
click at [255, 101] on div "PRESS RELEASES Text Block" at bounding box center [272, 104] width 34 height 6
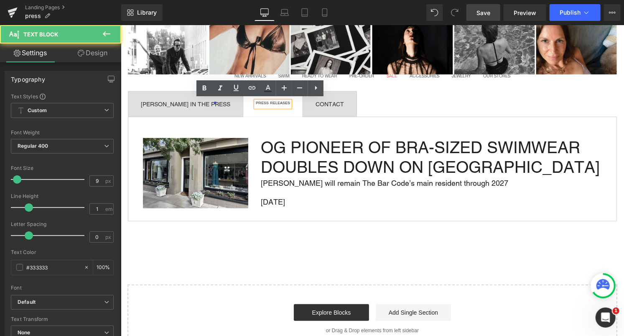
click at [255, 101] on div "PRESS RELEASES Text Block" at bounding box center [272, 104] width 34 height 6
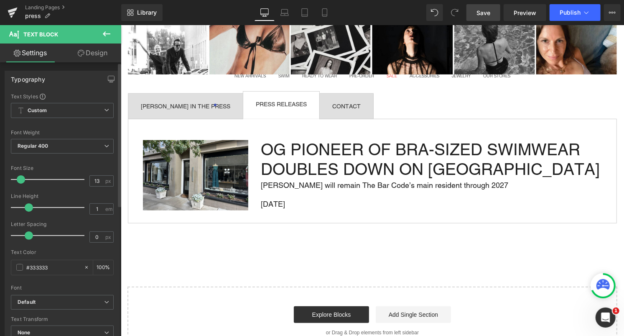
type input "12"
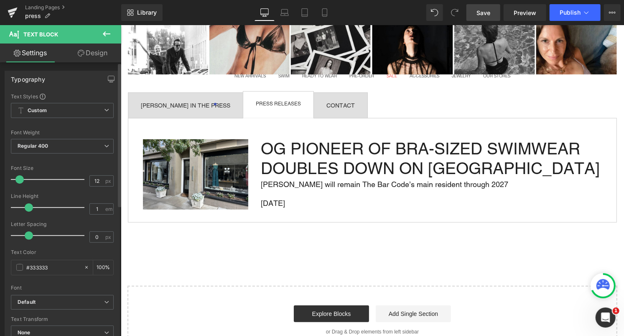
click at [17, 176] on span at bounding box center [19, 179] width 8 height 8
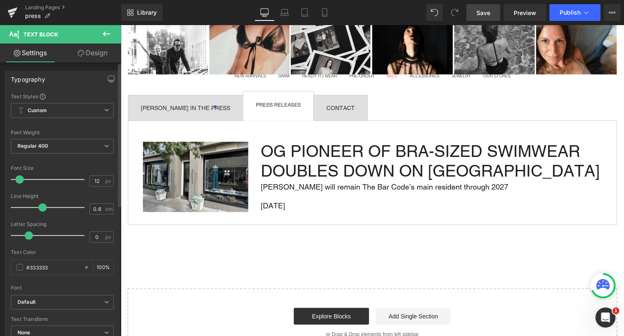
type input "0.5"
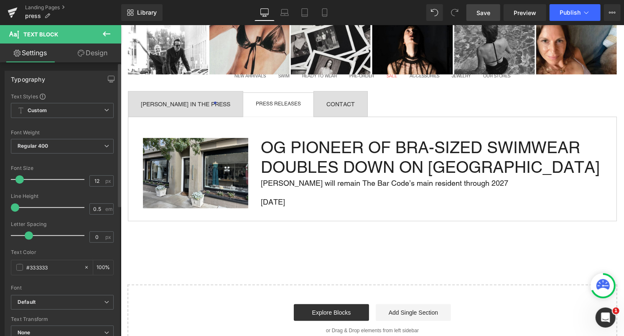
drag, startPoint x: 28, startPoint y: 205, endPoint x: 14, endPoint y: 213, distance: 15.6
click at [14, 213] on div "Line Height 0.5 em" at bounding box center [62, 207] width 103 height 28
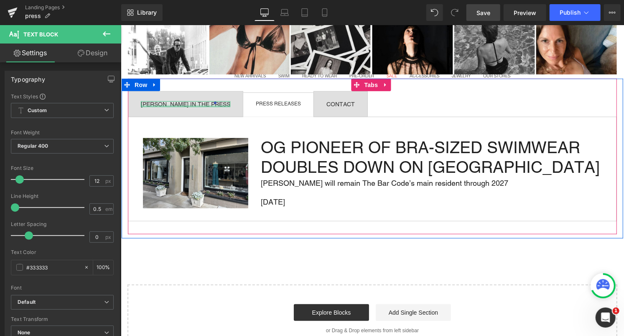
click at [178, 104] on div at bounding box center [184, 105] width 89 height 2
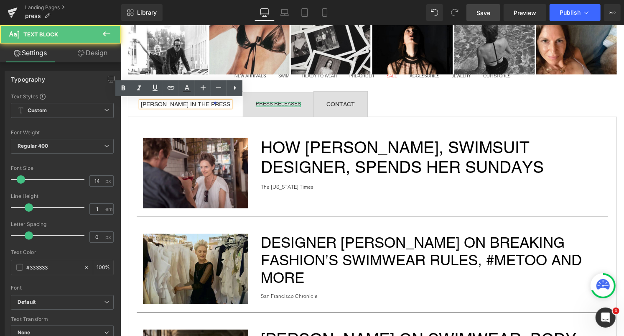
click at [269, 104] on div at bounding box center [277, 105] width 45 height 2
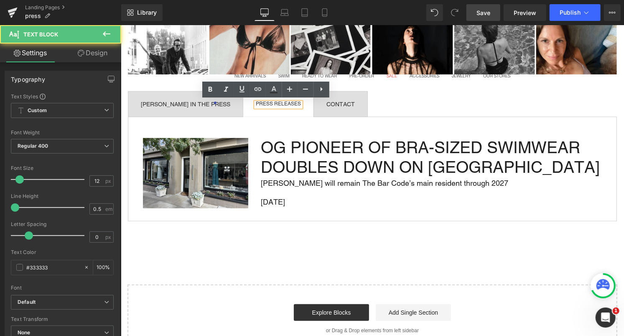
click at [268, 102] on div "PRESS RELEASES" at bounding box center [277, 104] width 45 height 5
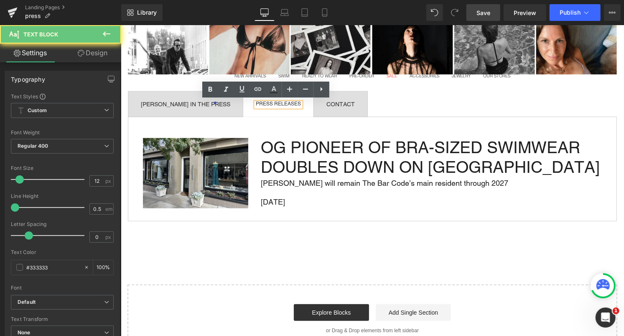
click at [268, 102] on div "PRESS RELEASES" at bounding box center [277, 104] width 45 height 5
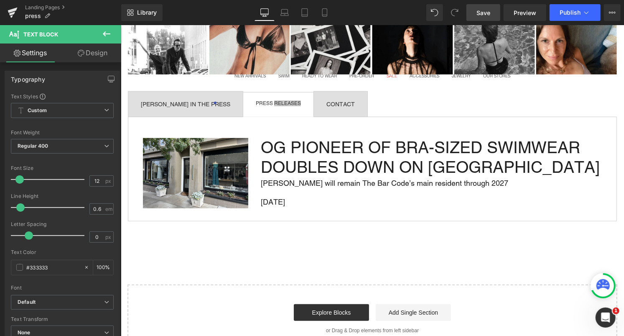
type input "0.5"
drag, startPoint x: 18, startPoint y: 208, endPoint x: -11, endPoint y: 209, distance: 28.9
click at [0, 209] on html "Separator You are previewing how the will restyle your page. You can not edit E…" at bounding box center [312, 168] width 624 height 336
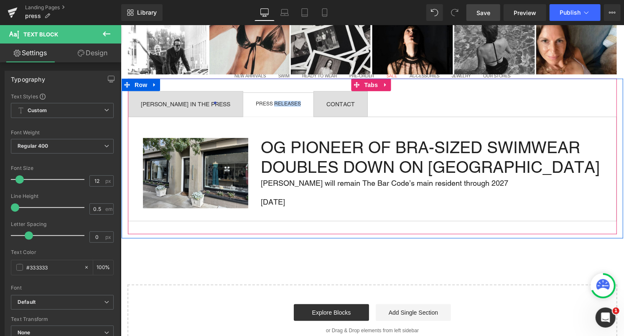
click at [203, 116] on div "Image OG PIONEER OF BRA-SIZED SWIMWEAR DOUBLES DOWN ON SAN FRANCISCO Heading Ma…" at bounding box center [371, 168] width 489 height 104
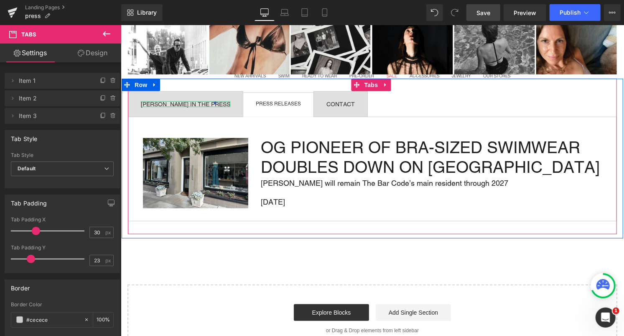
click at [184, 102] on div "MALIA MILLS IN THE PRESS" at bounding box center [184, 104] width 89 height 6
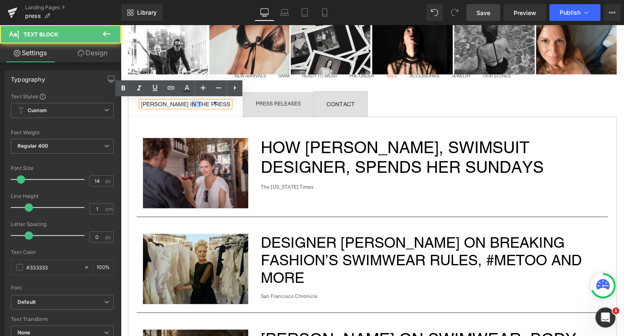
click at [184, 102] on div "MALIA MILLS IN THE PRESS" at bounding box center [184, 104] width 89 height 6
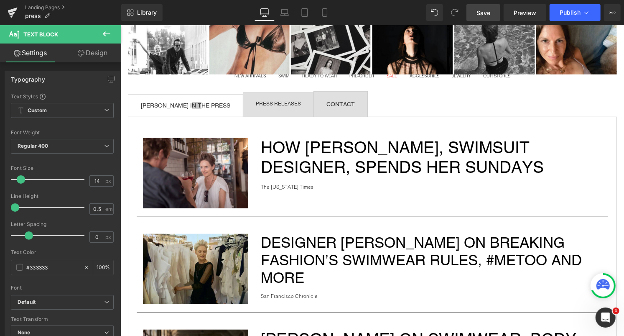
drag, startPoint x: 27, startPoint y: 209, endPoint x: -9, endPoint y: 208, distance: 36.0
click at [0, 208] on html "Separator You are previewing how the will restyle your page. You can not edit E…" at bounding box center [312, 168] width 624 height 336
type input "0.8"
drag, startPoint x: 15, startPoint y: 203, endPoint x: 23, endPoint y: 202, distance: 7.6
click at [23, 203] on span at bounding box center [23, 207] width 8 height 8
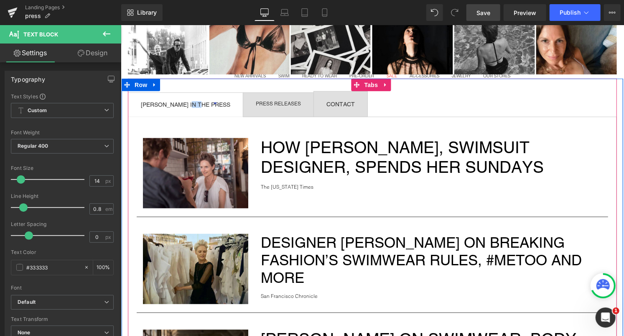
click at [313, 104] on span "CONTACT Text Block" at bounding box center [340, 103] width 54 height 25
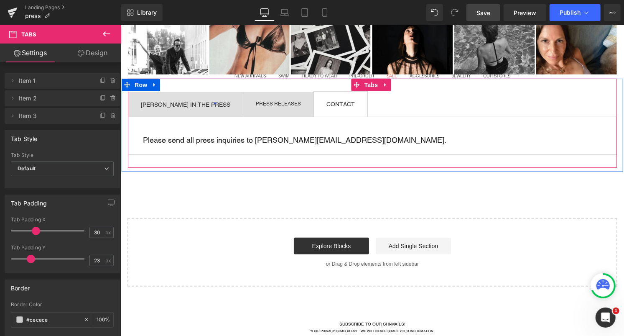
click at [326, 101] on div "CONTACT" at bounding box center [340, 104] width 28 height 6
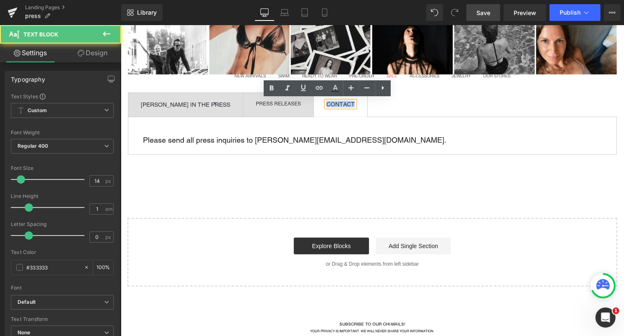
click at [326, 101] on div "CONTACT" at bounding box center [340, 104] width 28 height 6
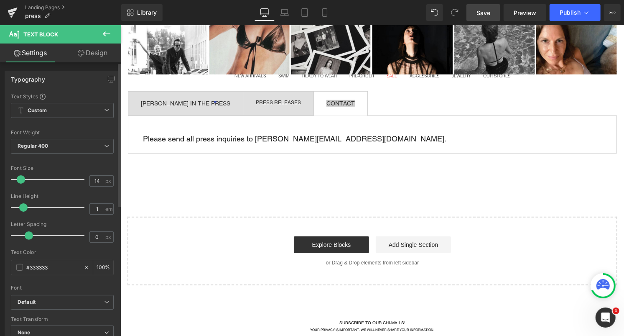
drag, startPoint x: 28, startPoint y: 205, endPoint x: 23, endPoint y: 202, distance: 5.6
click at [23, 202] on div at bounding box center [49, 207] width 69 height 17
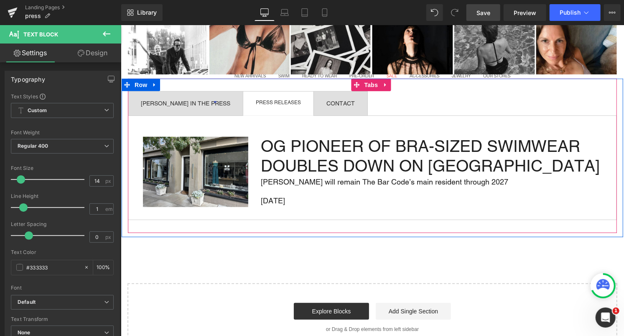
click at [252, 112] on span "PRESS RELEASES Text Block" at bounding box center [278, 103] width 70 height 24
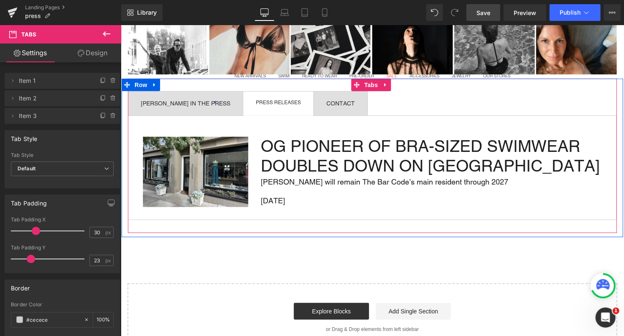
click at [120, 25] on div at bounding box center [120, 25] width 0 height 0
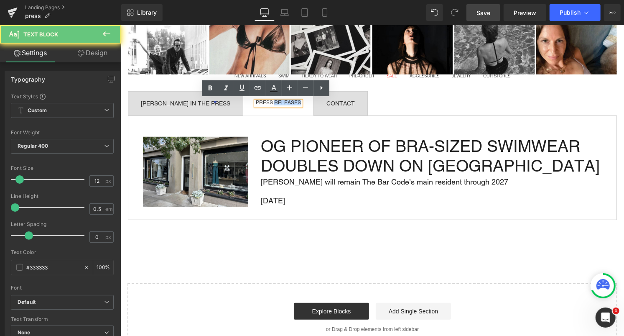
click at [261, 101] on div "PRESS RELEASES" at bounding box center [277, 103] width 45 height 5
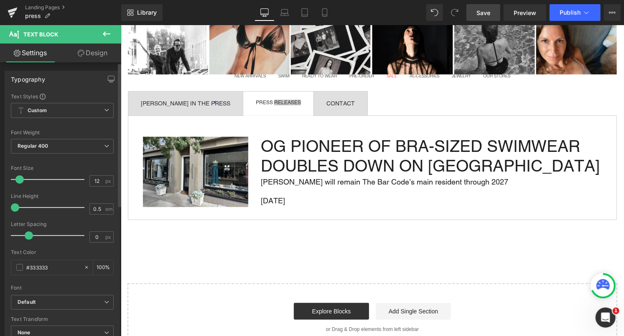
click at [13, 205] on span at bounding box center [15, 207] width 8 height 8
click at [99, 209] on input "0.5" at bounding box center [97, 209] width 15 height 10
type input "0.52"
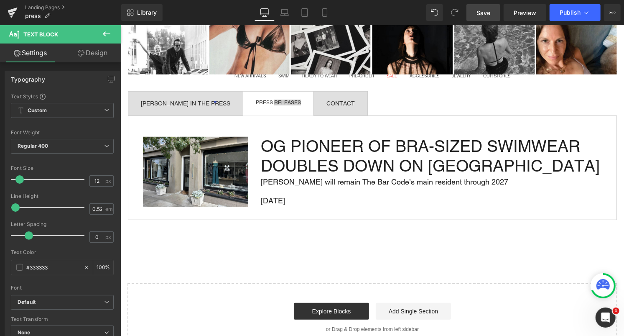
click at [490, 12] on span "Save" at bounding box center [484, 12] width 14 height 9
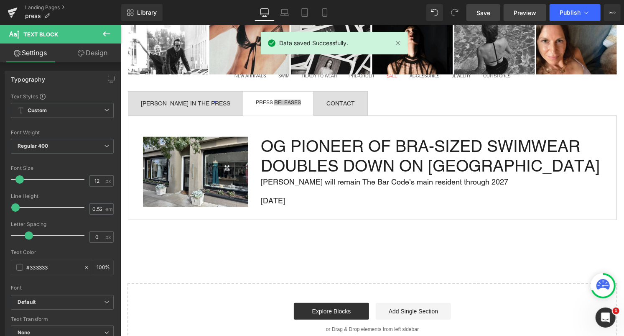
click at [516, 16] on span "Preview" at bounding box center [525, 12] width 23 height 9
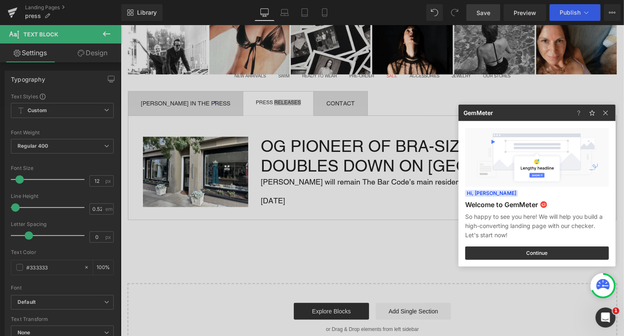
click at [367, 173] on div at bounding box center [312, 168] width 624 height 336
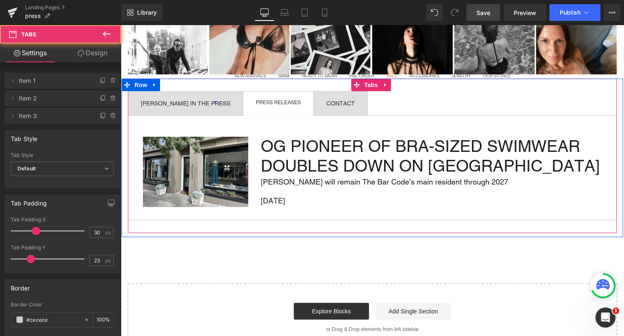
click at [270, 105] on span "PRESS RELEASES Text Block" at bounding box center [278, 103] width 70 height 24
click at [270, 101] on div "PRESS RELEASES" at bounding box center [277, 103] width 45 height 5
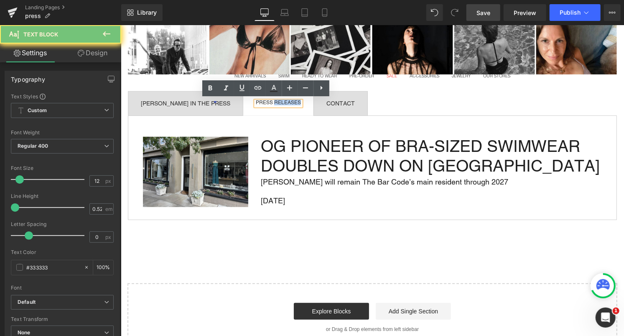
click at [270, 101] on div "PRESS RELEASES" at bounding box center [277, 103] width 45 height 5
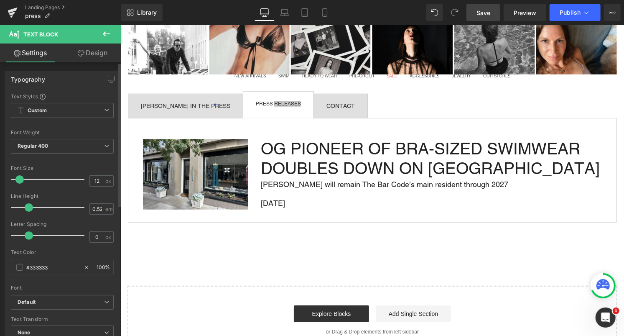
drag, startPoint x: 14, startPoint y: 209, endPoint x: 28, endPoint y: 209, distance: 14.2
click at [28, 209] on span at bounding box center [29, 207] width 8 height 8
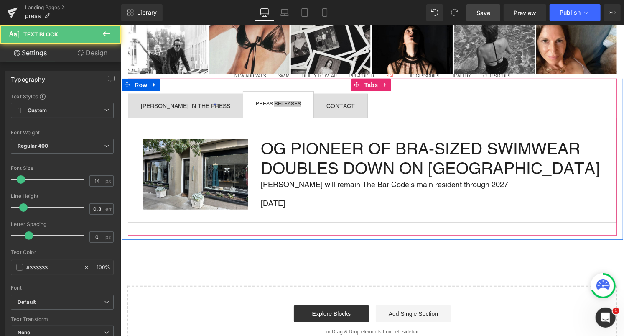
click at [120, 25] on div at bounding box center [120, 25] width 0 height 0
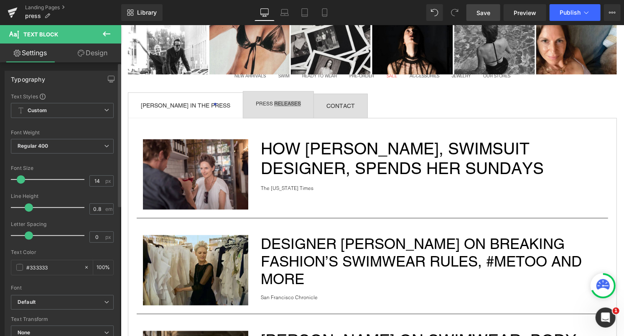
click at [28, 208] on div at bounding box center [49, 207] width 69 height 17
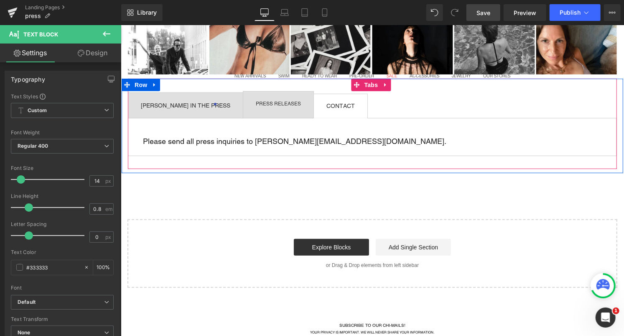
click at [313, 109] on span "CONTACT Text Block" at bounding box center [340, 106] width 54 height 24
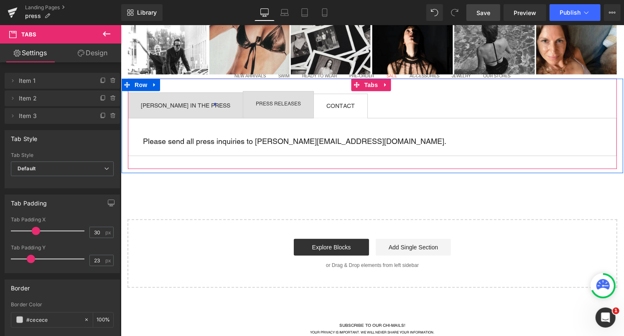
click at [120, 25] on div at bounding box center [120, 25] width 0 height 0
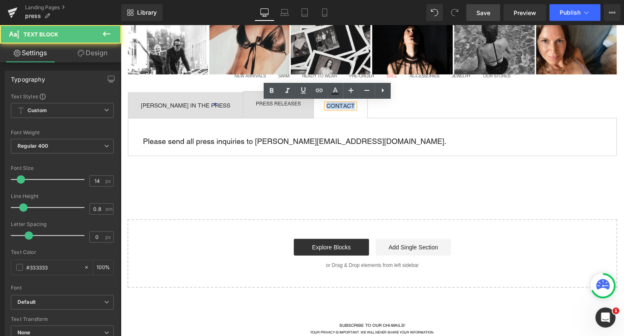
click at [326, 105] on div "CONTACT" at bounding box center [340, 105] width 28 height 5
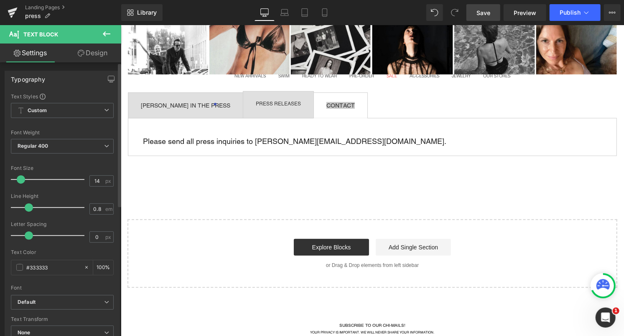
drag, startPoint x: 25, startPoint y: 208, endPoint x: 30, endPoint y: 207, distance: 5.1
click at [30, 207] on span at bounding box center [29, 207] width 8 height 8
click at [487, 17] on link "Save" at bounding box center [483, 12] width 34 height 17
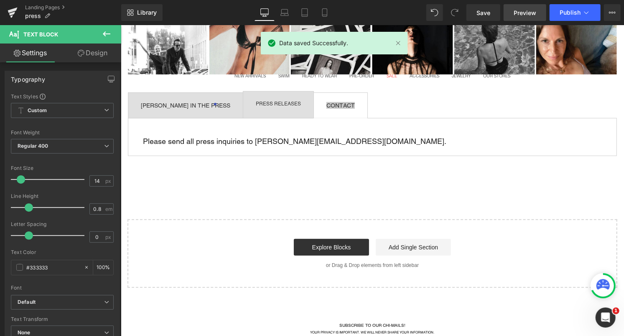
click at [525, 8] on link "Preview" at bounding box center [525, 12] width 43 height 17
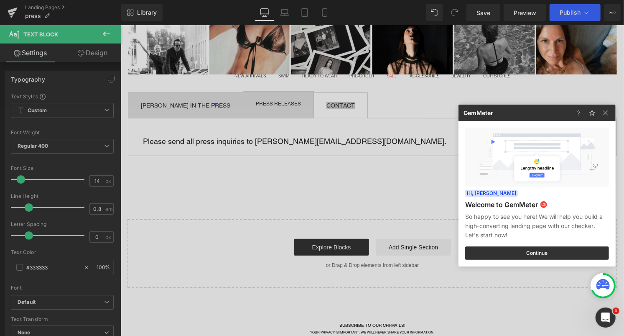
click at [602, 118] on div at bounding box center [593, 112] width 43 height 16
click at [609, 115] on img at bounding box center [606, 113] width 10 height 10
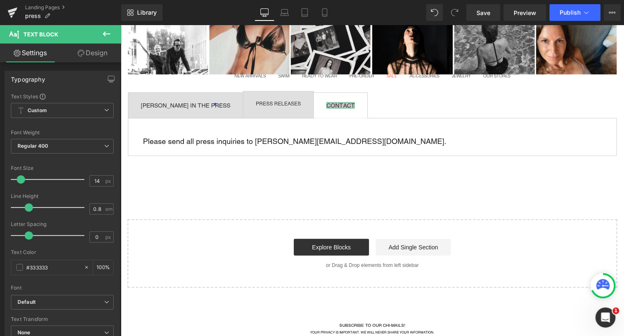
click at [78, 54] on icon at bounding box center [81, 53] width 7 height 7
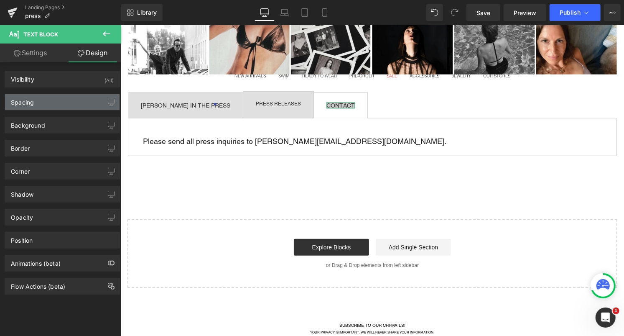
click at [50, 106] on div "Spacing" at bounding box center [62, 102] width 115 height 16
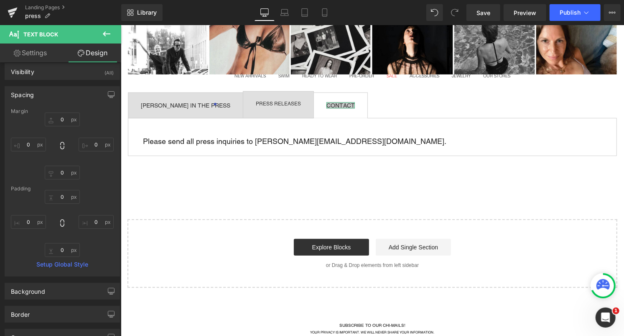
scroll to position [8, 0]
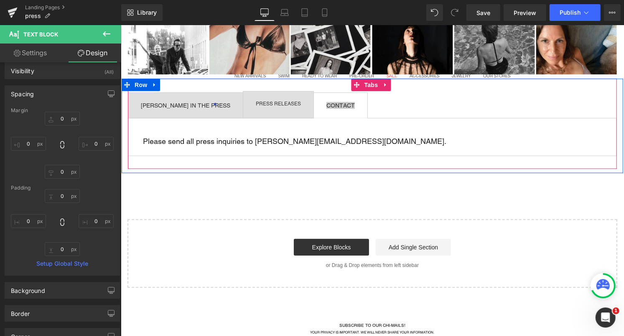
click at [120, 25] on div at bounding box center [120, 25] width 0 height 0
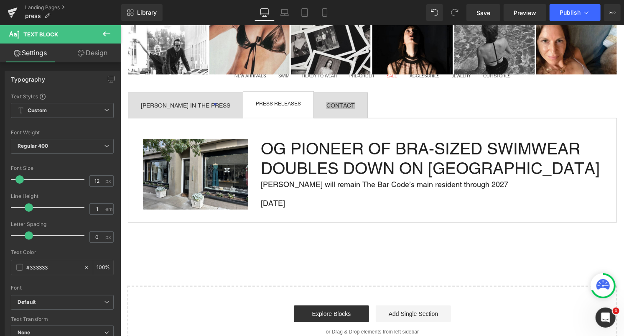
click at [91, 48] on link "Design" at bounding box center [92, 52] width 61 height 19
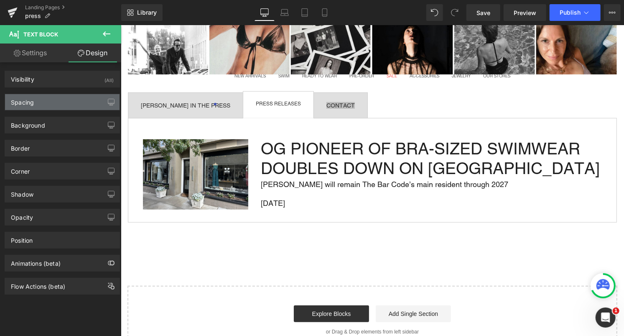
click at [51, 103] on div "Spacing" at bounding box center [62, 102] width 115 height 16
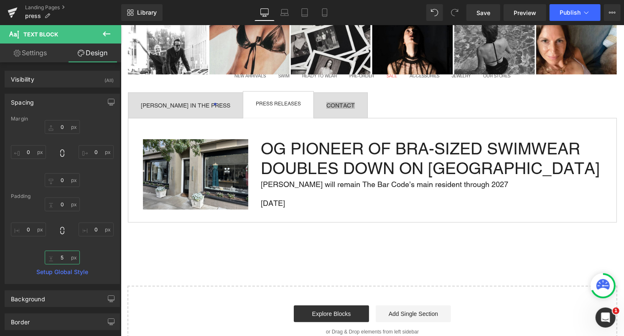
click at [63, 256] on input "5" at bounding box center [62, 257] width 35 height 14
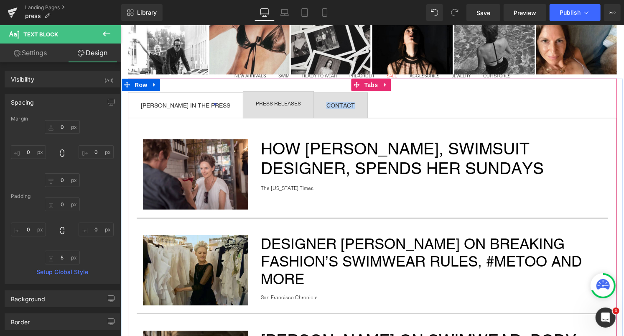
click at [186, 114] on span "MALIA MILLS IN THE PRESS Text Block" at bounding box center [185, 104] width 115 height 25
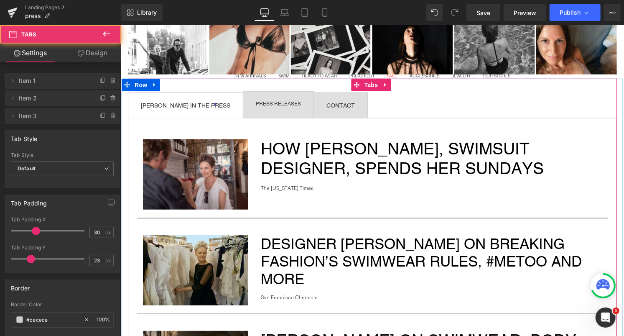
click at [181, 94] on span "MALIA MILLS IN THE PRESS Text Block" at bounding box center [185, 104] width 115 height 25
click at [181, 103] on div "[PERSON_NAME] IN THE PRESS" at bounding box center [184, 105] width 89 height 6
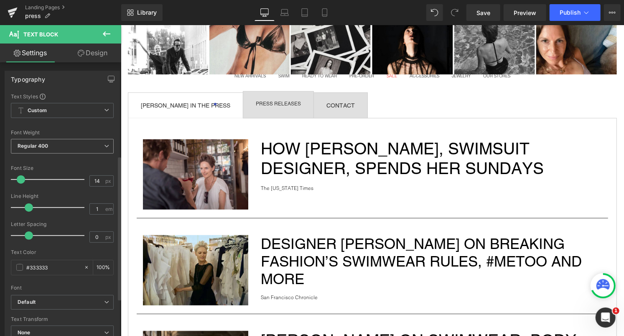
scroll to position [0, 0]
click at [91, 56] on link "Design" at bounding box center [92, 52] width 61 height 19
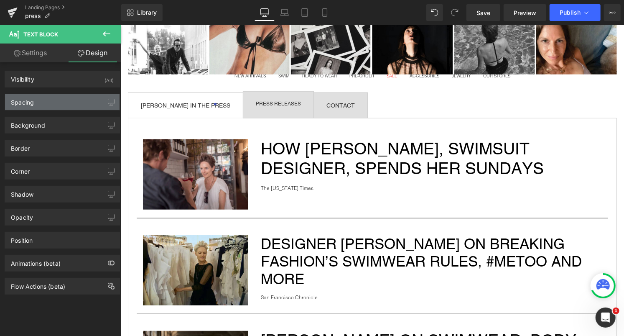
click at [37, 107] on div "Spacing" at bounding box center [62, 102] width 115 height 16
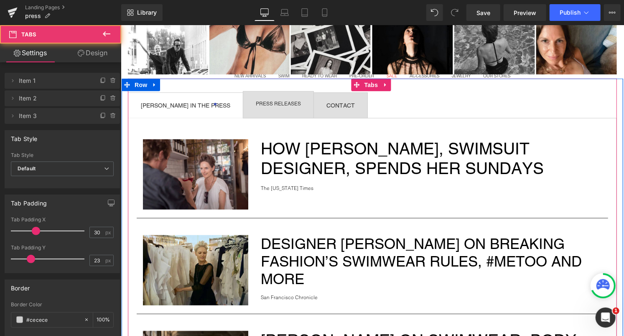
click at [243, 98] on span "PRESS RELEASES Text Block" at bounding box center [278, 104] width 70 height 26
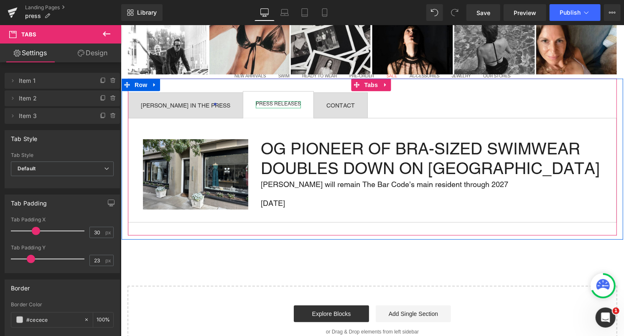
click at [260, 103] on div "PRESS RELEASES" at bounding box center [277, 104] width 45 height 7
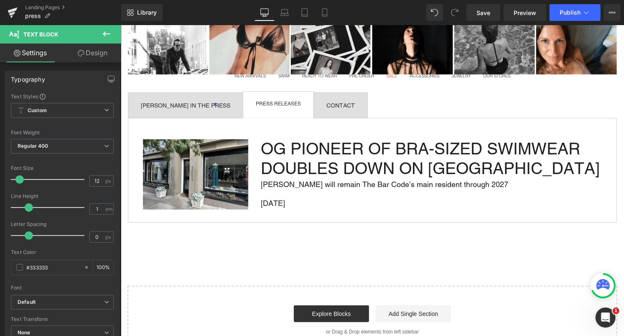
click at [89, 53] on link "Design" at bounding box center [92, 52] width 61 height 19
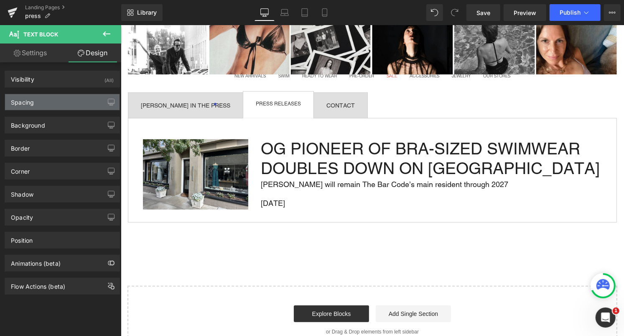
click at [46, 109] on div "Spacing" at bounding box center [62, 102] width 115 height 16
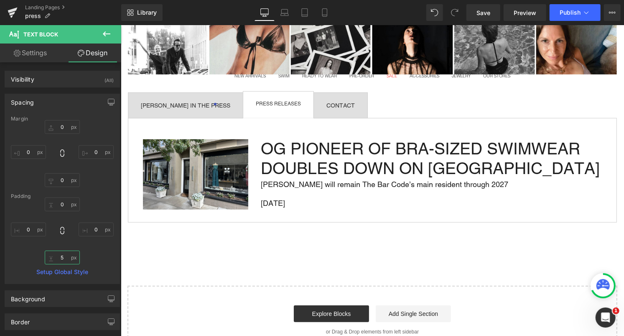
drag, startPoint x: 62, startPoint y: 257, endPoint x: 52, endPoint y: 254, distance: 10.0
click at [52, 254] on input "5" at bounding box center [62, 257] width 35 height 14
drag, startPoint x: 69, startPoint y: 260, endPoint x: 54, endPoint y: 254, distance: 16.0
click at [54, 254] on input "5" at bounding box center [62, 257] width 35 height 14
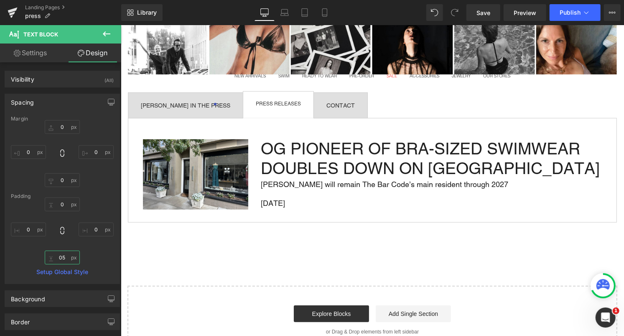
type input "5"
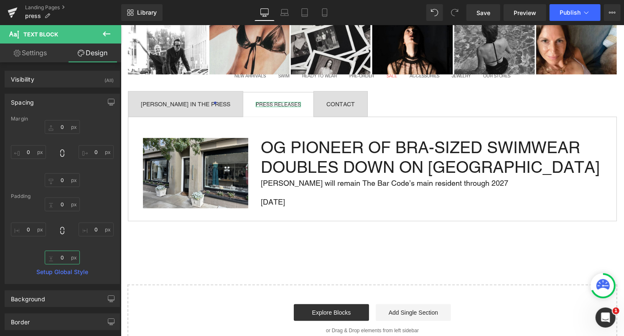
type input "0"
click at [99, 246] on div "0 0 0 0" at bounding box center [62, 230] width 103 height 67
click at [483, 13] on span "Save" at bounding box center [484, 12] width 14 height 9
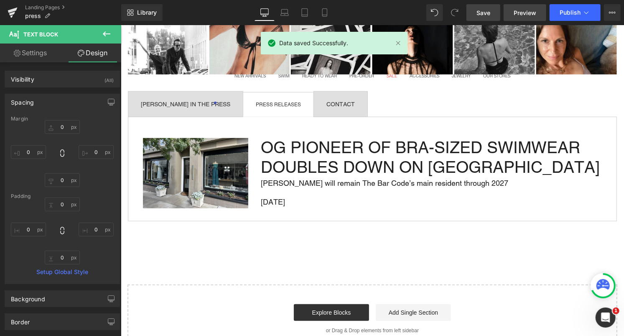
click at [535, 13] on span "Preview" at bounding box center [525, 12] width 23 height 9
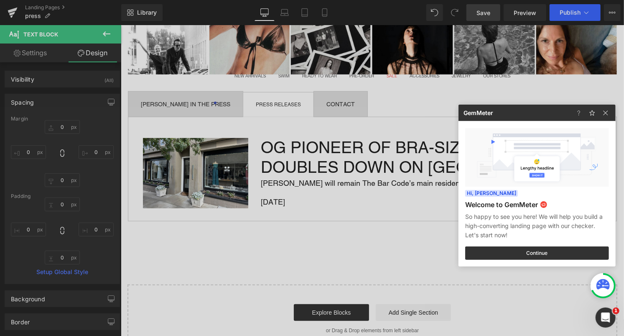
click at [245, 100] on div at bounding box center [312, 168] width 624 height 336
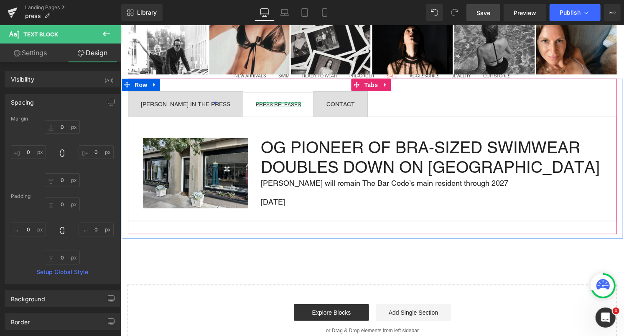
click at [258, 102] on div at bounding box center [277, 103] width 45 height 2
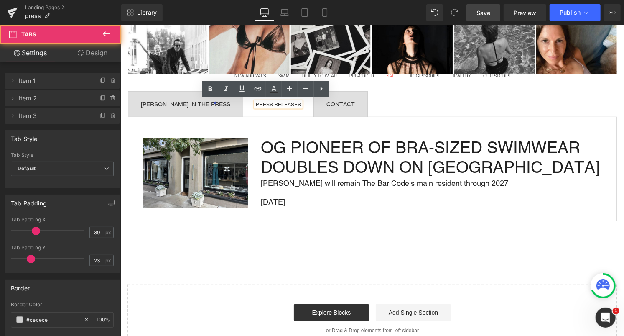
click at [299, 102] on span "PRESS RELEASES Text Block" at bounding box center [278, 104] width 70 height 24
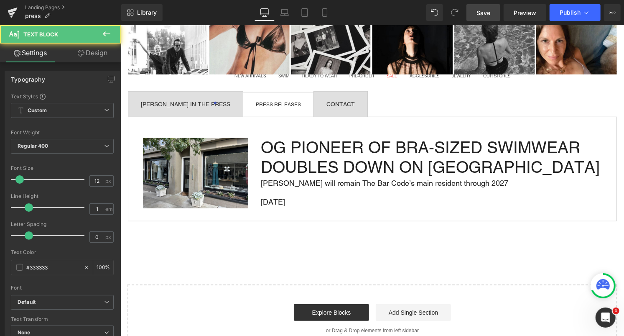
click at [265, 102] on div "PRESS RELEASES" at bounding box center [277, 104] width 45 height 5
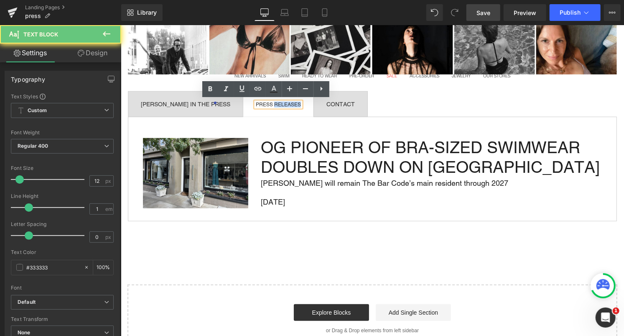
click at [265, 102] on div "PRESS RELEASES" at bounding box center [277, 104] width 45 height 5
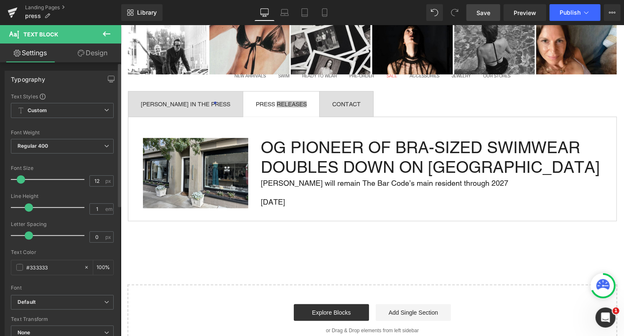
click at [22, 177] on span at bounding box center [21, 179] width 8 height 8
click at [477, 13] on link "Save" at bounding box center [483, 12] width 34 height 17
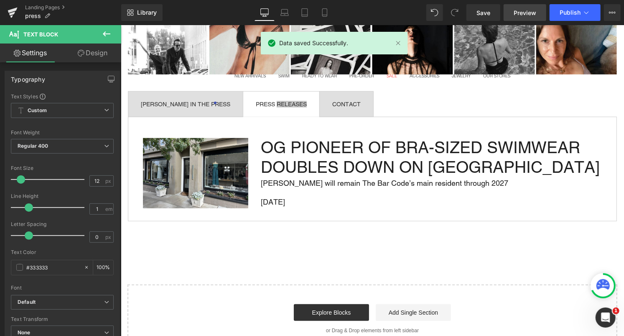
click at [525, 6] on link "Preview" at bounding box center [525, 12] width 43 height 17
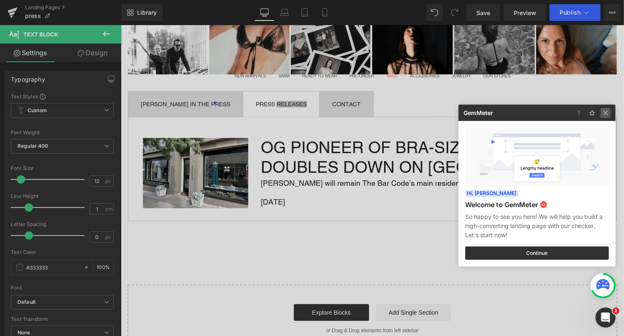
click at [607, 114] on img at bounding box center [606, 113] width 10 height 10
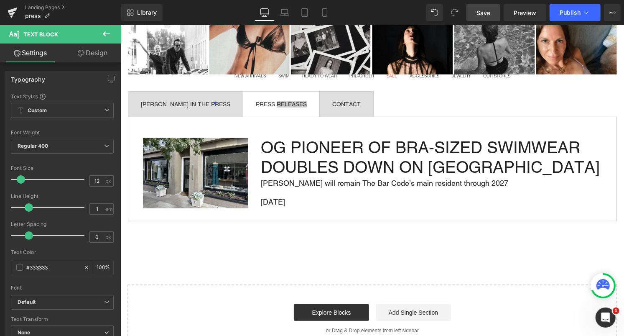
click at [495, 17] on link "Save" at bounding box center [483, 12] width 34 height 17
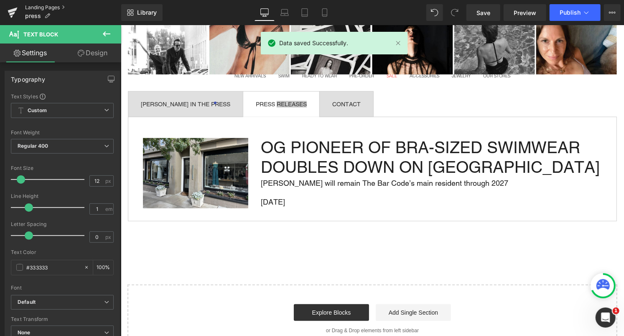
click at [41, 6] on link "Landing Pages" at bounding box center [73, 7] width 96 height 7
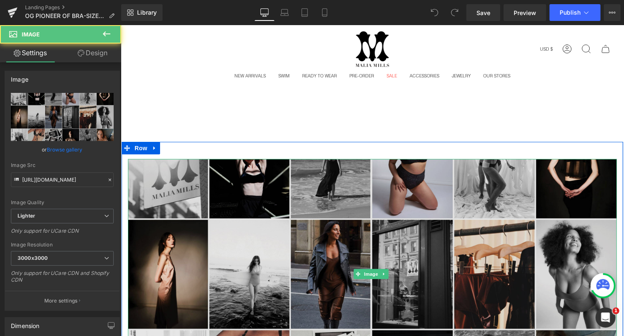
click at [290, 191] on img at bounding box center [371, 273] width 489 height 230
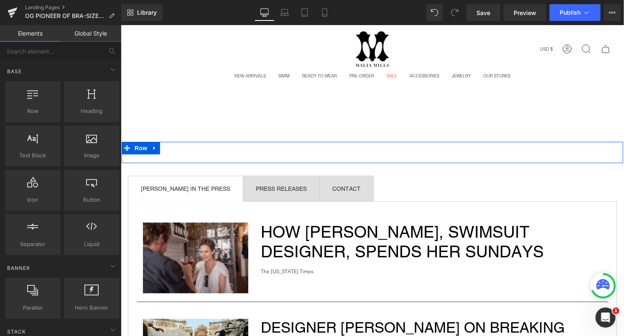
click at [149, 148] on link at bounding box center [154, 147] width 11 height 13
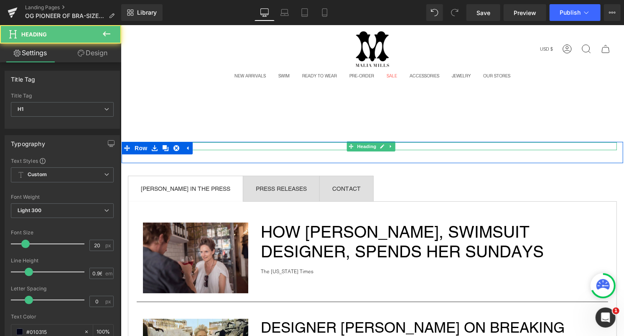
click at [228, 144] on h1 "press" at bounding box center [371, 146] width 489 height 8
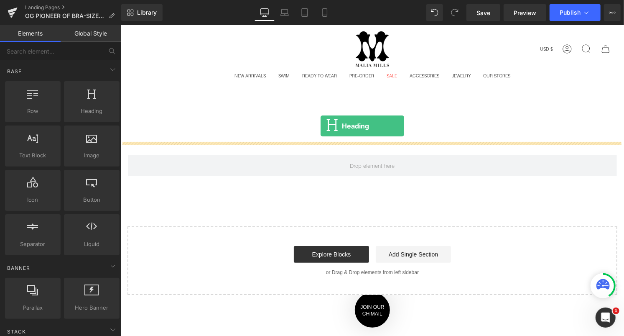
drag, startPoint x: 206, startPoint y: 120, endPoint x: 320, endPoint y: 125, distance: 114.6
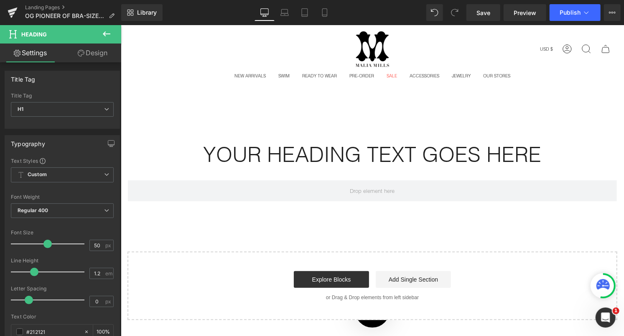
click at [109, 33] on icon at bounding box center [107, 34] width 10 height 10
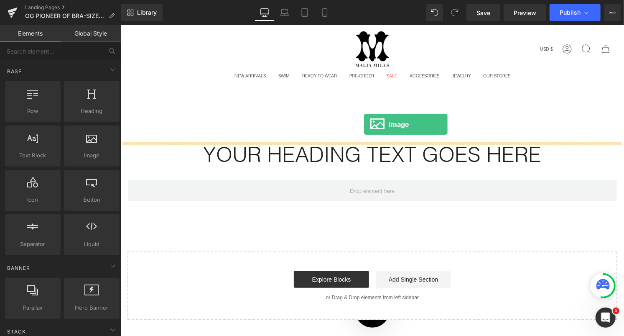
drag, startPoint x: 206, startPoint y: 161, endPoint x: 355, endPoint y: 126, distance: 152.8
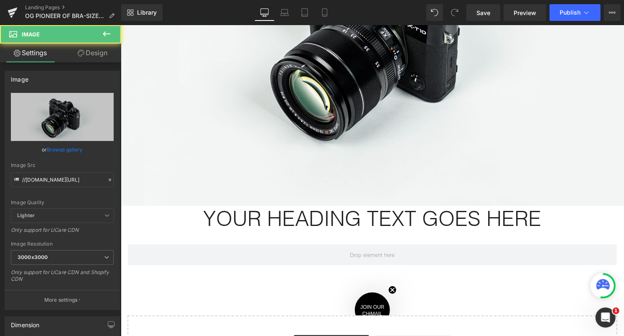
scroll to position [272, 0]
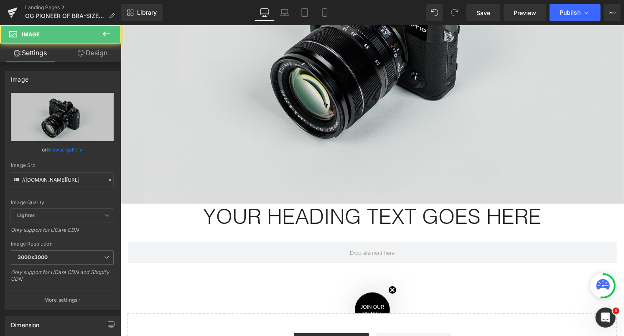
click at [344, 94] on img at bounding box center [371, 37] width 503 height 334
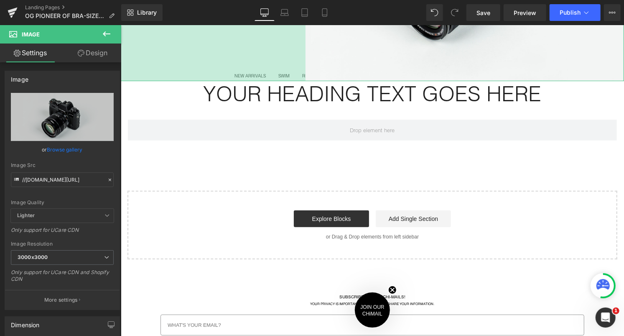
drag, startPoint x: 121, startPoint y: 198, endPoint x: 306, endPoint y: 95, distance: 211.2
click at [306, 95] on div "Image 442px Your heading text goes here Heading Separator Row Row Heading Text …" at bounding box center [371, 64] width 503 height 389
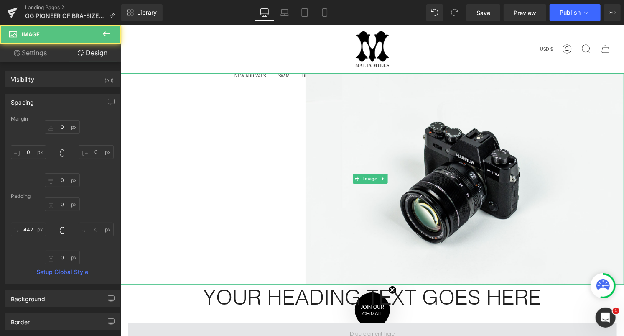
scroll to position [0, 0]
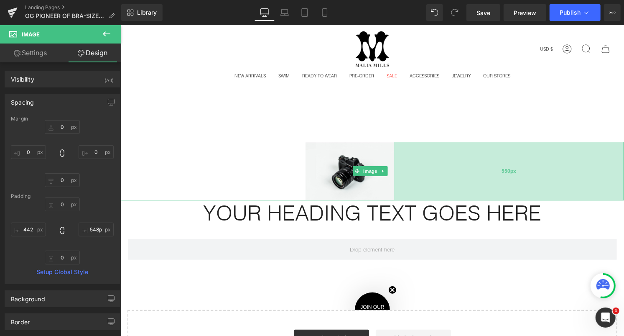
type input "547px"
drag, startPoint x: 619, startPoint y: 174, endPoint x: 390, endPoint y: 190, distance: 229.2
click at [395, 190] on div "547px" at bounding box center [509, 170] width 229 height 59
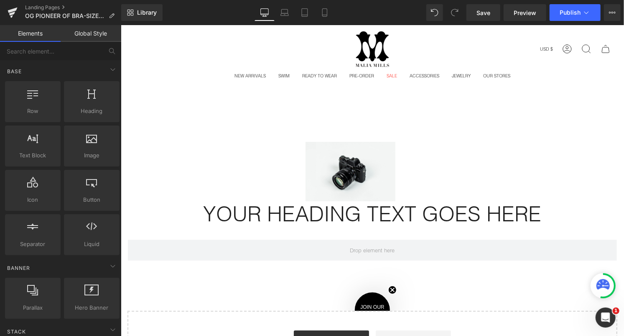
click at [366, 121] on main "Image 442px 547px Your heading text goes here Heading Separator Row Row Heading…" at bounding box center [371, 247] width 503 height 262
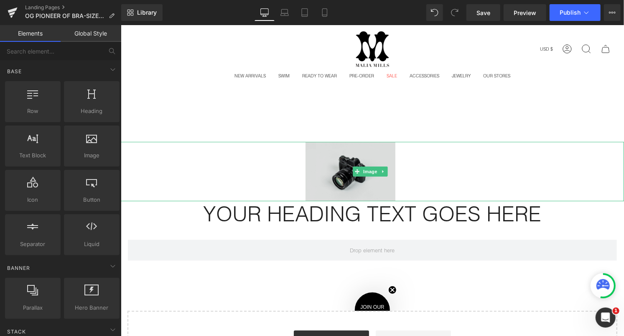
click at [367, 158] on img at bounding box center [371, 170] width 503 height 59
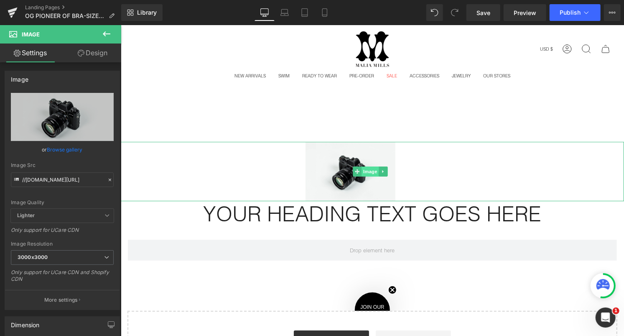
click at [372, 170] on span "Image" at bounding box center [370, 171] width 18 height 10
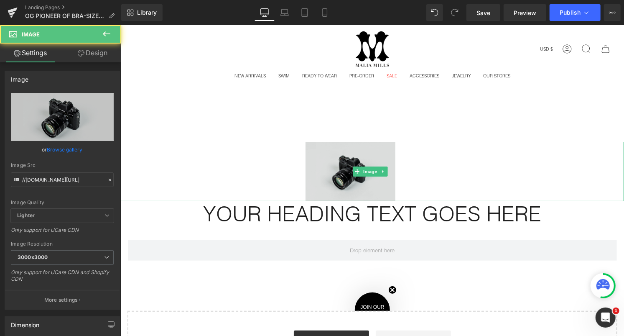
click at [329, 166] on img at bounding box center [371, 170] width 503 height 59
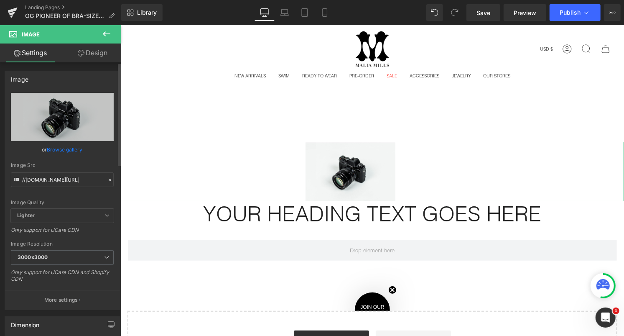
click at [71, 151] on link "Browse gallery" at bounding box center [65, 149] width 36 height 15
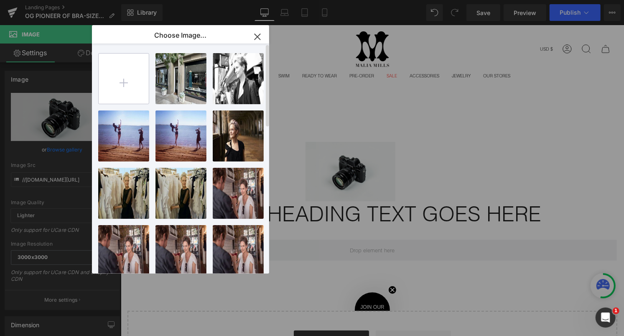
click at [131, 61] on input "file" at bounding box center [124, 79] width 50 height 50
type input "C:\fakepath\logo_22x22in_cmyk (1).png"
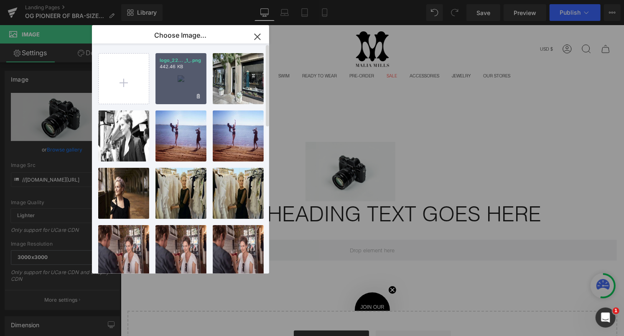
click at [180, 94] on div "logo_22... _1_.png 442.46 KB" at bounding box center [180, 78] width 51 height 51
type input "[URL][DOMAIN_NAME]"
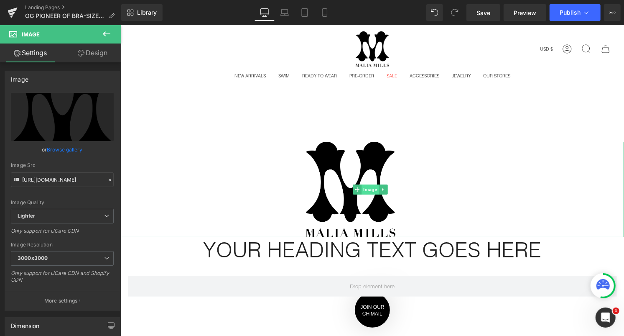
click at [361, 184] on span "Image" at bounding box center [370, 189] width 18 height 10
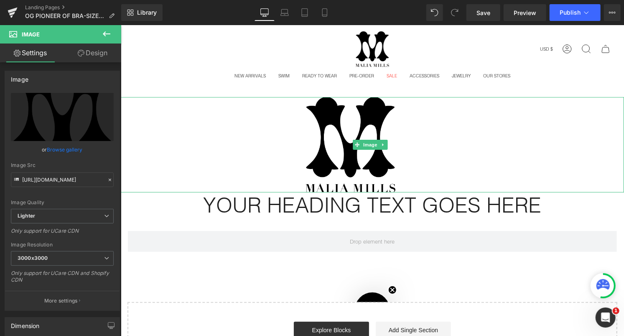
scroll to position [51, 0]
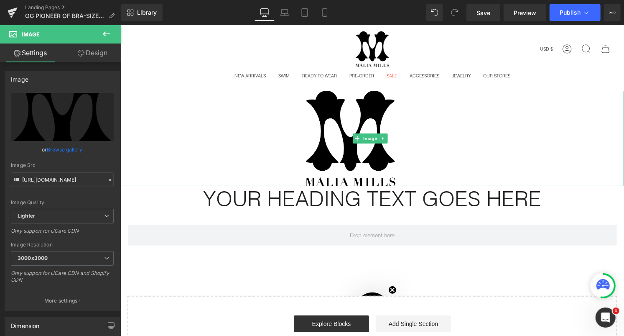
click at [331, 135] on img at bounding box center [371, 137] width 503 height 95
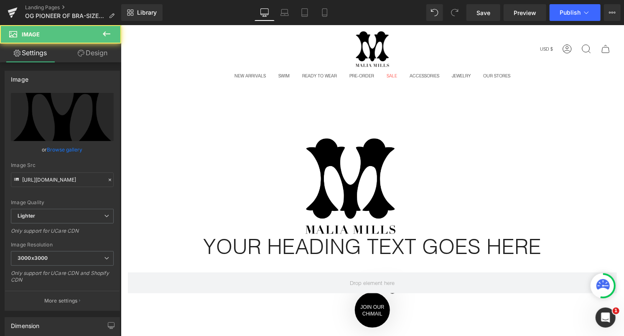
scroll to position [0, 0]
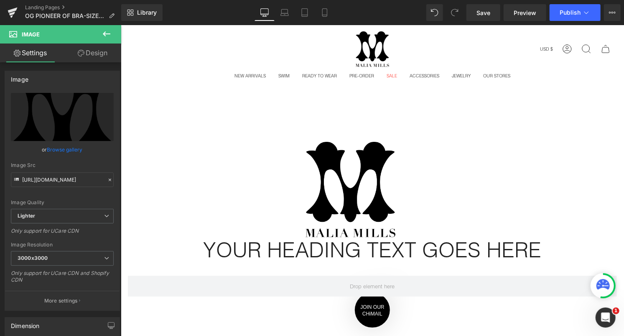
click at [403, 163] on div "Image 442px 547px" at bounding box center [371, 188] width 503 height 95
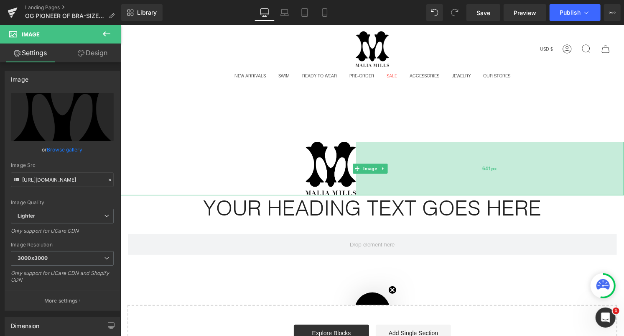
drag, startPoint x: 390, startPoint y: 172, endPoint x: 351, endPoint y: 173, distance: 39.3
click at [356, 173] on div "641px" at bounding box center [490, 168] width 268 height 54
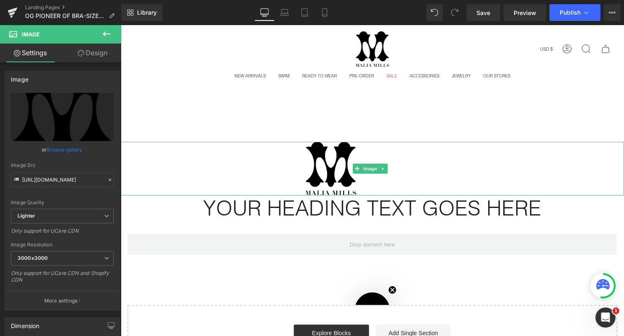
click at [324, 168] on img at bounding box center [371, 168] width 503 height 54
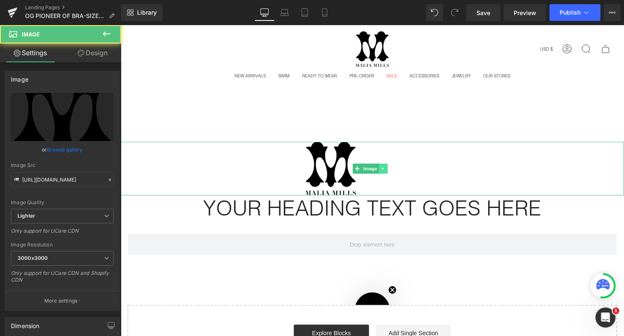
click at [387, 167] on link at bounding box center [383, 168] width 9 height 10
click at [316, 171] on img at bounding box center [371, 168] width 503 height 54
click at [320, 170] on img at bounding box center [371, 168] width 503 height 54
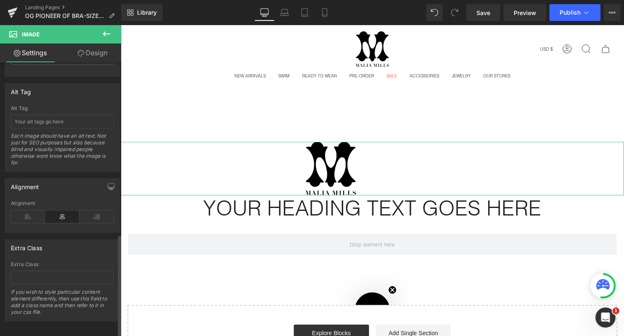
scroll to position [461, 0]
drag, startPoint x: 57, startPoint y: 204, endPoint x: 51, endPoint y: 207, distance: 6.4
click at [56, 204] on div "Alignment" at bounding box center [62, 216] width 103 height 32
click at [34, 210] on icon at bounding box center [28, 216] width 34 height 13
click at [55, 211] on icon at bounding box center [62, 216] width 34 height 13
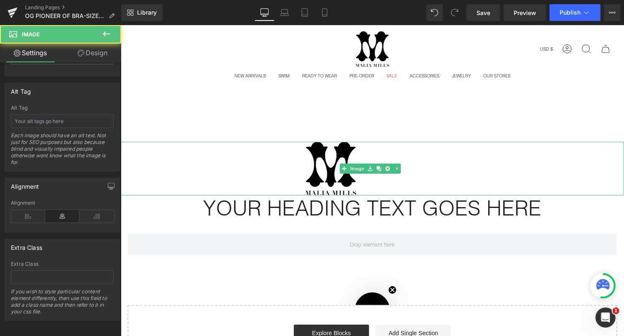
click at [331, 166] on img at bounding box center [371, 168] width 503 height 54
click at [316, 169] on img at bounding box center [371, 168] width 503 height 54
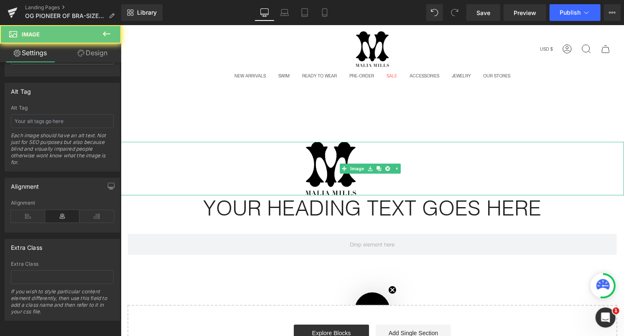
click at [316, 169] on img at bounding box center [371, 168] width 503 height 54
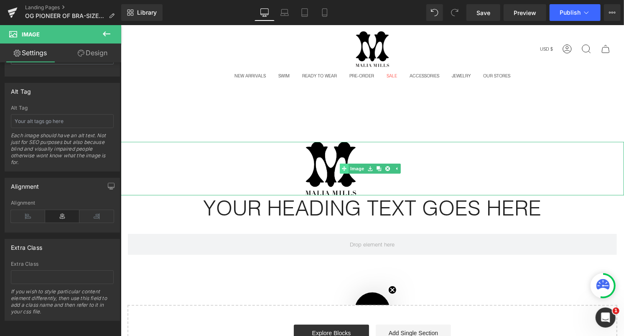
click at [344, 165] on div "Image 442px 641px" at bounding box center [371, 168] width 503 height 54
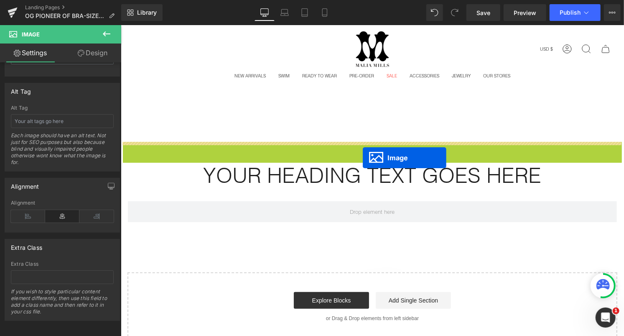
drag, startPoint x: 354, startPoint y: 166, endPoint x: 362, endPoint y: 157, distance: 12.1
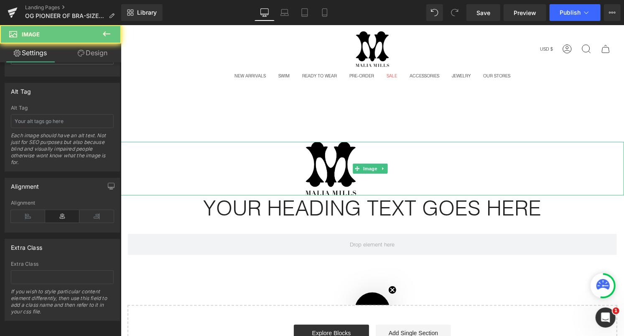
click at [331, 173] on img at bounding box center [371, 168] width 503 height 54
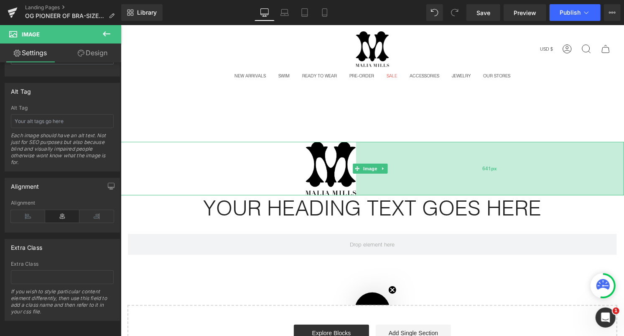
click at [416, 166] on div "641px" at bounding box center [490, 168] width 268 height 54
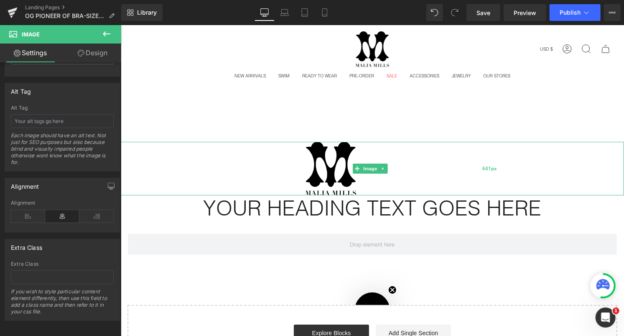
click at [356, 183] on div "641px" at bounding box center [490, 168] width 268 height 54
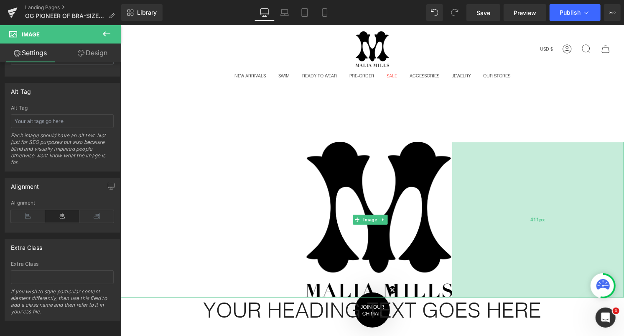
drag, startPoint x: 351, startPoint y: 183, endPoint x: 447, endPoint y: 189, distance: 96.3
click at [452, 189] on div "411px" at bounding box center [538, 218] width 172 height 155
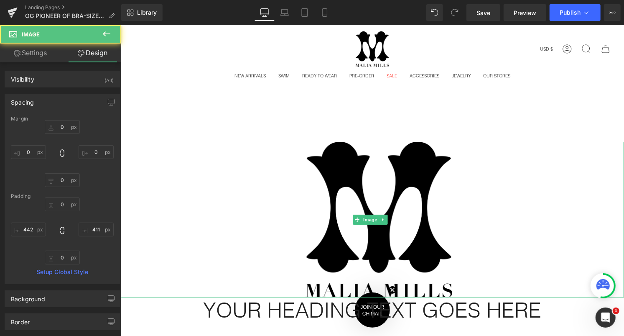
click at [324, 216] on img at bounding box center [371, 218] width 503 height 155
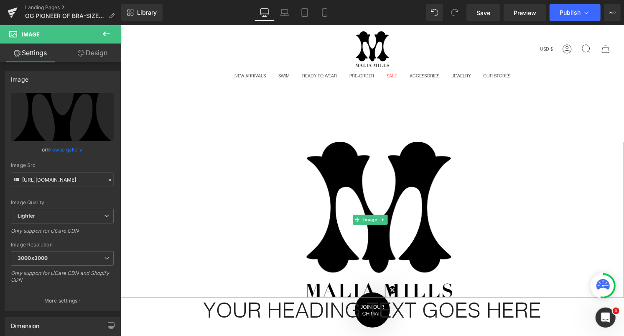
click at [302, 268] on div "442px" at bounding box center [212, 218] width 185 height 155
click at [323, 264] on img at bounding box center [371, 218] width 503 height 155
drag, startPoint x: 307, startPoint y: 290, endPoint x: 310, endPoint y: 276, distance: 14.4
click at [310, 276] on div "Image 442px 411px" at bounding box center [371, 218] width 503 height 155
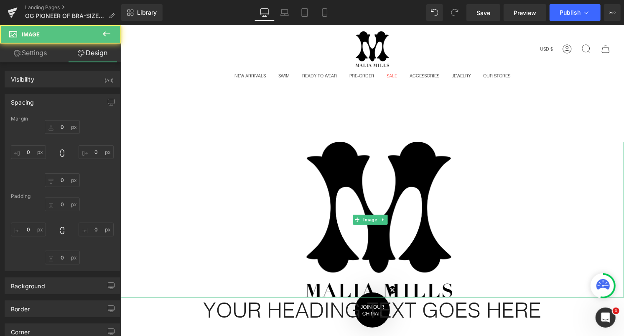
type input "0"
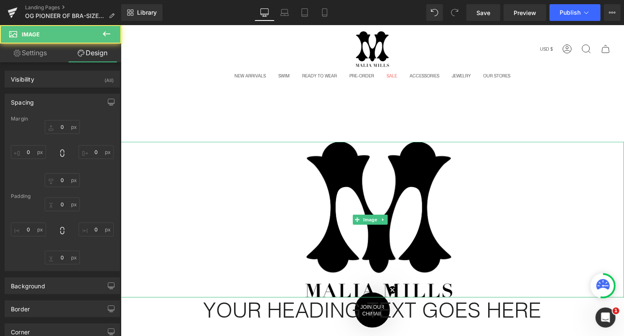
type input "411"
type input "0"
type input "442"
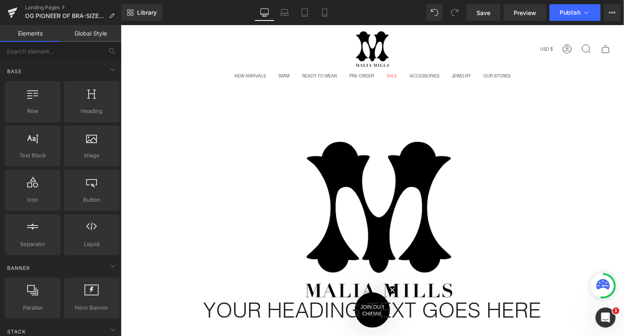
click at [349, 140] on main "Image 442px 411px Your heading text goes here Heading Separator Row Row Heading…" at bounding box center [371, 295] width 503 height 359
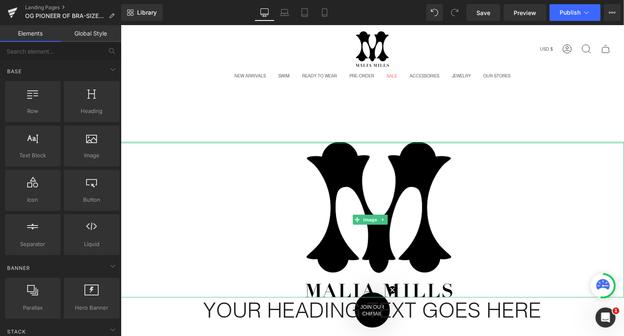
click at [350, 142] on div at bounding box center [371, 142] width 503 height 2
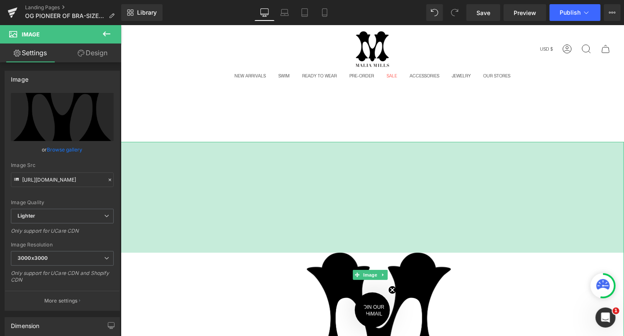
drag, startPoint x: 350, startPoint y: 142, endPoint x: 353, endPoint y: 253, distance: 110.8
click at [353, 253] on div "Image 265px 442px 411px" at bounding box center [371, 274] width 503 height 266
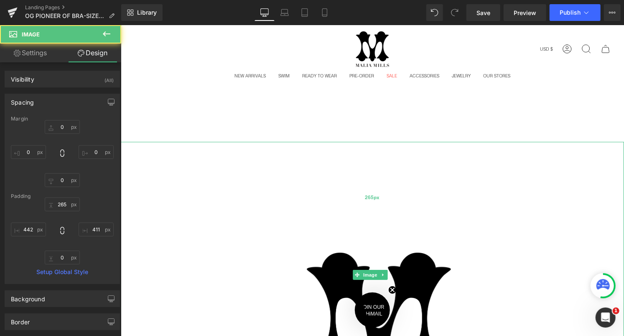
type input "265px"
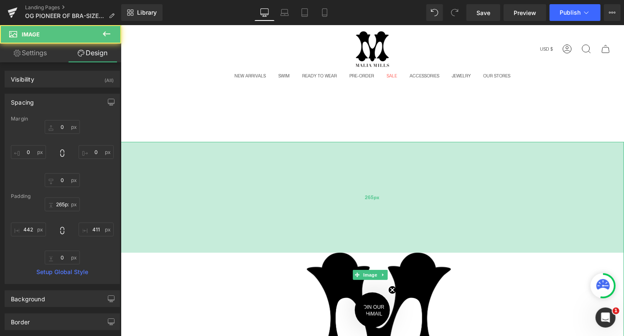
click at [354, 247] on div "265px" at bounding box center [371, 196] width 503 height 111
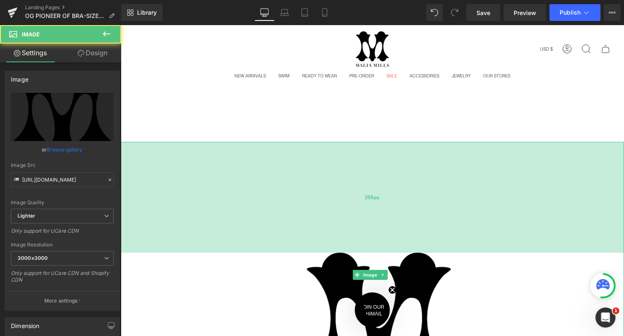
click at [362, 218] on div "265px" at bounding box center [371, 196] width 503 height 111
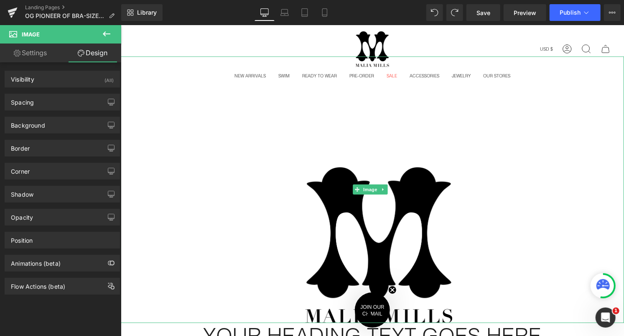
scroll to position [0, 0]
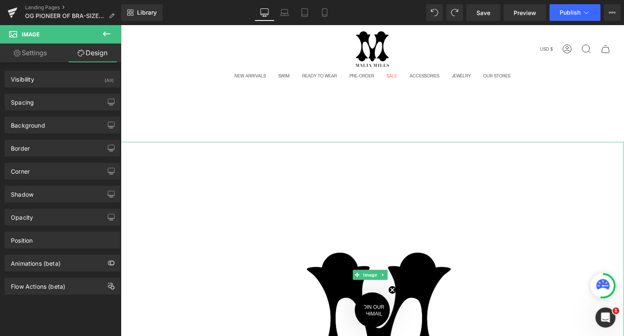
click at [366, 201] on img at bounding box center [371, 274] width 503 height 266
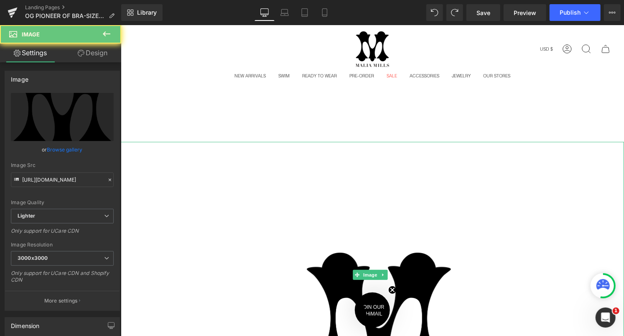
click at [363, 235] on img at bounding box center [371, 274] width 503 height 266
click at [362, 254] on img at bounding box center [371, 274] width 503 height 266
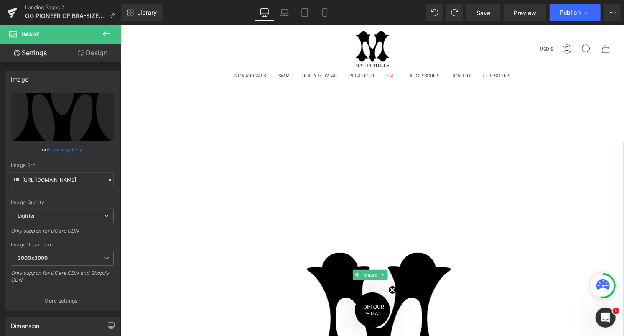
click at [328, 269] on img at bounding box center [371, 274] width 503 height 266
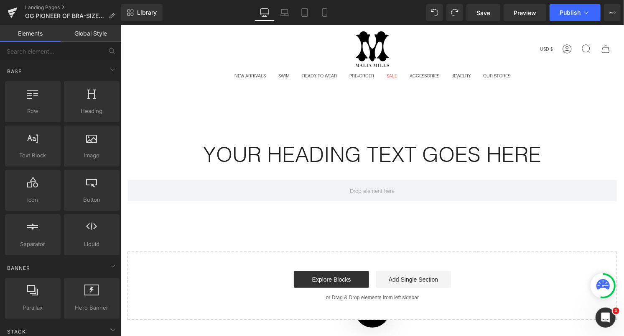
click at [383, 122] on main "Your heading text goes here Heading Separator Row Row Heading Text Block Select…" at bounding box center [371, 222] width 503 height 212
click at [325, 156] on h1 "Your heading text goes here" at bounding box center [371, 153] width 503 height 25
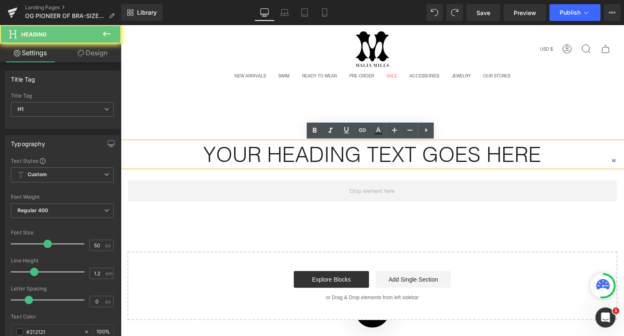
click at [337, 153] on h1 "Your heading text goes here" at bounding box center [371, 153] width 503 height 25
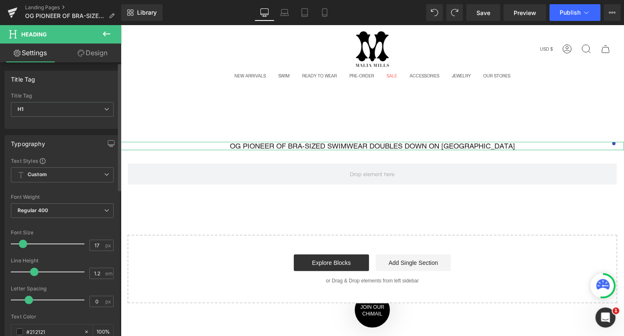
type input "18"
drag, startPoint x: 38, startPoint y: 241, endPoint x: 23, endPoint y: 246, distance: 15.5
click at [23, 246] on div at bounding box center [49, 243] width 69 height 17
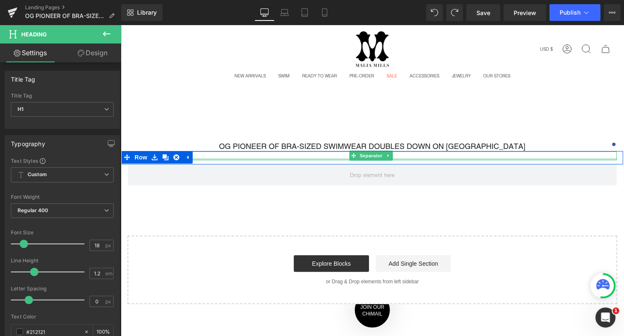
click at [275, 158] on div at bounding box center [371, 159] width 489 height 2
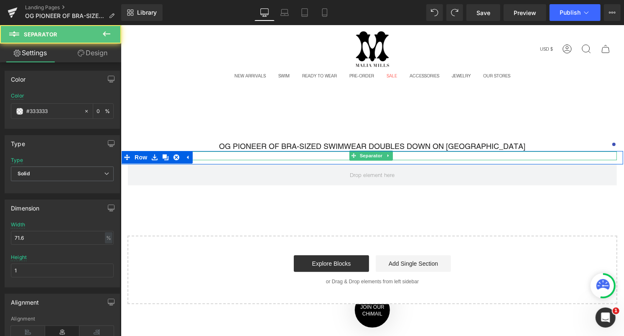
click at [276, 147] on h1 "OG PIONEER OF BRA-SIZED SWIMWEAR DOUBLES DOWN ON [GEOGRAPHIC_DATA]" at bounding box center [371, 145] width 503 height 9
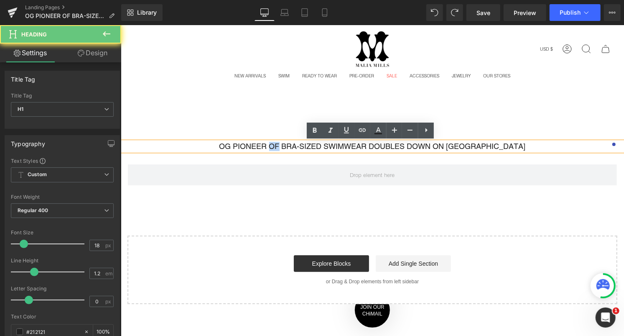
click at [276, 147] on h1 "OG PIONEER OF BRA-SIZED SWIMWEAR DOUBLES DOWN ON [GEOGRAPHIC_DATA]" at bounding box center [371, 145] width 503 height 9
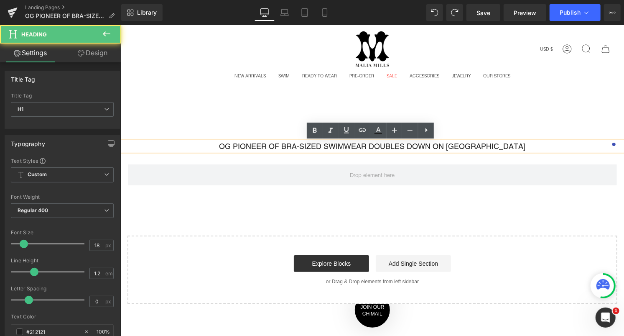
click at [545, 143] on h1 "OG PIONEER OF BRA-SIZED SWIMWEAR DOUBLES DOWN ON [GEOGRAPHIC_DATA]" at bounding box center [371, 145] width 503 height 9
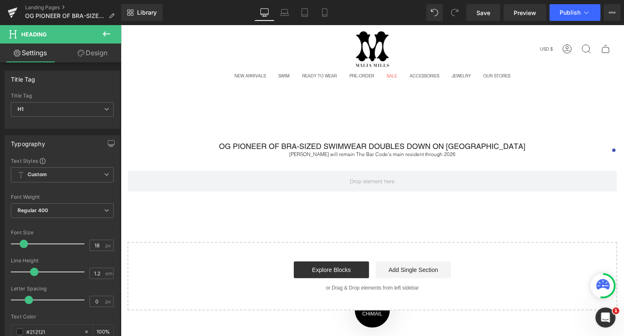
click at [106, 36] on icon at bounding box center [107, 33] width 8 height 5
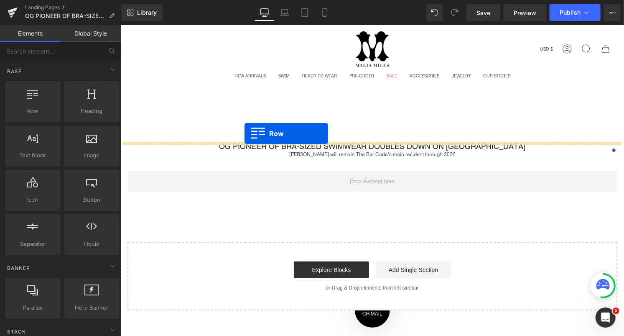
drag, startPoint x: 169, startPoint y: 130, endPoint x: 244, endPoint y: 133, distance: 75.3
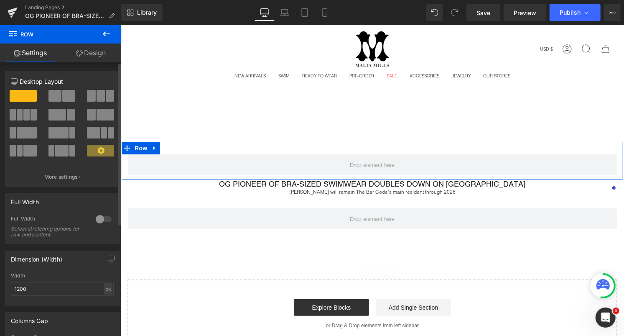
click at [29, 133] on span at bounding box center [27, 133] width 20 height 12
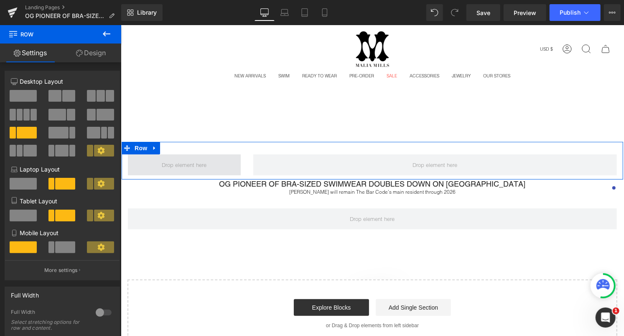
click at [189, 163] on span at bounding box center [184, 164] width 51 height 11
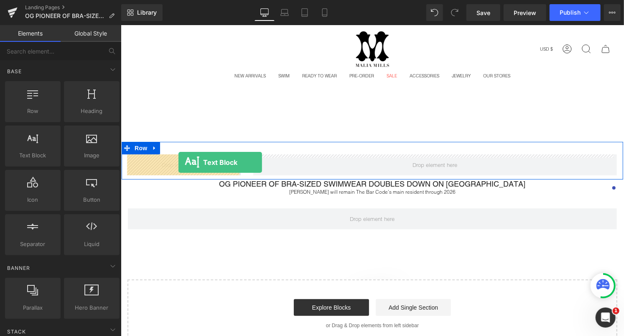
drag, startPoint x: 157, startPoint y: 162, endPoint x: 174, endPoint y: 166, distance: 17.7
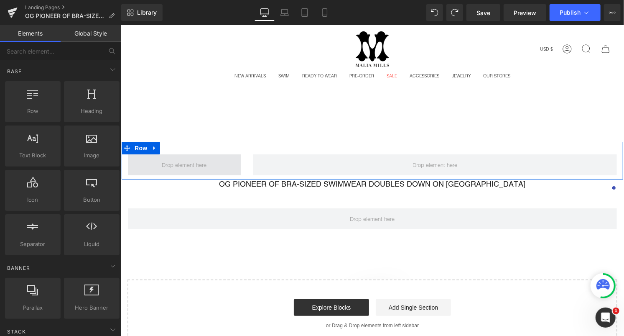
click at [196, 159] on span at bounding box center [184, 164] width 51 height 11
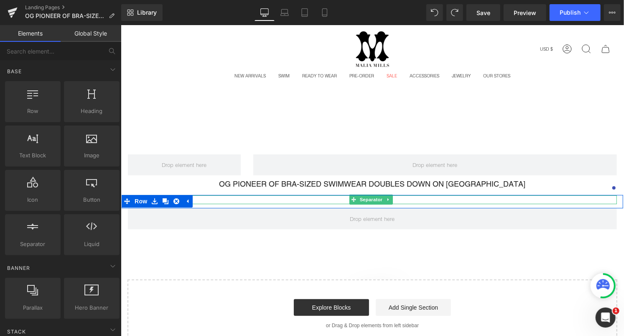
click at [310, 197] on div at bounding box center [371, 199] width 489 height 9
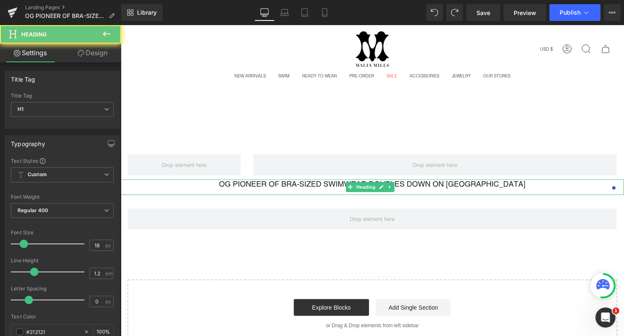
click at [311, 186] on h1 "OG PIONEER OF BRA-SIZED SWIMWEAR DOUBLES DOWN ON [GEOGRAPHIC_DATA]" at bounding box center [371, 183] width 503 height 9
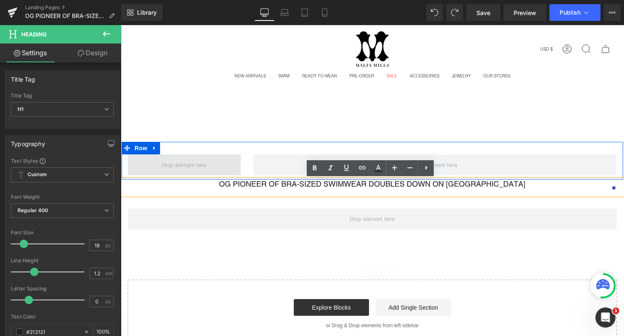
click at [212, 164] on span at bounding box center [183, 164] width 113 height 21
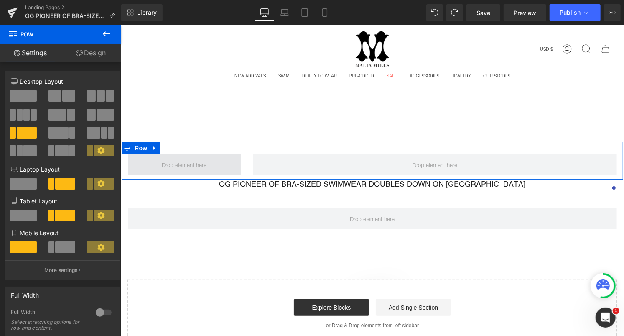
click at [184, 161] on span at bounding box center [184, 164] width 51 height 11
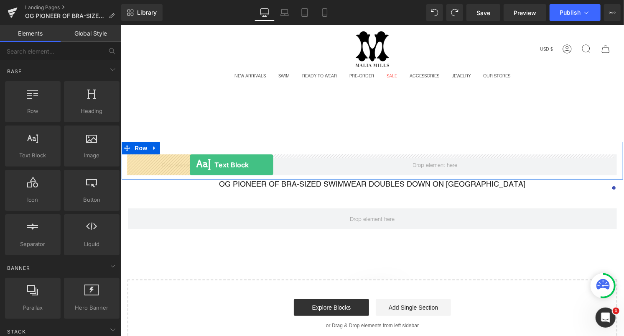
drag, startPoint x: 157, startPoint y: 163, endPoint x: 189, endPoint y: 164, distance: 32.2
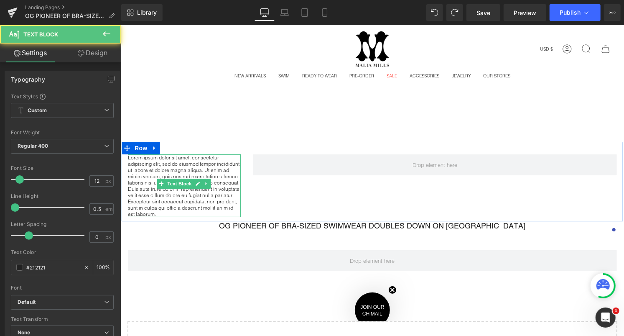
click at [223, 176] on p "Lorem ipsum dolor sit amet, consectetur adipiscing elit, sed do eiusmod tempor …" at bounding box center [183, 185] width 113 height 63
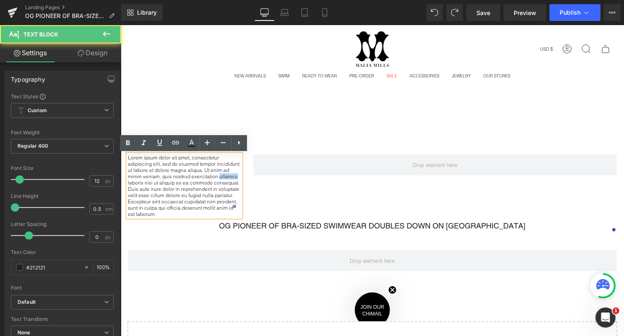
click at [223, 176] on p "Lorem ipsum dolor sit amet, consectetur adipiscing elit, sed do eiusmod tempor …" at bounding box center [183, 185] width 113 height 63
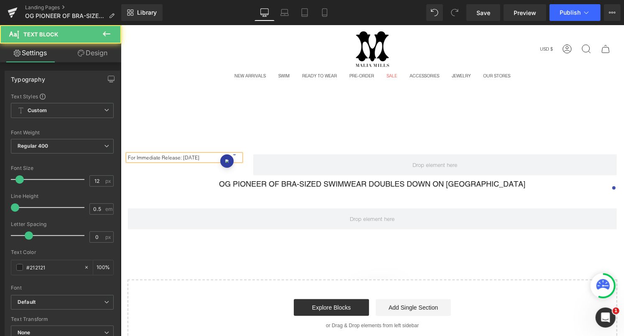
drag, startPoint x: 179, startPoint y: 156, endPoint x: 126, endPoint y: 155, distance: 52.7
click at [127, 155] on p "For Immediate Release: [DATE]" at bounding box center [183, 157] width 113 height 6
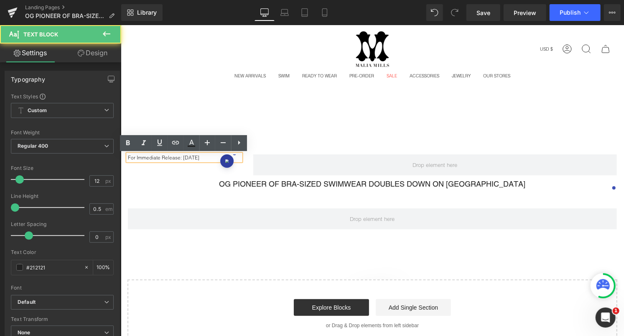
click at [149, 160] on div "For Immediate Release: [DATE]" at bounding box center [183, 157] width 113 height 6
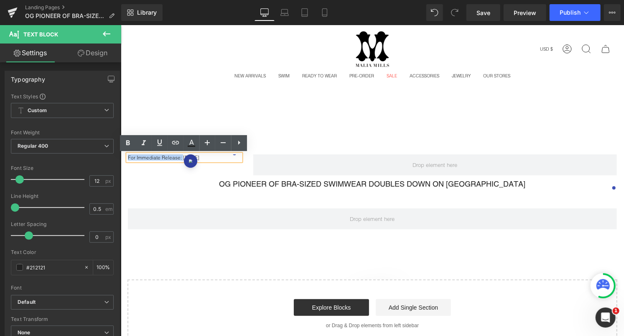
drag, startPoint x: 181, startPoint y: 155, endPoint x: 255, endPoint y: 161, distance: 74.2
click at [130, 147] on div "For Immediate Release: [DATE] Text Block Row" at bounding box center [372, 160] width 502 height 38
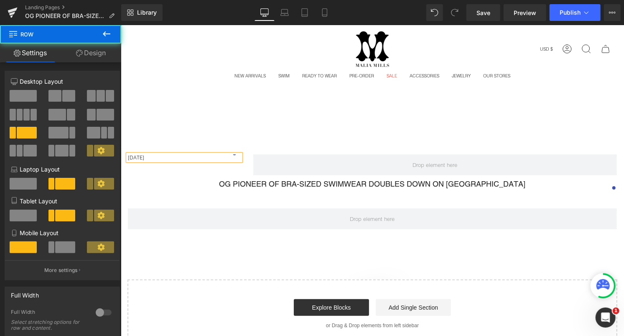
click at [362, 145] on div "[DATE] Text Block Row" at bounding box center [372, 160] width 502 height 38
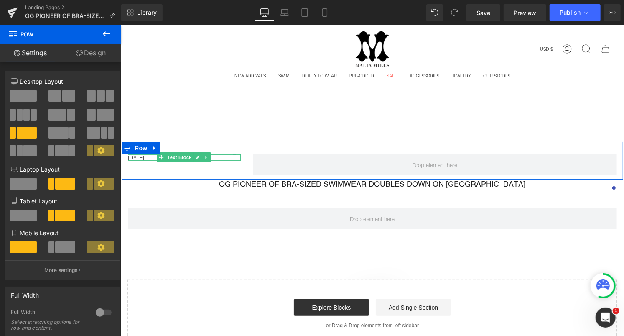
click at [198, 162] on div "[DATE] Text Block Row" at bounding box center [372, 160] width 502 height 38
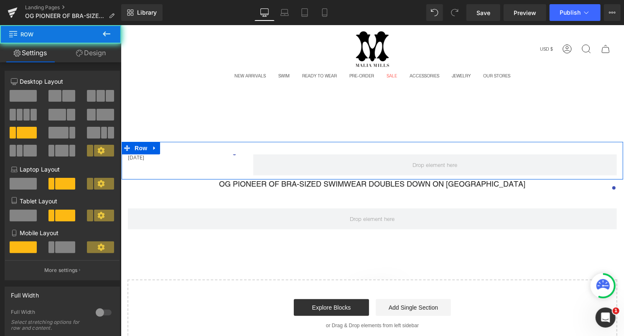
click at [192, 168] on div "[DATE] Text Block Row" at bounding box center [372, 160] width 502 height 38
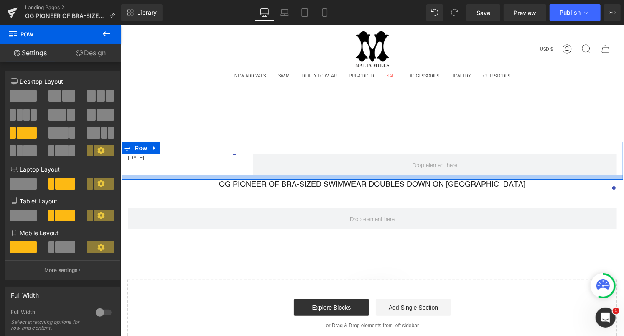
click at [195, 177] on div at bounding box center [372, 177] width 502 height 4
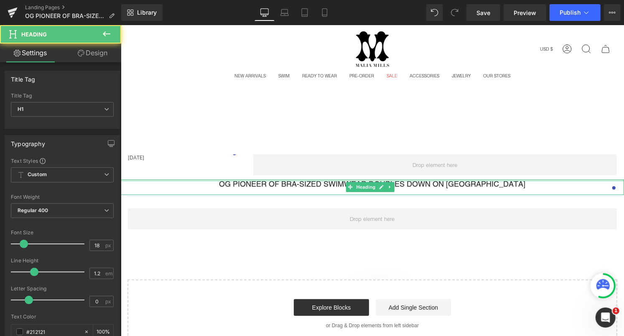
click at [196, 176] on div "[DATE] Text Block Row OG PIONEER OF BRA-SIZED SWIMWEAR DOUBLES DOWN ON [GEOGRAP…" at bounding box center [371, 244] width 503 height 206
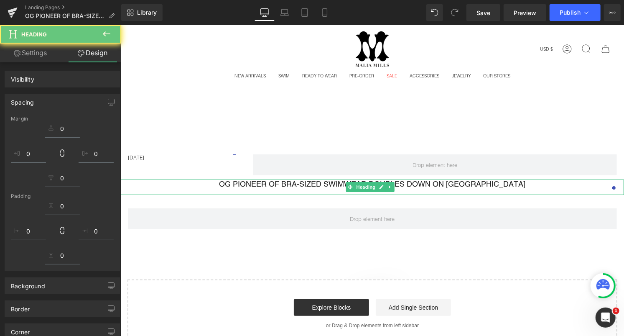
click at [196, 170] on div "[DATE] Text Block Row" at bounding box center [372, 160] width 502 height 38
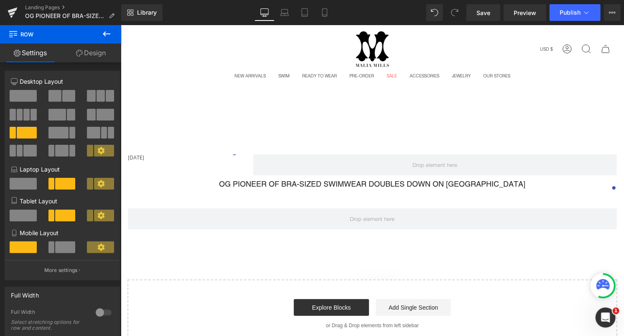
click at [143, 171] on div "[DATE] Text Block Row" at bounding box center [372, 160] width 502 height 38
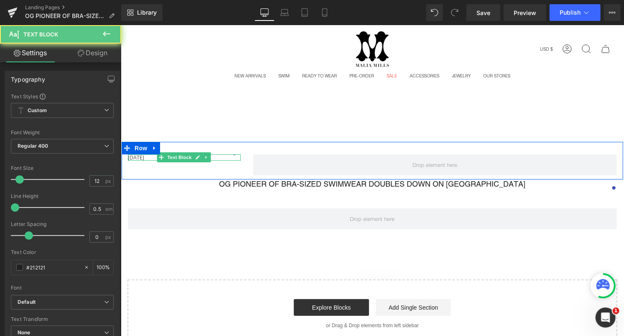
click at [234, 156] on p "[DATE]" at bounding box center [183, 157] width 113 height 6
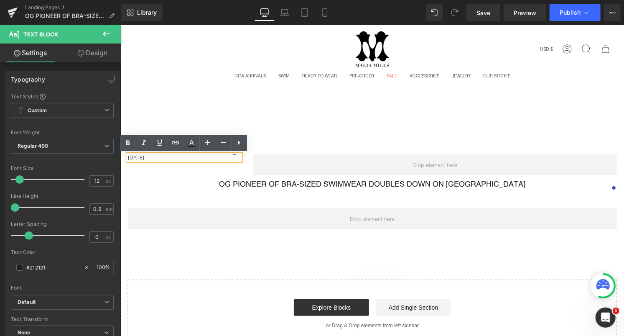
drag, startPoint x: 214, startPoint y: 158, endPoint x: 214, endPoint y: 165, distance: 7.5
click at [214, 165] on div "[DATE] Text Block Row" at bounding box center [372, 160] width 502 height 38
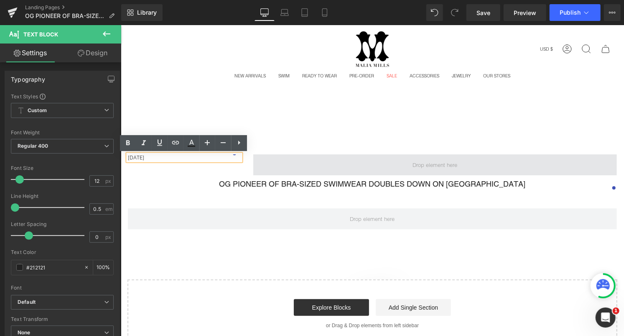
click at [276, 157] on span at bounding box center [435, 164] width 364 height 21
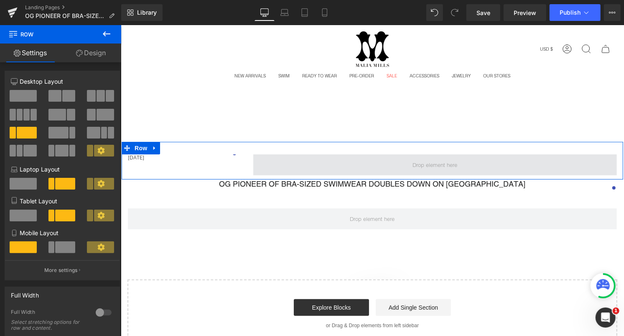
click at [291, 171] on span at bounding box center [435, 164] width 364 height 21
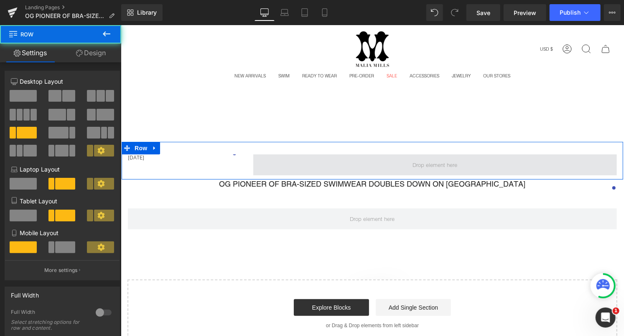
click at [278, 160] on span at bounding box center [435, 164] width 364 height 21
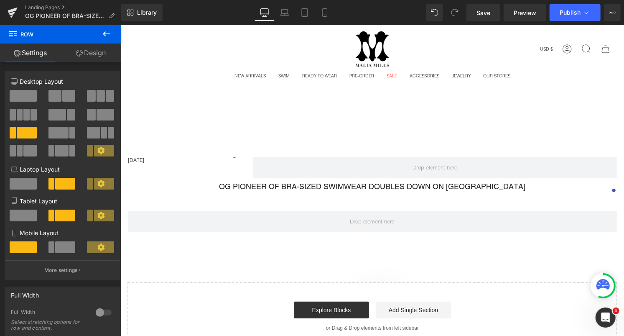
drag, startPoint x: 287, startPoint y: 141, endPoint x: 288, endPoint y: 146, distance: 4.7
click at [288, 145] on div "[DATE] Text Block Row 36px" at bounding box center [372, 161] width 502 height 40
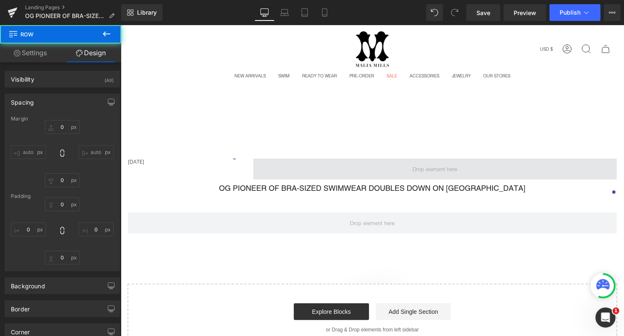
type input "0"
type input "40"
type input "0"
type input "10"
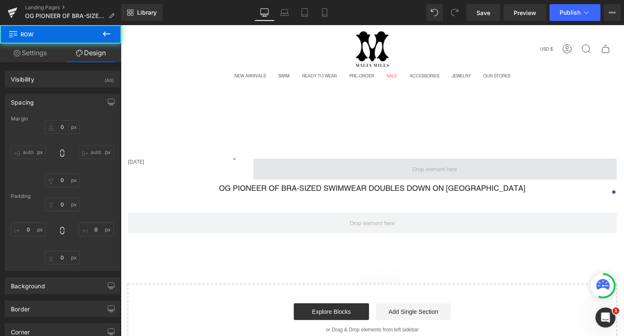
type input "0"
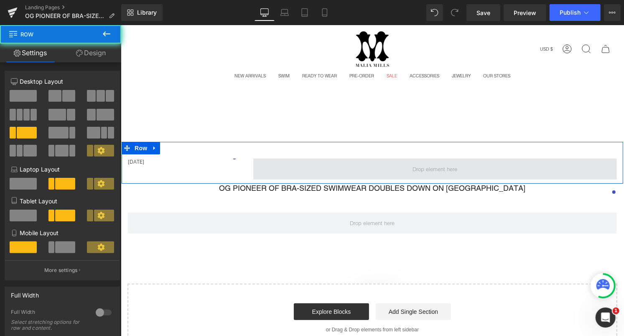
click at [288, 159] on span at bounding box center [435, 168] width 364 height 21
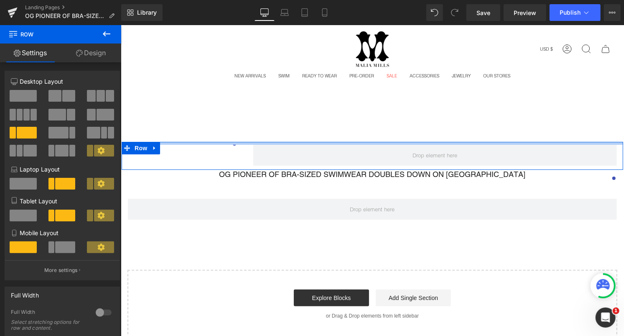
drag, startPoint x: 453, startPoint y: 152, endPoint x: 452, endPoint y: 138, distance: 13.8
click at [452, 138] on main "[DATE] Text Block Row OG PIONEER OF BRA-SIZED SWIMWEAR DOUBLES DOWN ON [GEOGRAP…" at bounding box center [371, 227] width 503 height 222
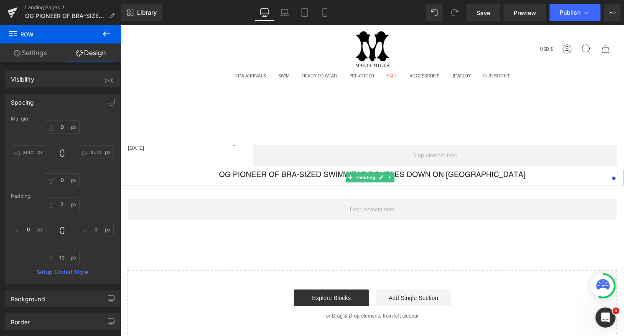
drag, startPoint x: 191, startPoint y: 185, endPoint x: 192, endPoint y: 178, distance: 6.5
click at [192, 178] on div "[DATE] Text Block Row OG PIONEER OF BRA-SIZED SWIMWEAR DOUBLES DOWN ON [GEOGRAP…" at bounding box center [371, 239] width 503 height 196
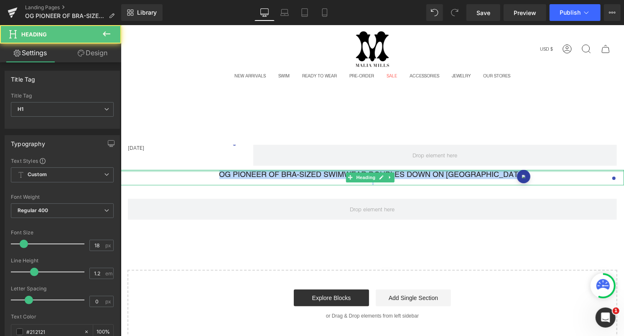
drag, startPoint x: 192, startPoint y: 178, endPoint x: 194, endPoint y: 170, distance: 8.5
click at [194, 170] on div "OG PIONEER OF BRA-SIZED SWIMWEAR DOUBLES DOWN ON [GEOGRAPHIC_DATA] Heading" at bounding box center [371, 176] width 503 height 15
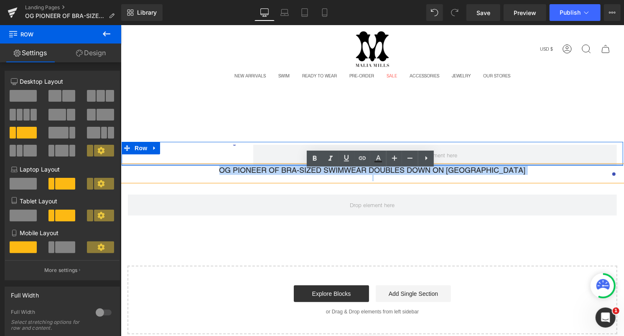
drag, startPoint x: 194, startPoint y: 165, endPoint x: 198, endPoint y: 153, distance: 12.2
click at [198, 153] on div "[DATE] Text Block Row" at bounding box center [372, 153] width 502 height 24
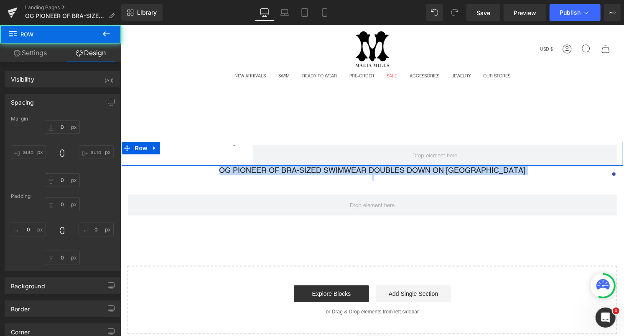
type input "0"
type input "7"
type input "0"
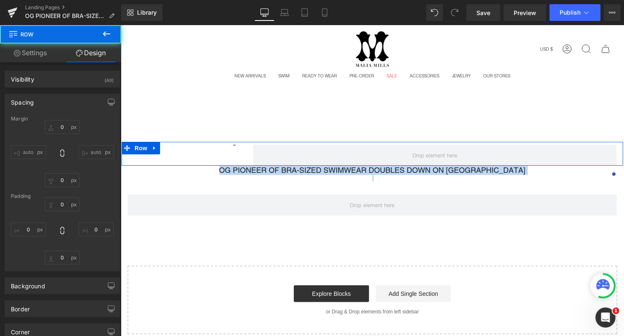
type input "0"
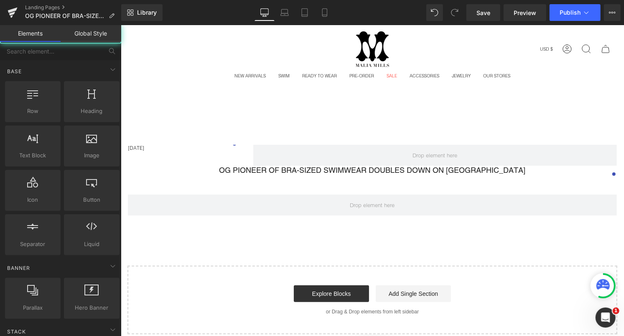
click at [203, 127] on main "[DATE] Text Block Row OG PIONEER OF BRA-SIZED SWIMWEAR DOUBLES DOWN ON [GEOGRAP…" at bounding box center [371, 224] width 503 height 217
click at [203, 112] on div "Search Search Clear Currency USD $ [GEOGRAPHIC_DATA] (USD $) [GEOGRAPHIC_DATA] …" at bounding box center [371, 179] width 503 height 309
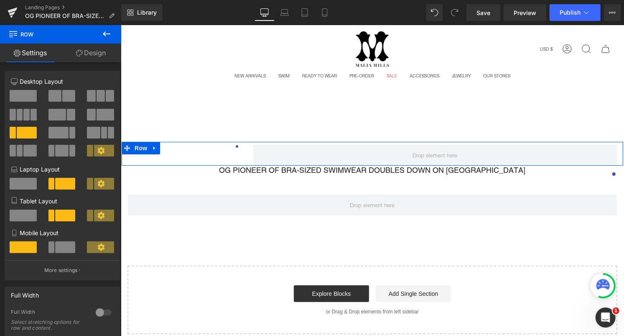
click at [204, 154] on div "August 18, 2025 Text Block Row" at bounding box center [372, 153] width 502 height 24
drag, startPoint x: 200, startPoint y: 149, endPoint x: 199, endPoint y: 160, distance: 10.9
click at [199, 160] on div "August 18, 2025 Text Block Row" at bounding box center [372, 153] width 502 height 24
click at [224, 146] on div at bounding box center [183, 145] width 113 height 2
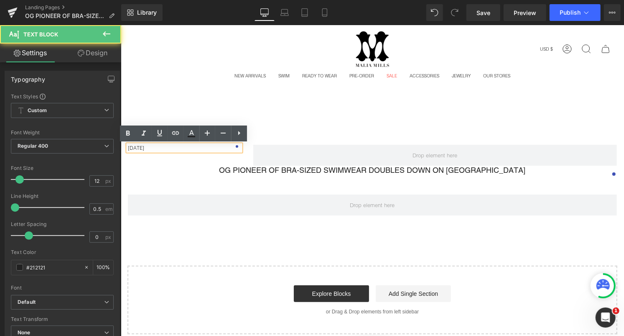
click at [224, 146] on p "[DATE]" at bounding box center [183, 147] width 113 height 6
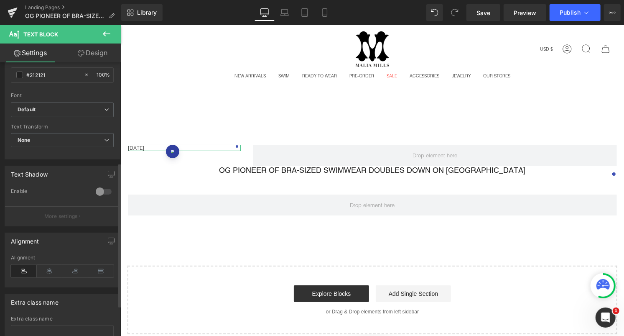
scroll to position [201, 0]
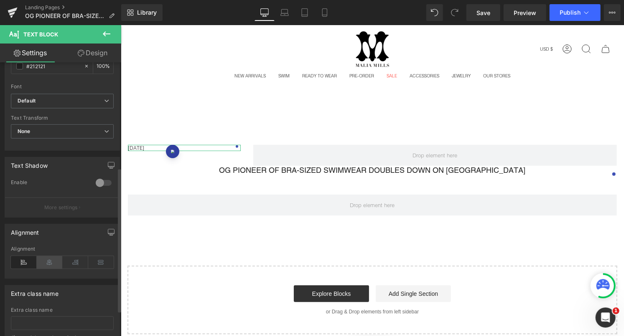
click at [56, 257] on icon at bounding box center [50, 262] width 26 height 13
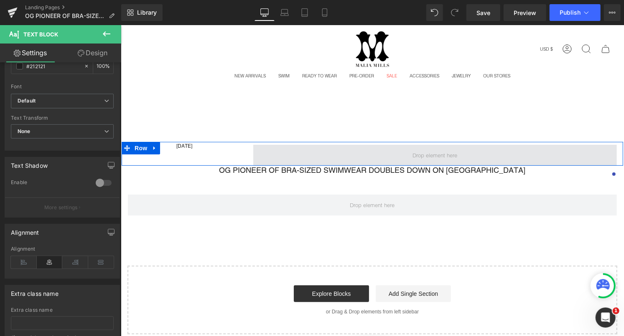
click at [343, 148] on span at bounding box center [435, 154] width 364 height 21
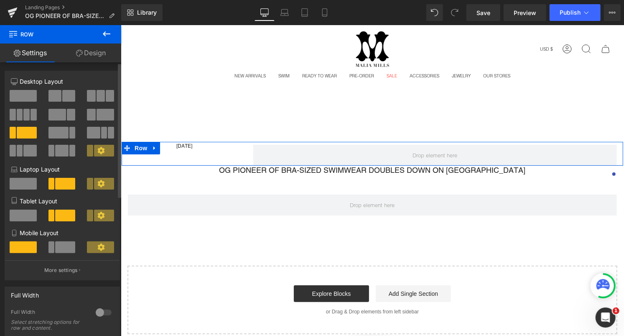
click at [101, 97] on span at bounding box center [101, 96] width 8 height 12
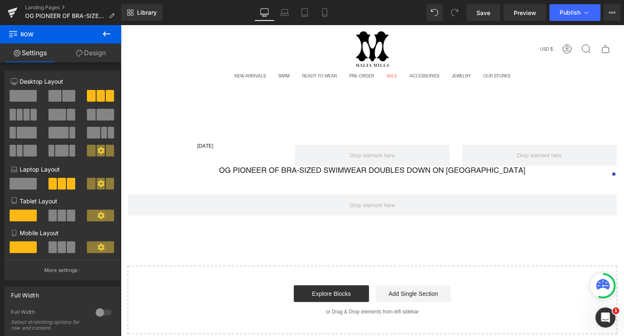
click at [111, 31] on icon at bounding box center [107, 34] width 10 height 10
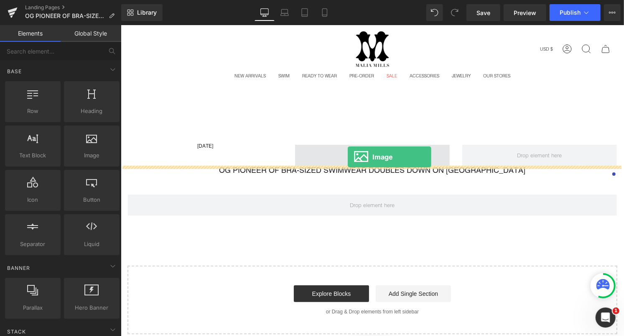
drag, startPoint x: 206, startPoint y: 162, endPoint x: 347, endPoint y: 156, distance: 141.4
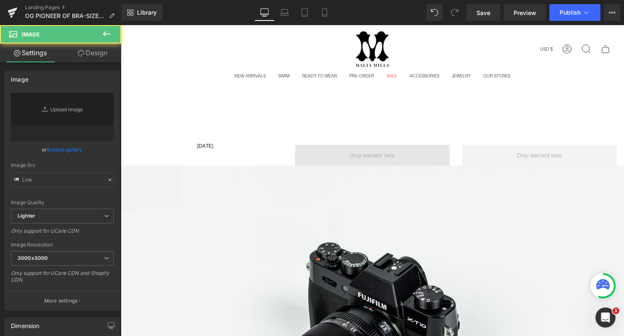
type input "//d1um8515vdn9kb.cloudfront.net/images/parallax.jpg"
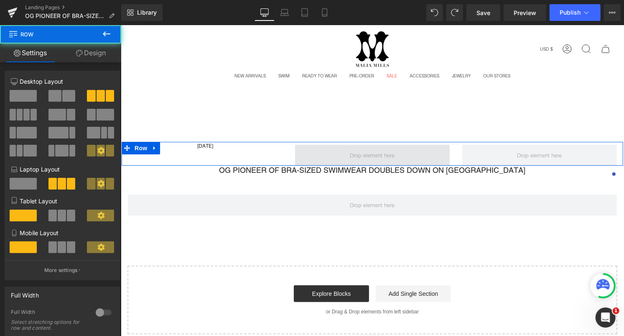
click at [342, 158] on span at bounding box center [372, 154] width 155 height 21
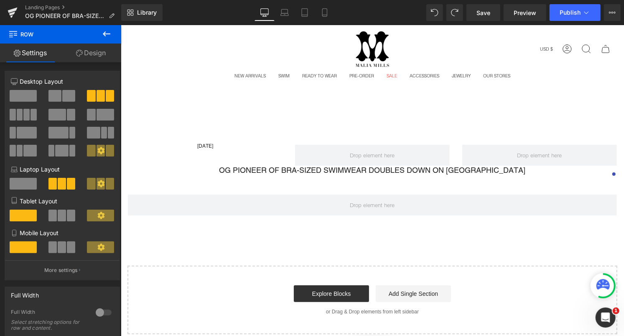
click at [109, 34] on icon at bounding box center [107, 34] width 10 height 10
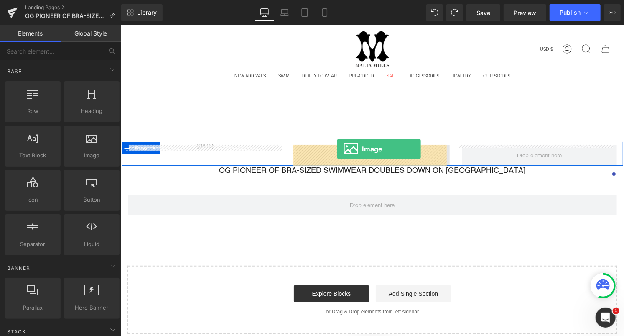
drag, startPoint x: 206, startPoint y: 173, endPoint x: 337, endPoint y: 148, distance: 133.5
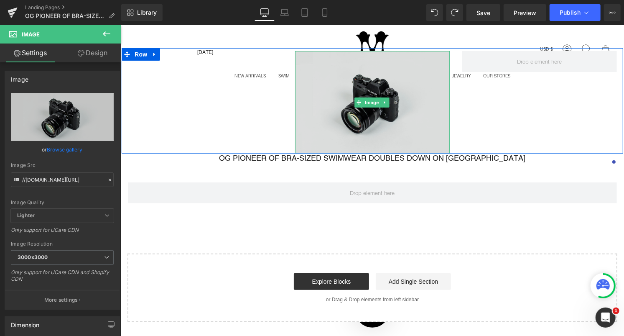
scroll to position [106, 0]
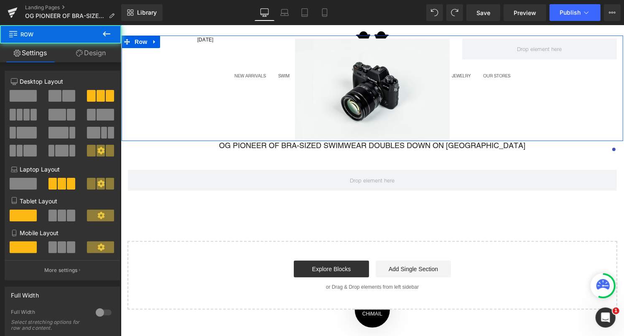
click at [228, 44] on div "August 18, 2025 Text Block Image Row" at bounding box center [372, 87] width 502 height 105
click at [221, 37] on div at bounding box center [372, 36] width 502 height 3
click at [221, 39] on ul "Text Block" at bounding box center [205, 39] width 54 height 10
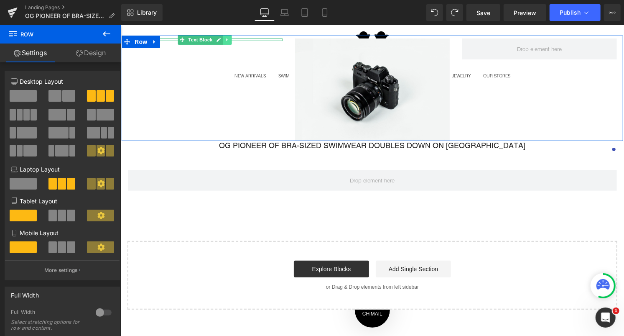
click at [229, 39] on link at bounding box center [226, 39] width 9 height 10
click at [231, 57] on div "August 18, 2025 Text Block Image Row" at bounding box center [372, 87] width 502 height 105
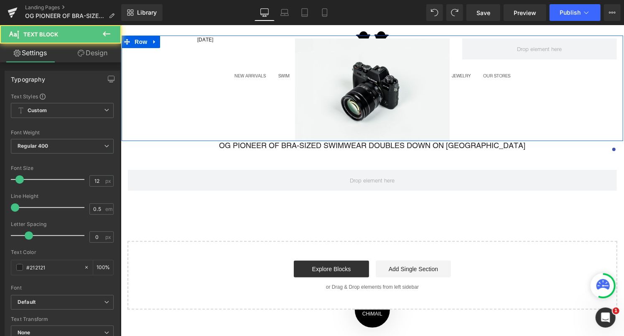
drag, startPoint x: 257, startPoint y: 39, endPoint x: 250, endPoint y: 107, distance: 68.0
click at [250, 107] on div "August 18, 2025 Text Block Image Row" at bounding box center [372, 87] width 502 height 105
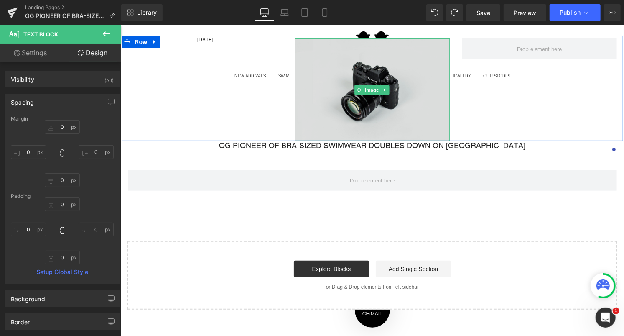
click at [351, 70] on img at bounding box center [372, 89] width 155 height 102
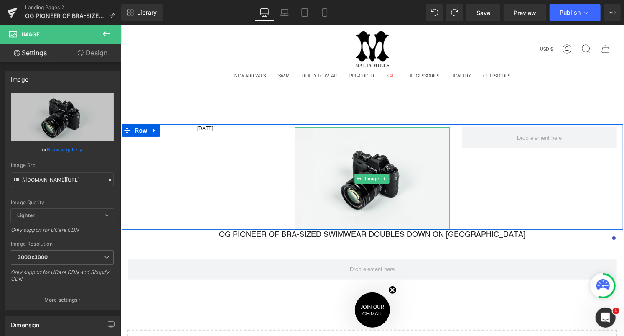
scroll to position [0, 0]
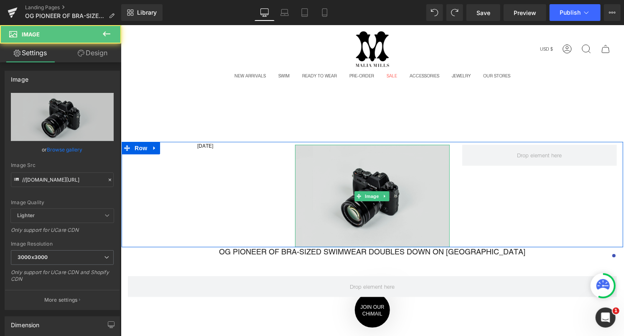
click at [369, 183] on img at bounding box center [372, 195] width 155 height 102
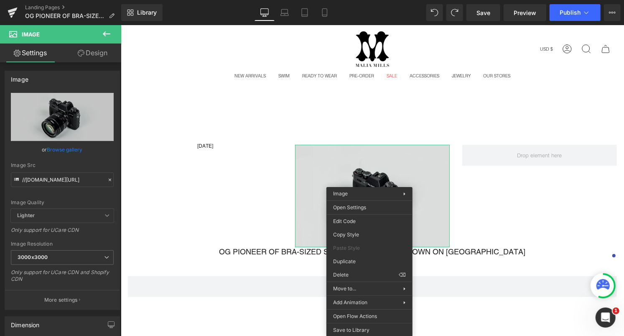
click at [305, 176] on img at bounding box center [372, 195] width 155 height 102
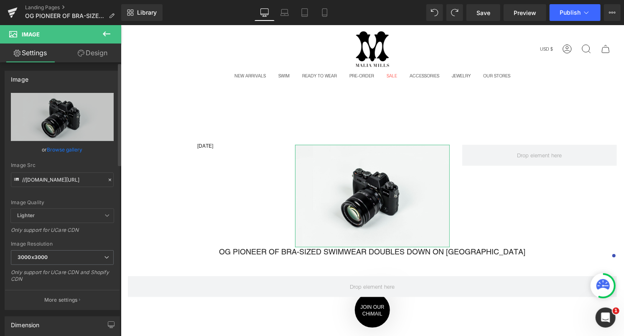
click at [68, 148] on link "Browse gallery" at bounding box center [65, 149] width 36 height 15
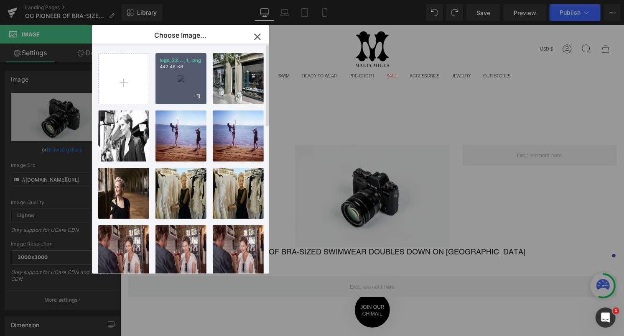
click at [189, 98] on div "logo_22... _1_.png 442.46 KB" at bounding box center [180, 78] width 51 height 51
type input "https://ucarecdn.com/0cb2e7a8-a8b9-4de5-9ce7-ab1ac4e321a5/-/format/auto/-/previ…"
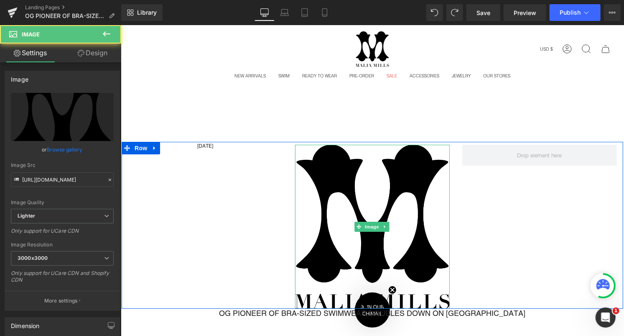
click at [368, 198] on img at bounding box center [372, 226] width 155 height 164
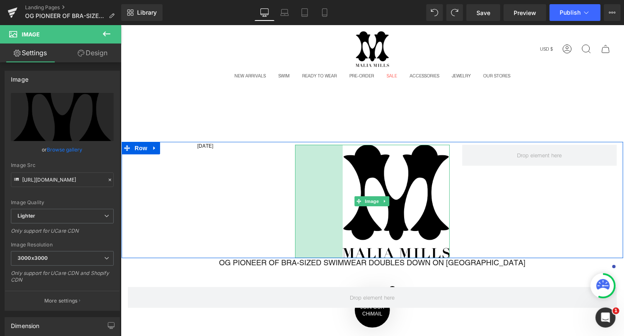
drag, startPoint x: 293, startPoint y: 279, endPoint x: 341, endPoint y: 248, distance: 56.8
click at [341, 248] on div "Image 114px" at bounding box center [372, 200] width 155 height 113
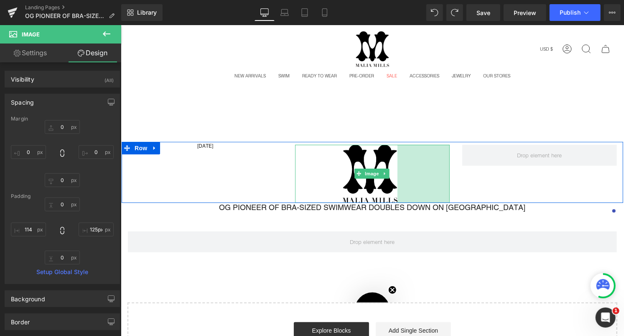
type input "131px"
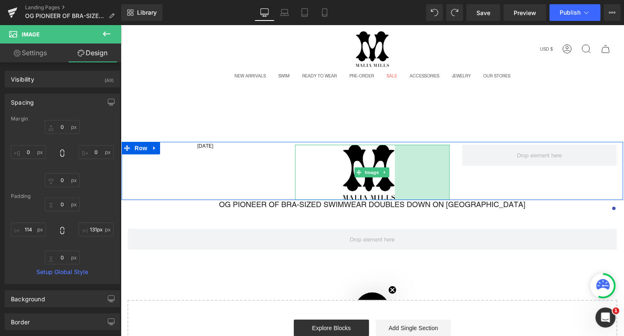
drag, startPoint x: 446, startPoint y: 173, endPoint x: 391, endPoint y: 176, distance: 54.8
click at [391, 176] on div "Image 114px 131px" at bounding box center [372, 171] width 155 height 55
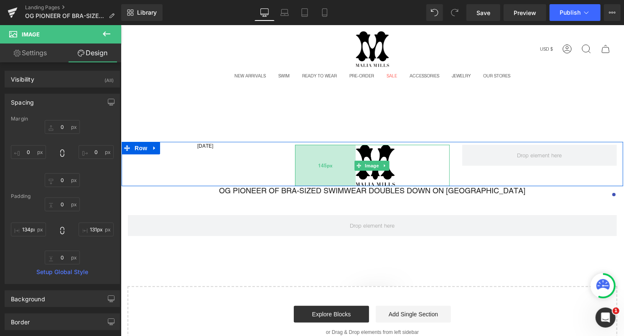
type input "133px"
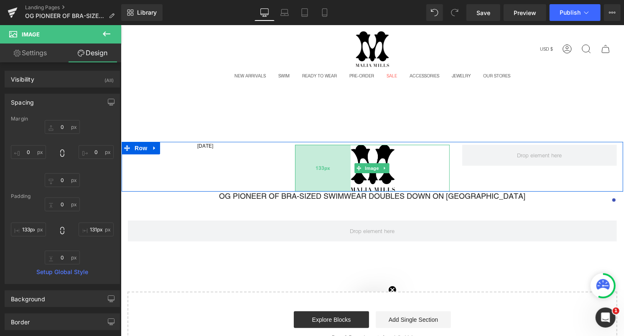
drag, startPoint x: 294, startPoint y: 164, endPoint x: 302, endPoint y: 163, distance: 8.0
click at [302, 163] on div "133px" at bounding box center [323, 167] width 56 height 47
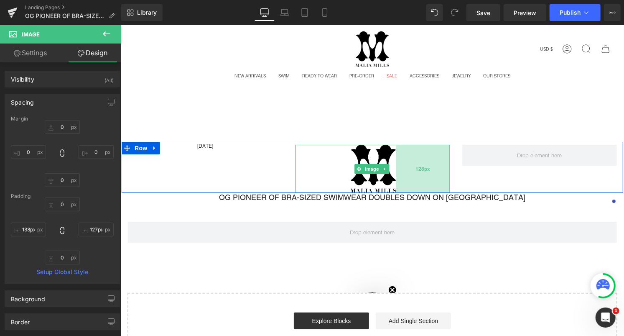
type input "129px"
click at [446, 166] on div "128px" at bounding box center [423, 168] width 54 height 48
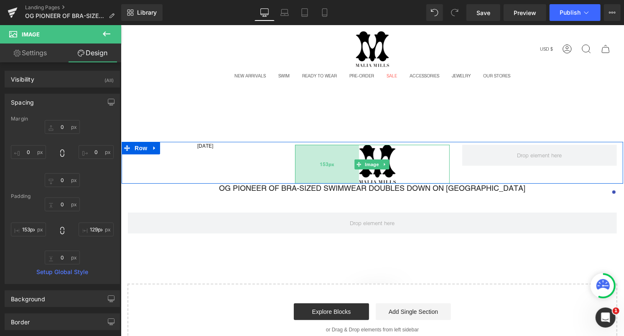
type input "152px"
drag, startPoint x: 293, startPoint y: 168, endPoint x: 301, endPoint y: 167, distance: 8.0
click at [301, 167] on div "152px" at bounding box center [327, 163] width 64 height 39
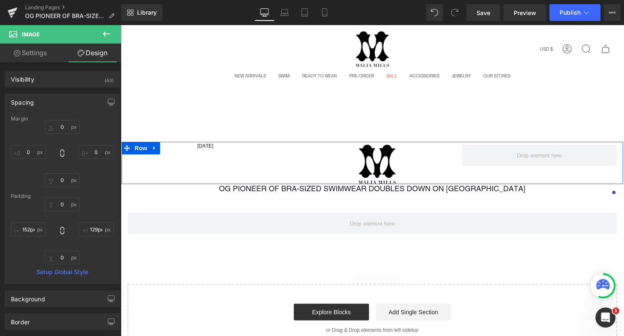
click at [449, 161] on div "Image 152px 129px" at bounding box center [371, 163] width 167 height 39
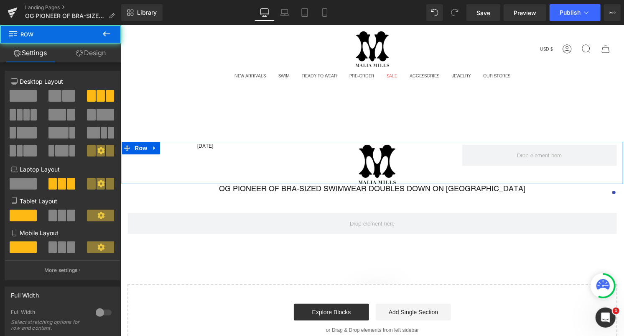
click at [120, 25] on div "129px" at bounding box center [120, 25] width 0 height 0
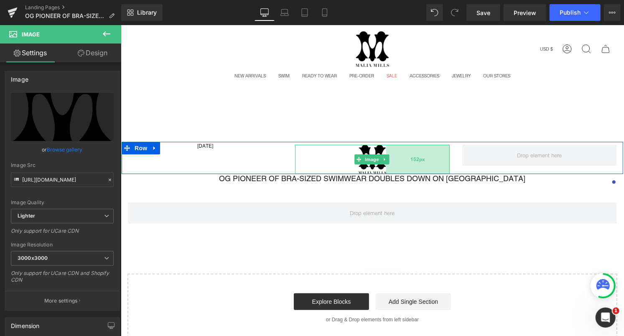
drag, startPoint x: 446, startPoint y: 160, endPoint x: 436, endPoint y: 162, distance: 9.8
click at [436, 162] on div "152px" at bounding box center [418, 158] width 64 height 29
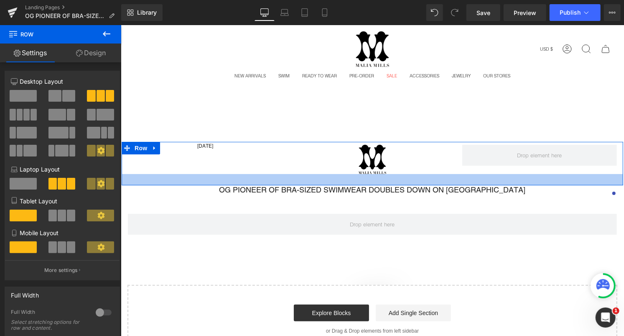
drag, startPoint x: 361, startPoint y: 172, endPoint x: 359, endPoint y: 183, distance: 11.4
click at [359, 183] on div at bounding box center [372, 178] width 502 height 11
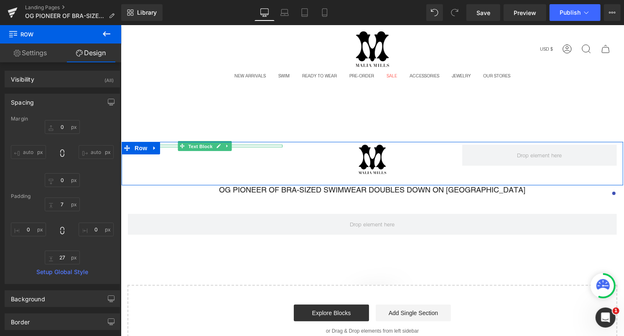
click at [188, 144] on span "Text Block" at bounding box center [200, 146] width 28 height 10
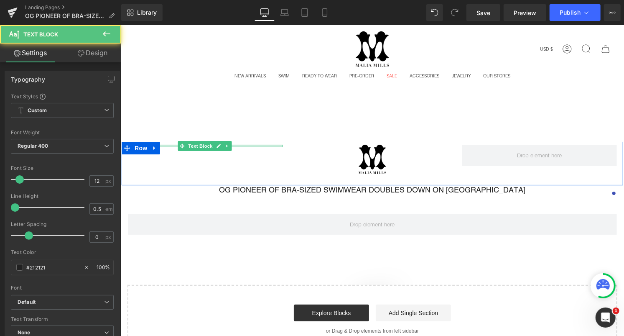
click at [237, 145] on div at bounding box center [204, 146] width 155 height 2
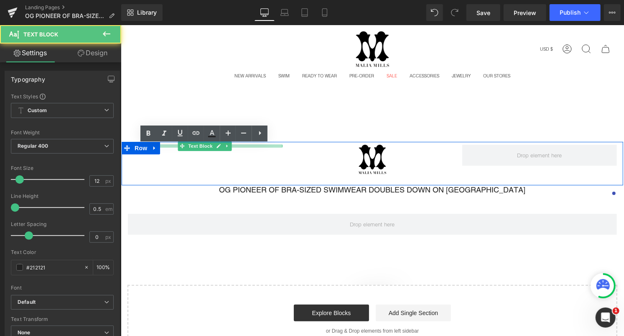
click at [237, 145] on p "[DATE]" at bounding box center [204, 145] width 155 height 3
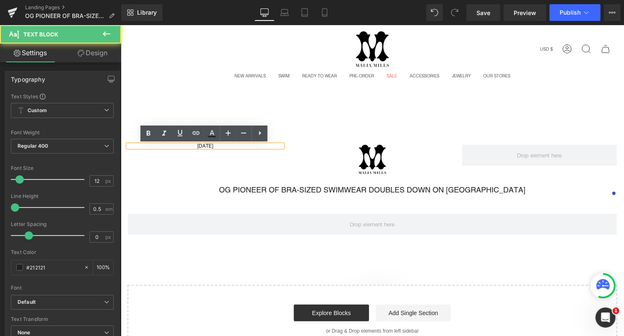
click at [184, 144] on div "[DATE]" at bounding box center [204, 145] width 155 height 3
click at [187, 144] on p "[DATE]" at bounding box center [204, 145] width 155 height 3
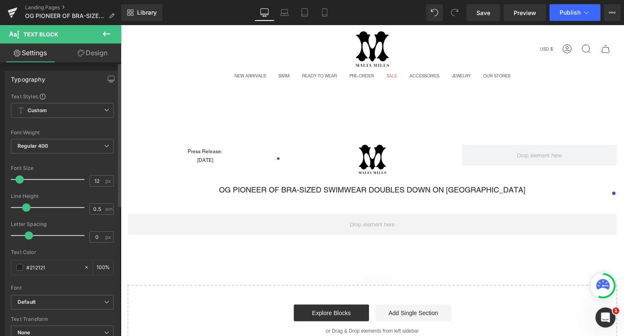
drag, startPoint x: 13, startPoint y: 207, endPoint x: 25, endPoint y: 213, distance: 13.1
click at [25, 213] on div at bounding box center [49, 207] width 69 height 17
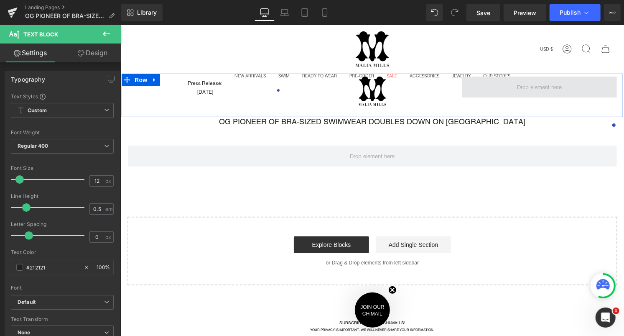
scroll to position [87, 0]
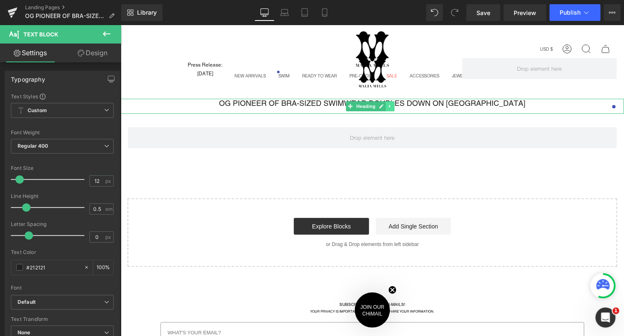
click at [389, 107] on icon at bounding box center [389, 105] width 5 height 5
drag, startPoint x: 451, startPoint y: 104, endPoint x: 486, endPoint y: 102, distance: 34.3
click at [451, 104] on h1 "OG PIONEER OF BRA-SIZED SWIMWEAR DOUBLES DOWN ON [GEOGRAPHIC_DATA]" at bounding box center [371, 102] width 503 height 9
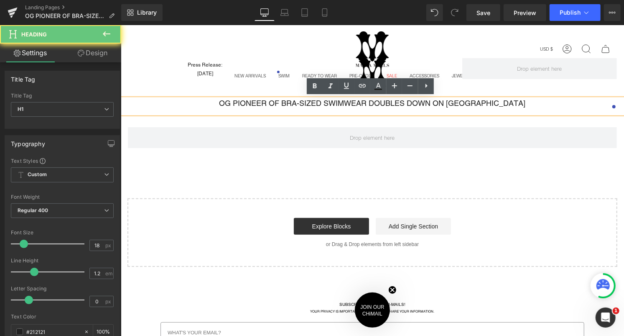
click at [524, 102] on h1 "OG PIONEER OF BRA-SIZED SWIMWEAR DOUBLES DOWN ON [GEOGRAPHIC_DATA]" at bounding box center [371, 102] width 503 height 9
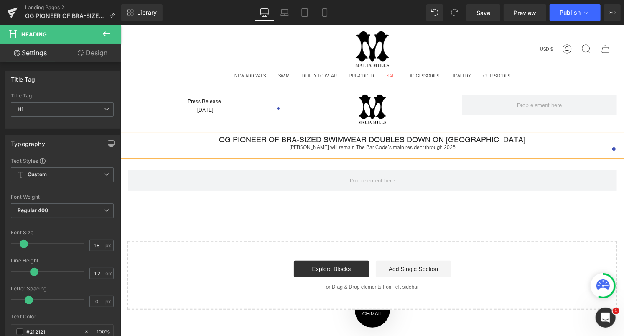
scroll to position [0, 0]
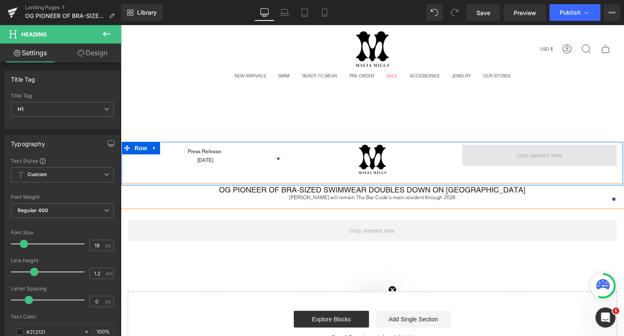
click at [497, 158] on span at bounding box center [539, 154] width 155 height 21
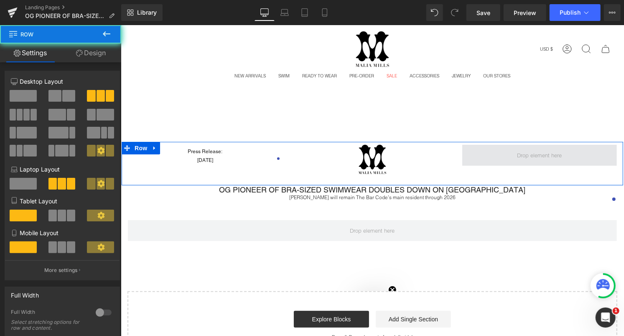
click at [496, 158] on span at bounding box center [539, 154] width 155 height 21
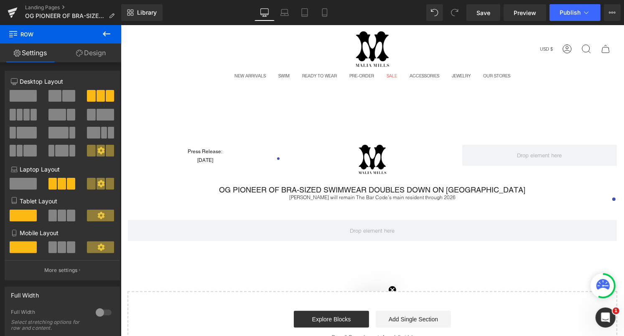
click at [108, 36] on icon at bounding box center [107, 34] width 10 height 10
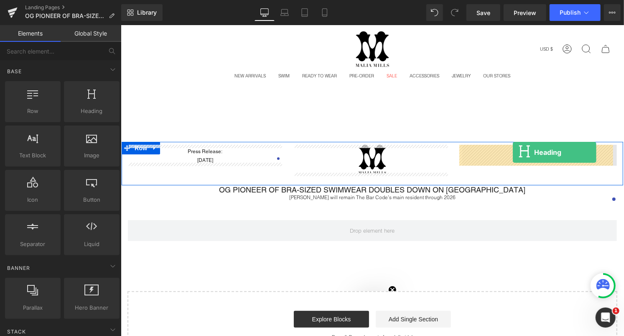
drag, startPoint x: 193, startPoint y: 130, endPoint x: 512, endPoint y: 152, distance: 320.1
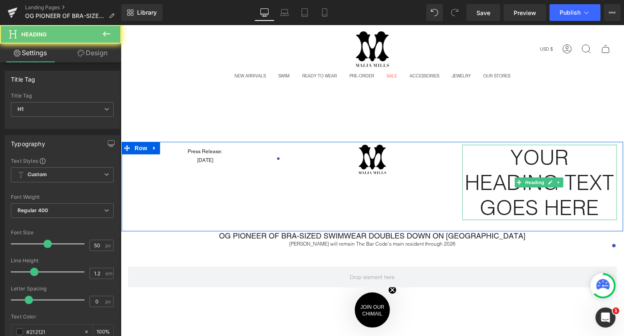
click at [525, 157] on h1 "Your heading text goes here" at bounding box center [539, 181] width 155 height 75
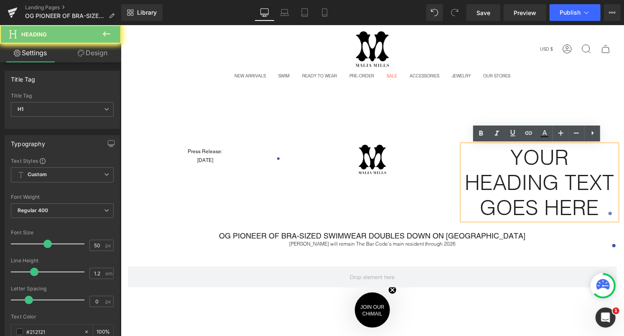
click at [522, 160] on h1 "Your heading text goes here" at bounding box center [539, 181] width 155 height 75
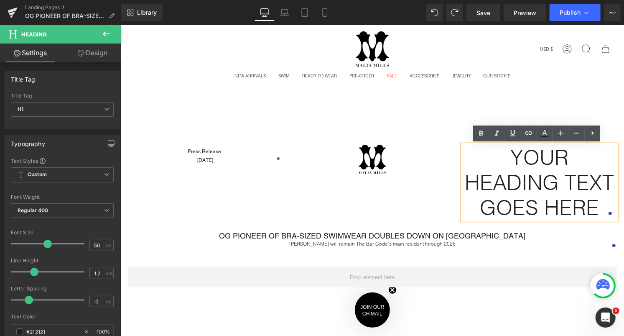
click at [571, 170] on h1 "Your heading text goes here" at bounding box center [539, 181] width 155 height 75
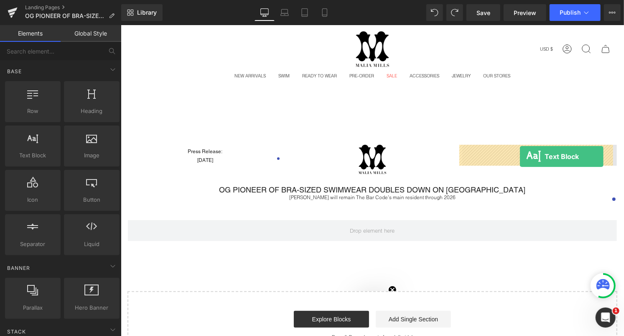
drag, startPoint x: 140, startPoint y: 163, endPoint x: 520, endPoint y: 156, distance: 379.6
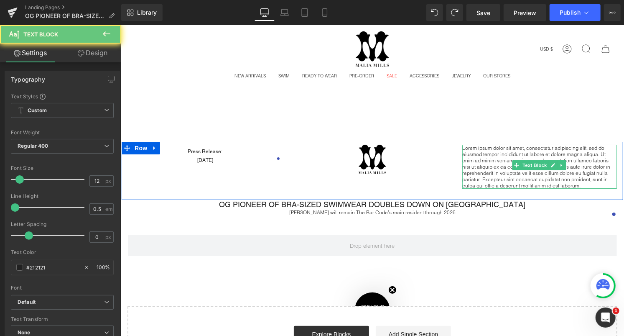
click at [510, 156] on p "Lorem ipsum dolor sit amet, consectetur adipiscing elit, sed do eiusmod tempor …" at bounding box center [539, 166] width 155 height 44
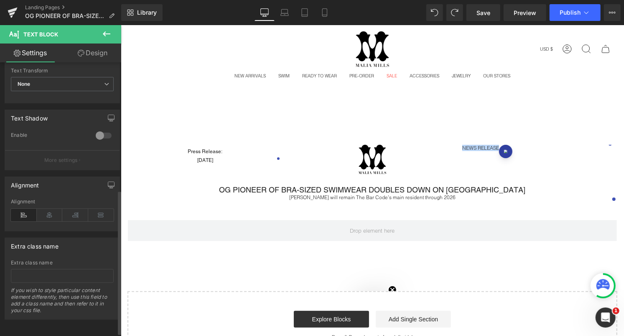
scroll to position [250, 0]
click at [46, 209] on icon at bounding box center [50, 214] width 26 height 13
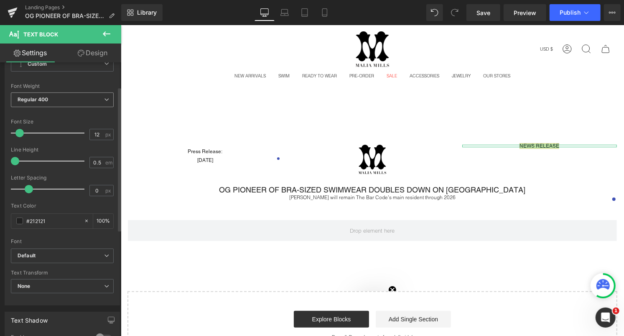
scroll to position [45, 0]
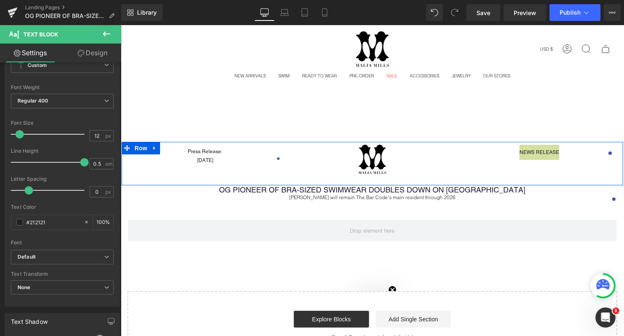
drag, startPoint x: 137, startPoint y: 185, endPoint x: 123, endPoint y: 148, distance: 39.4
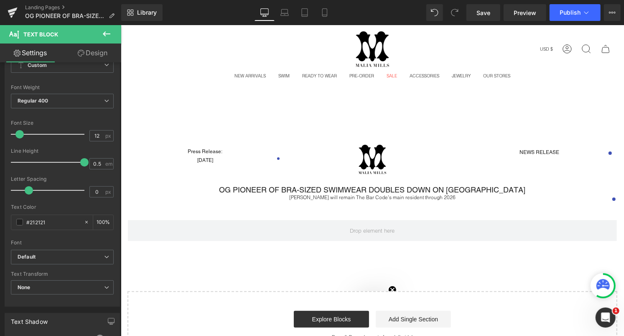
click at [315, 107] on div "Search Search Clear Currency USD $ Afghanistan (USD $) Åland Islands (USD $) Al…" at bounding box center [371, 192] width 503 height 334
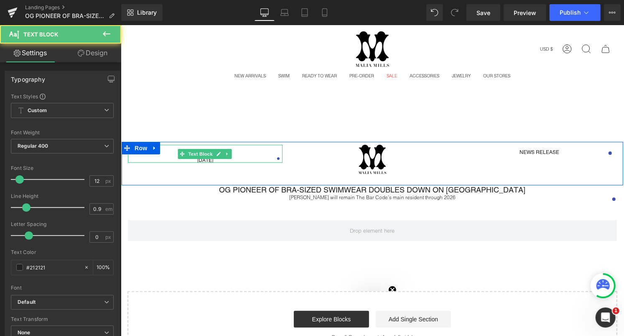
click at [238, 151] on p "Press Release:" at bounding box center [204, 151] width 155 height 5
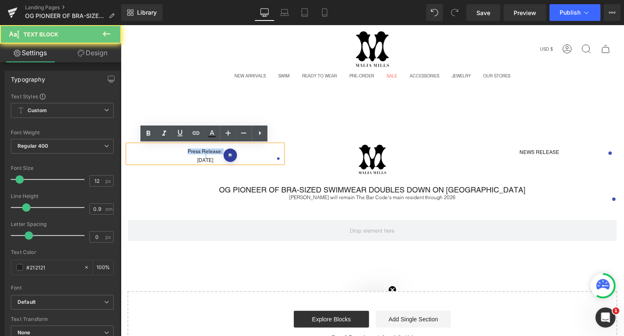
drag, startPoint x: 238, startPoint y: 151, endPoint x: 169, endPoint y: 150, distance: 69.0
click at [169, 150] on p "Press Release:" at bounding box center [204, 151] width 155 height 5
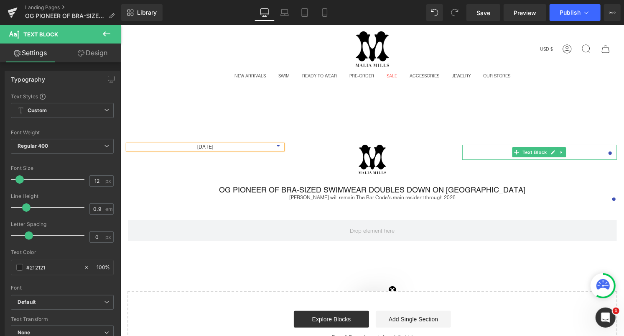
click at [578, 148] on p "NEWS RELEASE" at bounding box center [539, 151] width 155 height 15
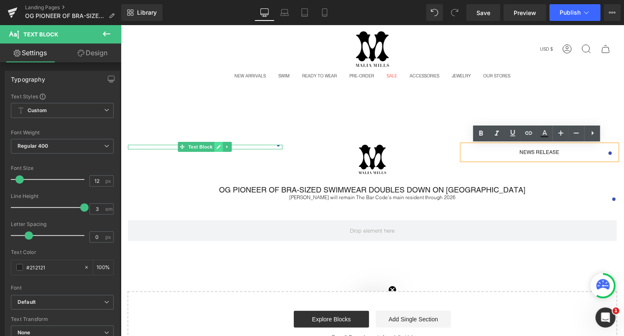
click at [216, 144] on icon at bounding box center [218, 146] width 5 height 5
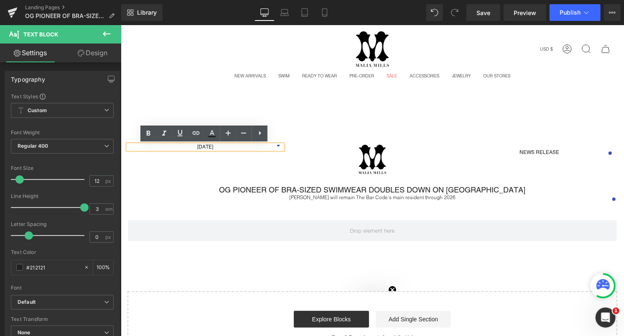
click at [245, 145] on p "[DATE]" at bounding box center [204, 146] width 155 height 5
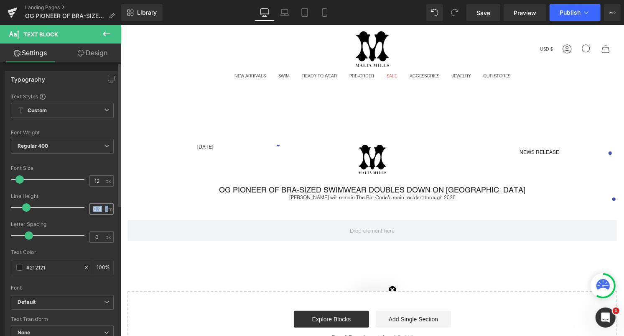
drag, startPoint x: 28, startPoint y: 207, endPoint x: 102, endPoint y: 210, distance: 73.6
click at [103, 210] on div "Line Height 0.9 em" at bounding box center [62, 207] width 103 height 28
drag, startPoint x: 25, startPoint y: 206, endPoint x: 29, endPoint y: 178, distance: 28.6
click at [98, 208] on div "Line Height 0.9 em" at bounding box center [62, 207] width 103 height 28
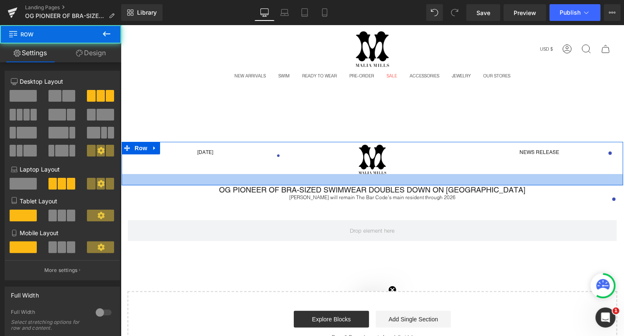
click at [130, 175] on div at bounding box center [372, 178] width 502 height 11
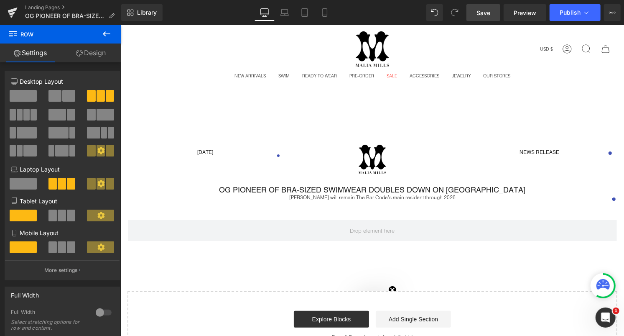
click at [490, 10] on span "Save" at bounding box center [484, 12] width 14 height 9
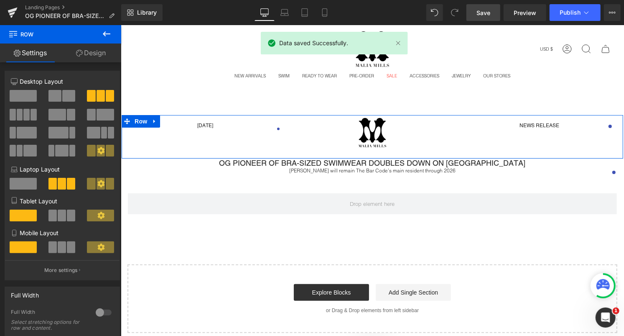
scroll to position [31, 0]
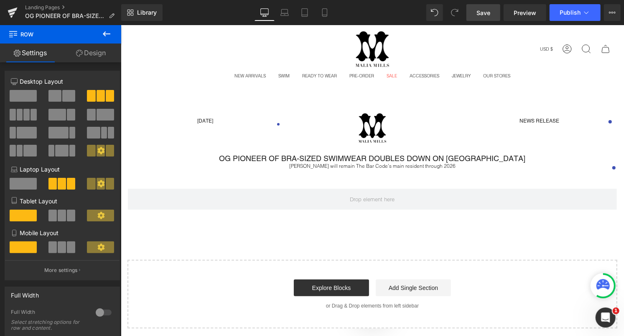
click at [107, 37] on icon at bounding box center [107, 34] width 10 height 10
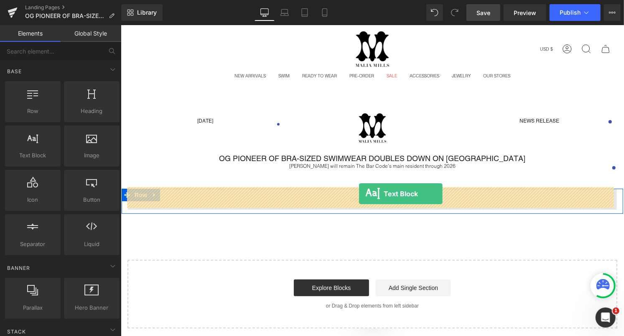
drag, startPoint x: 142, startPoint y: 176, endPoint x: 359, endPoint y: 193, distance: 217.2
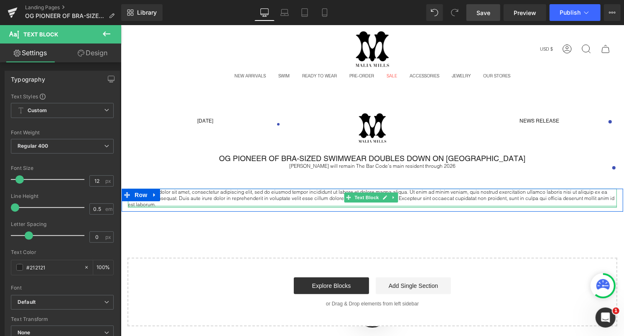
click at [129, 205] on div at bounding box center [371, 206] width 489 height 2
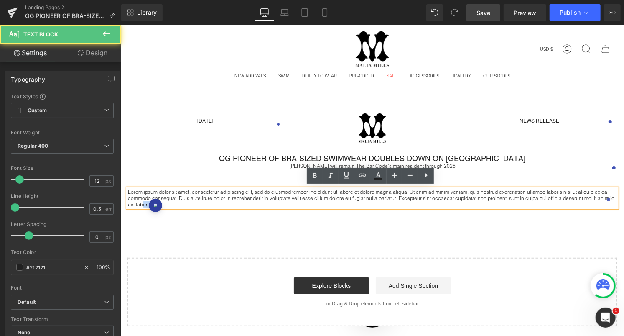
drag, startPoint x: 125, startPoint y: 201, endPoint x: 135, endPoint y: 201, distance: 9.6
click at [135, 201] on div "Lorem ipsum dolor sit amet, consectetur adipiscing elit, sed do eiusmod tempor …" at bounding box center [371, 197] width 489 height 19
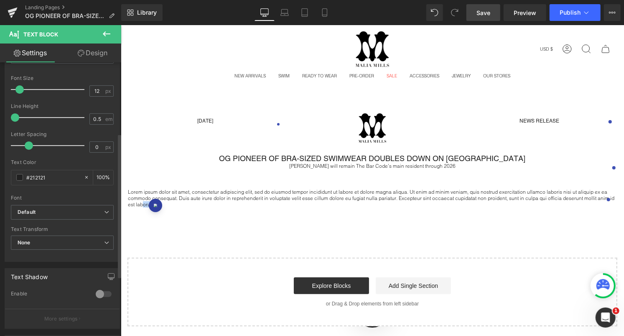
scroll to position [250, 0]
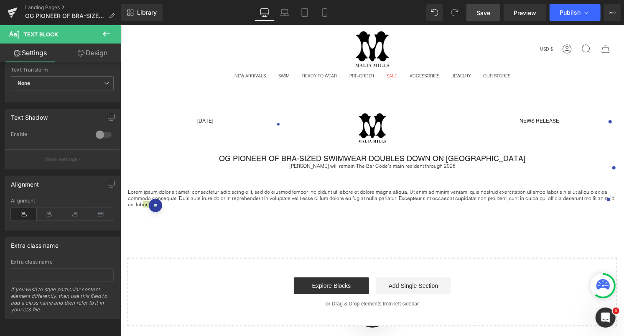
click at [84, 50] on link "Design" at bounding box center [92, 52] width 61 height 19
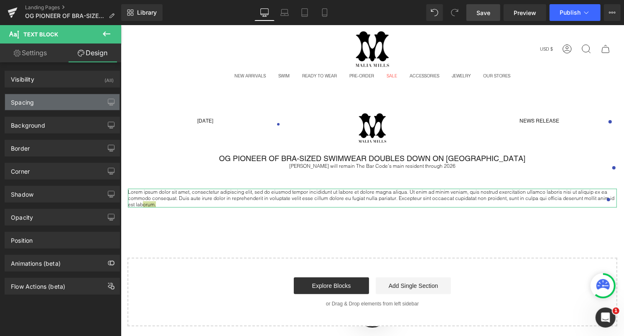
click at [45, 94] on div "Spacing" at bounding box center [62, 102] width 115 height 16
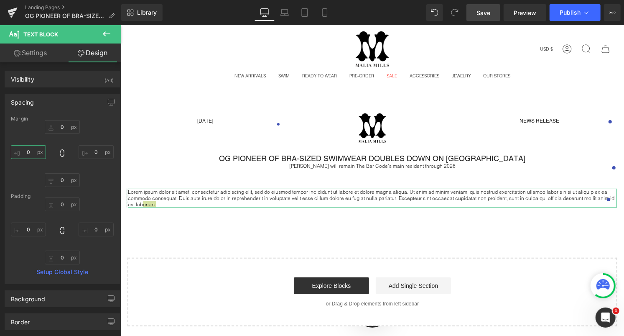
drag, startPoint x: 36, startPoint y: 151, endPoint x: 28, endPoint y: 150, distance: 7.2
click at [28, 150] on input "text" at bounding box center [28, 152] width 35 height 14
click at [30, 150] on input "text" at bounding box center [28, 152] width 35 height 14
click at [31, 150] on input "text" at bounding box center [28, 152] width 35 height 14
type input "0"
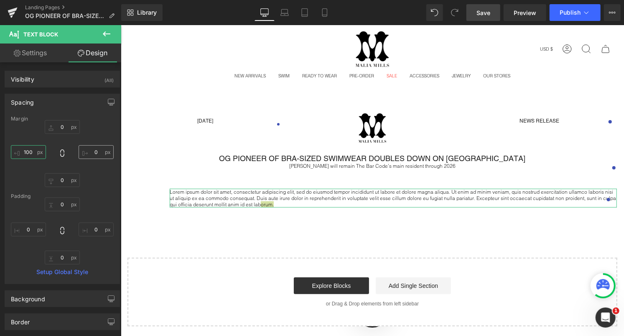
type input "100"
click at [94, 148] on input "text" at bounding box center [96, 152] width 35 height 14
click at [92, 151] on input "text" at bounding box center [96, 152] width 35 height 14
type input "100"
click at [33, 149] on input "100" at bounding box center [28, 152] width 35 height 14
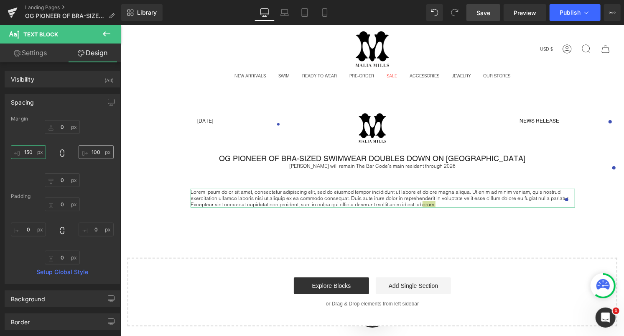
type input "150"
click at [99, 155] on input "100" at bounding box center [96, 152] width 35 height 14
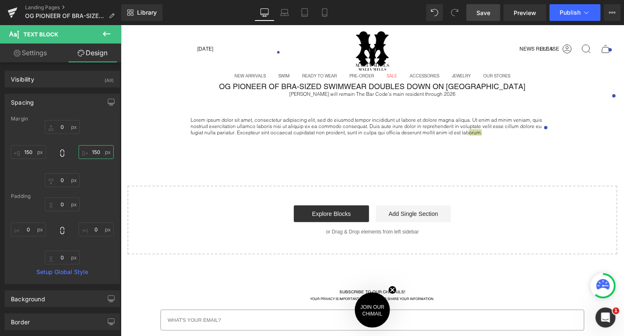
scroll to position [0, 0]
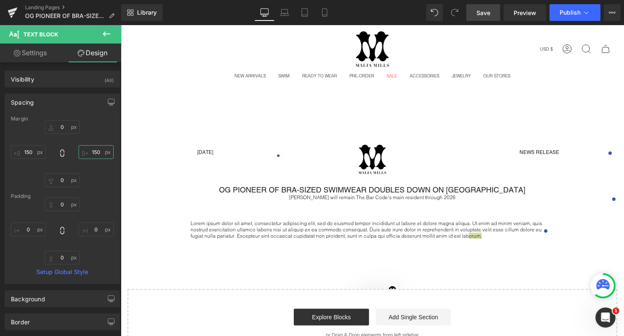
type input "150"
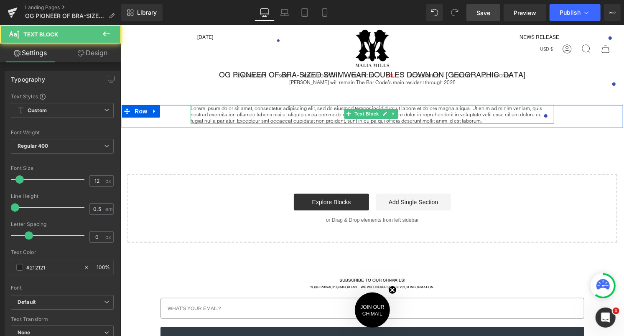
click at [294, 109] on p "Lorem ipsum dolor sit amet, consectetur adipiscing elit, sed do eiusmod tempor …" at bounding box center [372, 113] width 364 height 19
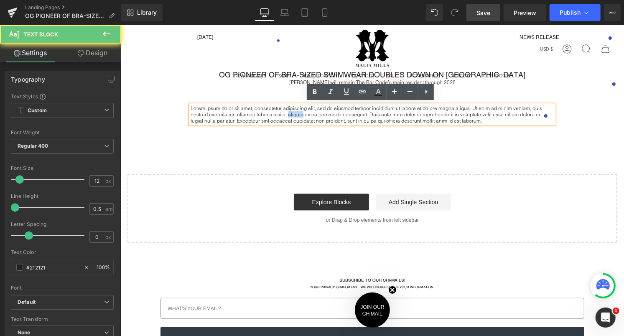
click at [294, 109] on p "Lorem ipsum dolor sit amet, consectetur adipiscing elit, sed do eiusmod tempor …" at bounding box center [372, 113] width 364 height 19
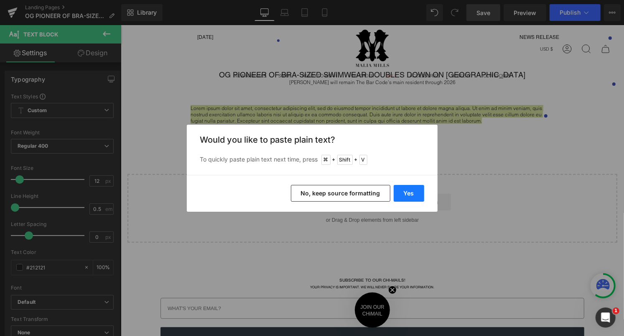
click at [412, 191] on button "Yes" at bounding box center [409, 193] width 31 height 17
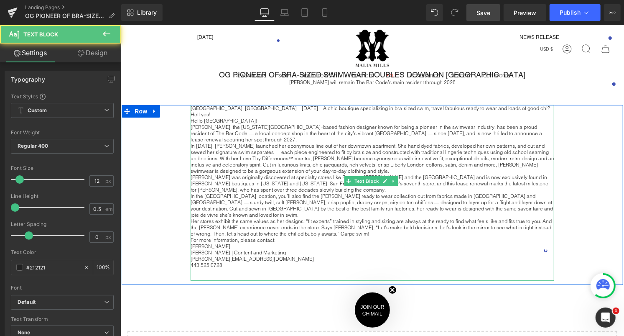
click at [305, 129] on p "[PERSON_NAME], the [US_STATE][GEOGRAPHIC_DATA]–based fashion designer known for…" at bounding box center [372, 132] width 364 height 19
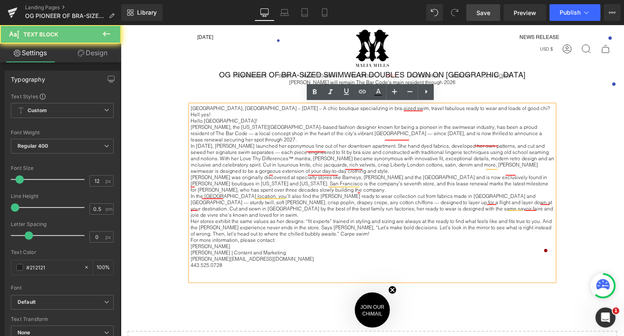
click at [273, 117] on p "Hello [GEOGRAPHIC_DATA]!" at bounding box center [372, 120] width 364 height 6
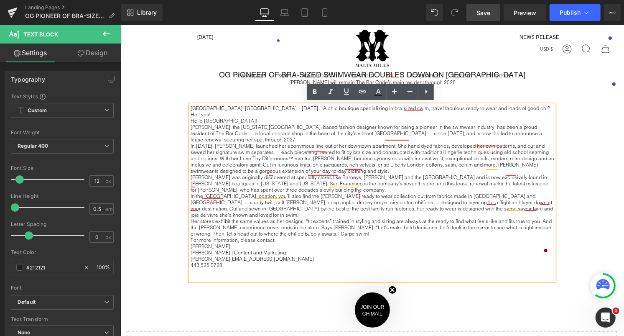
click at [533, 104] on p "San Francisco, CA – August 18th, 2025 – A chic boutique specializing in bra-siz…" at bounding box center [372, 110] width 364 height 13
click at [278, 236] on p "For more information, please contact:" at bounding box center [372, 239] width 364 height 6
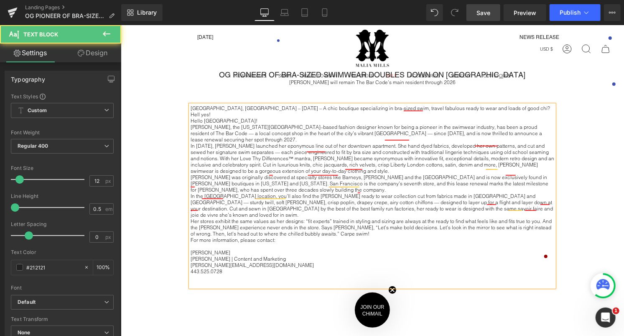
click at [329, 236] on p "For more information, please contact:" at bounding box center [372, 239] width 364 height 6
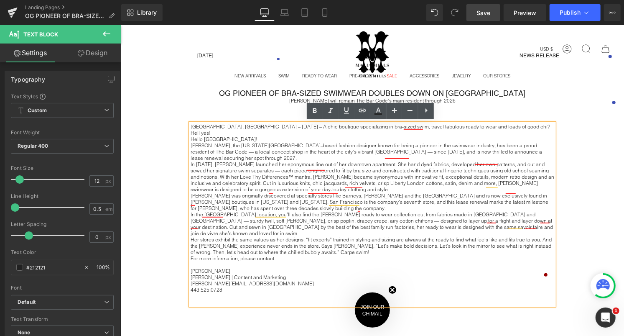
scroll to position [97, 0]
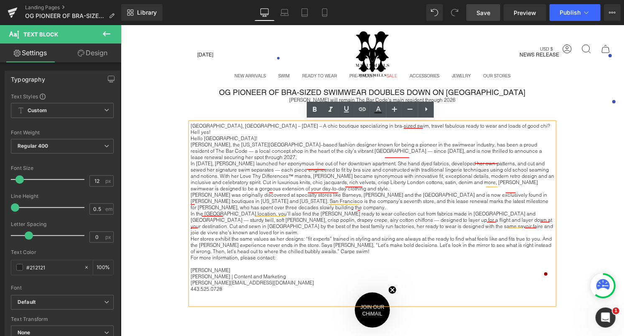
click at [289, 210] on p "In the Presidio Heights location, you’ll also find the Malia Mills ready to wea…" at bounding box center [372, 222] width 364 height 25
click at [230, 210] on p "In the Presidio Heights location, you’ll also find the Malia Mills ready to wea…" at bounding box center [372, 222] width 364 height 25
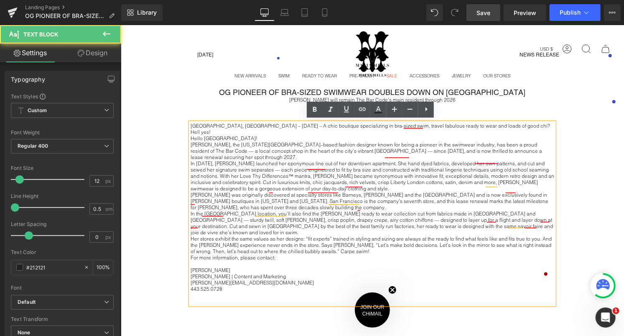
click at [242, 191] on p "Malia Mills was originally discovered at specialty stores like Barneys, Brown’s…" at bounding box center [372, 200] width 364 height 19
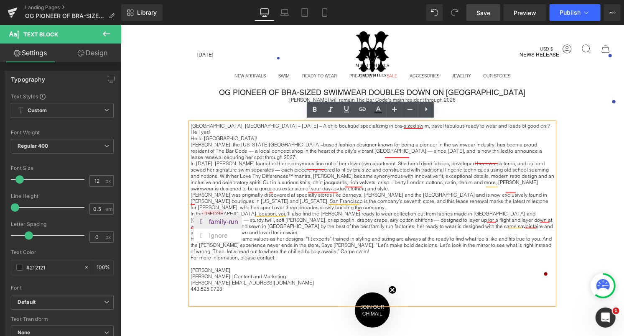
click at [213, 219] on div "family-run" at bounding box center [225, 220] width 33 height 13
click at [194, 235] on p "Her stores exhibit the same values as her designs: “fit experts” trained in sty…" at bounding box center [372, 244] width 364 height 19
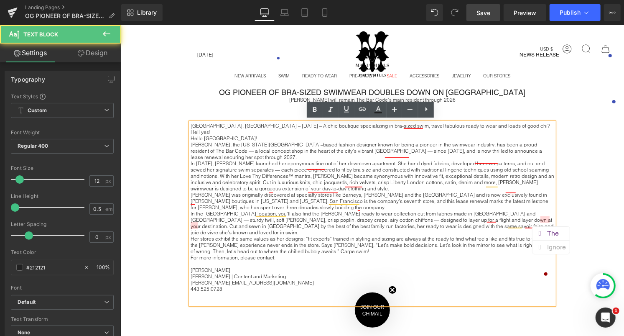
click at [210, 235] on p "Her stores exhibit the same values as her designs: “fit experts” trained in sty…" at bounding box center [372, 244] width 364 height 19
click at [475, 235] on p "Her stores exhibit the same values as her designs: “fit experts” trained in sty…" at bounding box center [372, 244] width 364 height 19
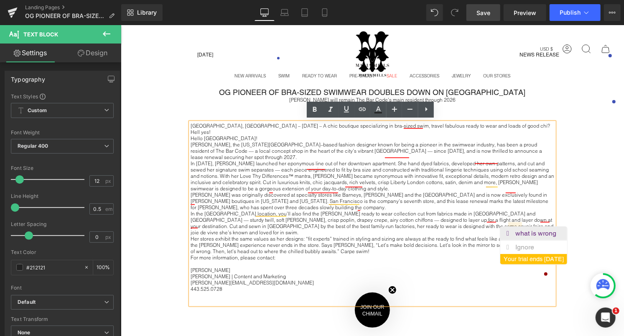
click at [522, 230] on div "what is wrong" at bounding box center [537, 232] width 44 height 13
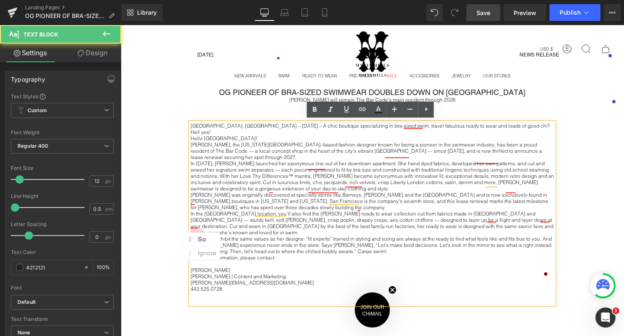
click at [228, 235] on p "Her stores exhibit the same values as her designs: “fit experts” trained in sty…" at bounding box center [372, 244] width 364 height 19
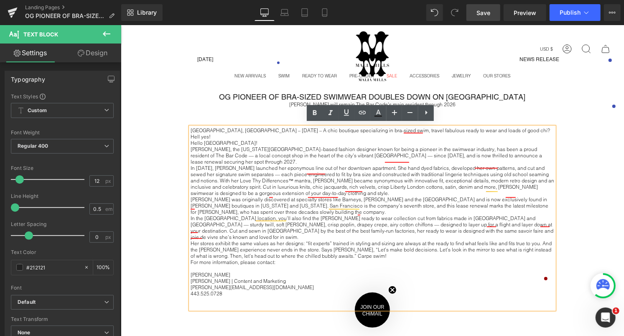
scroll to position [90, 0]
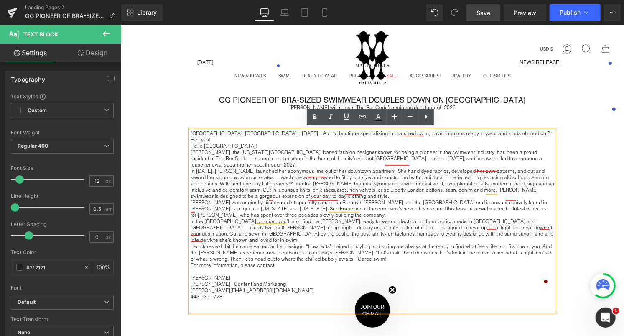
click at [497, 219] on p "In the Presidio Heights location, you’ll also find the Malia Mills ready to wea…" at bounding box center [372, 229] width 364 height 25
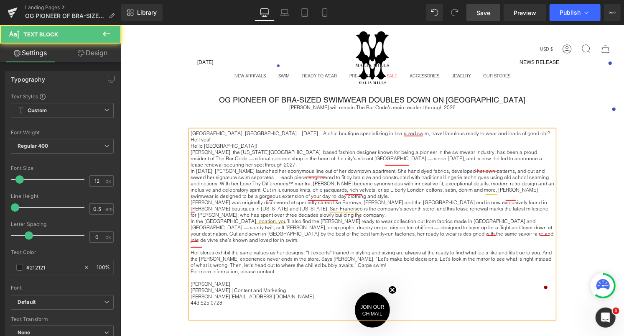
click at [271, 201] on p "Malia Mills was originally discovered at specialty stores like Barneys, Brown’s…" at bounding box center [372, 208] width 364 height 19
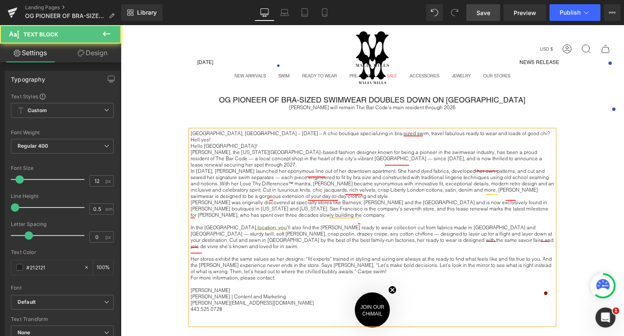
click at [328, 183] on p "In 1993, Malia Mills launched her eponymous line out of her downtown apartment.…" at bounding box center [372, 182] width 364 height 31
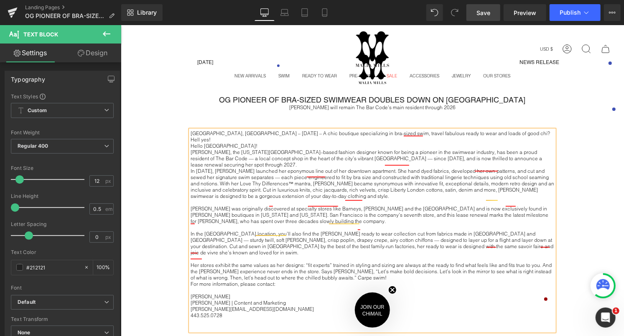
click at [280, 153] on p "Malia Mills, the New York City–based fashion designer known for being a pioneer…" at bounding box center [372, 157] width 364 height 19
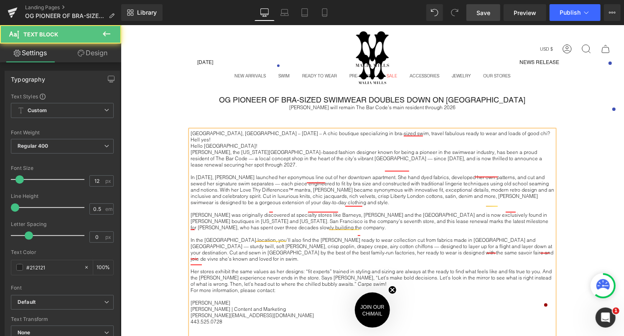
click at [282, 142] on p "Hello San Francisco!" at bounding box center [372, 145] width 364 height 6
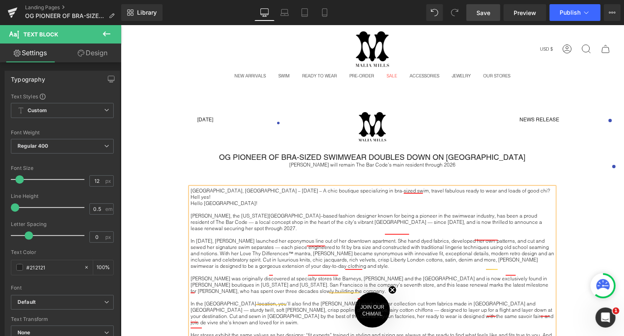
scroll to position [30, 0]
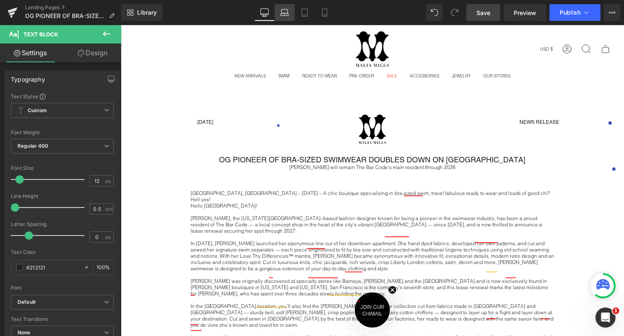
click at [287, 16] on icon at bounding box center [284, 12] width 8 height 8
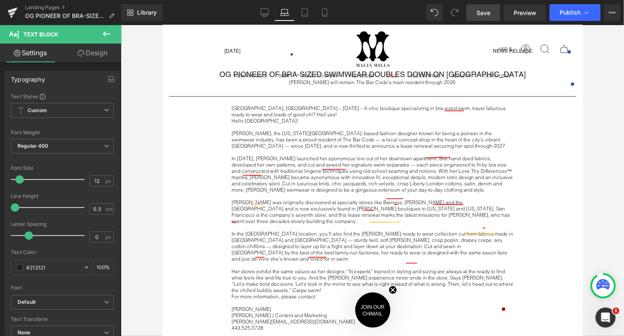
scroll to position [0, 0]
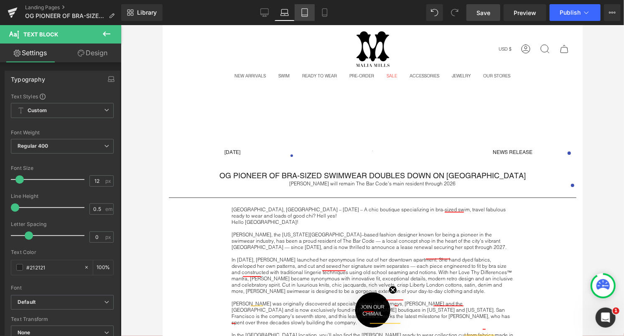
click at [307, 15] on icon at bounding box center [305, 12] width 8 height 8
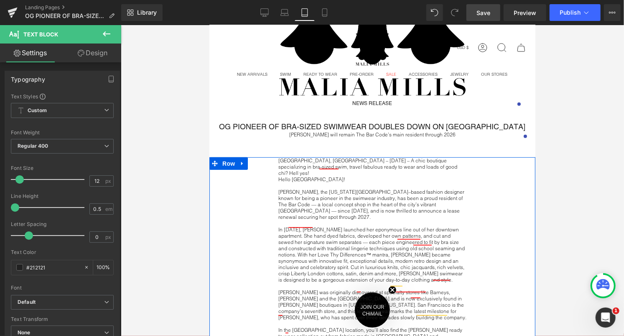
scroll to position [124, 0]
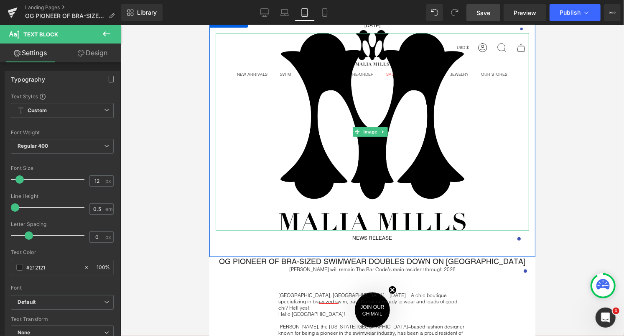
click at [383, 133] on div "Image 152px 152px" at bounding box center [371, 131] width 313 height 197
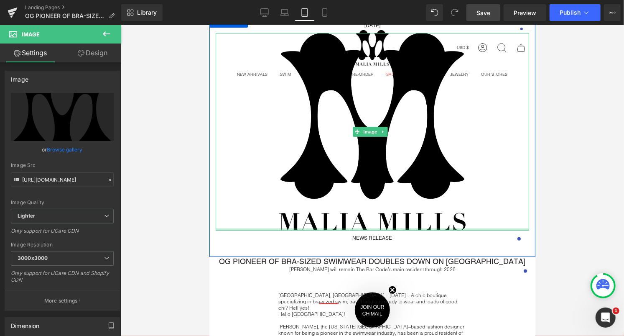
drag, startPoint x: 490, startPoint y: 224, endPoint x: 485, endPoint y: 195, distance: 29.7
click at [485, 195] on div "Image 152px" at bounding box center [371, 131] width 313 height 197
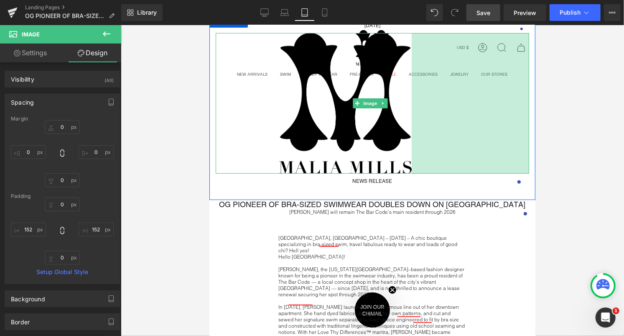
drag, startPoint x: 523, startPoint y: 180, endPoint x: 469, endPoint y: 180, distance: 54.3
click at [469, 180] on div "August 18, 2025 Text Block Image 152px 281px NEWS RELEASE Text Block Row" at bounding box center [372, 107] width 326 height 185
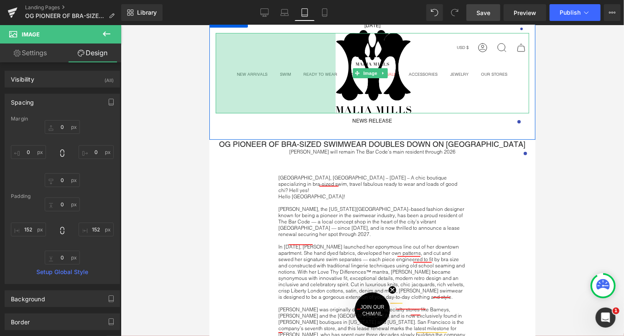
drag, startPoint x: 216, startPoint y: 146, endPoint x: 272, endPoint y: 135, distance: 57.4
click at [272, 135] on div "August 18, 2025 Text Block Image 287px 282px NEWS RELEASE Text Block Row OG PIO…" at bounding box center [372, 307] width 326 height 585
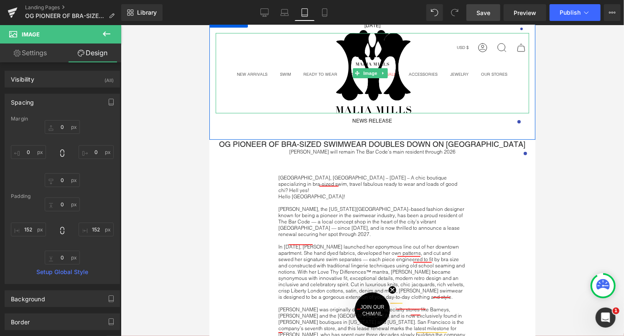
scroll to position [3, 0]
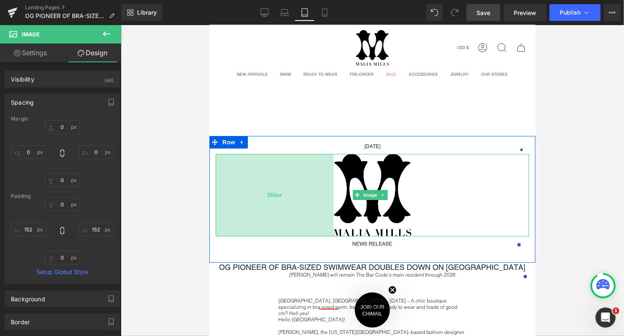
click at [333, 195] on div "282px" at bounding box center [274, 194] width 118 height 82
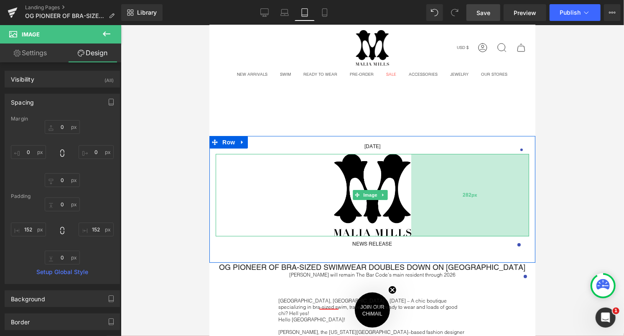
click at [478, 179] on div "282px" at bounding box center [470, 194] width 118 height 82
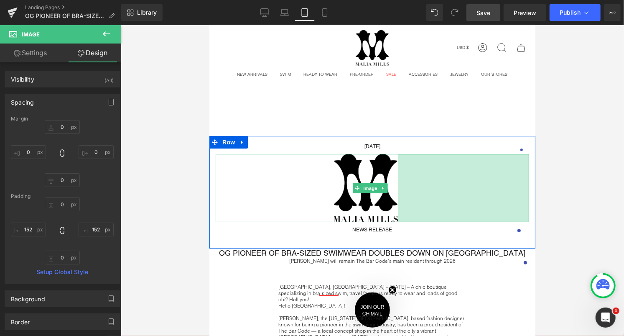
drag, startPoint x: 406, startPoint y: 188, endPoint x: 393, endPoint y: 190, distance: 13.6
click at [398, 190] on div "314px" at bounding box center [463, 187] width 131 height 68
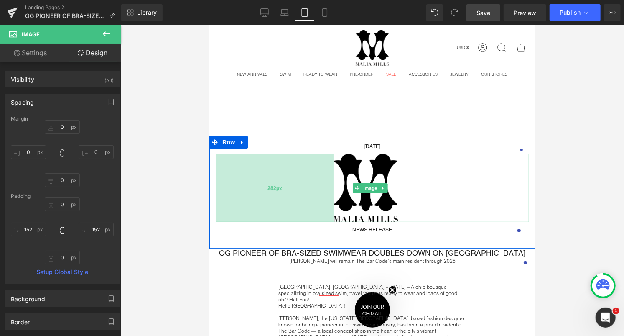
click at [234, 197] on div "282px" at bounding box center [274, 187] width 118 height 68
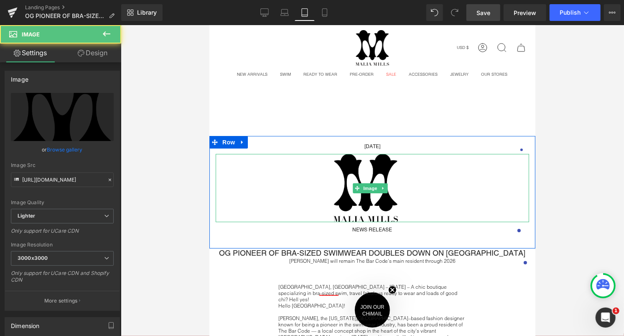
click at [339, 186] on img at bounding box center [371, 187] width 313 height 68
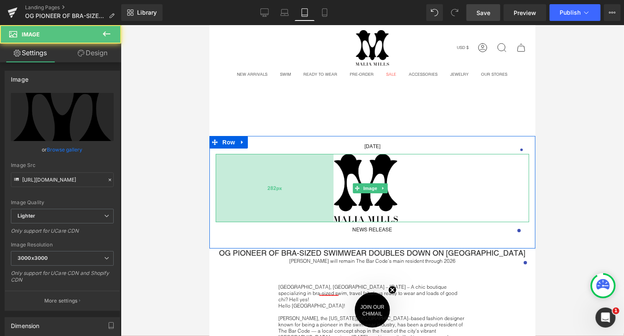
click at [319, 186] on div "282px" at bounding box center [274, 187] width 118 height 68
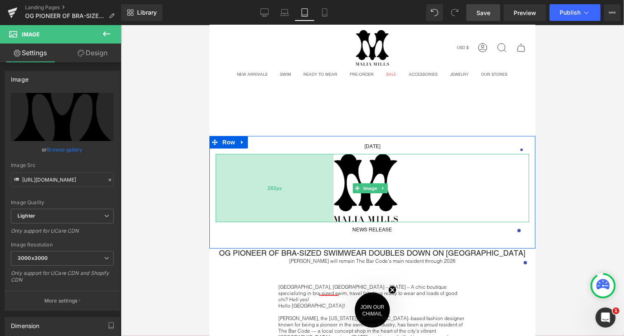
click at [318, 183] on div "282px" at bounding box center [274, 187] width 118 height 68
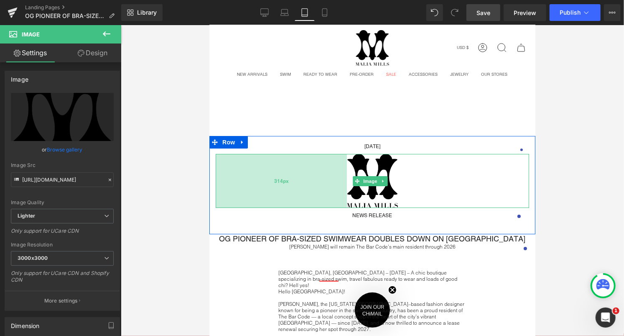
drag, startPoint x: 332, startPoint y: 183, endPoint x: 345, endPoint y: 181, distance: 13.4
click at [345, 181] on div "314px" at bounding box center [280, 180] width 131 height 54
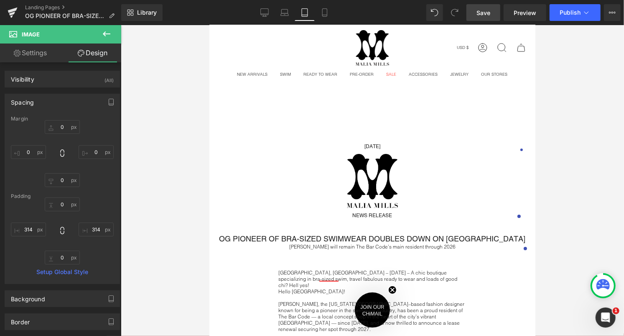
click at [591, 147] on div at bounding box center [372, 180] width 503 height 311
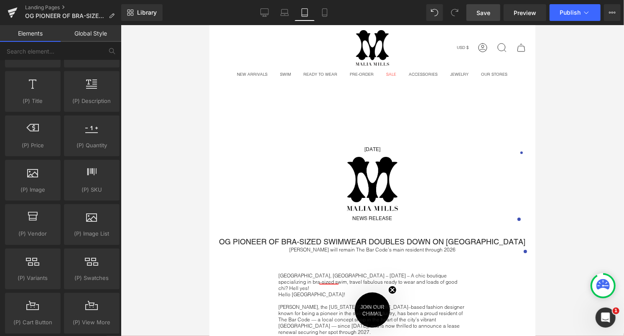
scroll to position [955, 0]
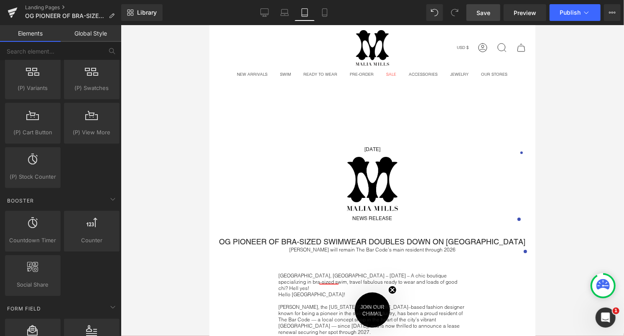
click at [88, 34] on link "Global Style" at bounding box center [91, 33] width 61 height 17
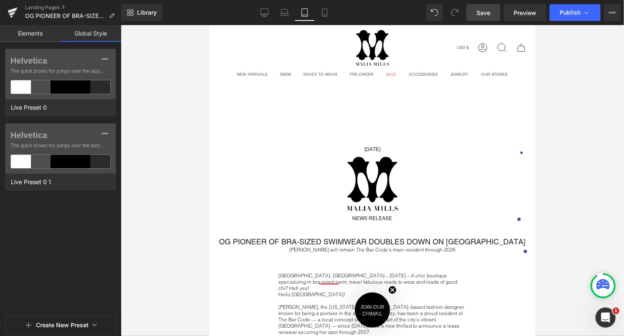
click at [45, 37] on link "Elements" at bounding box center [30, 33] width 61 height 17
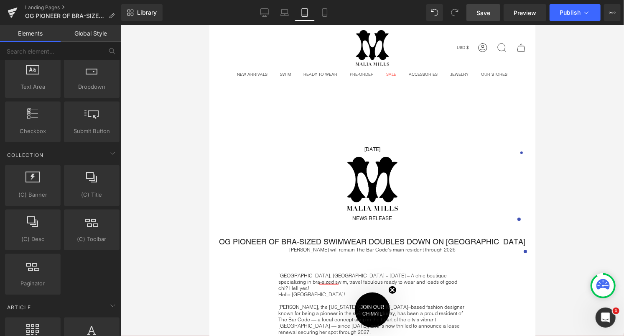
scroll to position [1241, 0]
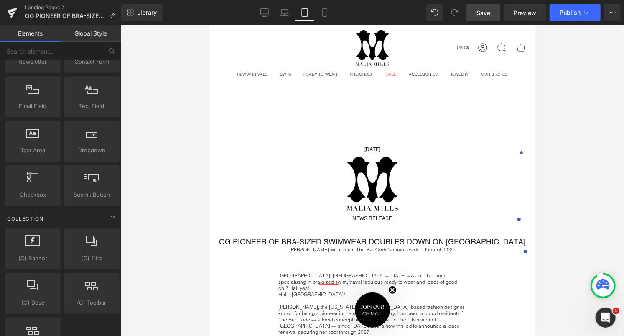
click at [416, 44] on div "Currency USD $ Afghanistan (USD $) Åland Islands (USD $) Albania (USD $) Algeri…" at bounding box center [457, 48] width 137 height 36
click at [374, 55] on img at bounding box center [371, 48] width 33 height 36
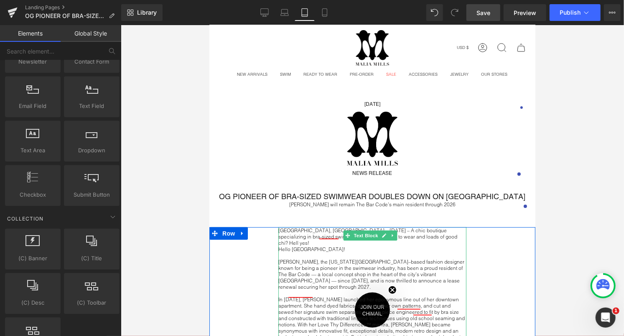
scroll to position [0, 0]
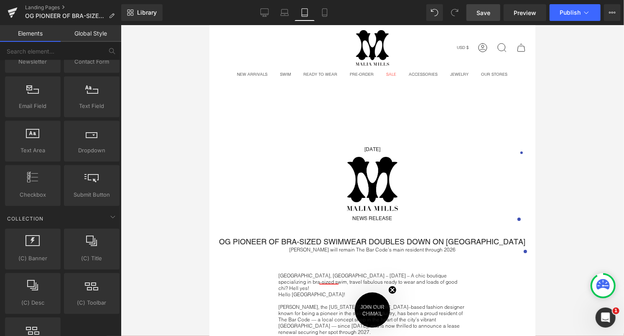
click at [573, 138] on div at bounding box center [372, 180] width 503 height 311
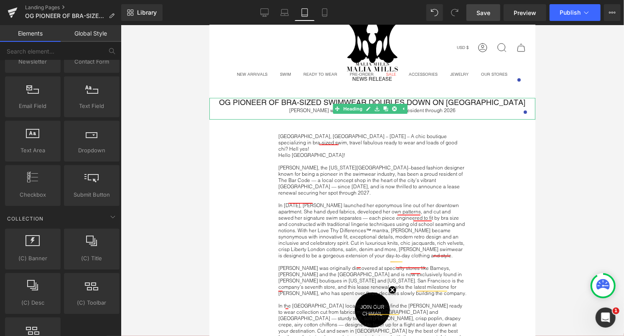
scroll to position [140, 0]
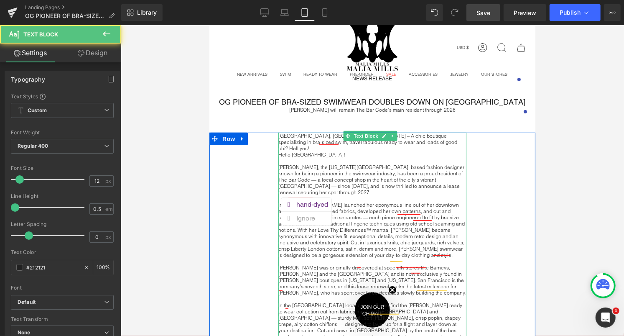
click at [306, 201] on p "In 1993, Malia Mills launched her eponymous line out of her downtown apartment.…" at bounding box center [372, 229] width 188 height 56
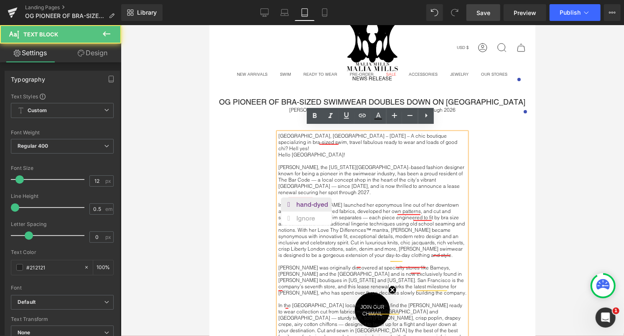
click at [306, 201] on div "hand-dyed" at bounding box center [313, 203] width 35 height 13
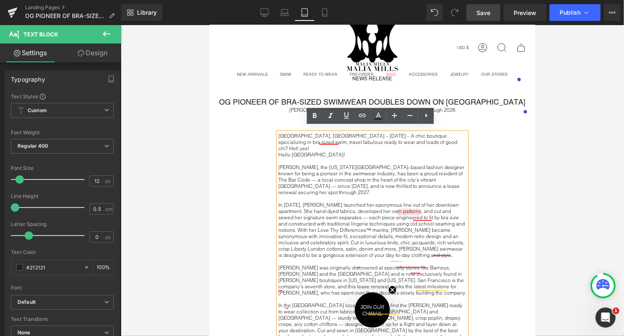
click at [410, 206] on p "In 1993, Malia Mills launched her eponymous line out of her downtown apartment.…" at bounding box center [372, 229] width 188 height 56
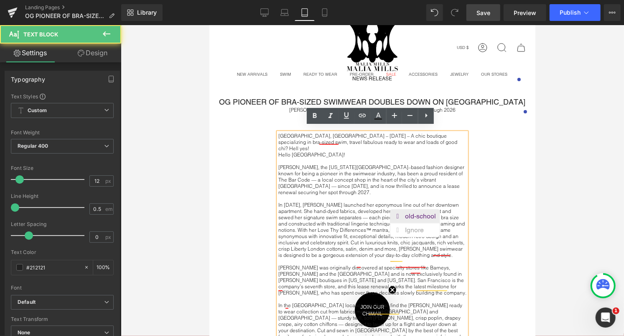
click at [410, 212] on div "old-school" at bounding box center [422, 215] width 34 height 13
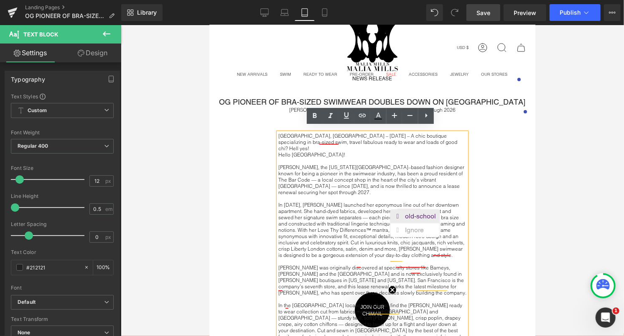
click at [413, 212] on div "old-school" at bounding box center [422, 215] width 34 height 13
click at [367, 268] on div "store is" at bounding box center [376, 268] width 25 height 13
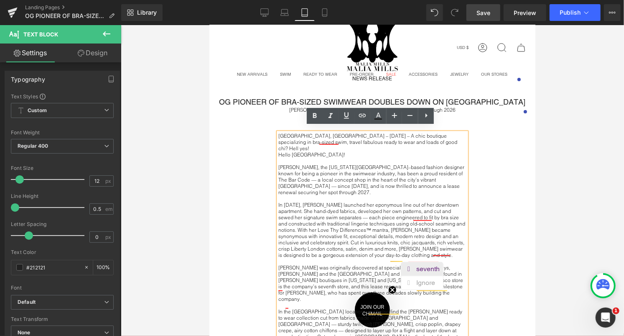
click at [416, 265] on div "seventh" at bounding box center [429, 268] width 27 height 13
click at [445, 255] on div "Browns" at bounding box center [454, 256] width 26 height 13
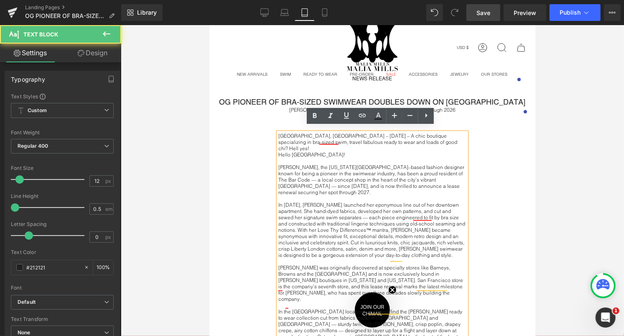
click at [297, 264] on p "Malia Mills was originally discovered at specialty stores like Barneys, Browns …" at bounding box center [372, 283] width 188 height 38
click at [292, 264] on p "Malia Mills was originally discovered at specialty stores like Barneys, Browns …" at bounding box center [372, 283] width 188 height 38
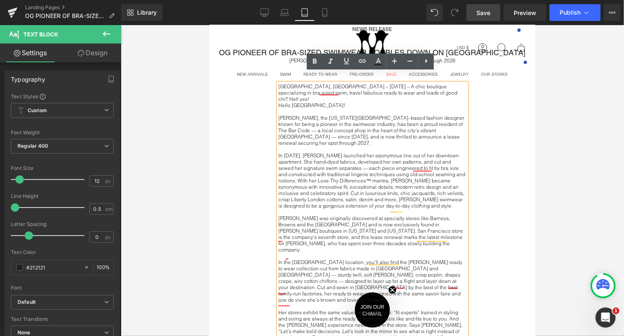
scroll to position [227, 0]
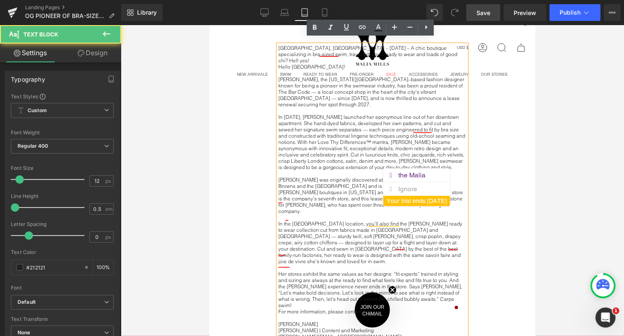
click at [396, 176] on p "Malia Mills was originally discovered at specialty stores like Barneys, Browns …" at bounding box center [372, 195] width 188 height 38
click at [353, 182] on p "Malia Mills was originally discovered at specialty stores like Barneys, Browns …" at bounding box center [372, 195] width 188 height 38
click at [417, 220] on p "In the Presidio Heights location, you’ll also find the Malia Mills ready to wea…" at bounding box center [372, 242] width 188 height 44
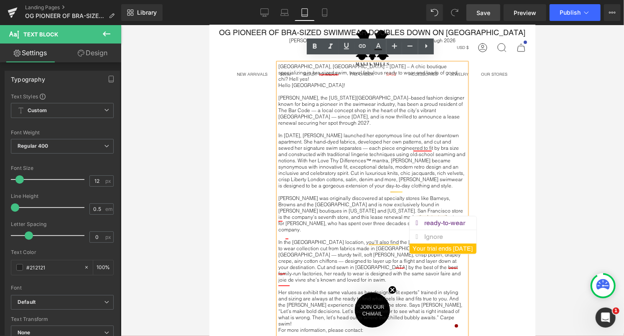
scroll to position [209, 0]
click at [429, 217] on div "ready-to-wear" at bounding box center [446, 222] width 44 height 13
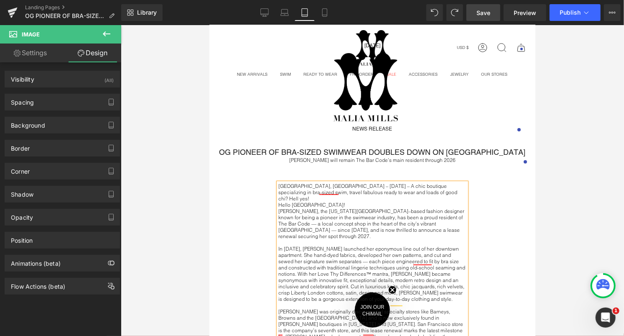
scroll to position [0, 0]
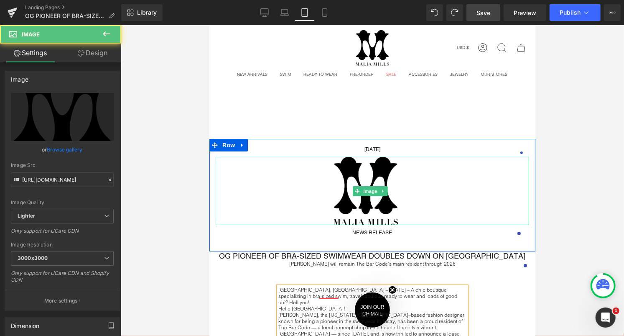
click at [374, 191] on div "Image" at bounding box center [371, 190] width 313 height 68
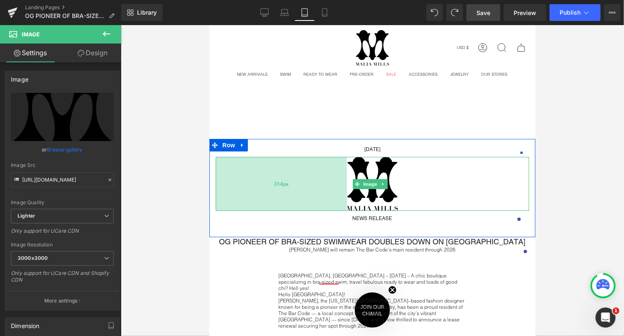
drag, startPoint x: 217, startPoint y: 190, endPoint x: 230, endPoint y: 189, distance: 13.4
click at [230, 189] on div "314px" at bounding box center [280, 183] width 131 height 54
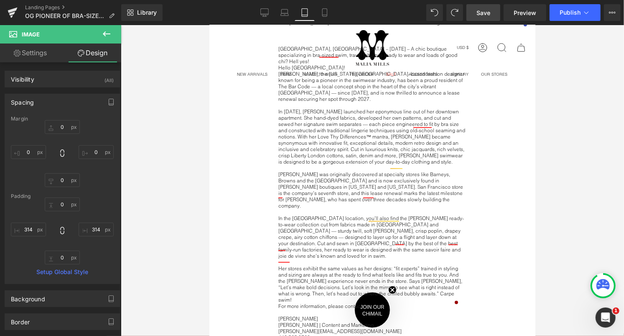
scroll to position [150, 0]
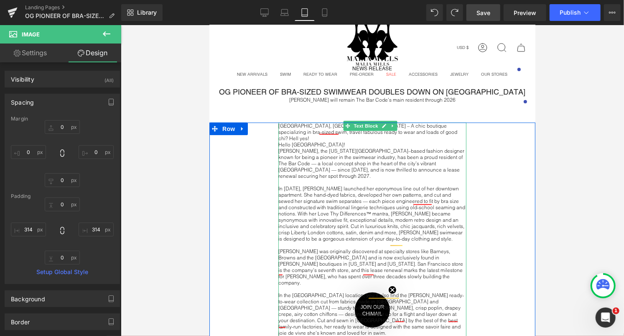
click at [338, 141] on p "Hello San Francisco!" at bounding box center [372, 144] width 188 height 6
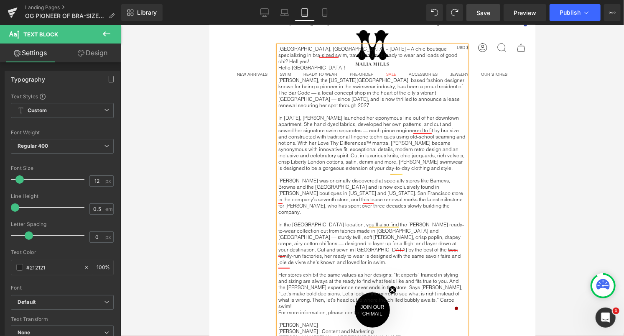
scroll to position [67, 0]
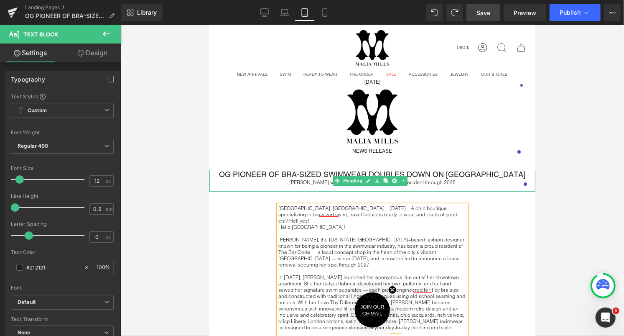
click at [453, 169] on h1 "OG PIONEER OF BRA-SIZED SWIMWEAR DOUBLES DOWN ON [GEOGRAPHIC_DATA]" at bounding box center [372, 173] width 326 height 9
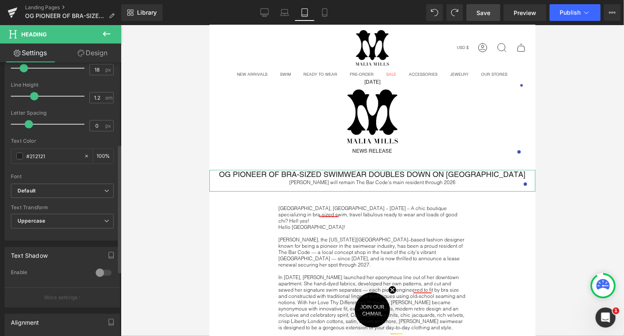
scroll to position [176, 0]
click at [97, 52] on link "Design" at bounding box center [92, 52] width 61 height 19
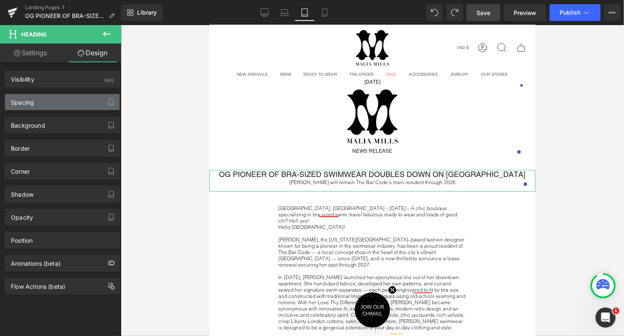
click at [43, 103] on div "Spacing" at bounding box center [62, 102] width 115 height 16
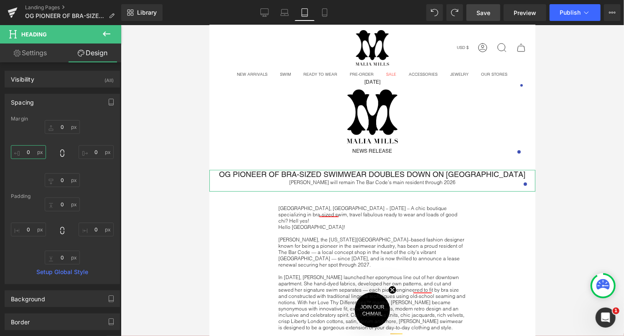
drag, startPoint x: 29, startPoint y: 151, endPoint x: 10, endPoint y: 149, distance: 18.5
click at [10, 149] on div "Margin 0 0 0 0 Padding 0 0 0 0 Setup Global Style" at bounding box center [62, 200] width 115 height 168
drag, startPoint x: 20, startPoint y: 147, endPoint x: 31, endPoint y: 150, distance: 11.4
click at [31, 150] on input "0" at bounding box center [28, 152] width 35 height 14
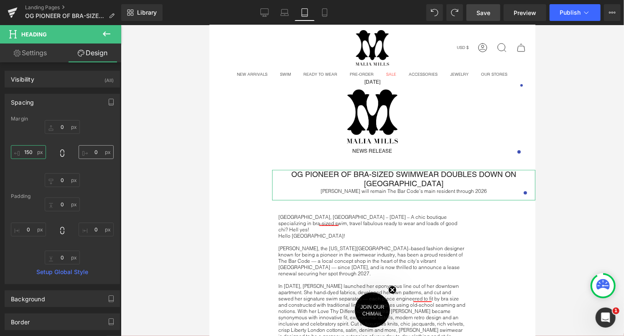
type input "150"
click at [92, 152] on input "0" at bounding box center [96, 152] width 35 height 14
type input "150"
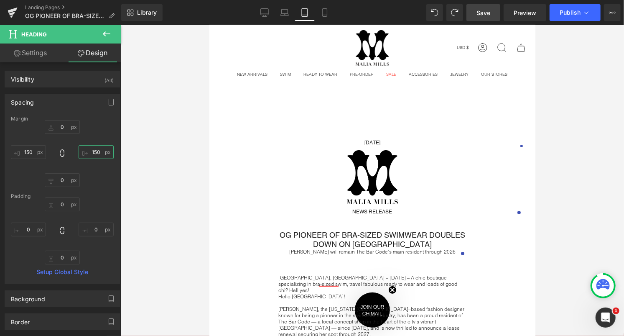
scroll to position [0, 0]
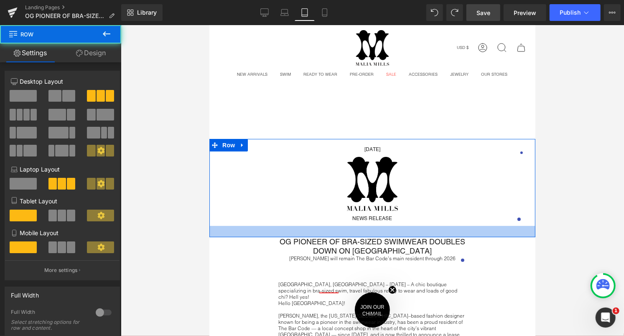
click at [413, 226] on div at bounding box center [372, 230] width 326 height 11
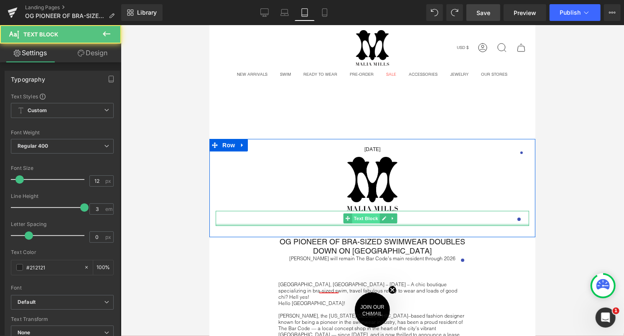
click at [377, 217] on div "NEWS RELEASE Text Block" at bounding box center [371, 217] width 313 height 15
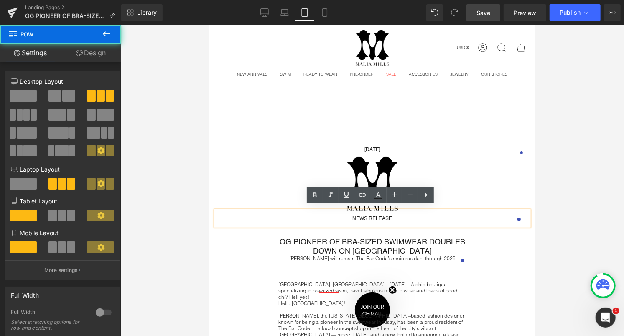
click at [372, 231] on div "August 18, 2025 Text Block Image 314px NEWS RELEASE Text Block Row" at bounding box center [372, 187] width 326 height 98
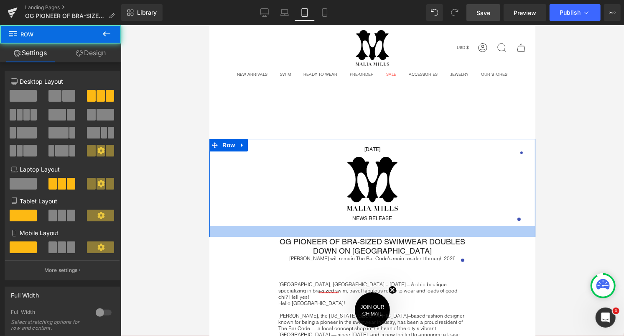
drag, startPoint x: 372, startPoint y: 229, endPoint x: 372, endPoint y: 225, distance: 4.6
click at [372, 225] on div "August 18, 2025 Text Block Image 314px NEWS RELEASE Text Block Row" at bounding box center [372, 187] width 326 height 98
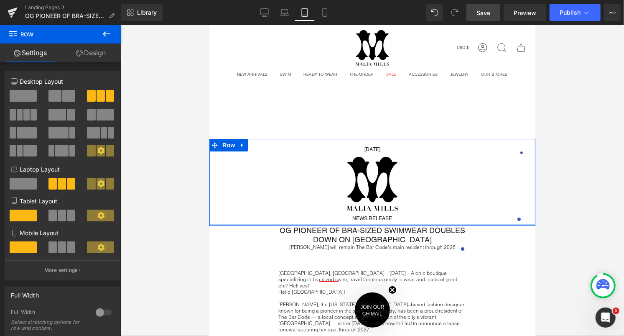
drag, startPoint x: 372, startPoint y: 232, endPoint x: 372, endPoint y: 220, distance: 11.7
click at [372, 223] on div at bounding box center [372, 224] width 326 height 2
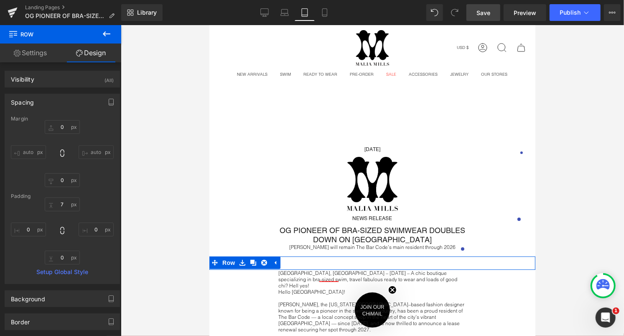
click at [255, 261] on link at bounding box center [252, 262] width 11 height 13
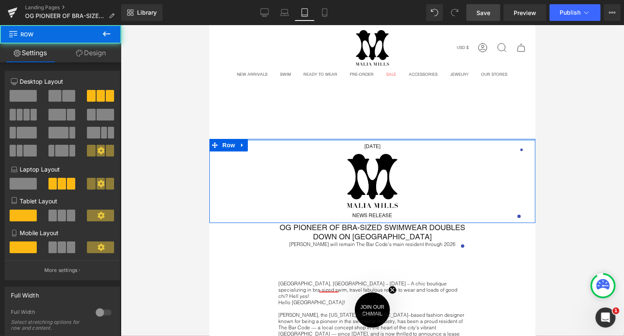
drag, startPoint x: 406, startPoint y: 139, endPoint x: 404, endPoint y: 112, distance: 26.9
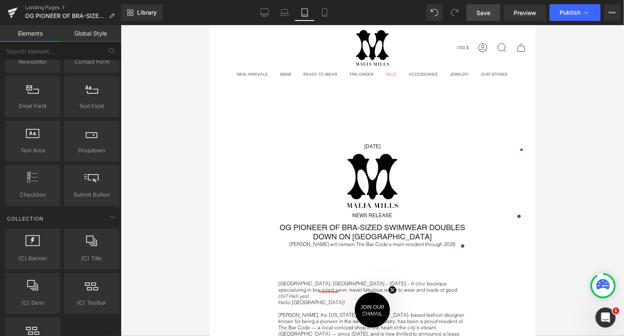
click at [575, 99] on div at bounding box center [372, 180] width 503 height 311
click at [493, 12] on link "Save" at bounding box center [483, 12] width 34 height 17
click at [284, 15] on icon at bounding box center [284, 15] width 1 height 0
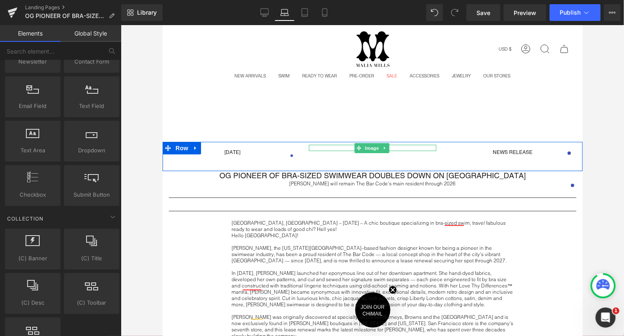
click at [354, 144] on span at bounding box center [358, 148] width 9 height 10
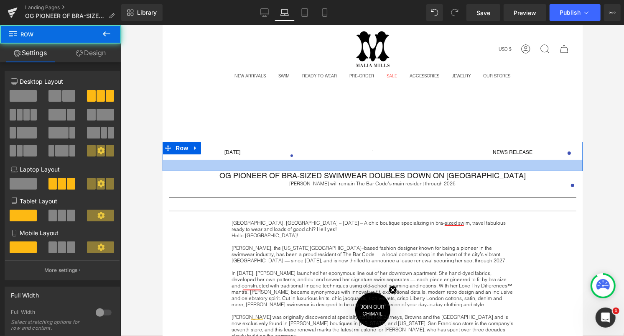
click at [272, 163] on div at bounding box center [372, 164] width 420 height 11
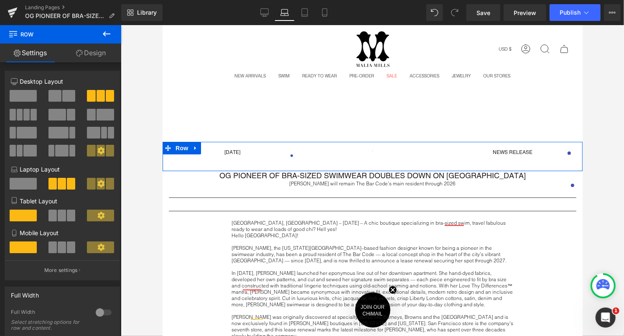
click at [179, 147] on span "Row" at bounding box center [181, 147] width 17 height 13
click at [83, 55] on link "Design" at bounding box center [91, 52] width 61 height 19
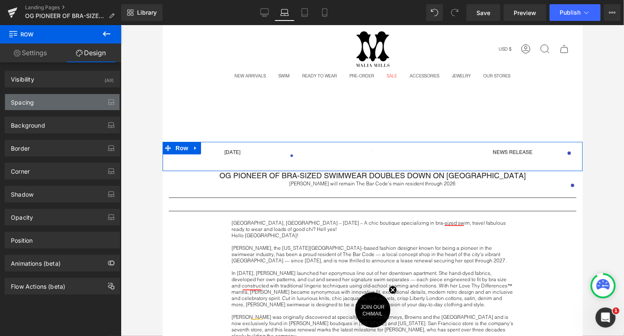
click at [57, 98] on div "Spacing" at bounding box center [62, 102] width 115 height 16
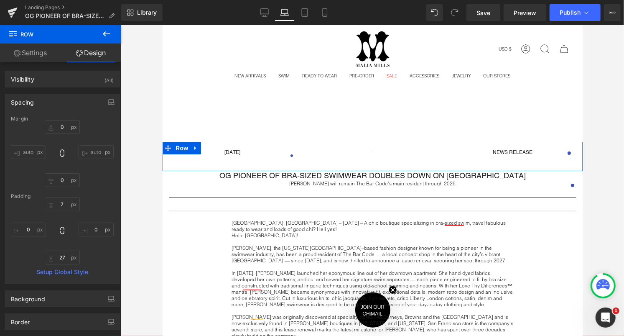
click at [22, 150] on input "auto" at bounding box center [28, 152] width 35 height 14
click at [27, 150] on input "auto" at bounding box center [28, 152] width 35 height 14
click at [36, 150] on input "auto" at bounding box center [28, 152] width 35 height 14
click at [93, 155] on input "auto" at bounding box center [96, 152] width 35 height 14
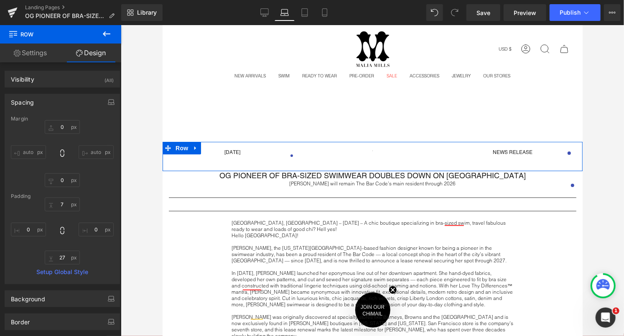
click at [96, 166] on div "0 auto 0 auto" at bounding box center [62, 153] width 103 height 67
click at [366, 147] on span "Image" at bounding box center [372, 148] width 18 height 10
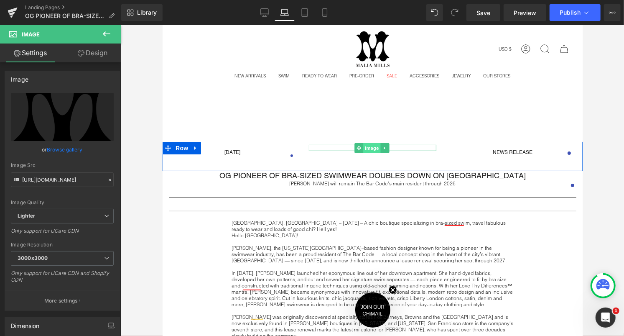
click at [366, 147] on span "Image" at bounding box center [372, 148] width 18 height 10
click at [374, 146] on span "Image" at bounding box center [372, 148] width 18 height 10
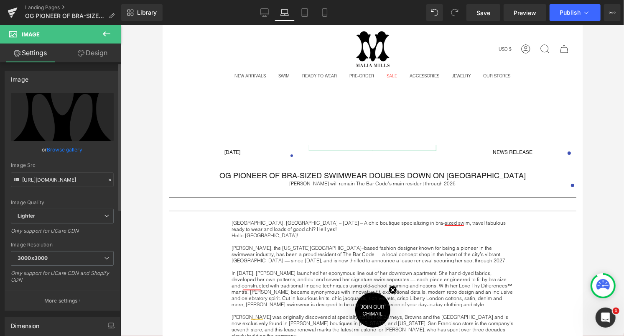
click at [65, 150] on link "Browse gallery" at bounding box center [65, 149] width 36 height 15
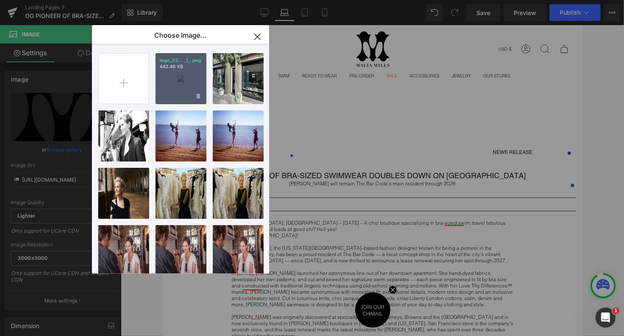
click at [199, 80] on div "logo_22... _1_.png 442.46 KB" at bounding box center [180, 78] width 51 height 51
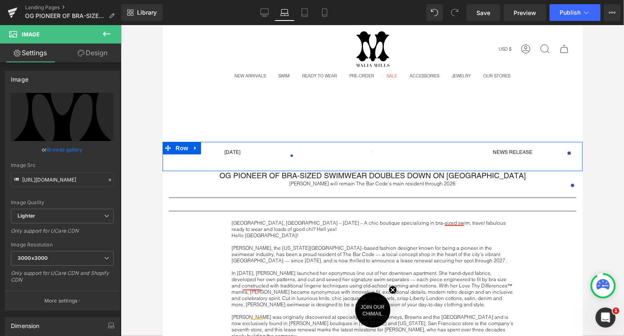
click at [365, 155] on div "August 18, 2025 Text Block Image NEWS RELEASE Text Block Row" at bounding box center [372, 155] width 420 height 29
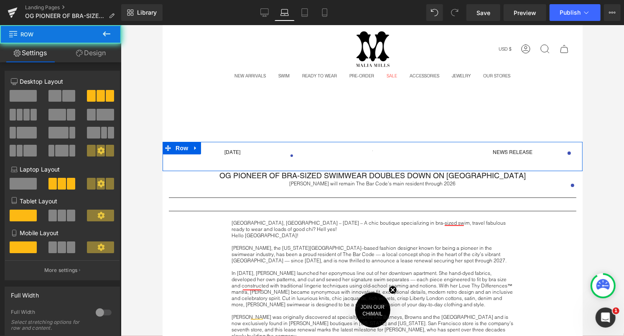
click at [364, 156] on div "August 18, 2025 Text Block Image NEWS RELEASE Text Block Row" at bounding box center [372, 155] width 420 height 29
click at [369, 150] on div "August 18, 2025 Text Block Image NEWS RELEASE Text Block Row" at bounding box center [372, 155] width 420 height 29
click at [368, 153] on div "August 18, 2025 Text Block Image NEWS RELEASE Text Block Row" at bounding box center [372, 155] width 420 height 29
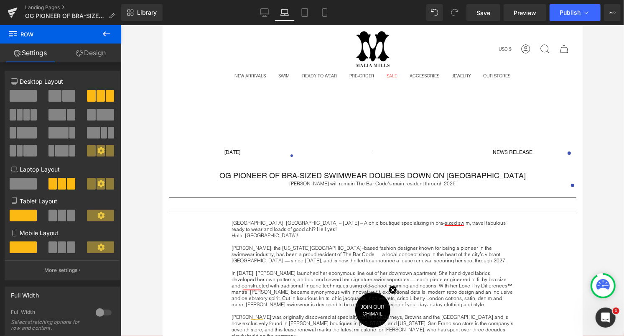
click at [104, 33] on icon at bounding box center [107, 33] width 8 height 5
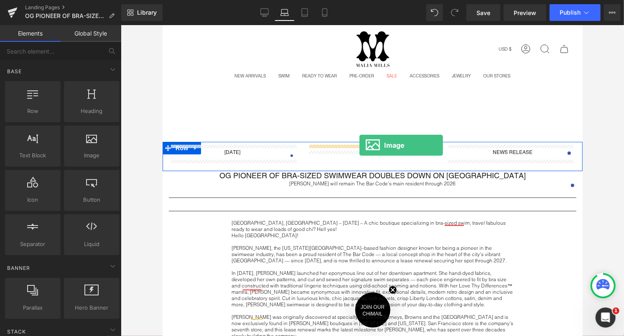
drag, startPoint x: 241, startPoint y: 164, endPoint x: 359, endPoint y: 145, distance: 119.9
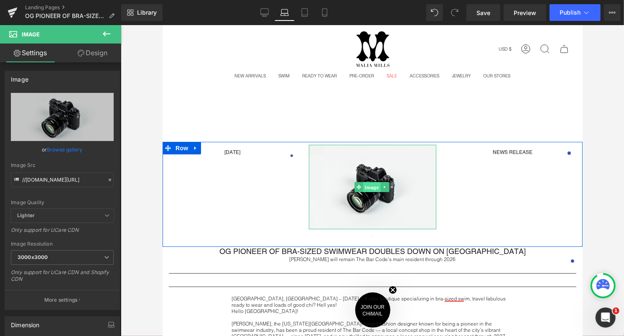
click at [370, 183] on span "Image" at bounding box center [372, 187] width 18 height 10
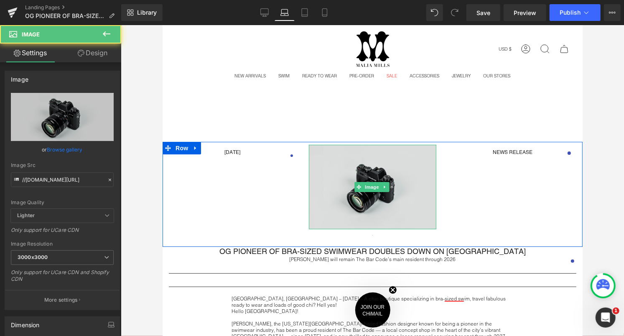
click at [336, 158] on img at bounding box center [371, 186] width 127 height 84
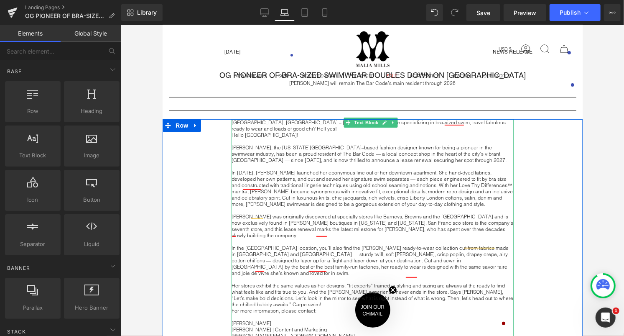
scroll to position [99, 0]
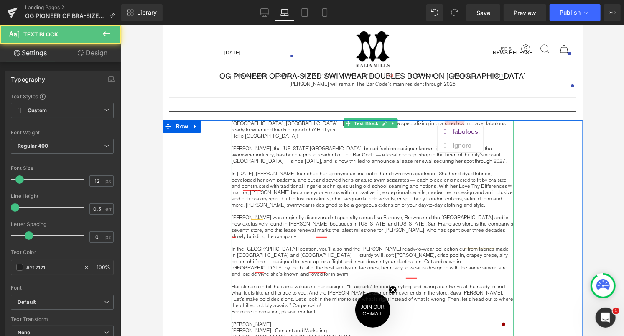
click at [445, 122] on p "San Francisco, CA – August 18th, 2025 – A chic boutique specializing in bra-siz…" at bounding box center [372, 126] width 282 height 13
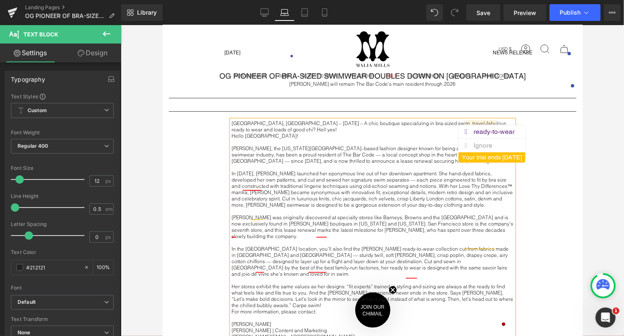
click at [435, 138] on p at bounding box center [372, 141] width 282 height 6
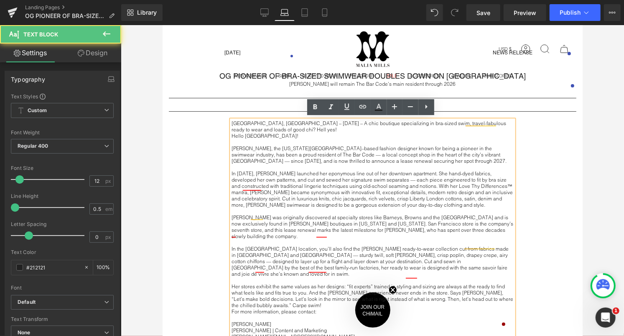
click at [429, 146] on p "Malia Mills, the New York City–based fashion designer known for being a pioneer…" at bounding box center [372, 154] width 282 height 19
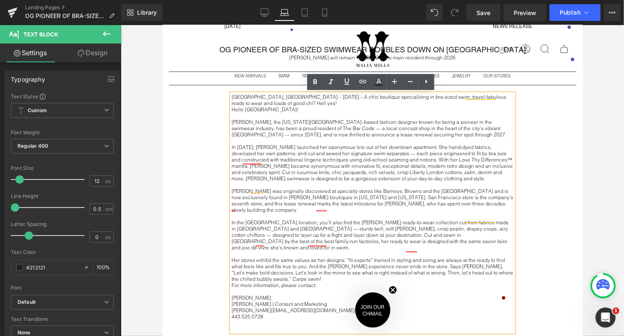
scroll to position [126, 0]
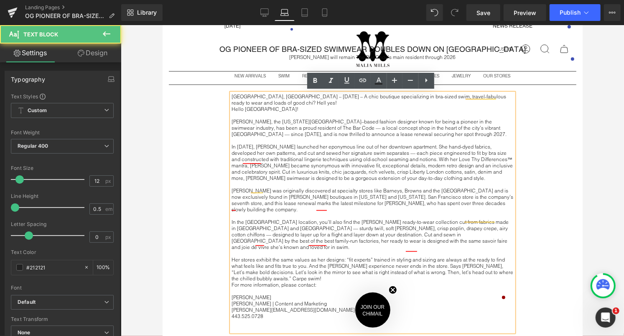
click at [303, 281] on p "For more information, please contact:" at bounding box center [372, 284] width 282 height 6
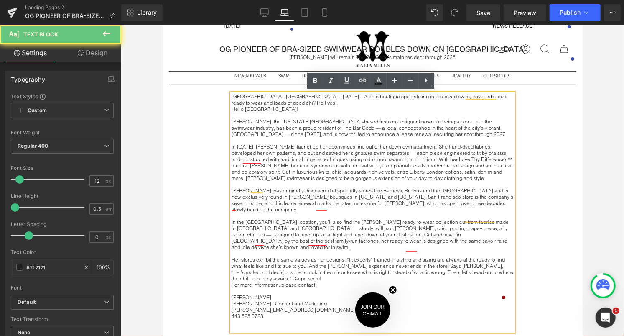
click at [303, 256] on p "Her stores exhibit the same values as her designs: “fit experts” trained in sty…" at bounding box center [372, 268] width 282 height 25
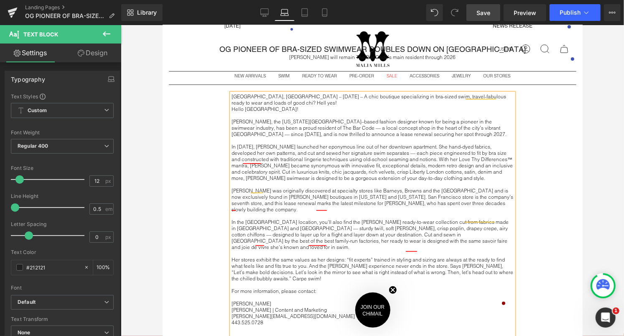
click at [491, 8] on link "Save" at bounding box center [483, 12] width 34 height 17
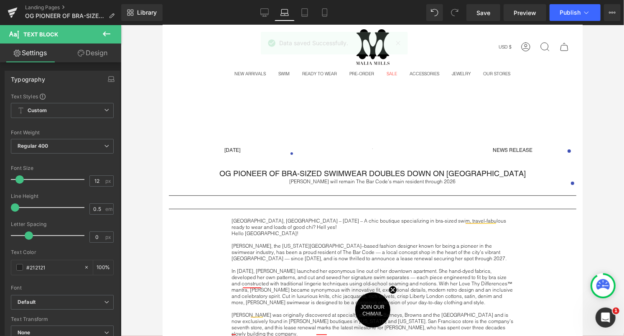
scroll to position [0, 0]
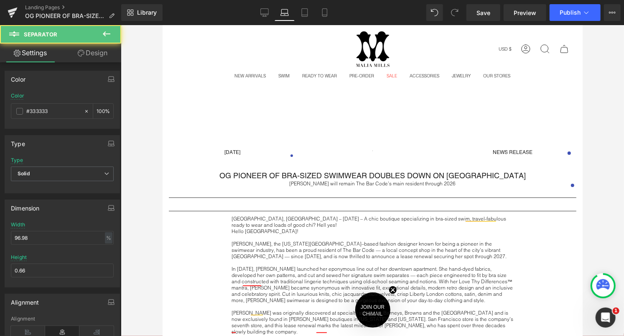
drag, startPoint x: 454, startPoint y: 212, endPoint x: 456, endPoint y: 138, distance: 73.2
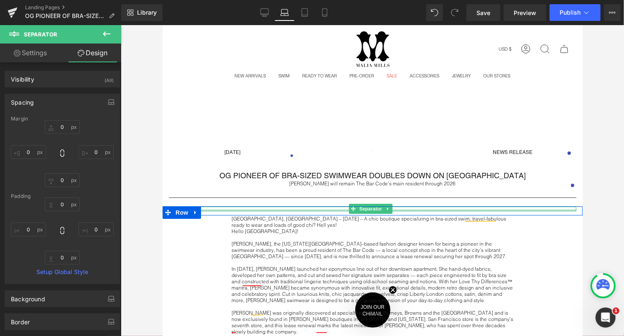
click at [424, 209] on div at bounding box center [372, 210] width 408 height 2
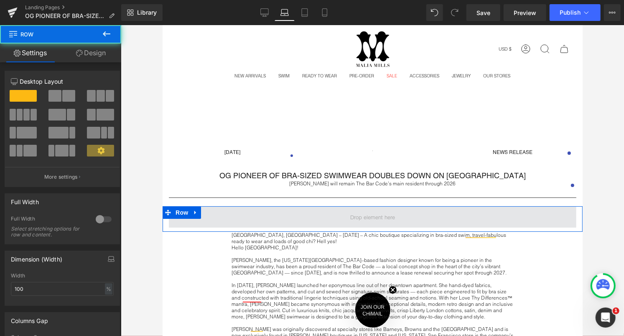
click at [397, 209] on span at bounding box center [372, 216] width 408 height 21
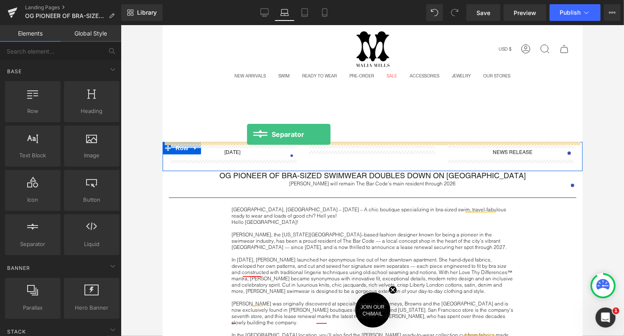
drag, startPoint x: 187, startPoint y: 250, endPoint x: 247, endPoint y: 134, distance: 130.7
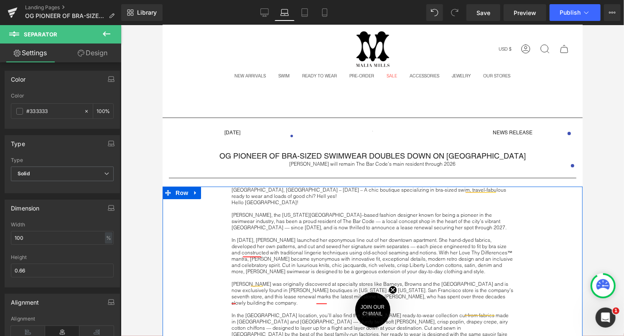
scroll to position [25, 0]
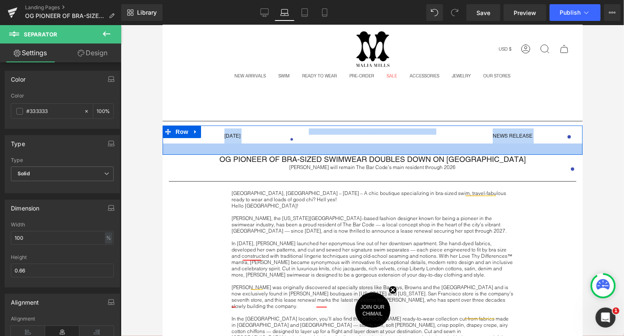
click at [469, 150] on div "Separator August 18, 2025 Text Block Image NEWS RELEASE Text Block Row OG PIONE…" at bounding box center [372, 334] width 420 height 436
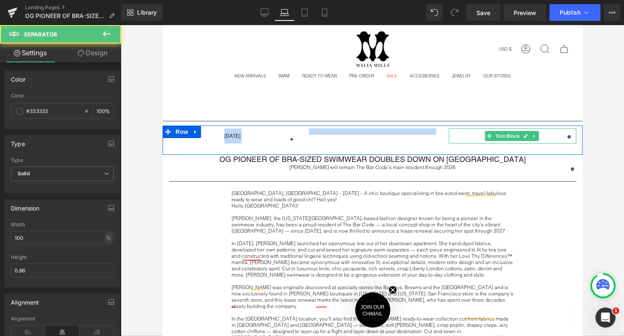
drag, startPoint x: 472, startPoint y: 119, endPoint x: 470, endPoint y: 130, distance: 11.8
click at [470, 130] on div "Separator August 18, 2025 Text Block Image NEWS RELEASE Text Block Row OG PIONE…" at bounding box center [372, 334] width 420 height 436
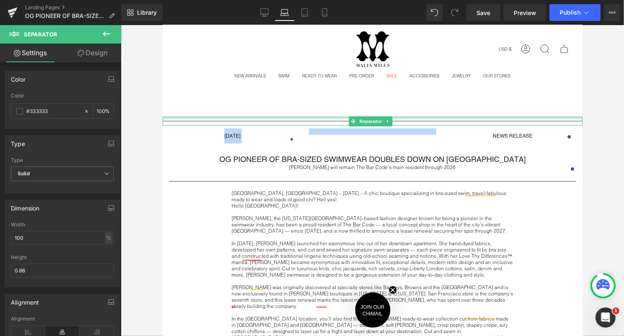
click at [468, 118] on div at bounding box center [372, 117] width 420 height 2
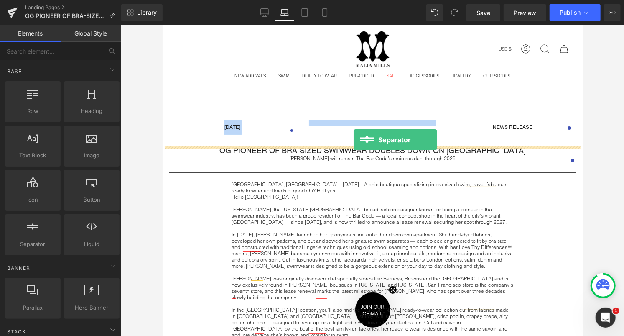
drag, startPoint x: 194, startPoint y: 250, endPoint x: 353, endPoint y: 139, distance: 193.8
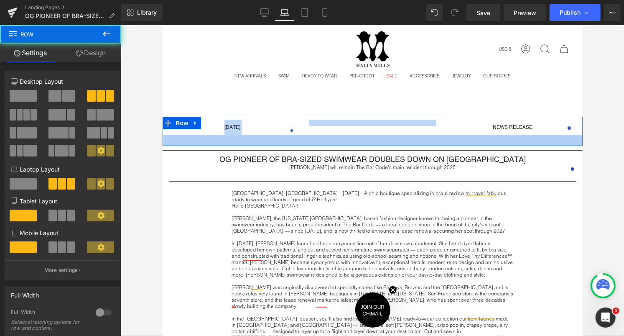
click at [396, 143] on div at bounding box center [372, 139] width 420 height 11
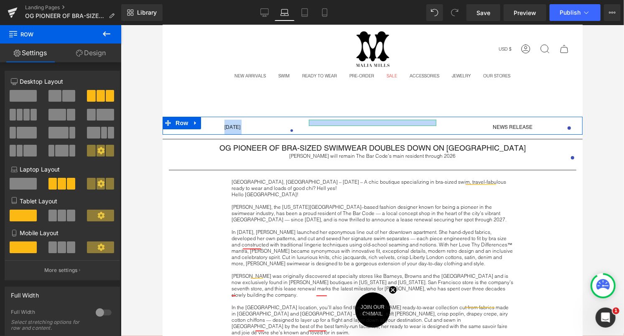
drag, startPoint x: 396, startPoint y: 144, endPoint x: 399, endPoint y: 129, distance: 15.4
click at [399, 129] on div "August 18, 2025 Text Block Image NEWS RELEASE Text Block Row" at bounding box center [372, 125] width 420 height 18
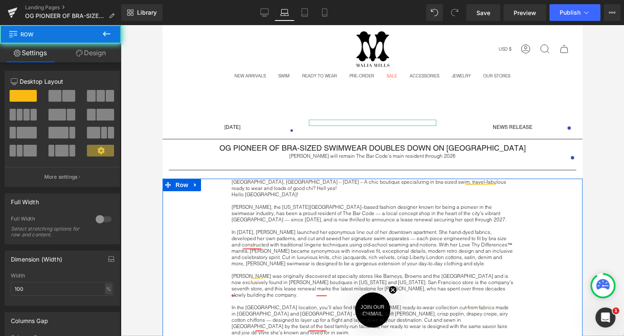
click at [547, 215] on div "San Francisco, CA – August 18th, 2025 – A chic boutique specializing in bra-siz…" at bounding box center [372, 300] width 420 height 245
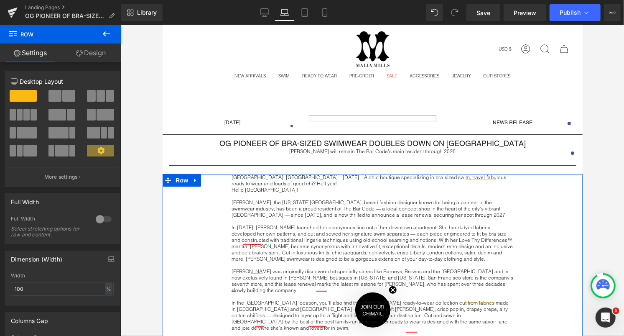
scroll to position [18, 0]
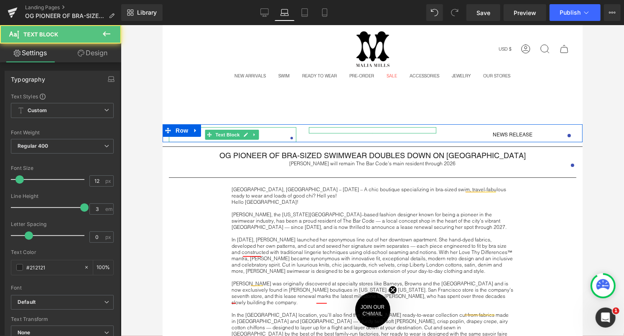
click at [283, 133] on p "August 18, 2025" at bounding box center [231, 134] width 127 height 15
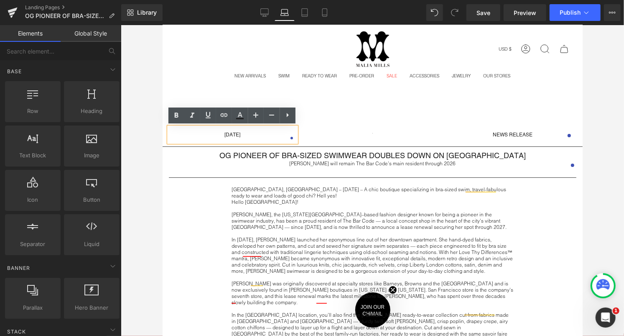
click at [336, 121] on main "August 18, 2025 Text Block Image NEWS RELEASE Text Block Row Separator OG PIONE…" at bounding box center [372, 324] width 420 height 450
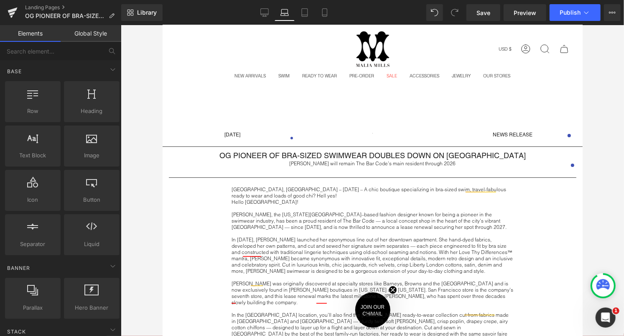
click at [326, 123] on main "August 18, 2025 Text Block Image NEWS RELEASE Text Block Row Separator OG PIONE…" at bounding box center [372, 324] width 420 height 450
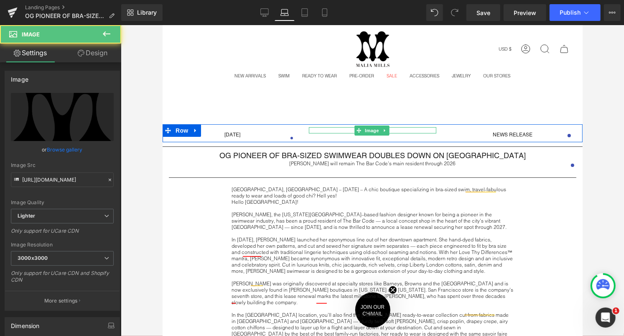
click at [312, 129] on div at bounding box center [371, 130] width 127 height 6
click at [302, 127] on div "Image" at bounding box center [372, 130] width 140 height 6
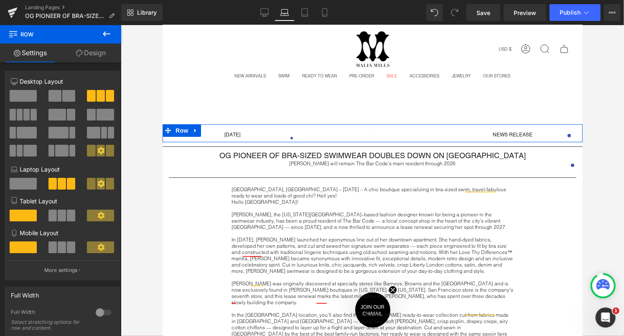
click at [23, 94] on span at bounding box center [23, 96] width 27 height 12
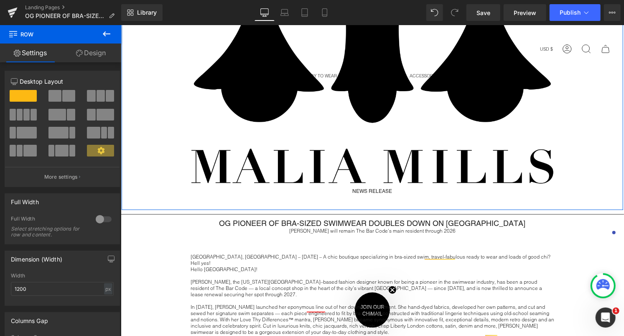
scroll to position [343, 0]
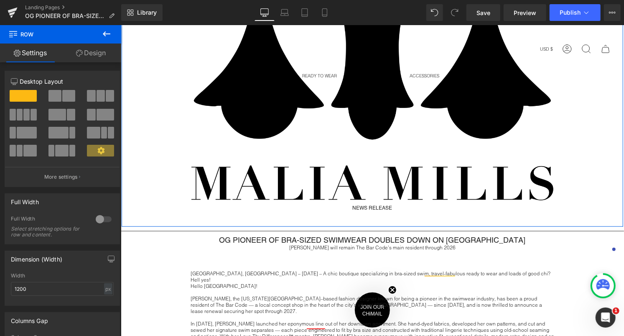
click at [324, 119] on img at bounding box center [371, 8] width 489 height 383
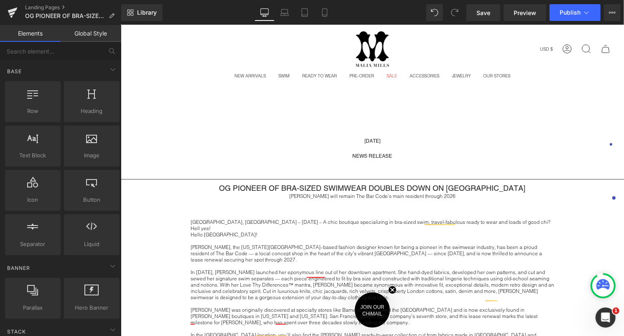
scroll to position [0, 0]
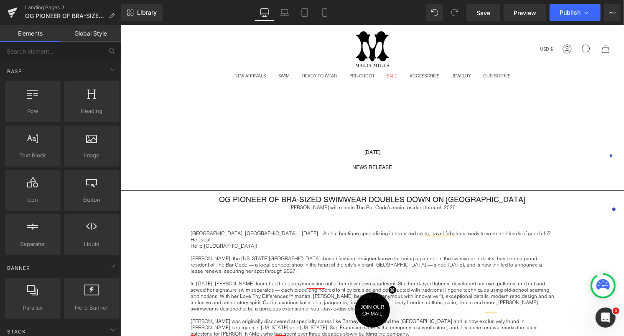
click at [373, 168] on div "NEWS RELEASE Text Block" at bounding box center [371, 166] width 489 height 15
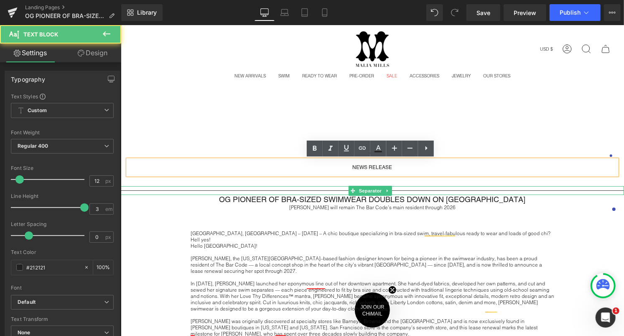
click at [357, 188] on span "Separator" at bounding box center [370, 190] width 26 height 10
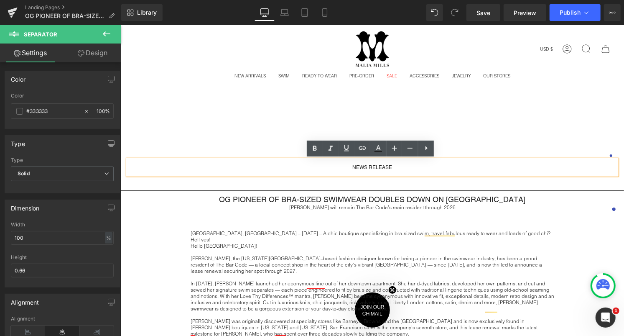
click at [357, 181] on div "August 18, 2025 Text Block NEWS RELEASE Text Block Row" at bounding box center [372, 163] width 502 height 44
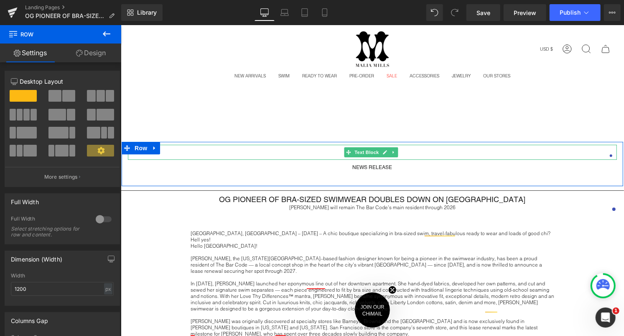
drag, startPoint x: 386, startPoint y: 153, endPoint x: 412, endPoint y: 148, distance: 26.3
click at [412, 148] on div "August 18, 2025 Text Block" at bounding box center [371, 151] width 489 height 15
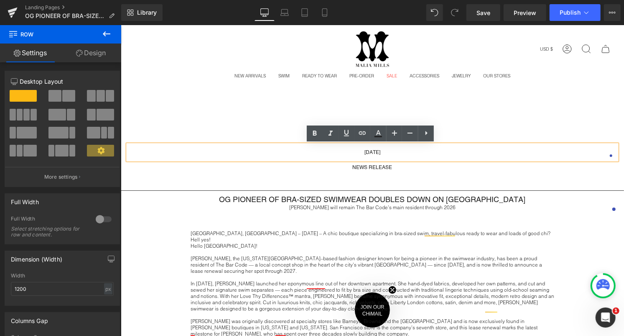
click at [412, 148] on p "August 18, 2025" at bounding box center [371, 151] width 489 height 15
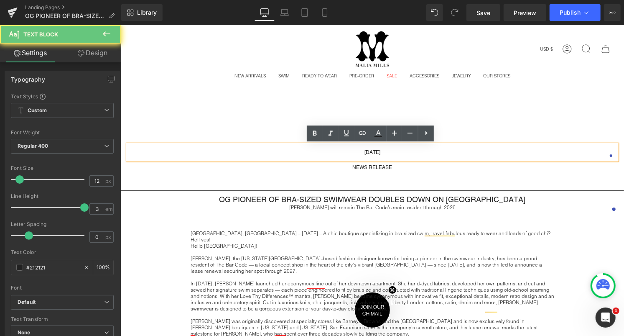
drag, startPoint x: 406, startPoint y: 154, endPoint x: 340, endPoint y: 154, distance: 66.5
click at [340, 154] on p "August 18, 2025" at bounding box center [371, 151] width 489 height 15
copy span "August 18, 2025"
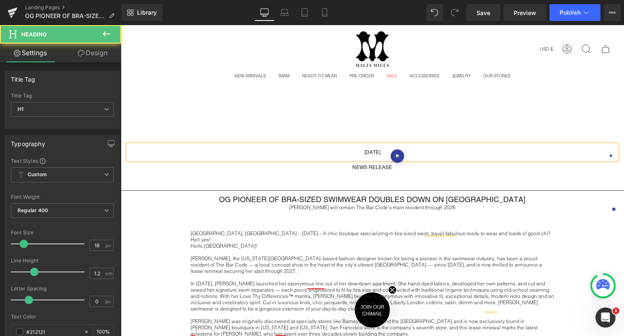
click at [457, 201] on h1 "OG PIONEER OF BRA-SIZED SWIMWEAR DOUBLES DOWN ON [GEOGRAPHIC_DATA]" at bounding box center [371, 198] width 503 height 9
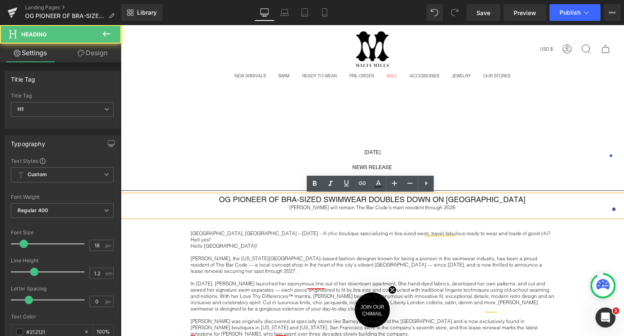
click at [451, 204] on div "Malia Mills will remain The Bar Code’s main resident through 2026" at bounding box center [371, 207] width 503 height 6
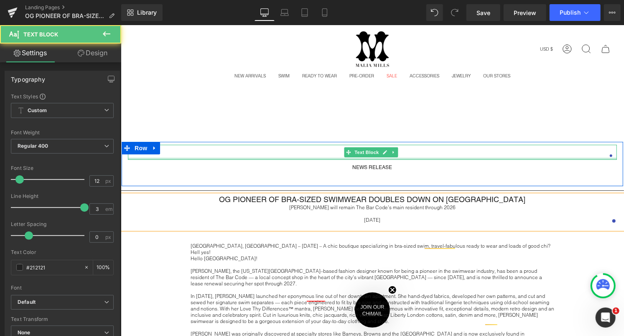
click at [449, 159] on div at bounding box center [371, 158] width 489 height 2
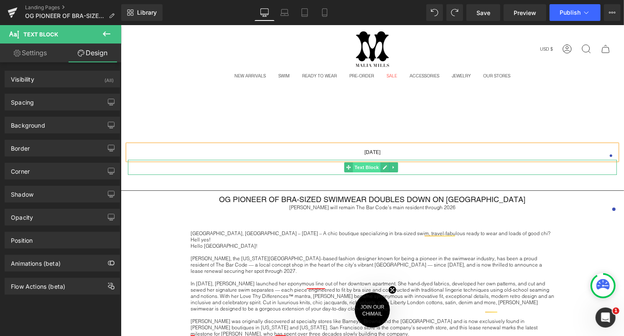
click at [375, 168] on span "Text Block" at bounding box center [366, 167] width 28 height 10
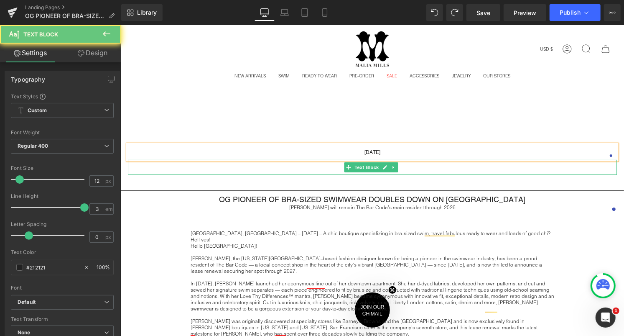
click at [426, 168] on p "NEWS RELEASE" at bounding box center [371, 166] width 489 height 15
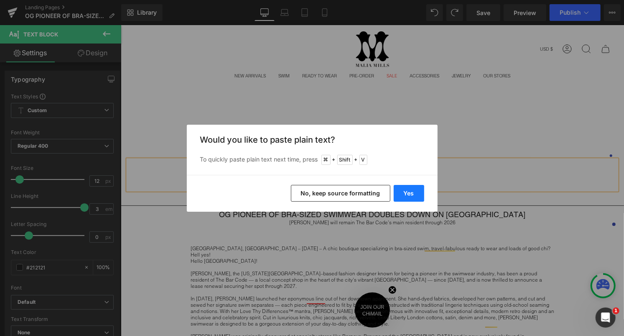
click at [403, 194] on button "Yes" at bounding box center [409, 193] width 31 height 17
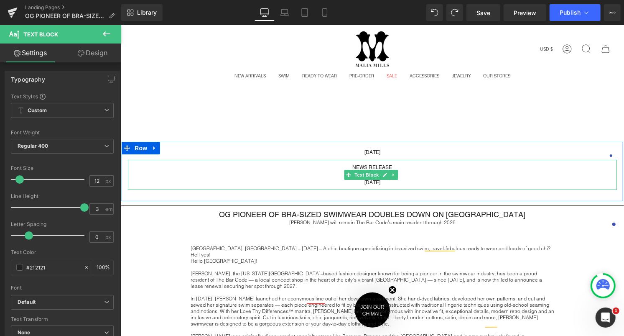
click at [408, 170] on p "NEWS RELEASE" at bounding box center [371, 166] width 489 height 15
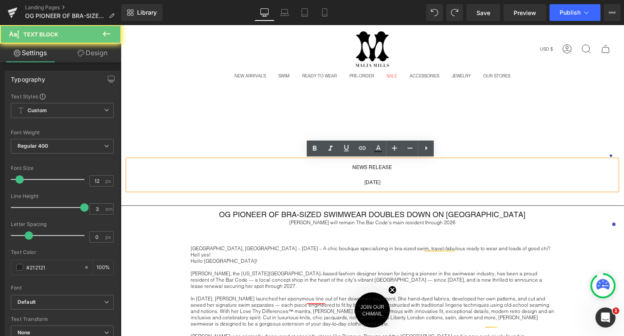
click at [387, 173] on p "NEWS RELEASE" at bounding box center [371, 166] width 489 height 15
click at [380, 174] on p "August 18, 2025" at bounding box center [371, 181] width 489 height 15
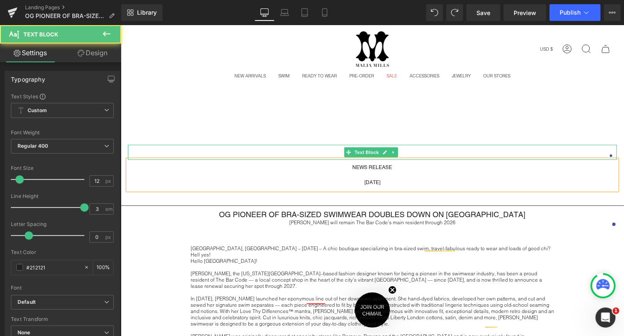
click at [417, 148] on p "August 18, 2025" at bounding box center [371, 151] width 489 height 15
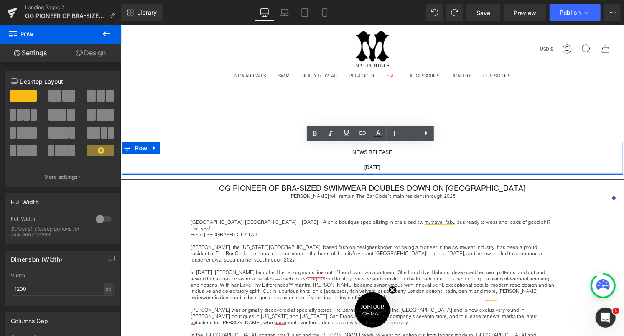
drag, startPoint x: 375, startPoint y: 184, endPoint x: 376, endPoint y: 172, distance: 12.2
click at [376, 172] on div at bounding box center [372, 173] width 502 height 2
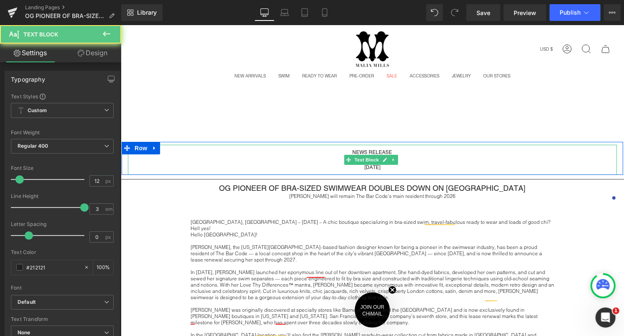
click at [381, 161] on div "NEWS RELEASE August 18, 2025 Text Block" at bounding box center [371, 159] width 489 height 30
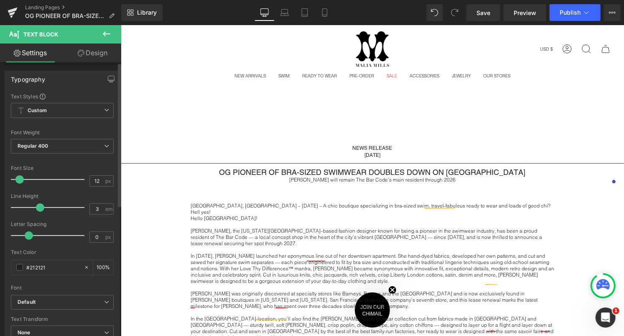
drag, startPoint x: 82, startPoint y: 205, endPoint x: 39, endPoint y: 202, distance: 43.2
click at [39, 202] on div at bounding box center [49, 207] width 69 height 17
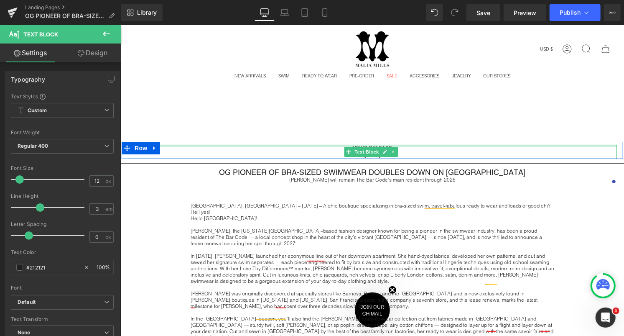
click at [410, 145] on div at bounding box center [371, 145] width 489 height 2
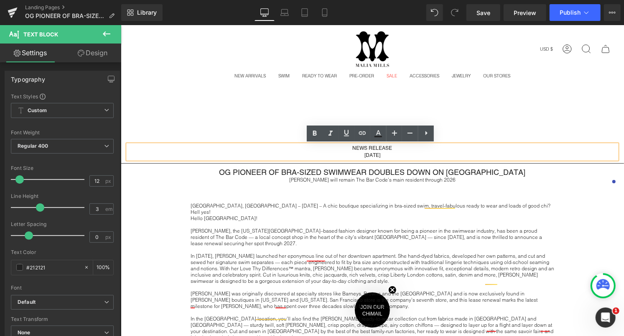
click at [400, 150] on p "NEWS RELEASE" at bounding box center [371, 147] width 489 height 7
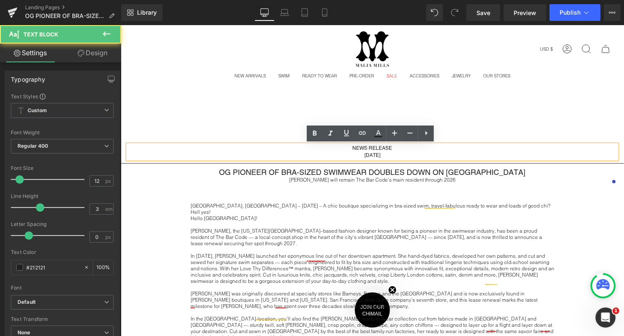
click at [400, 150] on p "NEWS RELEASE" at bounding box center [371, 147] width 489 height 7
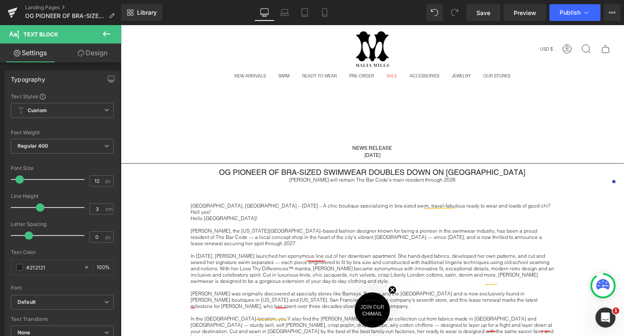
click at [105, 37] on icon at bounding box center [107, 34] width 10 height 10
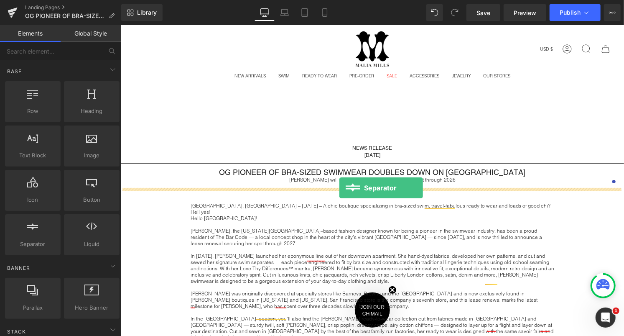
drag, startPoint x: 157, startPoint y: 246, endPoint x: 339, endPoint y: 187, distance: 191.4
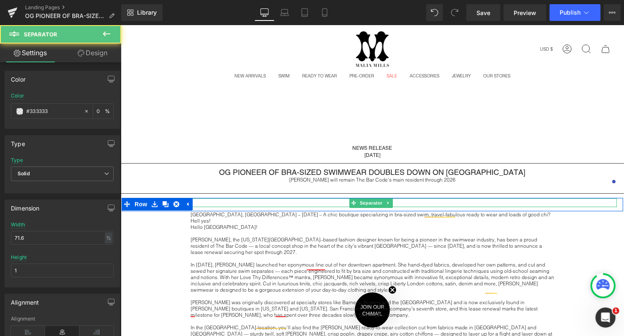
click at [485, 202] on hr at bounding box center [372, 204] width 350 height 5
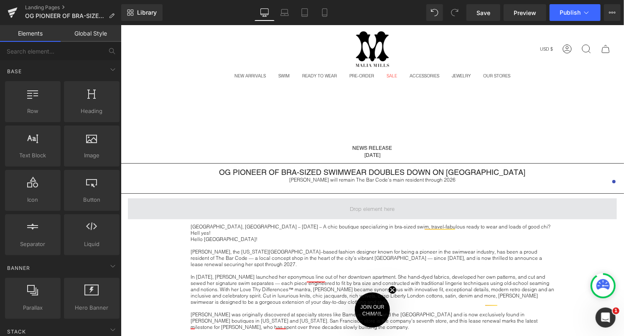
click at [426, 200] on span at bounding box center [371, 208] width 489 height 21
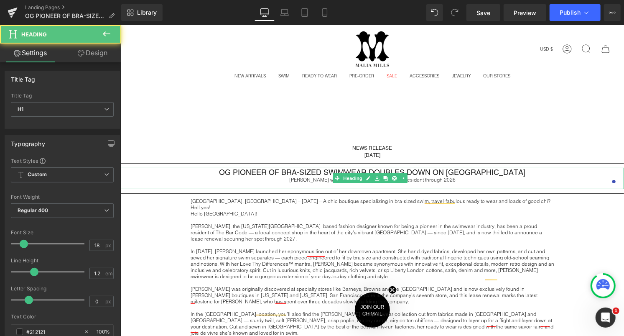
click at [294, 175] on h1 "OG PIONEER OF BRA-SIZED SWIMWEAR DOUBLES DOWN ON [GEOGRAPHIC_DATA]" at bounding box center [371, 171] width 503 height 9
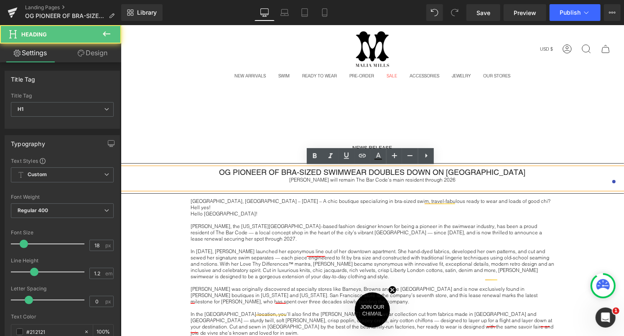
click at [294, 178] on div "Malia Mills will remain The Bar Code’s main resident through 2026" at bounding box center [371, 179] width 503 height 6
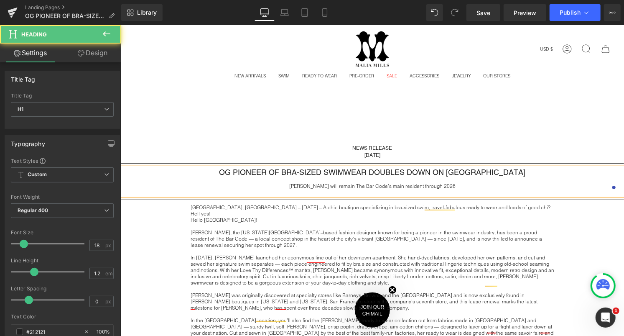
click at [225, 170] on h1 "OG PIONEER OF BRA-SIZED SWIMWEAR DOUBLES DOWN ON [GEOGRAPHIC_DATA]" at bounding box center [371, 171] width 503 height 9
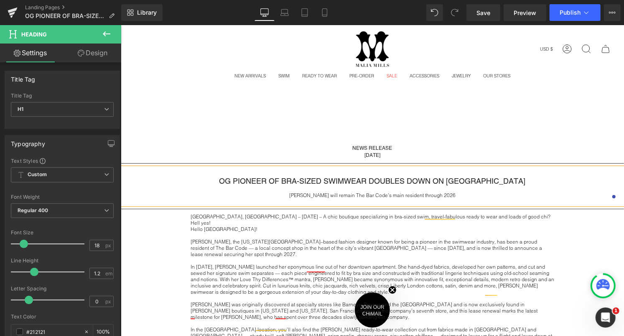
click at [546, 125] on main "NEWS RELEASE August 18, 2025 Text Block Row Separator OG PIONEER OF BRA-SIZED S…" at bounding box center [371, 333] width 503 height 435
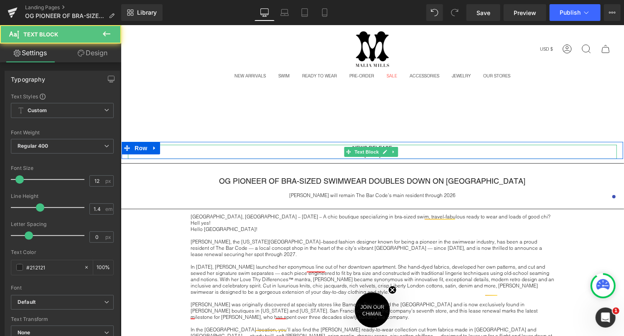
click at [411, 148] on p "NEWS RELEASE" at bounding box center [371, 147] width 489 height 7
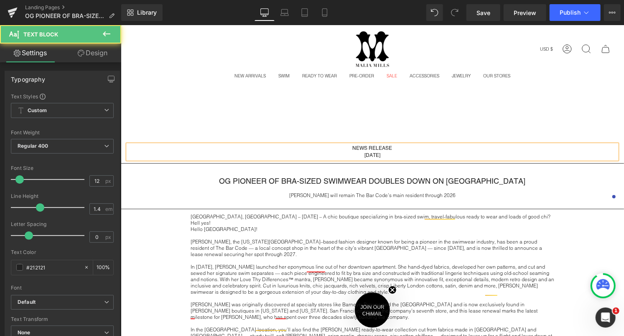
click at [411, 148] on p "NEWS RELEASE" at bounding box center [371, 147] width 489 height 7
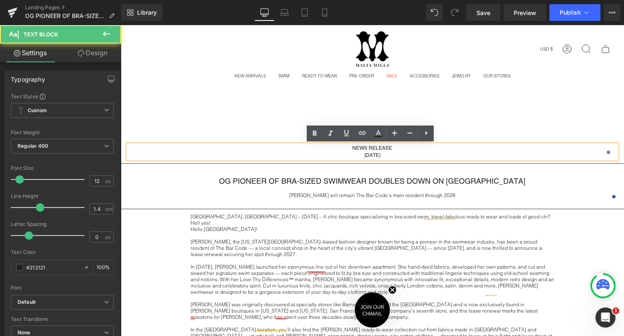
click at [400, 150] on p "NEWS RELEASE" at bounding box center [371, 147] width 489 height 7
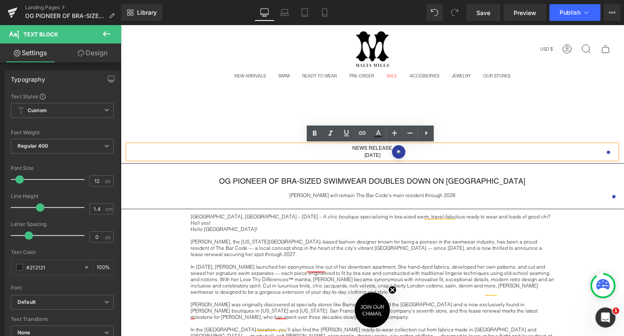
drag, startPoint x: 396, startPoint y: 152, endPoint x: 329, endPoint y: 141, distance: 68.2
click at [329, 141] on div "NEWS RELEASE [DATE] Text Block Row" at bounding box center [372, 149] width 502 height 17
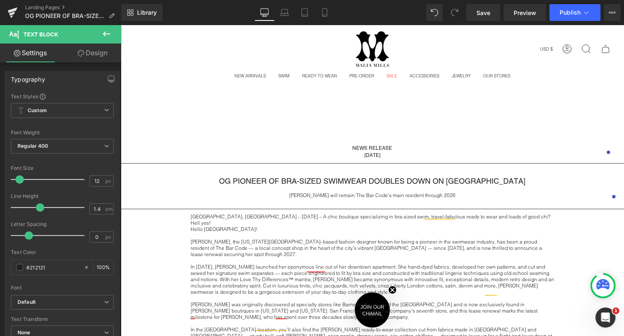
click at [92, 50] on link "Design" at bounding box center [92, 52] width 61 height 19
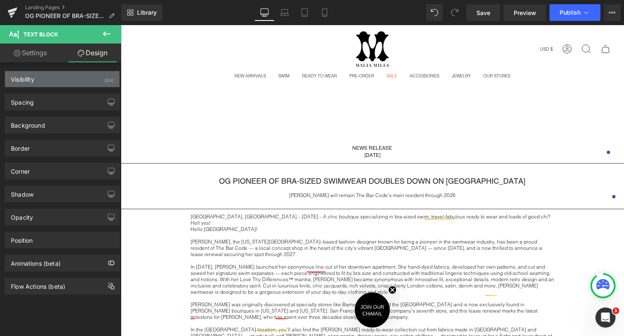
click at [71, 82] on div "Visibility (All)" at bounding box center [62, 79] width 115 height 16
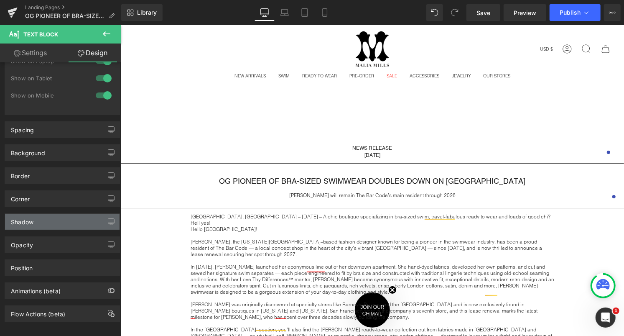
scroll to position [62, 0]
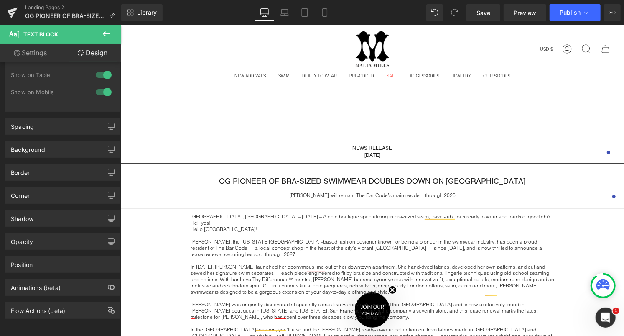
click at [380, 137] on main "NEWS RELEASE [DATE] Text Block Row Separator OG PIONEER OF BRA-SIZED SWIMWEAR D…" at bounding box center [371, 333] width 503 height 435
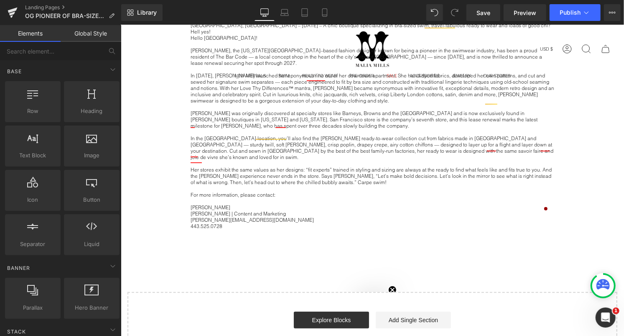
scroll to position [207, 0]
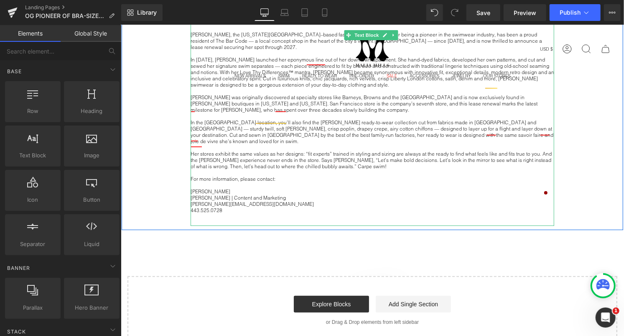
click at [380, 150] on p "Her stores exhibit the same values as her designs: “fit experts” trained in sty…" at bounding box center [372, 159] width 364 height 19
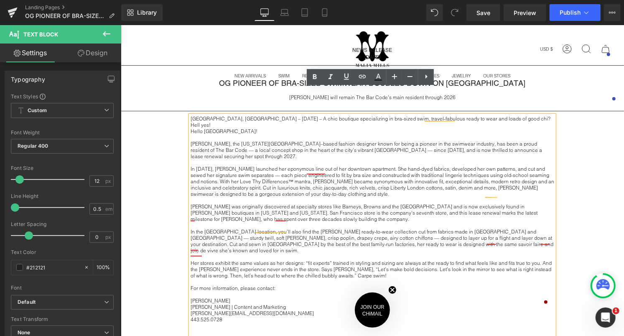
scroll to position [0, 0]
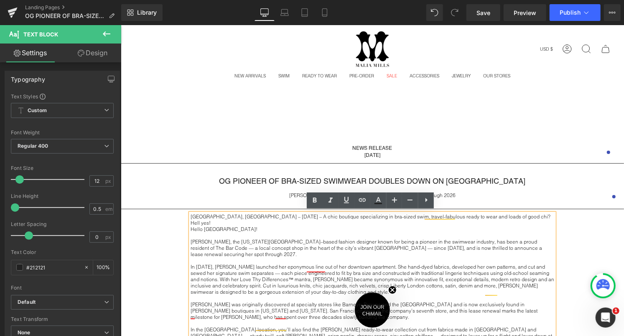
click at [301, 257] on p at bounding box center [372, 260] width 364 height 6
click at [255, 238] on p "[PERSON_NAME], the [US_STATE][GEOGRAPHIC_DATA]–based fashion designer known for…" at bounding box center [372, 247] width 364 height 19
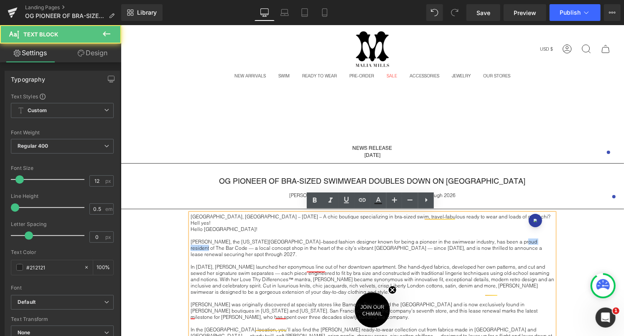
drag, startPoint x: 525, startPoint y: 232, endPoint x: 496, endPoint y: 231, distance: 28.9
click at [496, 238] on p "[PERSON_NAME], the [US_STATE][GEOGRAPHIC_DATA]–based fashion designer known for…" at bounding box center [372, 247] width 364 height 19
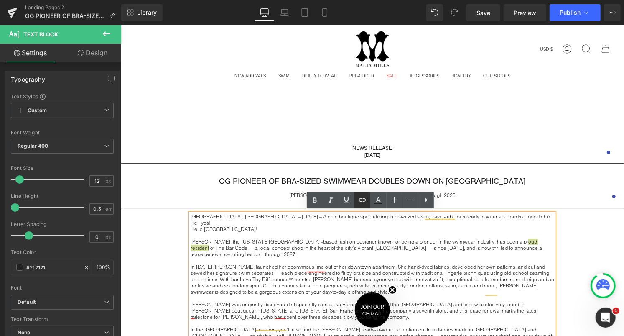
click at [365, 203] on icon at bounding box center [362, 200] width 10 height 10
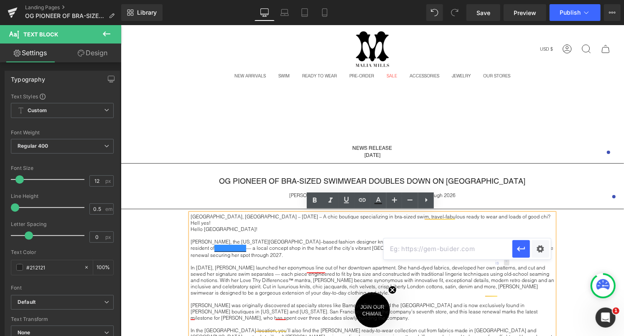
click at [443, 250] on input "text" at bounding box center [448, 248] width 129 height 21
paste input "[URL][DOMAIN_NAME]"
type input "[URL][DOMAIN_NAME]"
click at [524, 247] on icon "button" at bounding box center [521, 249] width 10 height 10
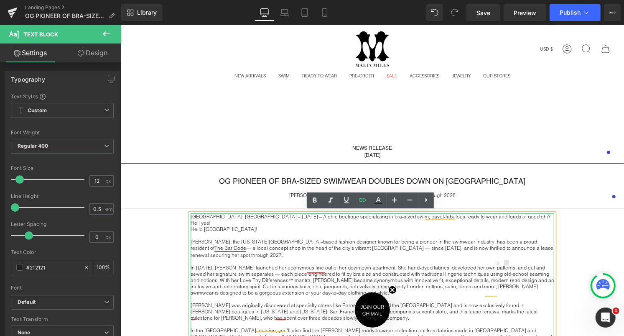
click at [493, 257] on p at bounding box center [372, 260] width 364 height 6
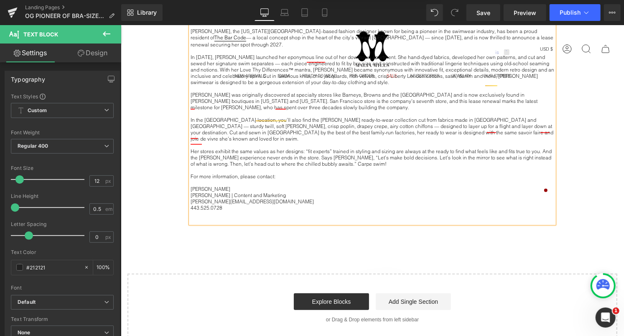
scroll to position [25, 0]
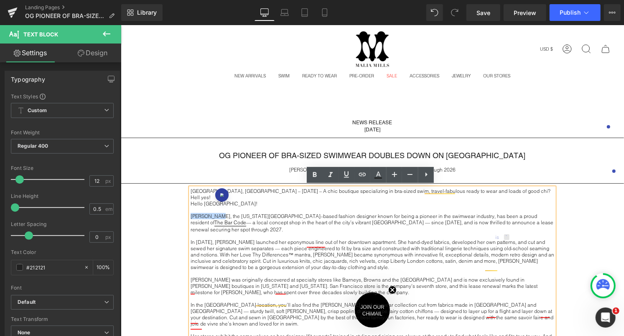
drag, startPoint x: 212, startPoint y: 206, endPoint x: 191, endPoint y: 204, distance: 21.8
click at [191, 212] on p "[PERSON_NAME], the [US_STATE][GEOGRAPHIC_DATA]–based fashion designer known for…" at bounding box center [372, 222] width 364 height 20
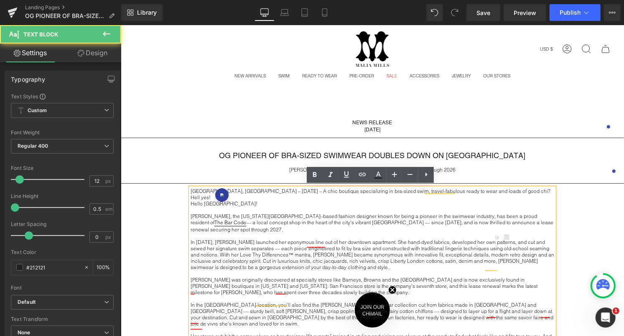
click at [237, 238] on p "In [DATE], [PERSON_NAME] launched her eponymous line out of her downtown apartm…" at bounding box center [372, 253] width 364 height 31
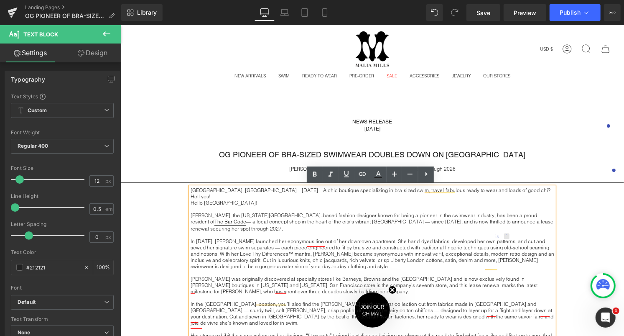
scroll to position [27, 0]
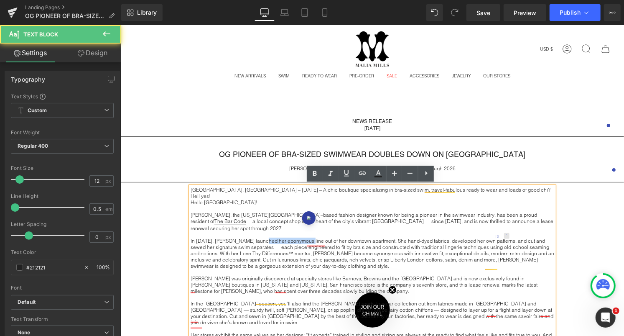
drag, startPoint x: 256, startPoint y: 227, endPoint x: 299, endPoint y: 232, distance: 43.7
click at [299, 237] on p "In [DATE], [PERSON_NAME] launched her eponymous line out of her downtown apartm…" at bounding box center [372, 252] width 364 height 31
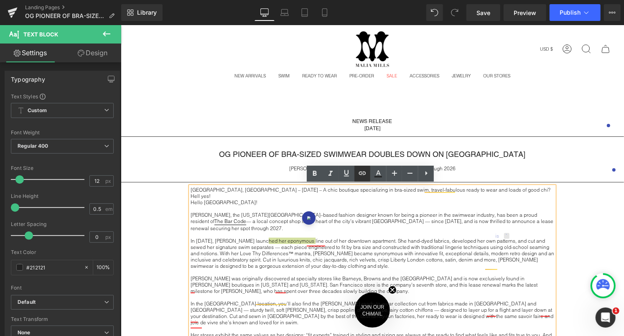
click at [361, 172] on icon at bounding box center [362, 173] width 10 height 10
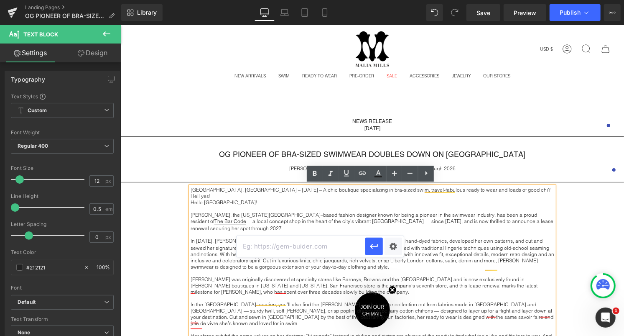
click at [308, 247] on input "text" at bounding box center [301, 246] width 129 height 21
click at [257, 245] on input "https//:" at bounding box center [301, 246] width 129 height 21
type input "[URL][DOMAIN_NAME]"
click at [376, 243] on icon "button" at bounding box center [374, 246] width 10 height 10
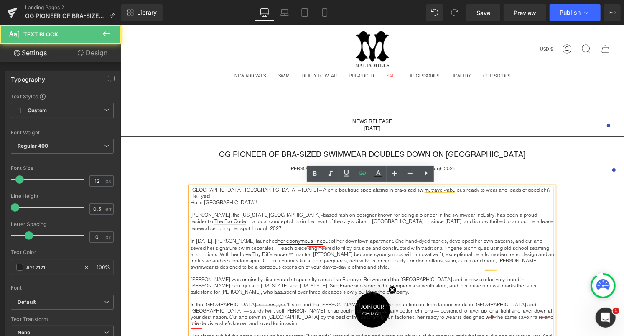
click at [360, 240] on p "In [DATE], [PERSON_NAME] launched her eponymous line out of her downtown apartm…" at bounding box center [372, 253] width 364 height 32
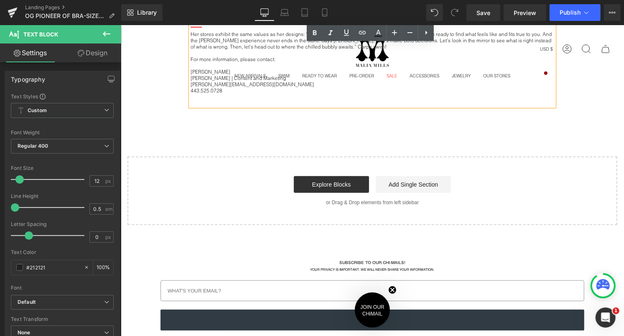
scroll to position [142, 0]
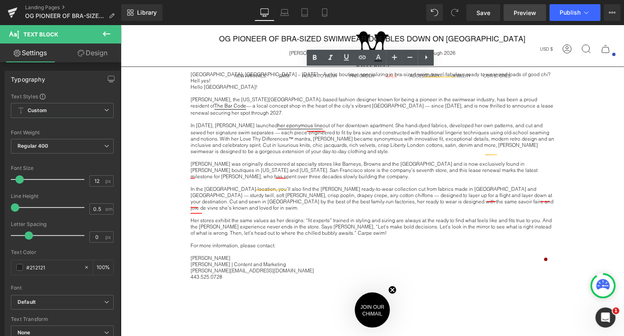
click at [530, 15] on span "Preview" at bounding box center [525, 12] width 23 height 9
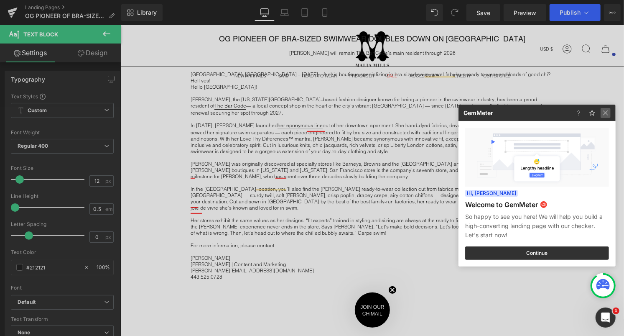
click at [271, 46] on img at bounding box center [266, 41] width 9 height 10
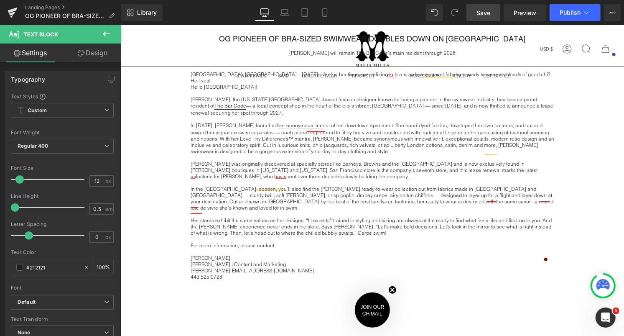
click at [481, 9] on span "Save" at bounding box center [484, 12] width 14 height 9
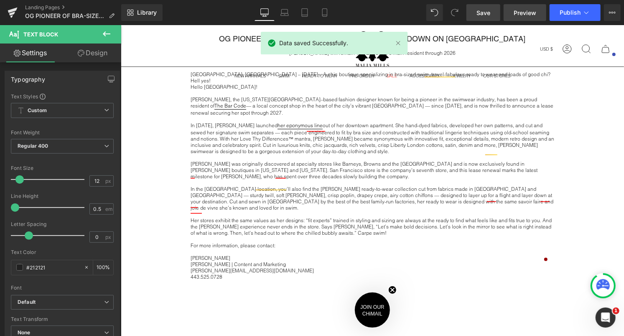
click at [528, 12] on span "Preview" at bounding box center [525, 12] width 23 height 9
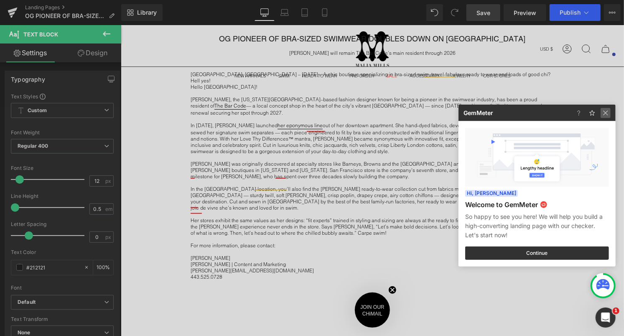
click at [166, 159] on img at bounding box center [150, 162] width 31 height 7
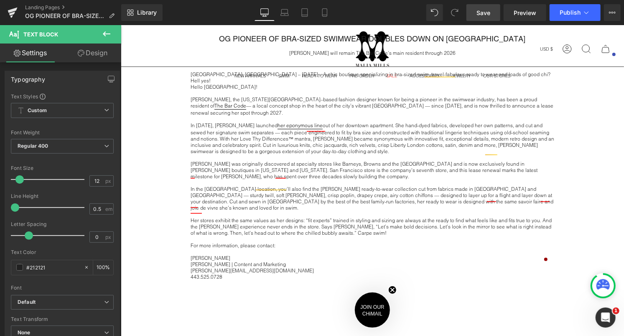
click at [491, 13] on link "Save" at bounding box center [483, 12] width 34 height 17
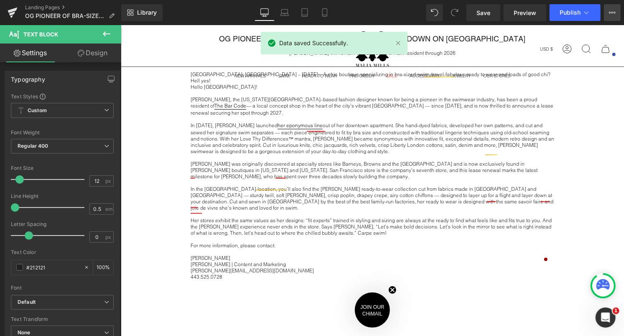
click at [617, 8] on button "View Live Page View with current Template Save Template to Library Schedule Pub…" at bounding box center [612, 12] width 17 height 17
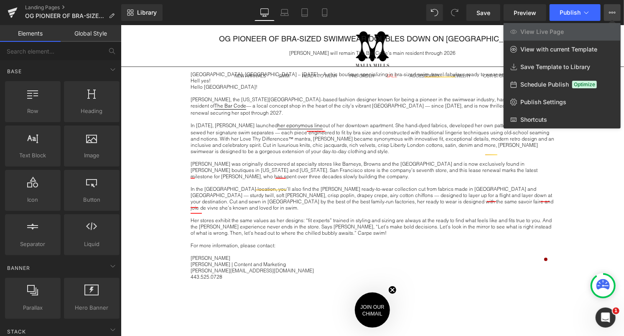
click at [419, 105] on div at bounding box center [372, 180] width 503 height 311
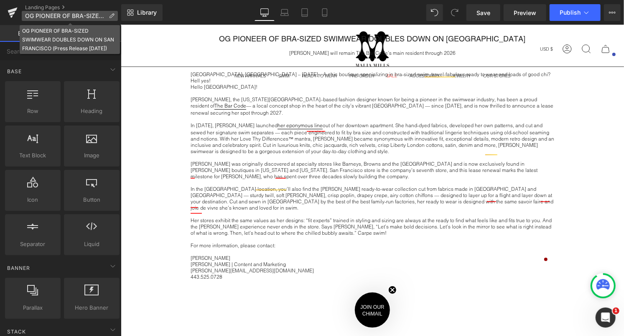
click at [58, 15] on span "OG PIONEER OF BRA-SIZED SWIMWEAR DOUBLES DOWN ON SAN FRANCISCO (Press Release […" at bounding box center [65, 16] width 80 height 7
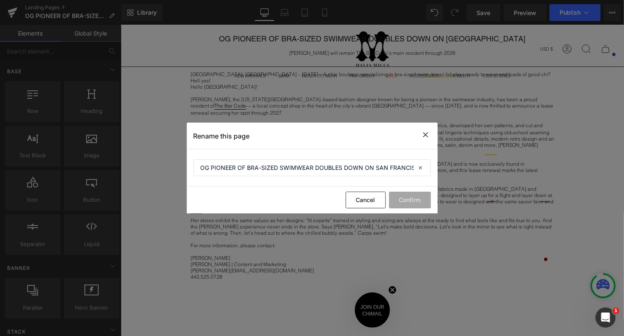
click at [427, 134] on icon at bounding box center [426, 135] width 10 height 10
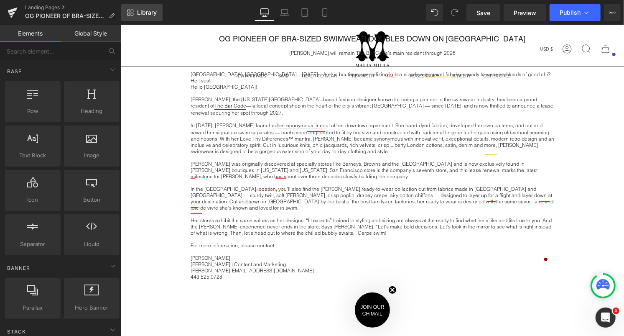
click at [147, 9] on span "Library" at bounding box center [147, 13] width 20 height 8
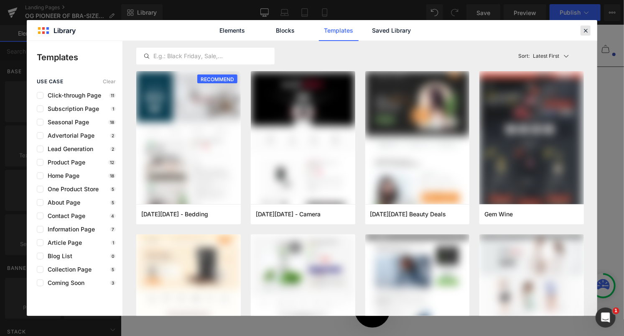
click at [586, 30] on icon at bounding box center [586, 31] width 8 height 8
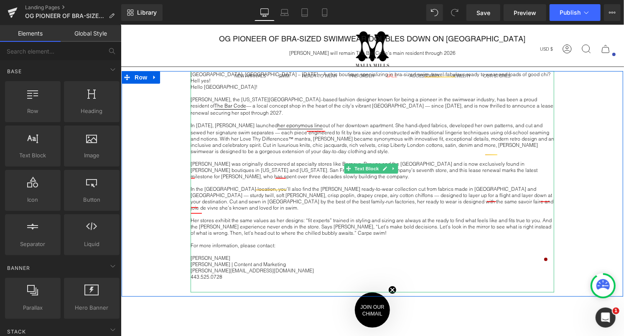
scroll to position [0, 0]
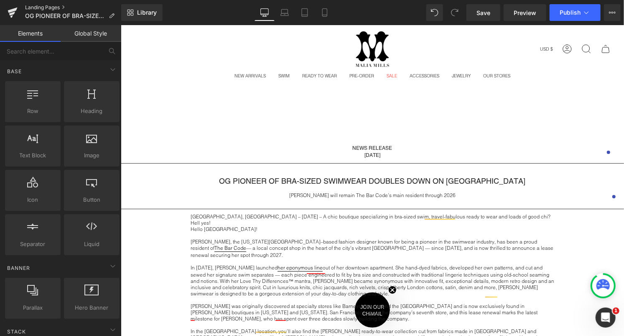
click at [46, 8] on link "Landing Pages" at bounding box center [73, 7] width 96 height 7
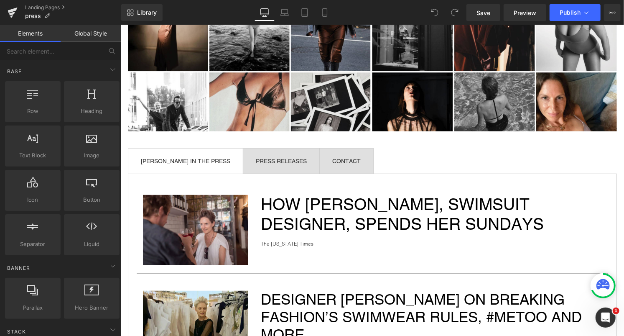
scroll to position [183, 0]
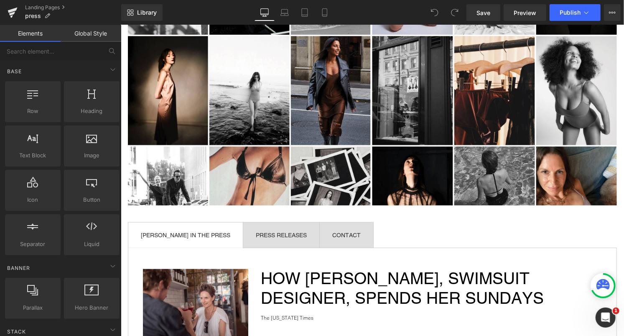
click at [281, 237] on span "PRESS RELEASES Text Block" at bounding box center [281, 234] width 76 height 25
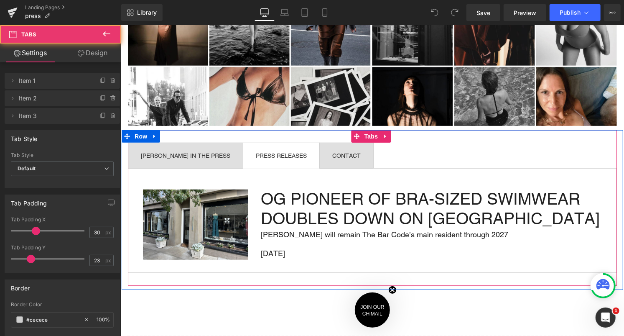
scroll to position [376, 0]
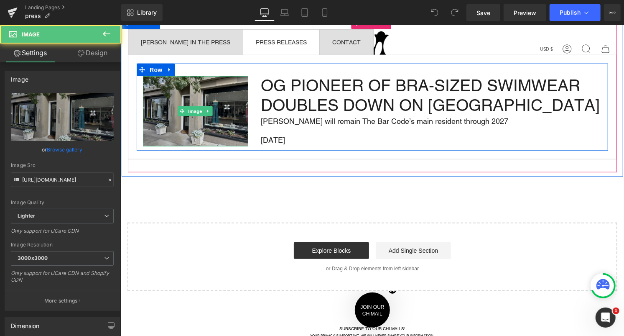
click at [213, 105] on img at bounding box center [195, 111] width 105 height 70
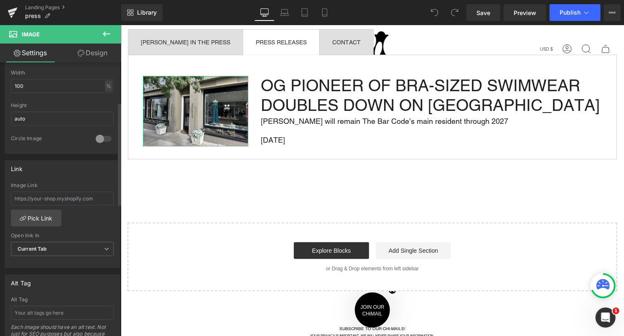
scroll to position [287, 0]
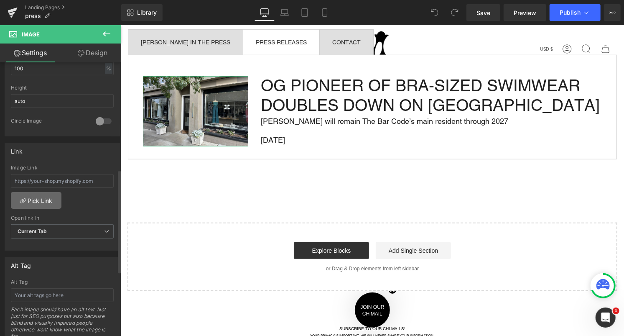
click at [46, 196] on link "Pick Link" at bounding box center [36, 200] width 51 height 17
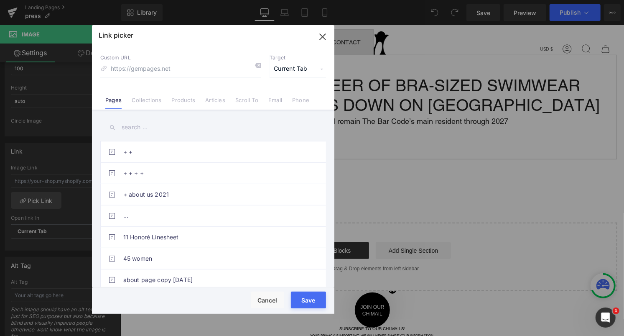
click at [140, 126] on input "text" at bounding box center [213, 127] width 226 height 19
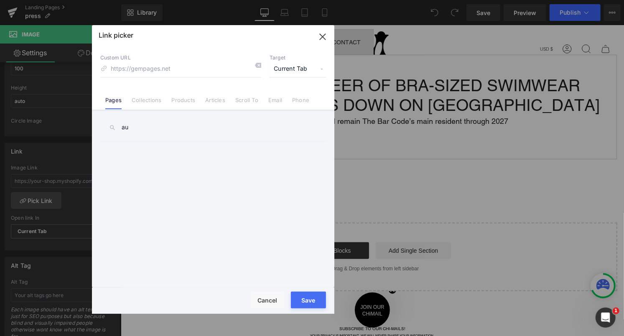
type input "a"
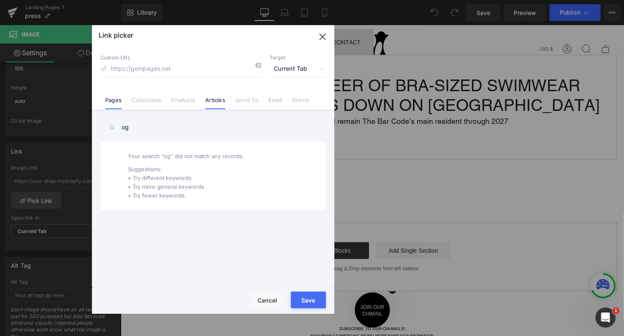
type input "og"
click at [227, 101] on li "Articles" at bounding box center [215, 96] width 30 height 15
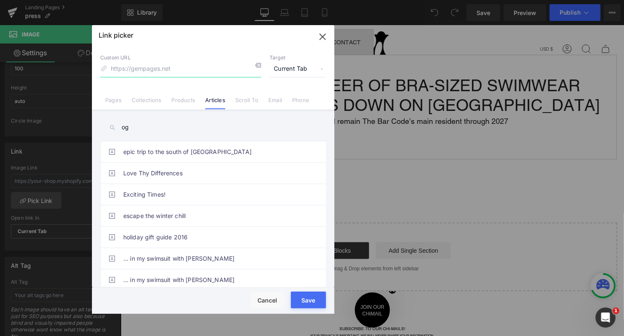
click at [178, 74] on input at bounding box center [180, 69] width 161 height 16
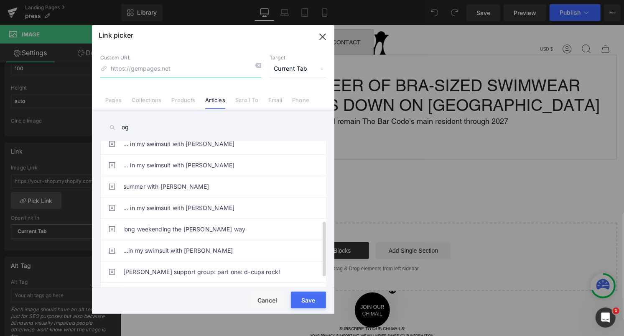
scroll to position [236, 0]
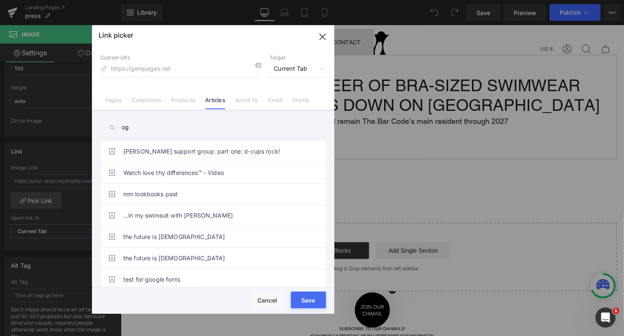
click at [266, 291] on div "Save Cancel" at bounding box center [213, 300] width 242 height 26
click at [324, 33] on icon "button" at bounding box center [322, 36] width 13 height 13
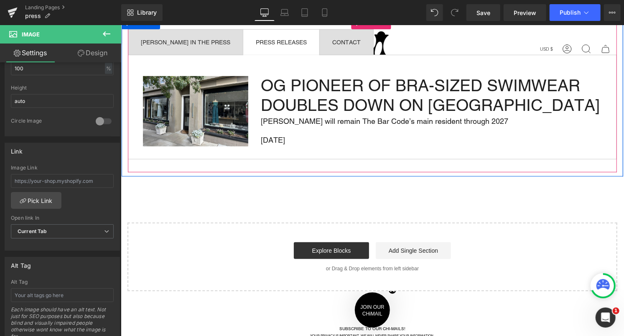
scroll to position [107, 0]
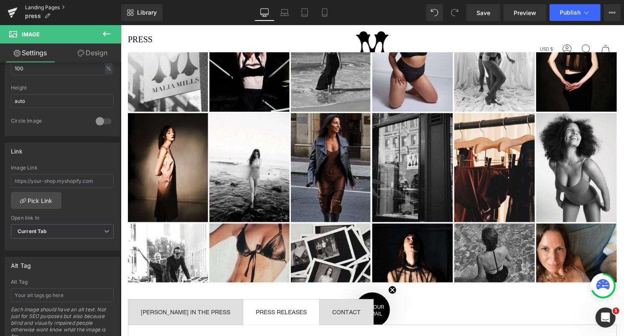
click at [50, 8] on link "Landing Pages" at bounding box center [73, 7] width 96 height 7
click at [494, 11] on link "Save" at bounding box center [483, 12] width 34 height 17
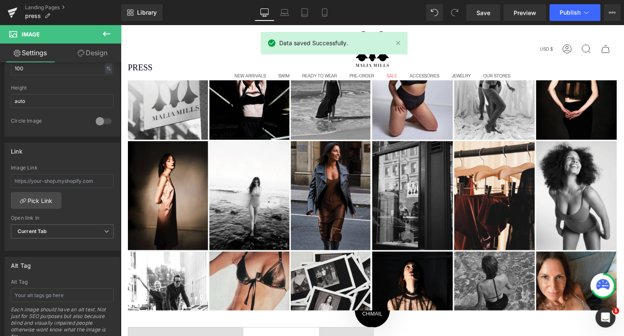
scroll to position [68, 0]
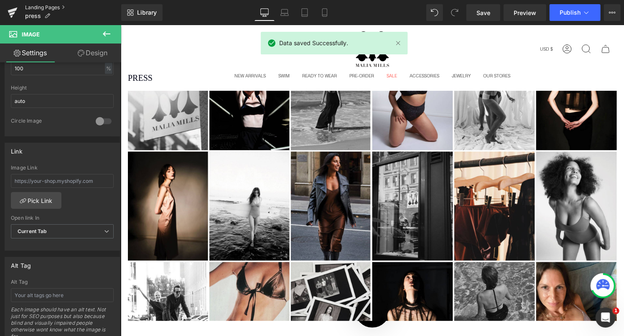
click at [54, 5] on link "Landing Pages" at bounding box center [73, 7] width 96 height 7
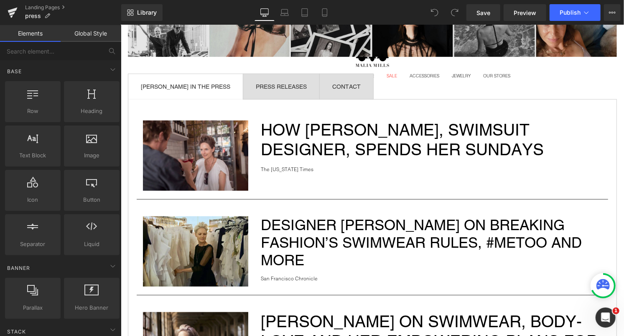
scroll to position [116, 0]
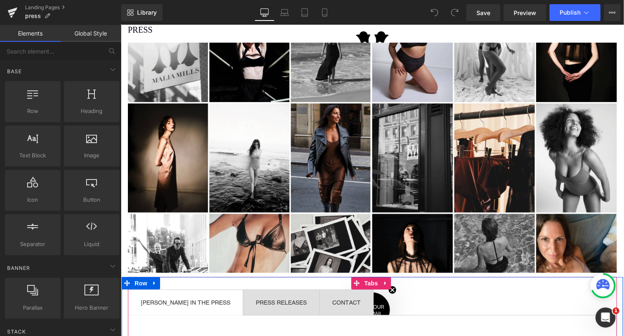
click at [120, 25] on div at bounding box center [120, 25] width 0 height 0
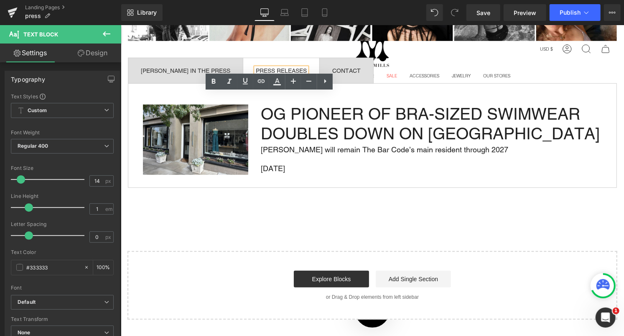
scroll to position [385, 0]
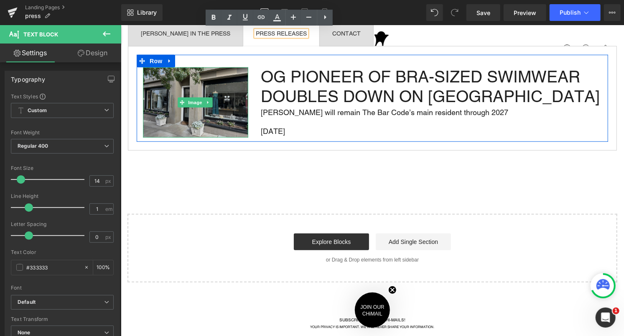
click at [204, 85] on img at bounding box center [195, 102] width 105 height 70
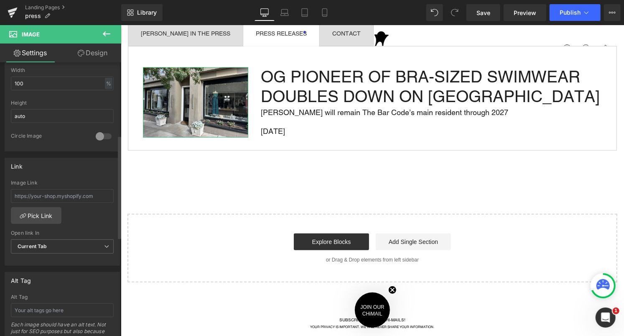
scroll to position [275, 0]
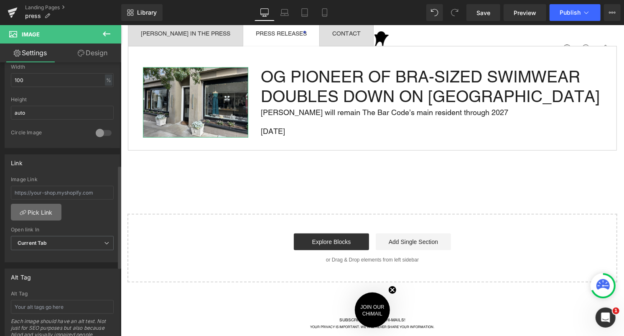
click at [32, 206] on link "Pick Link" at bounding box center [36, 212] width 51 height 17
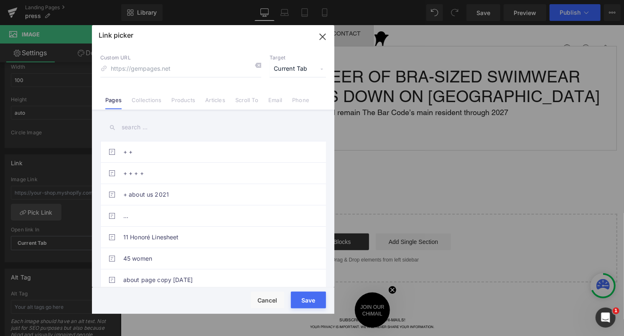
click at [135, 127] on input "text" at bounding box center [213, 127] width 226 height 19
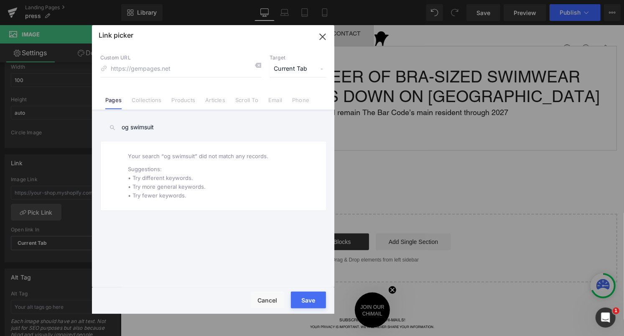
type input "og swimsuit"
click at [306, 69] on span "Current Tab" at bounding box center [298, 69] width 56 height 16
click at [286, 99] on li "New Tab" at bounding box center [297, 99] width 65 height 15
click at [268, 301] on button "Cancel" at bounding box center [267, 299] width 33 height 17
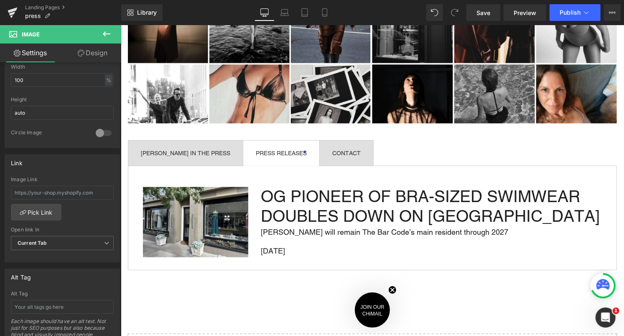
scroll to position [199, 0]
